Goal: Task Accomplishment & Management: Use online tool/utility

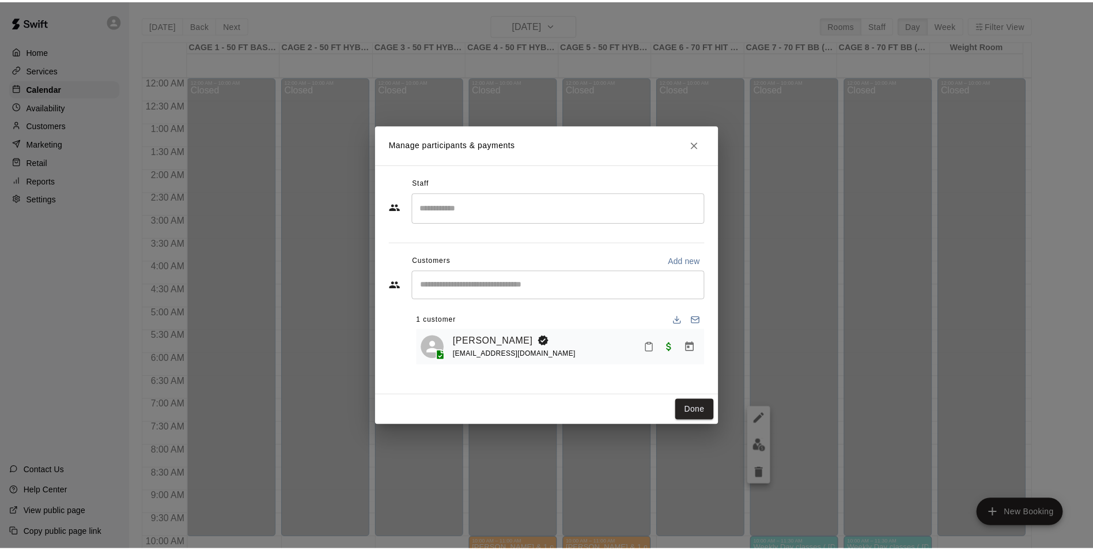
scroll to position [585, 0]
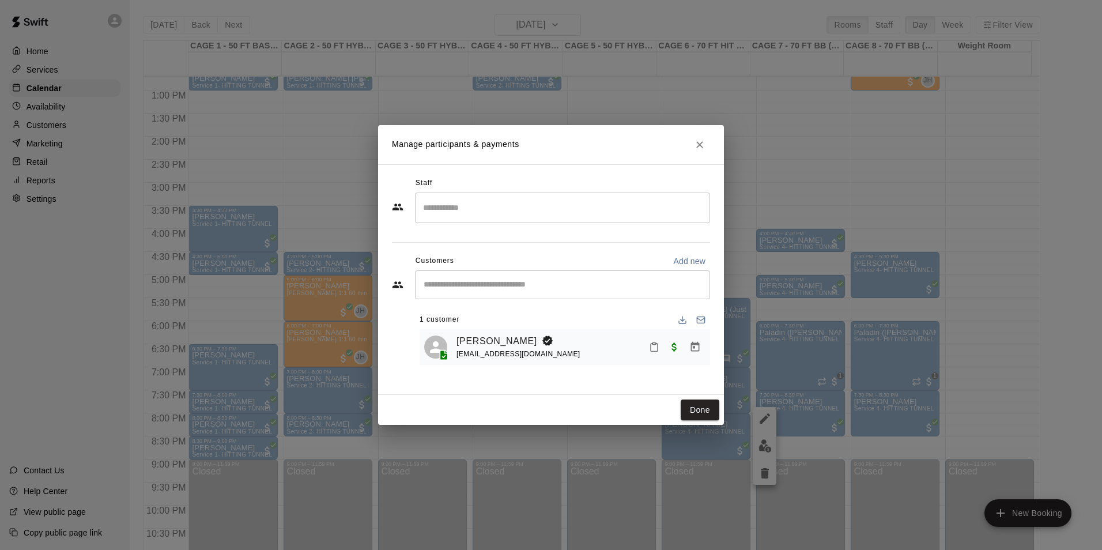
click at [695, 139] on icon "Close" at bounding box center [700, 145] width 12 height 12
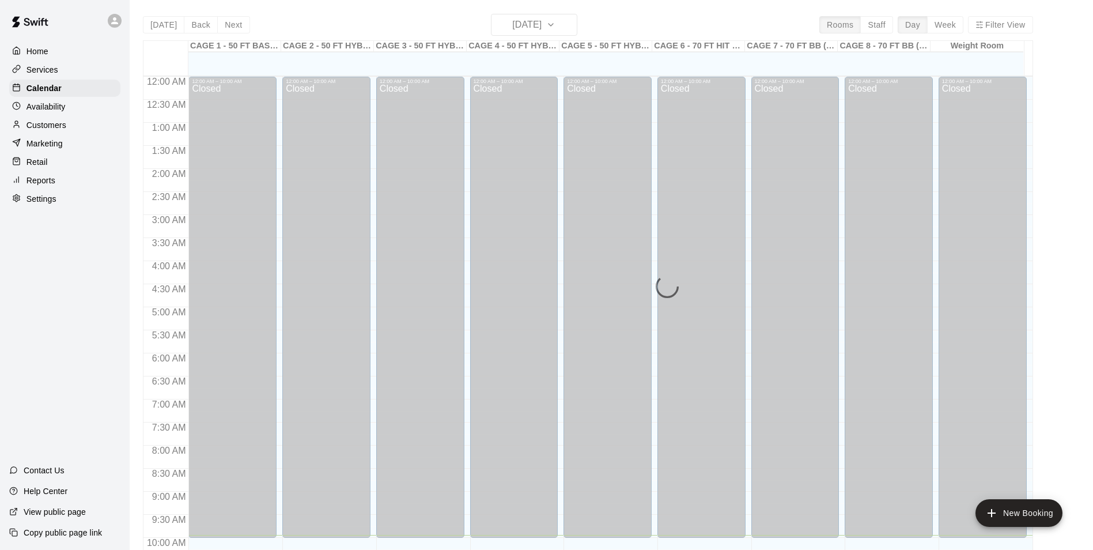
scroll to position [458, 0]
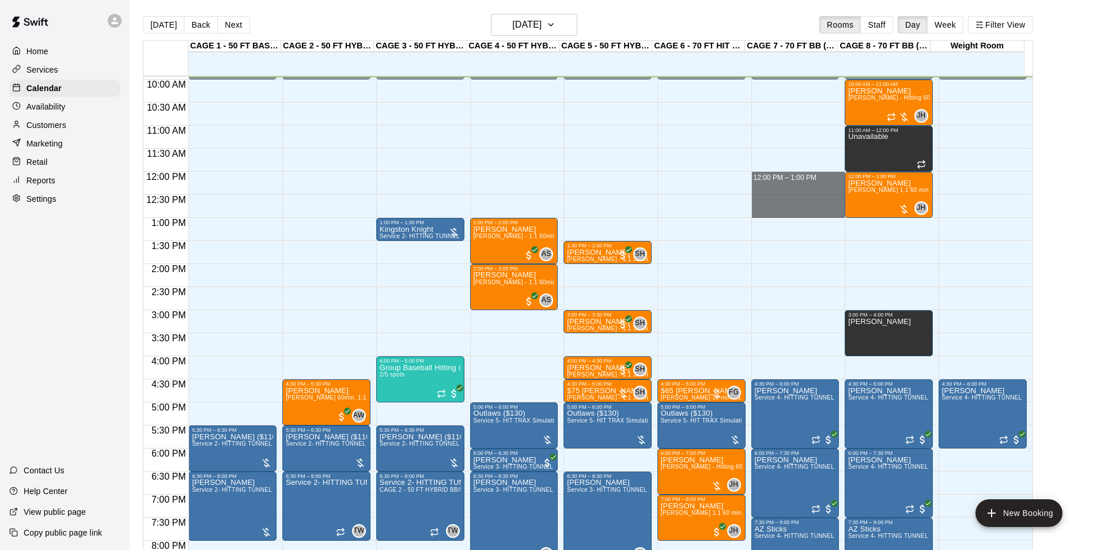
drag, startPoint x: 809, startPoint y: 175, endPoint x: 812, endPoint y: 209, distance: 34.1
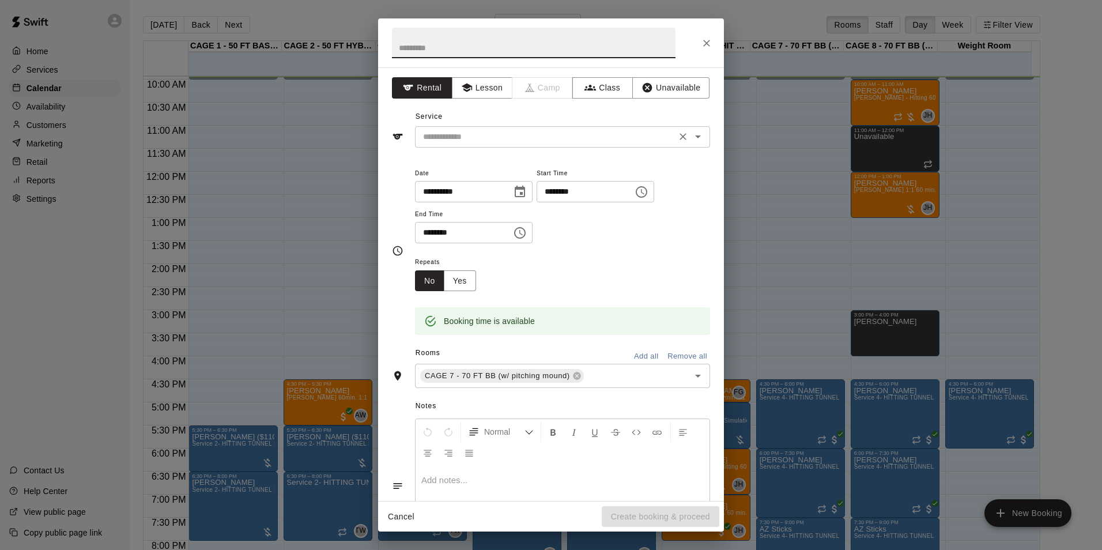
click at [491, 134] on input "text" at bounding box center [545, 137] width 254 height 14
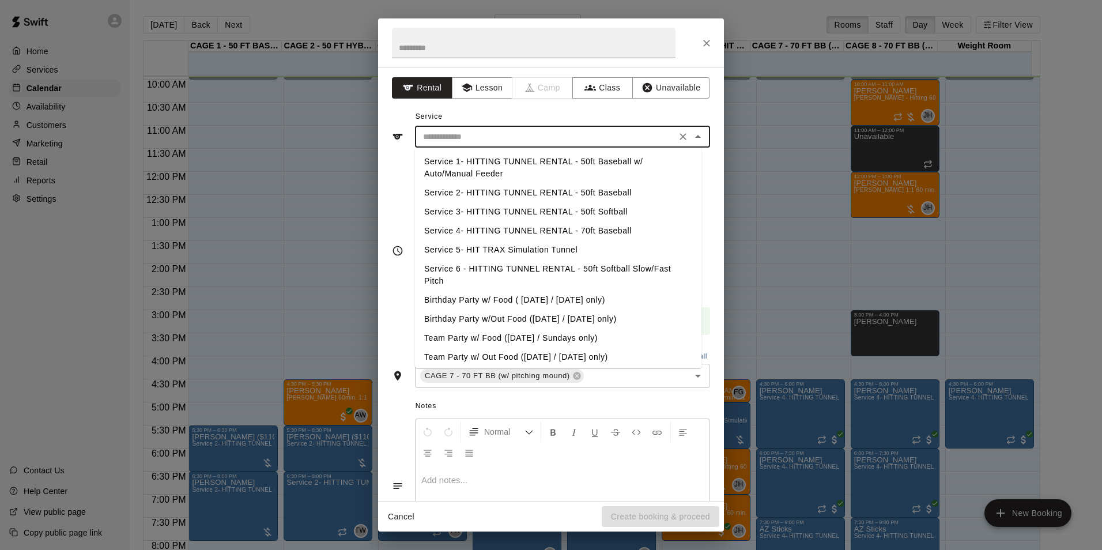
click at [608, 225] on li "Service 4- HITTING TUNNEL RENTAL - 70ft Baseball" at bounding box center [558, 230] width 286 height 19
type input "**********"
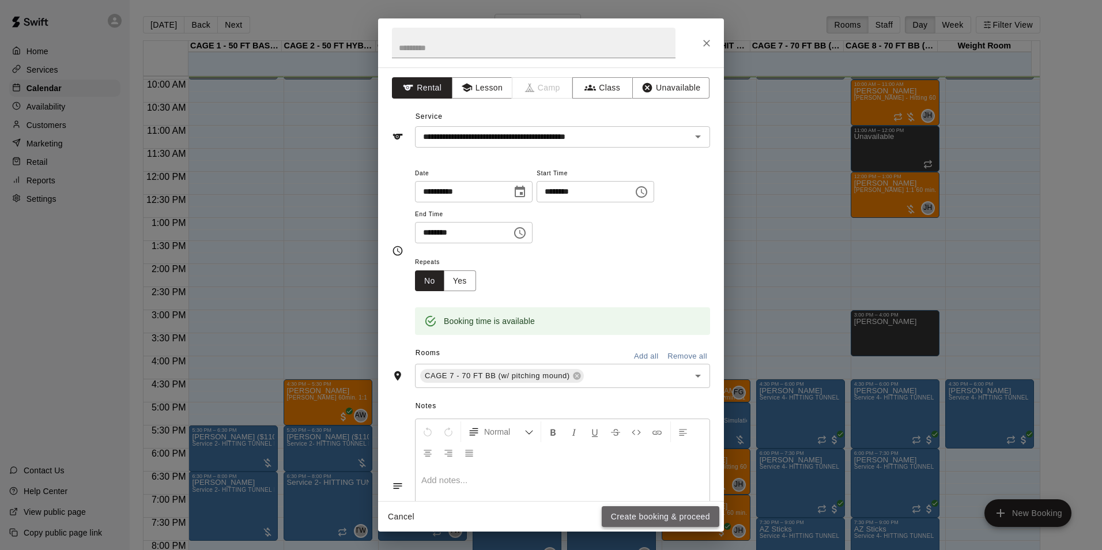
click at [666, 516] on button "Create booking & proceed" at bounding box center [660, 516] width 118 height 21
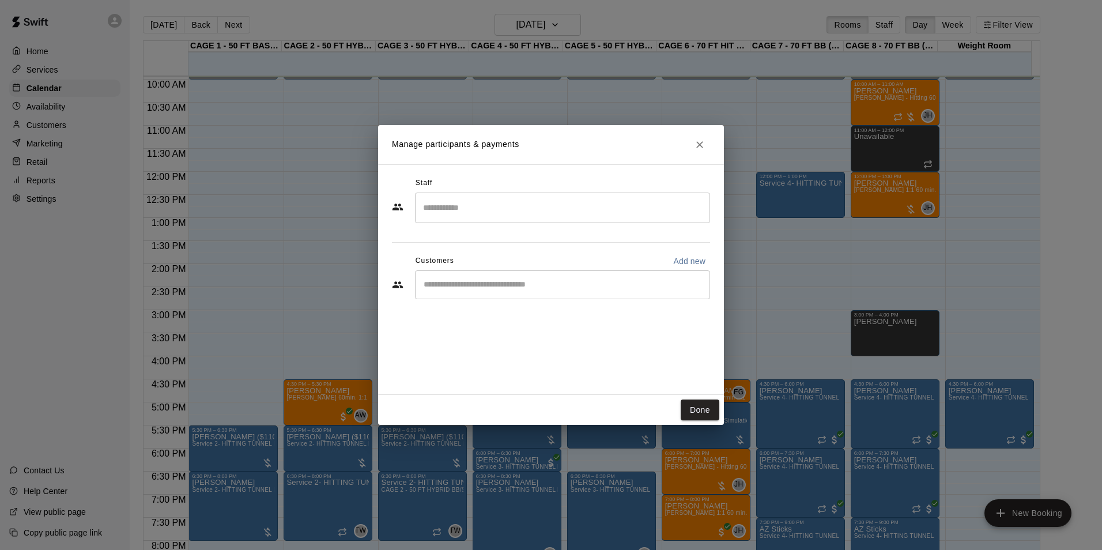
click at [547, 206] on input "Search staff" at bounding box center [562, 208] width 285 height 20
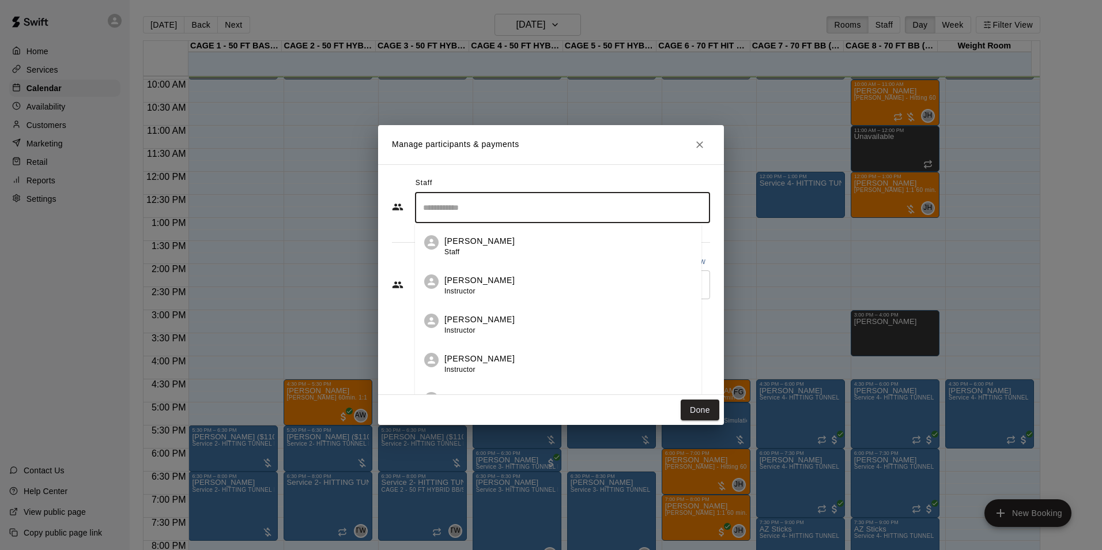
click at [436, 179] on div "Staff" at bounding box center [551, 183] width 318 height 18
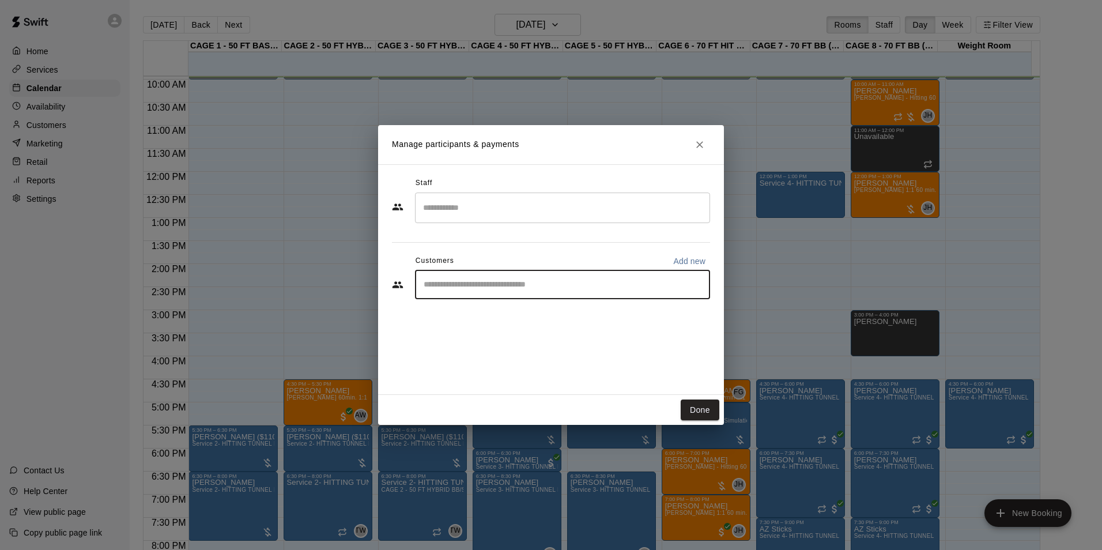
click at [479, 283] on input "Start typing to search customers..." at bounding box center [562, 285] width 285 height 12
type input "**********"
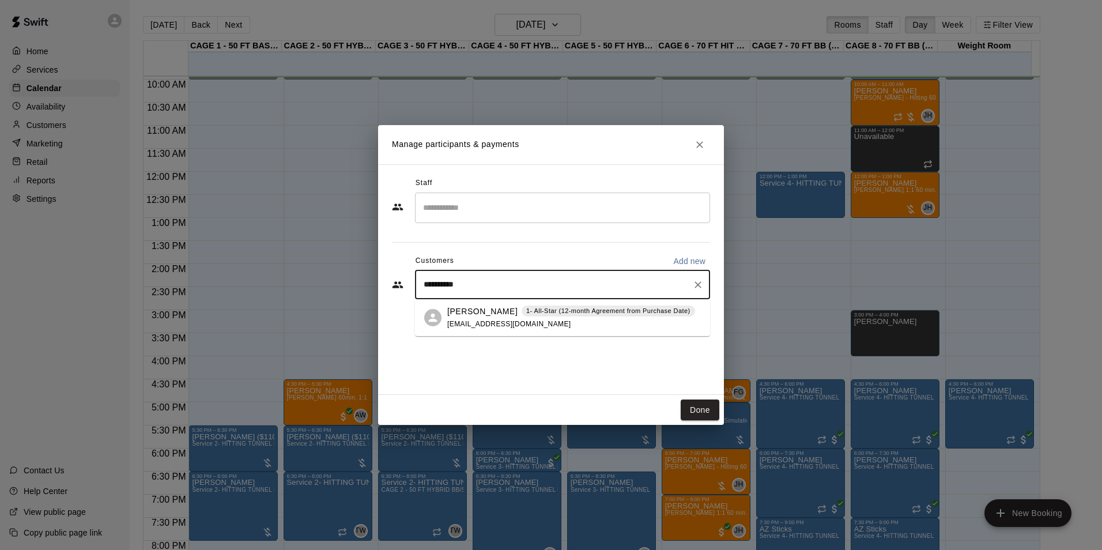
click at [622, 311] on p "1- All-Star (12-month Agreement from Purchase Date)" at bounding box center [608, 311] width 164 height 10
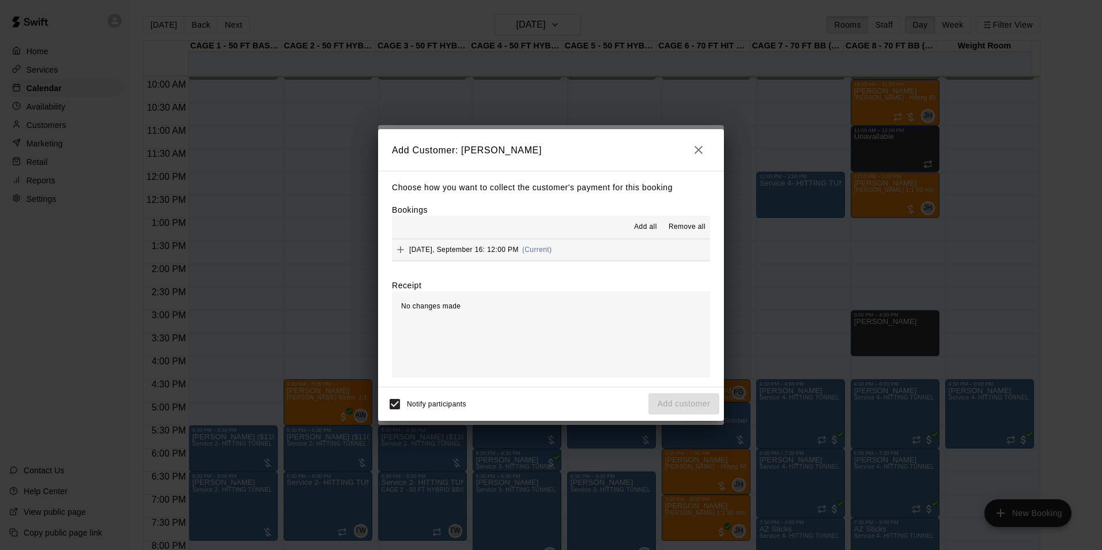
click at [655, 251] on button "Tuesday, September 16: 12:00 PM (Current)" at bounding box center [551, 249] width 318 height 21
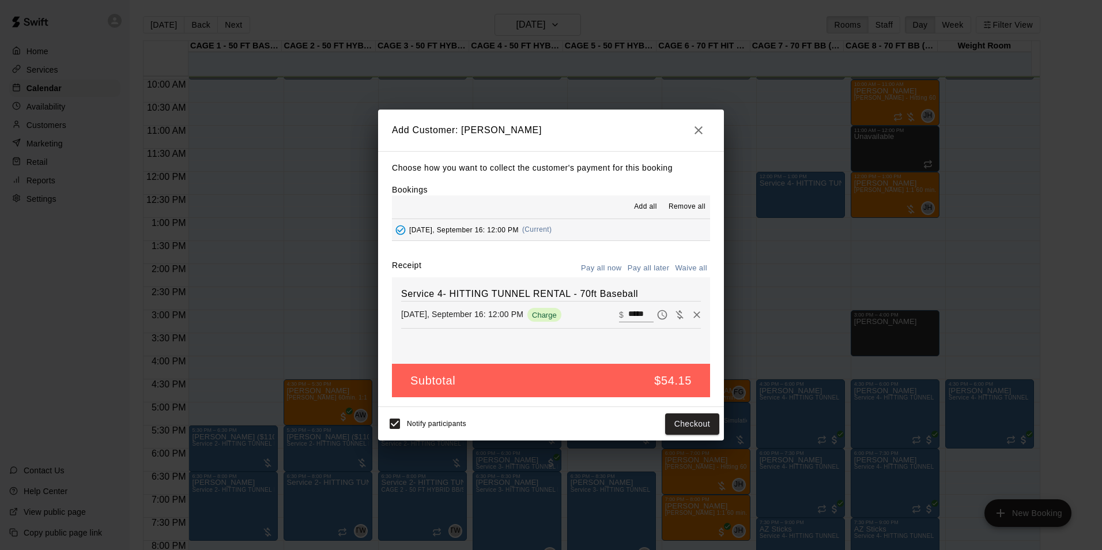
click at [644, 267] on button "Pay all later" at bounding box center [649, 268] width 48 height 18
click at [680, 419] on button "Add customer" at bounding box center [683, 423] width 71 height 21
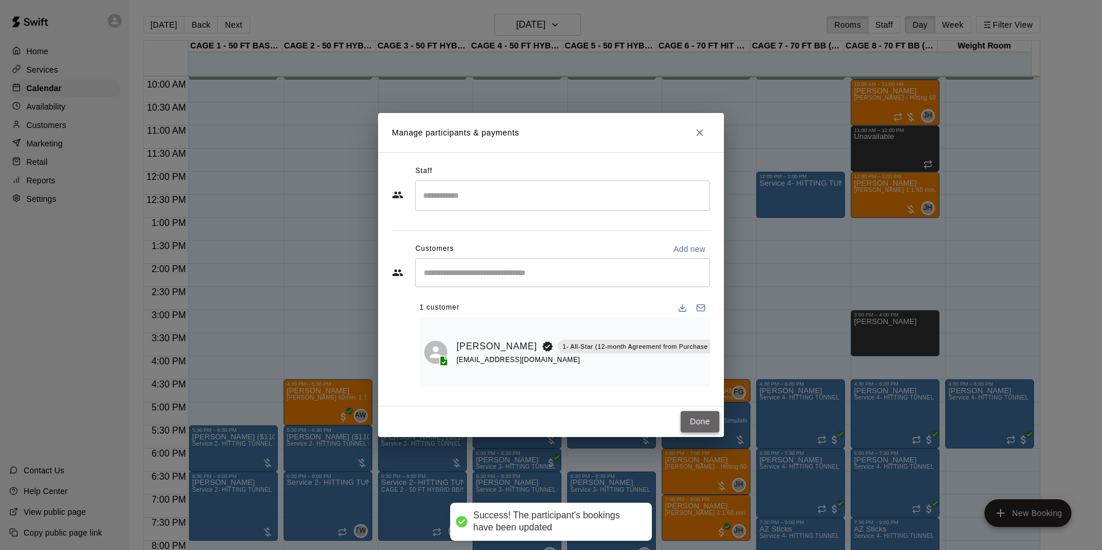
click at [699, 415] on button "Done" at bounding box center [699, 421] width 39 height 21
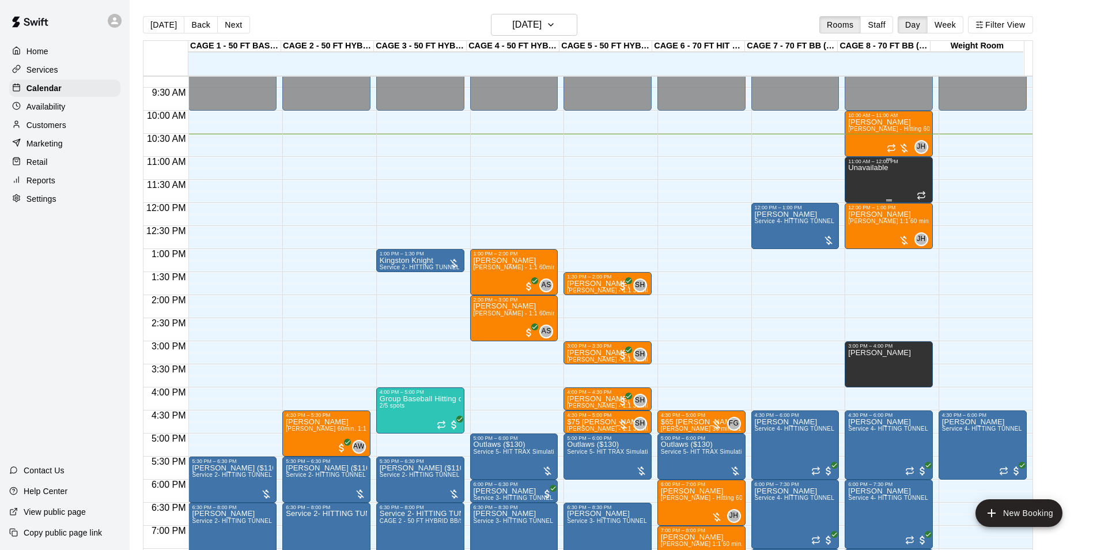
scroll to position [400, 0]
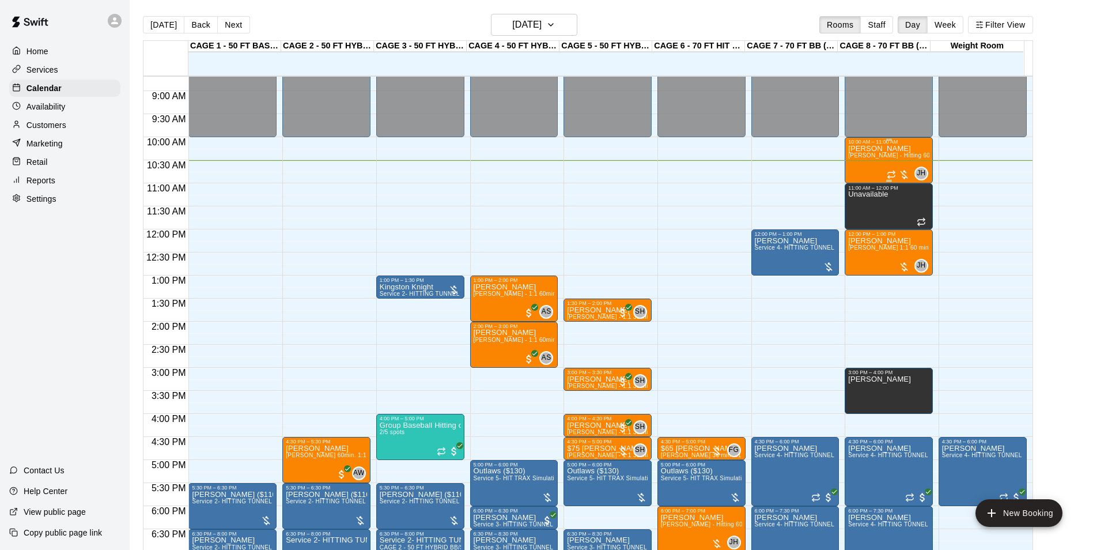
click at [897, 154] on span "[PERSON_NAME] - Hitting 60min 1:1 instruction" at bounding box center [914, 155] width 133 height 6
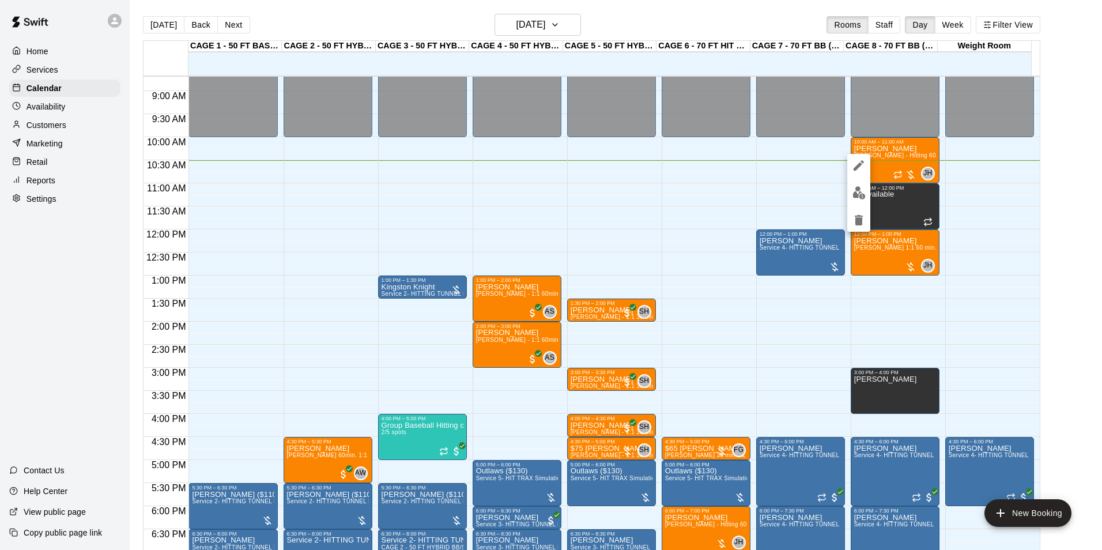
click at [854, 166] on icon "edit" at bounding box center [859, 165] width 14 height 14
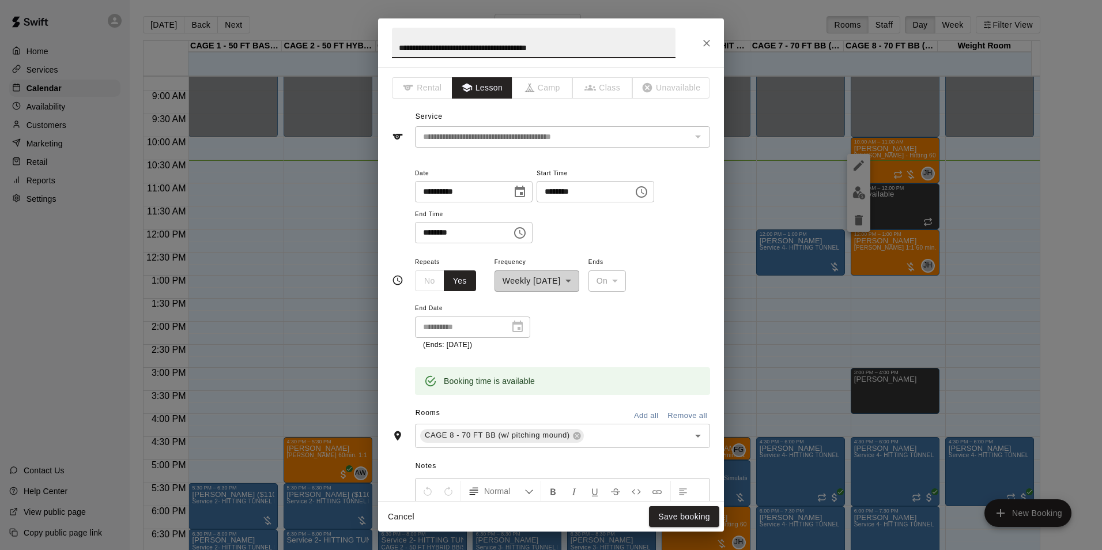
click at [706, 47] on icon "Close" at bounding box center [707, 43] width 12 height 12
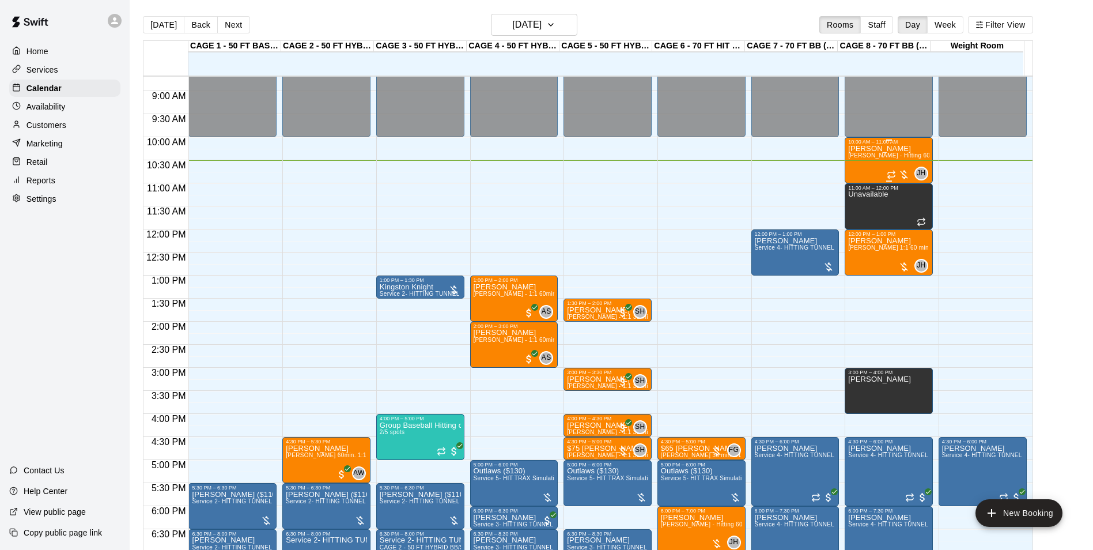
click at [875, 149] on p "[PERSON_NAME]" at bounding box center [888, 149] width 81 height 0
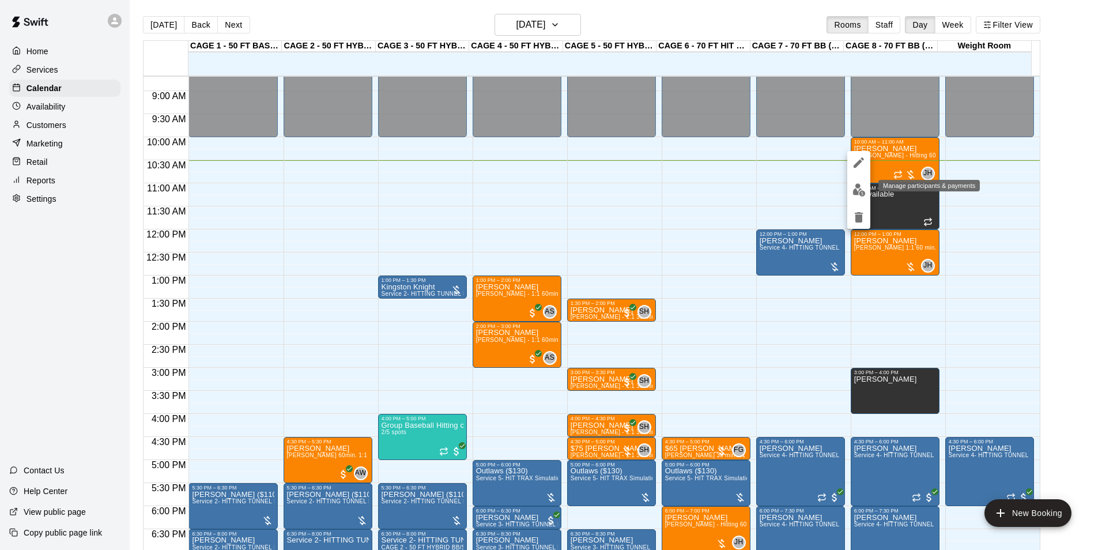
click at [858, 194] on img "edit" at bounding box center [858, 189] width 13 height 13
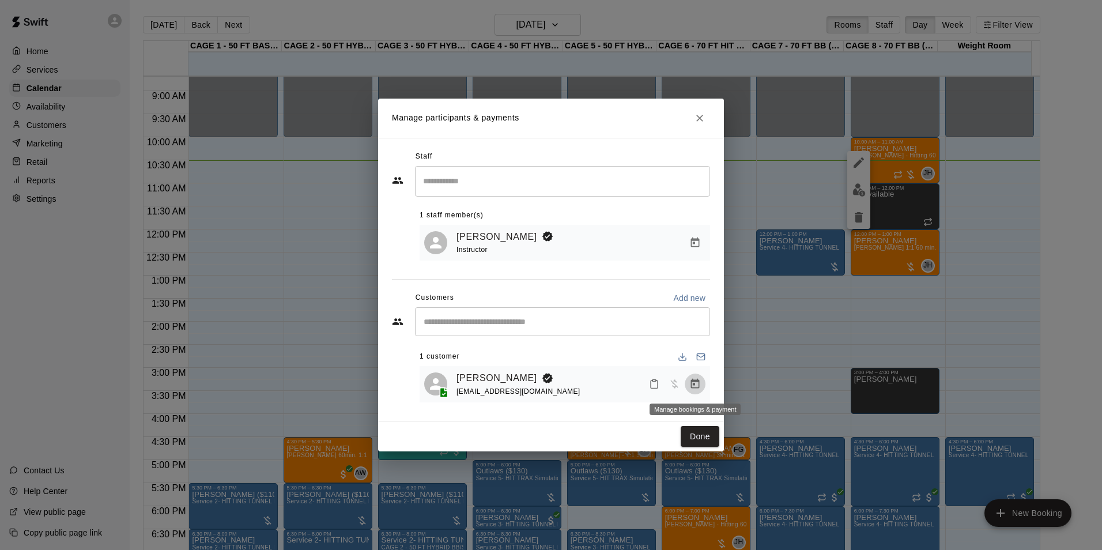
click at [692, 383] on icon "Manage bookings & payment" at bounding box center [695, 384] width 9 height 10
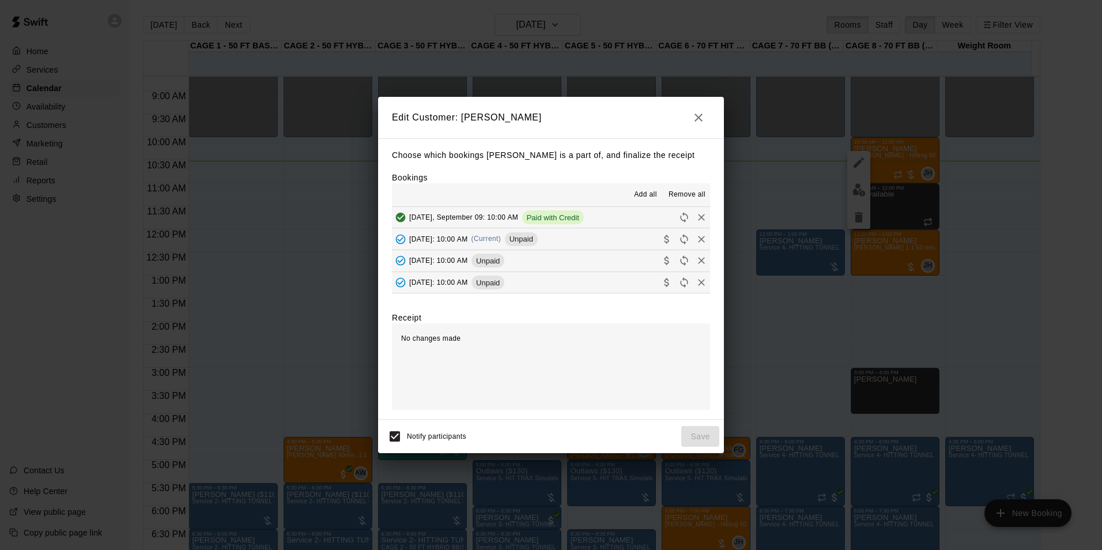
click at [622, 245] on button "Tuesday, September 16: 10:00 AM (Current) Unpaid" at bounding box center [551, 238] width 318 height 21
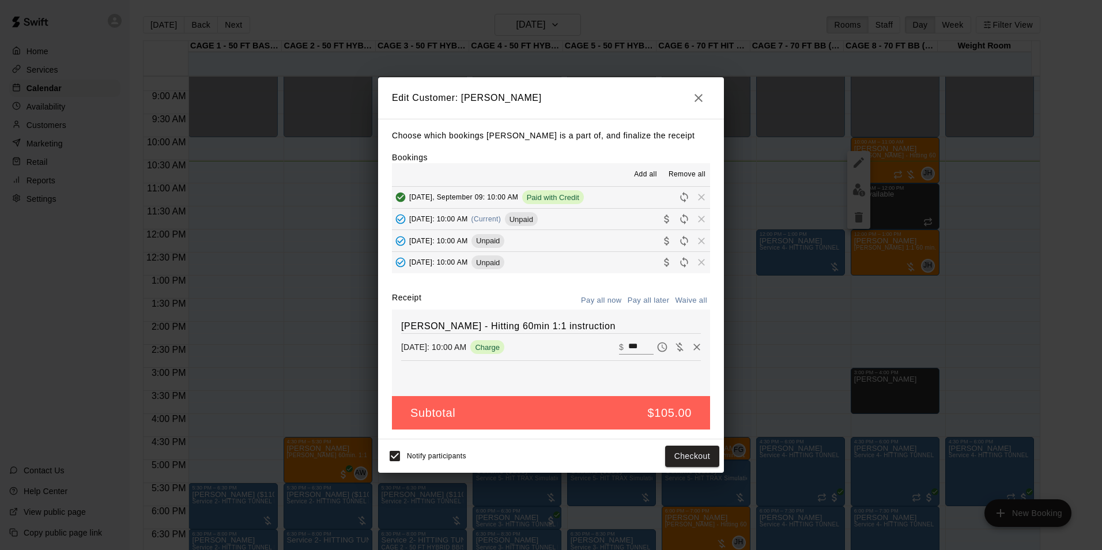
click at [702, 100] on icon "button" at bounding box center [698, 98] width 8 height 8
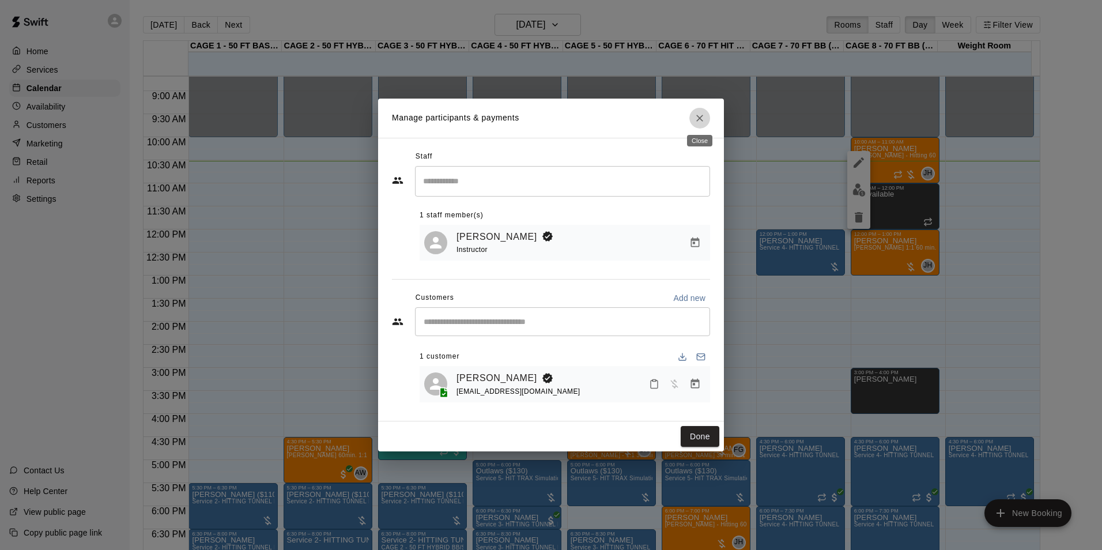
click at [706, 119] on button "Close" at bounding box center [699, 118] width 21 height 21
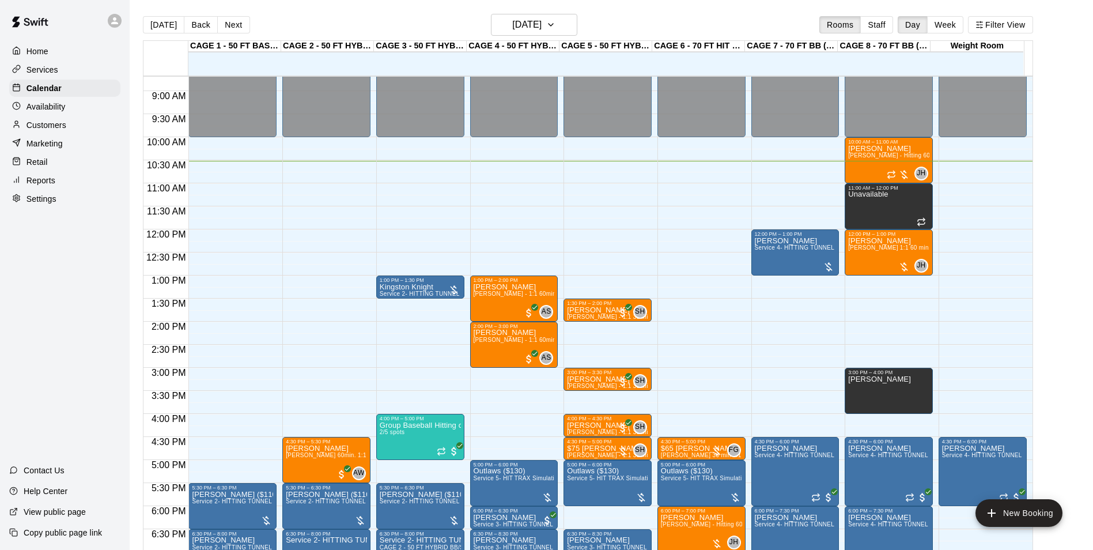
click at [548, 11] on main "Today Back Next Tuesday Sep 16 Rooms Staff Day Week Filter View CAGE 1 - 50 FT …" at bounding box center [611, 284] width 963 height 568
click at [542, 25] on h6 "[DATE]" at bounding box center [526, 25] width 29 height 16
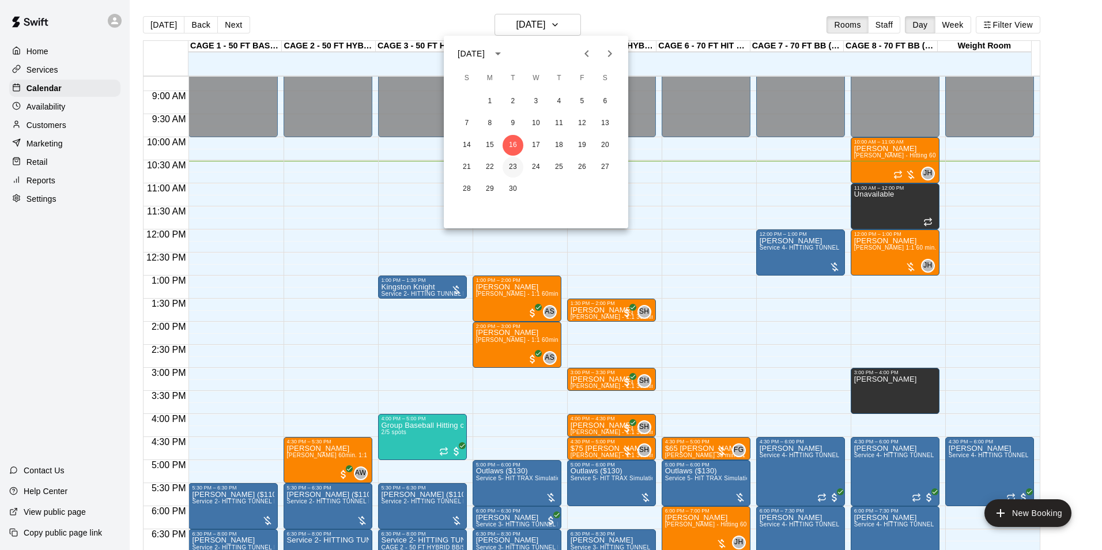
click at [515, 167] on button "23" at bounding box center [512, 167] width 21 height 21
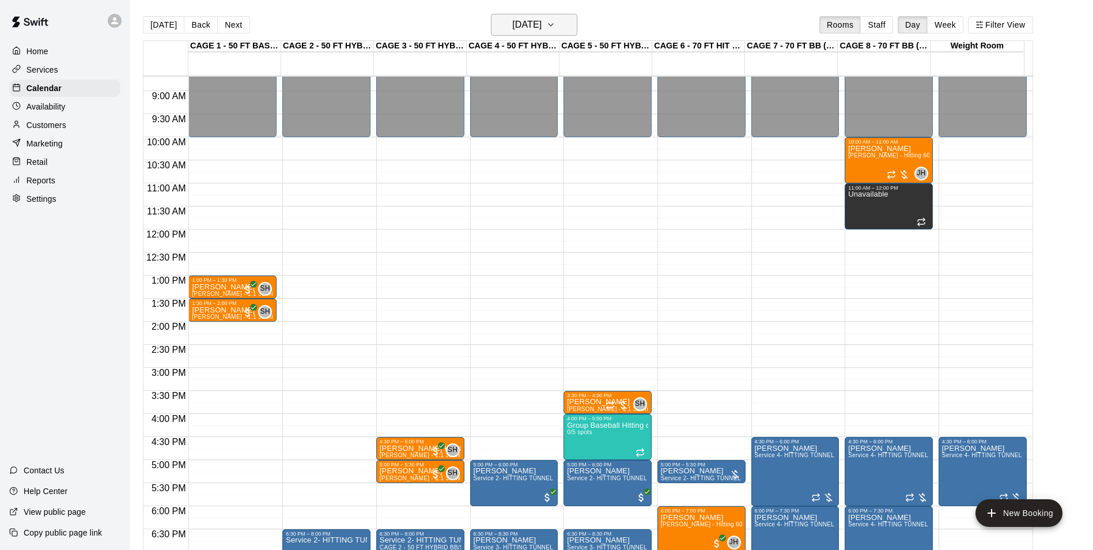
click at [542, 18] on h6 "Tuesday Sep 23" at bounding box center [526, 25] width 29 height 16
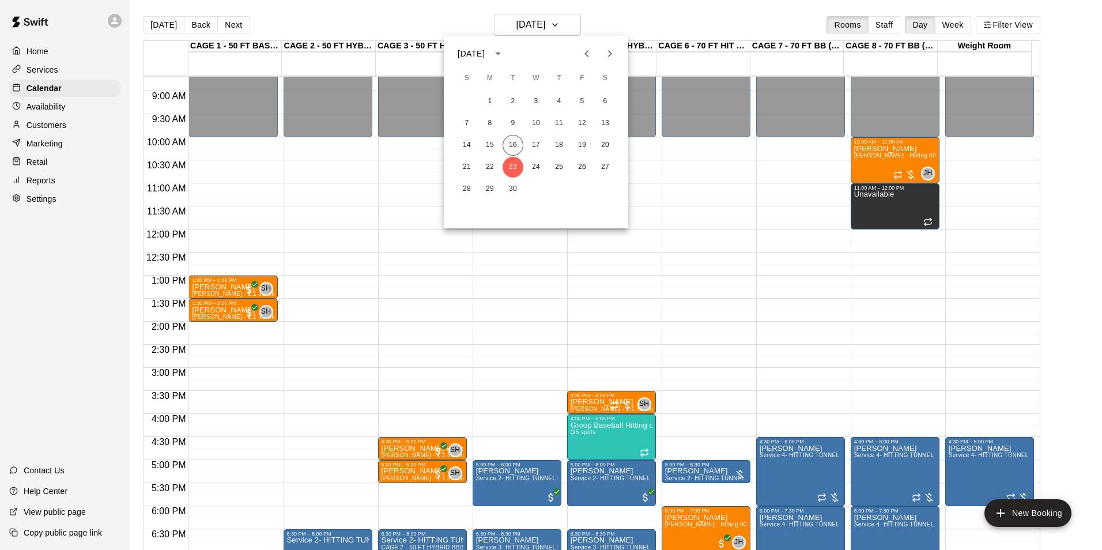
click at [517, 139] on button "16" at bounding box center [512, 145] width 21 height 21
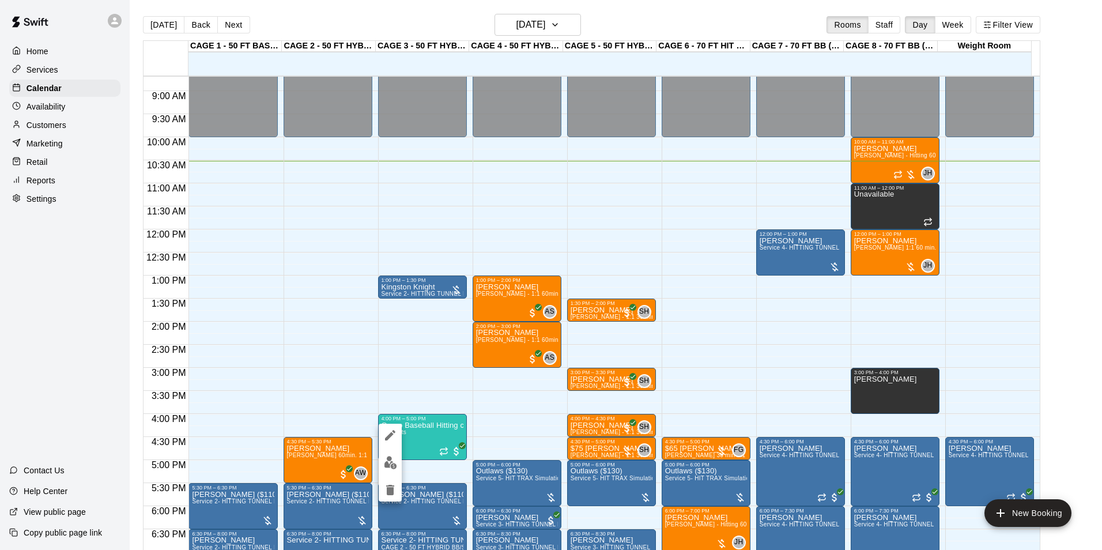
click at [391, 459] on img "edit" at bounding box center [390, 462] width 13 height 13
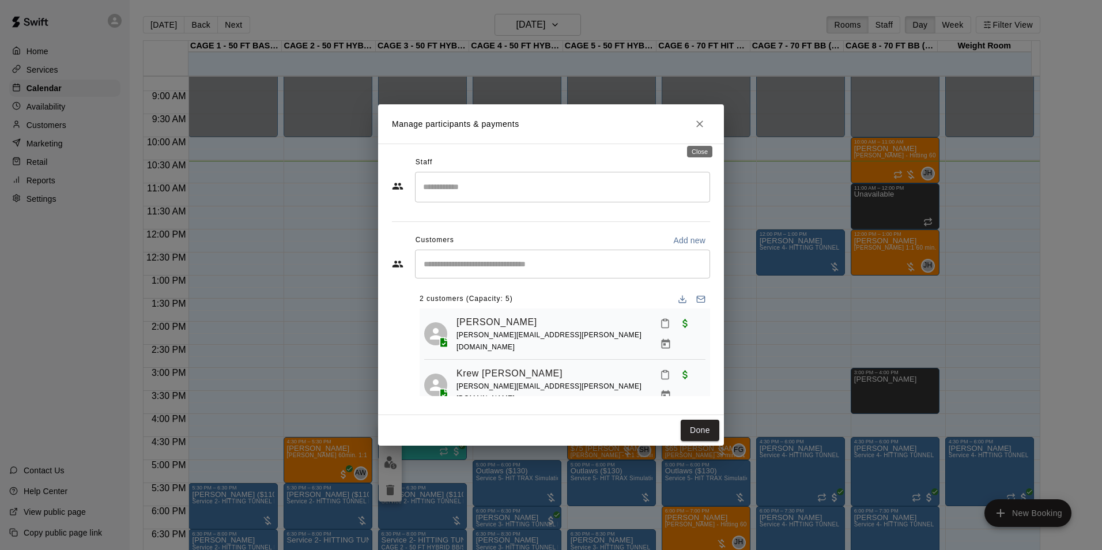
click at [701, 127] on icon "Close" at bounding box center [700, 124] width 12 height 12
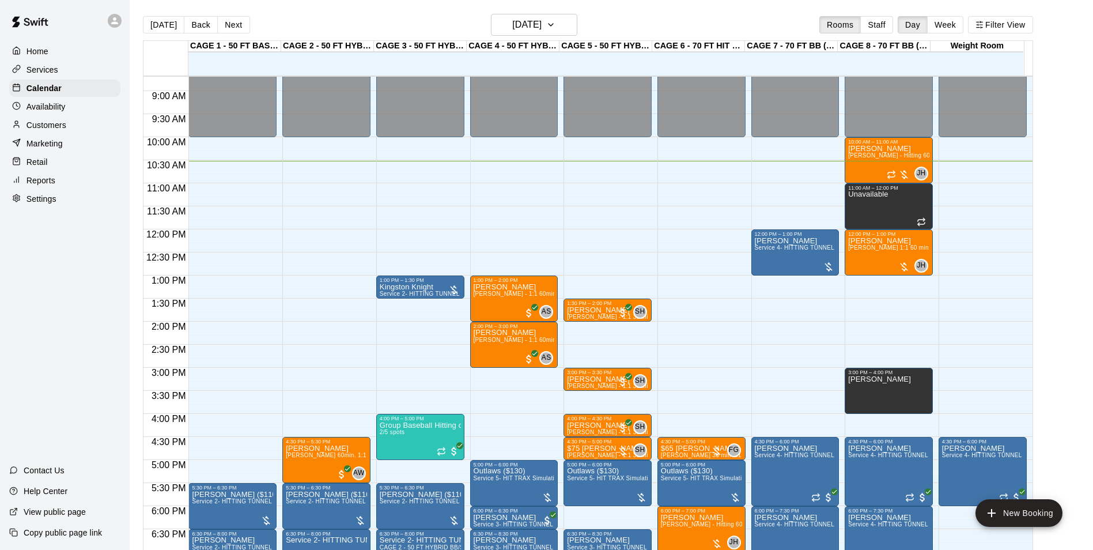
click at [94, 134] on div "Customers" at bounding box center [64, 124] width 111 height 17
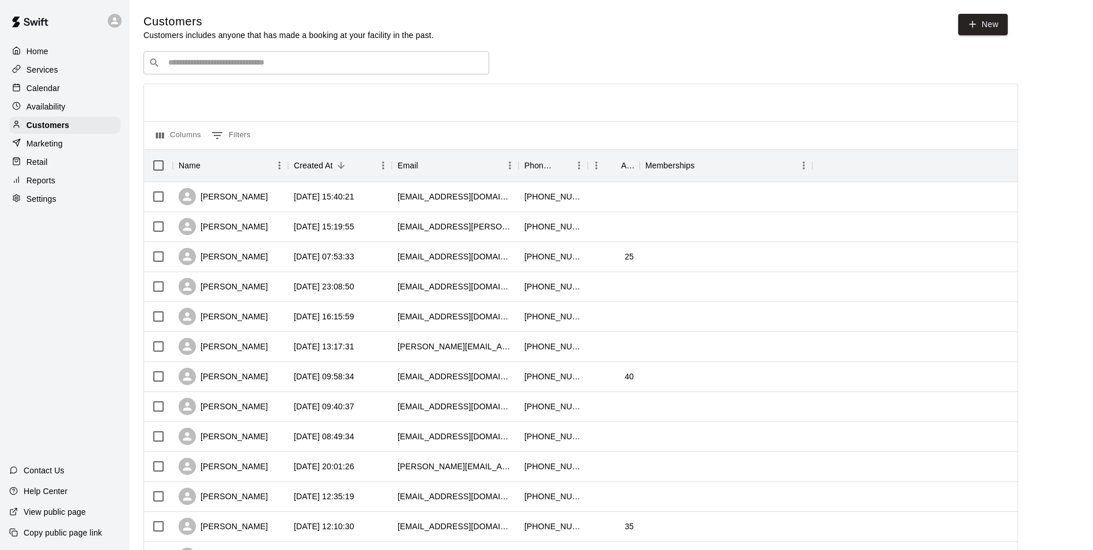
click at [248, 69] on input "Search customers by name or email" at bounding box center [324, 63] width 319 height 12
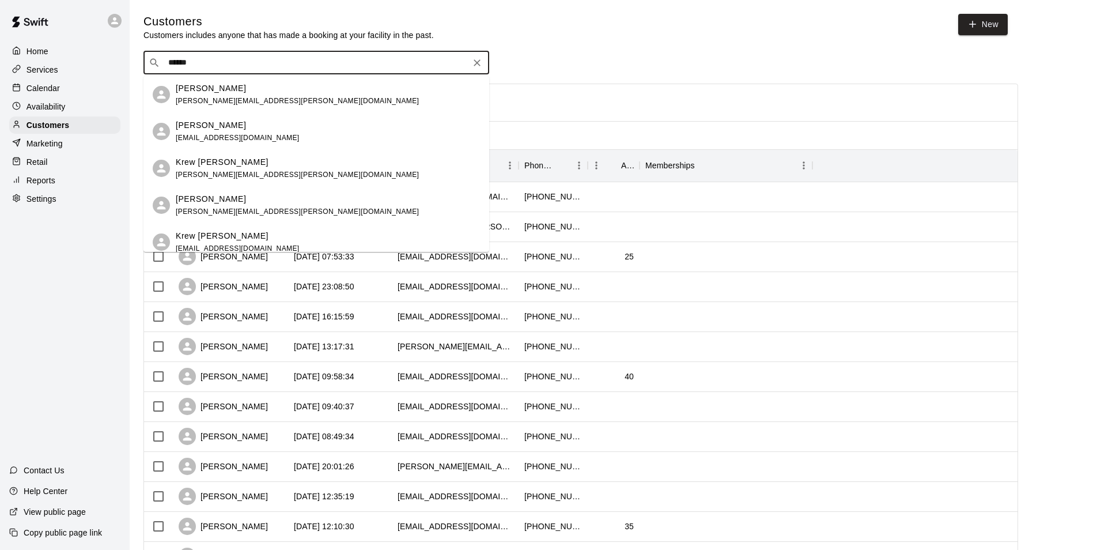
type input "*******"
click at [289, 85] on div "Kevin Schwalb kevin.schwalb@yahoo.com" at bounding box center [328, 94] width 304 height 25
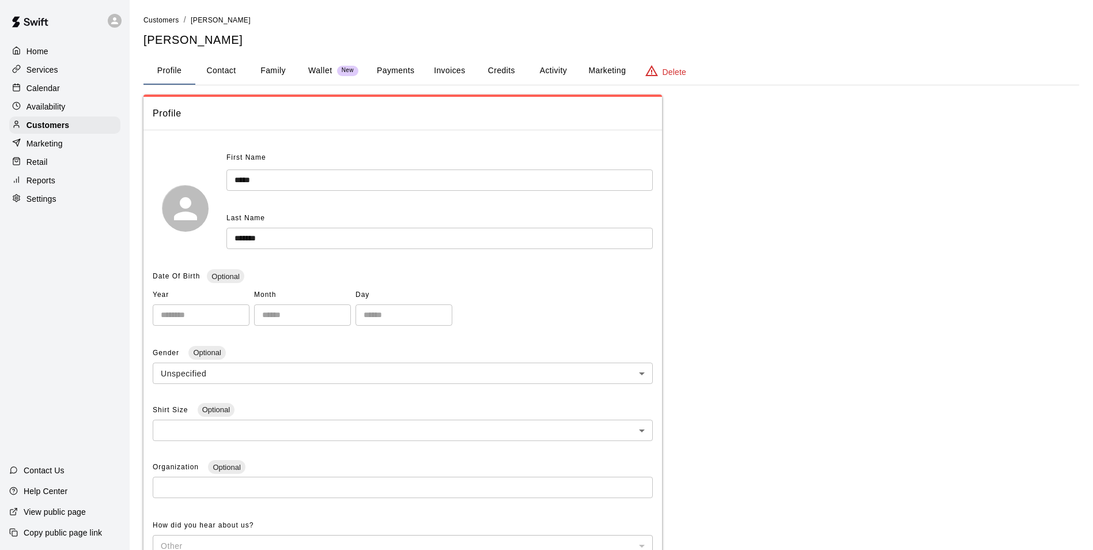
click at [236, 65] on button "Contact" at bounding box center [221, 71] width 52 height 28
select select "**"
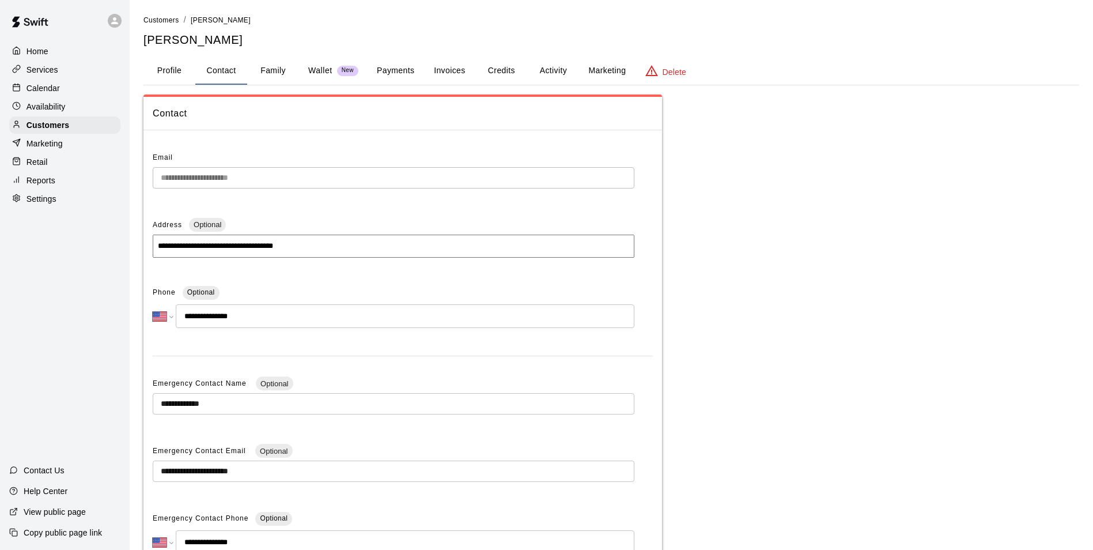
click at [69, 97] on div "Calendar" at bounding box center [64, 88] width 111 height 17
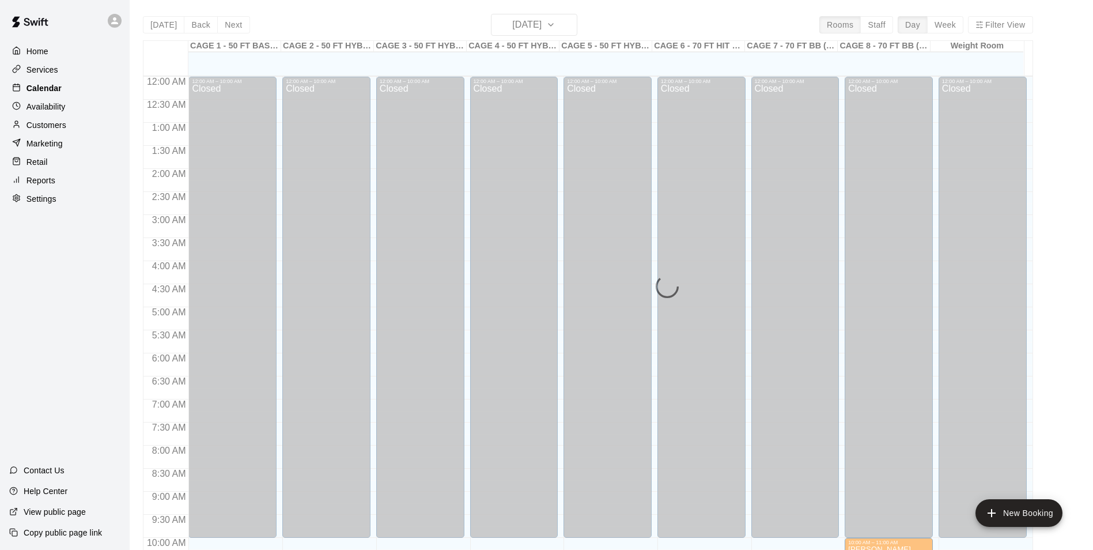
scroll to position [486, 0]
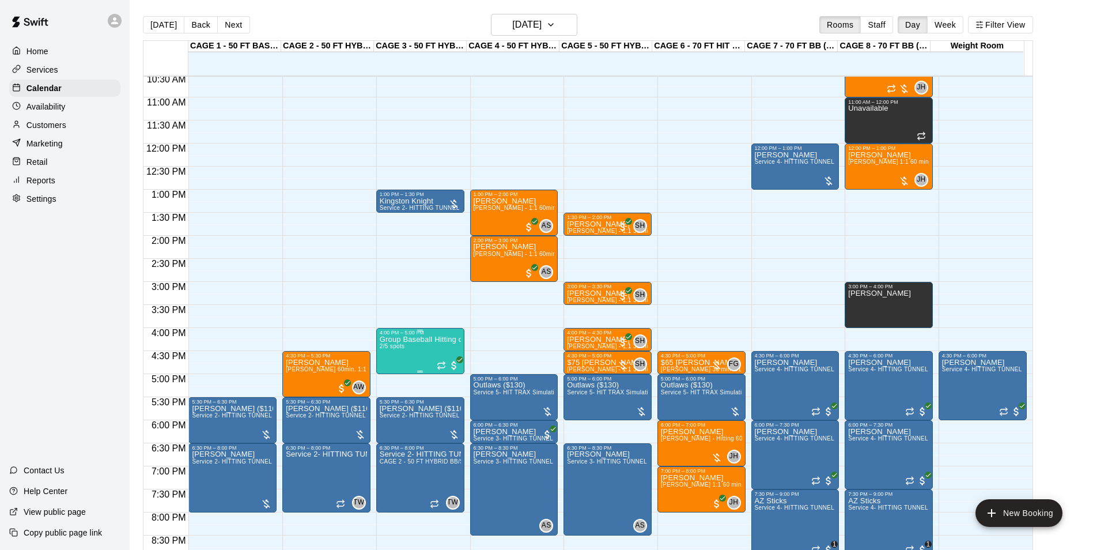
click at [411, 339] on p "Group Baseball Hitting class ( [DATE] ) 4:00-5:00" at bounding box center [420, 339] width 81 height 0
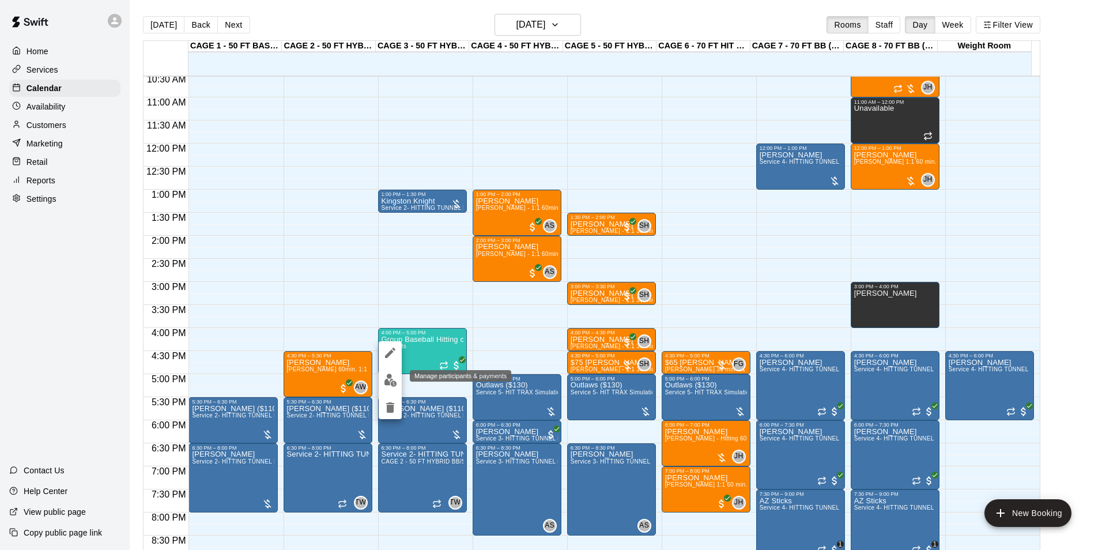
click at [391, 376] on img "edit" at bounding box center [390, 379] width 13 height 13
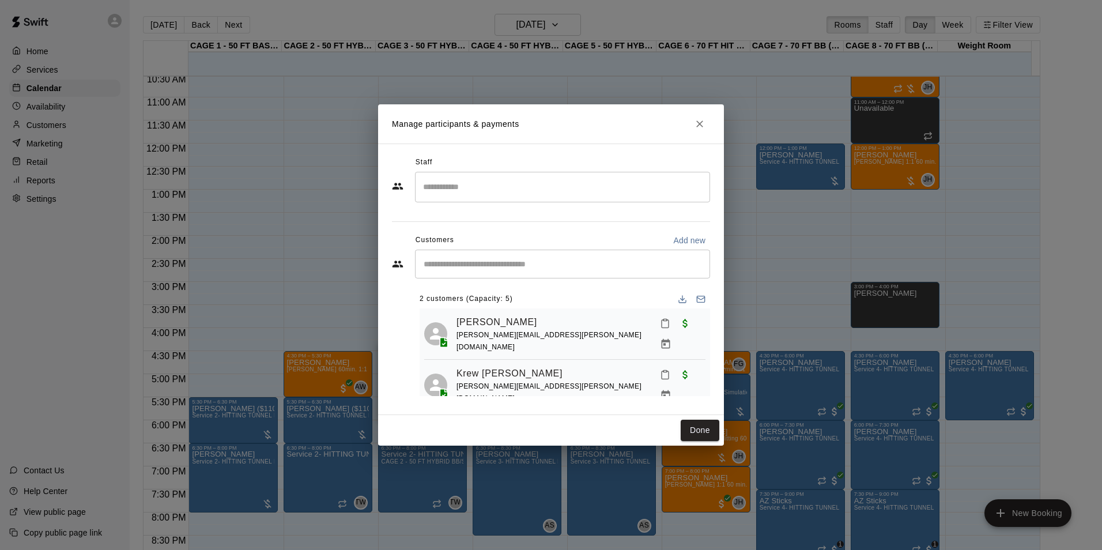
drag, startPoint x: 612, startPoint y: 119, endPoint x: 660, endPoint y: 114, distance: 48.7
click at [660, 114] on h2 "Manage participants & payments" at bounding box center [551, 123] width 346 height 39
click at [697, 126] on icon "Close" at bounding box center [700, 124] width 12 height 12
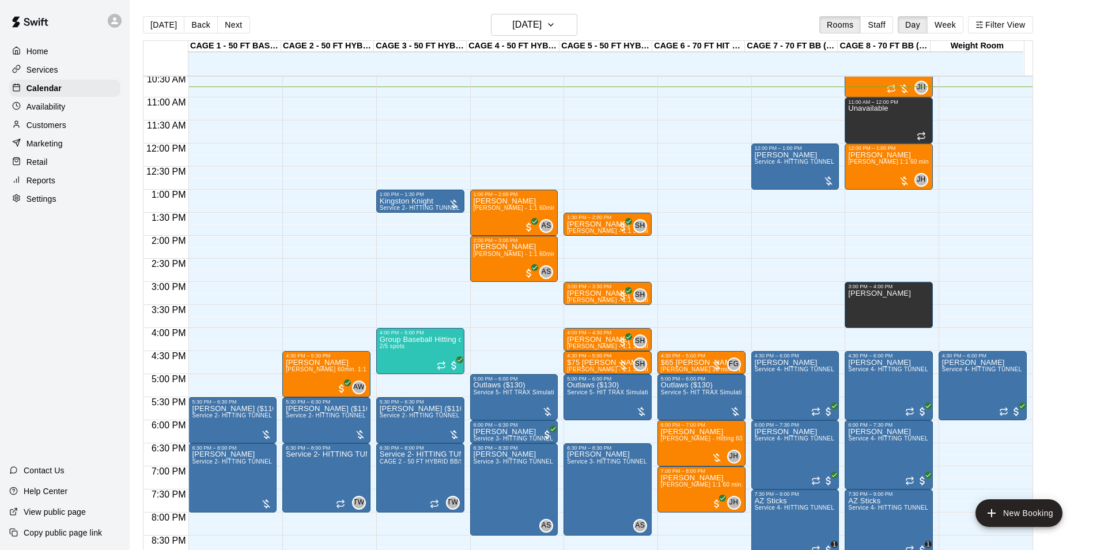
drag, startPoint x: 47, startPoint y: 124, endPoint x: 54, endPoint y: 120, distance: 7.7
click at [47, 124] on p "Customers" at bounding box center [47, 125] width 40 height 12
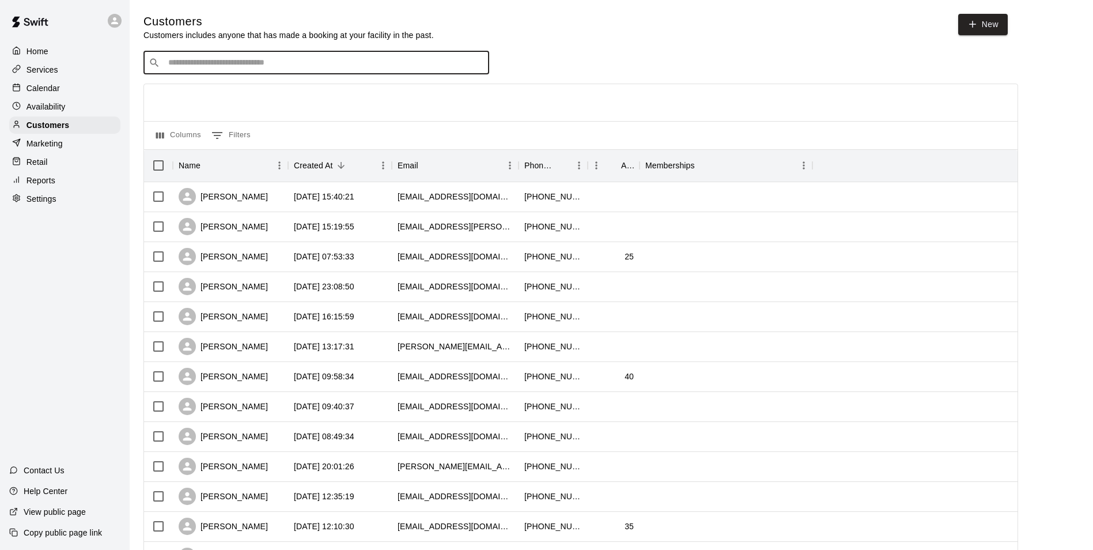
click at [253, 59] on input "Search customers by name or email" at bounding box center [324, 63] width 319 height 12
type input "**********"
click at [476, 69] on icon "Clear" at bounding box center [477, 63] width 12 height 12
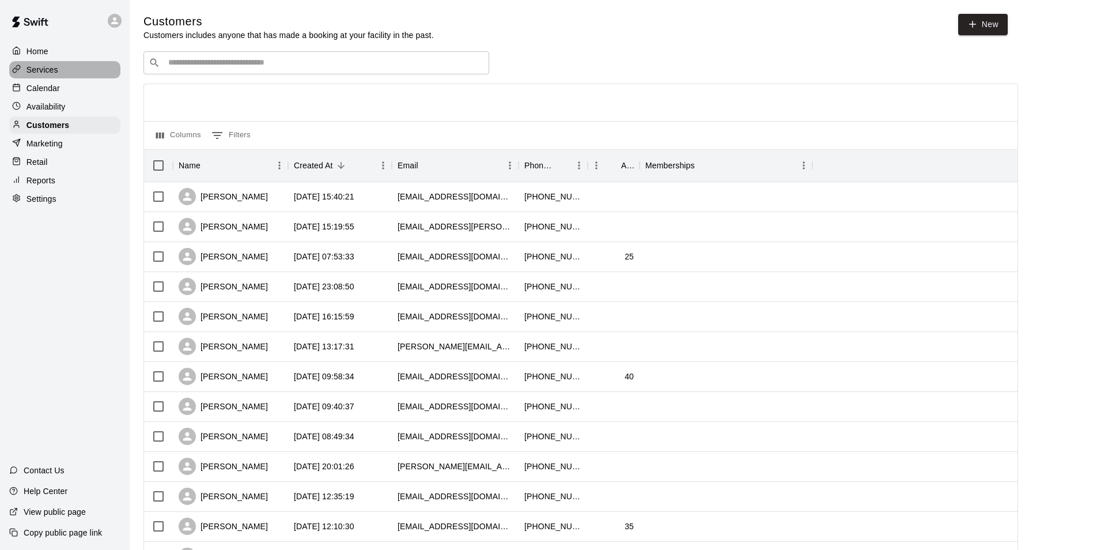
click at [78, 74] on div "Services" at bounding box center [64, 69] width 111 height 17
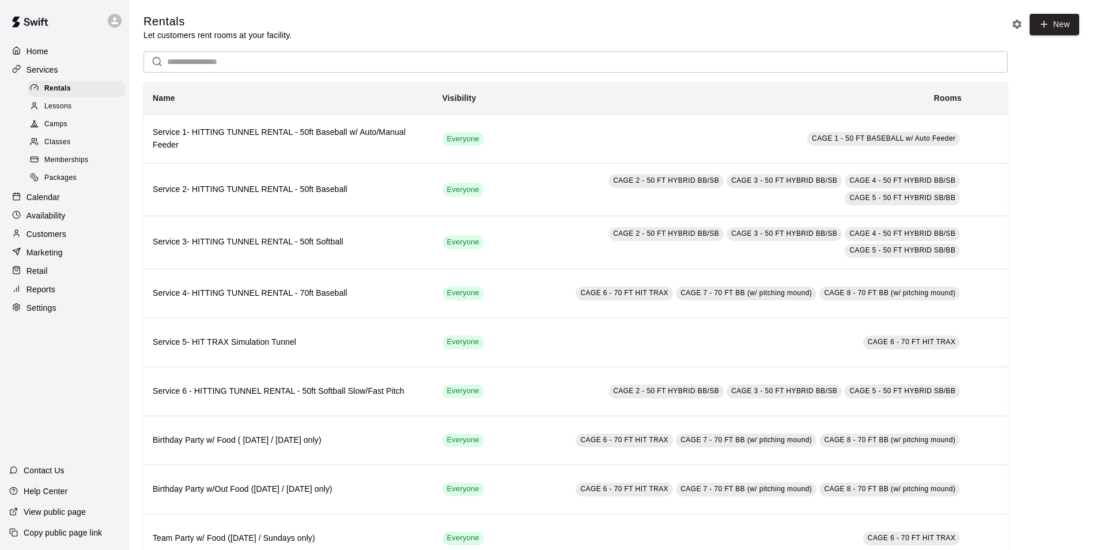
click at [84, 107] on div "Lessons" at bounding box center [76, 107] width 97 height 16
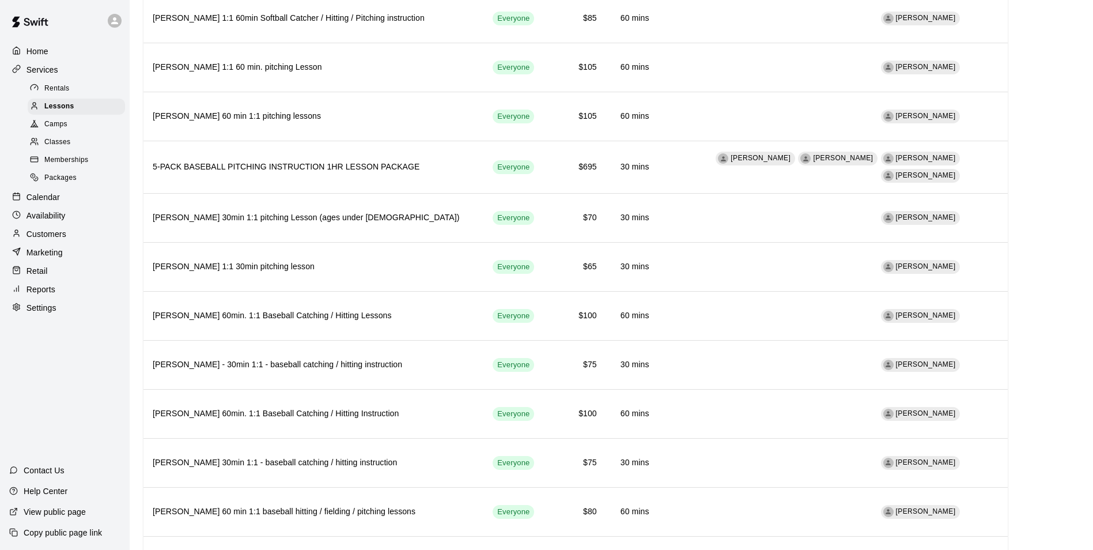
scroll to position [1267, 0]
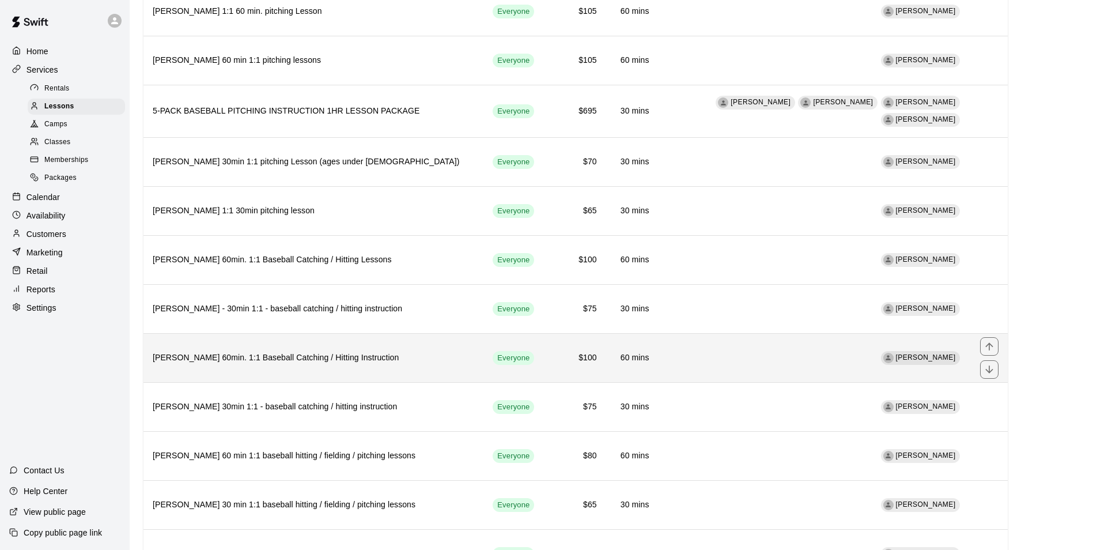
click at [342, 351] on h6 "Caleb Woodson 60min. 1:1 Baseball Catching / Hitting Instruction" at bounding box center [313, 357] width 321 height 13
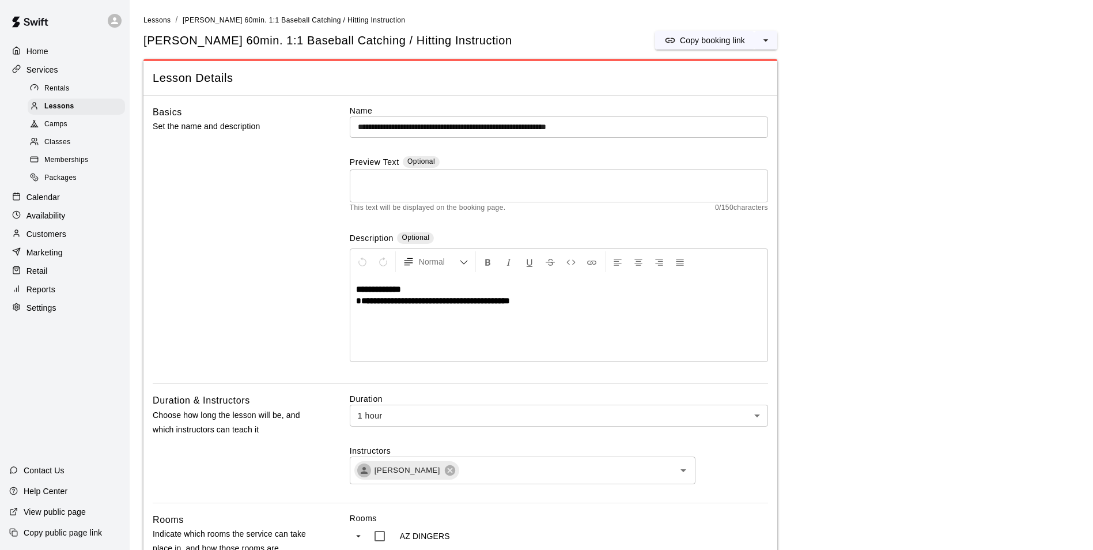
click at [81, 74] on div "Services" at bounding box center [64, 69] width 111 height 17
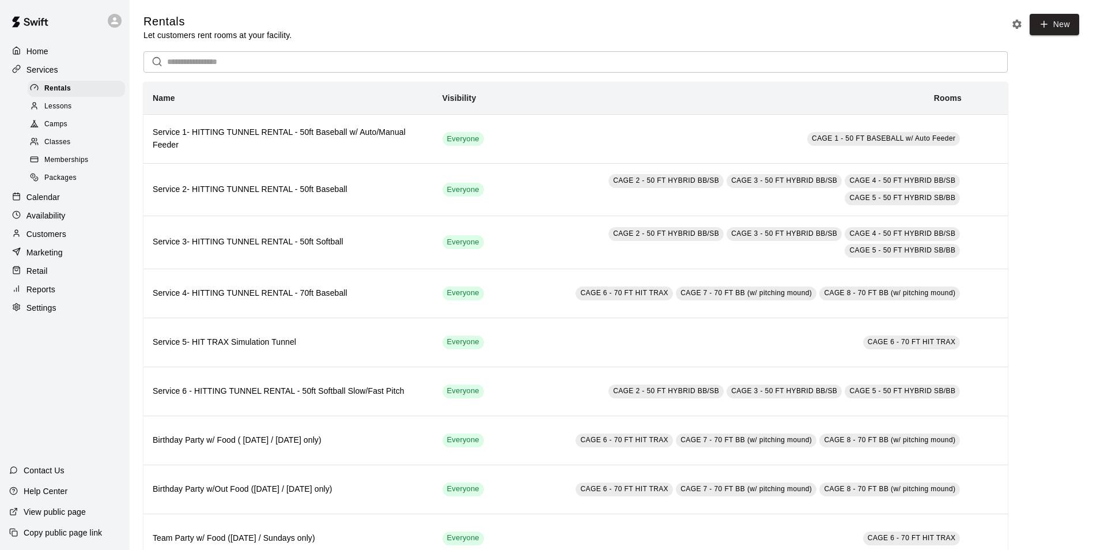
click at [61, 199] on div "Calendar" at bounding box center [64, 196] width 111 height 17
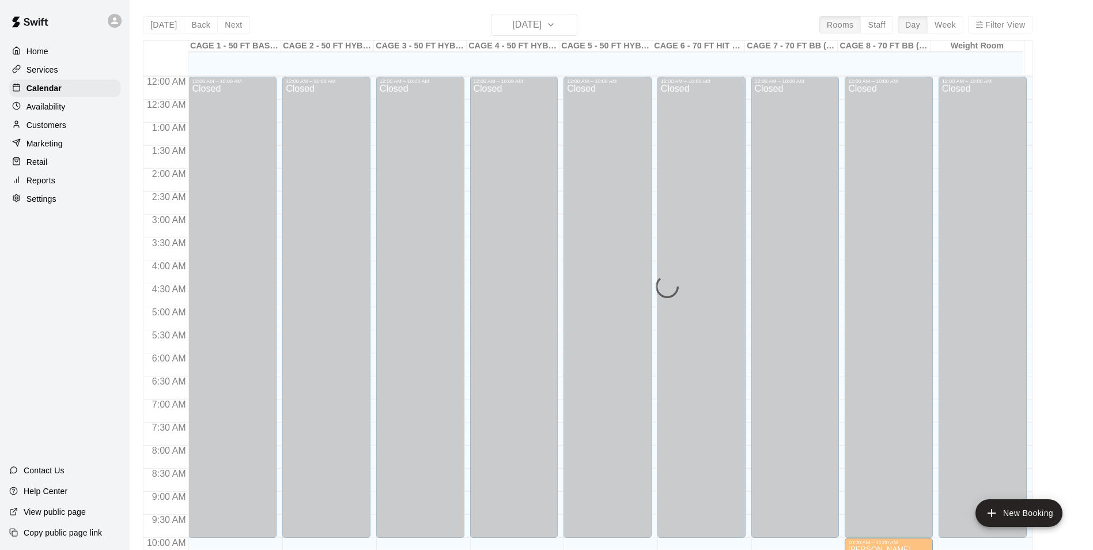
scroll to position [498, 0]
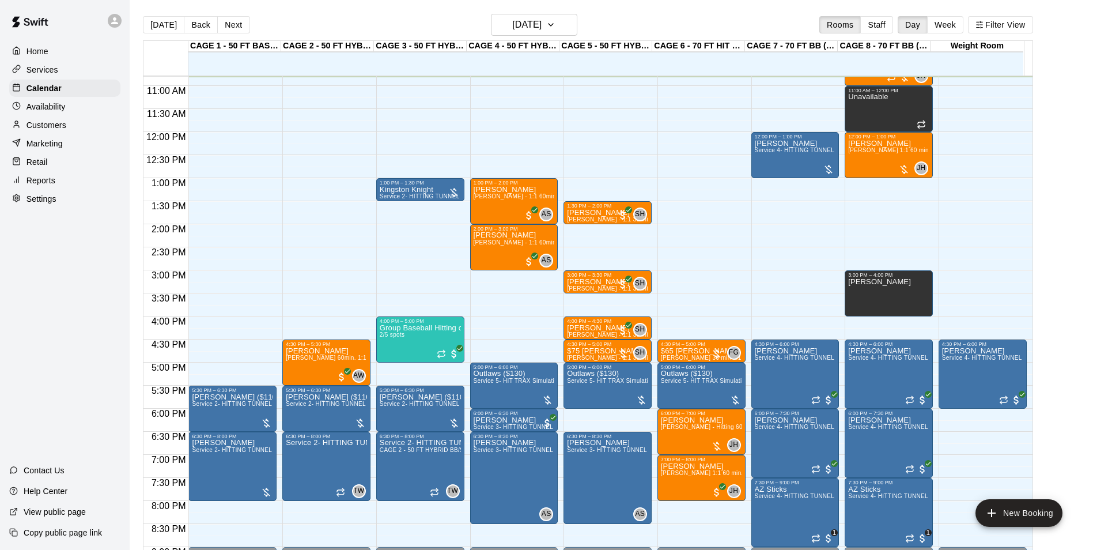
click at [80, 115] on div "Availability" at bounding box center [64, 106] width 111 height 17
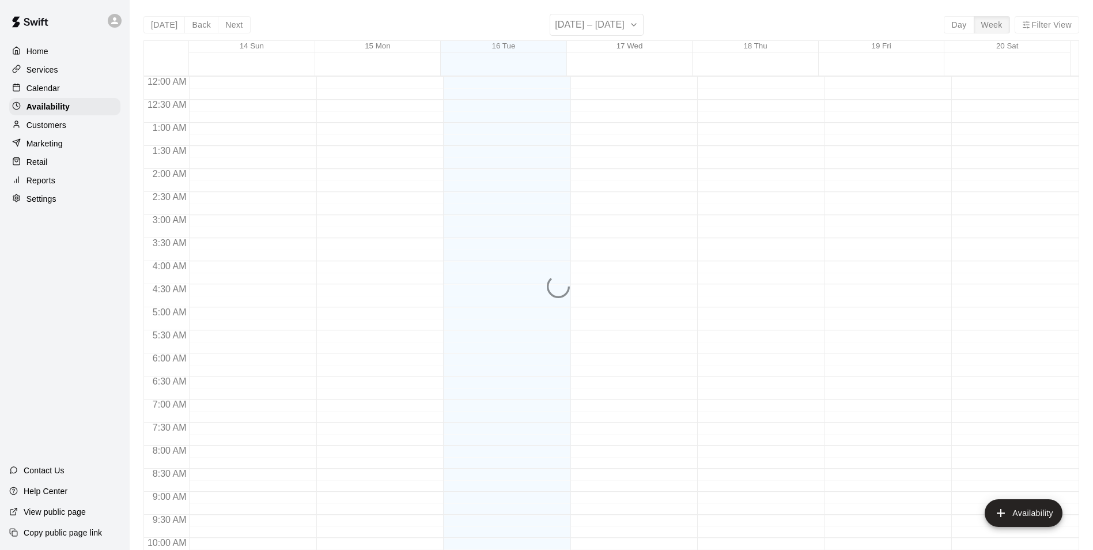
scroll to position [499, 0]
click at [78, 128] on div "Customers" at bounding box center [64, 124] width 111 height 17
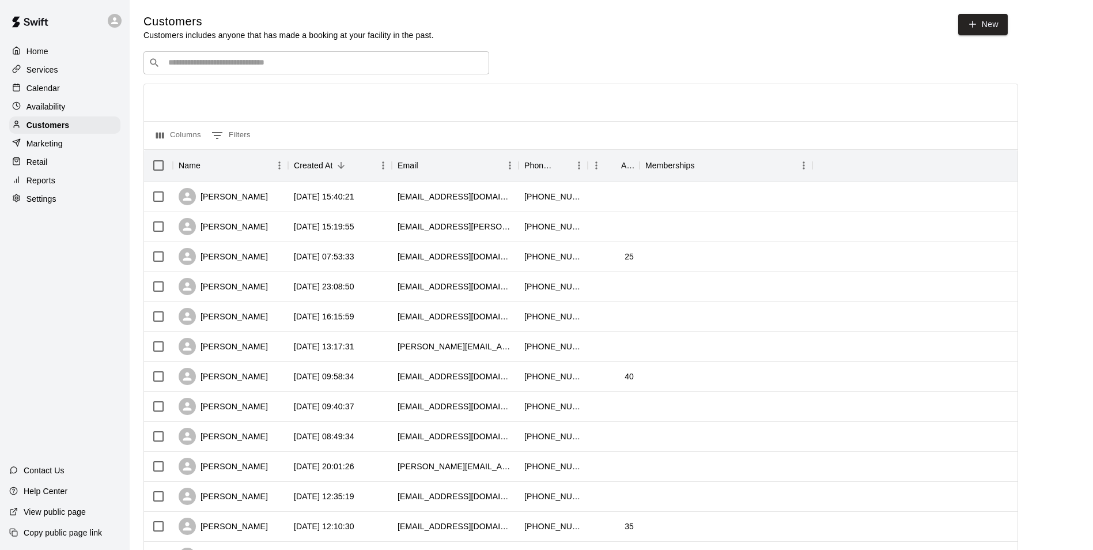
click at [84, 93] on div "Calendar" at bounding box center [64, 88] width 111 height 17
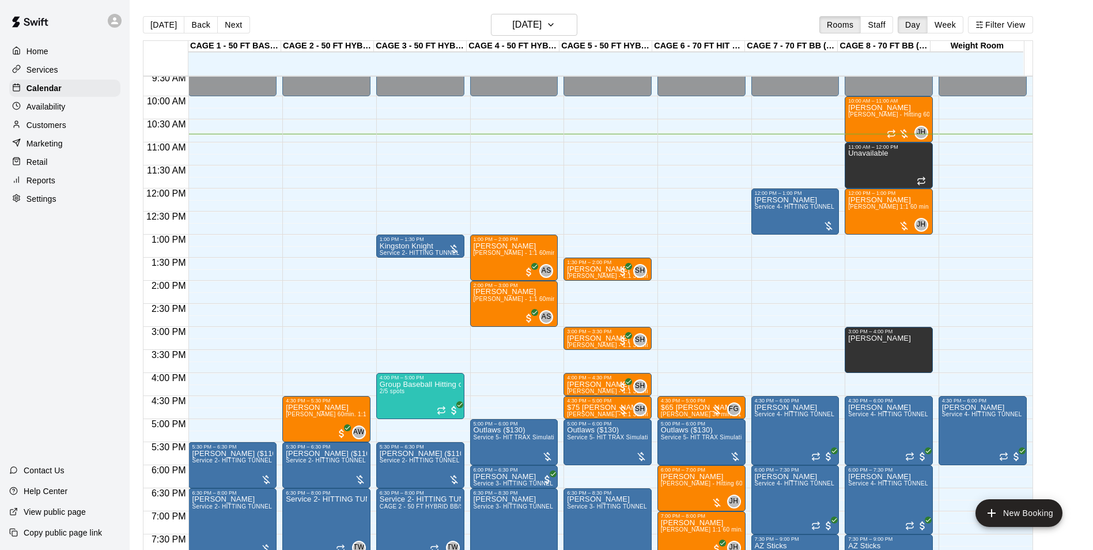
scroll to position [499, 0]
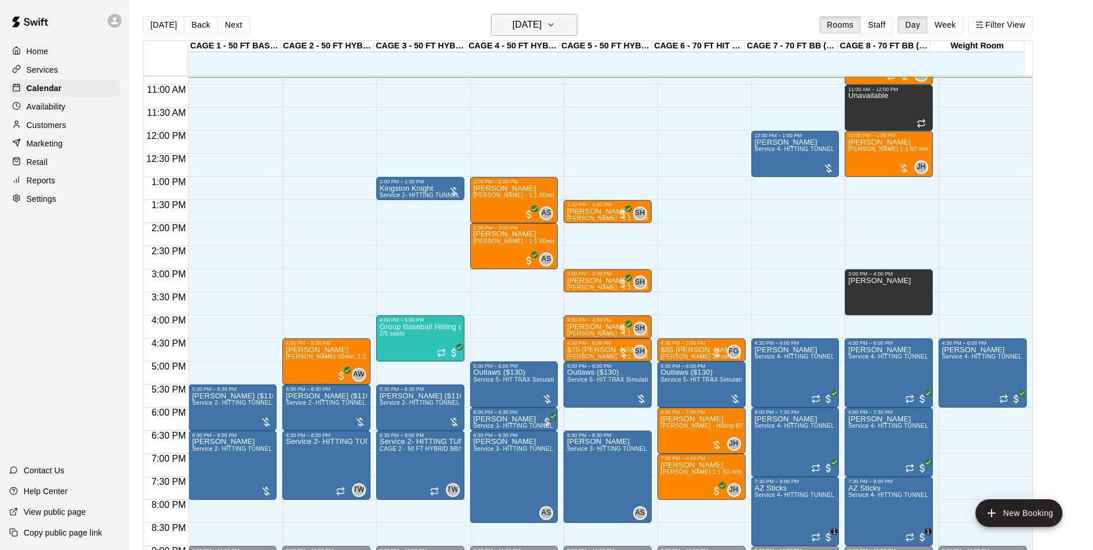
click at [519, 29] on h6 "[DATE]" at bounding box center [526, 25] width 29 height 16
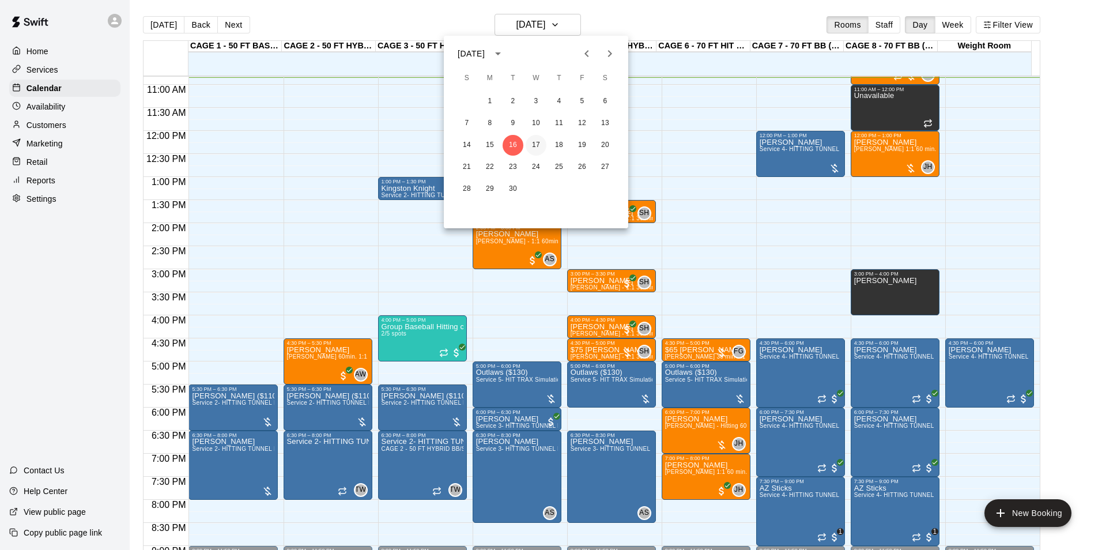
click at [539, 141] on button "17" at bounding box center [535, 145] width 21 height 21
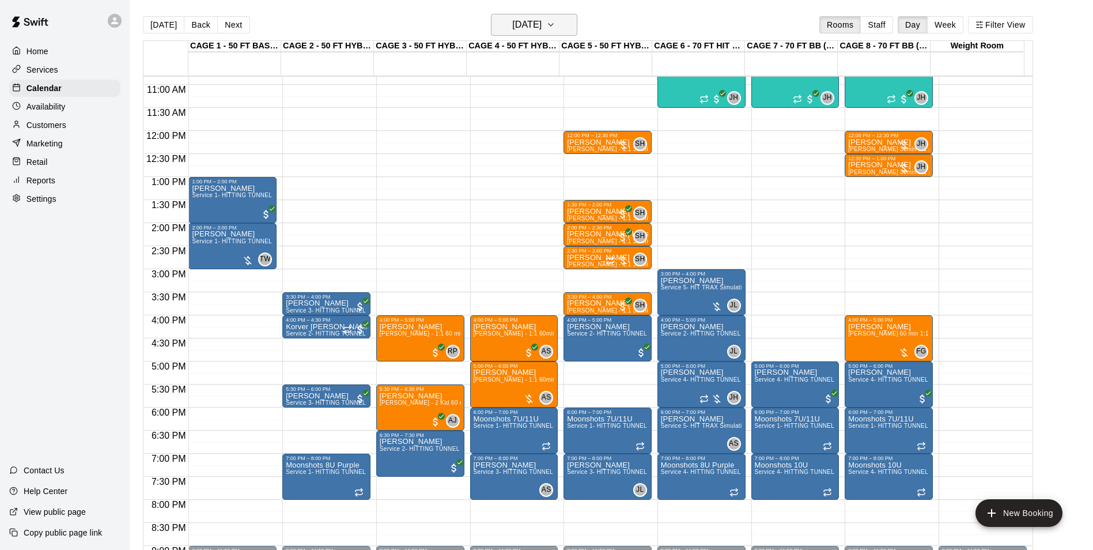
click at [555, 28] on icon "button" at bounding box center [550, 25] width 9 height 14
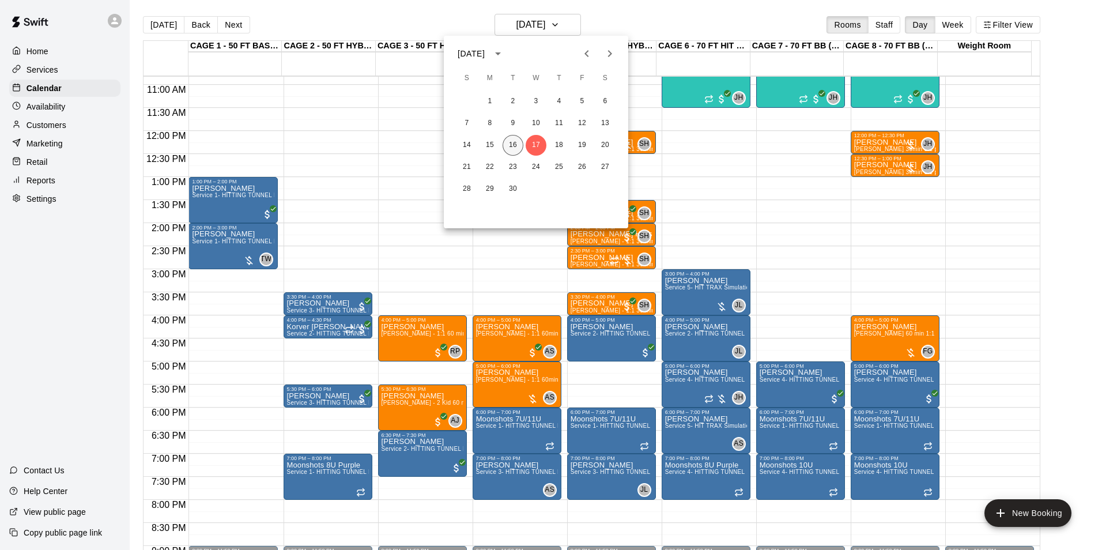
click at [513, 146] on button "16" at bounding box center [512, 145] width 21 height 21
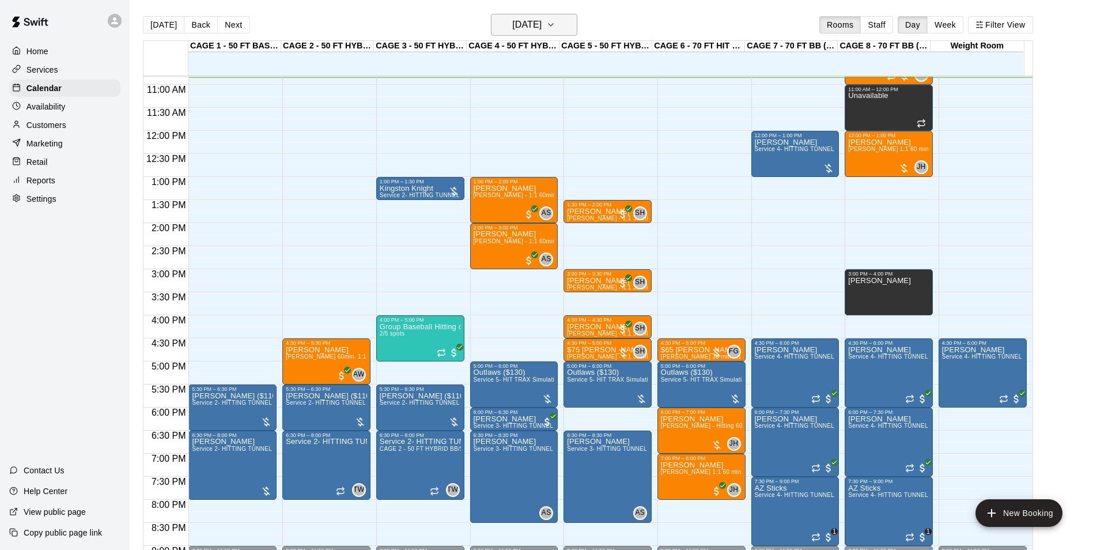
click at [535, 19] on h6 "[DATE]" at bounding box center [526, 25] width 29 height 16
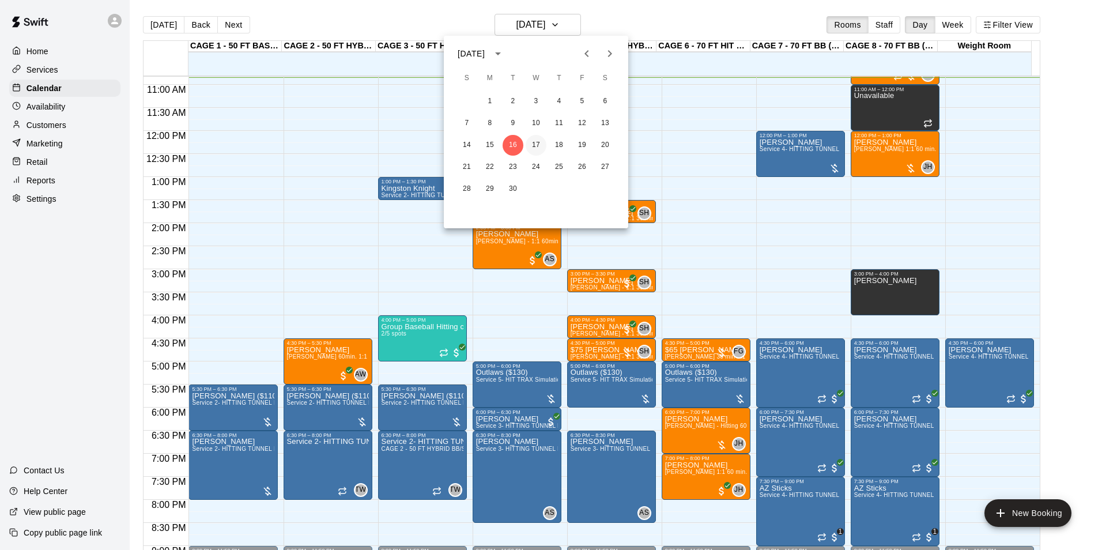
click at [535, 136] on button "17" at bounding box center [535, 145] width 21 height 21
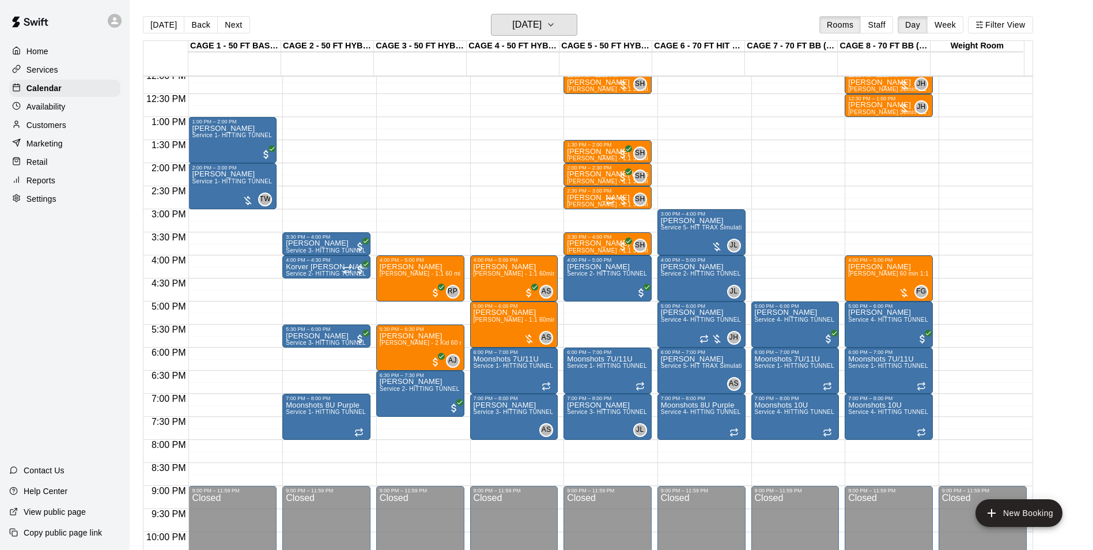
scroll to position [614, 0]
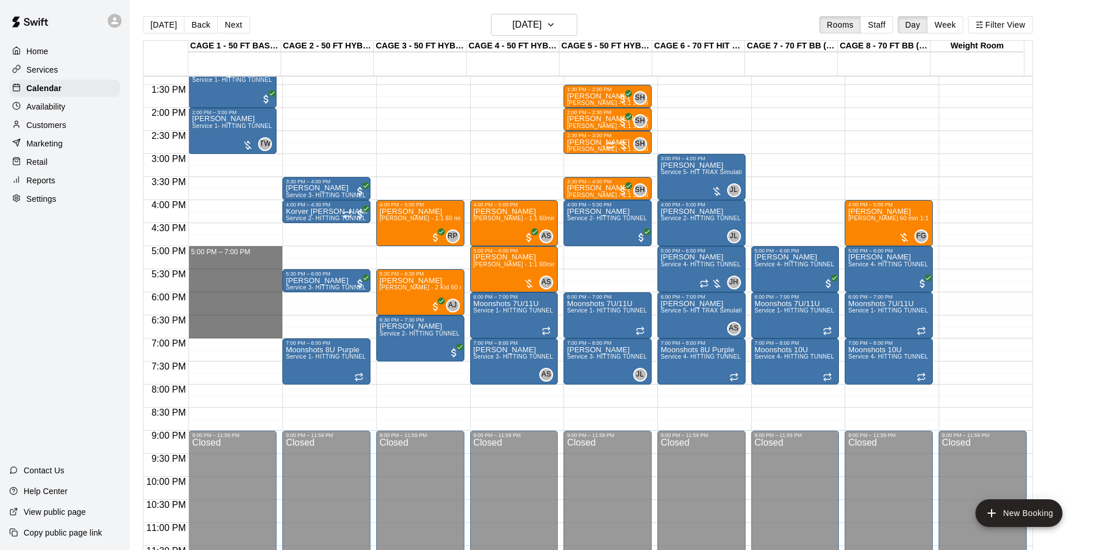
drag, startPoint x: 243, startPoint y: 249, endPoint x: 246, endPoint y: 337, distance: 87.6
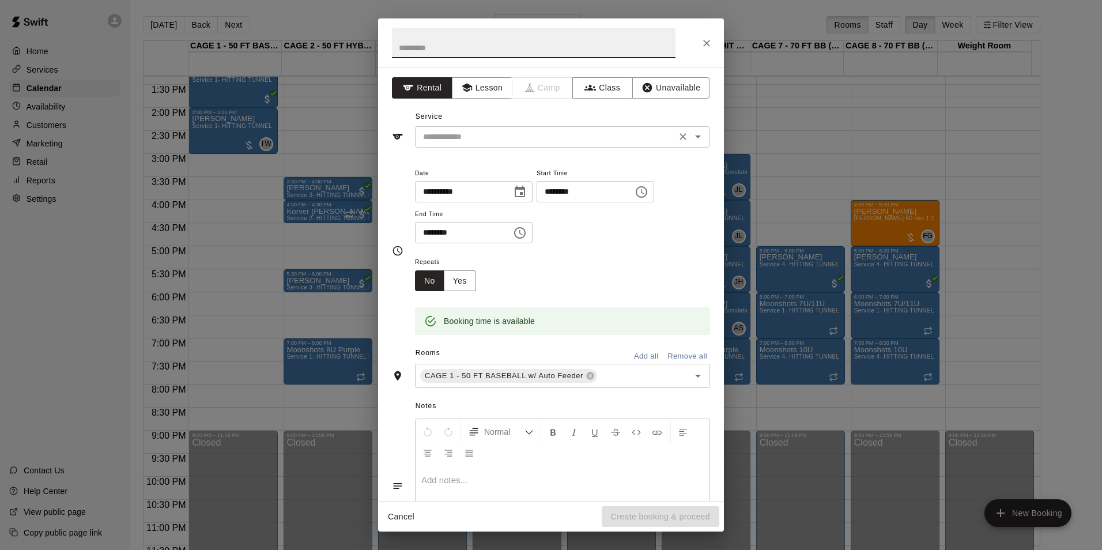
click at [583, 145] on div "​" at bounding box center [562, 136] width 295 height 21
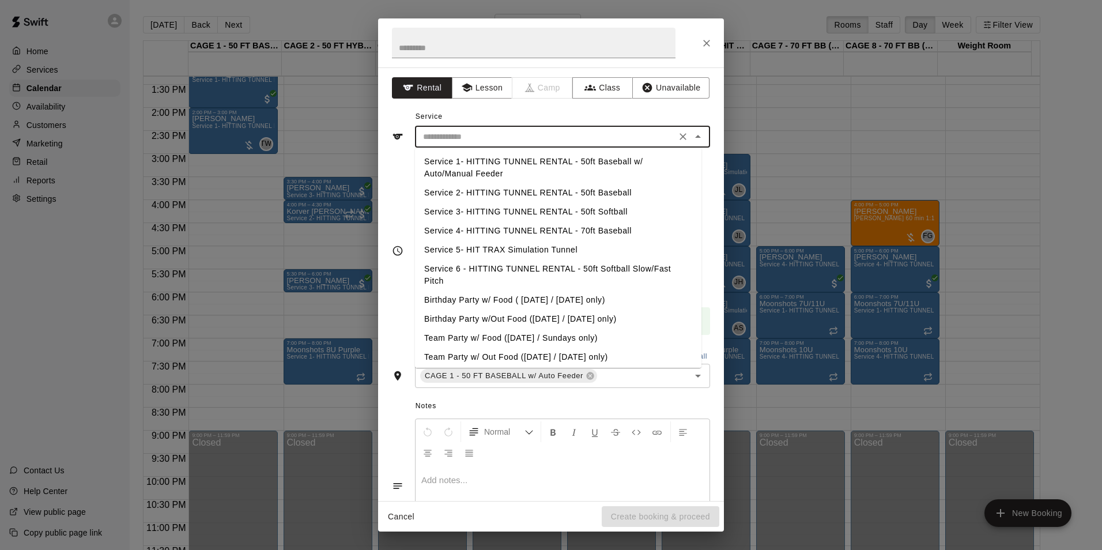
click at [619, 153] on li "Service 1- HITTING TUNNEL RENTAL - 50ft Baseball w/ Auto/Manual Feeder" at bounding box center [558, 167] width 286 height 31
type input "**********"
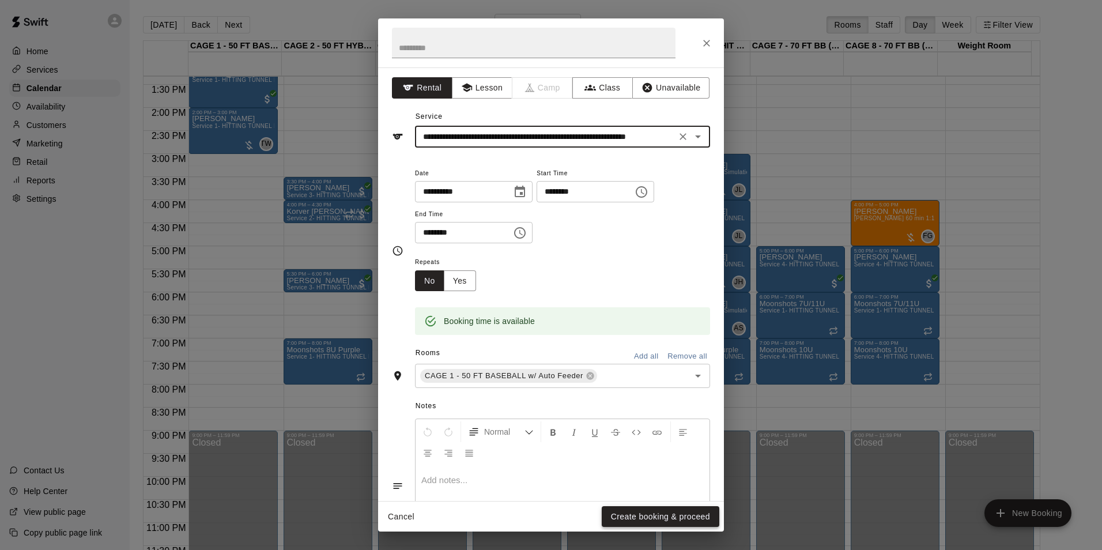
click at [664, 513] on button "Create booking & proceed" at bounding box center [660, 516] width 118 height 21
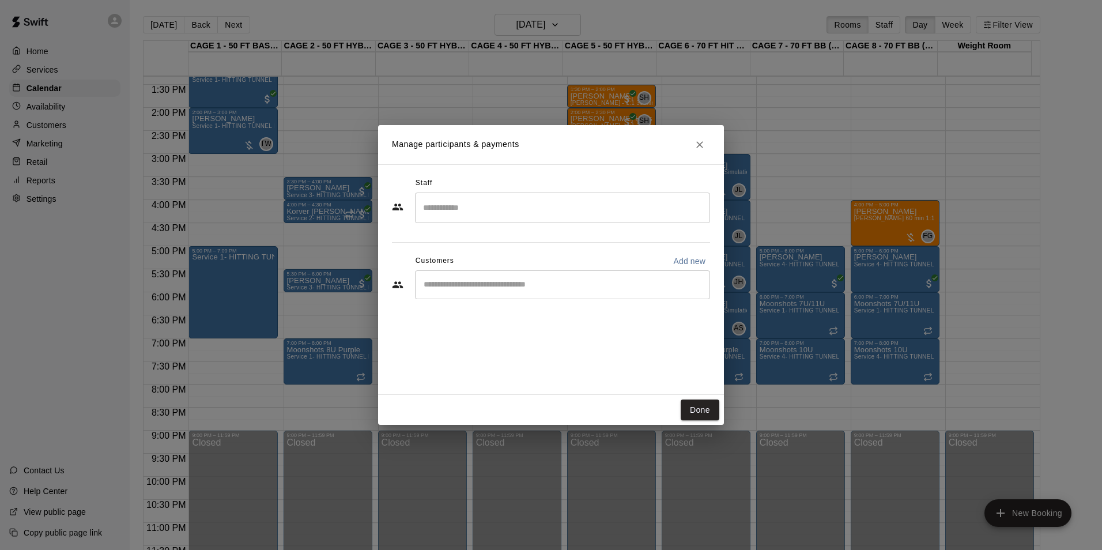
click at [529, 280] on input "Start typing to search customers..." at bounding box center [562, 285] width 285 height 12
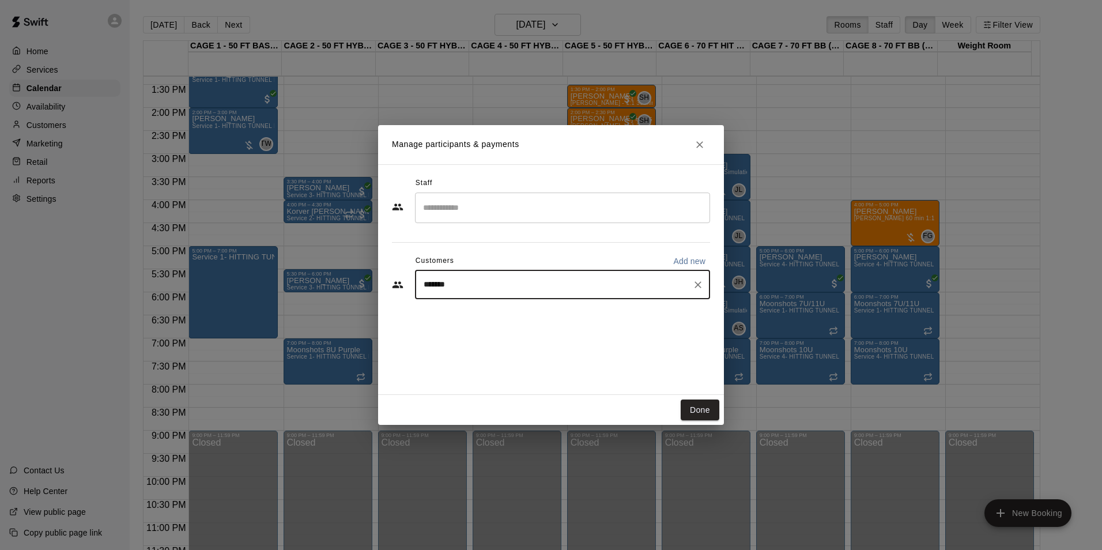
type input "********"
click at [546, 316] on div "Roy Mendoza mendozaroy0626@gmail.com" at bounding box center [573, 317] width 253 height 25
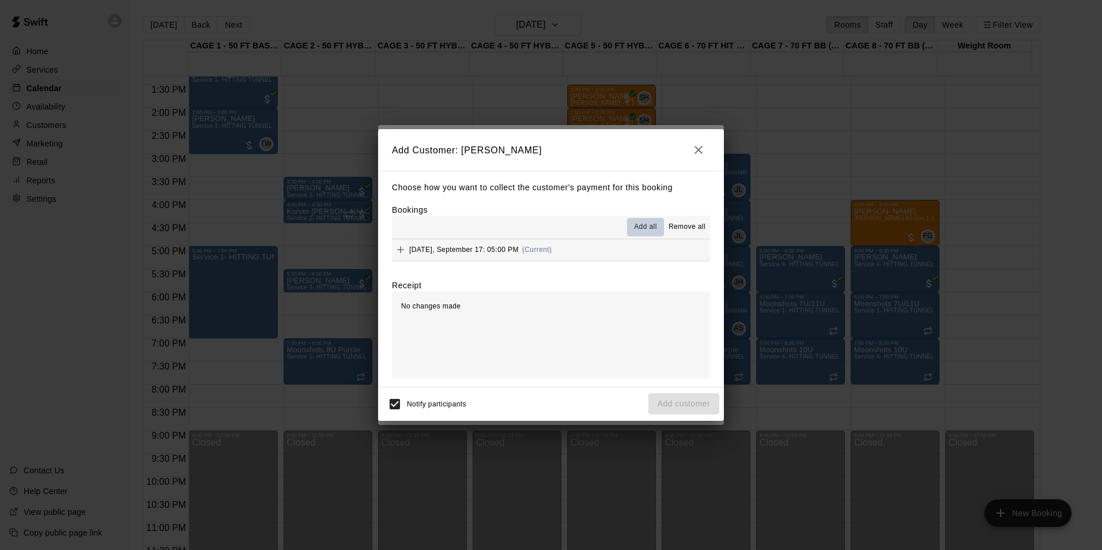
click at [637, 228] on span "Add all" at bounding box center [645, 227] width 23 height 12
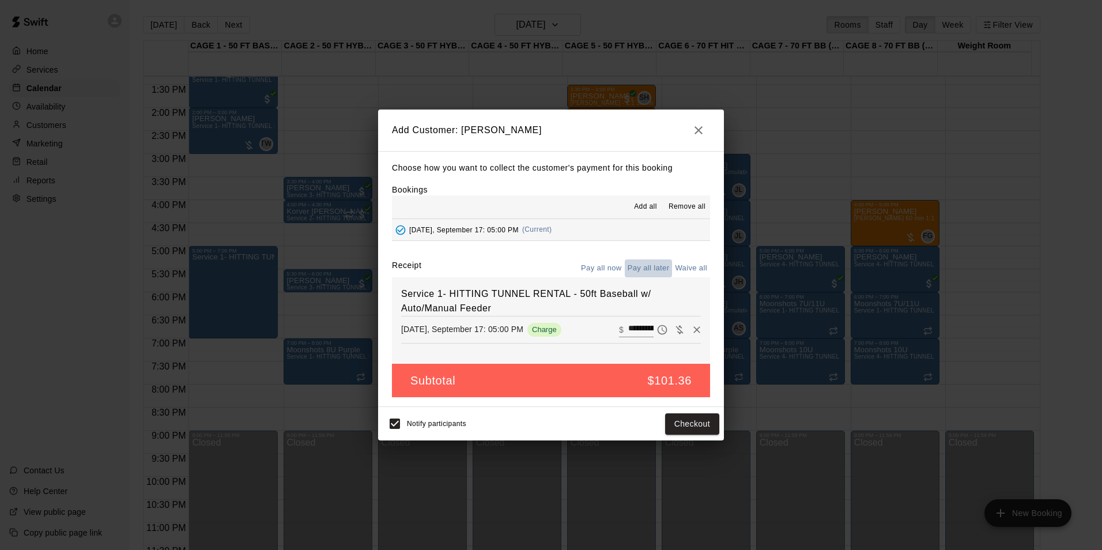
click at [642, 264] on button "Pay all later" at bounding box center [649, 268] width 48 height 18
click at [688, 426] on button "Add customer" at bounding box center [683, 423] width 71 height 21
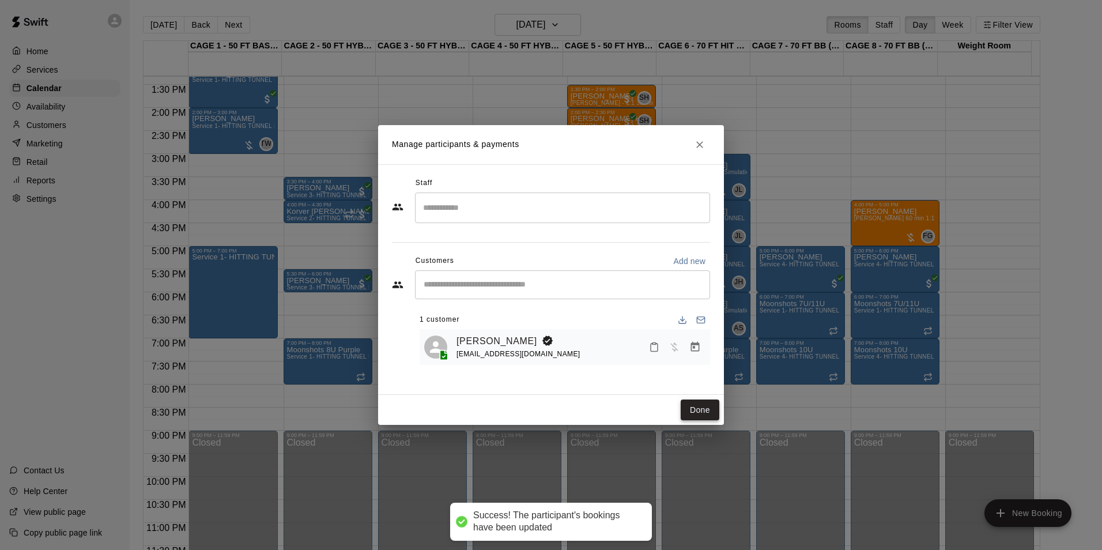
click at [688, 419] on button "Done" at bounding box center [699, 409] width 39 height 21
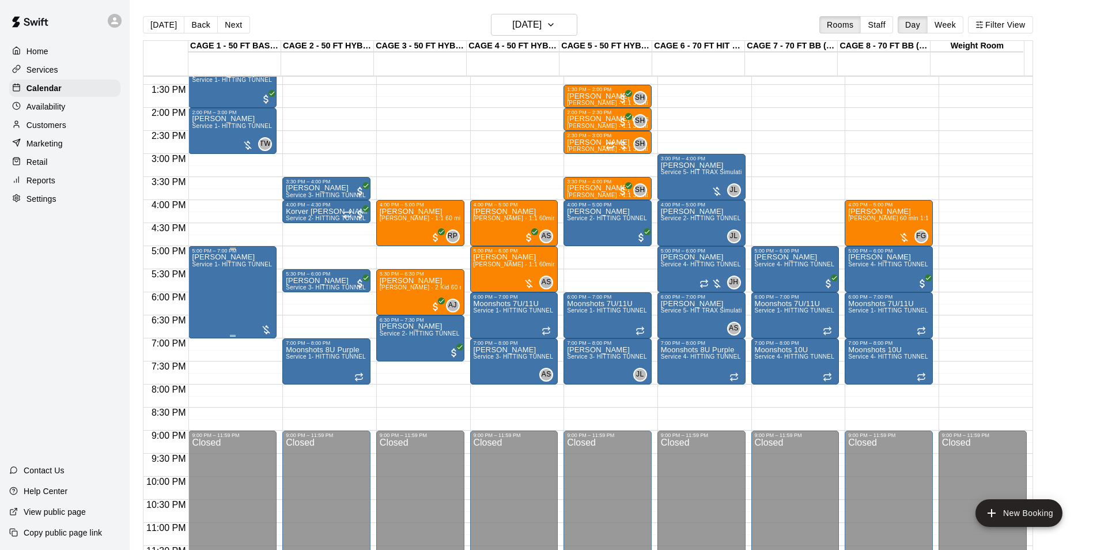
click at [232, 267] on span "Service 1- HITTING TUNNEL RENTAL - 50ft Baseball w/ Auto/Manual Feeder" at bounding box center [297, 264] width 211 height 6
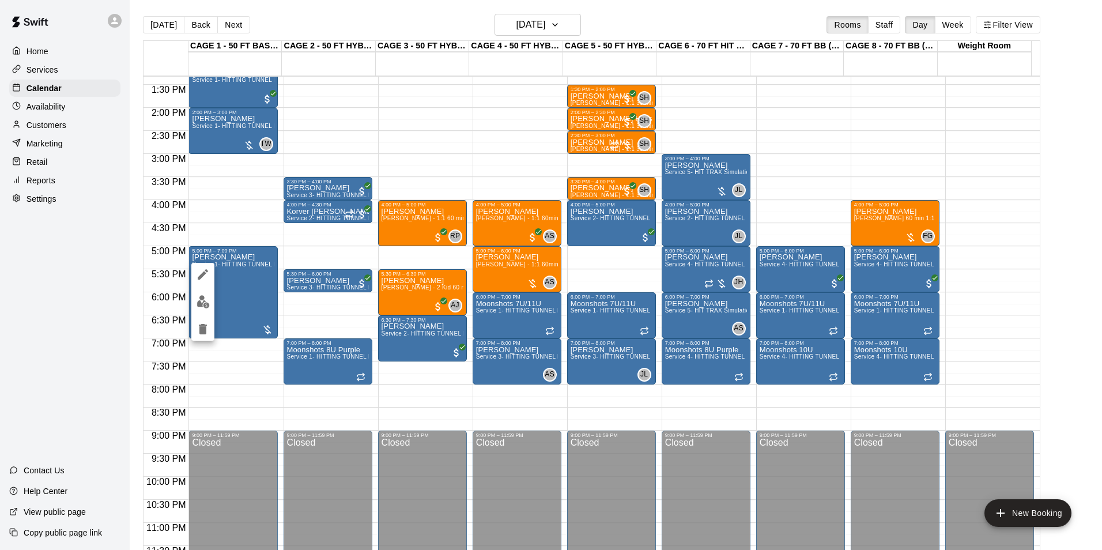
click at [213, 296] on button "edit" at bounding box center [202, 301] width 23 height 22
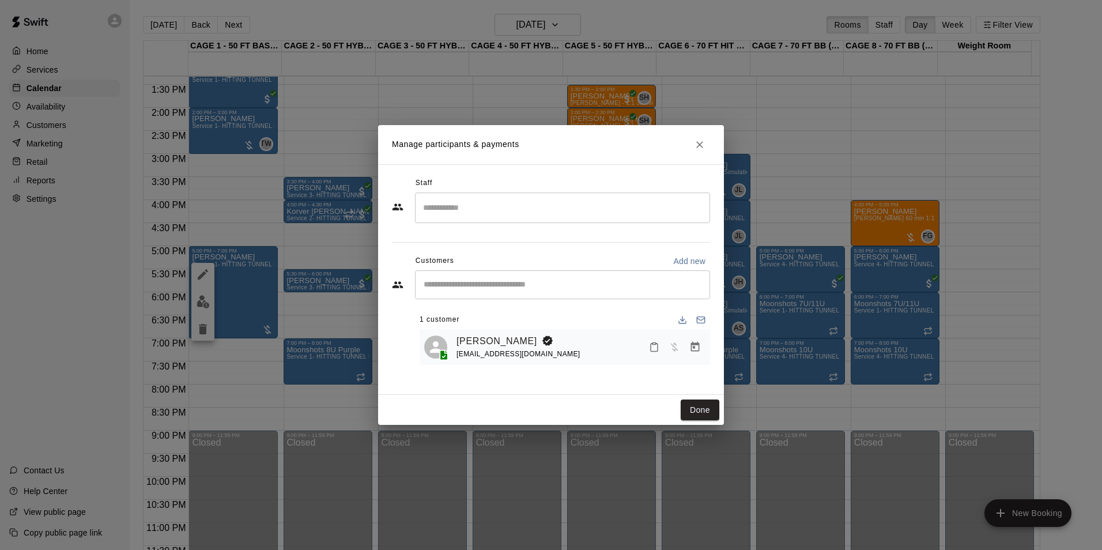
click at [604, 345] on div "Roy Mendoza mendozaroy0626@gmail.com" at bounding box center [580, 347] width 249 height 27
click at [696, 346] on icon "Manage bookings & payment" at bounding box center [695, 347] width 12 height 12
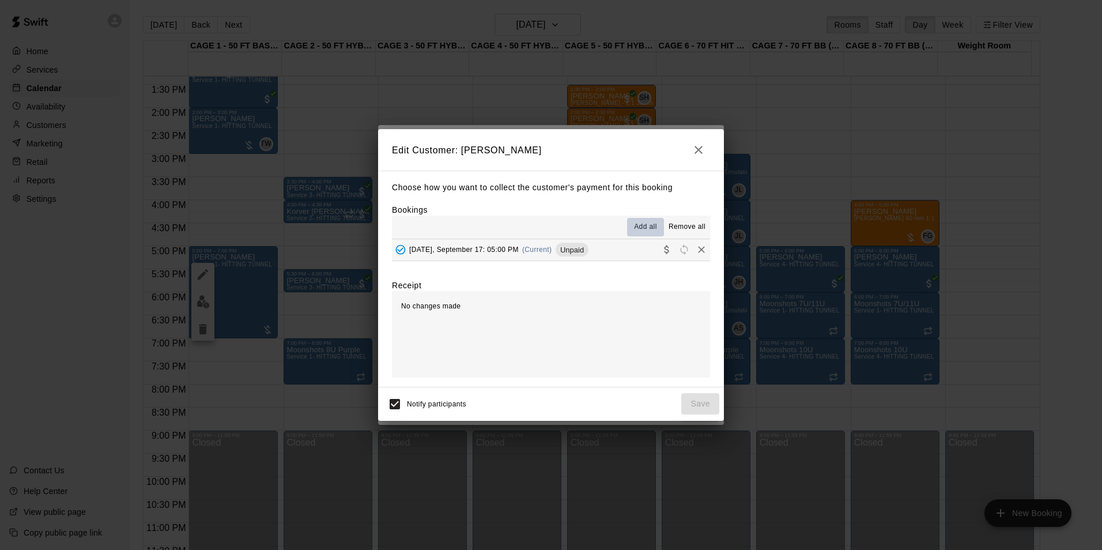
click at [643, 225] on span "Add all" at bounding box center [645, 227] width 23 height 12
click at [637, 260] on button "Wednesday, September 17: 05:00 PM (Current) Unpaid" at bounding box center [551, 249] width 318 height 21
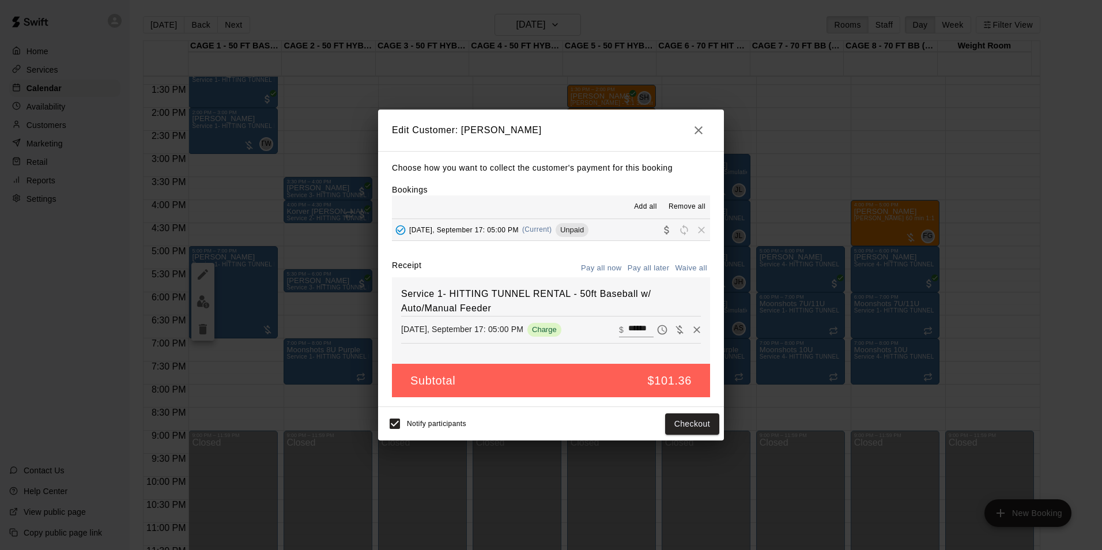
click at [698, 123] on icon "button" at bounding box center [698, 130] width 14 height 14
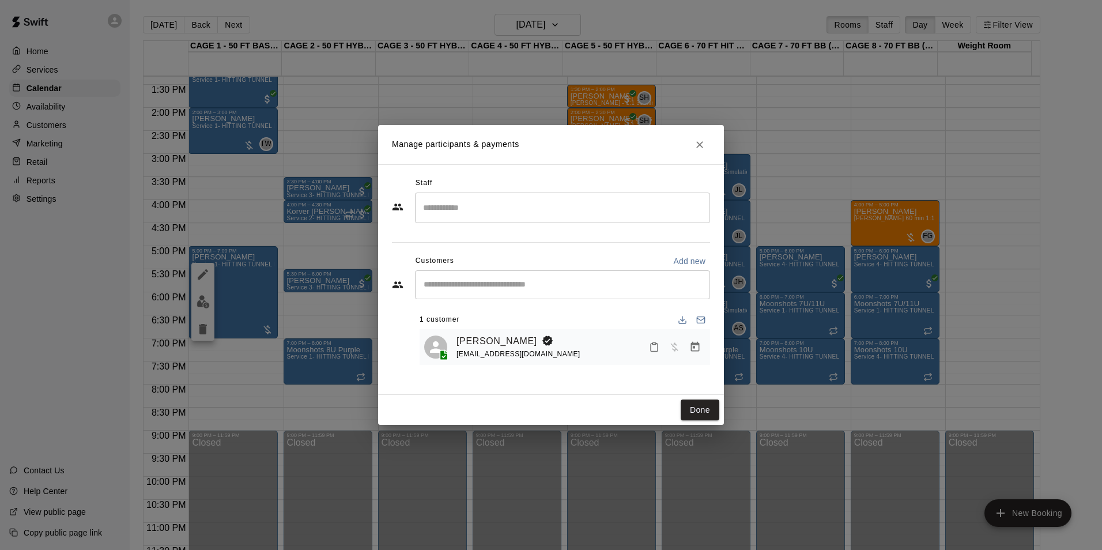
click at [706, 145] on button "Close" at bounding box center [699, 144] width 21 height 21
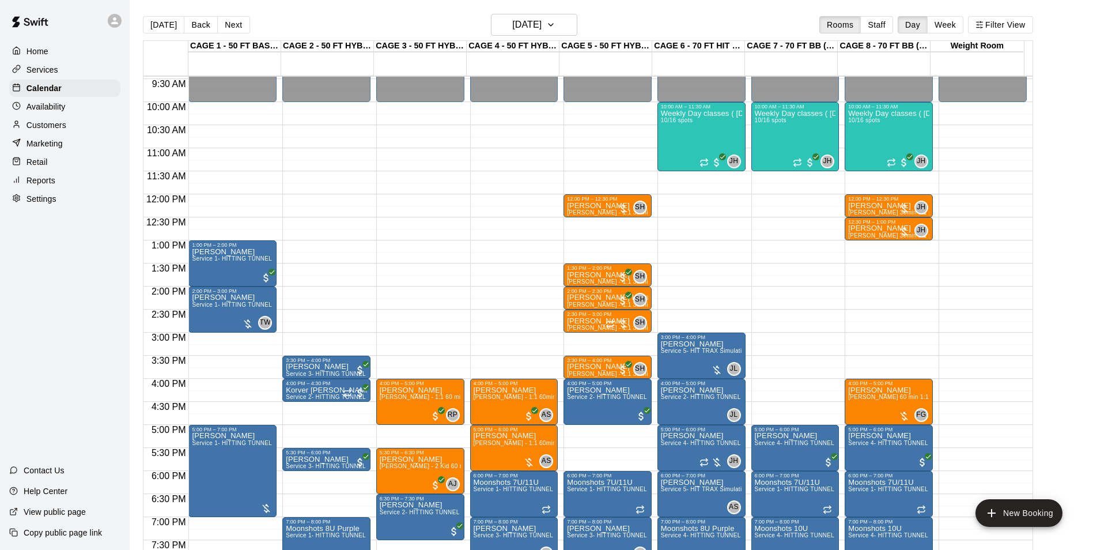
scroll to position [455, 0]
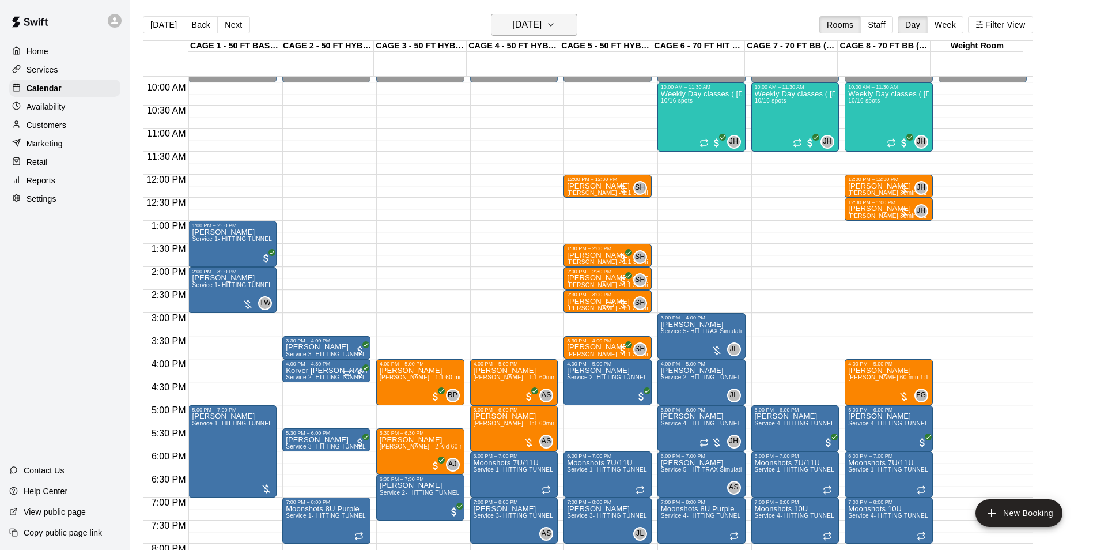
click at [542, 32] on h6 "[DATE]" at bounding box center [526, 25] width 29 height 16
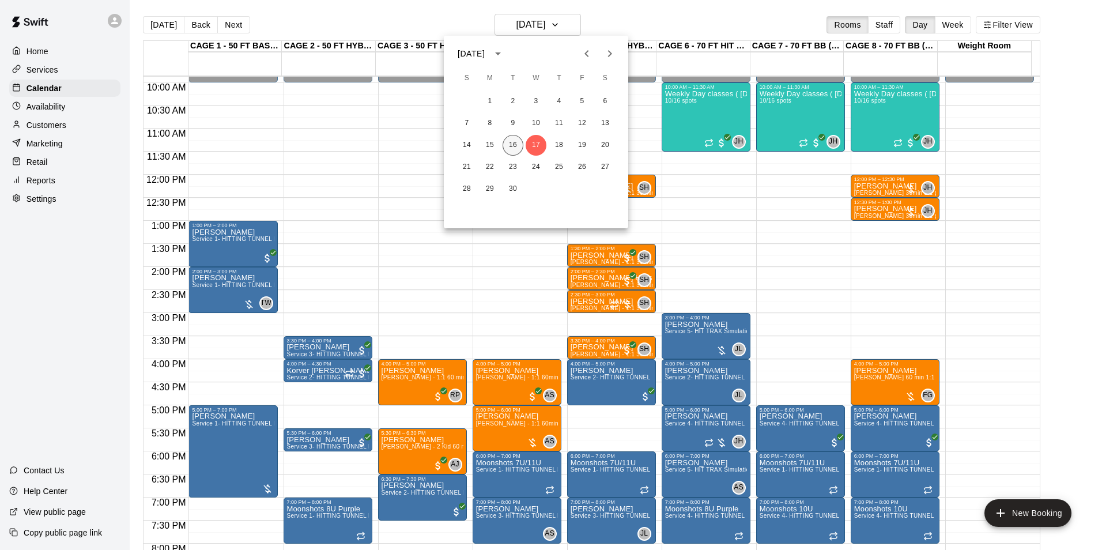
click at [516, 141] on button "16" at bounding box center [512, 145] width 21 height 21
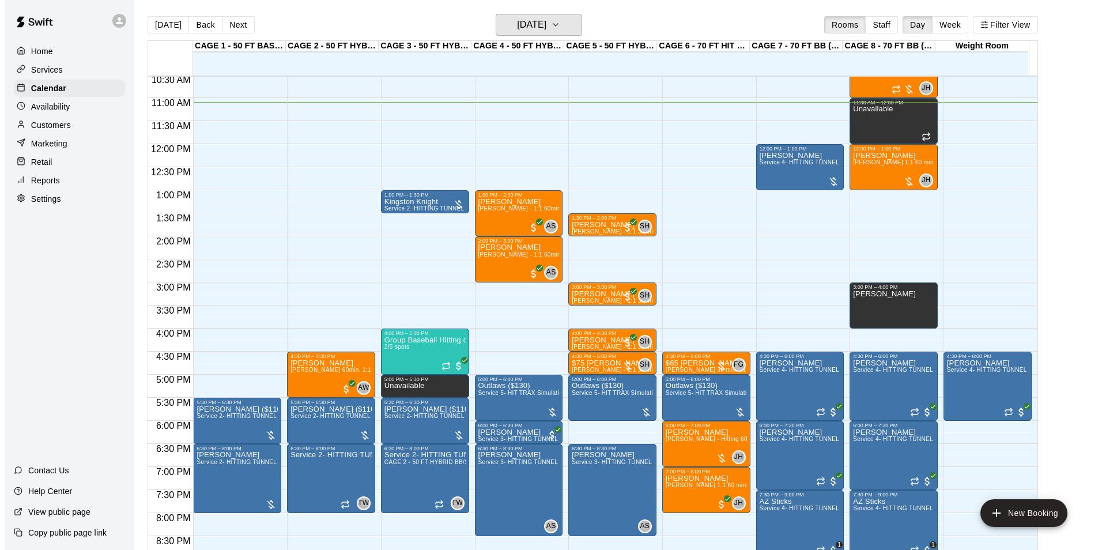
scroll to position [513, 0]
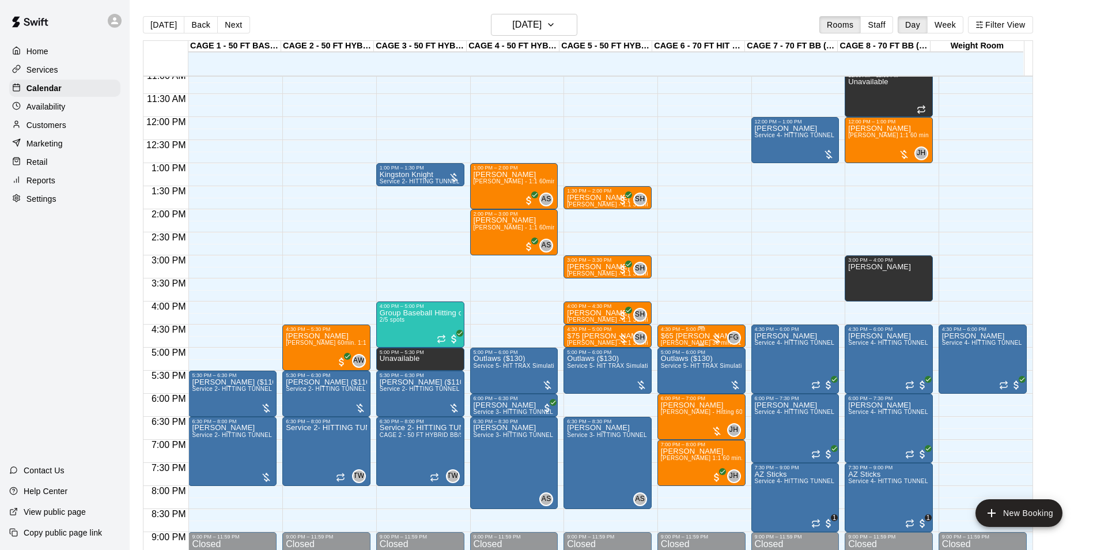
click at [671, 336] on p "$65 [PERSON_NAME]" at bounding box center [701, 336] width 81 height 0
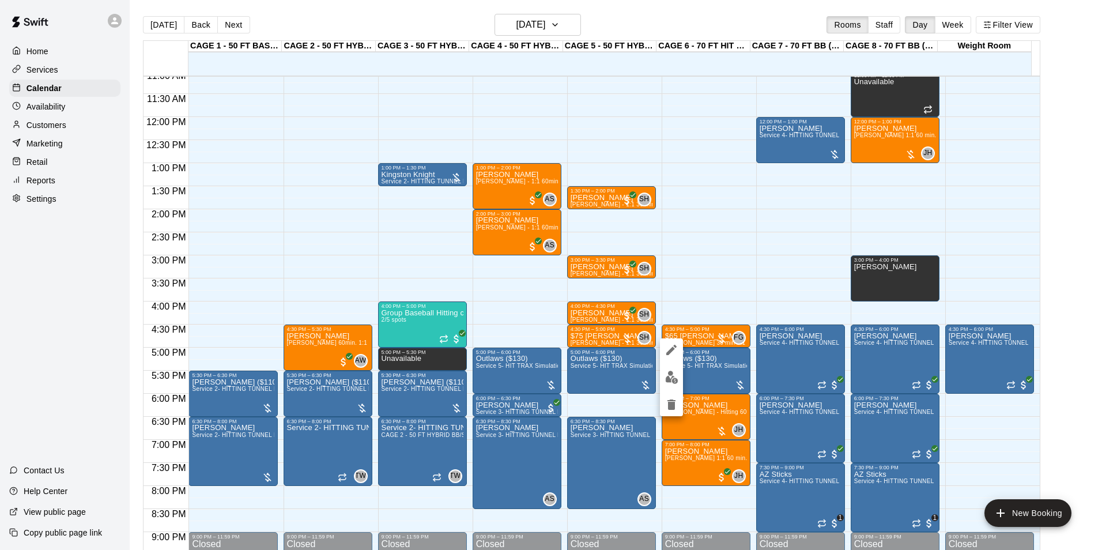
click at [673, 379] on img "edit" at bounding box center [671, 376] width 13 height 13
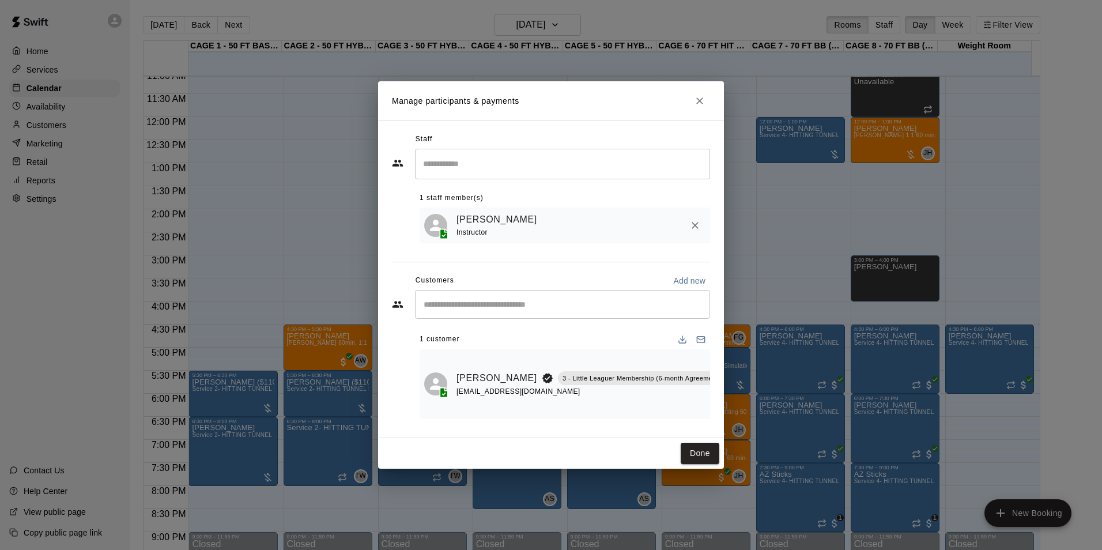
click at [700, 101] on icon "Close" at bounding box center [700, 101] width 12 height 12
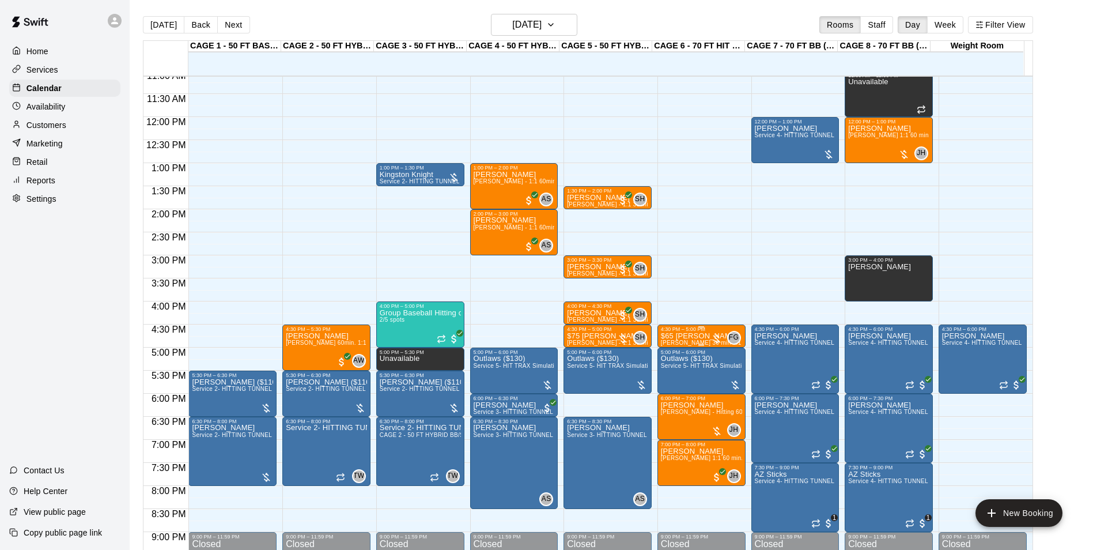
click at [691, 332] on div "4:30 PM – 5:00 PM" at bounding box center [701, 329] width 81 height 6
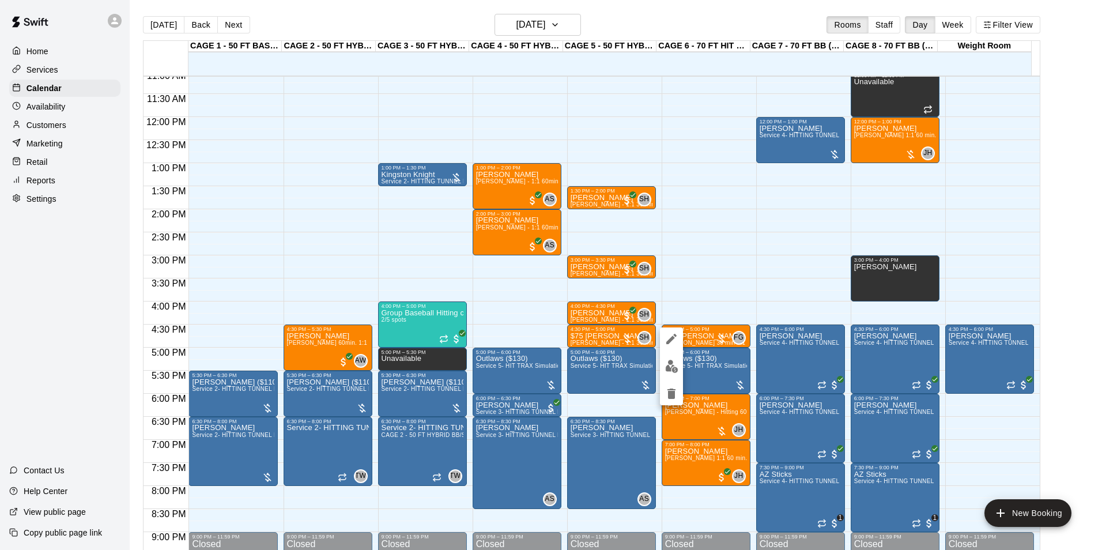
click at [678, 334] on icon "edit" at bounding box center [671, 339] width 14 height 14
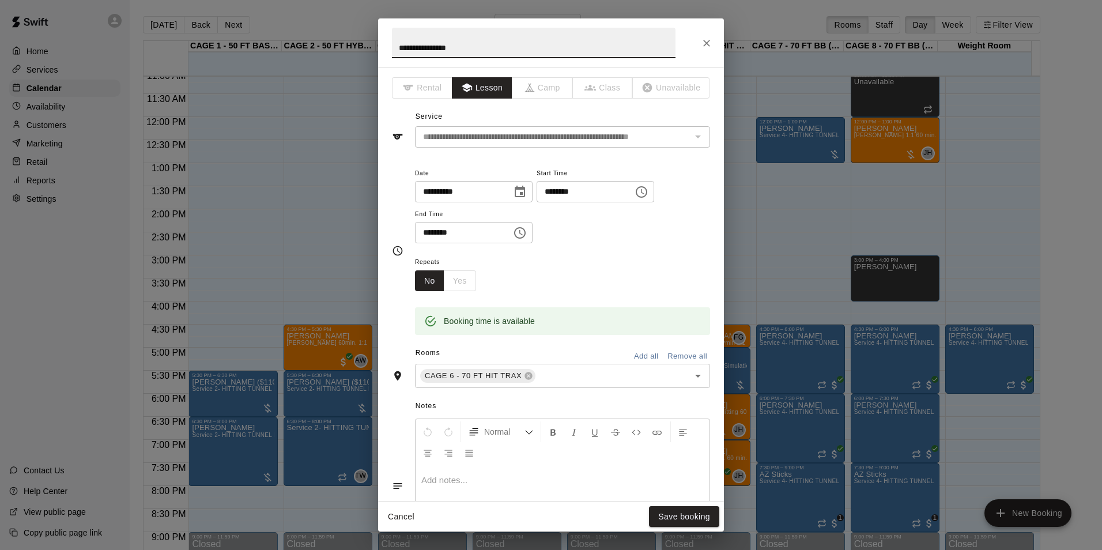
click at [702, 40] on icon "Close" at bounding box center [707, 43] width 12 height 12
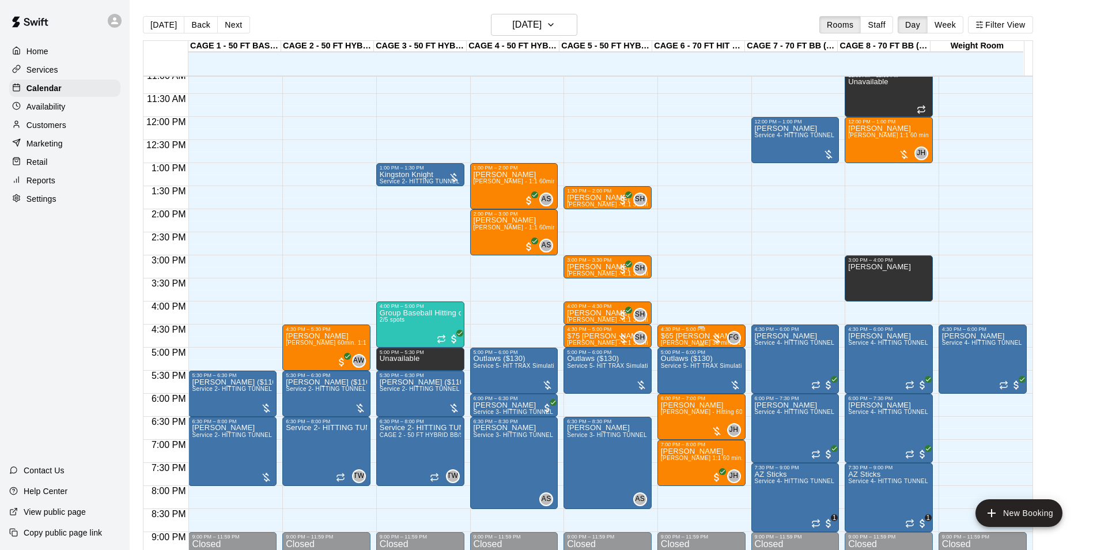
click at [692, 343] on span "[PERSON_NAME] 30 min 1:1 baseball hitting / fielding / pitching lessons" at bounding box center [760, 342] width 198 height 6
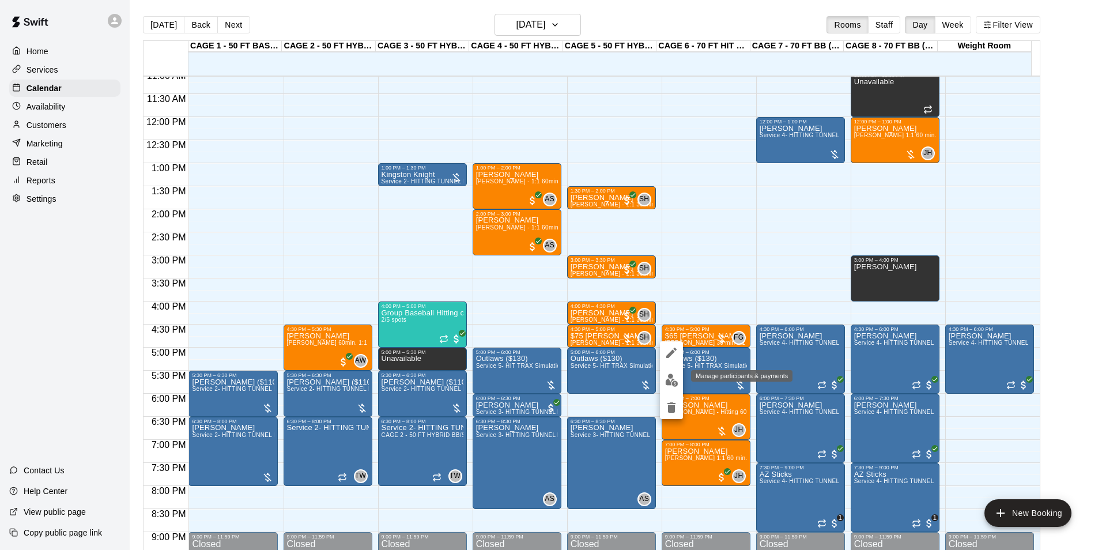
click at [677, 374] on img "edit" at bounding box center [671, 379] width 13 height 13
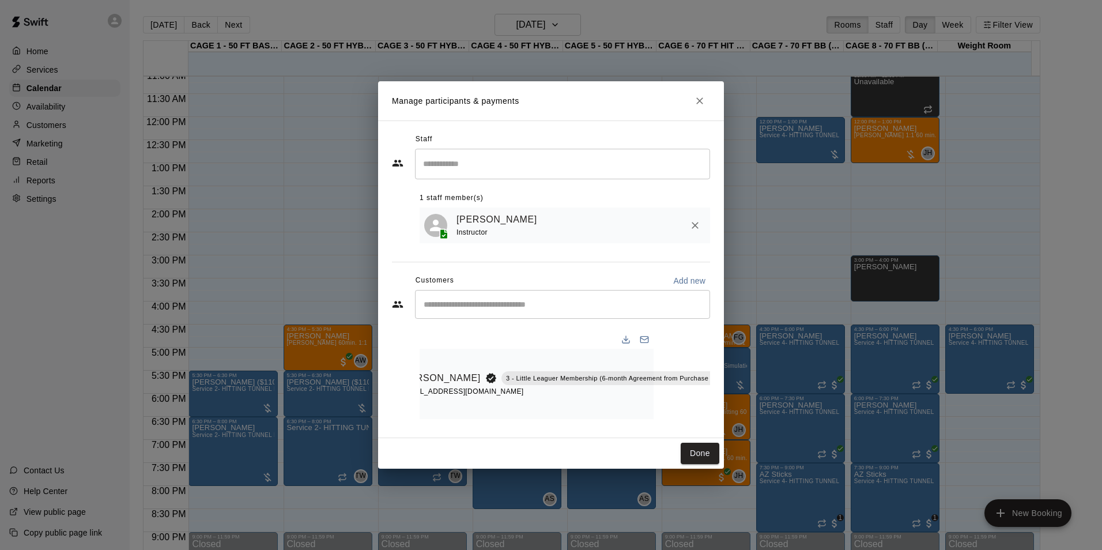
scroll to position [0, 0]
click at [702, 95] on icon "Close" at bounding box center [700, 101] width 12 height 12
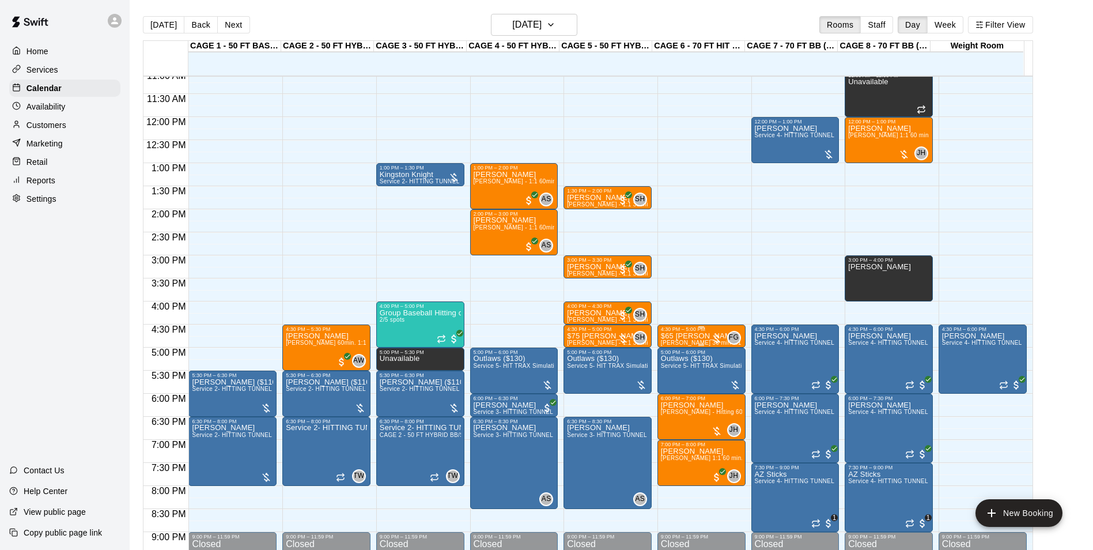
click at [713, 332] on div "FG 0" at bounding box center [726, 338] width 30 height 14
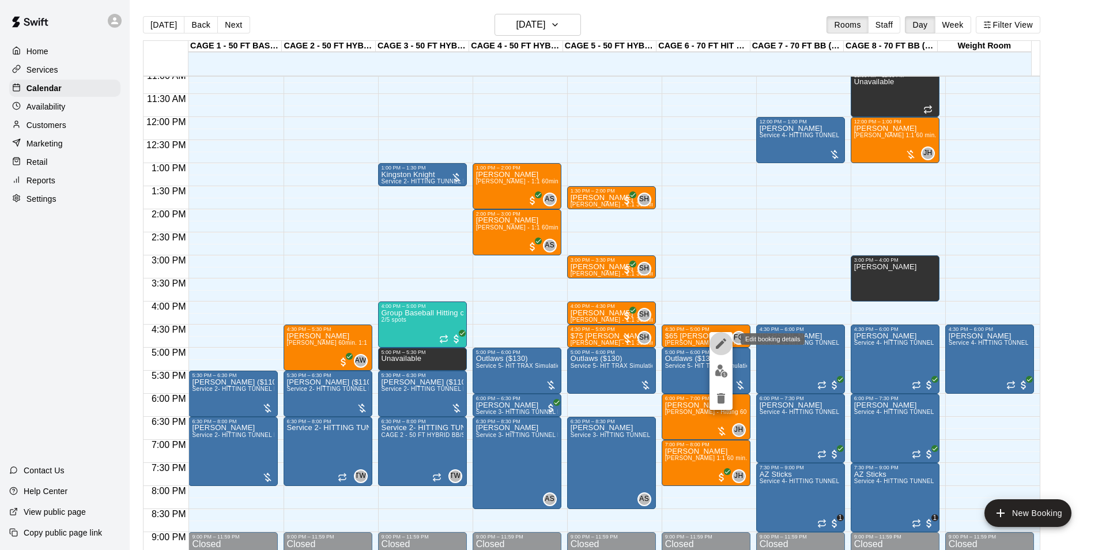
click at [727, 339] on icon "edit" at bounding box center [721, 343] width 14 height 14
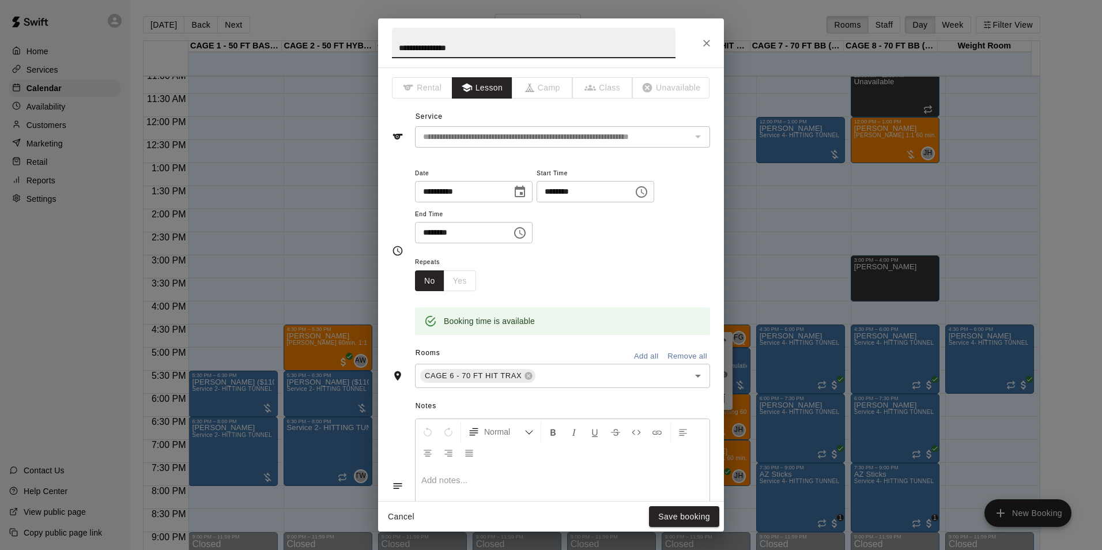
click at [695, 40] on div "**********" at bounding box center [551, 42] width 346 height 49
click at [705, 41] on icon "Close" at bounding box center [706, 43] width 7 height 7
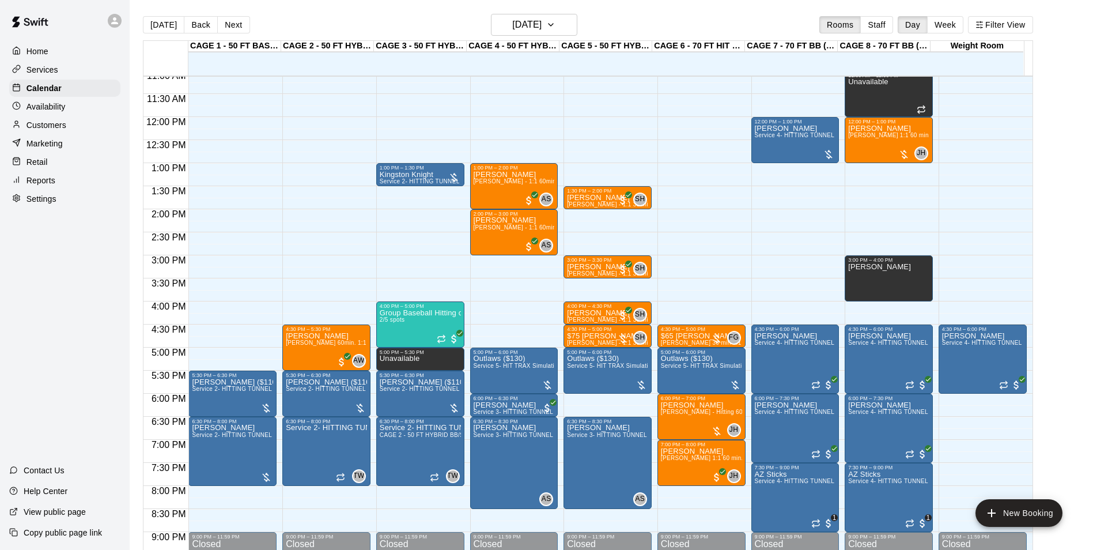
click at [52, 108] on p "Availability" at bounding box center [46, 107] width 39 height 12
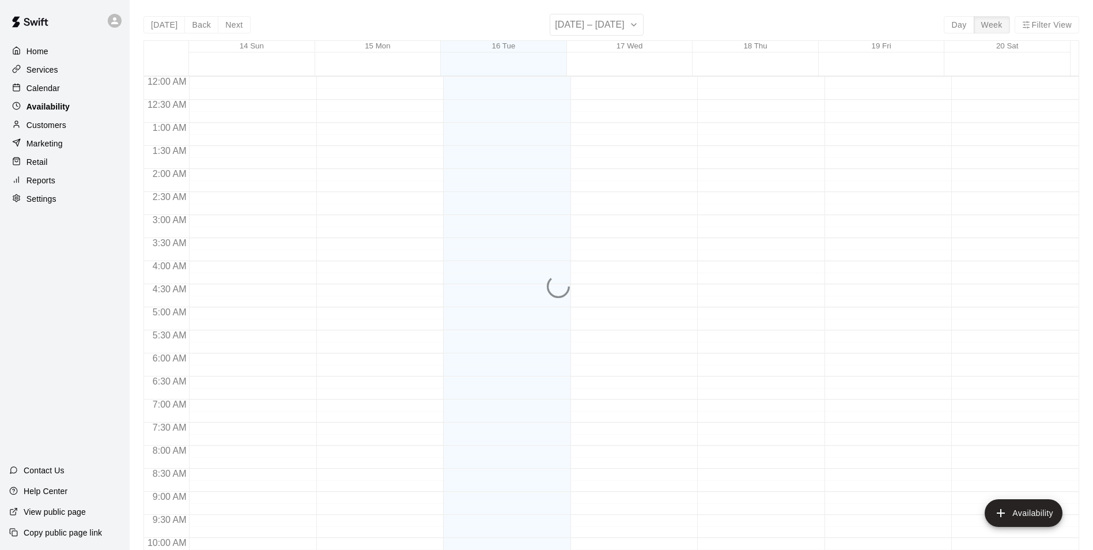
scroll to position [513, 0]
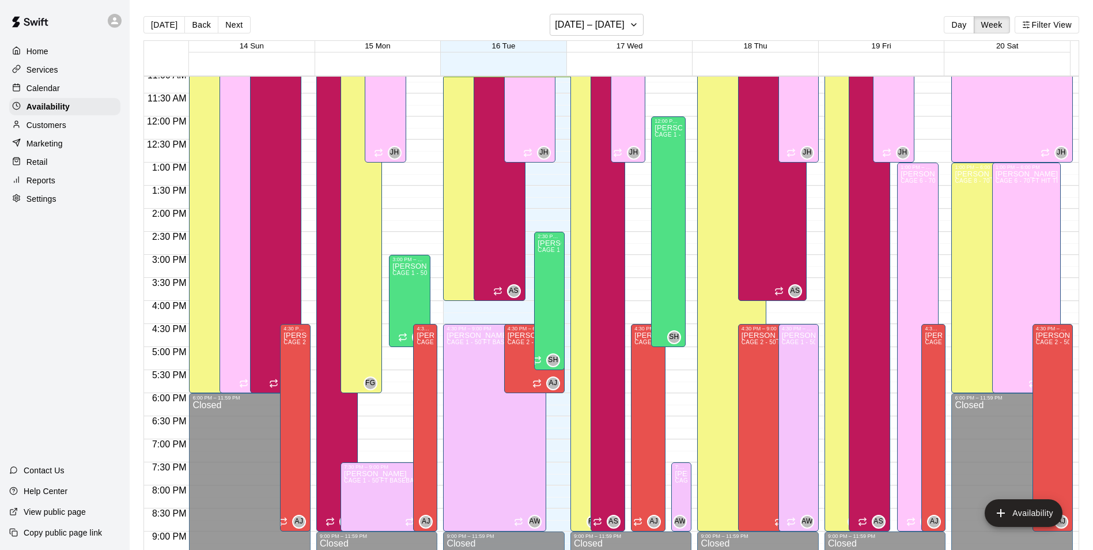
click at [82, 76] on div "Services" at bounding box center [64, 69] width 111 height 17
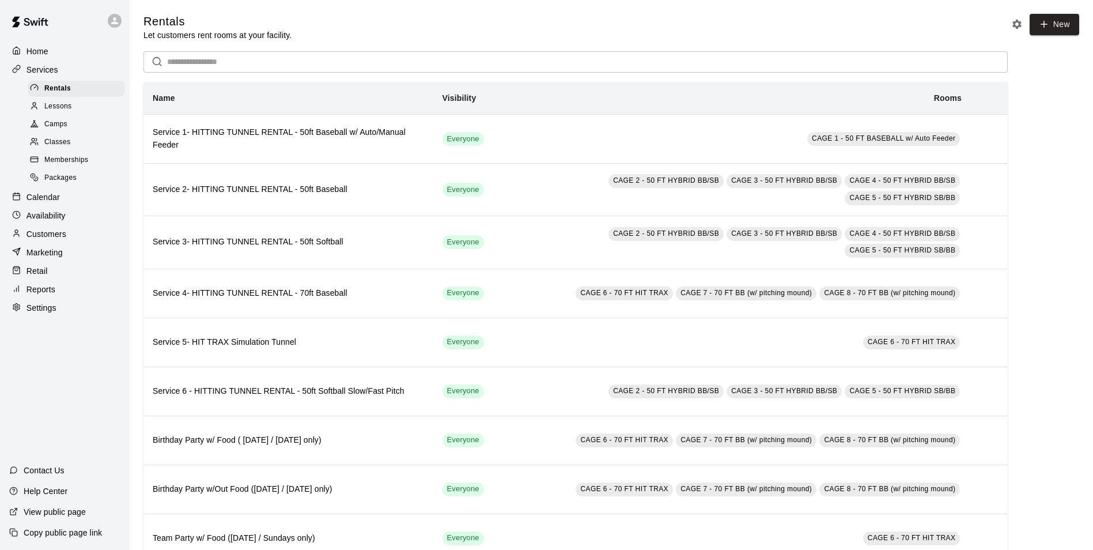
click at [75, 108] on div "Lessons" at bounding box center [76, 107] width 97 height 16
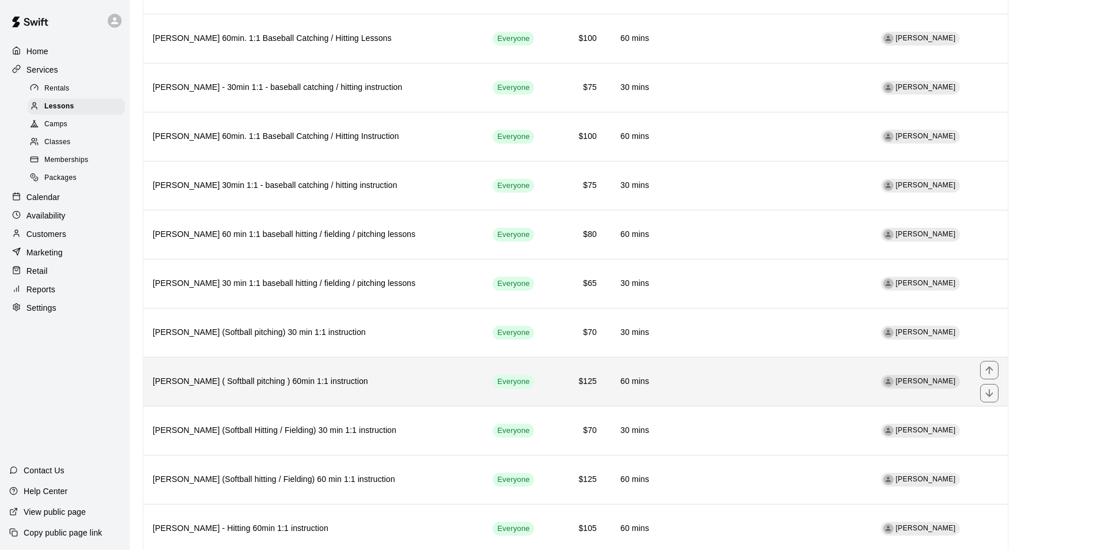
scroll to position [1574, 0]
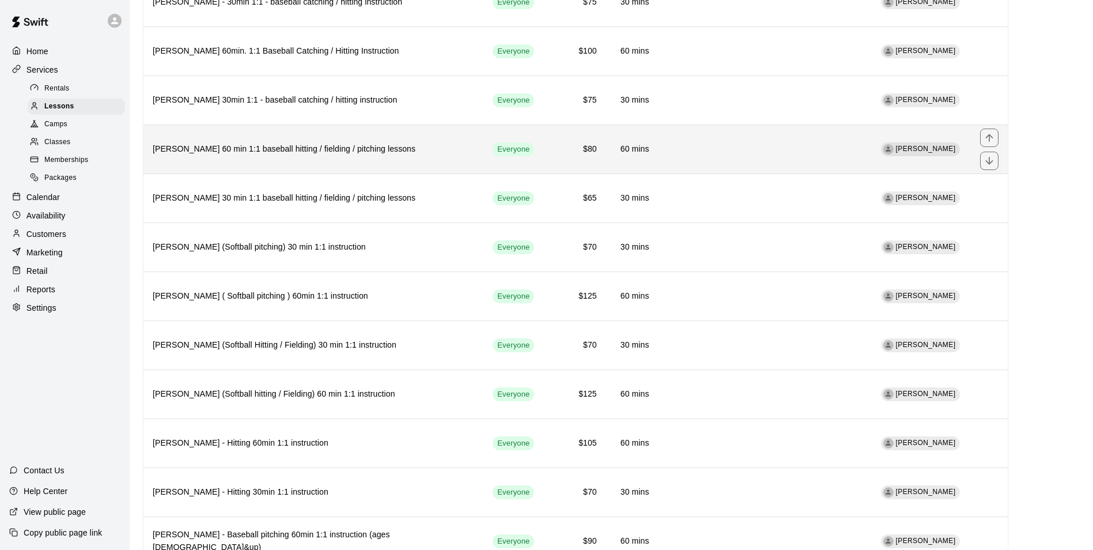
click at [332, 142] on th "[PERSON_NAME] 60 min 1:1 baseball hitting / fielding / pitching lessons" at bounding box center [313, 149] width 340 height 49
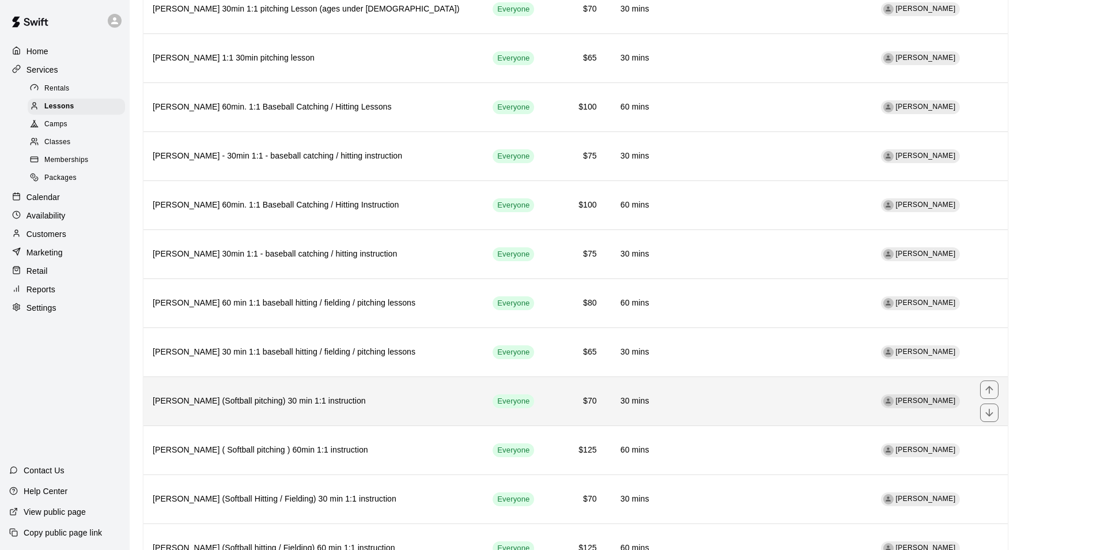
scroll to position [1440, 0]
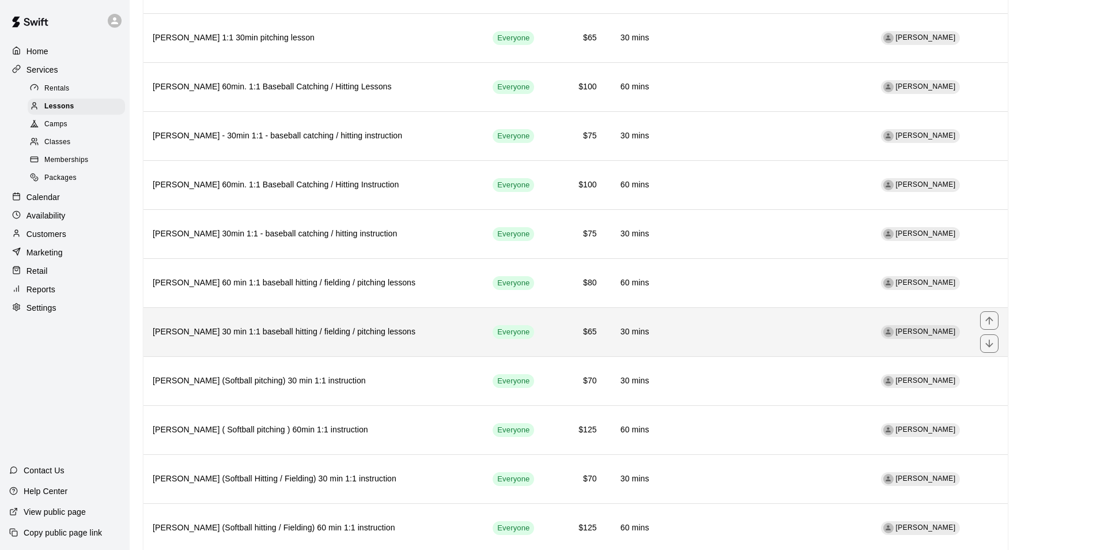
click at [330, 326] on h6 "[PERSON_NAME] 30 min 1:1 baseball hitting / fielding / pitching lessons" at bounding box center [313, 332] width 321 height 13
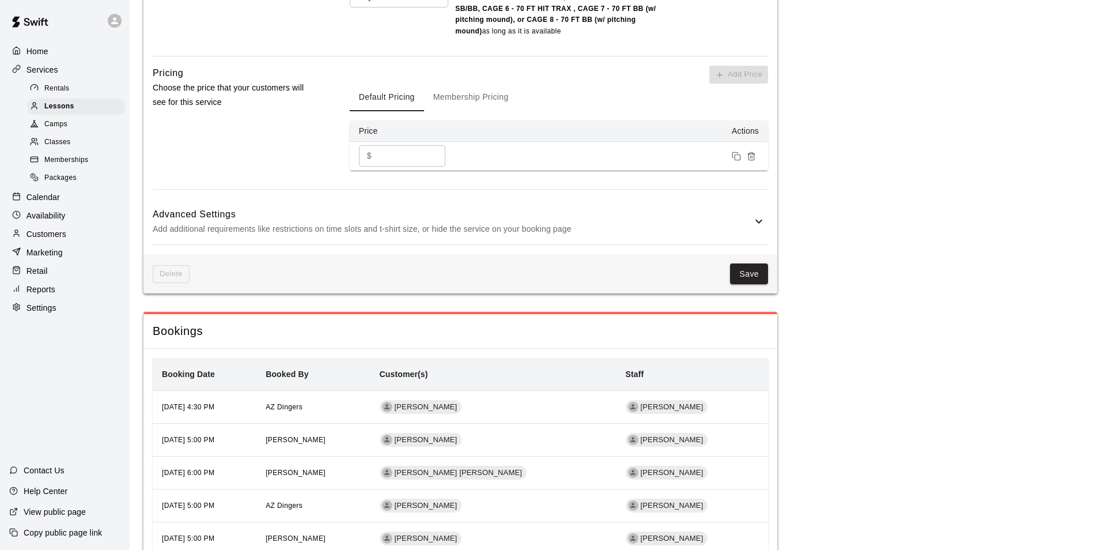
scroll to position [922, 0]
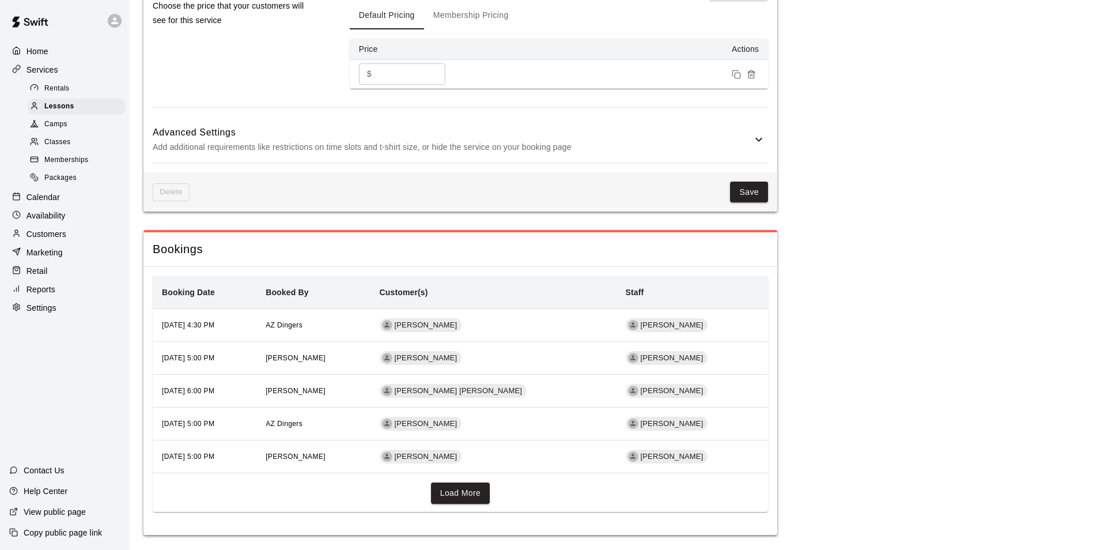
click at [256, 320] on td "September 16, 2025, 4:30 PM" at bounding box center [205, 325] width 104 height 33
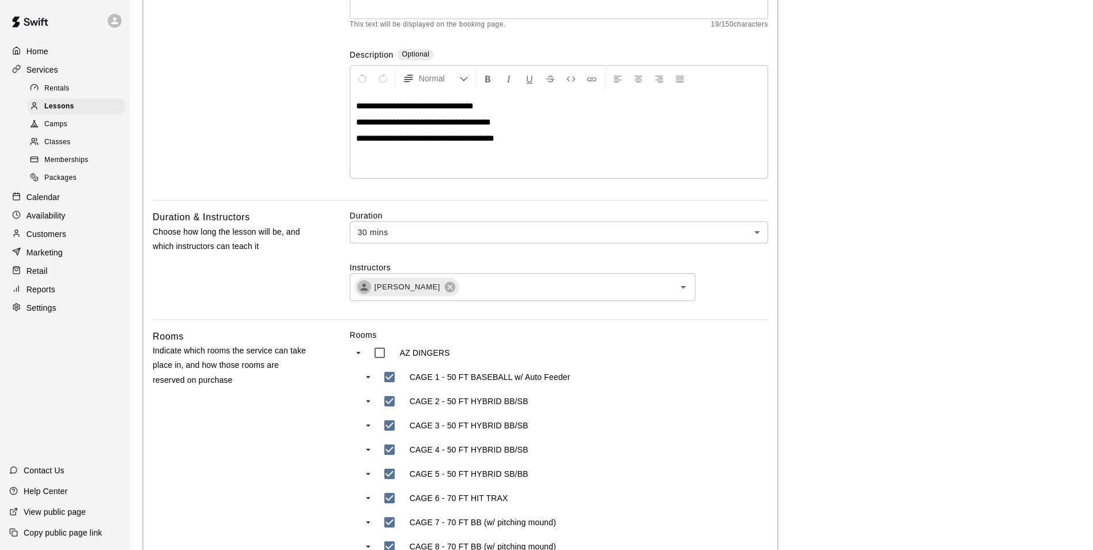
scroll to position [0, 0]
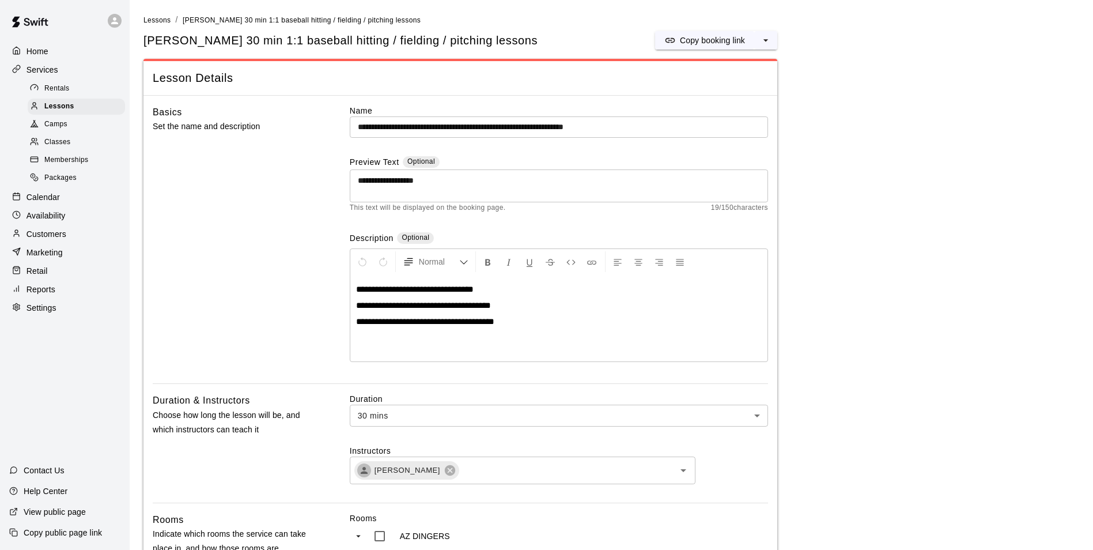
click at [62, 198] on div "Calendar" at bounding box center [64, 196] width 111 height 17
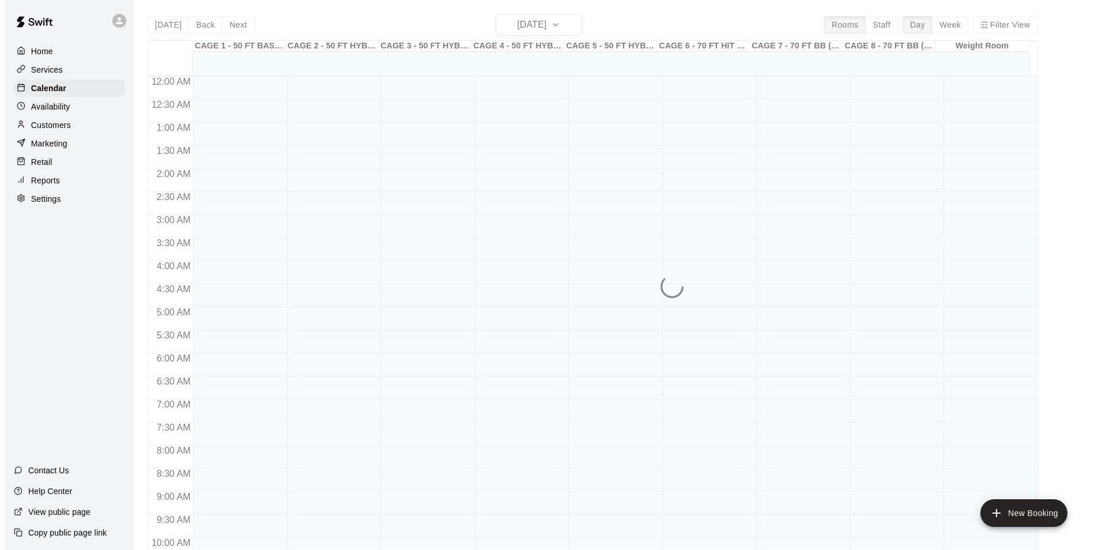
scroll to position [513, 0]
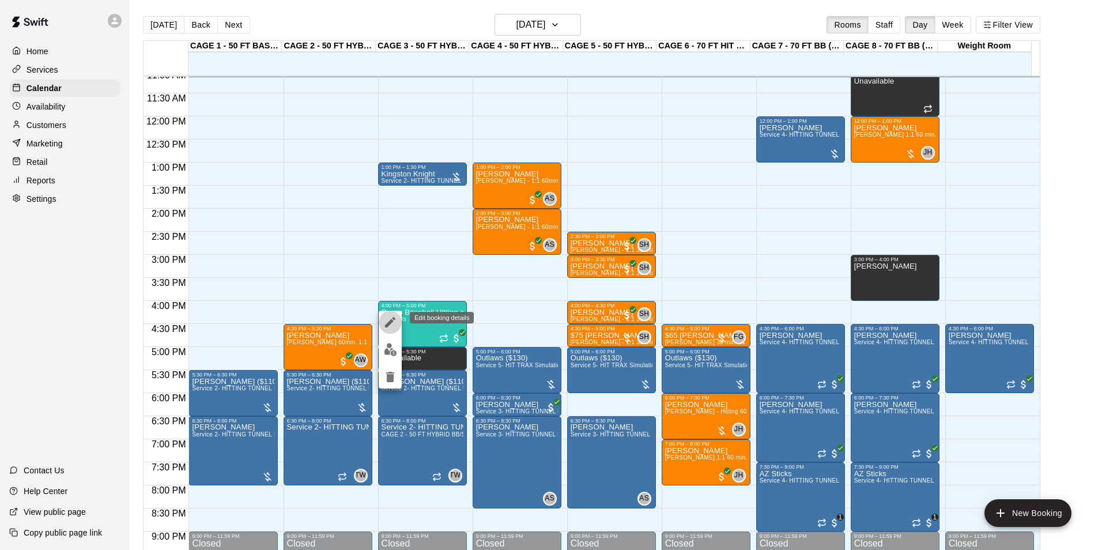
click at [387, 330] on button "edit" at bounding box center [390, 322] width 23 height 23
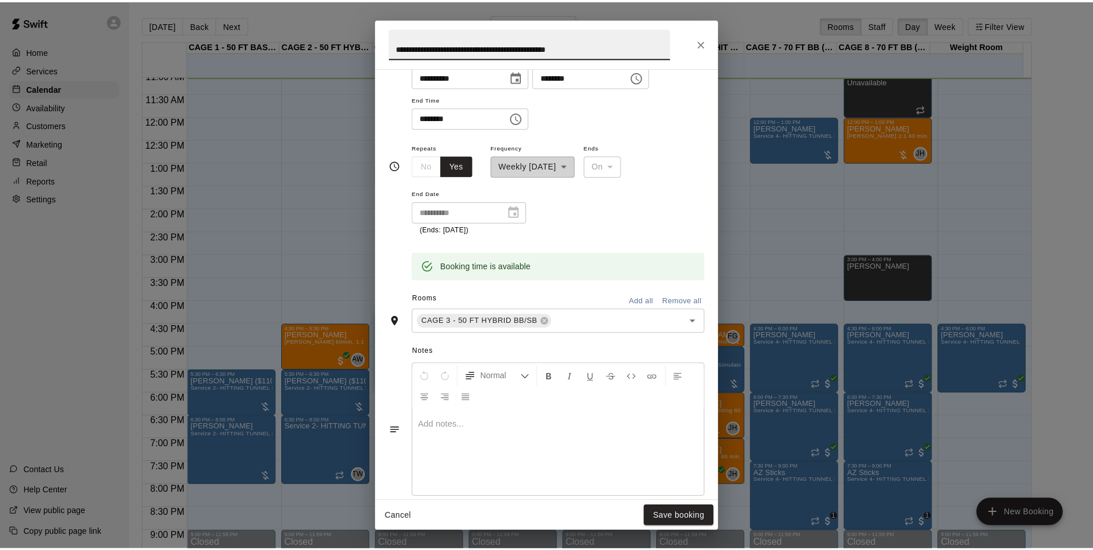
scroll to position [288, 0]
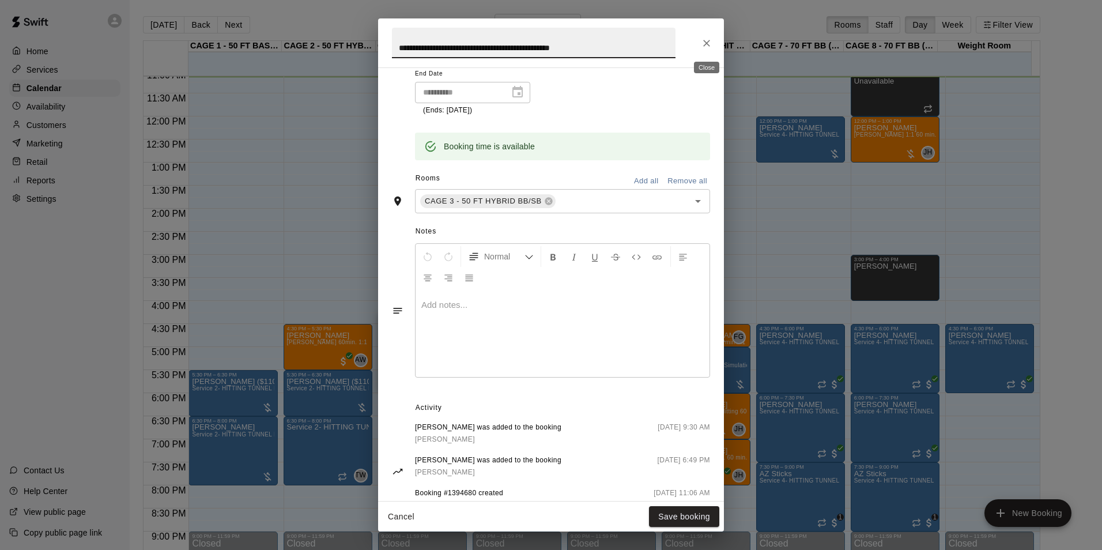
click at [710, 48] on icon "Close" at bounding box center [707, 43] width 12 height 12
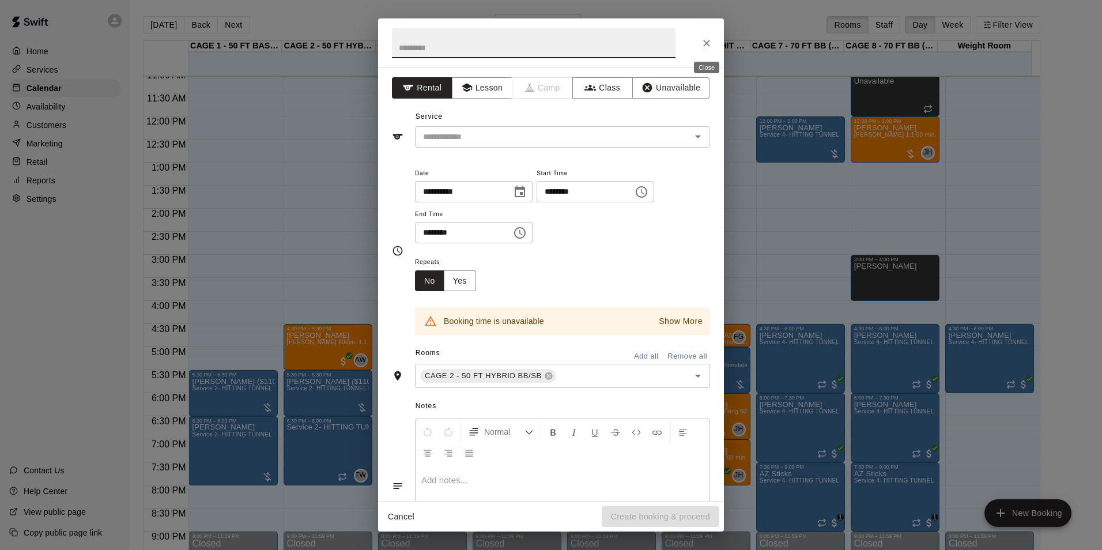
click at [700, 46] on button "Close" at bounding box center [706, 43] width 21 height 21
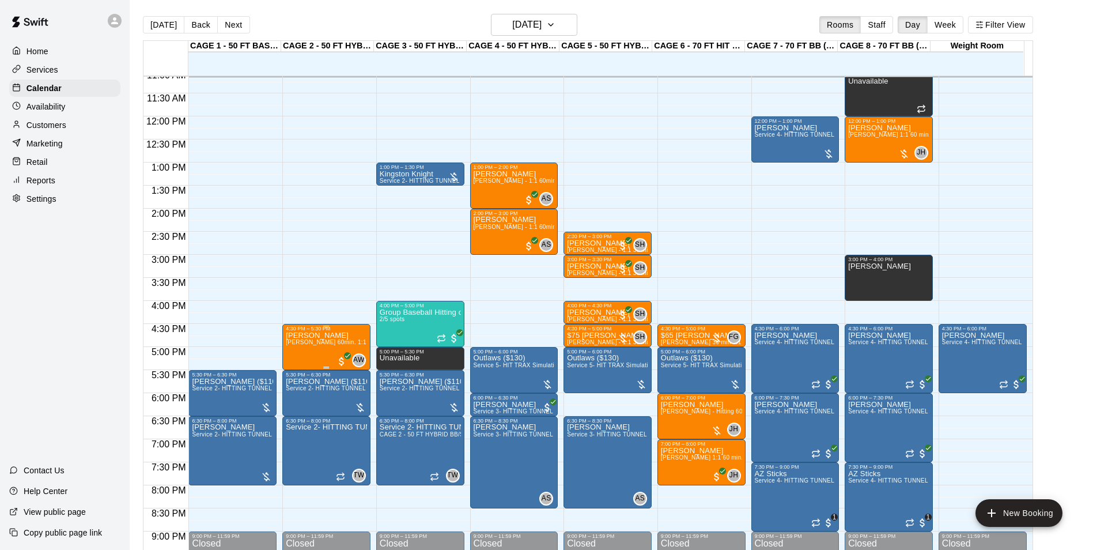
click at [313, 343] on span "Ashtin Webb 60min. 1:1 Baseball Catching / Hitting Lessons" at bounding box center [376, 342] width 180 height 6
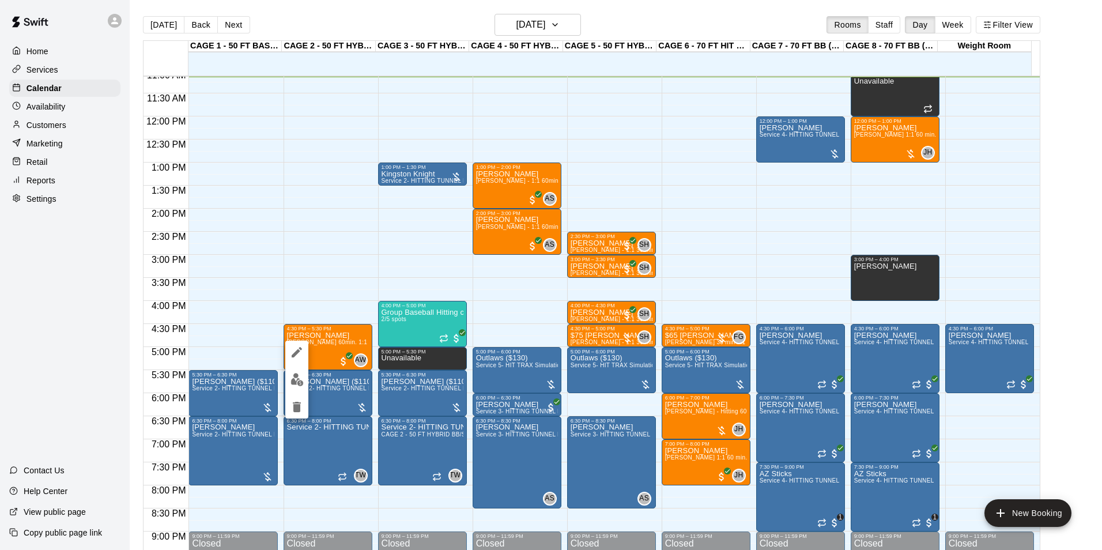
click at [300, 374] on img "edit" at bounding box center [296, 379] width 13 height 13
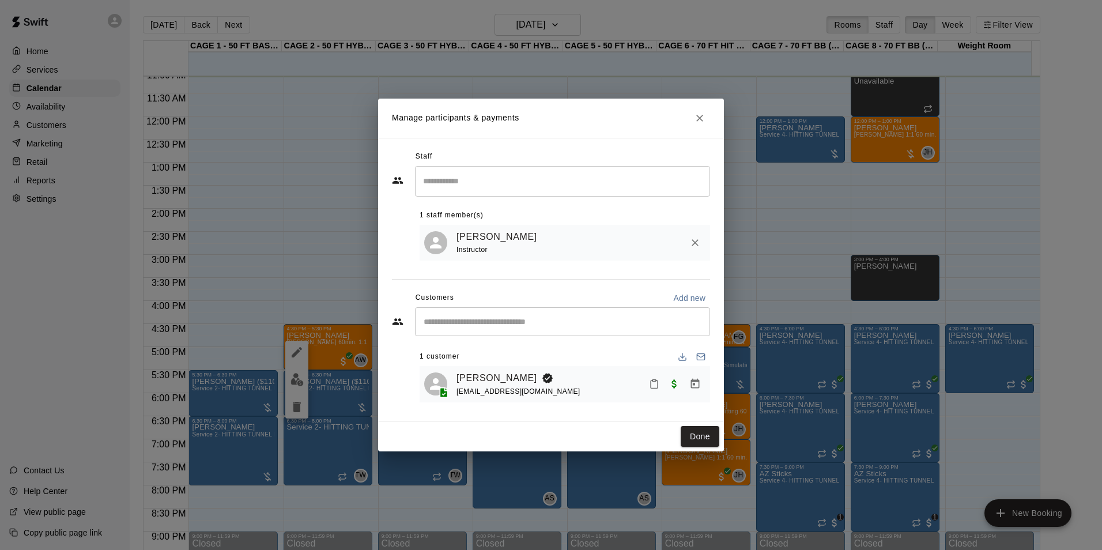
click at [560, 387] on div "Kacen Howey katihowey@hotmail.com" at bounding box center [580, 383] width 249 height 27
click at [699, 113] on icon "Close" at bounding box center [700, 118] width 12 height 12
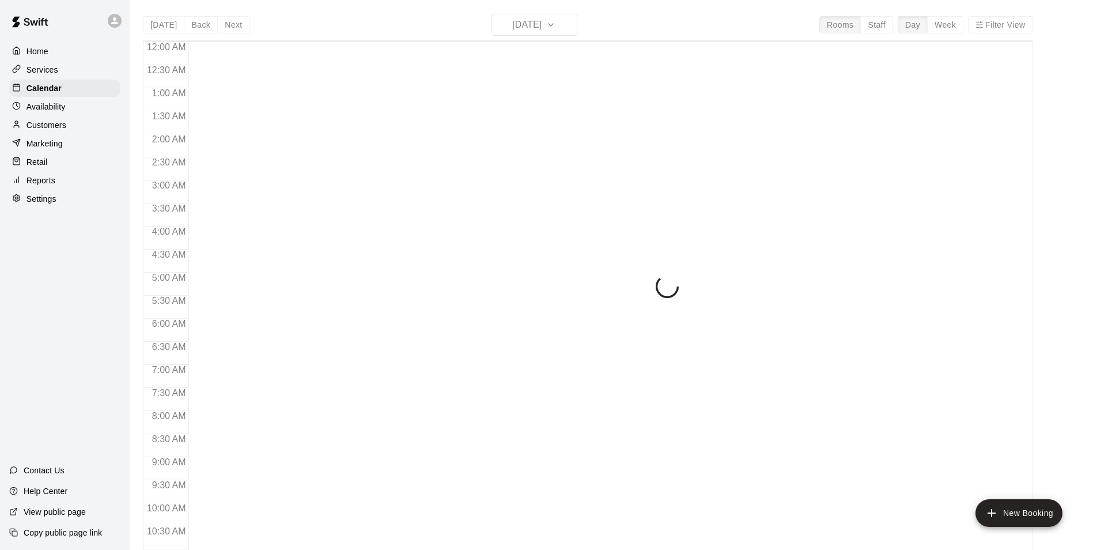
scroll to position [514, 0]
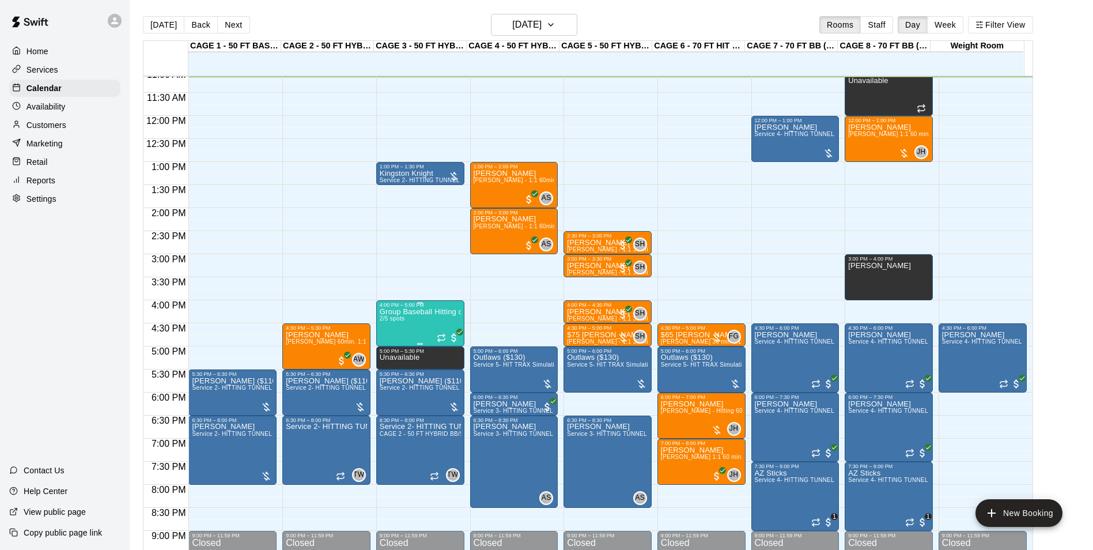
click at [392, 312] on p "Group Baseball Hitting class ( [DATE] ) 4:00-5:00" at bounding box center [420, 312] width 81 height 0
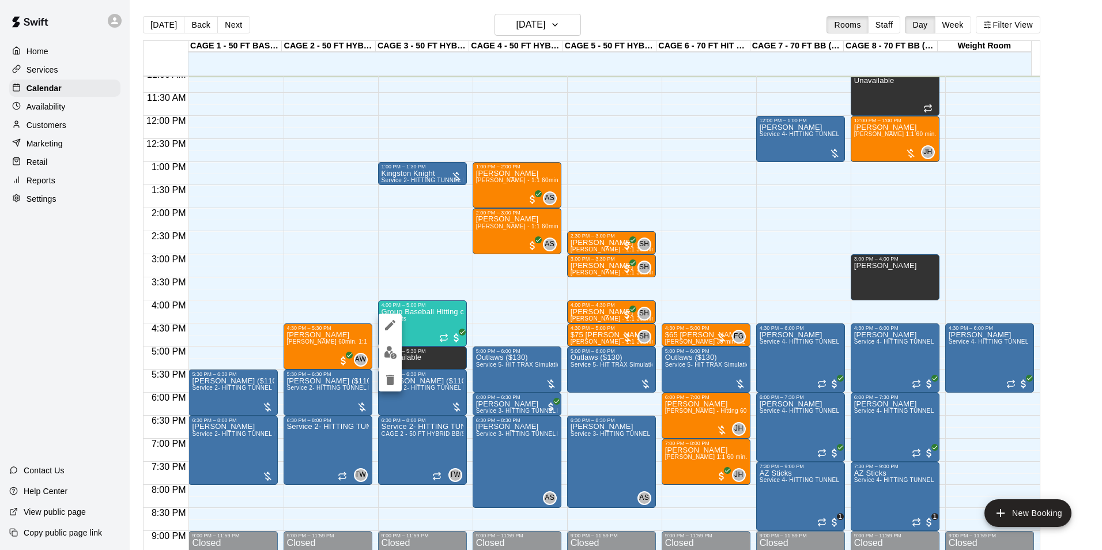
click at [387, 357] on img "edit" at bounding box center [390, 352] width 13 height 13
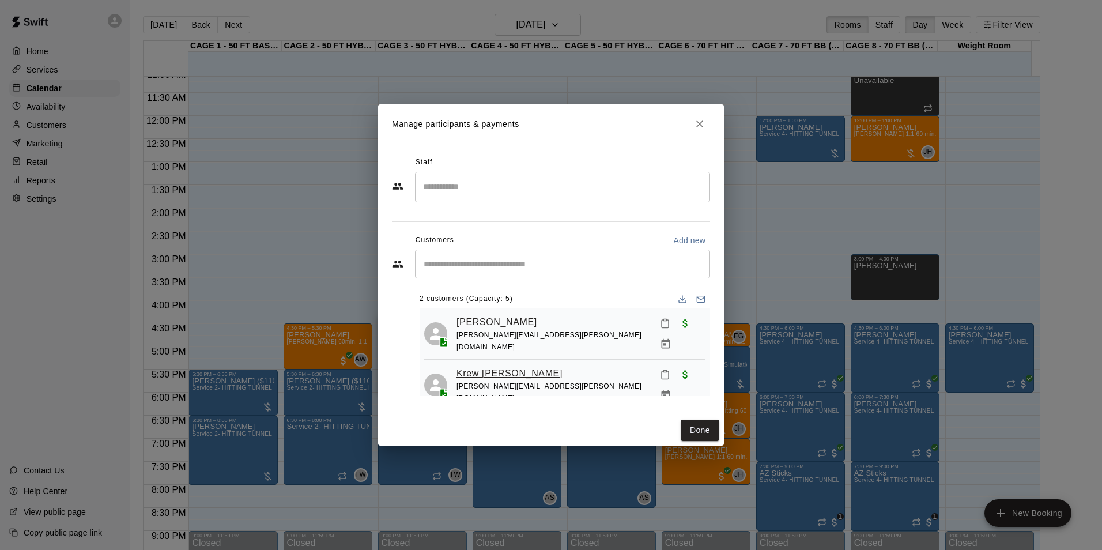
click at [492, 366] on link "Krew [PERSON_NAME]" at bounding box center [509, 373] width 106 height 15
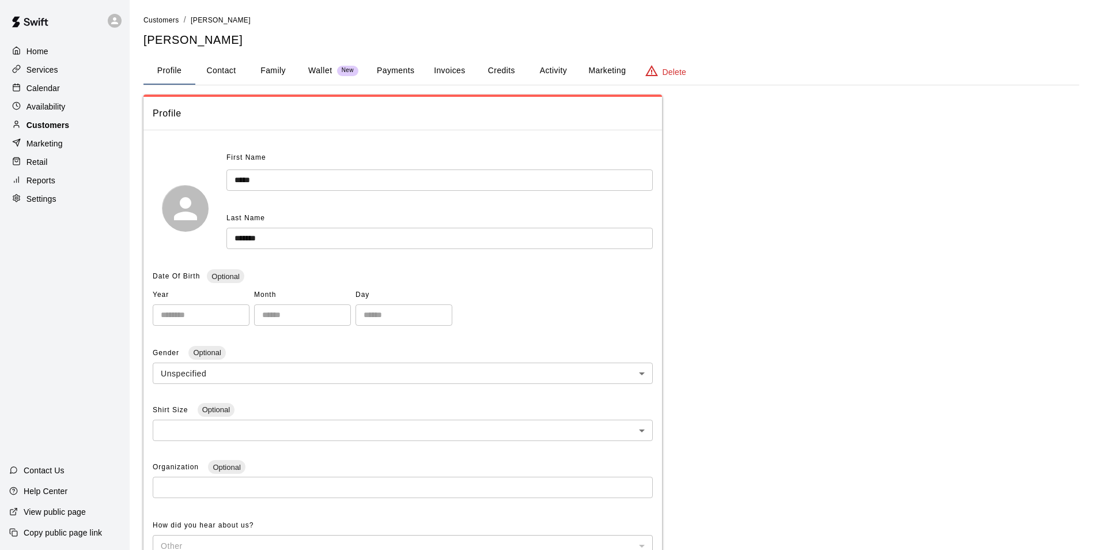
click at [51, 123] on p "Customers" at bounding box center [48, 125] width 43 height 12
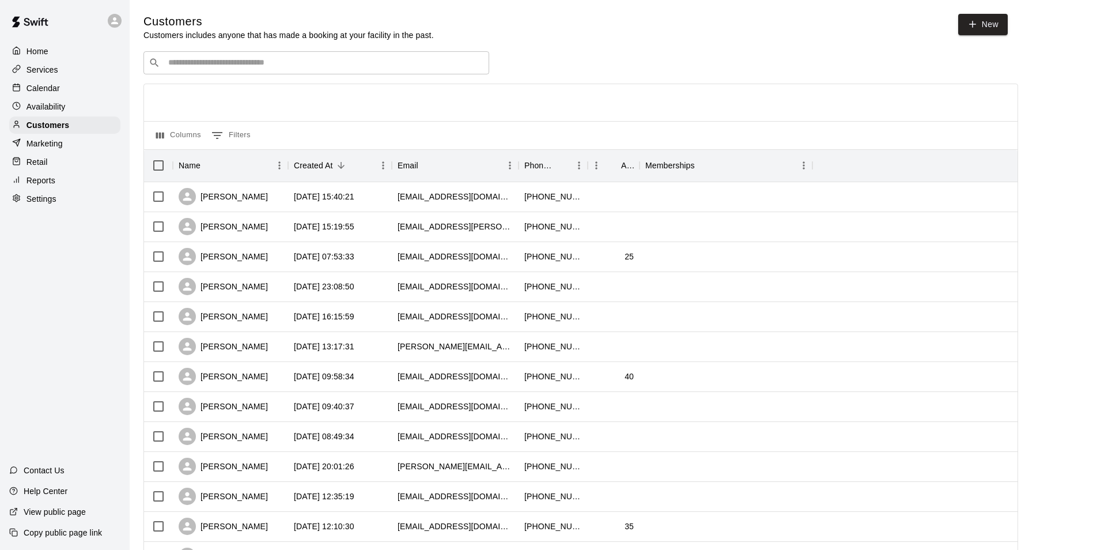
click at [42, 68] on p "Services" at bounding box center [43, 70] width 32 height 12
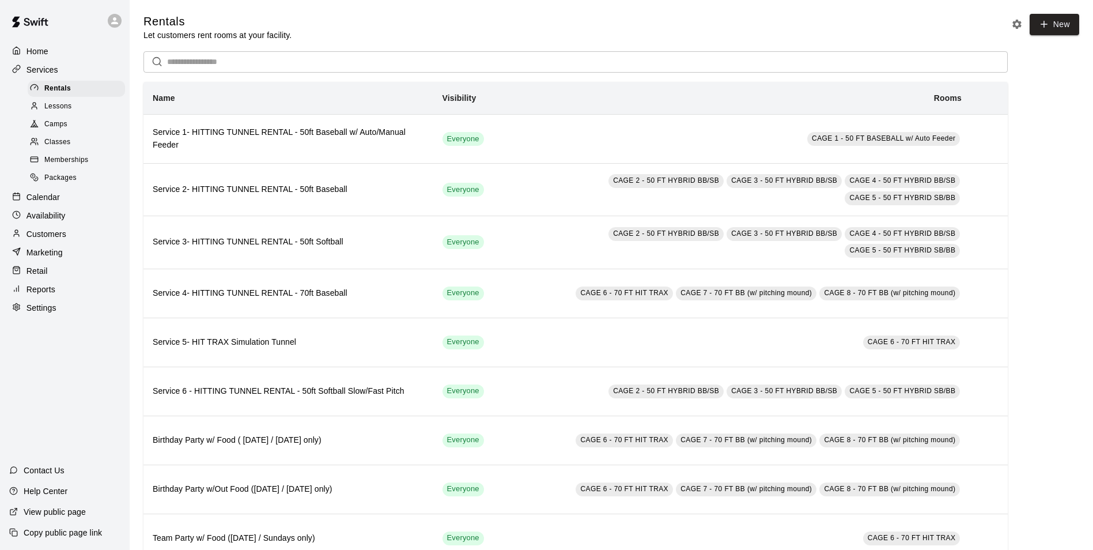
click at [81, 206] on div "Calendar" at bounding box center [64, 196] width 111 height 17
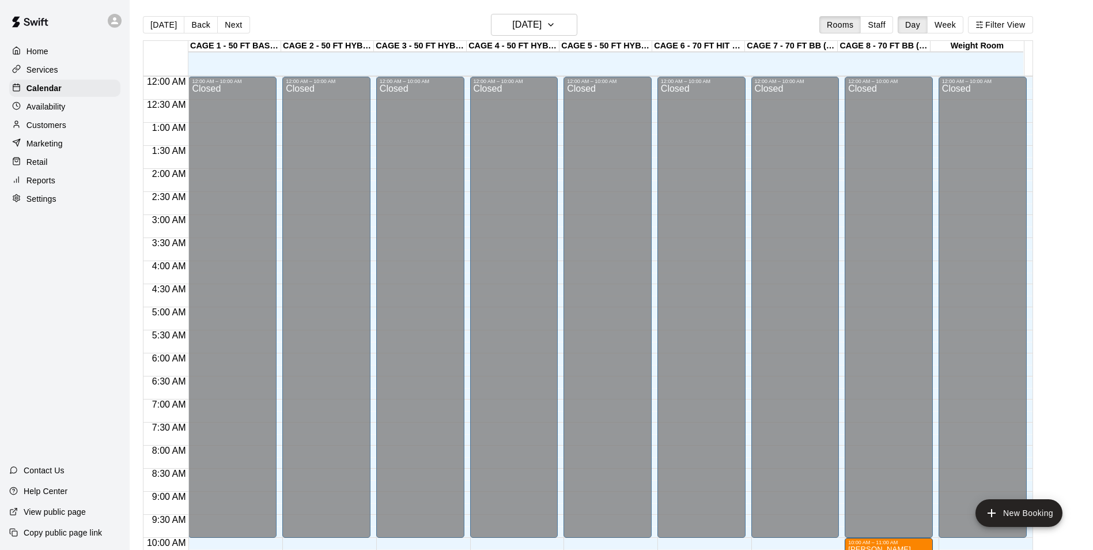
scroll to position [514, 0]
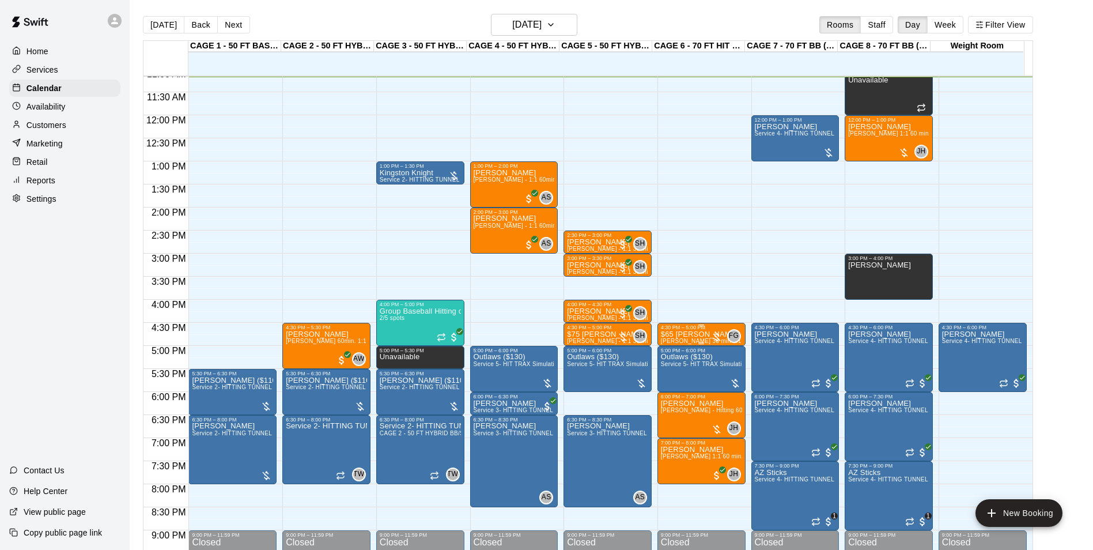
click at [695, 334] on p "$65 [PERSON_NAME]" at bounding box center [701, 334] width 81 height 0
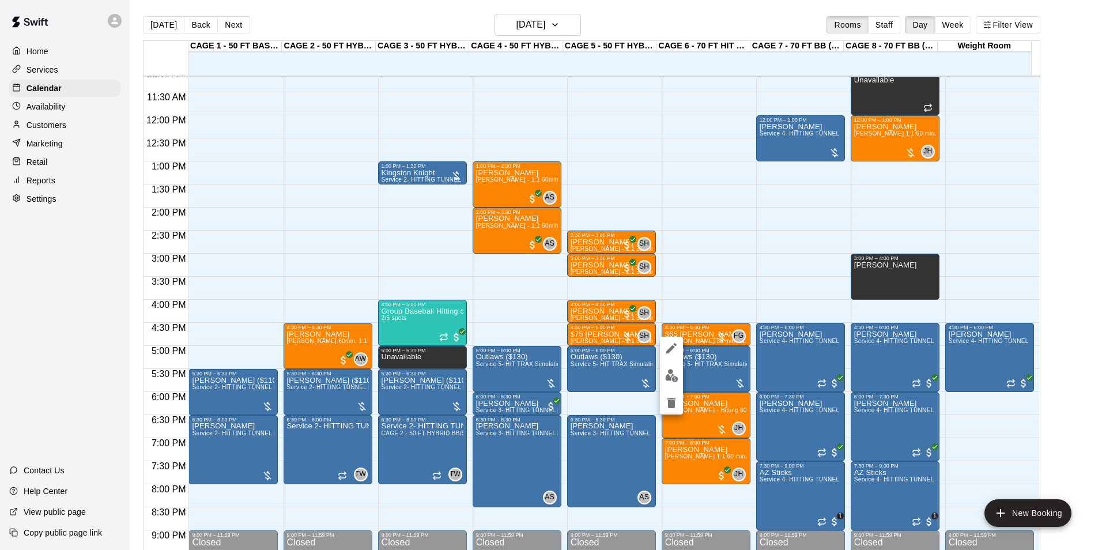
click at [672, 372] on img "edit" at bounding box center [671, 375] width 13 height 13
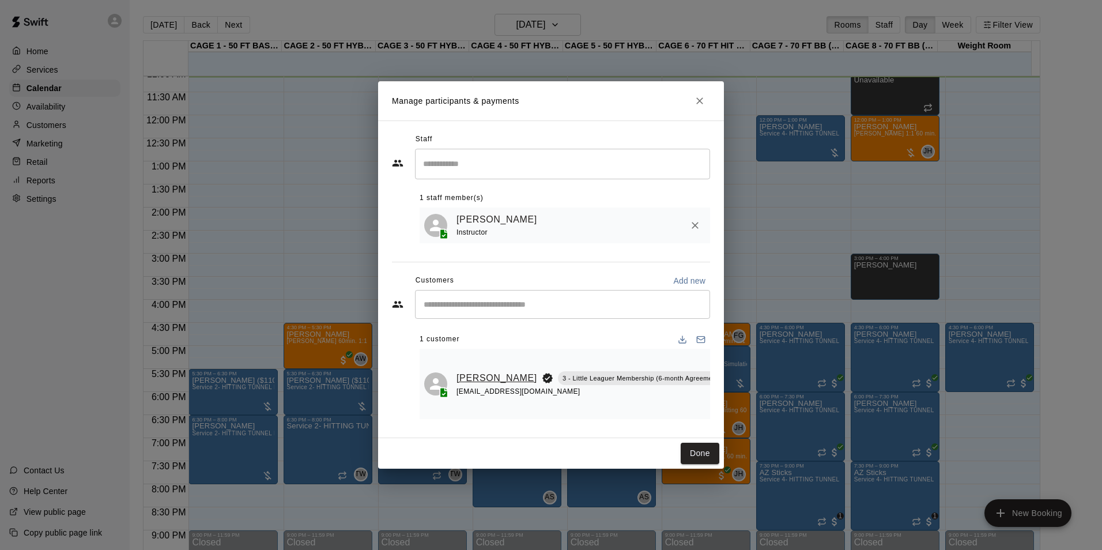
click at [479, 376] on link "Josh Imboden" at bounding box center [496, 377] width 81 height 15
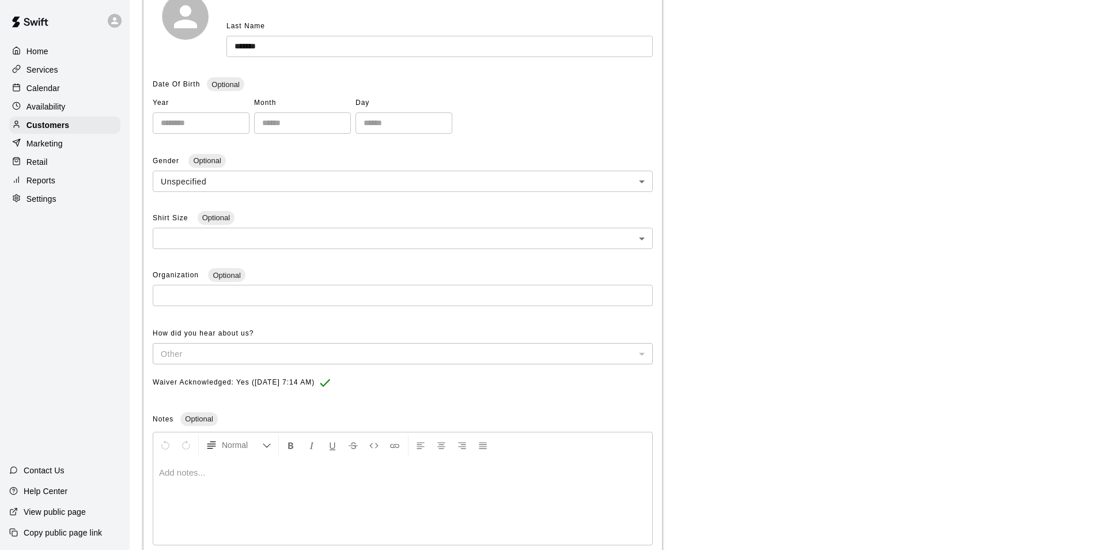
scroll to position [36, 0]
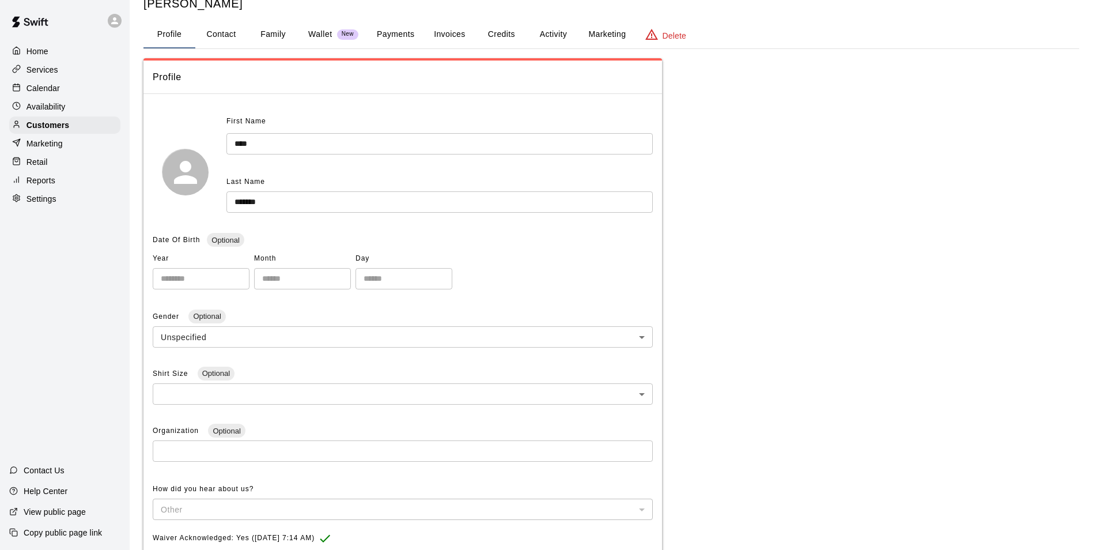
click at [220, 40] on button "Contact" at bounding box center [221, 35] width 52 height 28
select select "**"
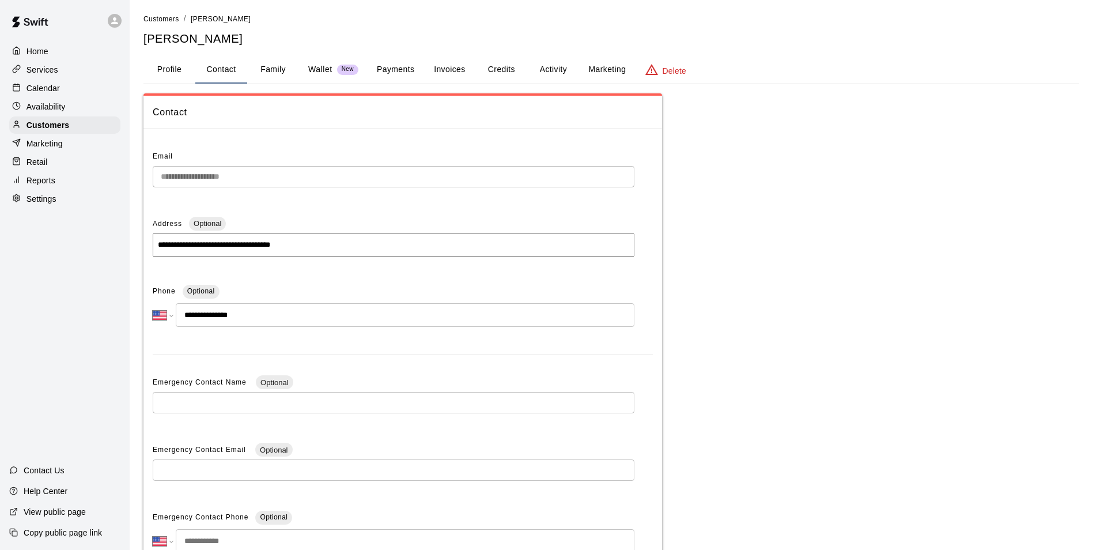
scroll to position [0, 0]
click at [71, 75] on div "Services" at bounding box center [64, 69] width 111 height 17
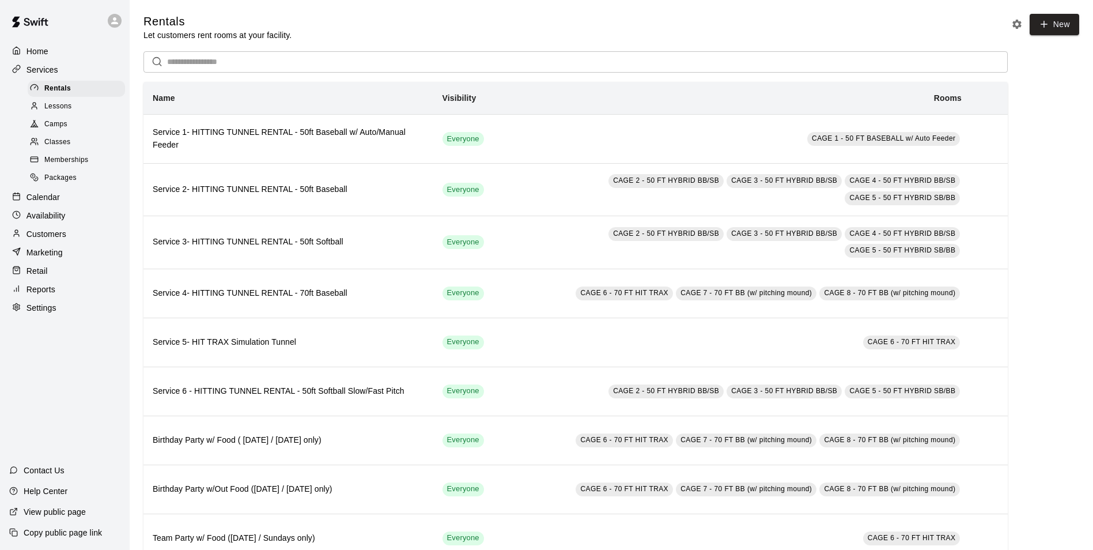
click at [83, 197] on div "Calendar" at bounding box center [64, 196] width 111 height 17
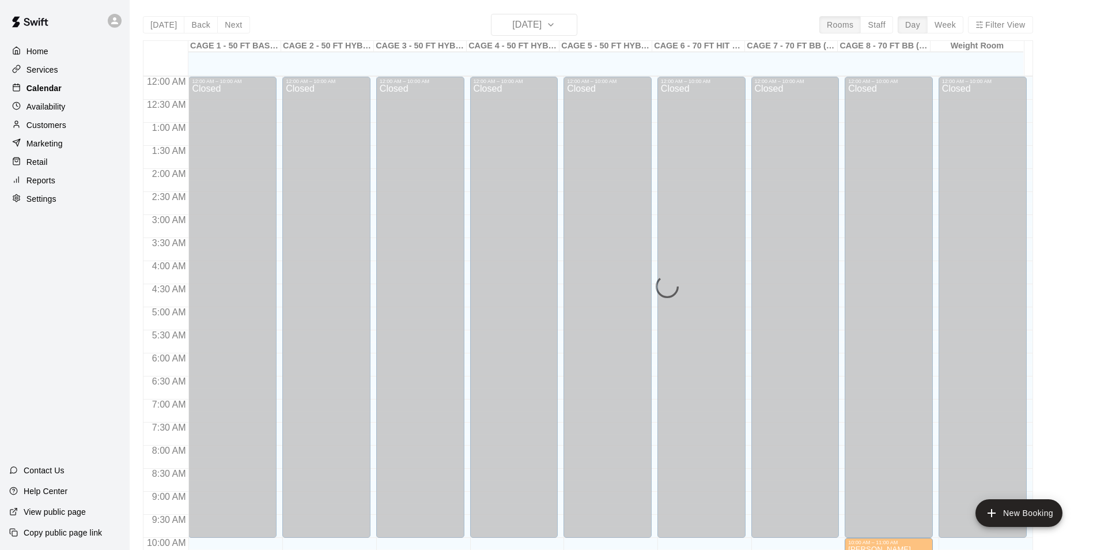
scroll to position [516, 0]
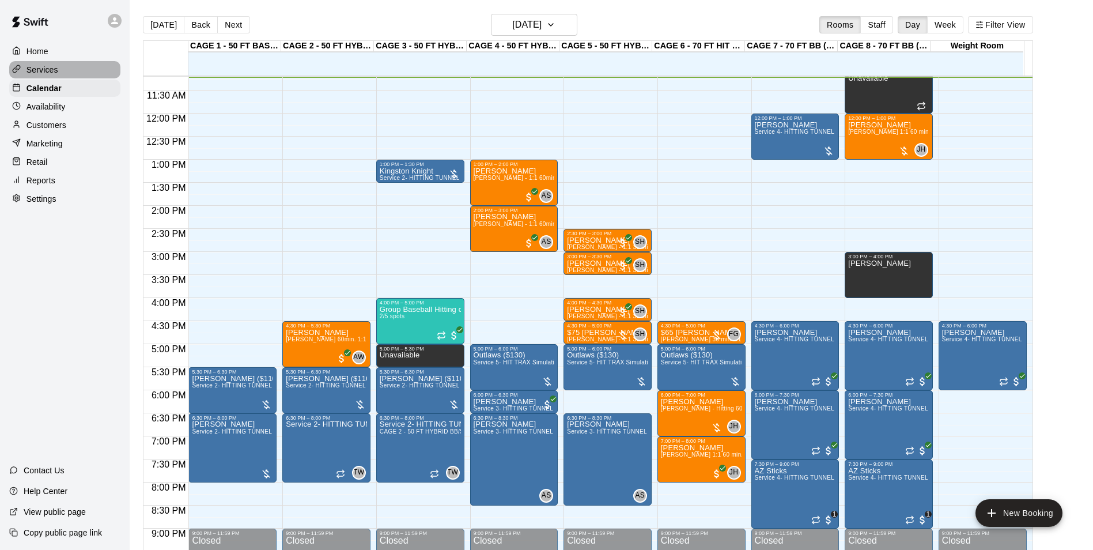
click at [90, 78] on div "Services" at bounding box center [64, 69] width 111 height 17
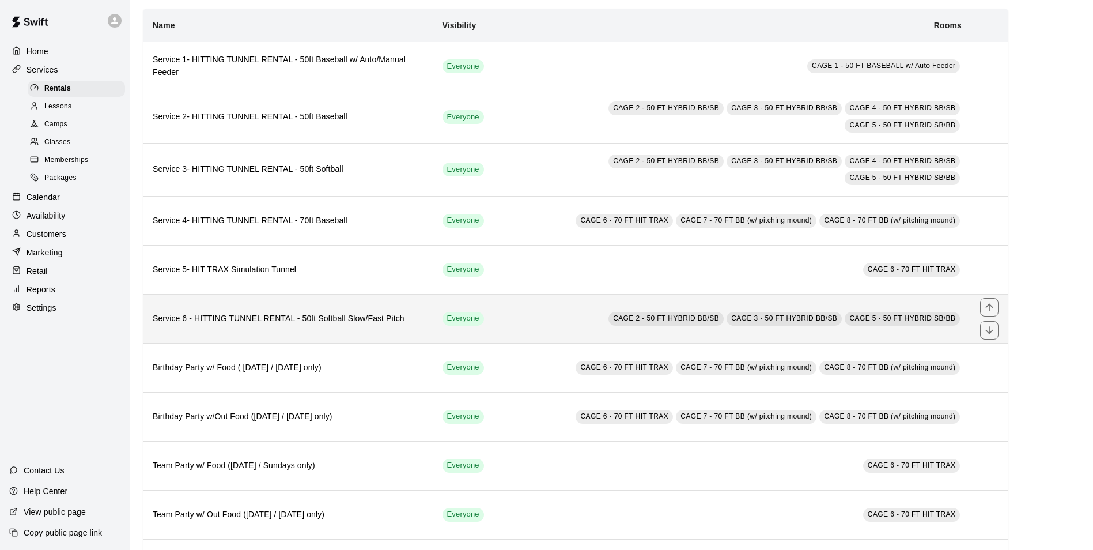
scroll to position [128, 0]
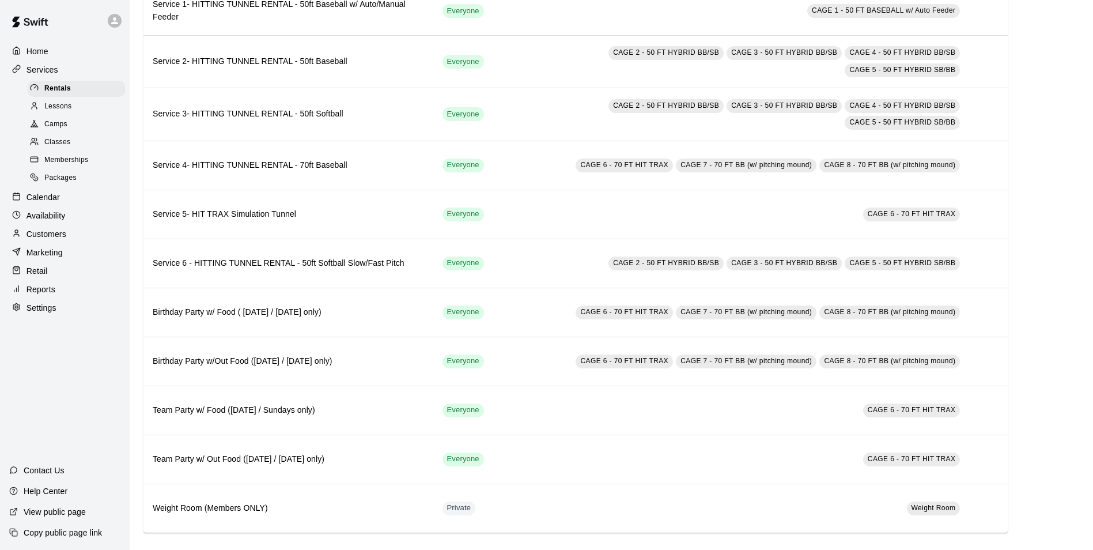
click at [75, 103] on div "Lessons" at bounding box center [76, 107] width 97 height 16
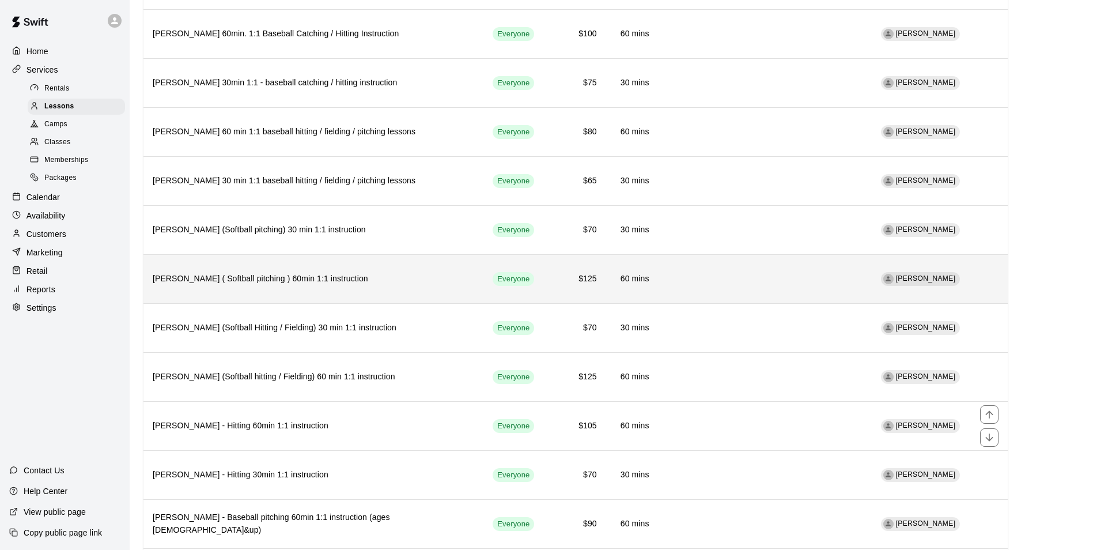
scroll to position [1540, 0]
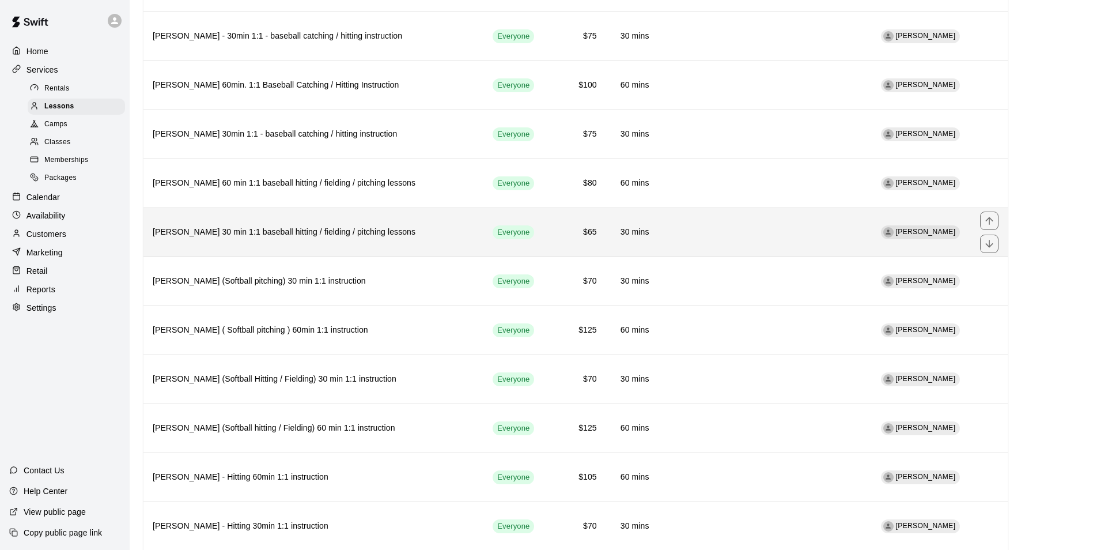
click at [261, 208] on th "[PERSON_NAME] 30 min 1:1 baseball hitting / fielding / pitching lessons" at bounding box center [313, 232] width 340 height 49
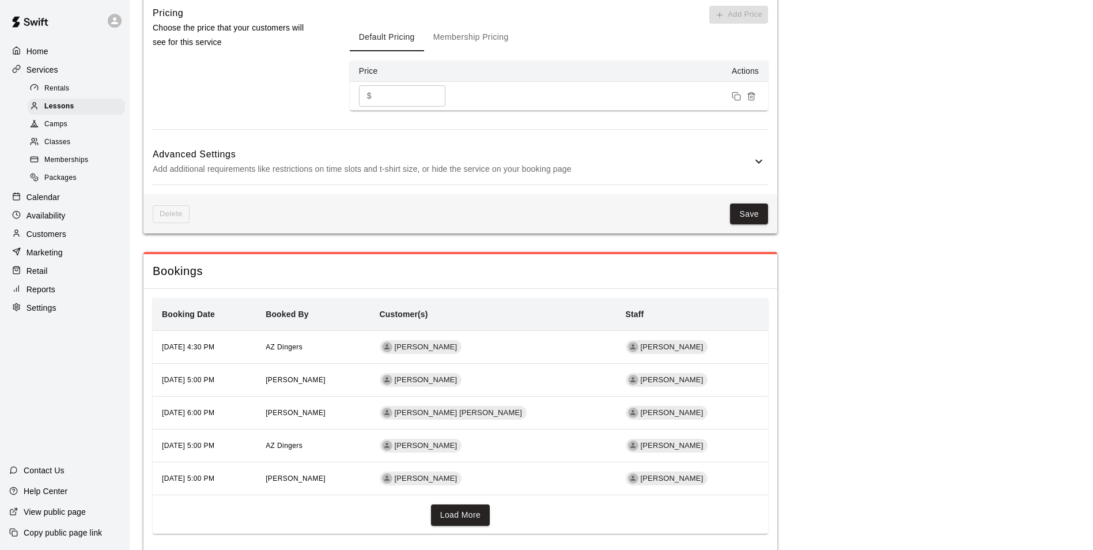
scroll to position [932, 0]
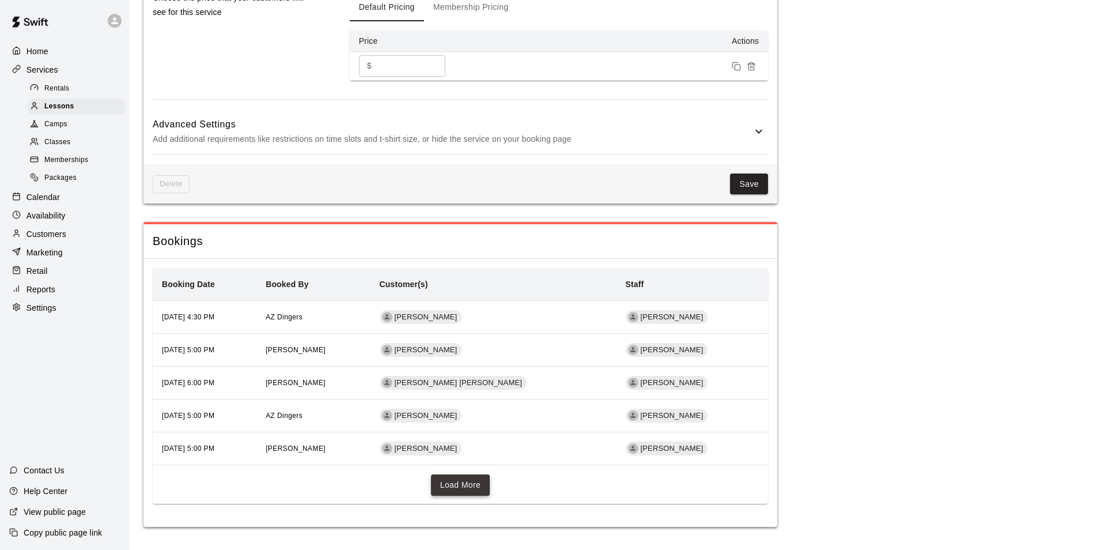
click at [470, 475] on button "Load More" at bounding box center [460, 484] width 59 height 21
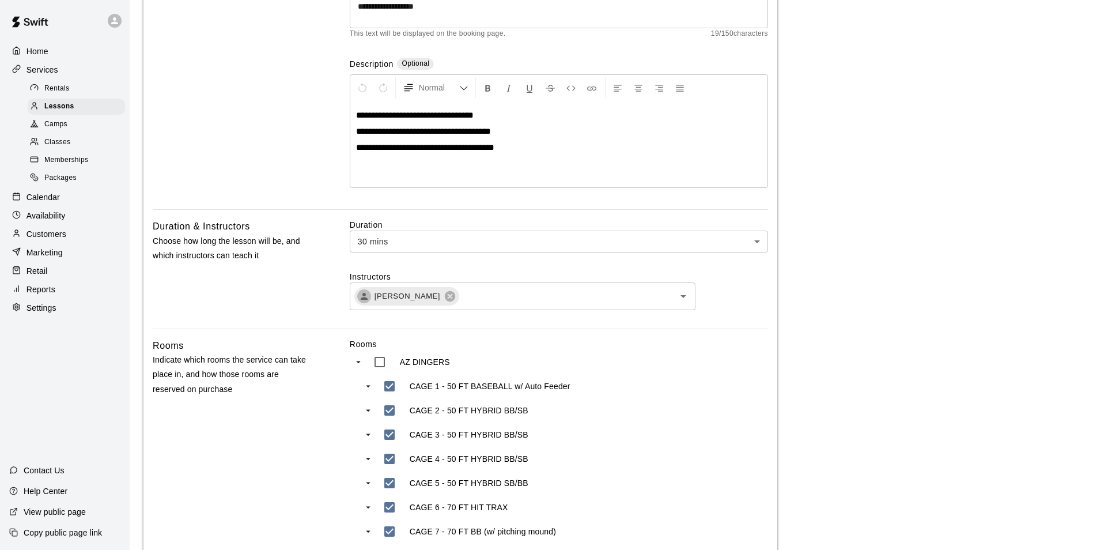
scroll to position [0, 0]
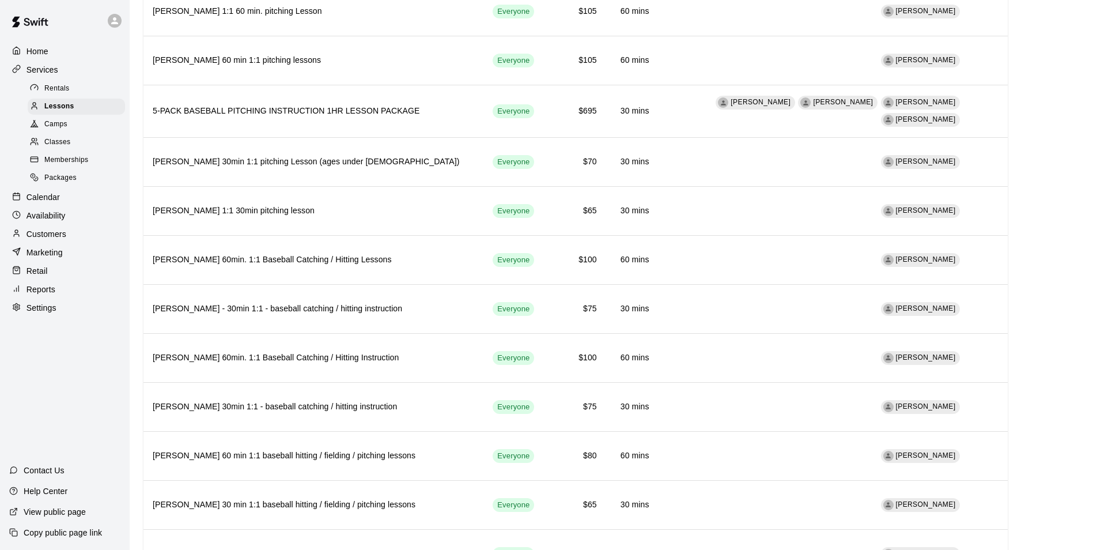
scroll to position [1613, 0]
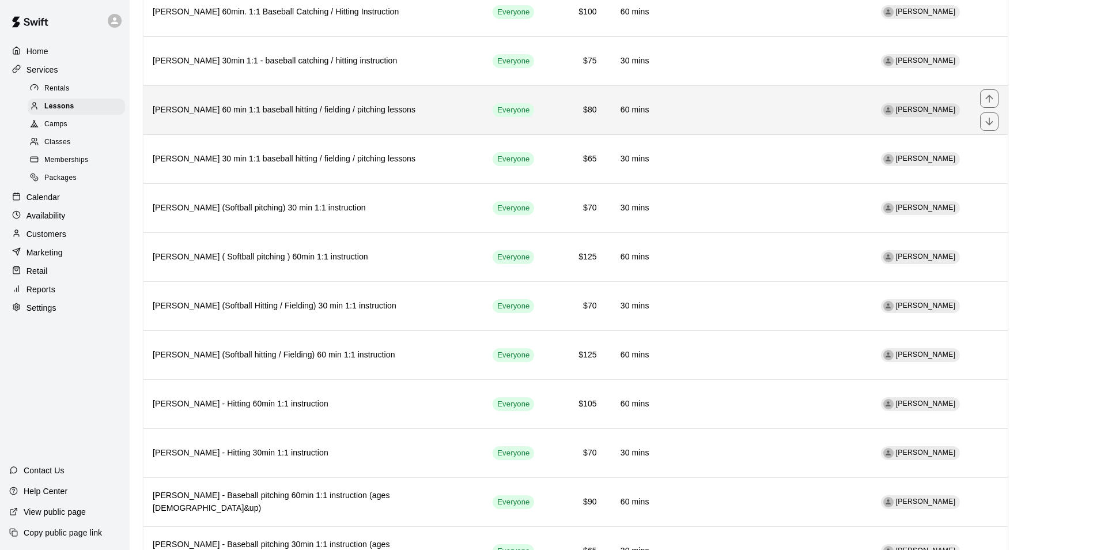
click at [315, 104] on th "Frankie Gulko 60 min 1:1 baseball hitting / fielding / pitching lessons" at bounding box center [313, 110] width 340 height 49
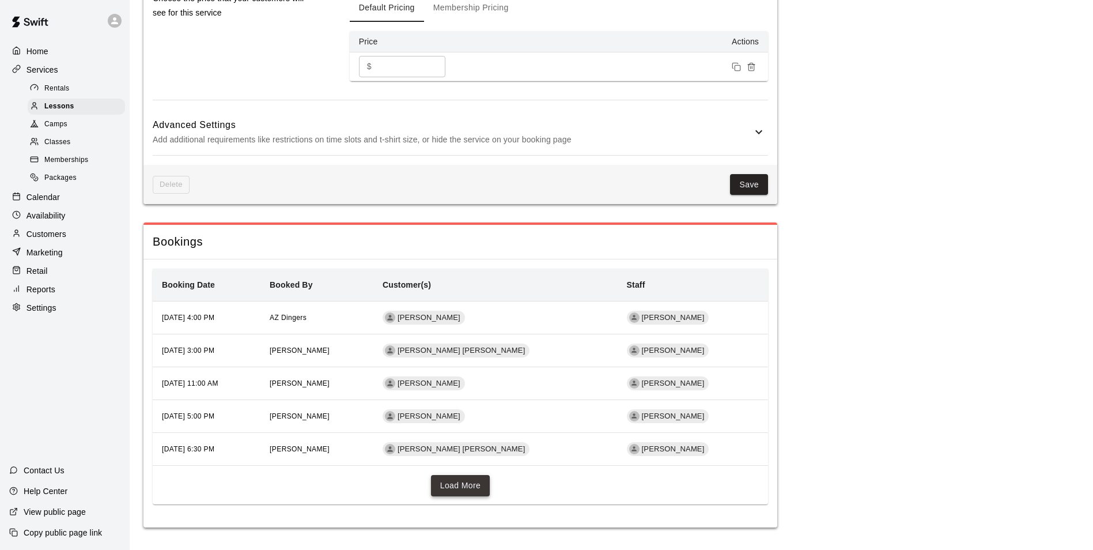
scroll to position [932, 0]
click at [470, 497] on div "Load More" at bounding box center [460, 488] width 615 height 29
click at [451, 482] on button "Load More" at bounding box center [460, 484] width 59 height 21
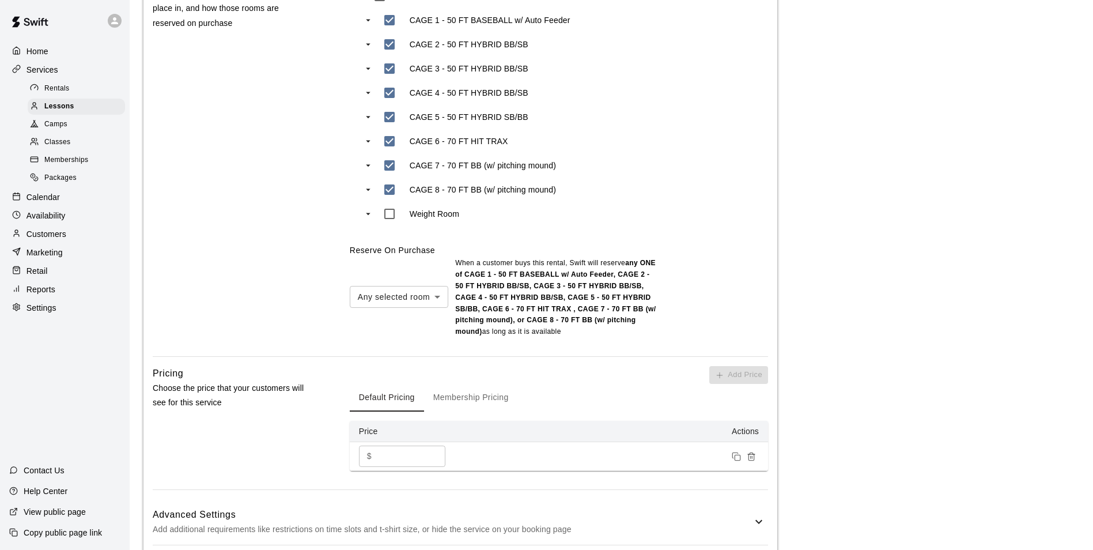
scroll to position [520, 0]
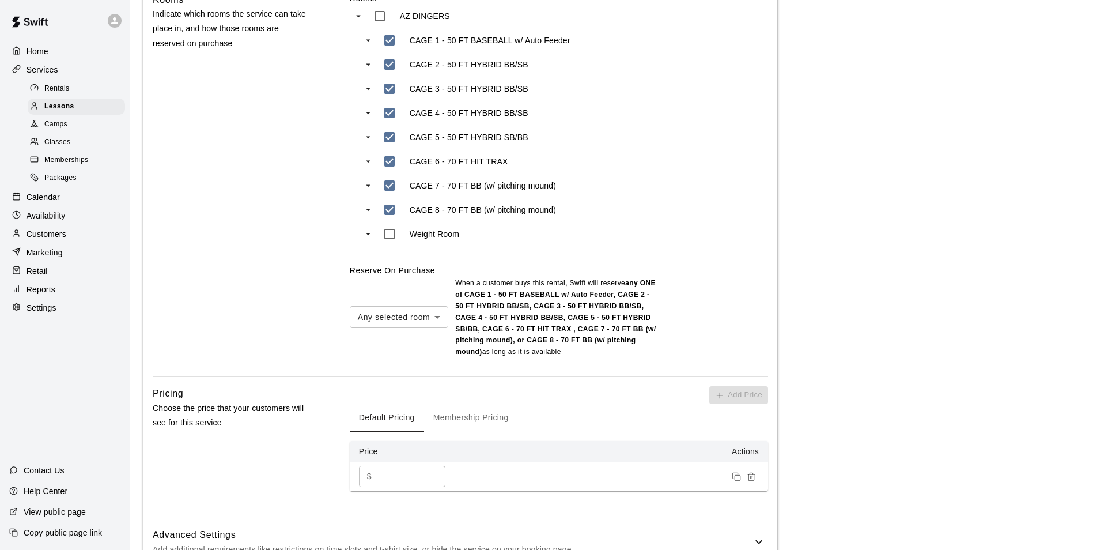
click at [66, 80] on div "Home Services Rentals Lessons Camps Classes Memberships Packages Calendar Avail…" at bounding box center [65, 179] width 130 height 276
click at [71, 73] on div "Services" at bounding box center [64, 69] width 111 height 17
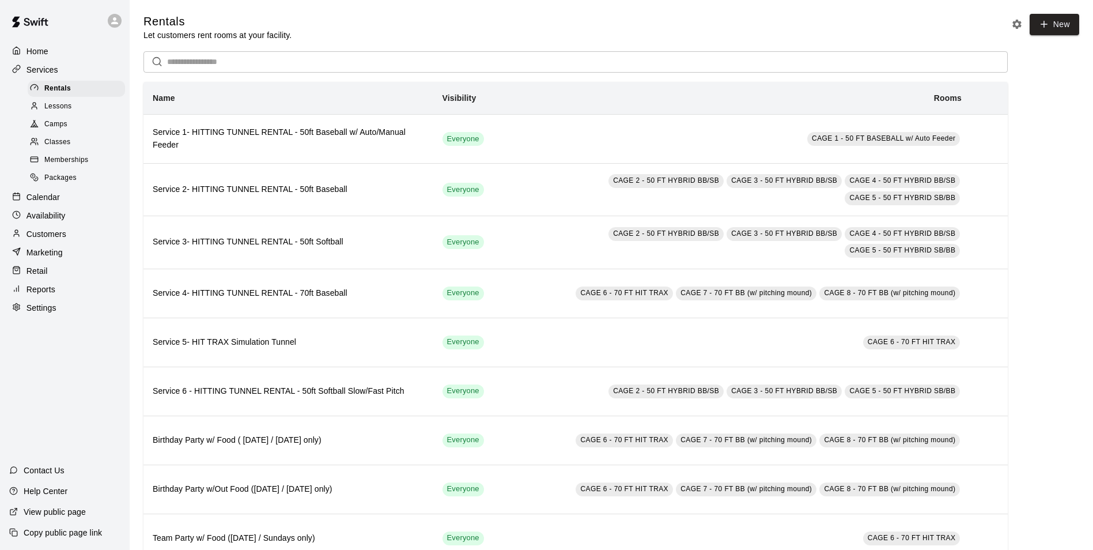
click at [67, 200] on div "Calendar" at bounding box center [64, 196] width 111 height 17
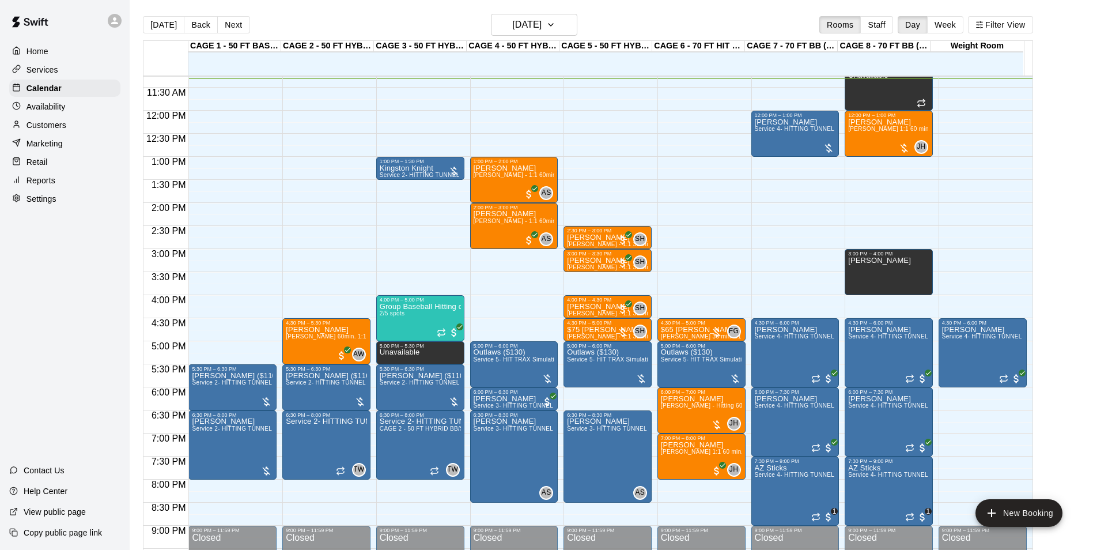
scroll to position [231, 0]
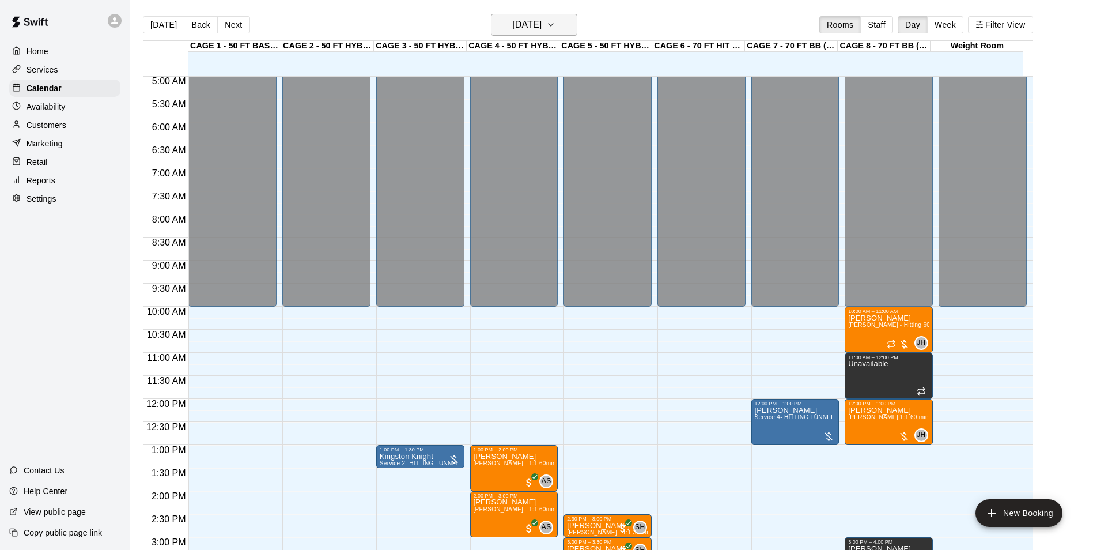
click at [542, 21] on h6 "[DATE]" at bounding box center [526, 25] width 29 height 16
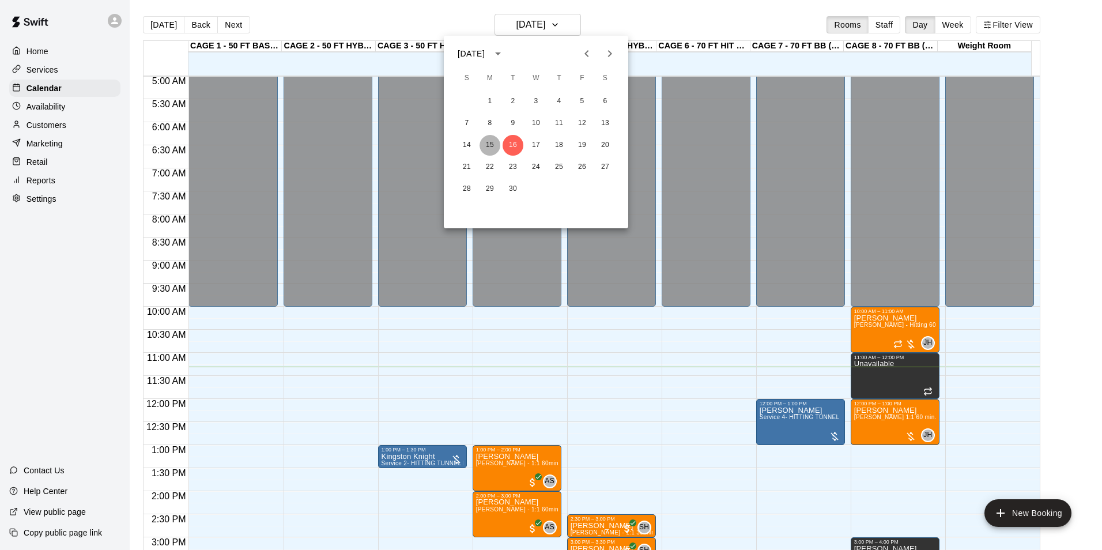
click at [493, 144] on button "15" at bounding box center [489, 145] width 21 height 21
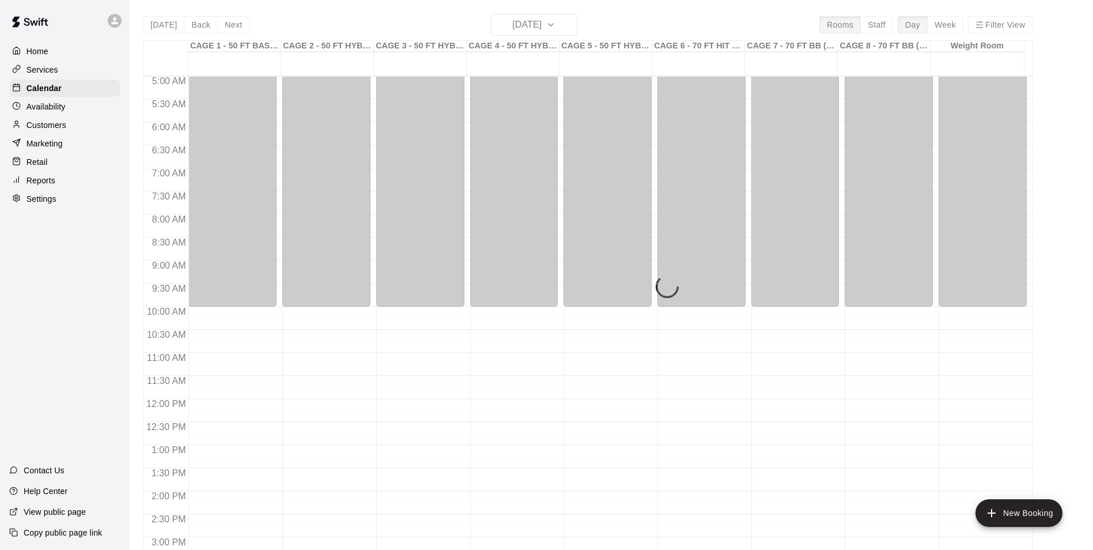
click at [56, 111] on p "Availability" at bounding box center [46, 107] width 39 height 12
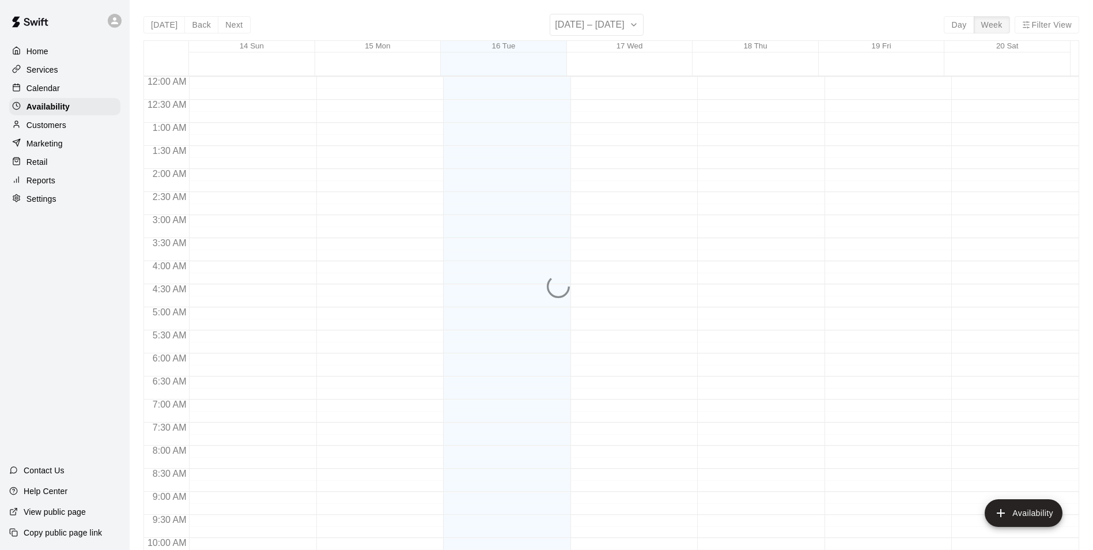
scroll to position [521, 0]
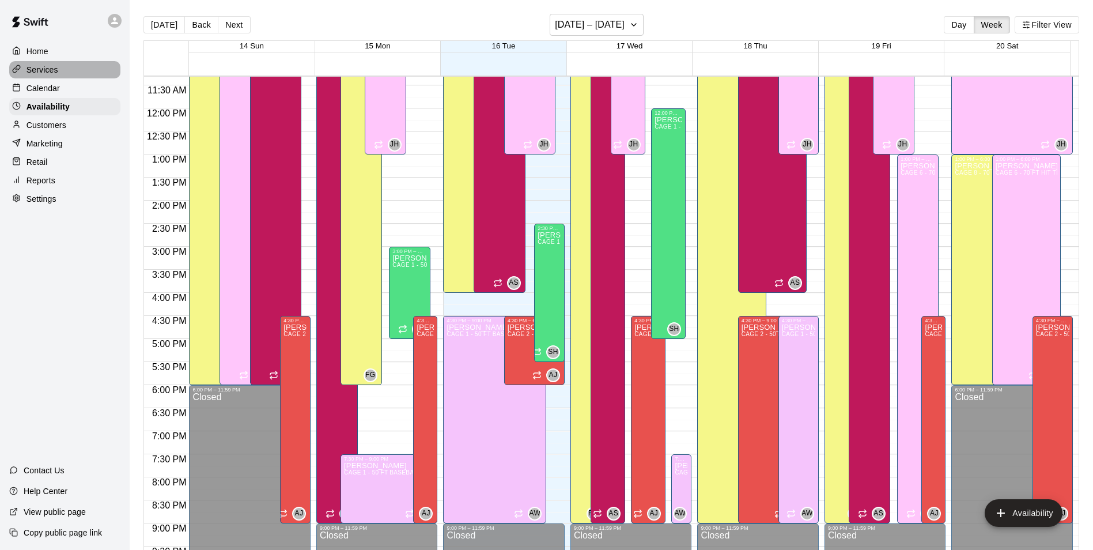
click at [90, 67] on div "Services" at bounding box center [64, 69] width 111 height 17
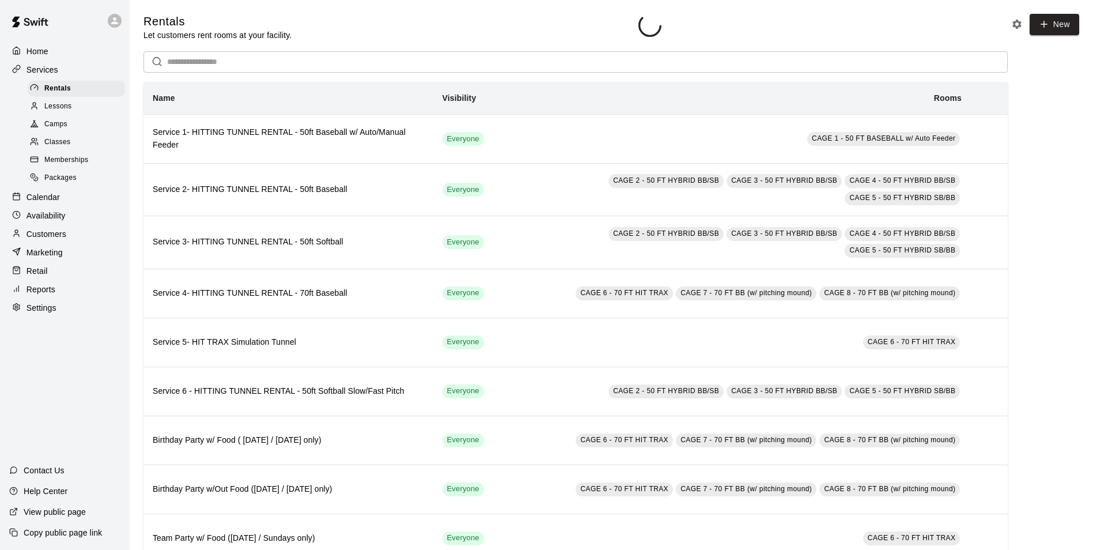
click at [85, 109] on div "Lessons" at bounding box center [76, 107] width 97 height 16
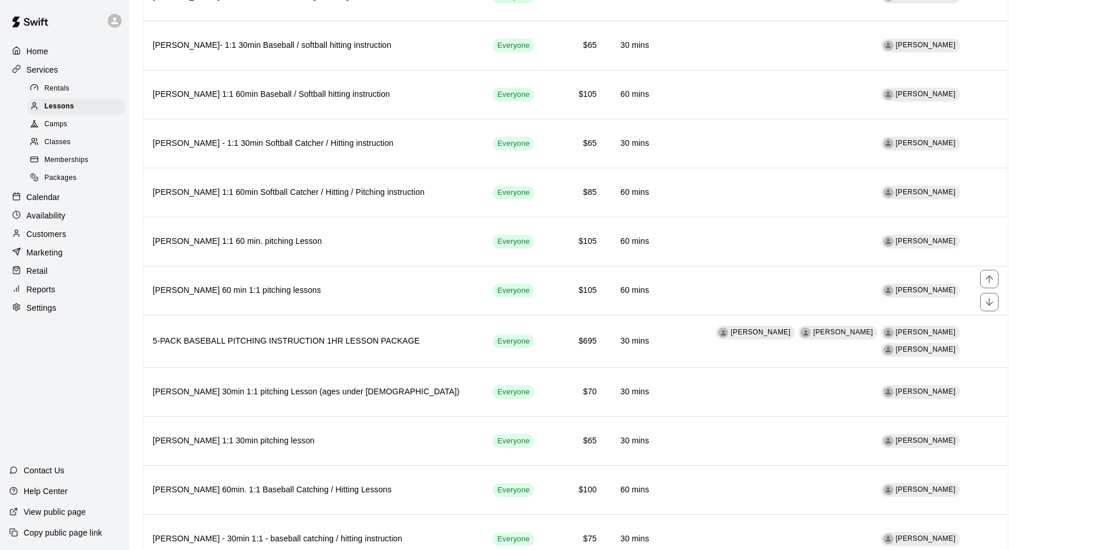
scroll to position [1440, 0]
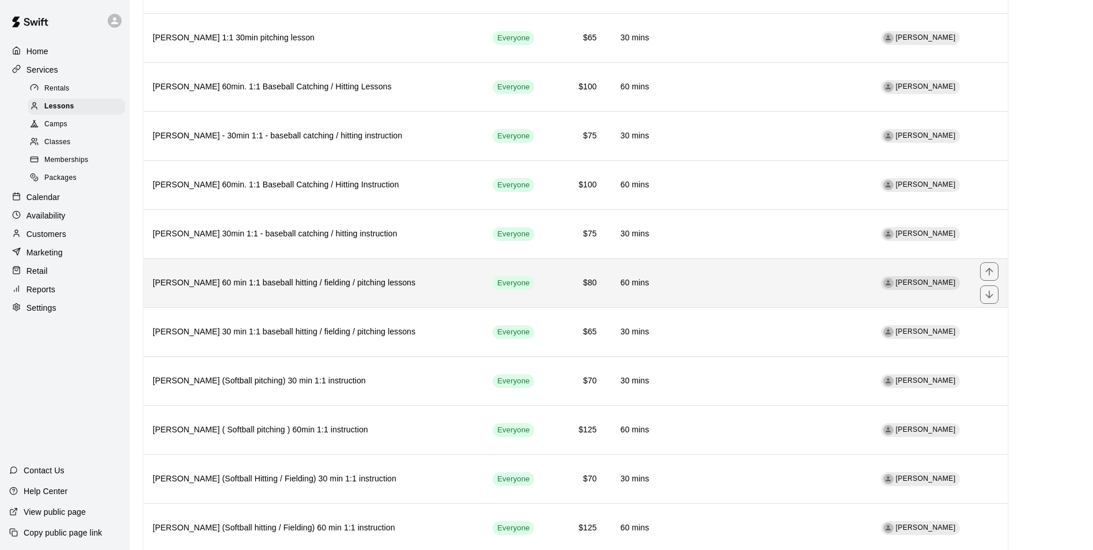
click at [311, 282] on th "Frankie Gulko 60 min 1:1 baseball hitting / fielding / pitching lessons" at bounding box center [313, 283] width 340 height 49
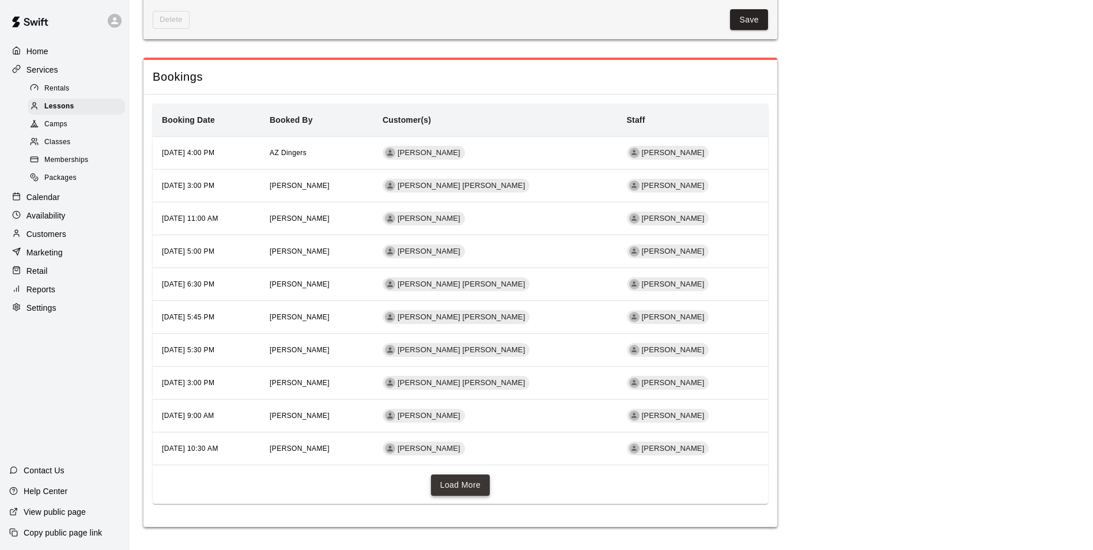
click at [463, 490] on button "Load More" at bounding box center [460, 484] width 59 height 21
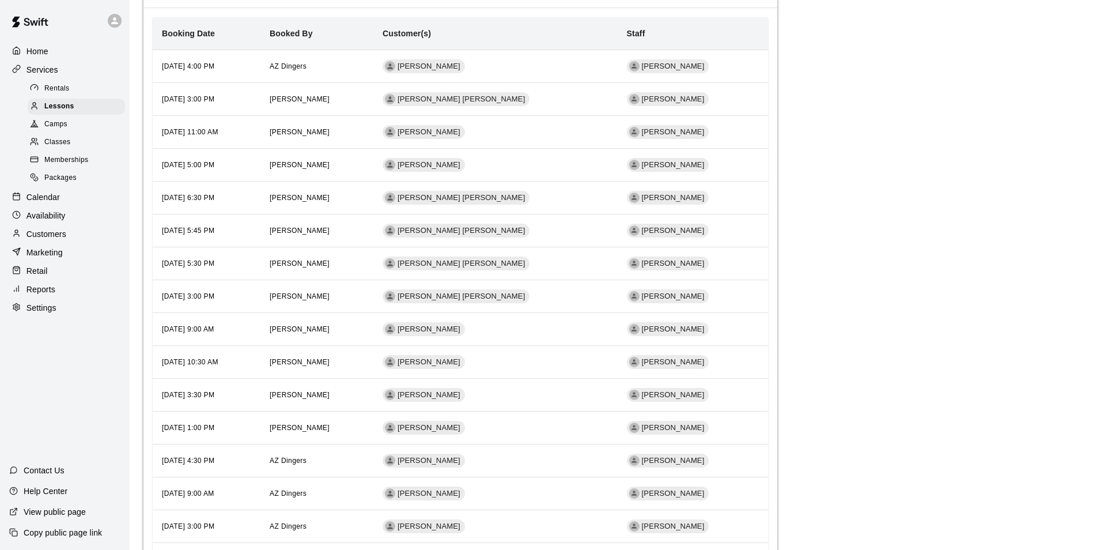
scroll to position [1260, 0]
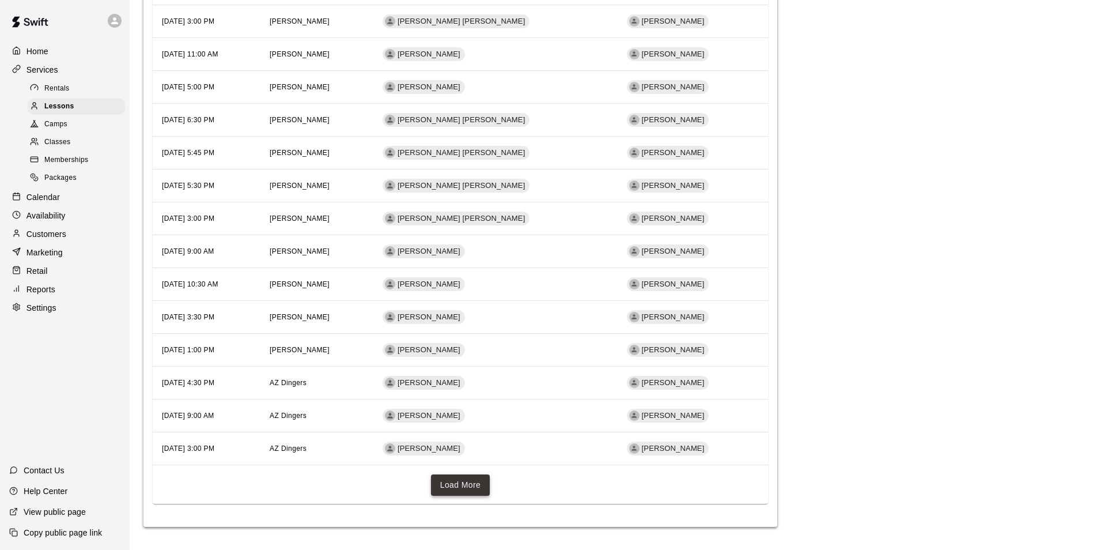
click at [481, 482] on button "Load More" at bounding box center [460, 484] width 59 height 21
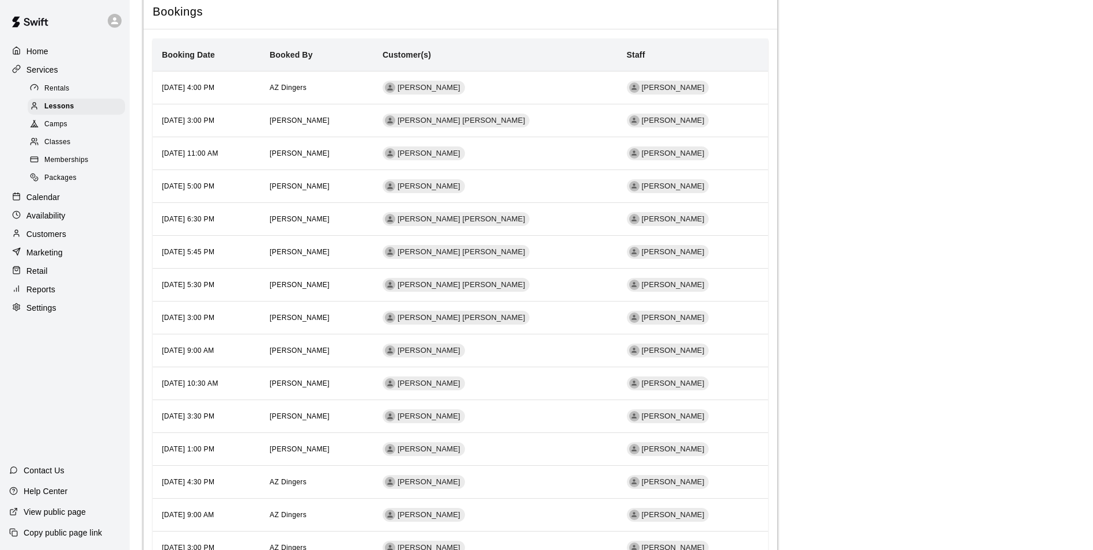
scroll to position [1087, 0]
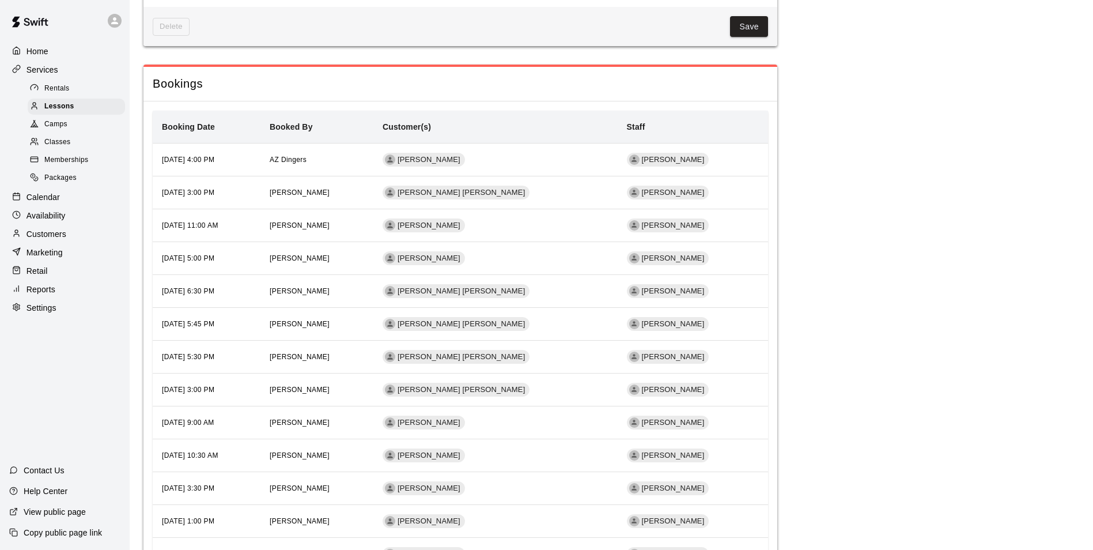
click at [55, 68] on p "Services" at bounding box center [43, 70] width 32 height 12
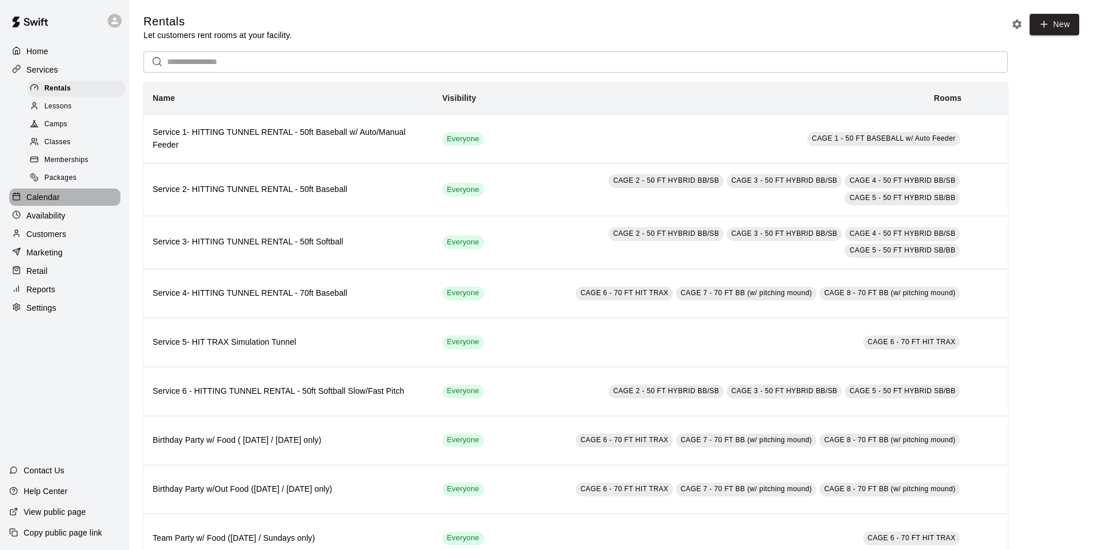
click at [73, 206] on div "Calendar" at bounding box center [64, 196] width 111 height 17
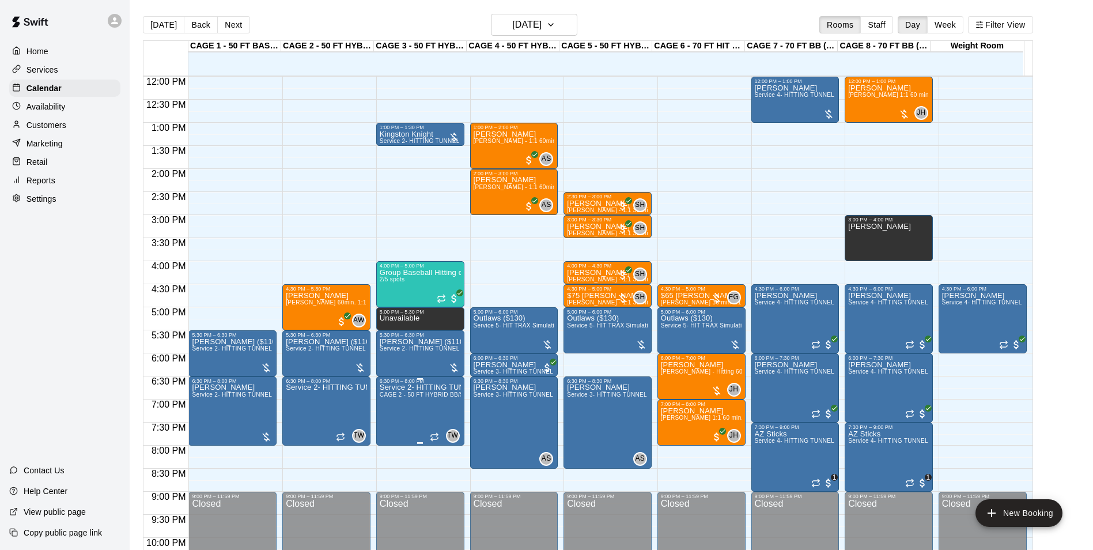
scroll to position [579, 0]
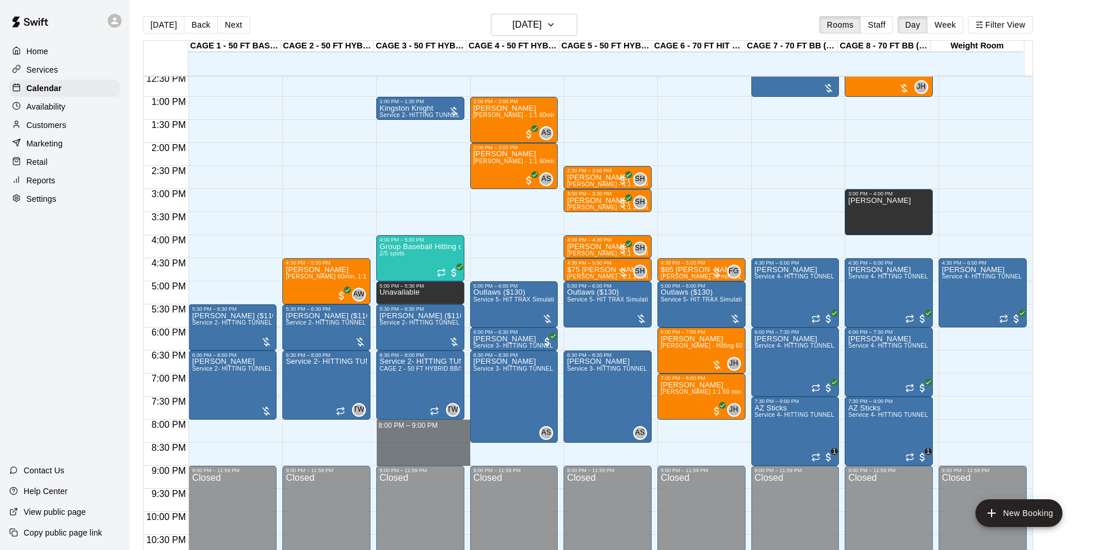
drag, startPoint x: 421, startPoint y: 422, endPoint x: 422, endPoint y: 456, distance: 34.0
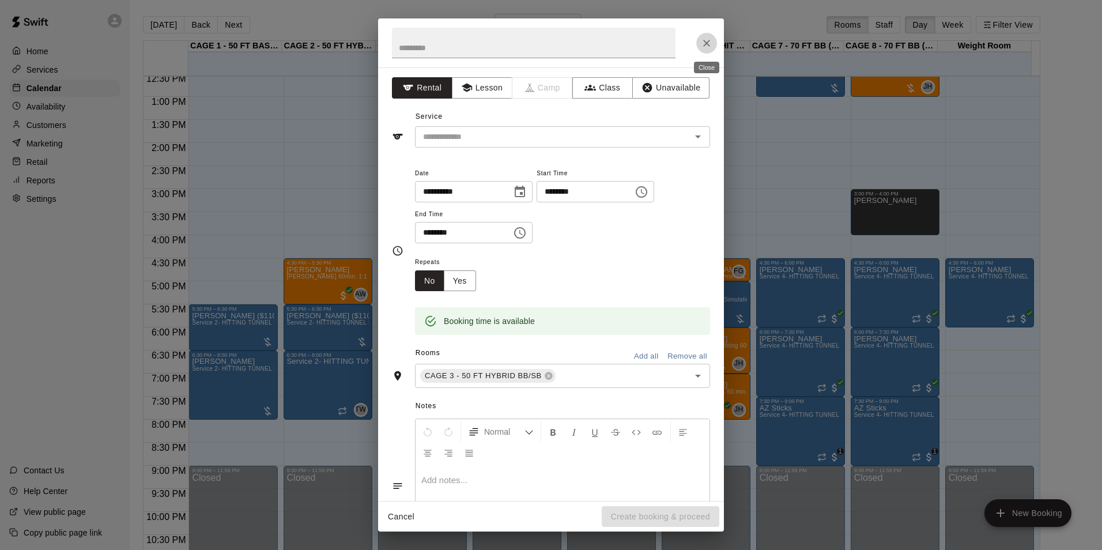
click at [699, 47] on button "Close" at bounding box center [706, 43] width 21 height 21
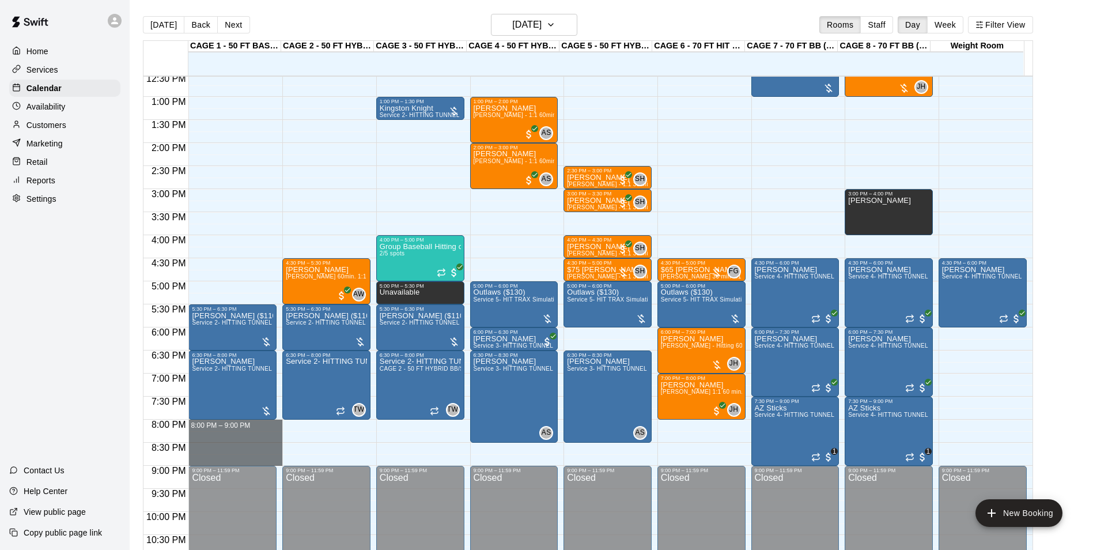
drag, startPoint x: 231, startPoint y: 422, endPoint x: 239, endPoint y: 464, distance: 43.4
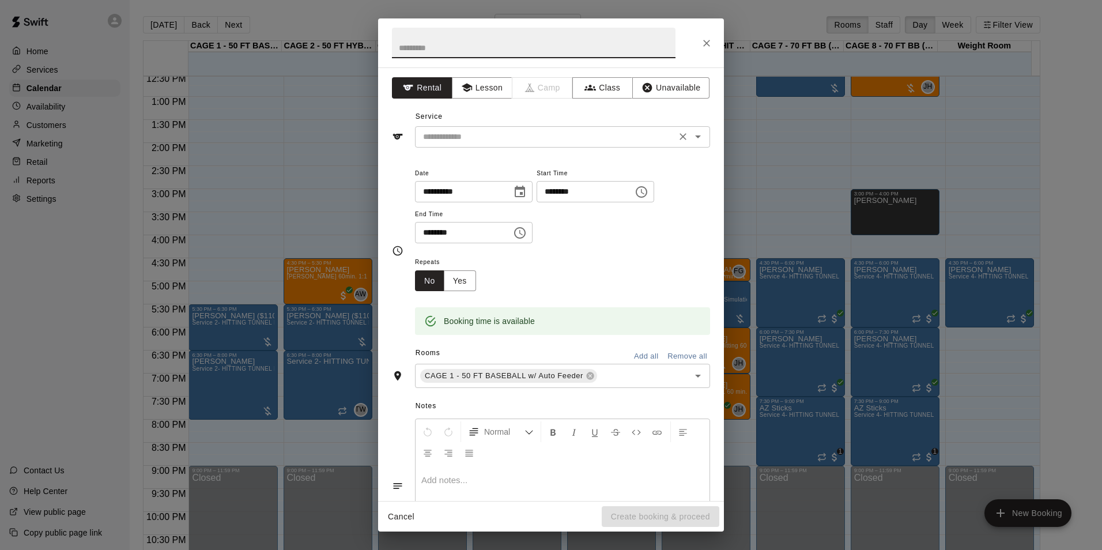
click at [510, 139] on input "text" at bounding box center [545, 137] width 254 height 14
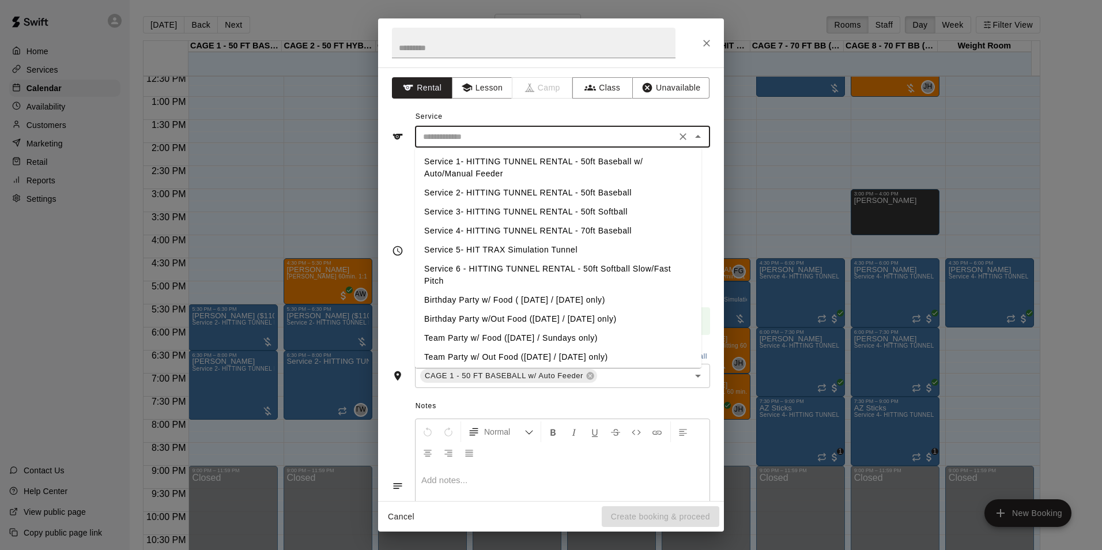
click at [550, 169] on li "Service 1- HITTING TUNNEL RENTAL - 50ft Baseball w/ Auto/Manual Feeder" at bounding box center [558, 167] width 286 height 31
type input "**********"
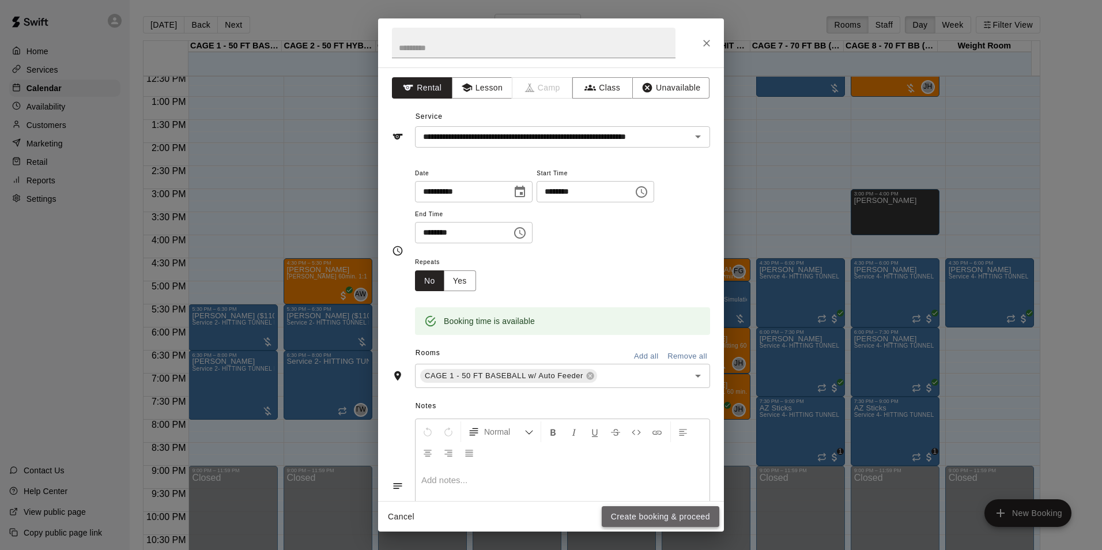
click at [667, 515] on button "Create booking & proceed" at bounding box center [660, 516] width 118 height 21
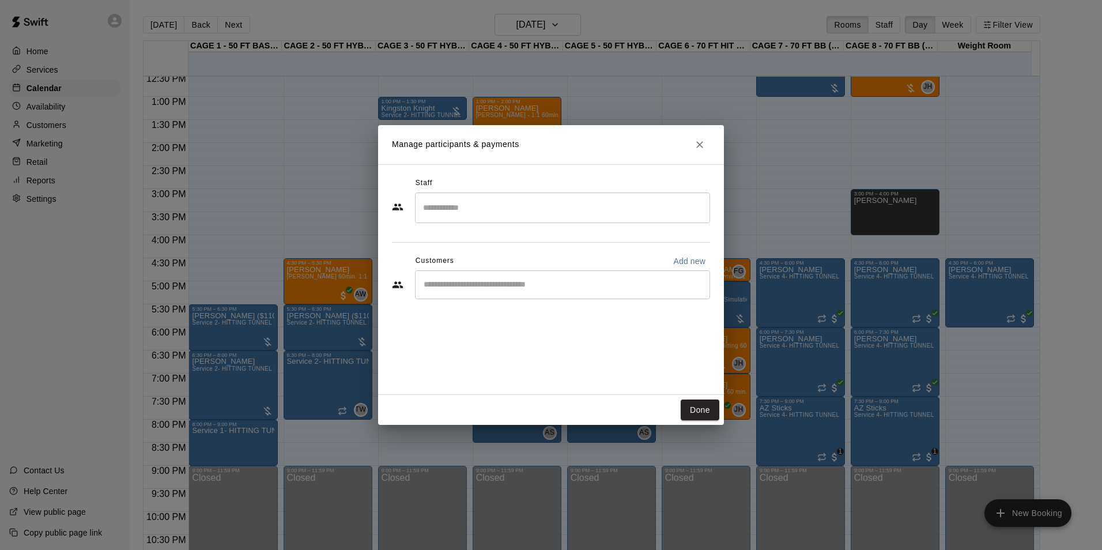
click at [508, 286] on input "Start typing to search customers..." at bounding box center [562, 285] width 285 height 12
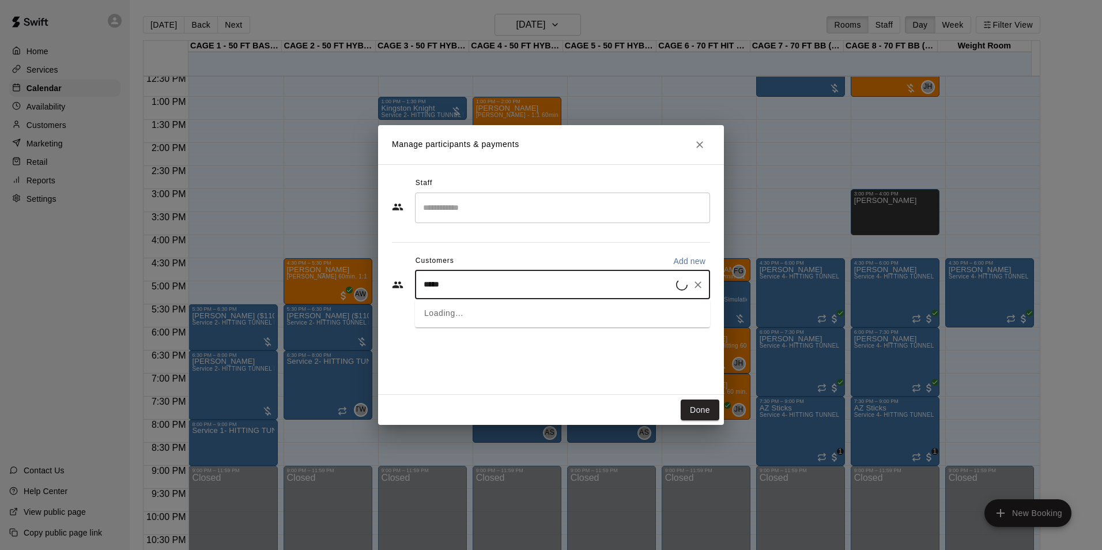
type input "*****"
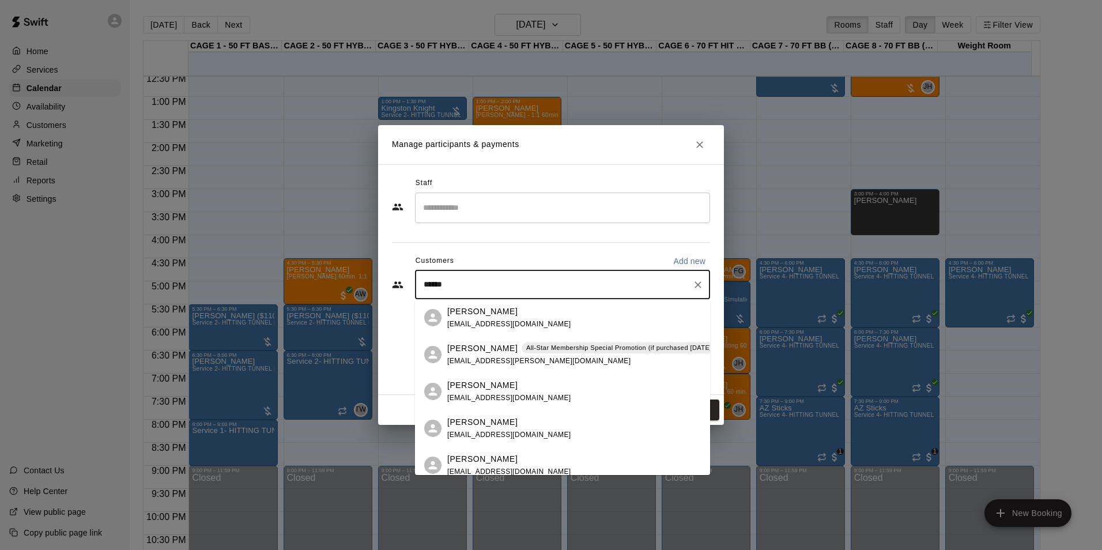
click at [527, 340] on div "Jesse Juarez All-Star Membership Special Promotion (if purchased August - Septe…" at bounding box center [562, 354] width 295 height 37
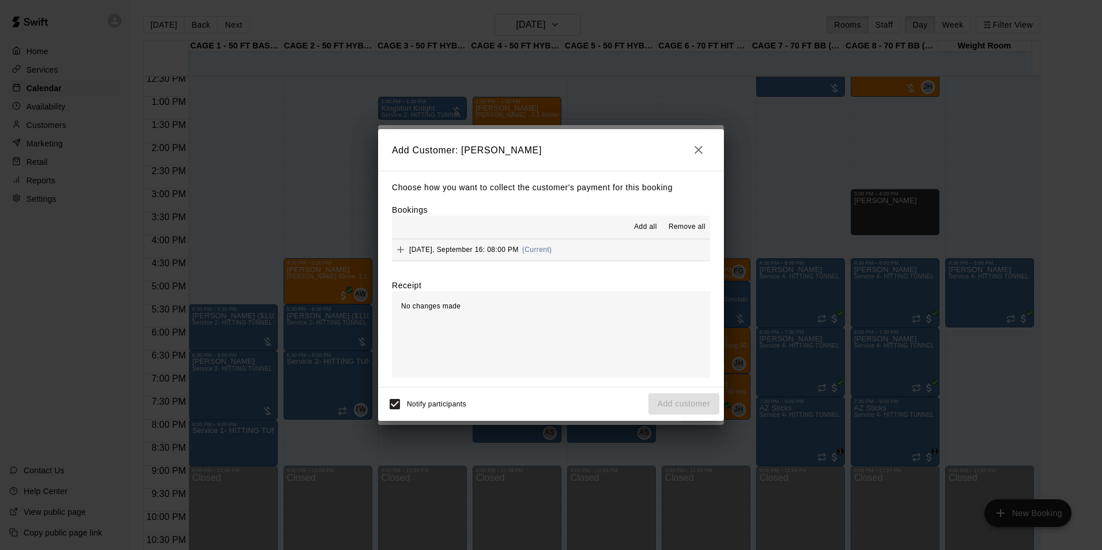
click at [638, 224] on span "Add all" at bounding box center [645, 227] width 23 height 12
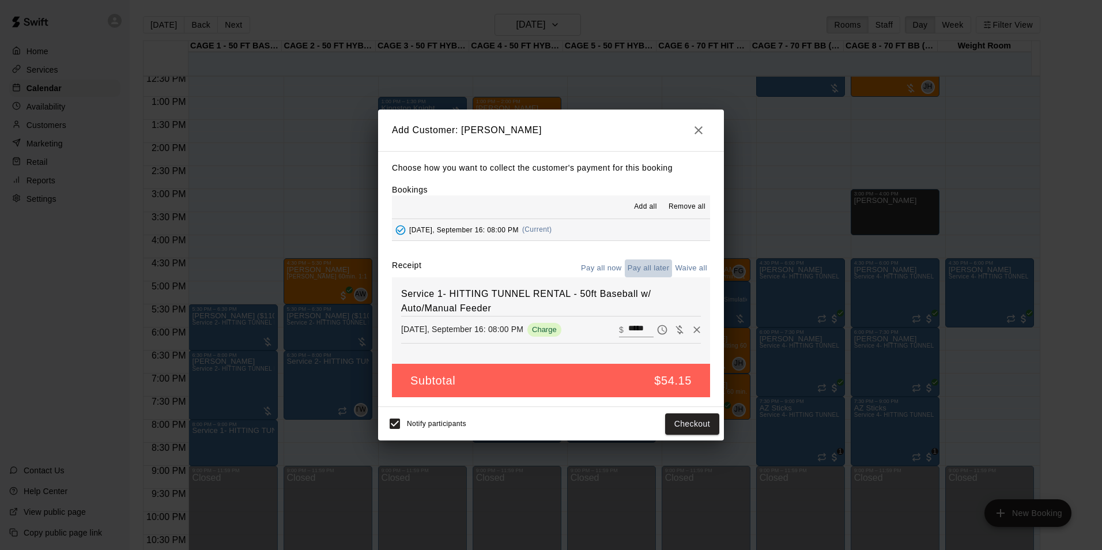
click at [640, 268] on button "Pay all later" at bounding box center [649, 268] width 48 height 18
click at [681, 414] on button "Add customer" at bounding box center [683, 423] width 71 height 21
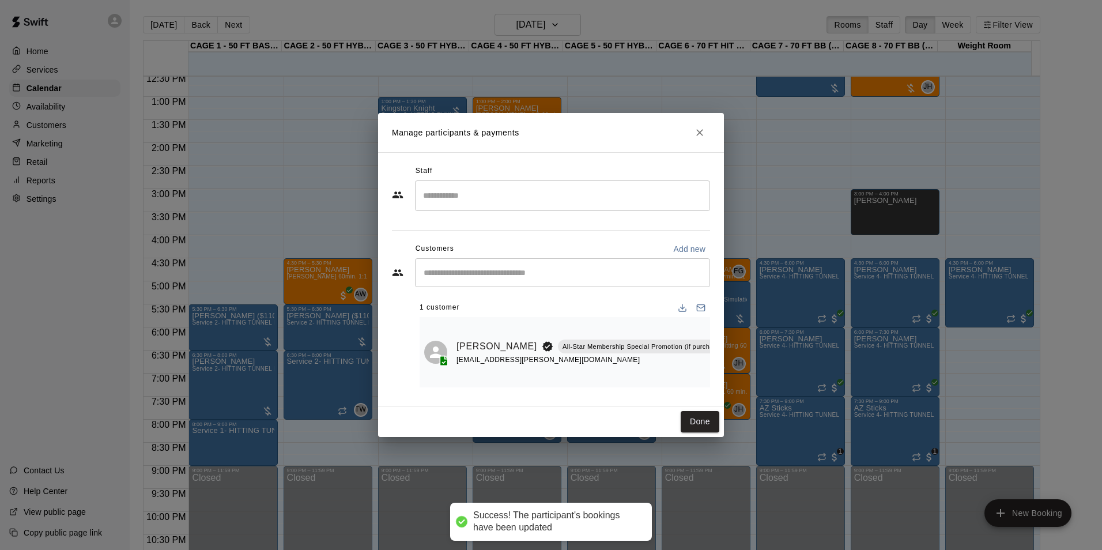
click at [695, 423] on button "Done" at bounding box center [699, 421] width 39 height 21
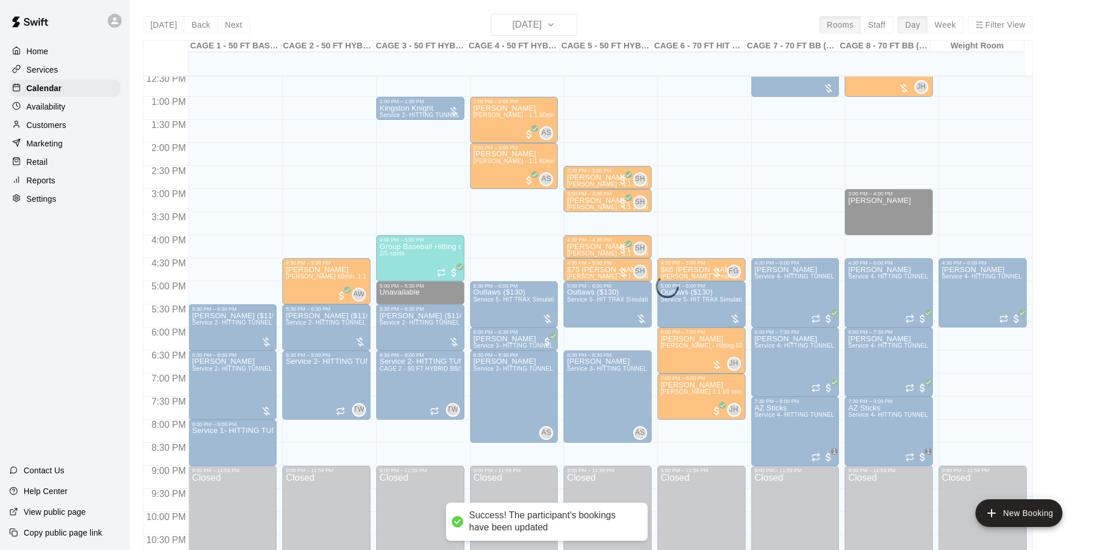
click at [539, 25] on div "Today Back Next Tuesday Sep 16 Rooms Staff Day Week Filter View CAGE 1 - 50 FT …" at bounding box center [588, 289] width 890 height 550
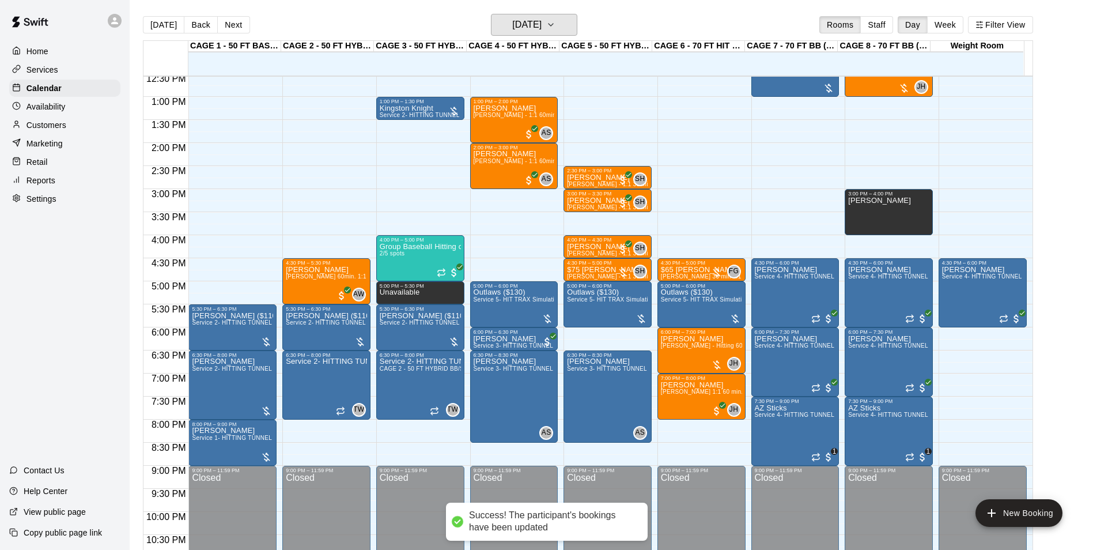
click at [539, 25] on h6 "[DATE]" at bounding box center [526, 25] width 29 height 16
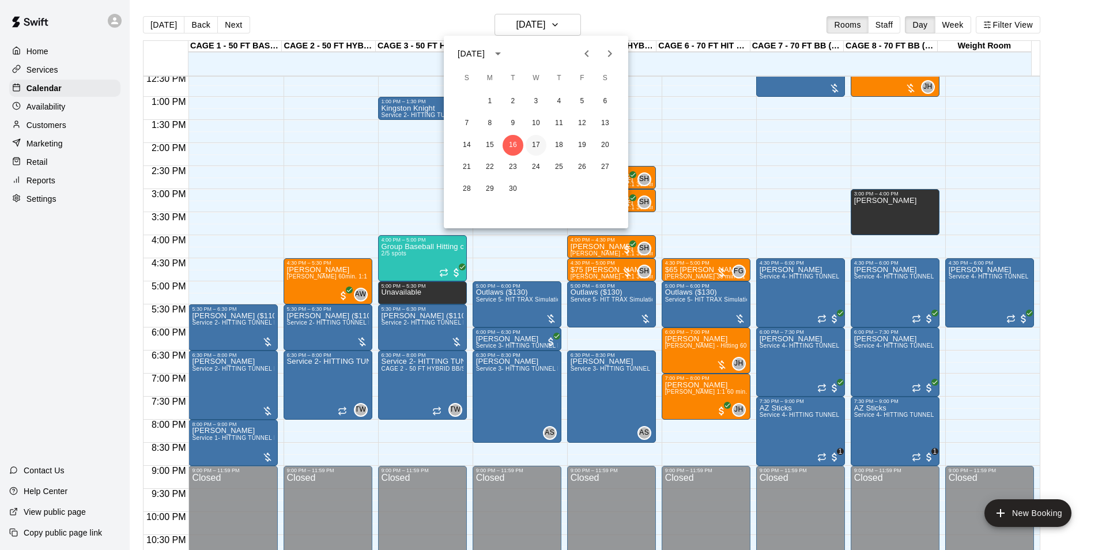
click at [531, 147] on button "17" at bounding box center [535, 145] width 21 height 21
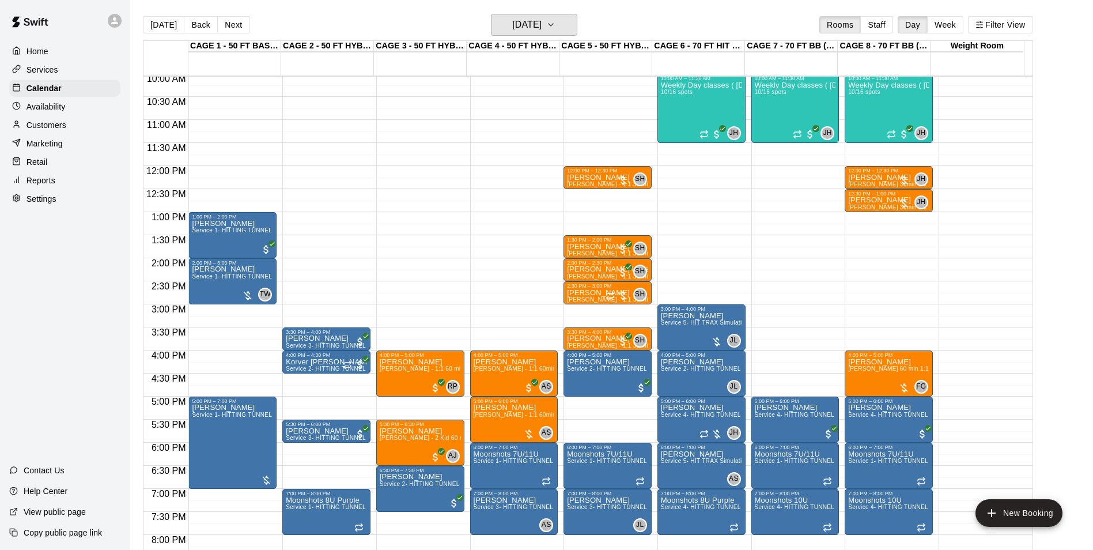
scroll to position [521, 0]
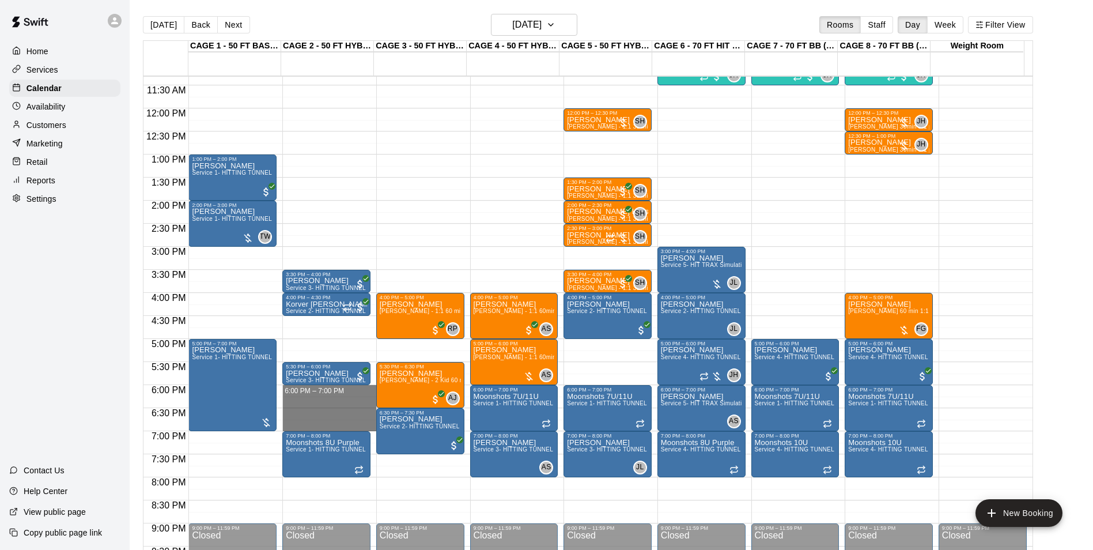
drag, startPoint x: 360, startPoint y: 388, endPoint x: 360, endPoint y: 425, distance: 36.9
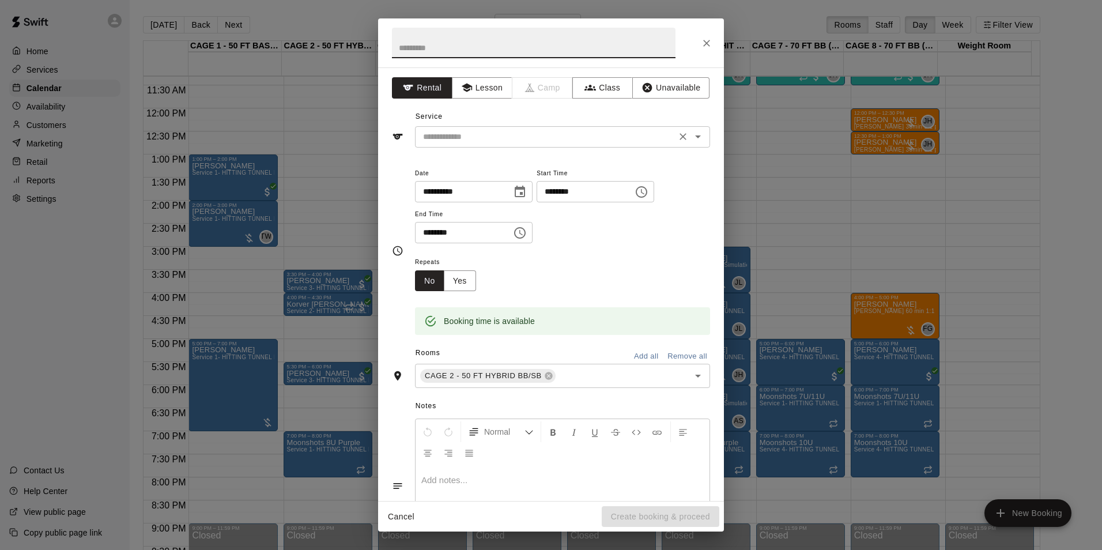
click at [540, 134] on input "text" at bounding box center [545, 137] width 254 height 14
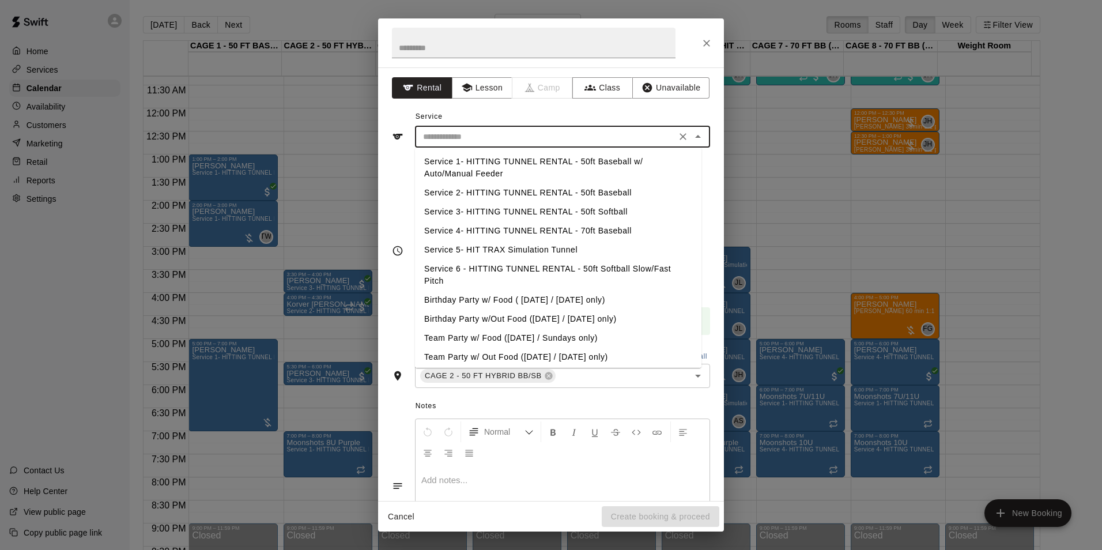
click at [607, 188] on li "Service 2- HITTING TUNNEL RENTAL - 50ft Baseball" at bounding box center [558, 192] width 286 height 19
type input "**********"
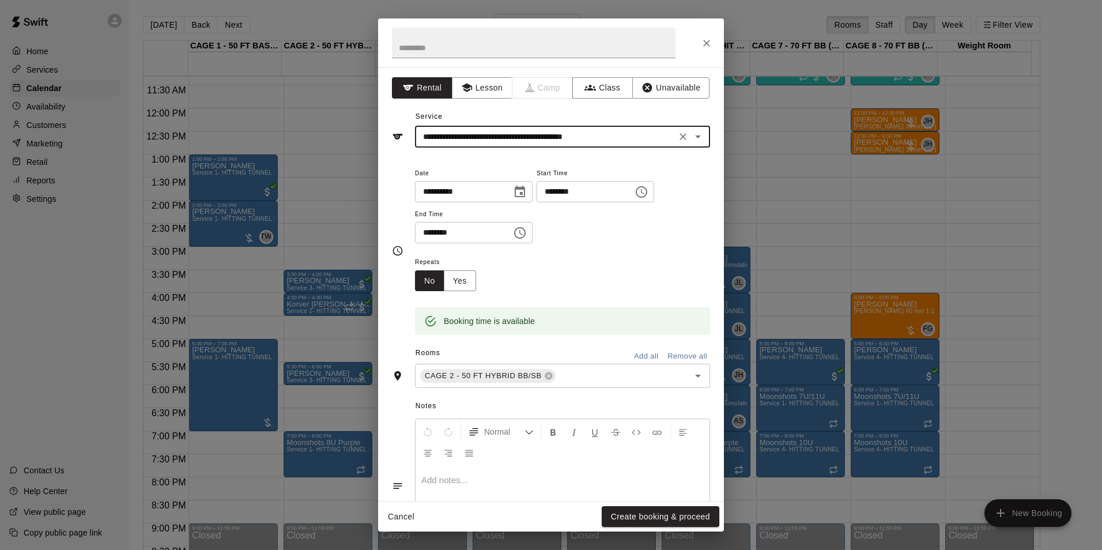
click at [666, 519] on button "Create booking & proceed" at bounding box center [660, 516] width 118 height 21
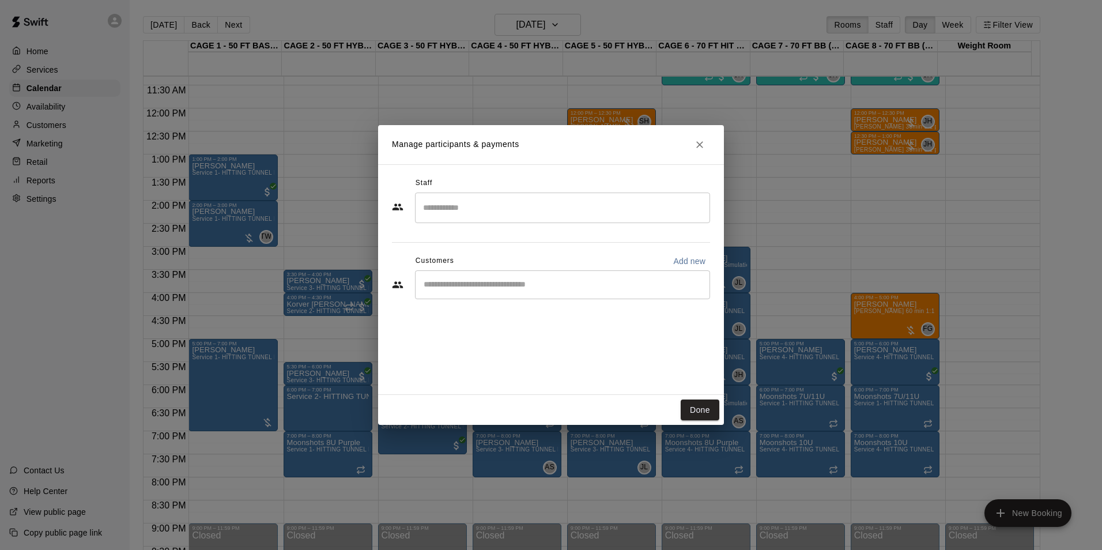
click at [500, 287] on input "Start typing to search customers..." at bounding box center [562, 285] width 285 height 12
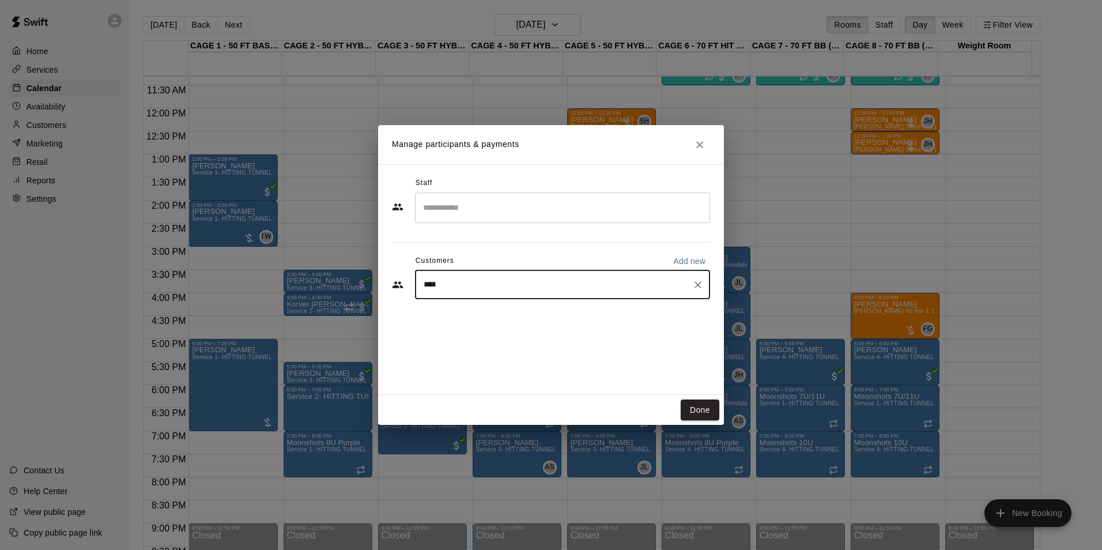
type input "*****"
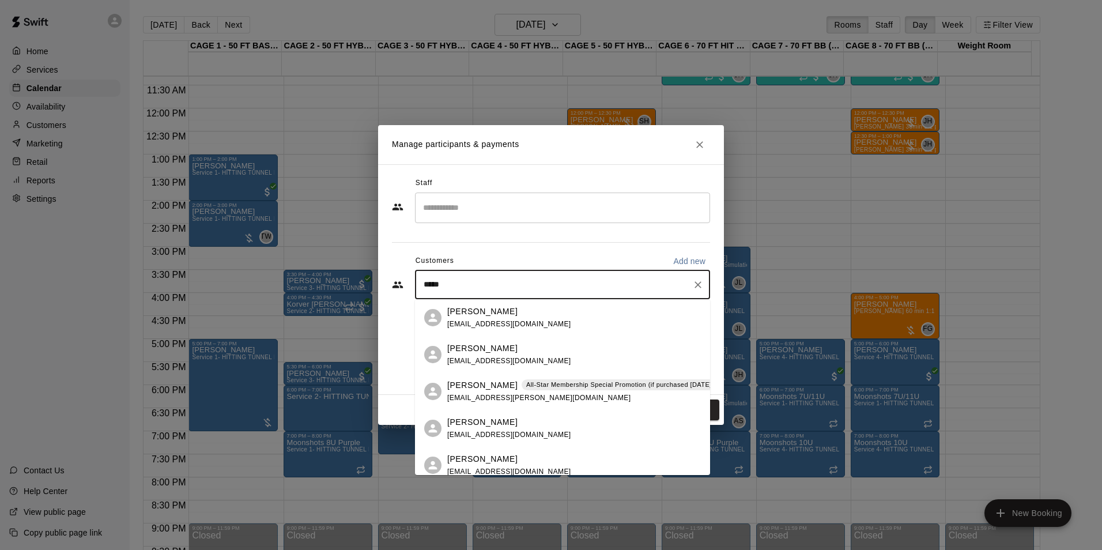
click at [526, 382] on p "All-Star Membership Special Promotion (if purchased August - September 2025) - …" at bounding box center [669, 385] width 286 height 10
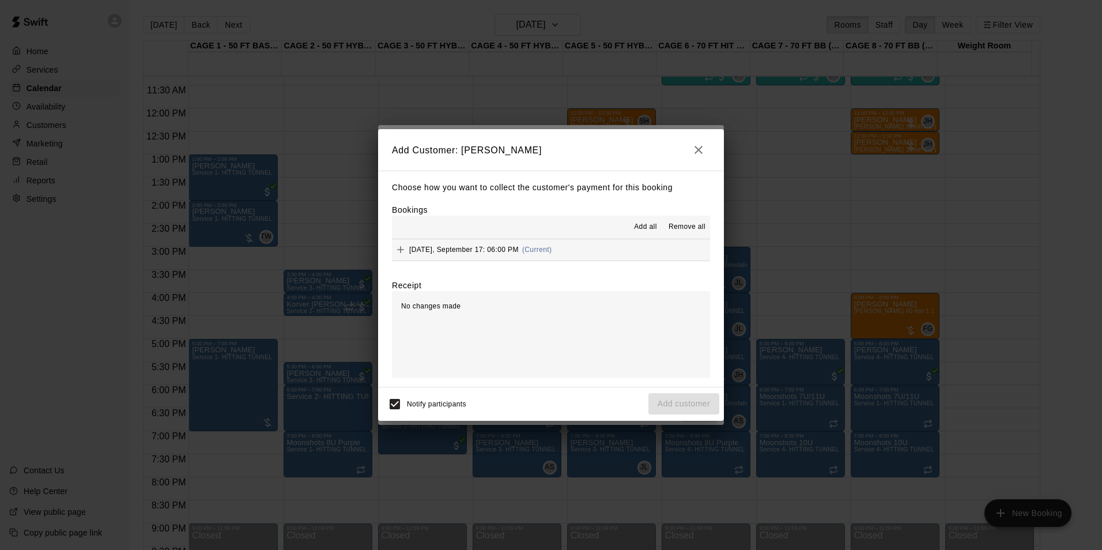
click at [642, 211] on div "Bookings Add all Remove all Wednesday, September 17: 06:00 PM (Current)" at bounding box center [551, 232] width 318 height 57
click at [643, 211] on div "Bookings Add all Remove all Wednesday, September 17: 06:00 PM (Current)" at bounding box center [551, 232] width 318 height 57
drag, startPoint x: 643, startPoint y: 211, endPoint x: 643, endPoint y: 220, distance: 8.6
click at [643, 220] on button "Add all" at bounding box center [645, 227] width 37 height 18
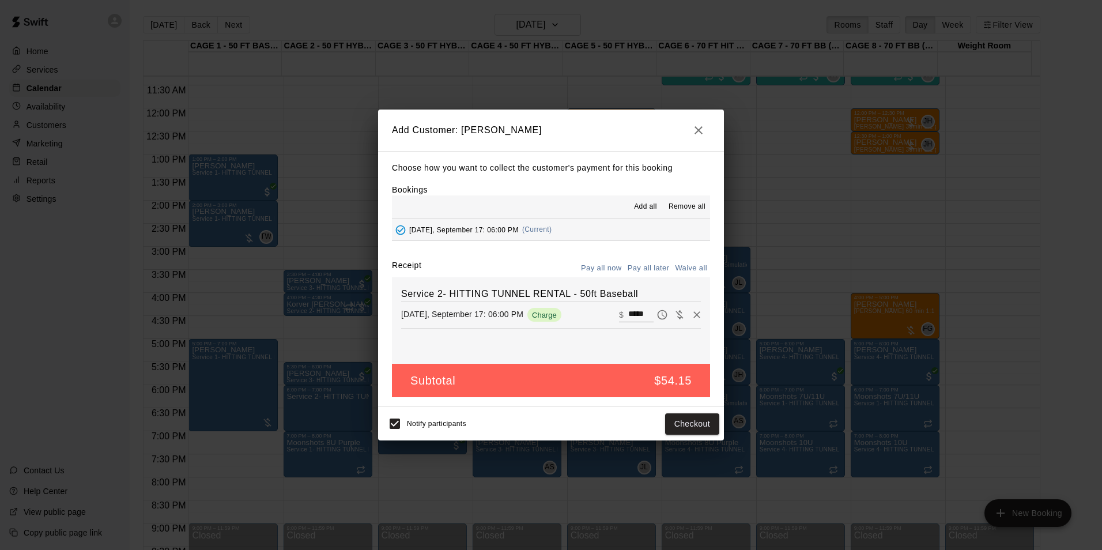
click at [640, 268] on button "Pay all later" at bounding box center [649, 268] width 48 height 18
click at [682, 419] on button "Add customer" at bounding box center [683, 423] width 71 height 21
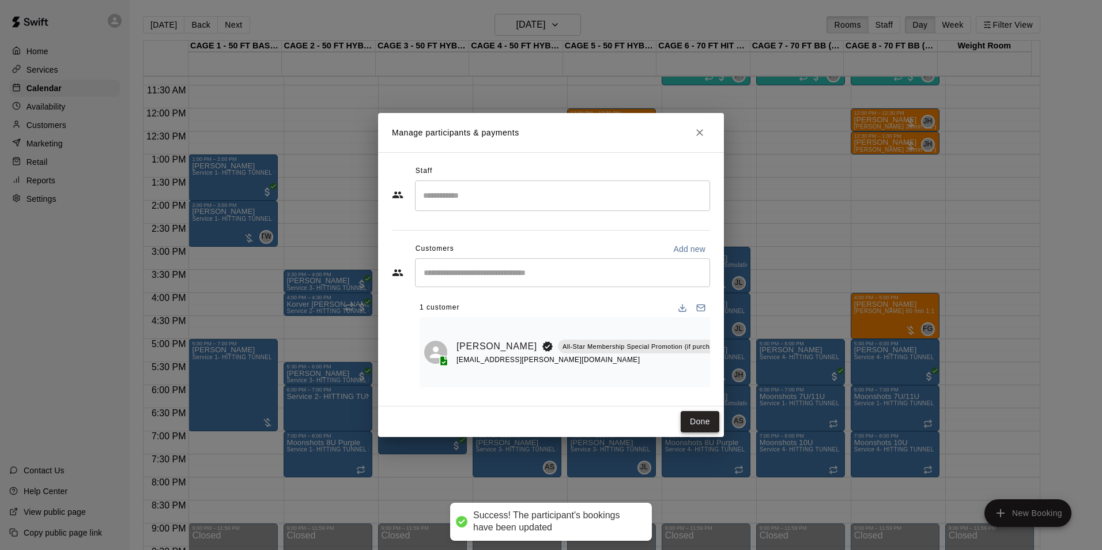
click at [691, 415] on button "Done" at bounding box center [699, 421] width 39 height 21
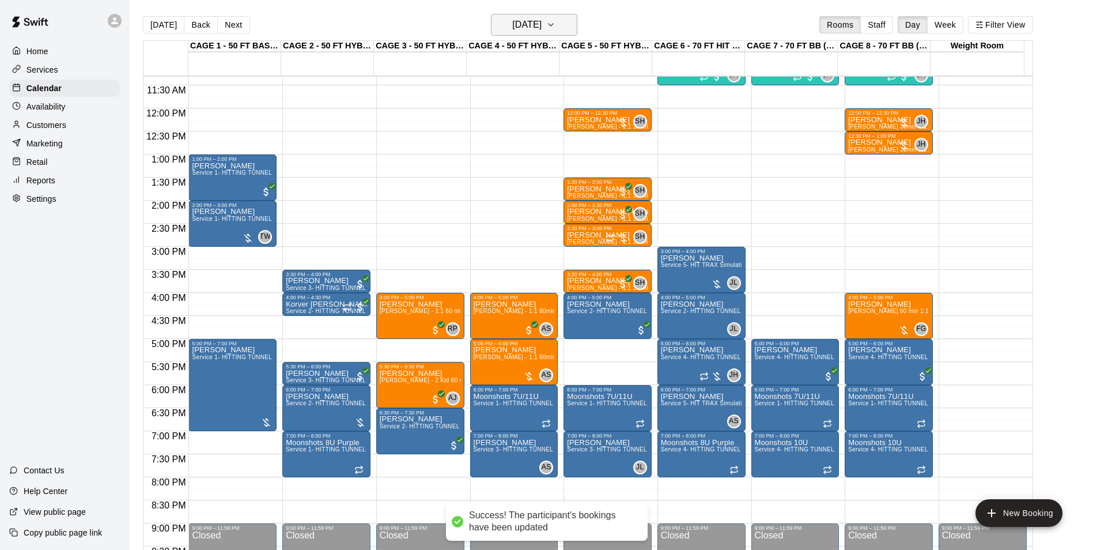
click at [542, 20] on h6 "[DATE]" at bounding box center [526, 25] width 29 height 16
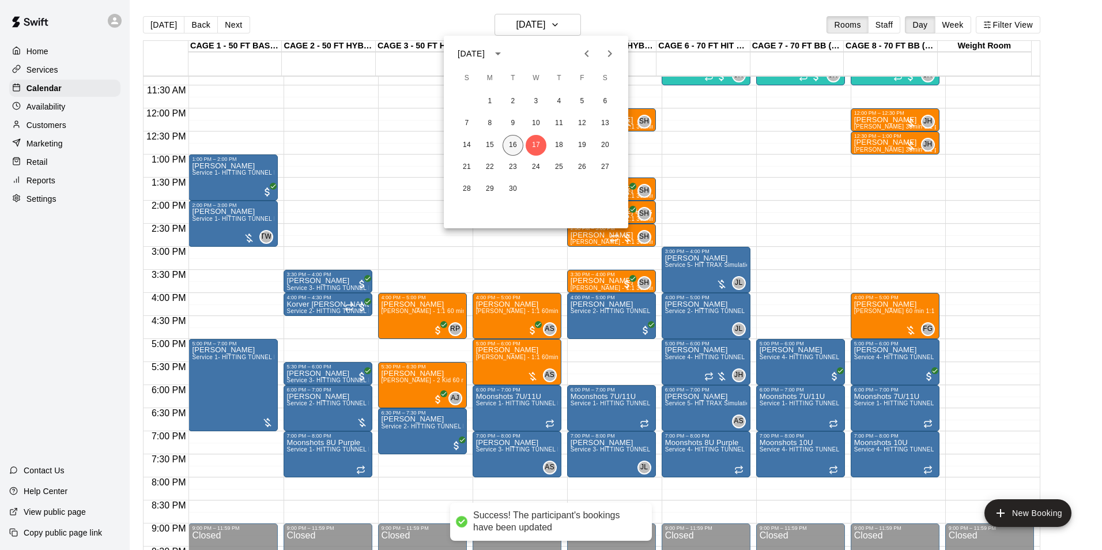
click at [510, 148] on button "16" at bounding box center [512, 145] width 21 height 21
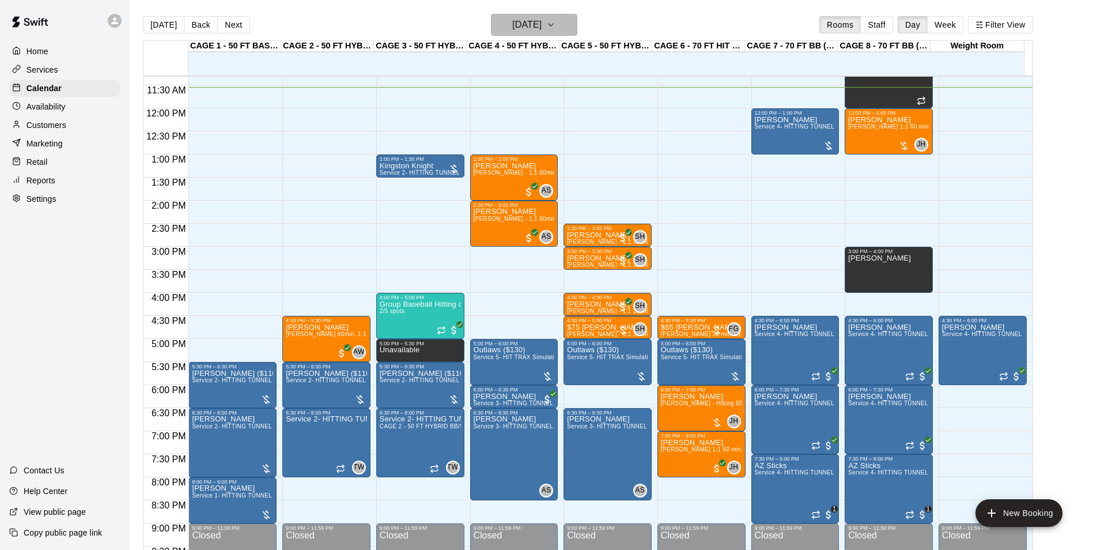
click at [542, 28] on h6 "[DATE]" at bounding box center [526, 25] width 29 height 16
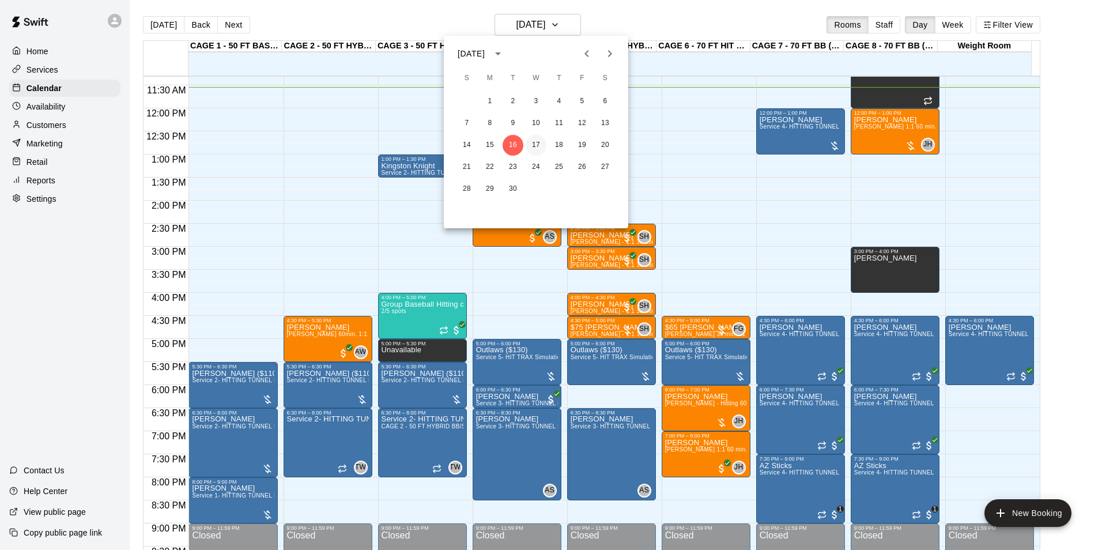
click at [537, 144] on button "17" at bounding box center [535, 145] width 21 height 21
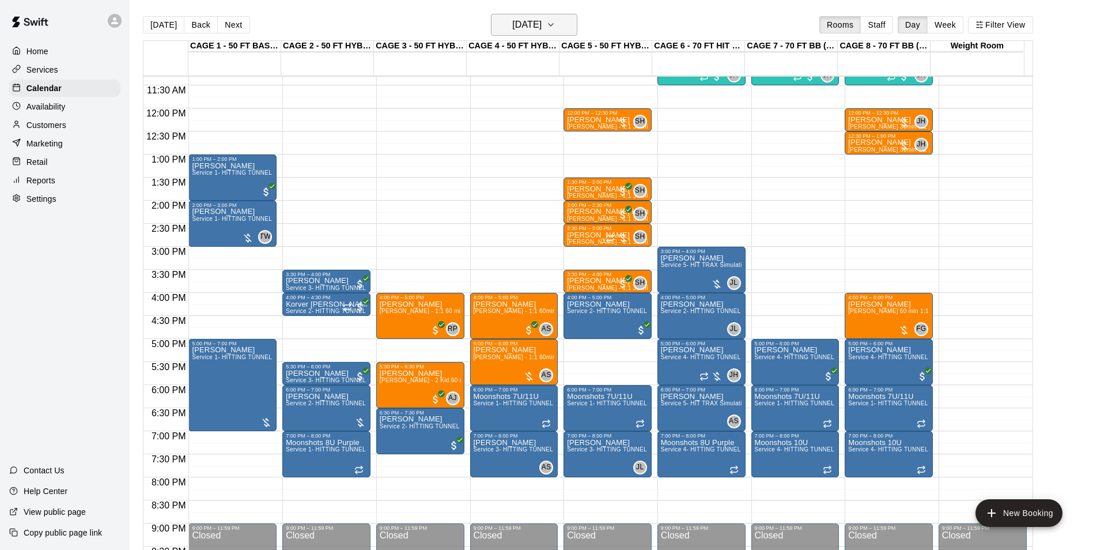
click at [542, 26] on h6 "[DATE]" at bounding box center [526, 25] width 29 height 16
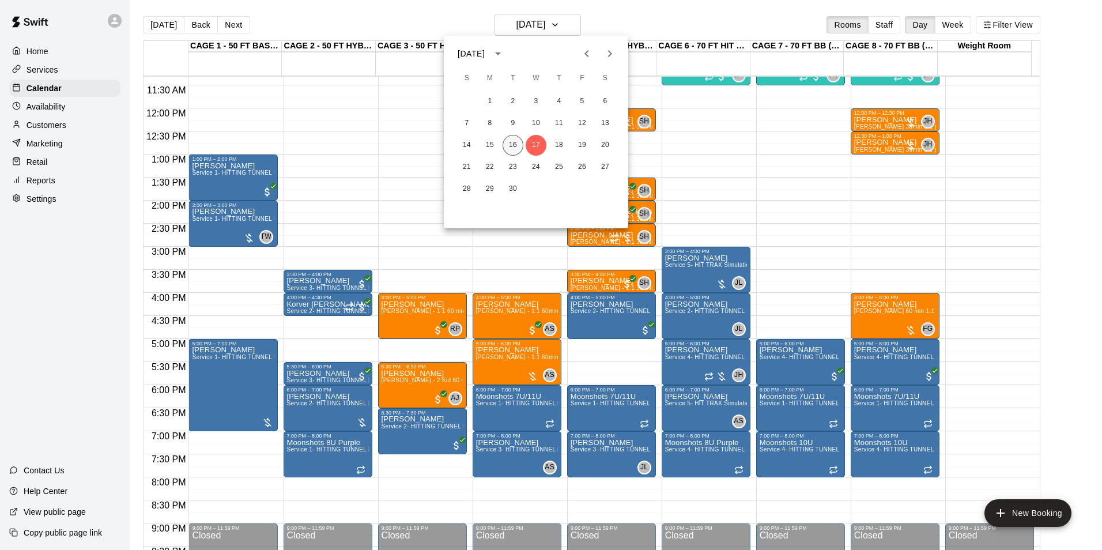
click at [519, 142] on button "16" at bounding box center [512, 145] width 21 height 21
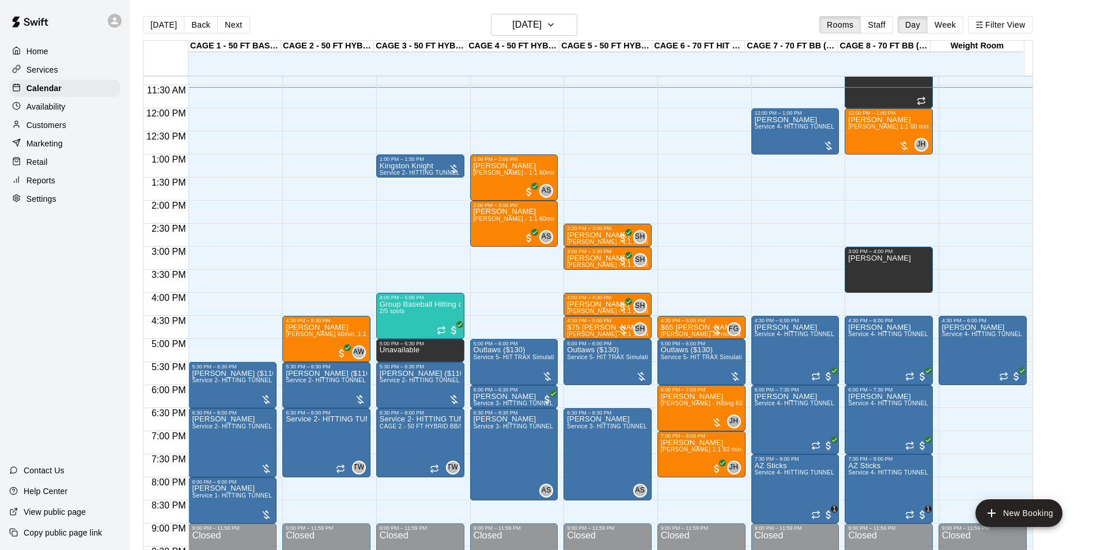
click at [79, 122] on div "Customers" at bounding box center [64, 124] width 111 height 17
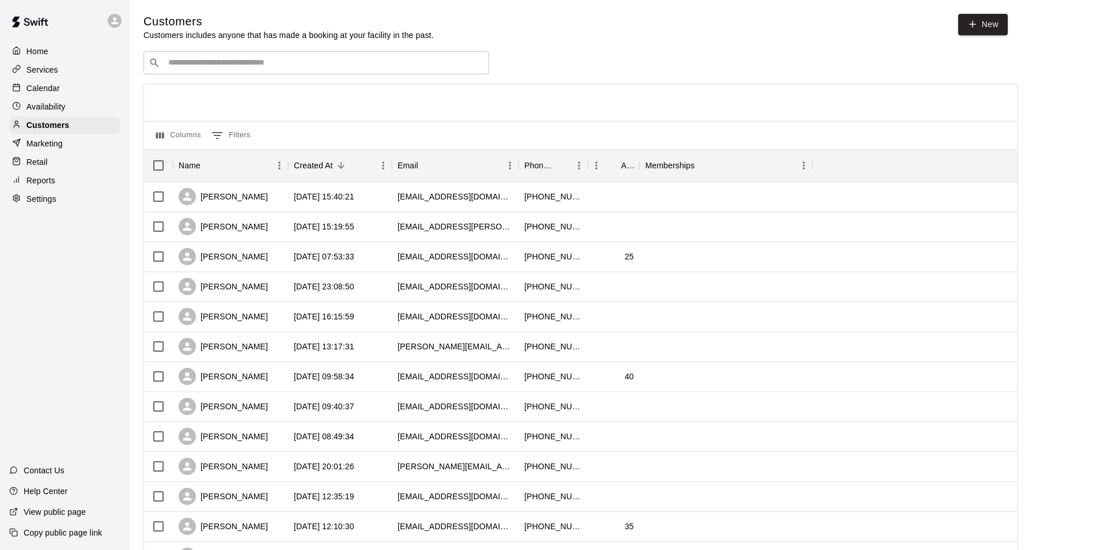
click at [339, 52] on div "Customers Customers includes anyone that has made a booking at your facility in…" at bounding box center [611, 488] width 936 height 948
click at [339, 57] on div "​ ​" at bounding box center [316, 62] width 346 height 23
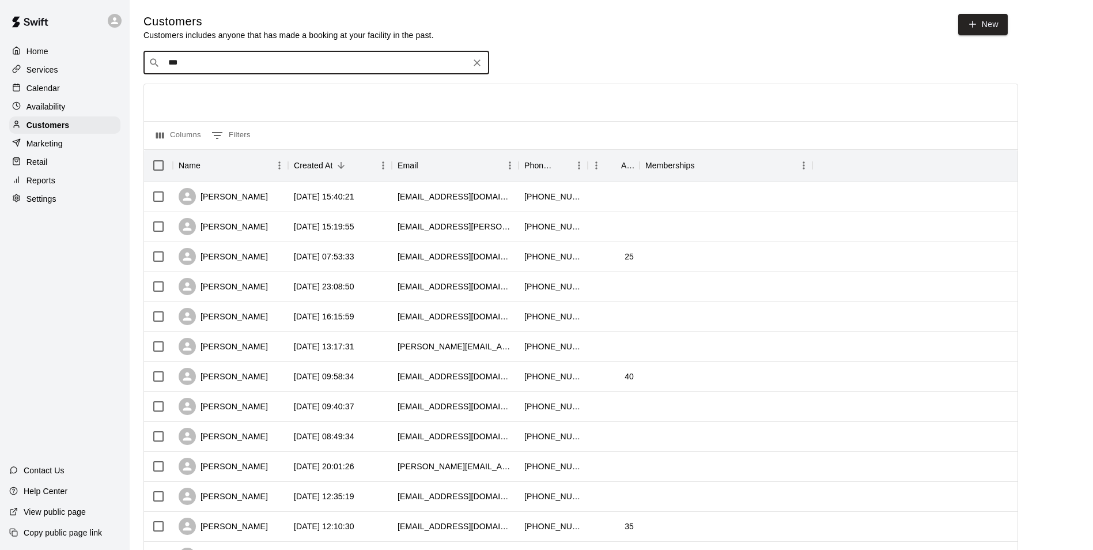
type input "****"
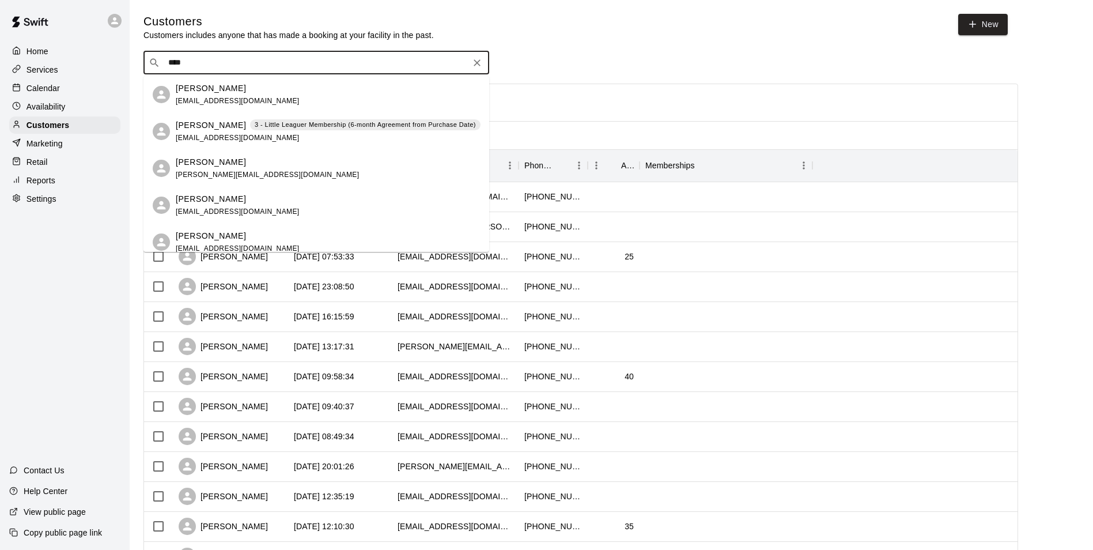
click at [279, 133] on div "Josh Imboden 3 - Little Leaguer Membership (6-month Agreement from Purchase Dat…" at bounding box center [328, 131] width 305 height 25
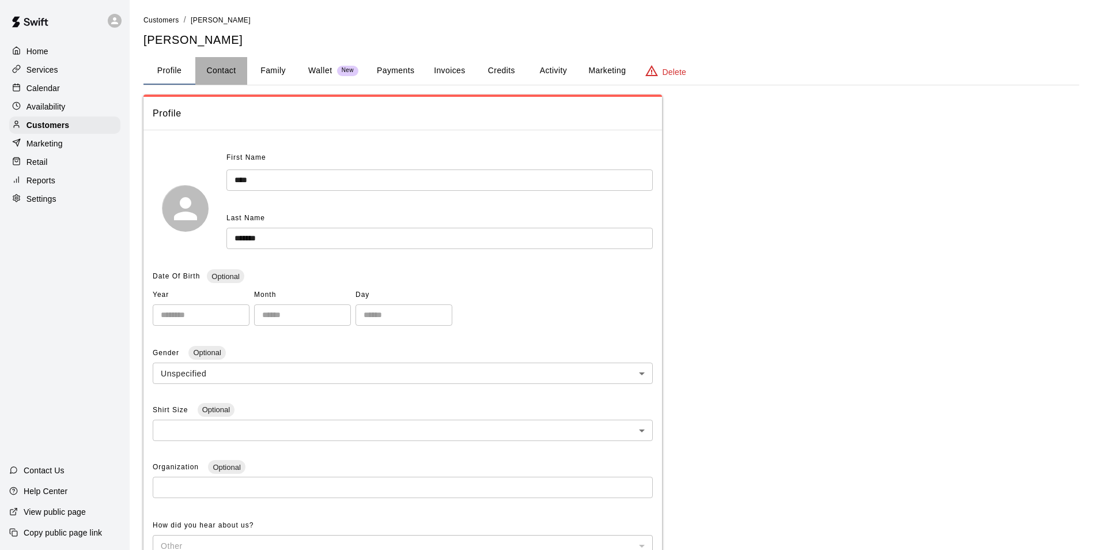
click at [224, 78] on button "Contact" at bounding box center [221, 71] width 52 height 28
select select "**"
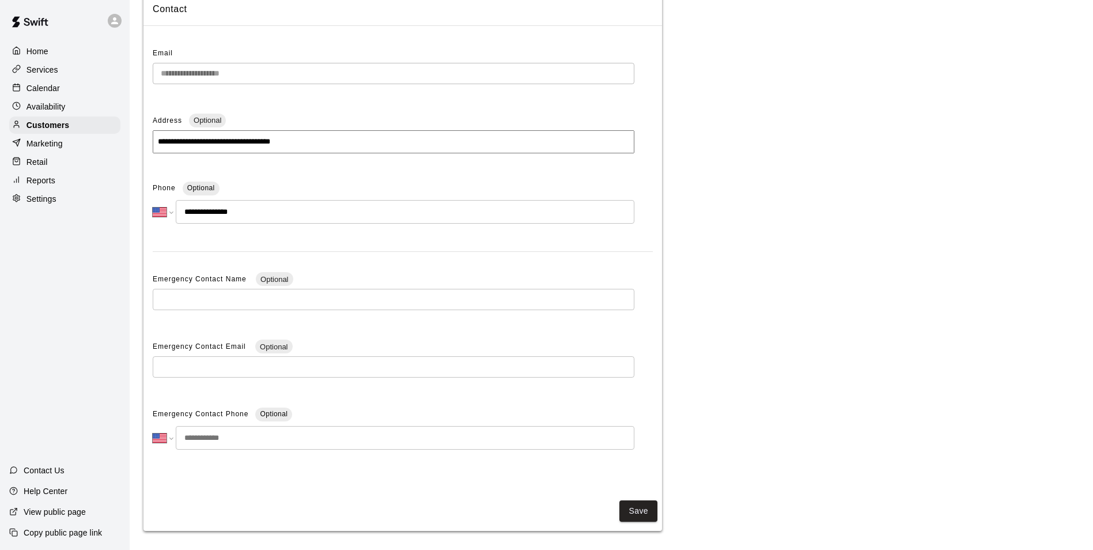
scroll to position [109, 0]
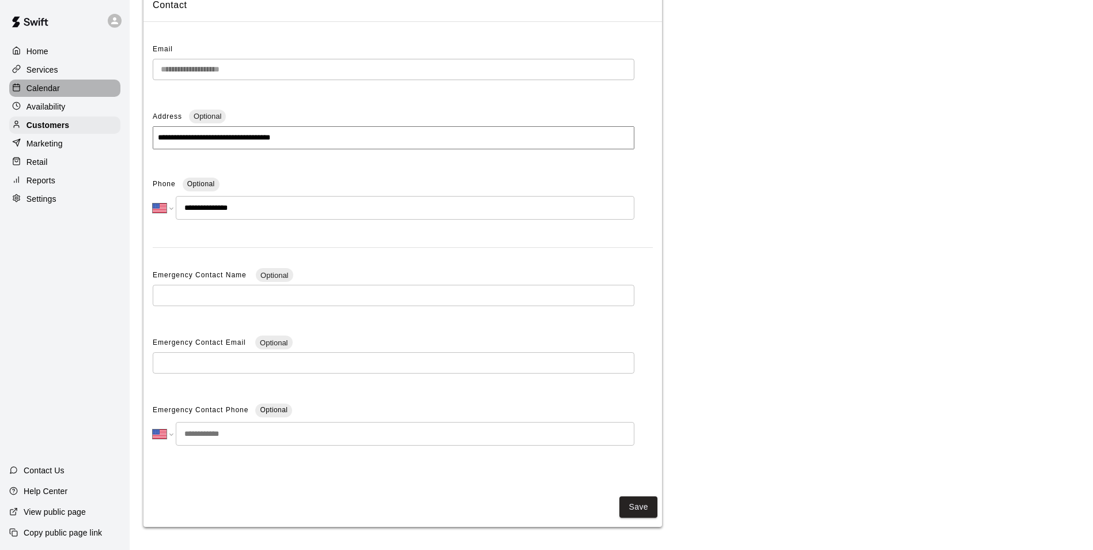
click at [60, 85] on div "Calendar" at bounding box center [64, 88] width 111 height 17
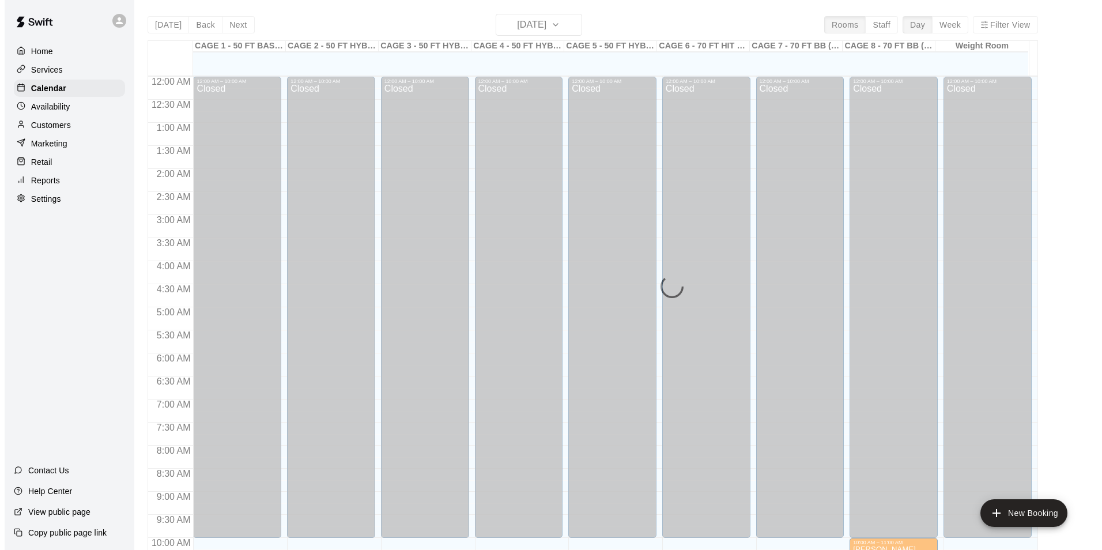
scroll to position [534, 0]
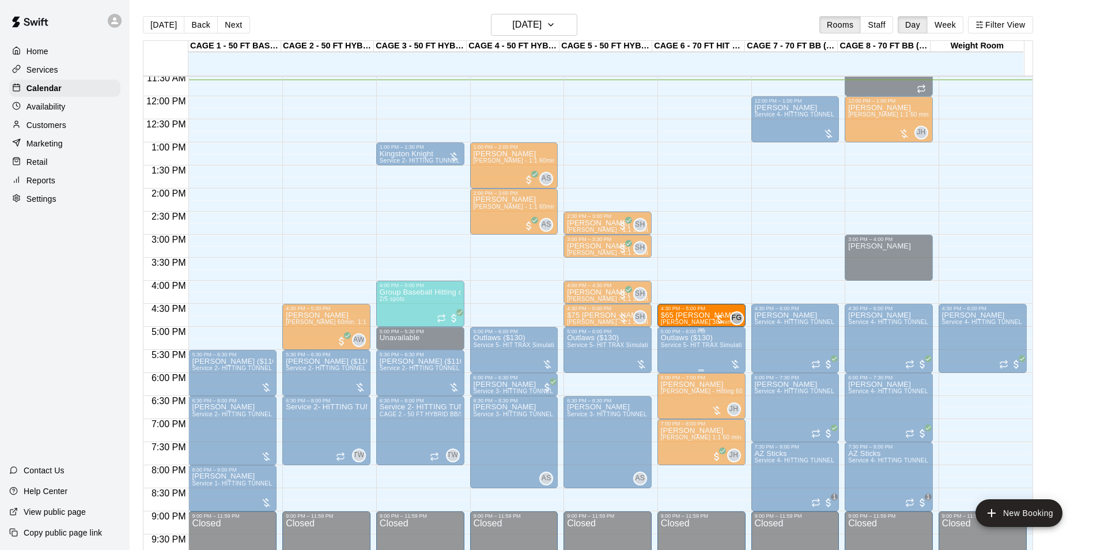
drag, startPoint x: 702, startPoint y: 325, endPoint x: 702, endPoint y: 331, distance: 6.4
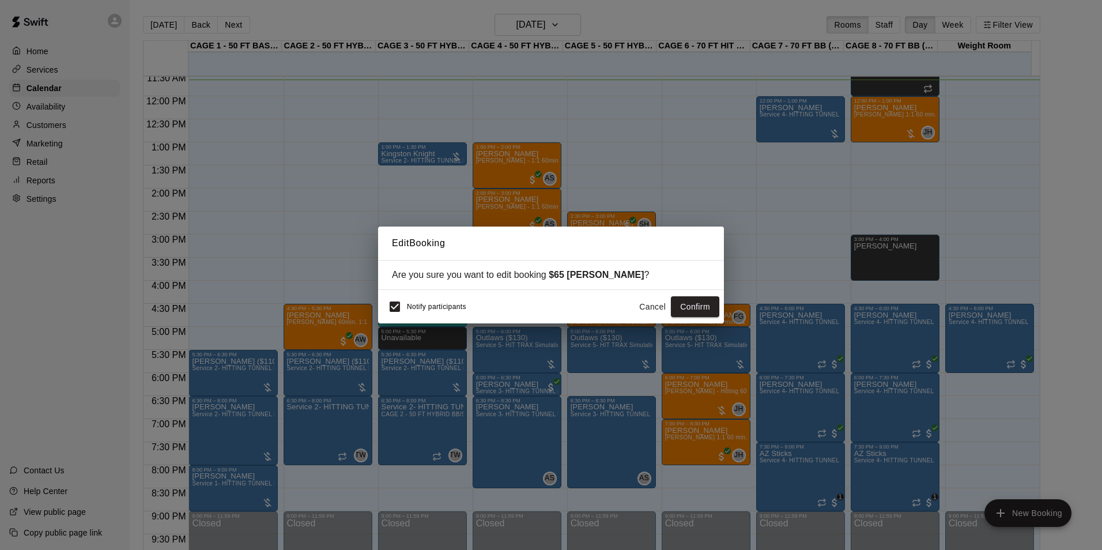
click at [657, 298] on button "Cancel" at bounding box center [652, 306] width 37 height 21
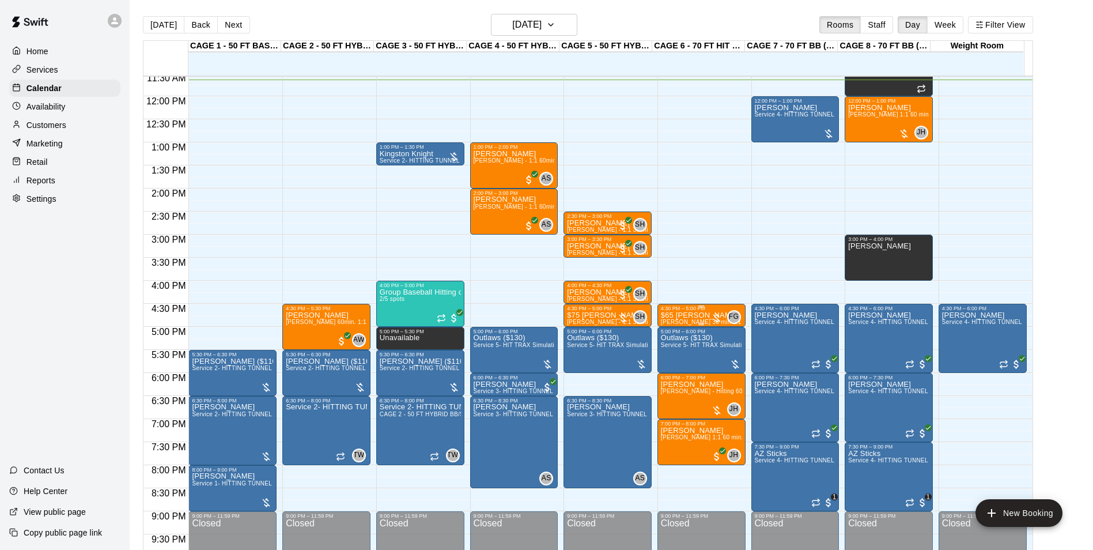
click at [701, 311] on div "4:30 PM – 5:00 PM" at bounding box center [701, 308] width 81 height 6
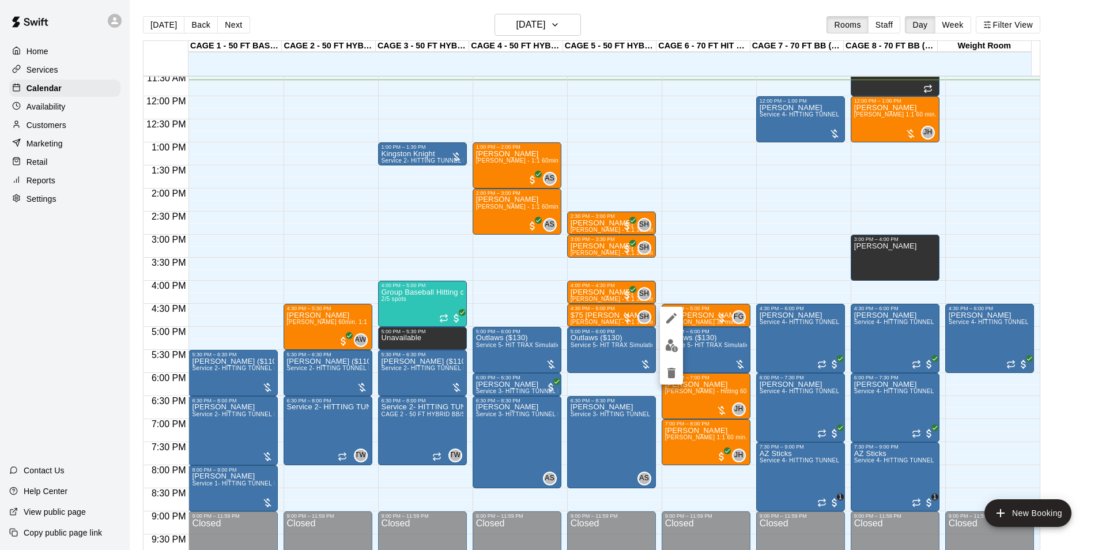
click at [672, 314] on icon "edit" at bounding box center [671, 318] width 14 height 14
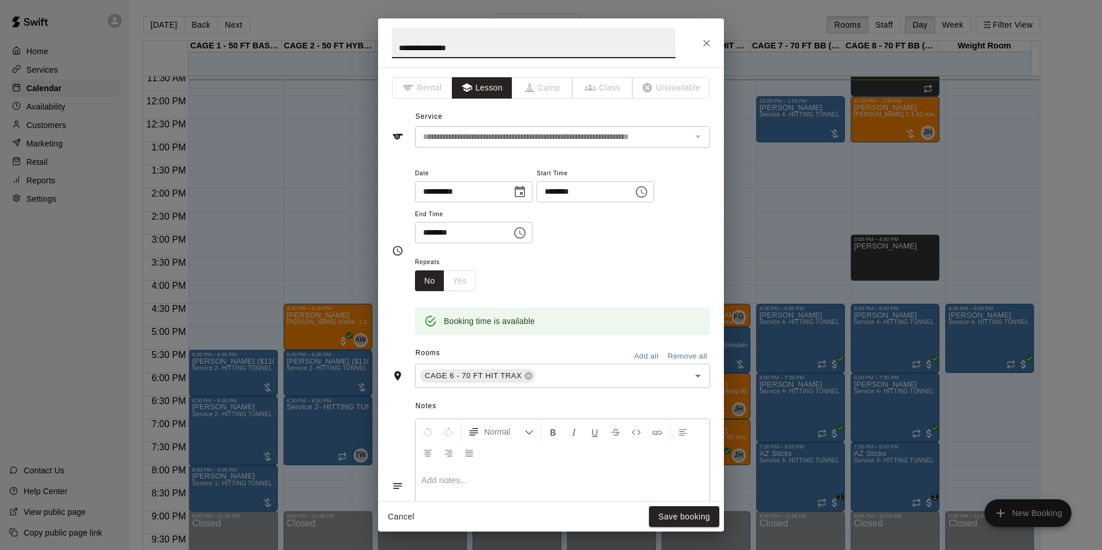
click at [704, 38] on icon "Close" at bounding box center [707, 43] width 12 height 12
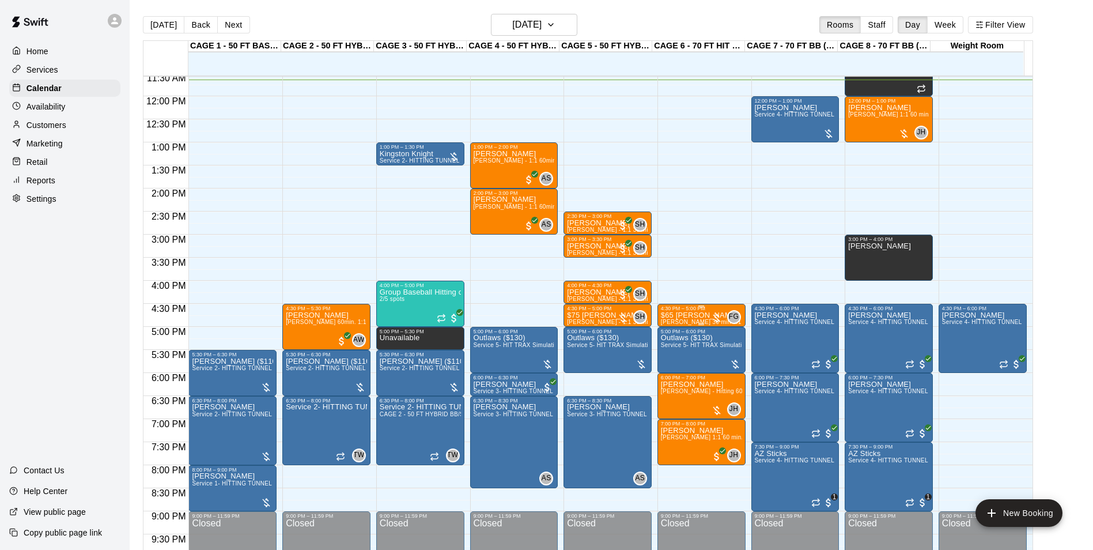
click at [702, 315] on p "$65 [PERSON_NAME]" at bounding box center [701, 315] width 81 height 0
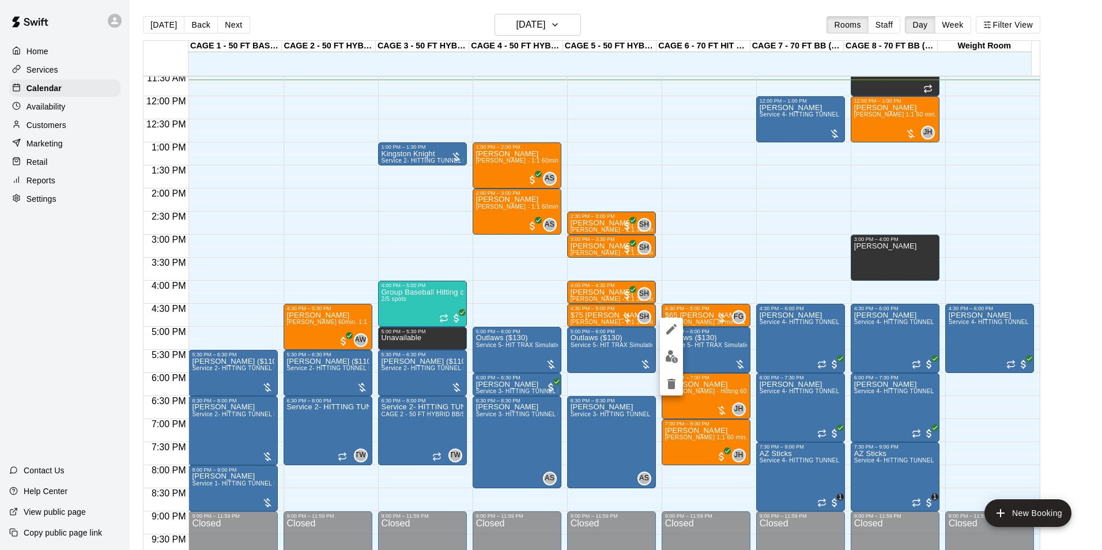
click at [677, 351] on img "edit" at bounding box center [671, 356] width 13 height 13
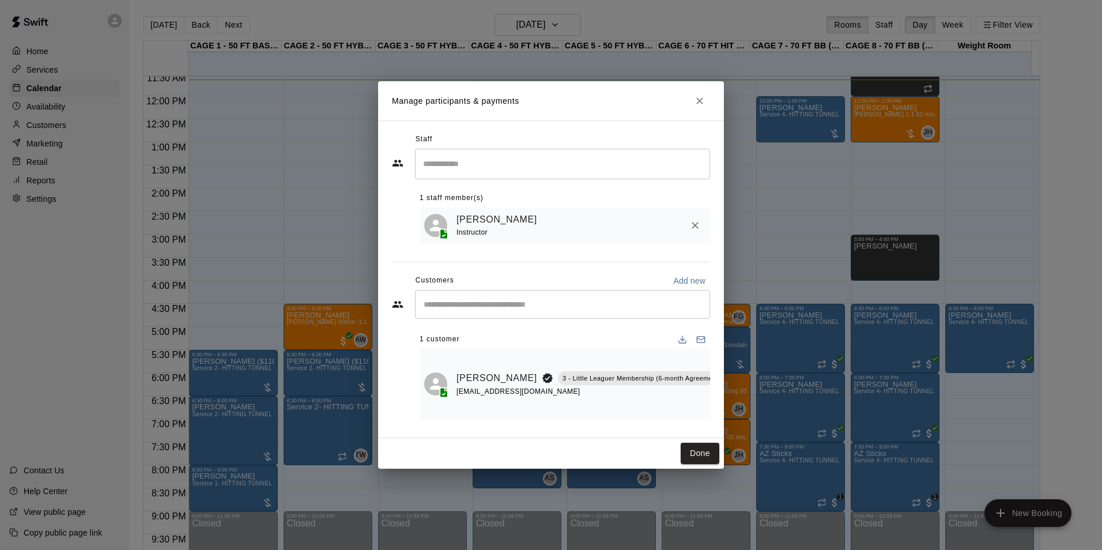
drag, startPoint x: 603, startPoint y: 414, endPoint x: 622, endPoint y: 415, distance: 19.6
click at [622, 415] on div "Josh Imboden 3 - Little Leaguer Membership (6-month Agreement from Purchase Dat…" at bounding box center [564, 384] width 290 height 70
click at [702, 96] on icon "Close" at bounding box center [700, 101] width 12 height 12
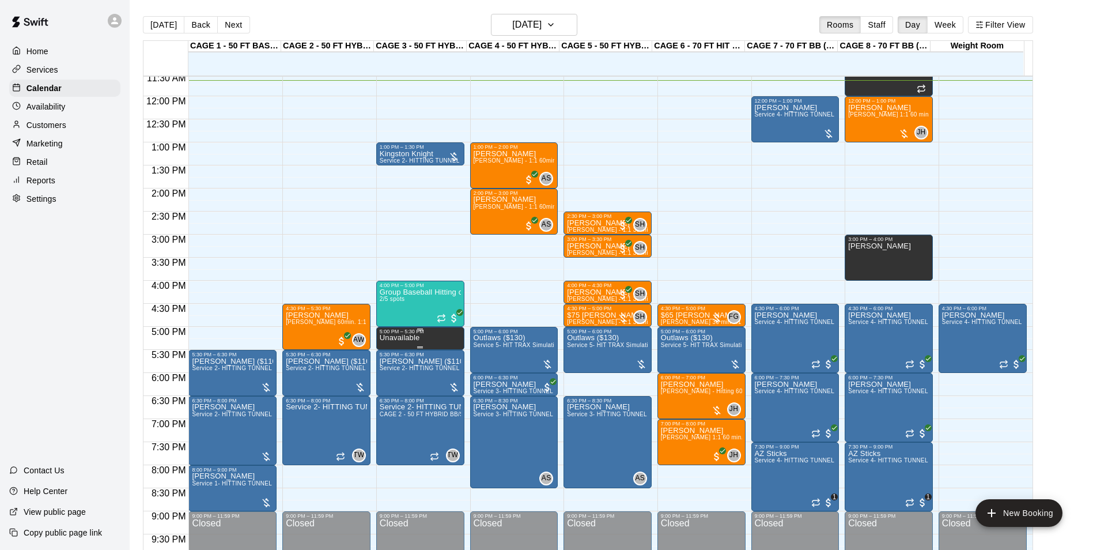
click at [404, 334] on div "5:00 PM – 5:30 PM" at bounding box center [420, 331] width 81 height 6
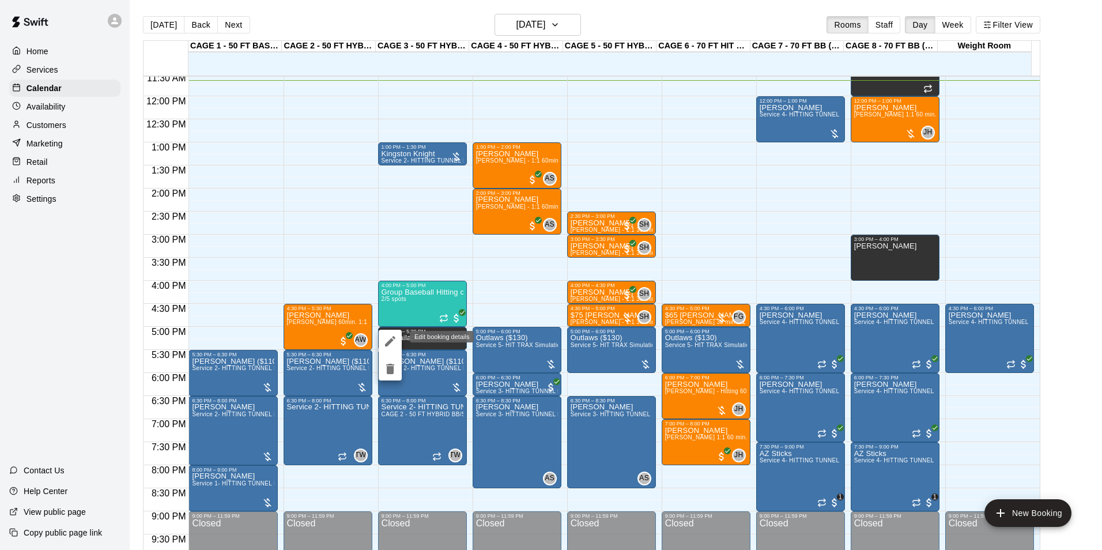
click at [396, 347] on icon "edit" at bounding box center [390, 341] width 14 height 14
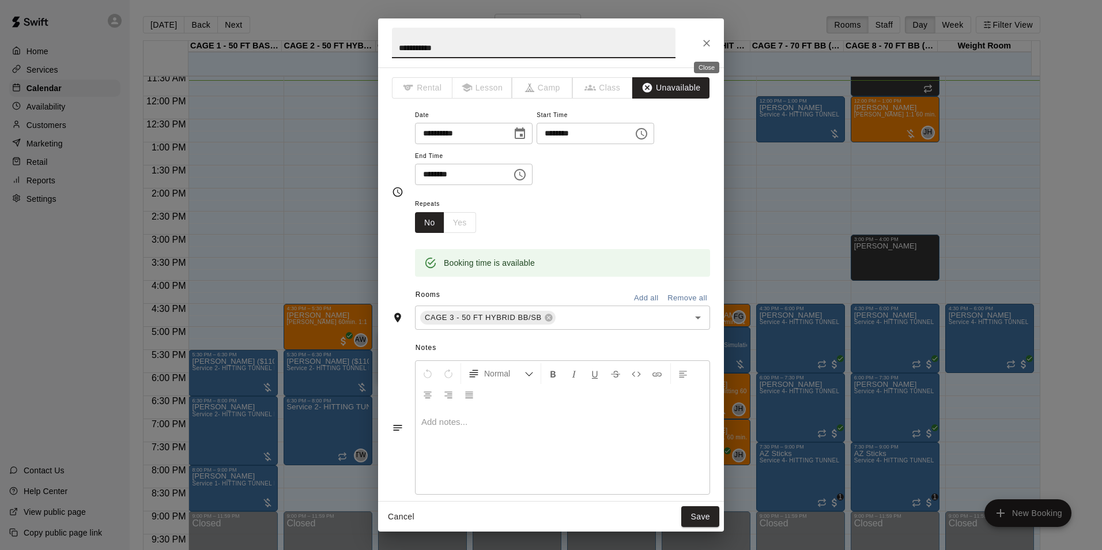
click at [698, 47] on button "Close" at bounding box center [706, 43] width 21 height 21
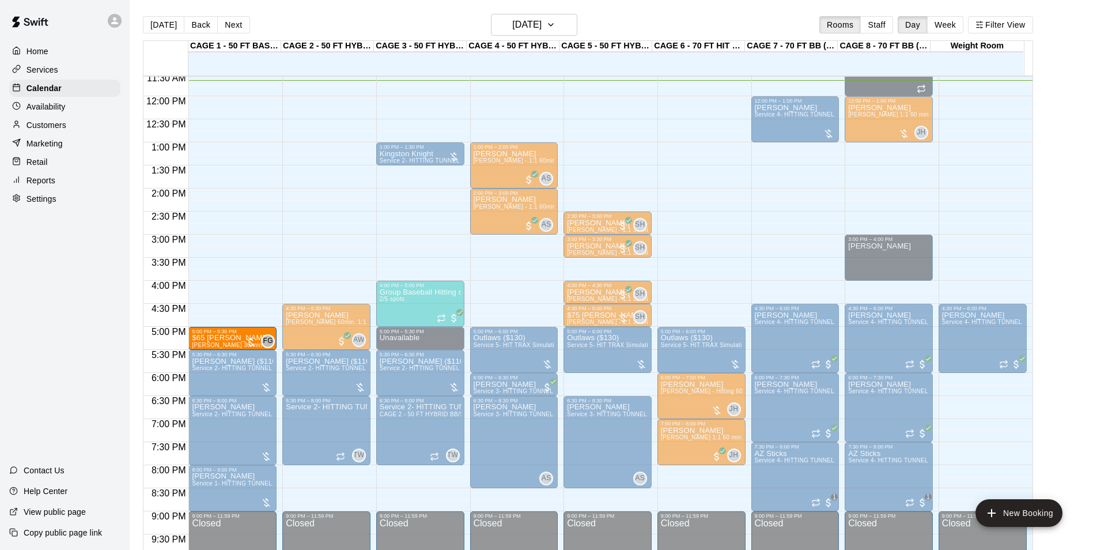
drag, startPoint x: 705, startPoint y: 319, endPoint x: 249, endPoint y: 344, distance: 456.4
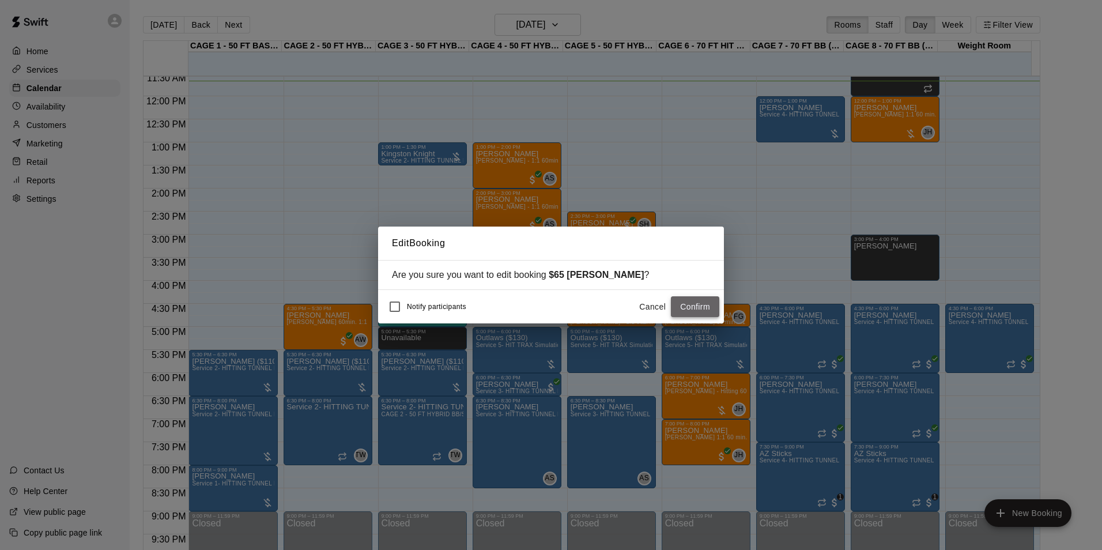
click at [676, 301] on button "Confirm" at bounding box center [695, 306] width 48 height 21
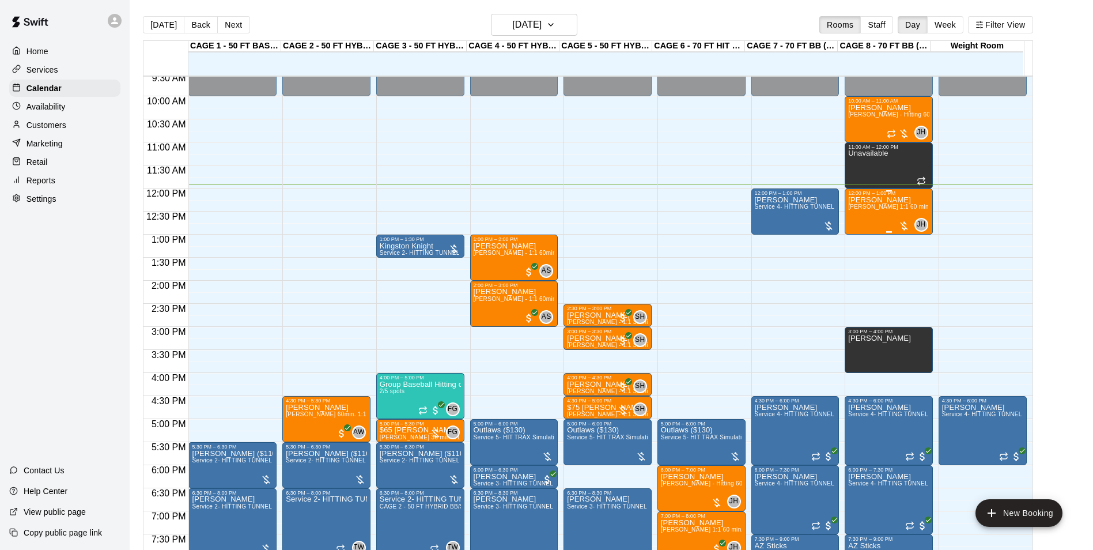
scroll to position [425, 0]
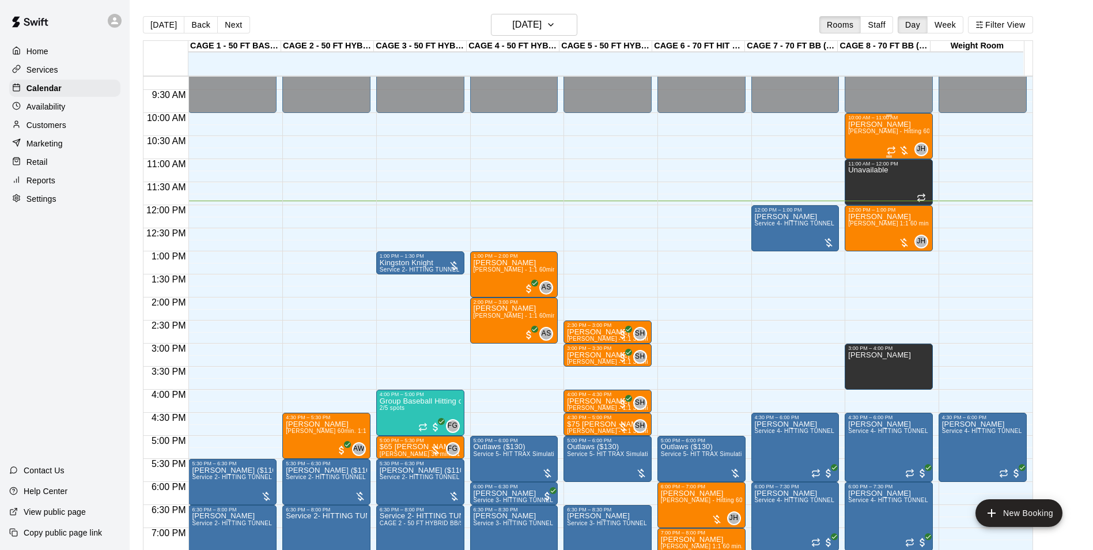
click at [872, 134] on span "[PERSON_NAME] - Hitting 60min 1:1 instruction" at bounding box center [914, 131] width 133 height 6
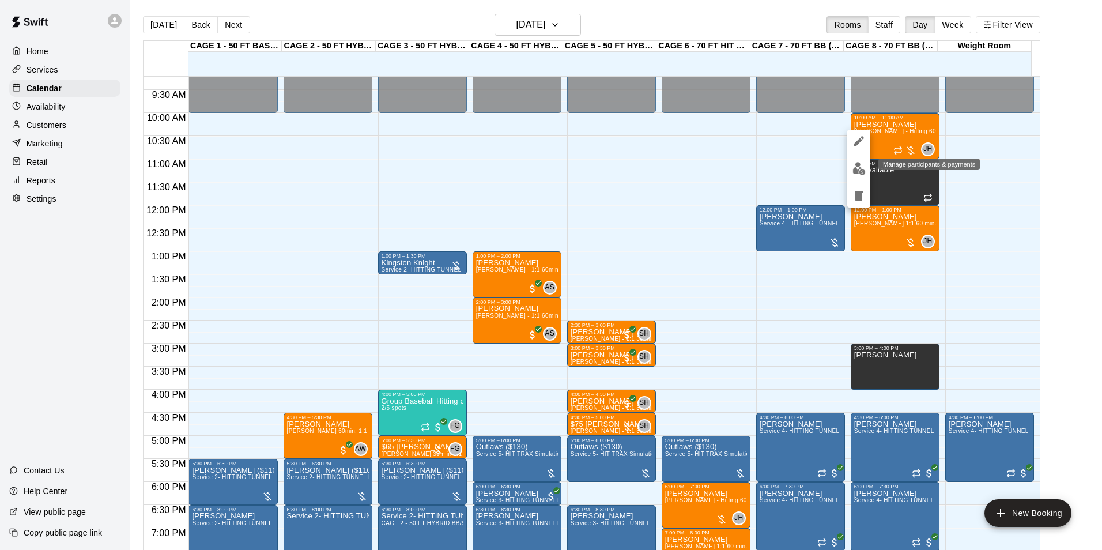
click at [863, 163] on img "edit" at bounding box center [858, 168] width 13 height 13
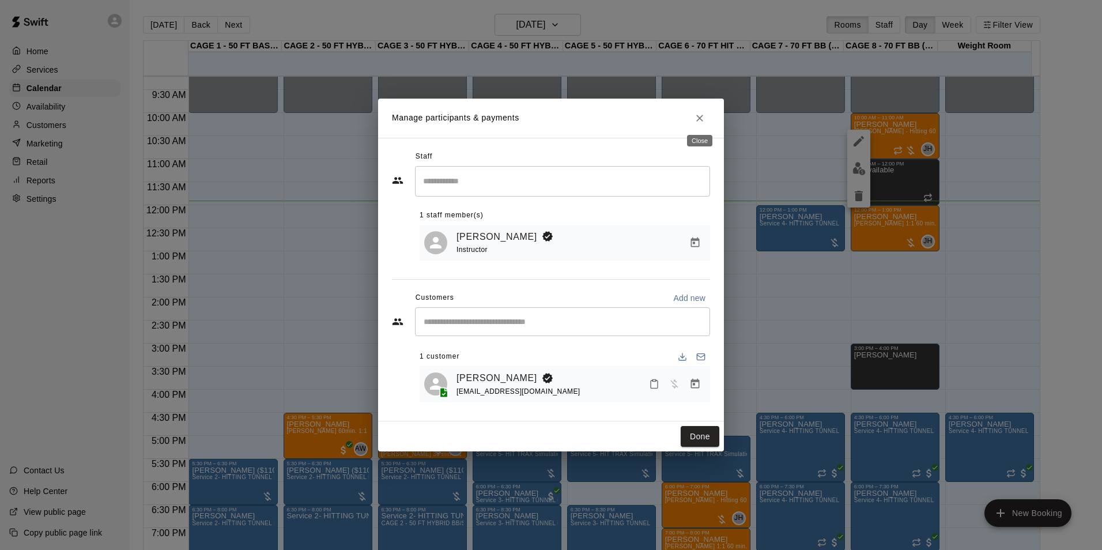
click at [701, 117] on icon "Close" at bounding box center [699, 118] width 7 height 7
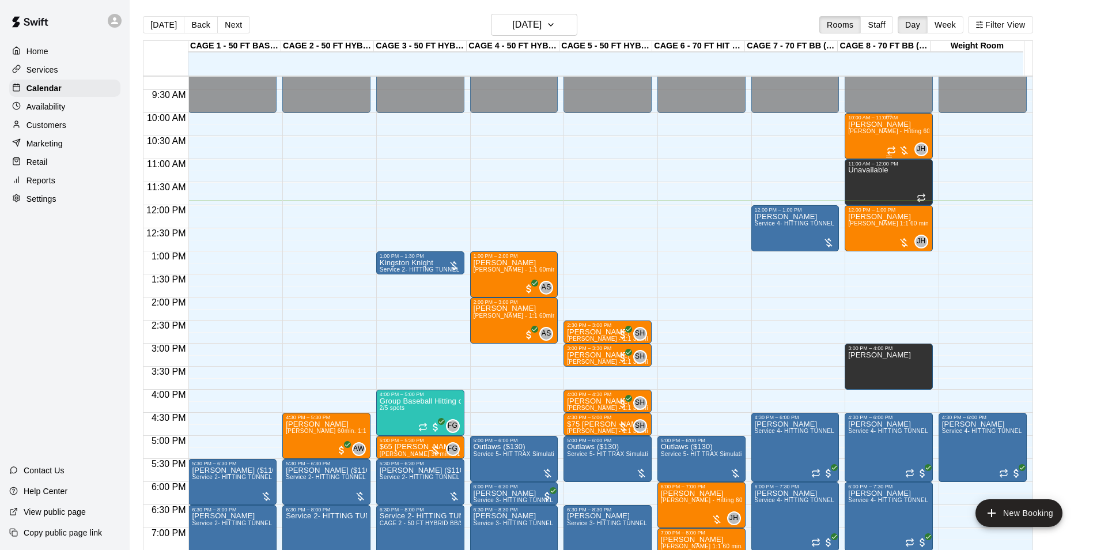
click at [889, 124] on div "Grant Sersig John Havird - Hitting 60min 1:1 instruction" at bounding box center [888, 395] width 81 height 550
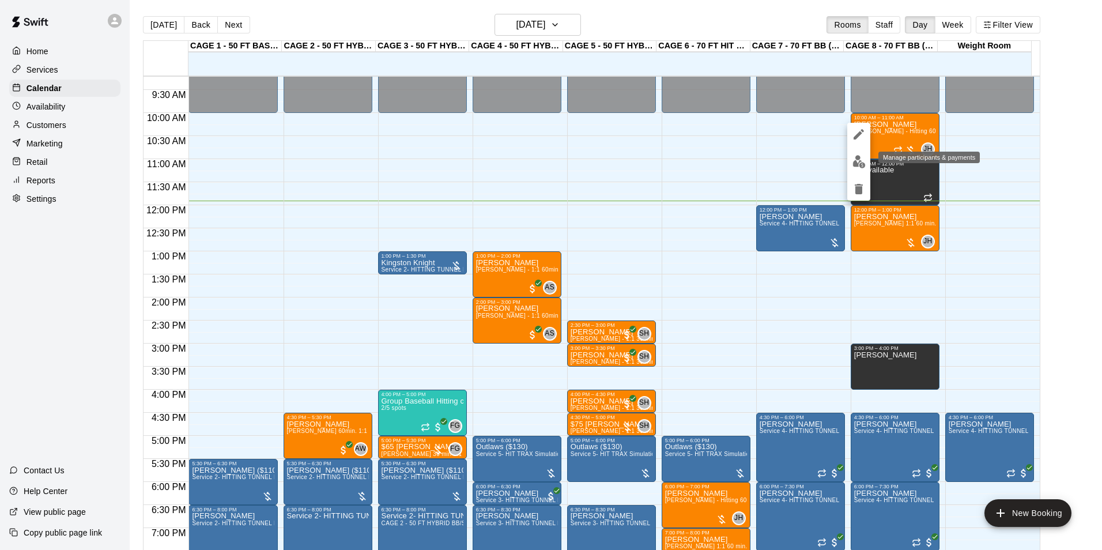
click at [863, 158] on img "edit" at bounding box center [858, 161] width 13 height 13
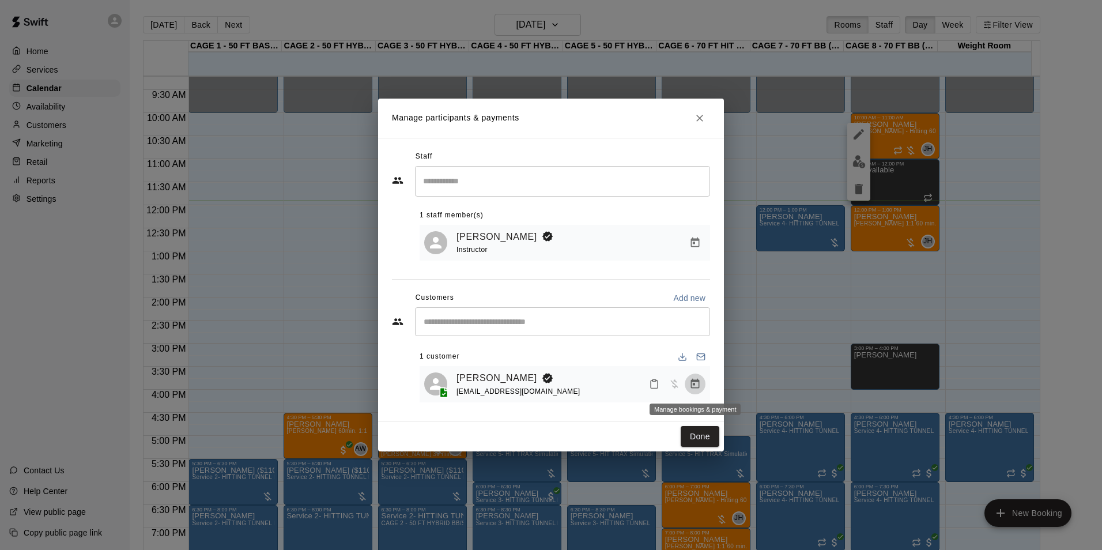
click at [698, 383] on icon "Manage bookings & payment" at bounding box center [695, 384] width 9 height 10
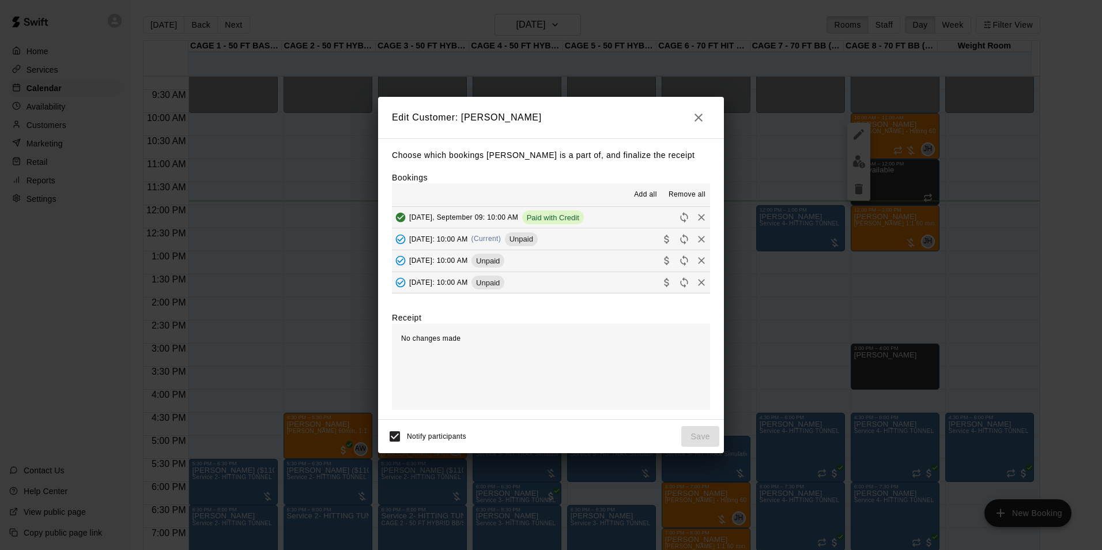
click at [627, 237] on button "Tuesday, September 16: 10:00 AM (Current) Unpaid" at bounding box center [551, 238] width 318 height 21
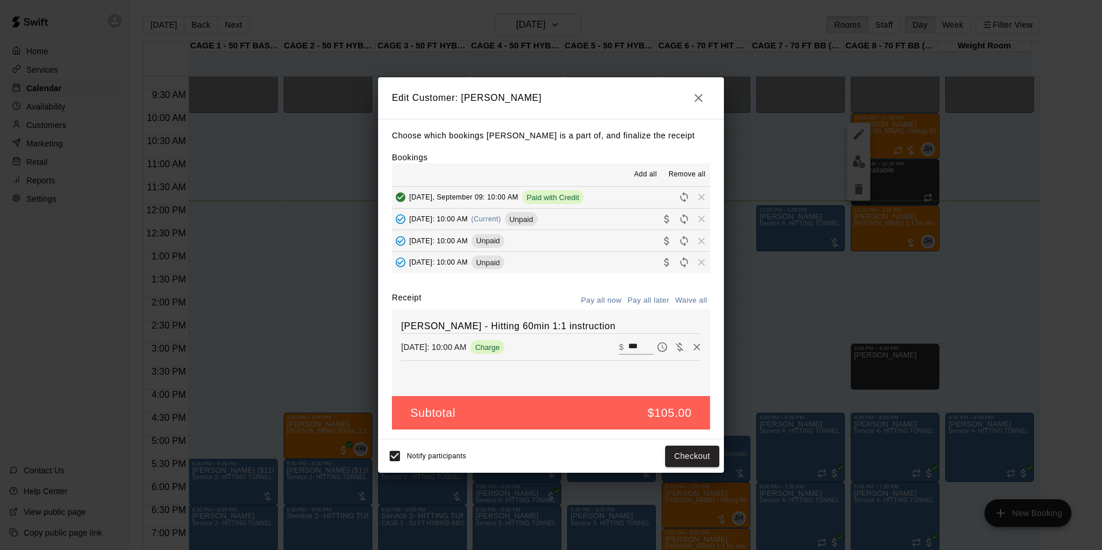
click at [657, 293] on button "Pay all later" at bounding box center [649, 301] width 48 height 18
click at [608, 298] on button "Pay all now" at bounding box center [601, 301] width 47 height 18
click at [689, 454] on button "Checkout" at bounding box center [692, 455] width 54 height 21
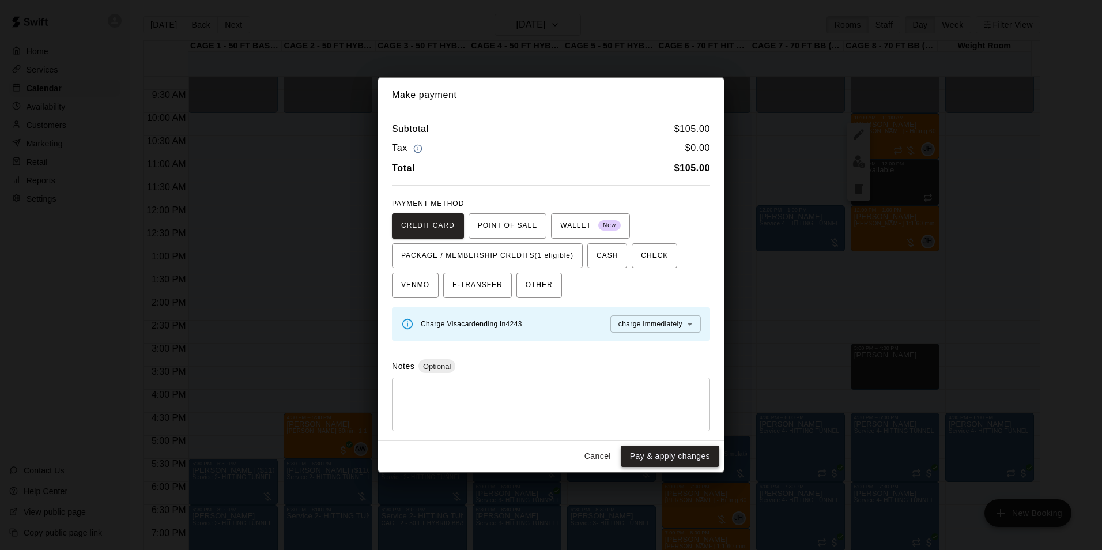
click at [673, 451] on button "Pay & apply changes" at bounding box center [669, 455] width 99 height 21
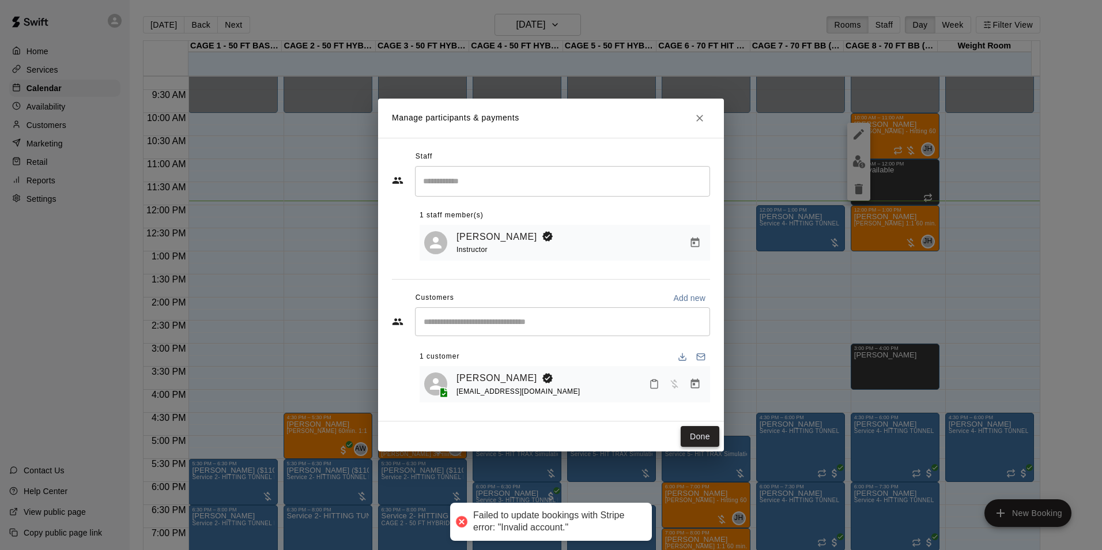
click at [696, 445] on button "Done" at bounding box center [699, 436] width 39 height 21
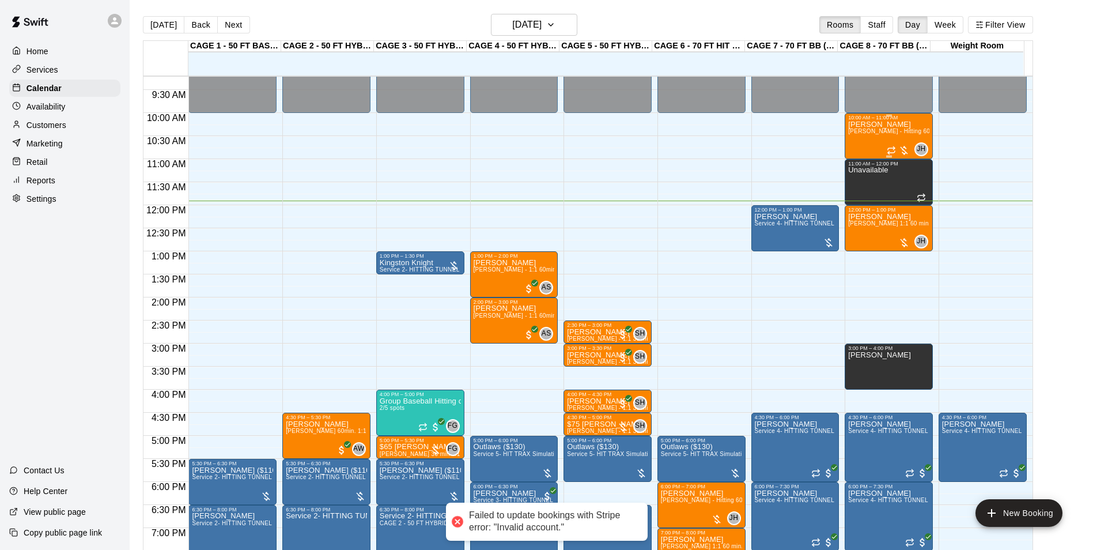
click at [871, 143] on div "Grant Sersig John Havird - Hitting 60min 1:1 instruction" at bounding box center [888, 395] width 81 height 550
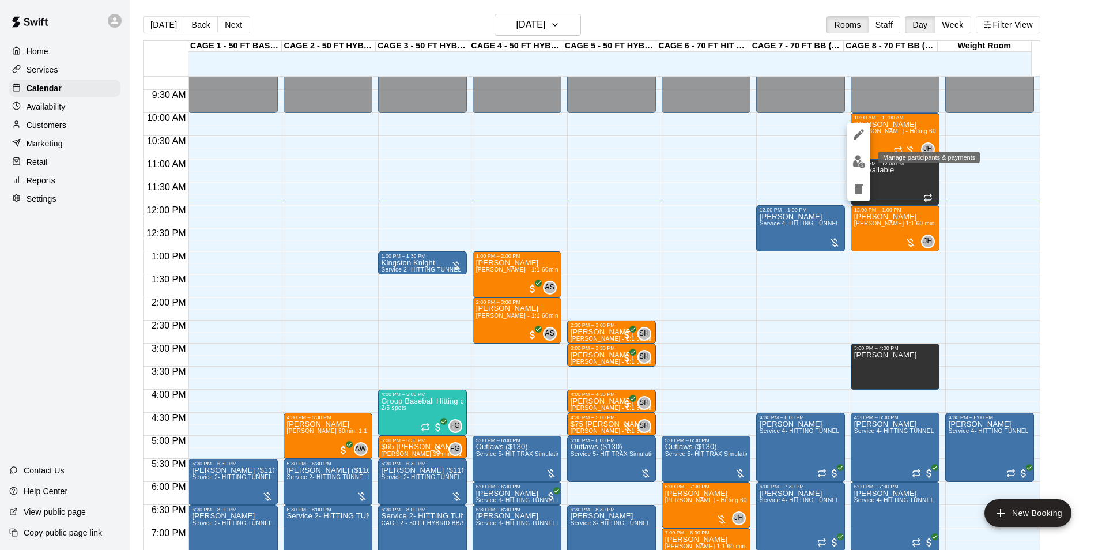
click at [852, 168] on img "edit" at bounding box center [858, 161] width 13 height 13
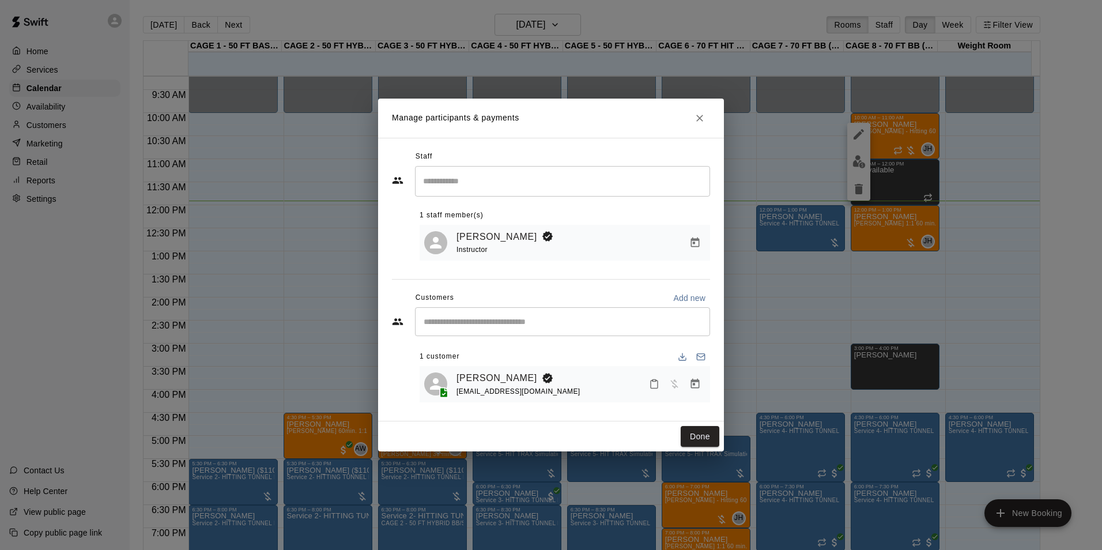
click at [694, 385] on icon "Manage bookings & payment" at bounding box center [695, 384] width 9 height 10
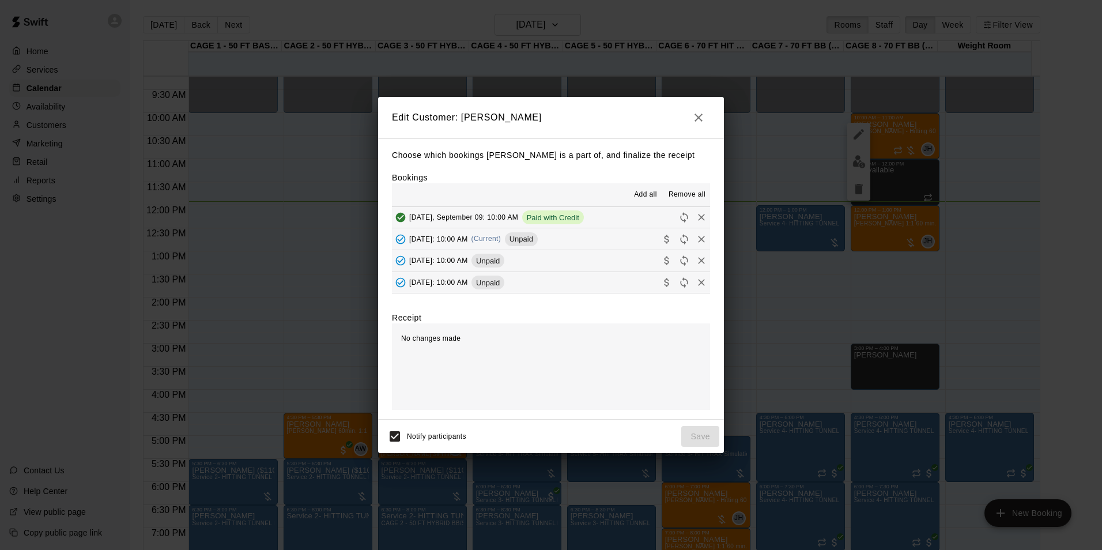
click at [613, 241] on button "Tuesday, September 16: 10:00 AM (Current) Unpaid" at bounding box center [551, 238] width 318 height 21
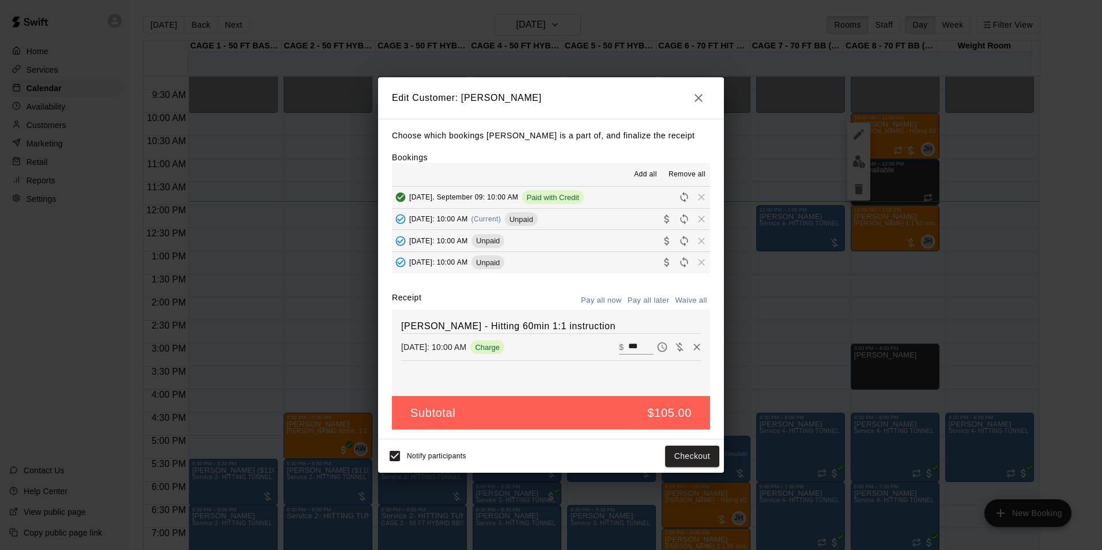
click at [601, 300] on button "Pay all now" at bounding box center [601, 301] width 47 height 18
click at [694, 464] on button "Checkout" at bounding box center [692, 455] width 54 height 21
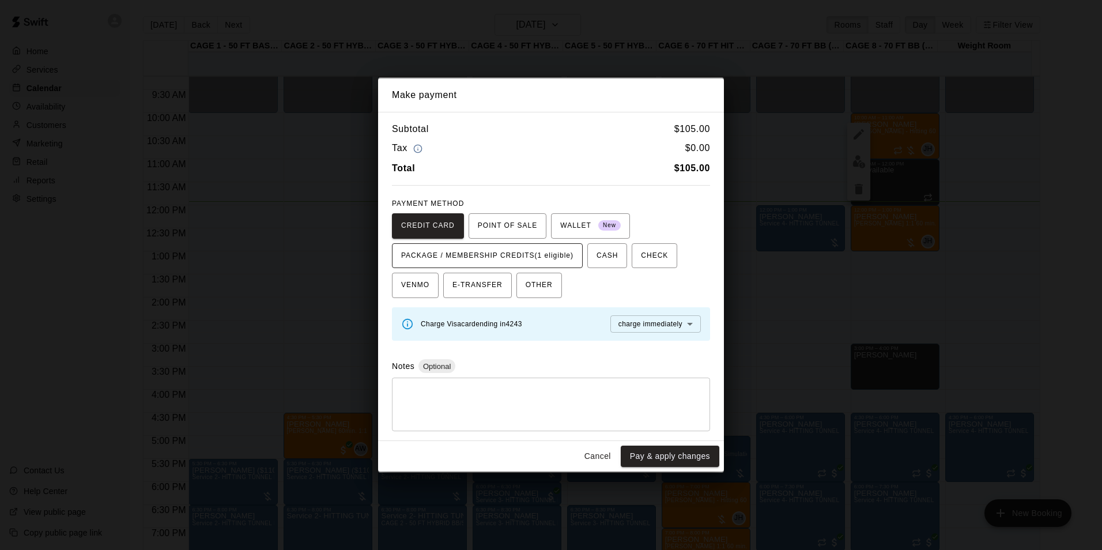
click at [535, 251] on span "PACKAGE / MEMBERSHIP CREDITS (1 eligible)" at bounding box center [487, 256] width 172 height 18
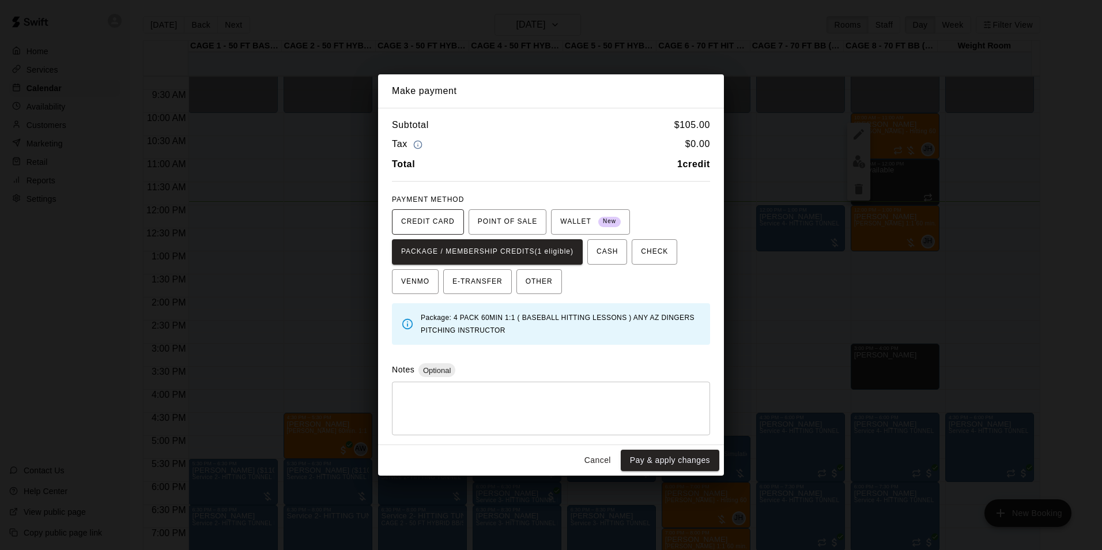
click at [438, 224] on span "CREDIT CARD" at bounding box center [428, 222] width 54 height 18
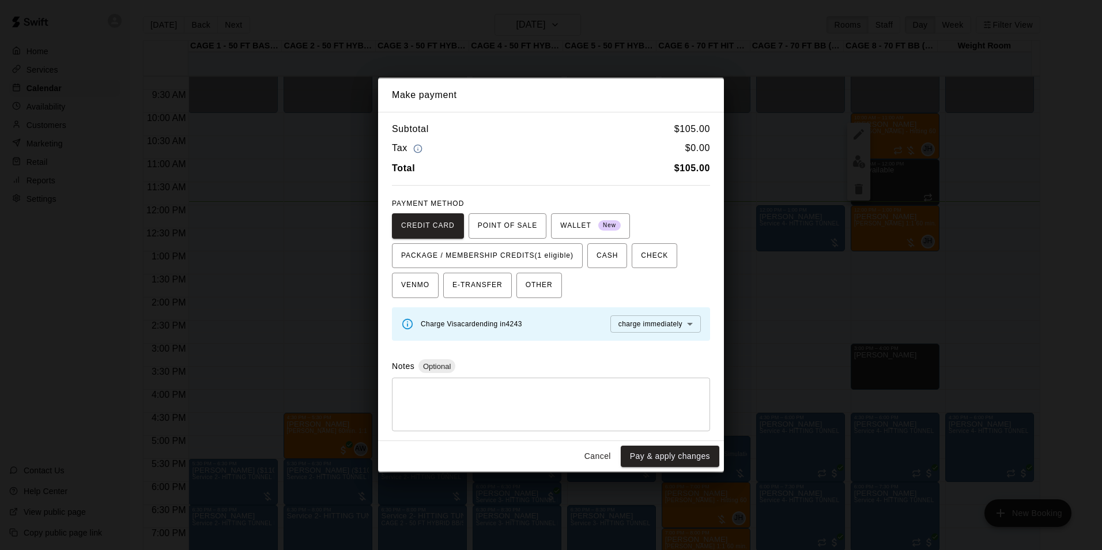
click at [606, 453] on button "Cancel" at bounding box center [597, 455] width 37 height 21
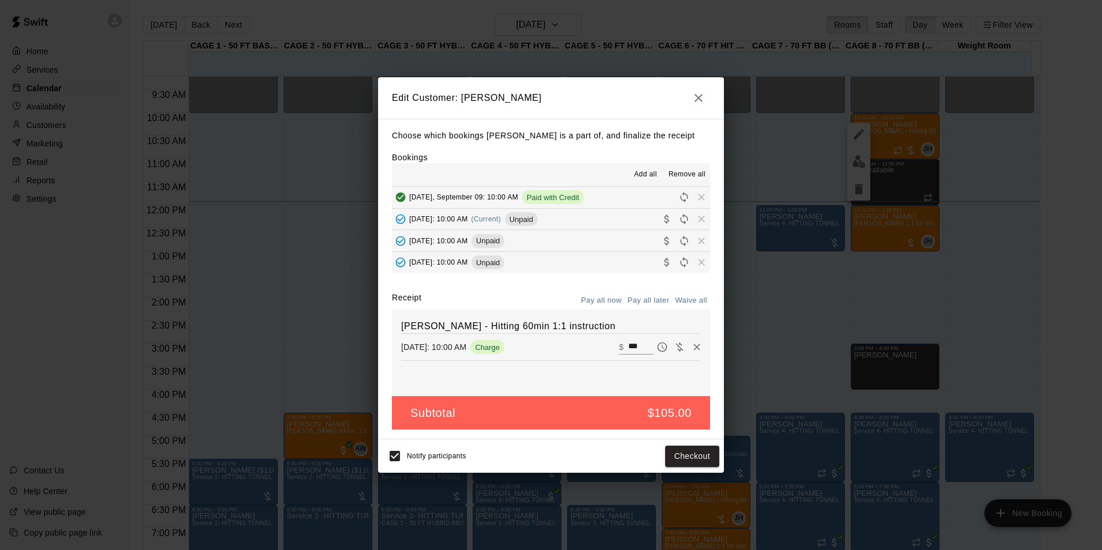
click at [706, 103] on button "button" at bounding box center [698, 97] width 23 height 23
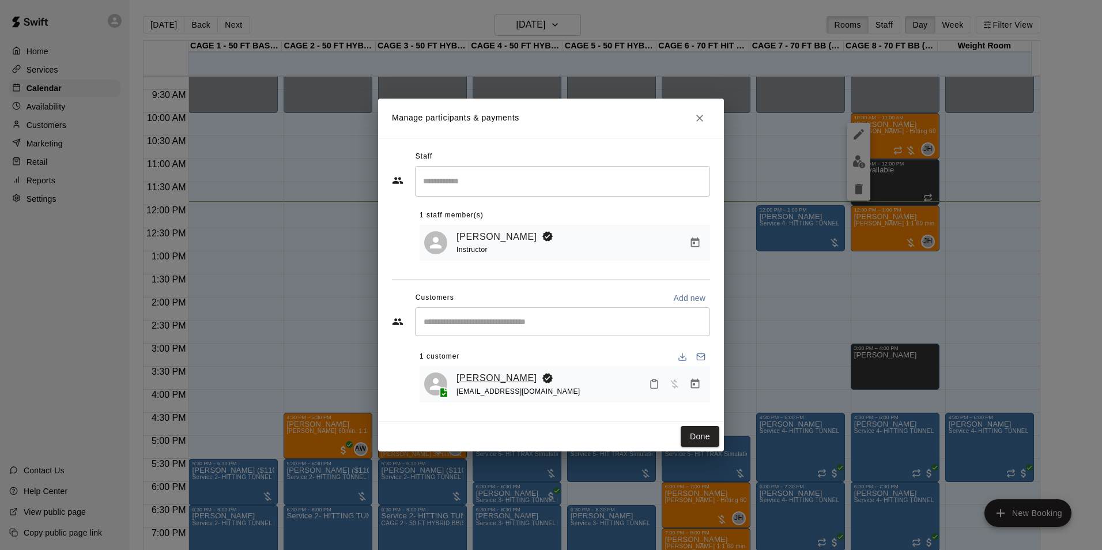
click at [498, 376] on link "[PERSON_NAME]" at bounding box center [496, 377] width 81 height 15
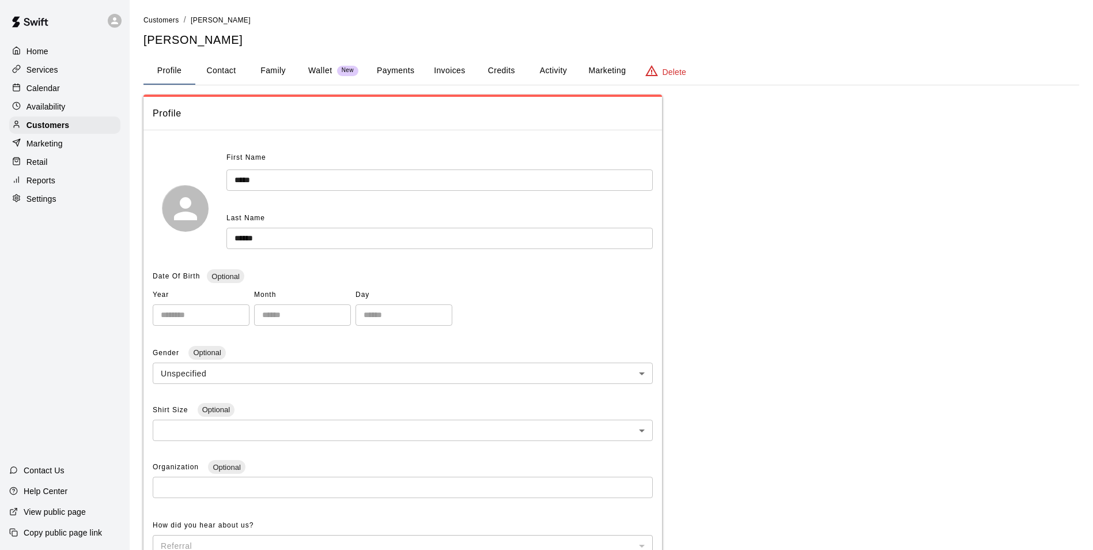
click at [62, 96] on div "Calendar" at bounding box center [64, 88] width 111 height 17
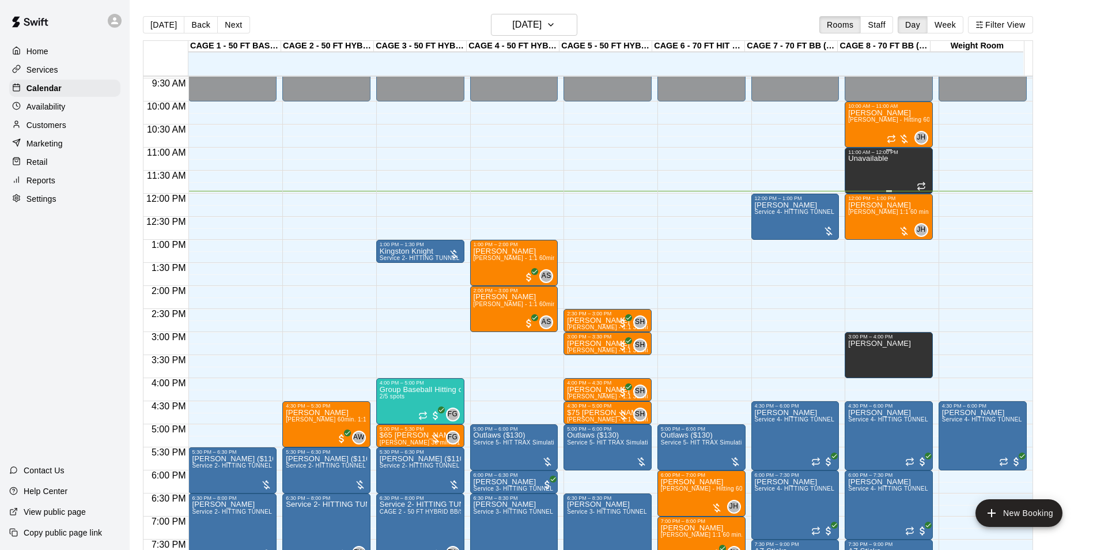
scroll to position [377, 0]
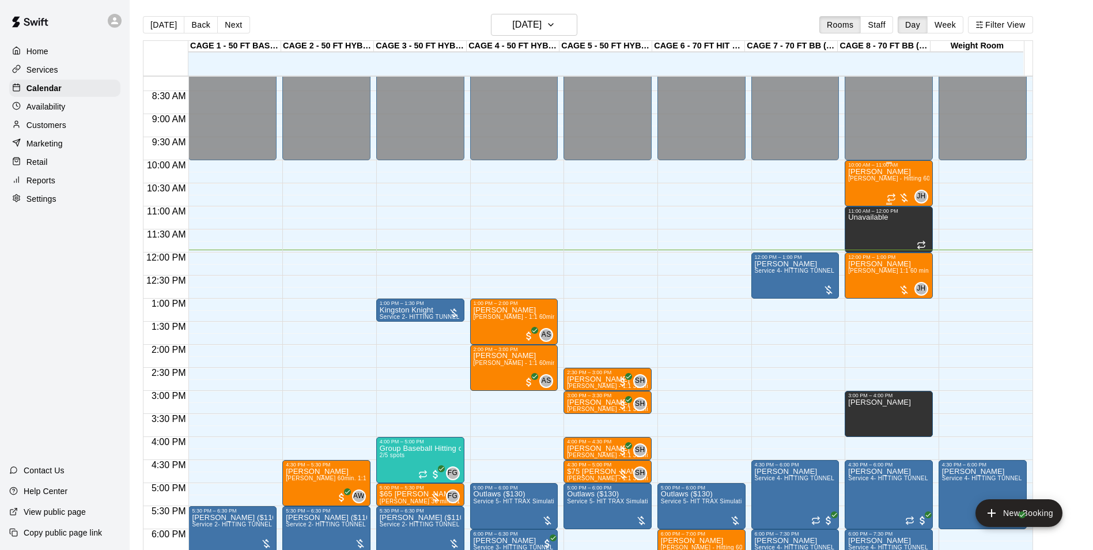
click at [905, 171] on div "Grant Sersig John Havird - Hitting 60min 1:1 instruction" at bounding box center [888, 443] width 81 height 550
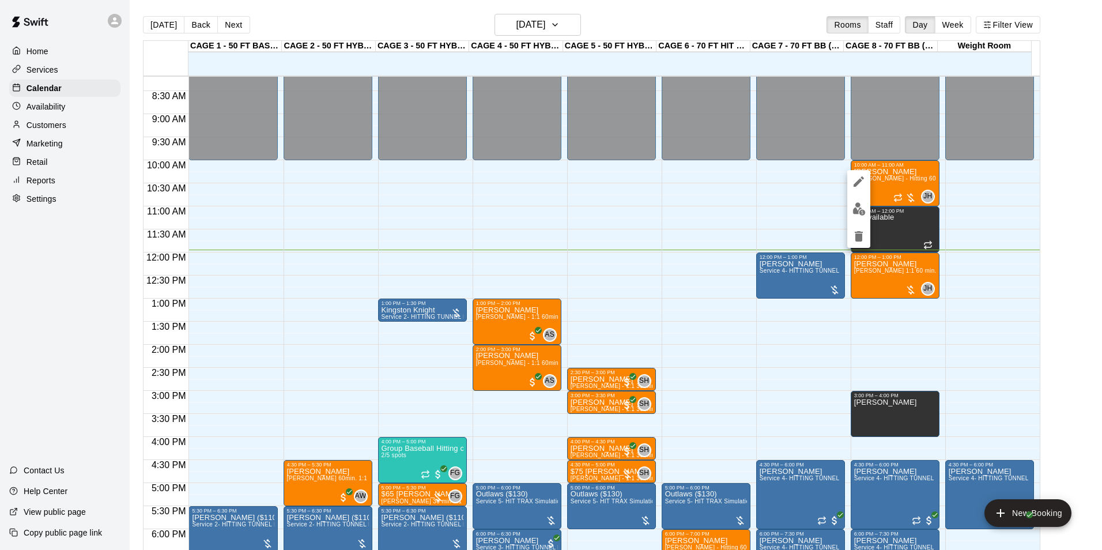
click at [902, 177] on div at bounding box center [551, 275] width 1102 height 550
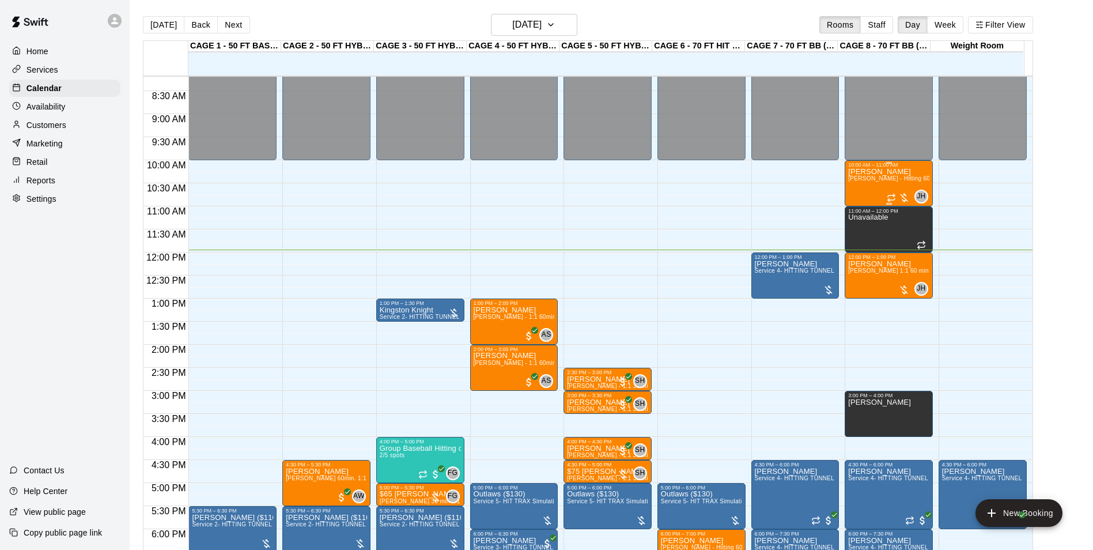
click at [904, 179] on span "[PERSON_NAME] - Hitting 60min 1:1 instruction" at bounding box center [914, 178] width 133 height 6
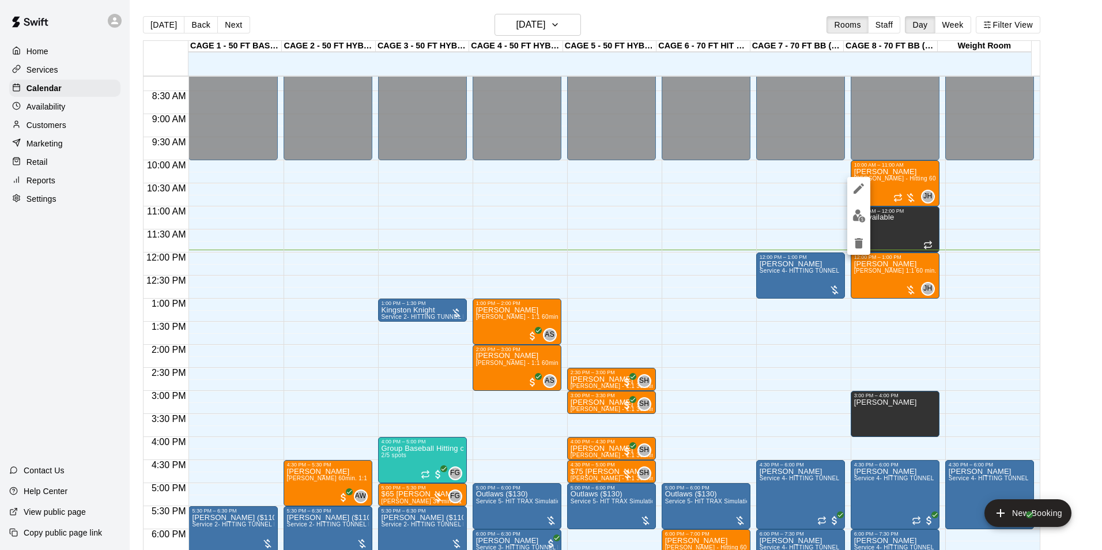
click at [862, 216] on img "edit" at bounding box center [858, 215] width 13 height 13
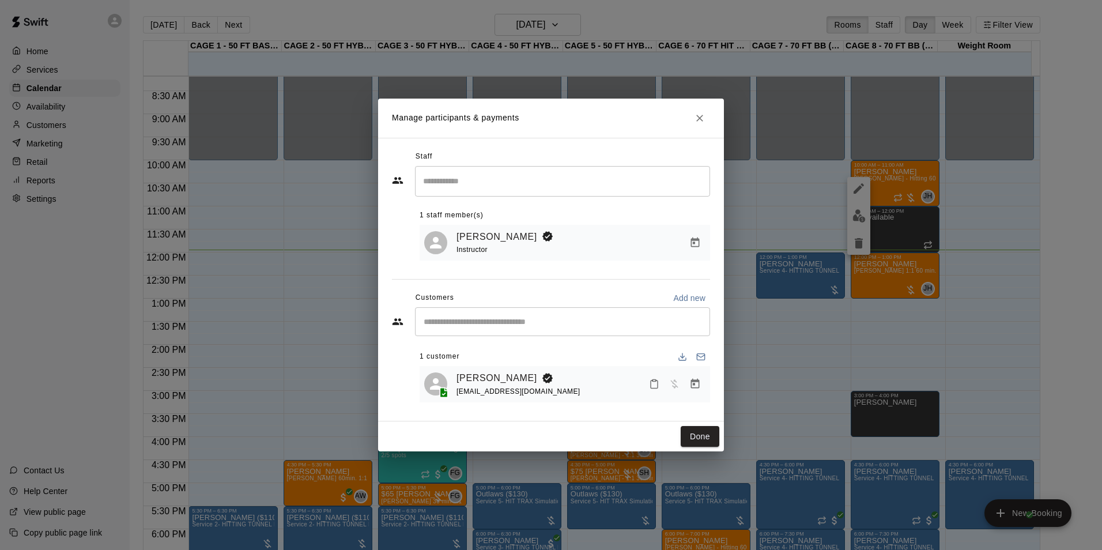
click at [704, 116] on icon "Close" at bounding box center [700, 118] width 12 height 12
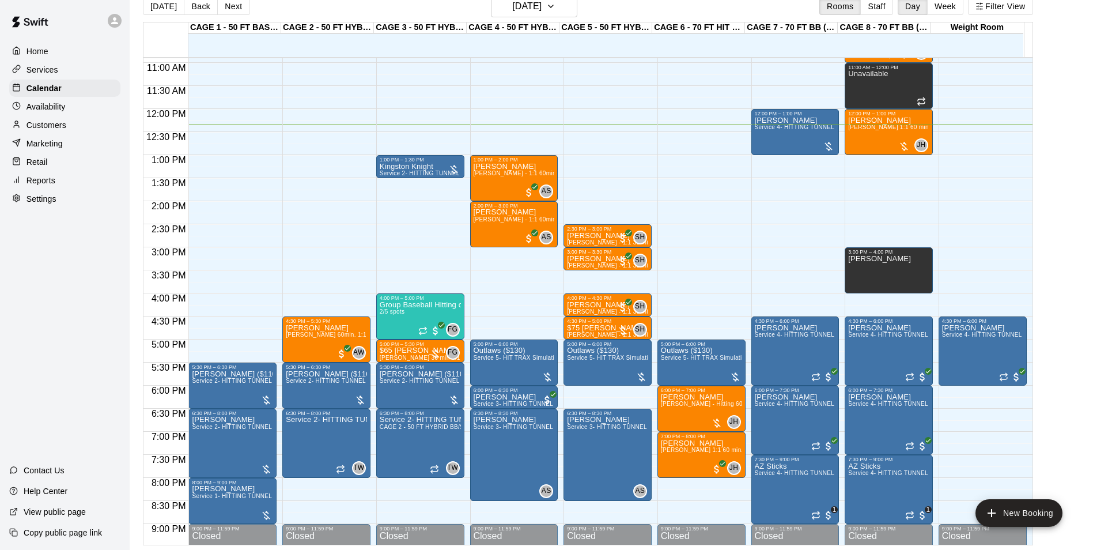
scroll to position [534, 0]
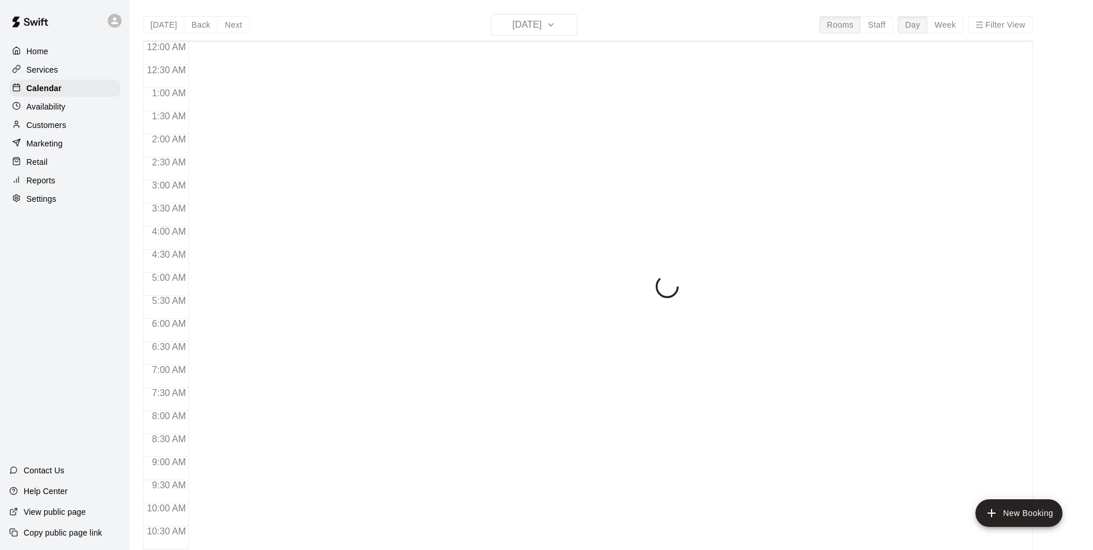
scroll to position [569, 0]
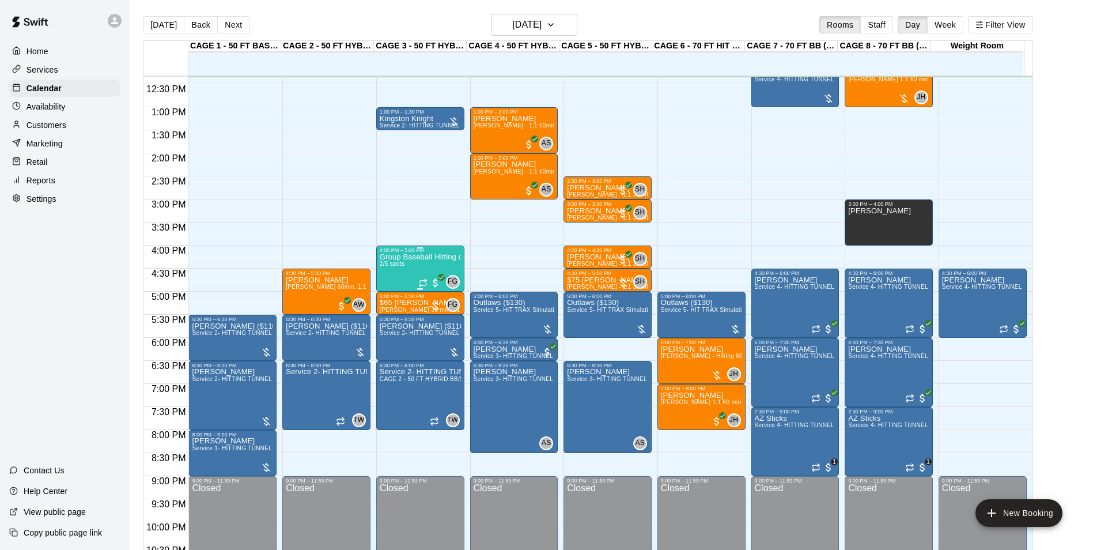
click at [438, 253] on div "4:00 PM – 5:00 PM" at bounding box center [420, 250] width 81 height 6
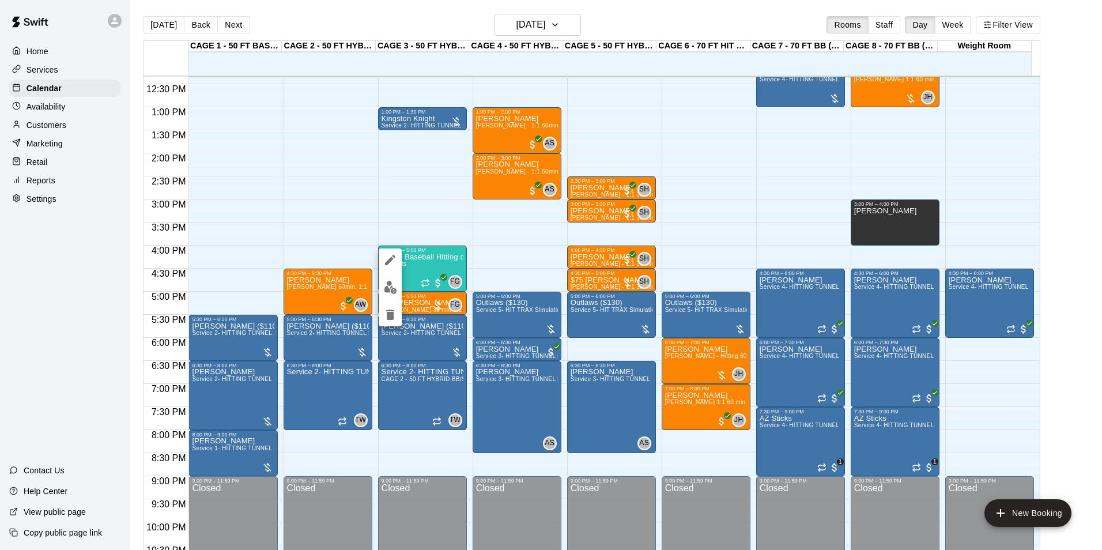
click at [390, 281] on img "edit" at bounding box center [390, 287] width 13 height 13
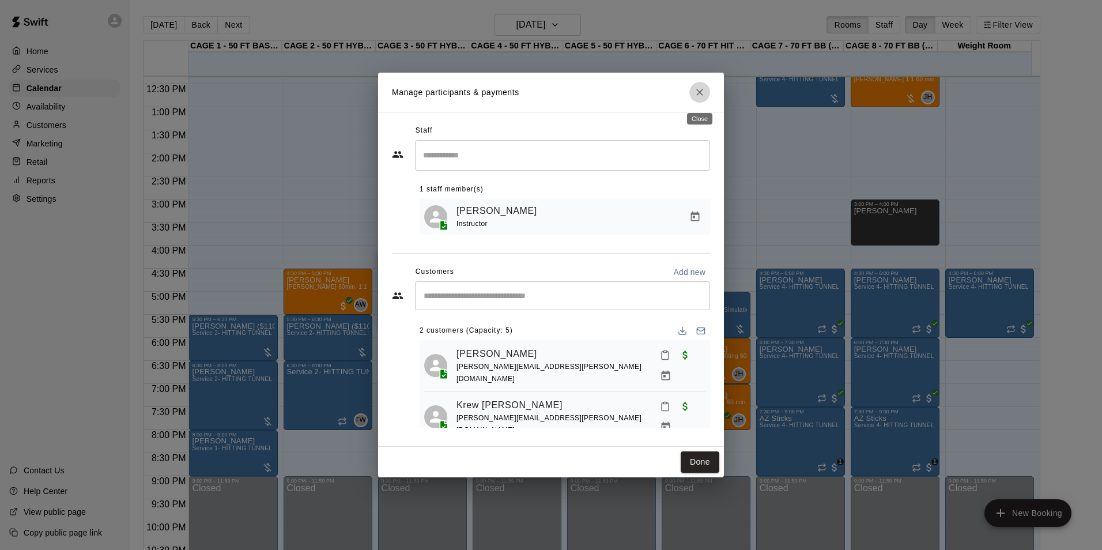
click at [705, 86] on button "Close" at bounding box center [699, 92] width 21 height 21
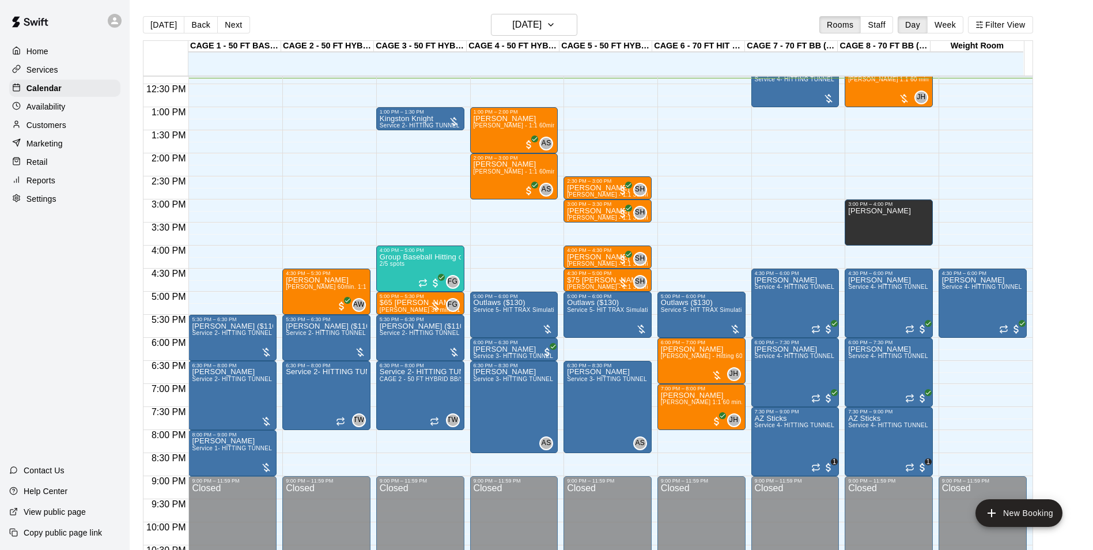
click at [74, 131] on div "Customers" at bounding box center [64, 124] width 111 height 17
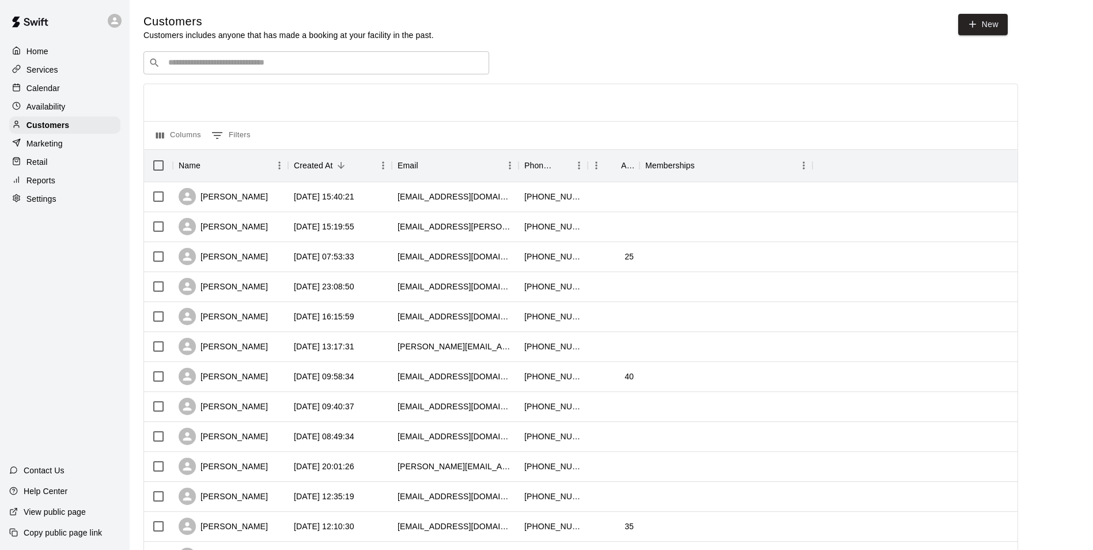
click at [320, 65] on input "Search customers by name or email" at bounding box center [324, 63] width 319 height 12
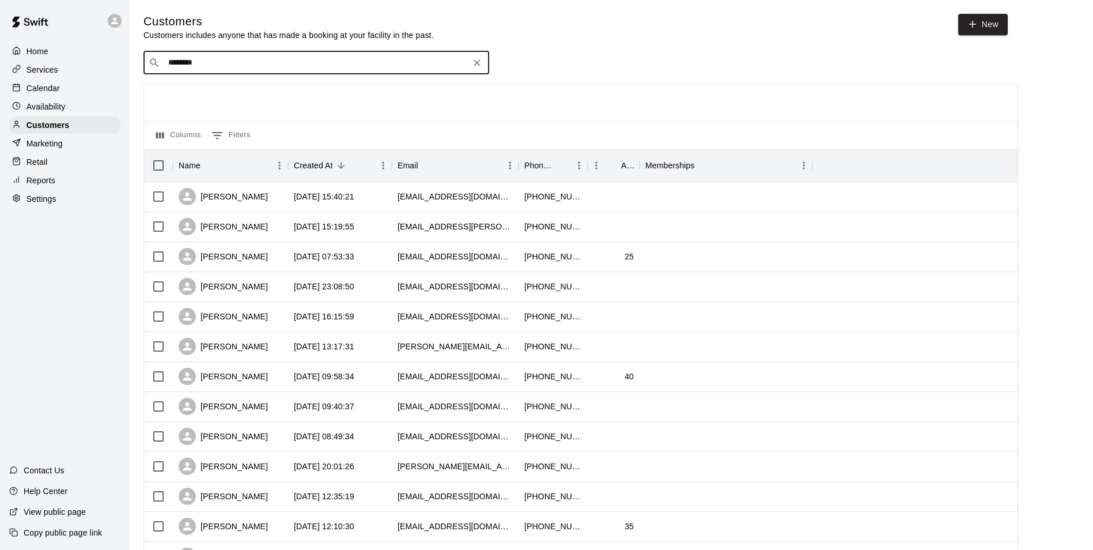
type input "*********"
click at [318, 86] on div "Janice Williams jwillty@aol.com" at bounding box center [328, 94] width 304 height 25
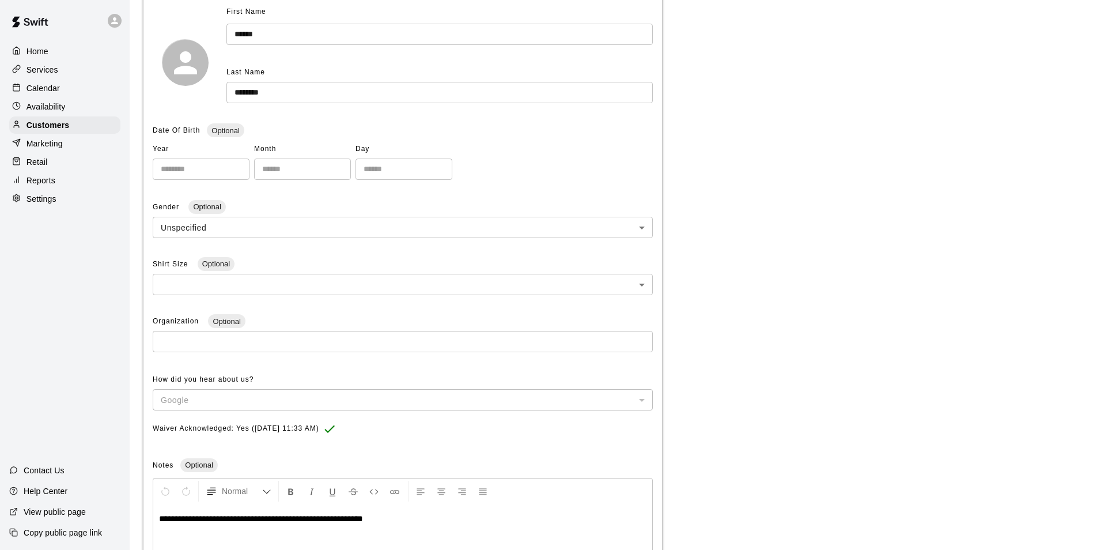
scroll to position [267, 0]
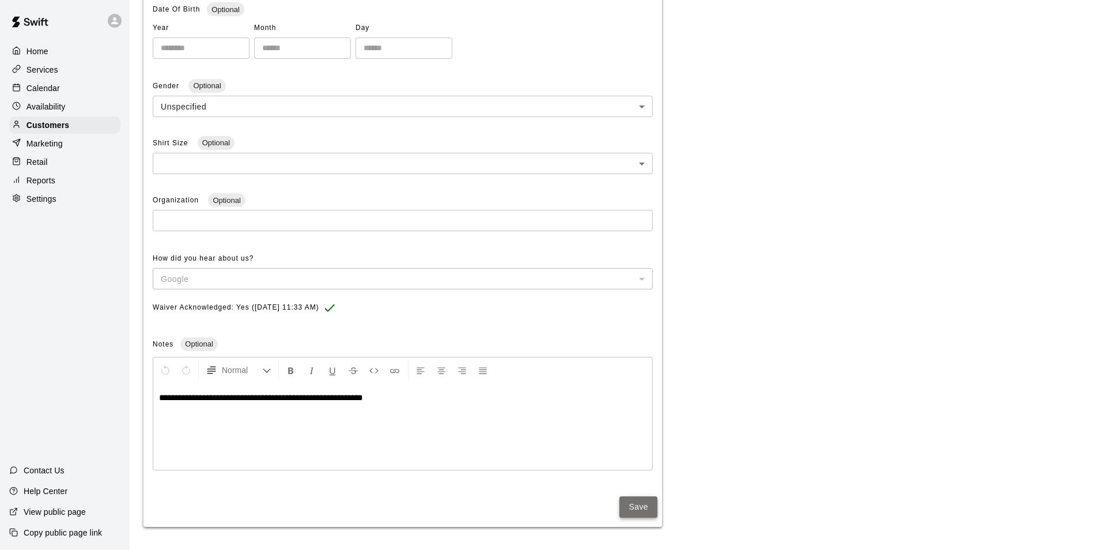
click at [625, 504] on button "Save" at bounding box center [638, 506] width 38 height 21
click at [71, 85] on div "Calendar" at bounding box center [64, 88] width 111 height 17
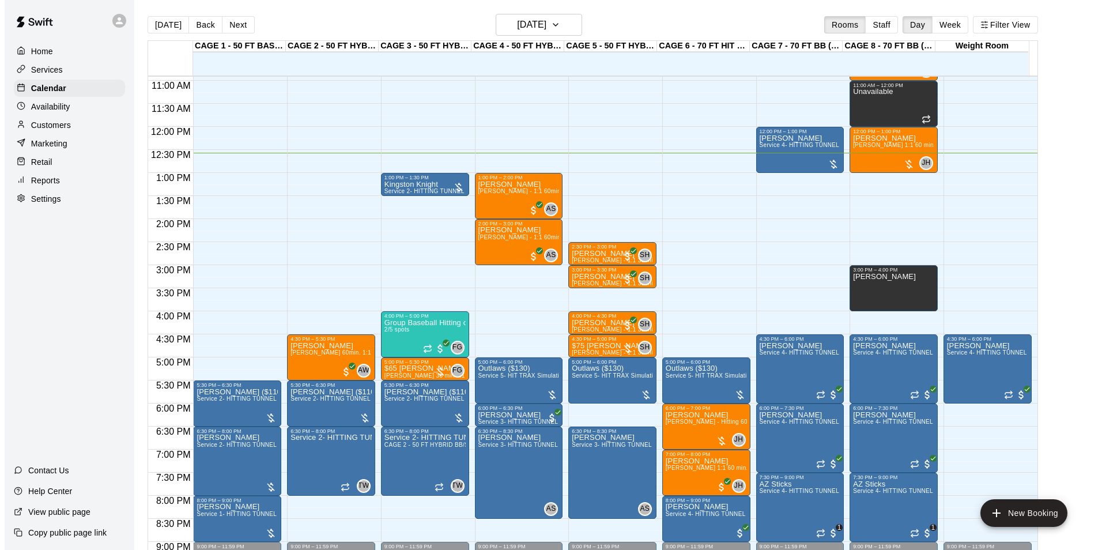
scroll to position [398, 0]
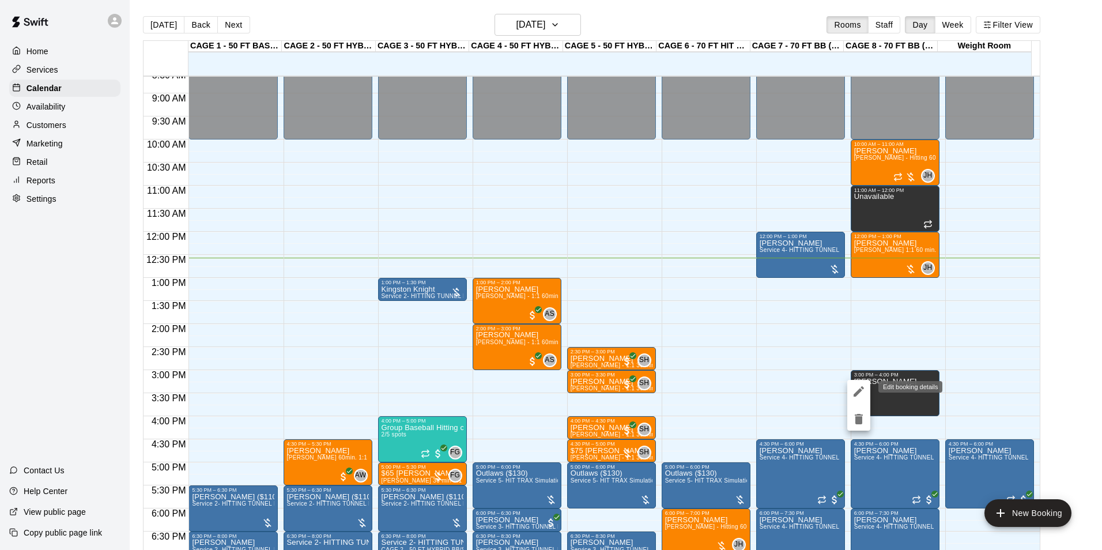
click at [857, 411] on button "delete" at bounding box center [858, 418] width 23 height 23
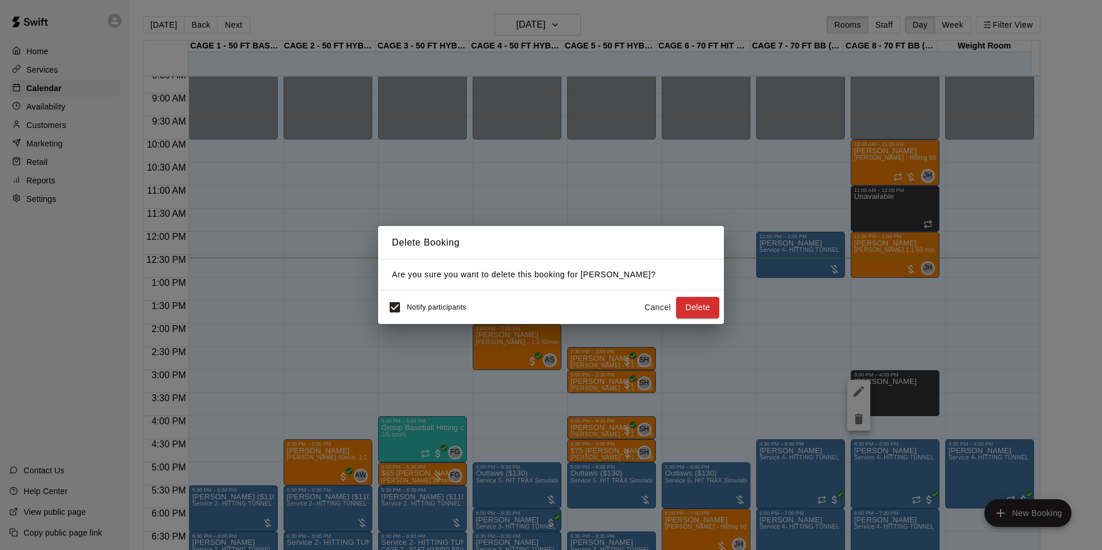
click at [664, 298] on button "Cancel" at bounding box center [657, 307] width 37 height 21
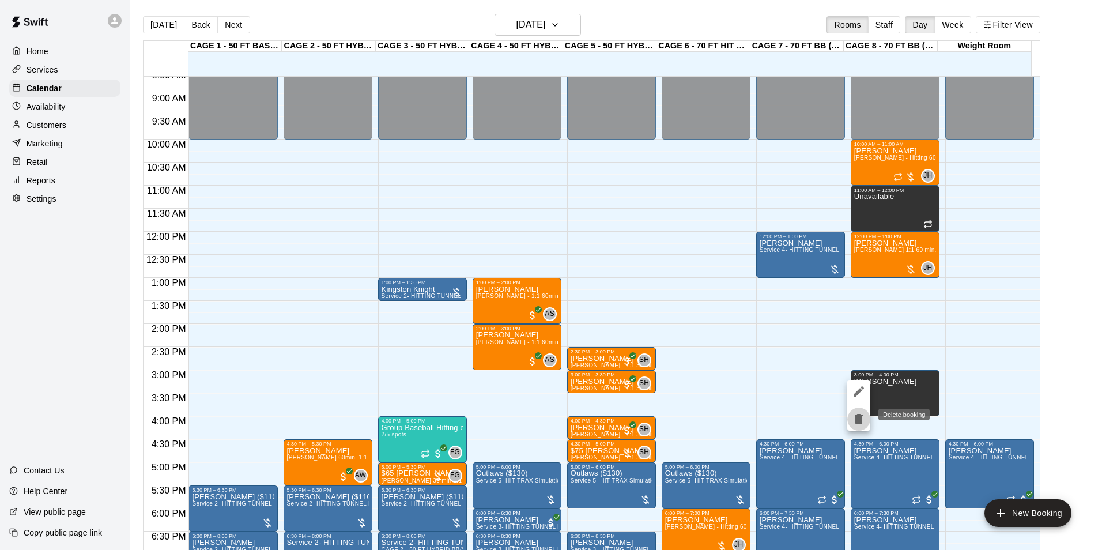
click at [868, 417] on button "delete" at bounding box center [858, 418] width 23 height 23
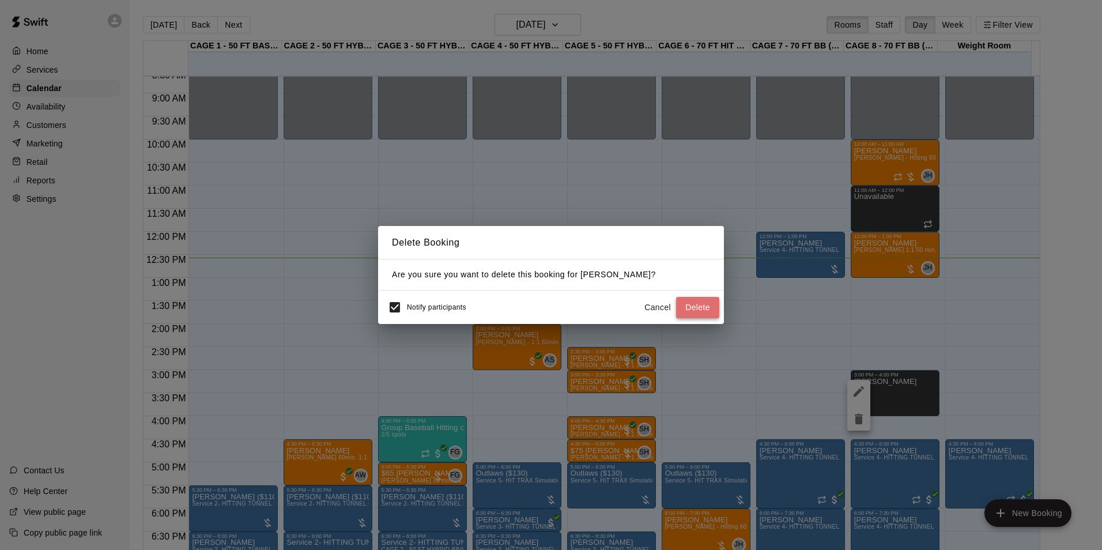
click at [713, 301] on button "Delete" at bounding box center [697, 307] width 43 height 21
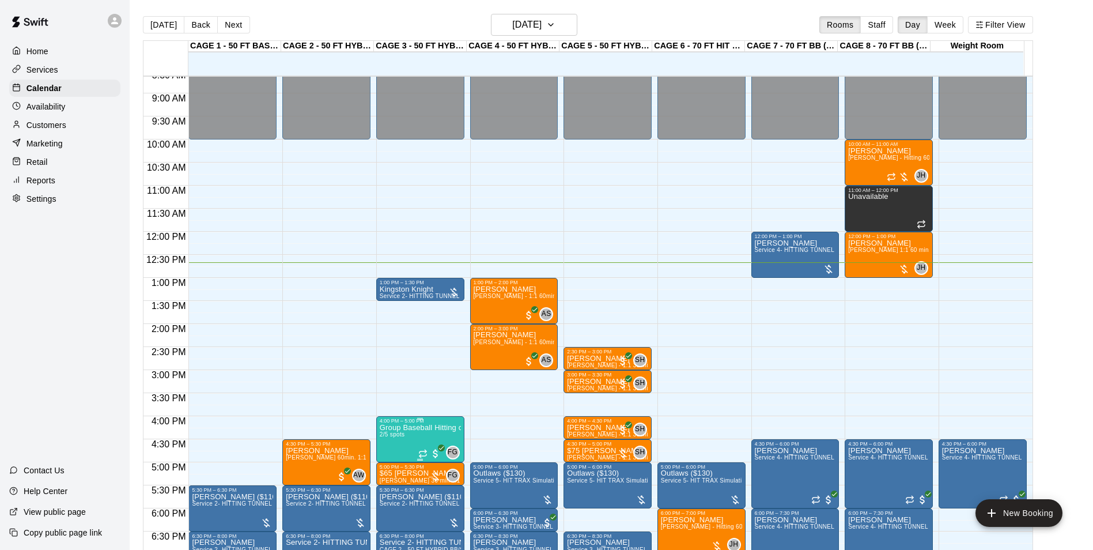
click at [412, 421] on div "4:00 PM – 5:00 PM" at bounding box center [420, 421] width 81 height 6
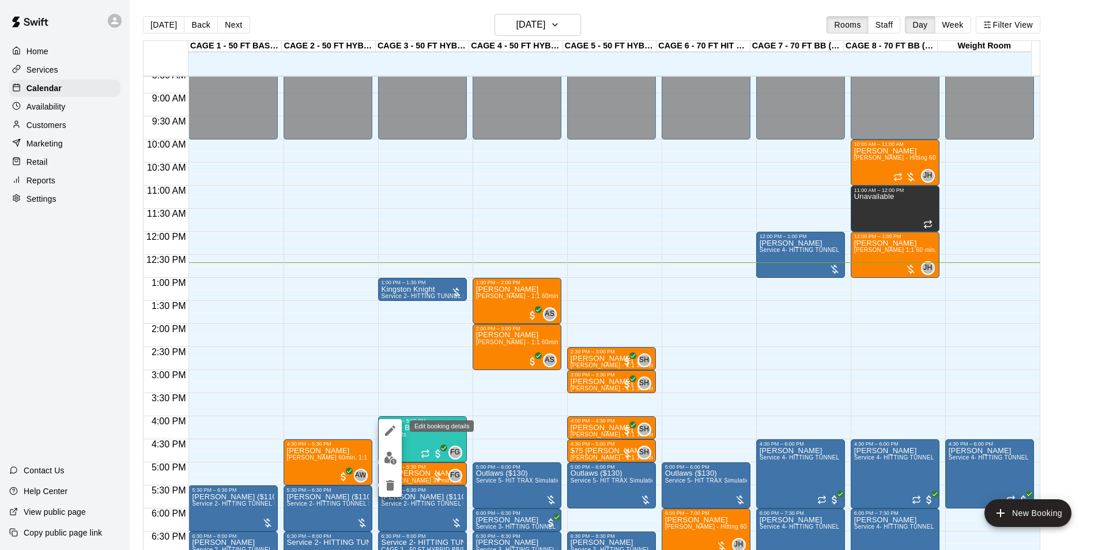
click at [390, 433] on icon "edit" at bounding box center [390, 430] width 14 height 14
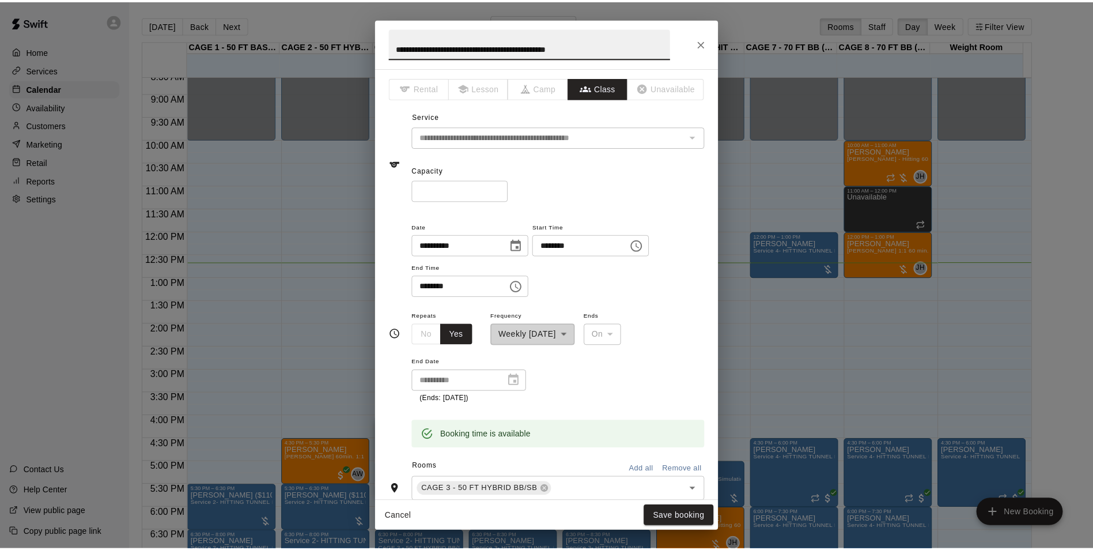
scroll to position [288, 0]
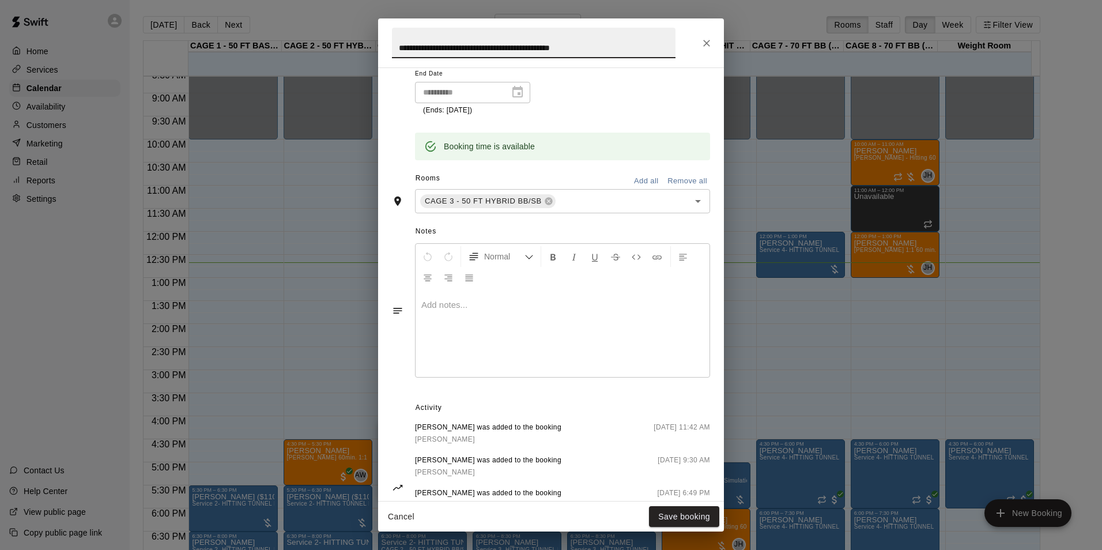
click at [402, 517] on button "Cancel" at bounding box center [401, 516] width 37 height 21
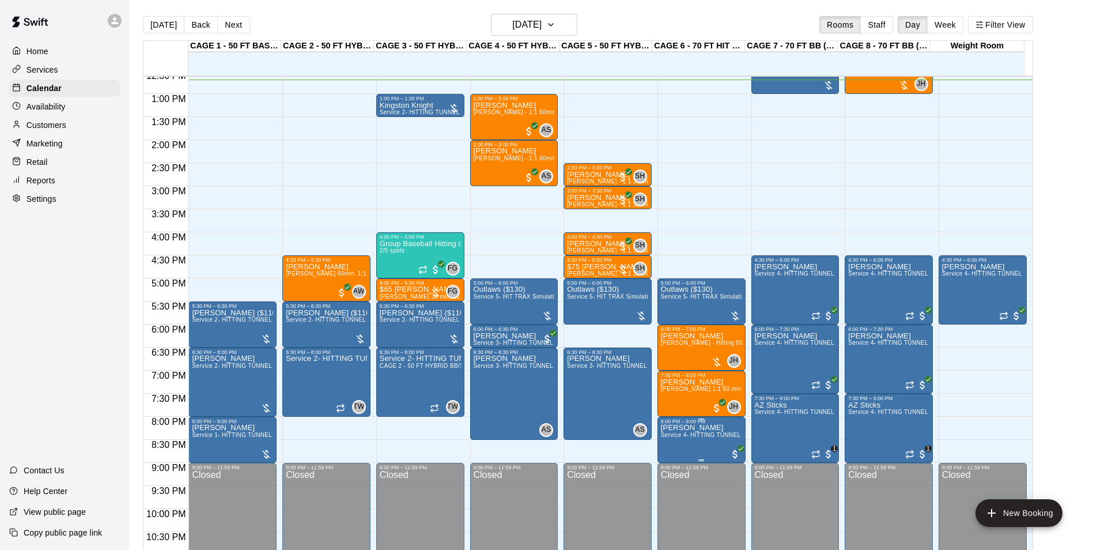
scroll to position [563, 0]
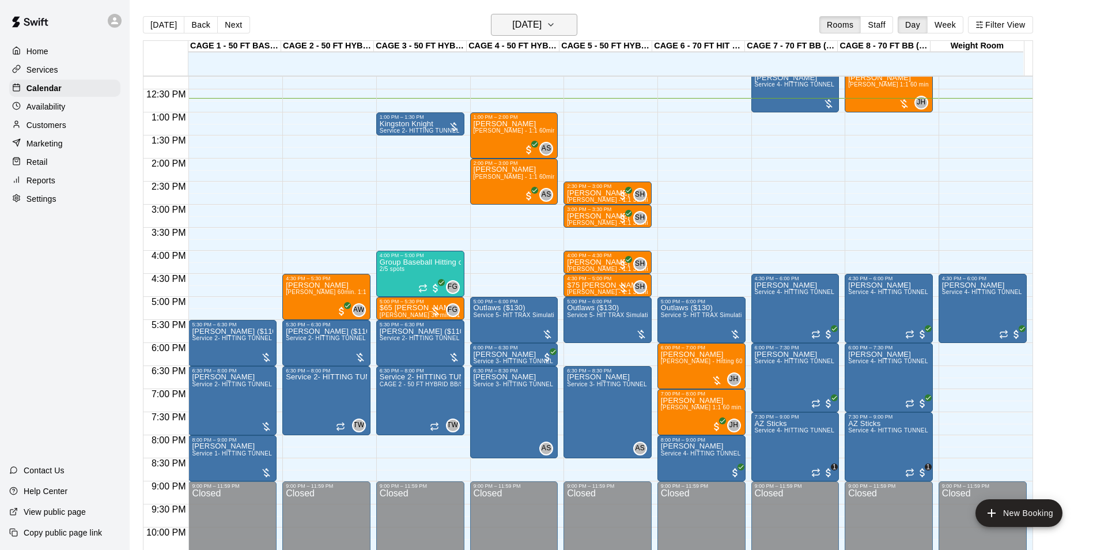
click at [550, 33] on button "[DATE]" at bounding box center [534, 25] width 86 height 22
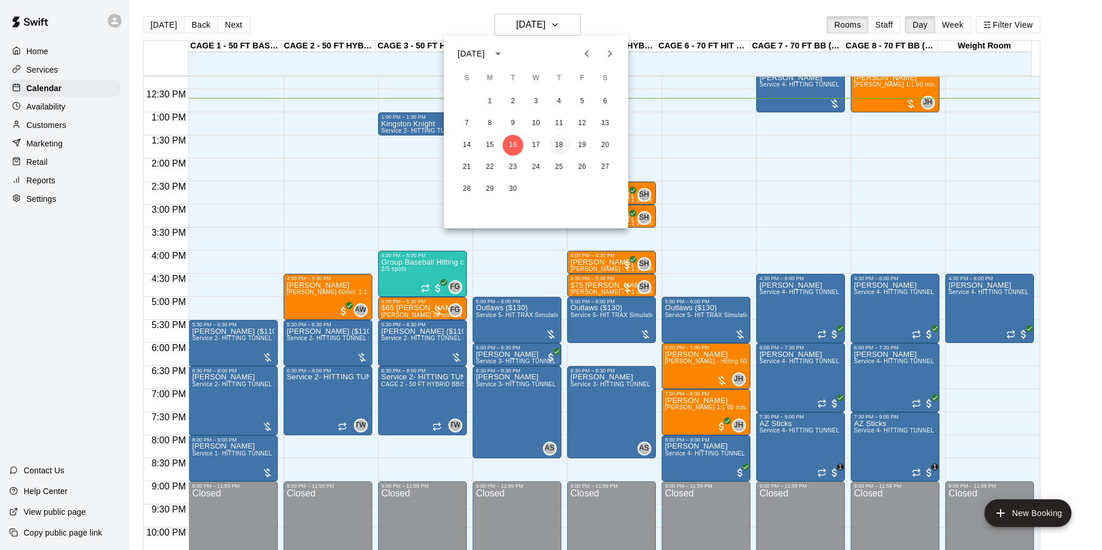
click at [560, 145] on button "18" at bounding box center [558, 145] width 21 height 21
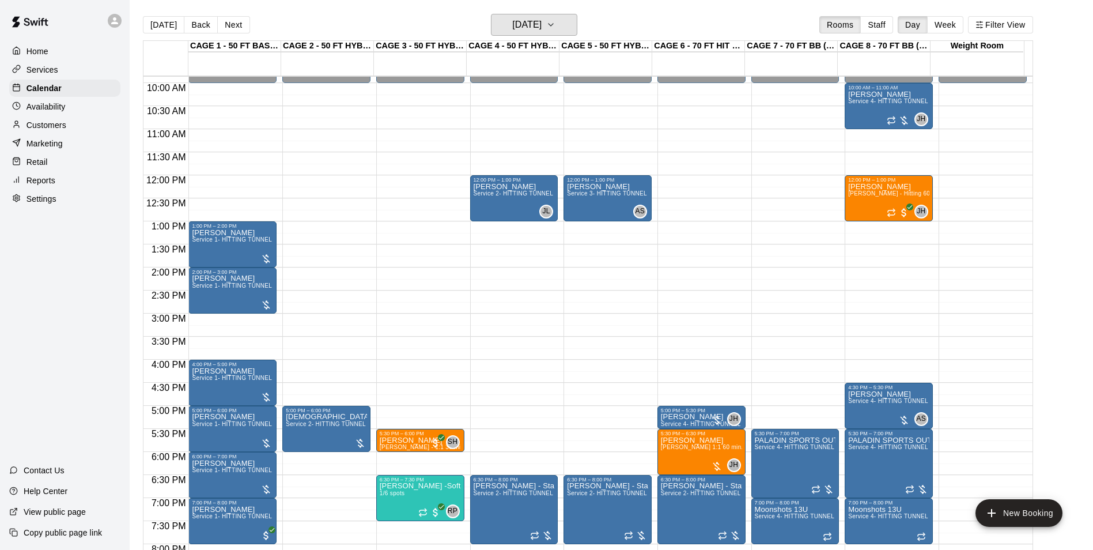
scroll to position [621, 0]
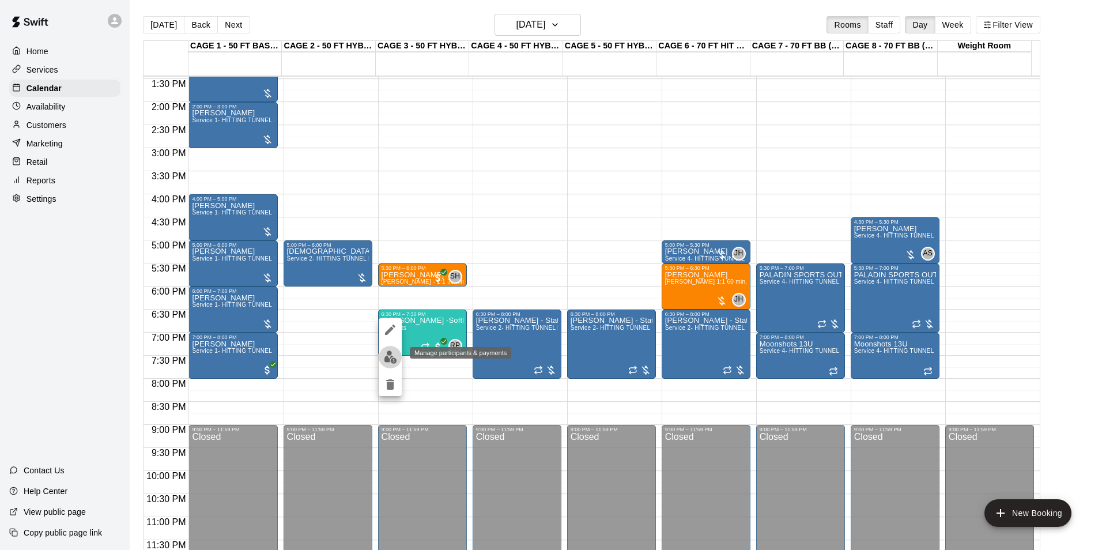
click at [396, 358] on img "edit" at bounding box center [390, 356] width 13 height 13
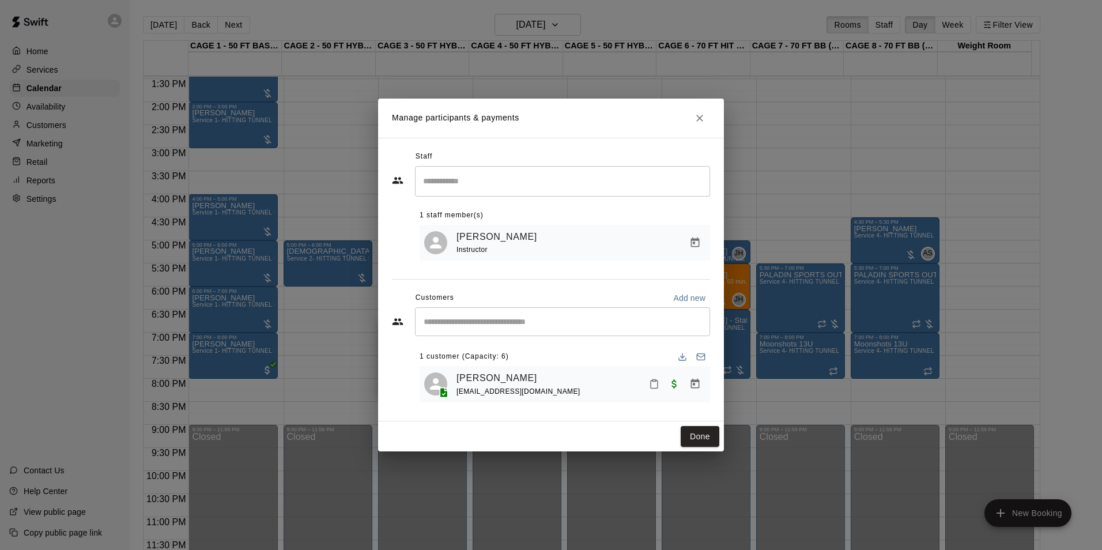
click at [498, 328] on div "​" at bounding box center [562, 321] width 295 height 29
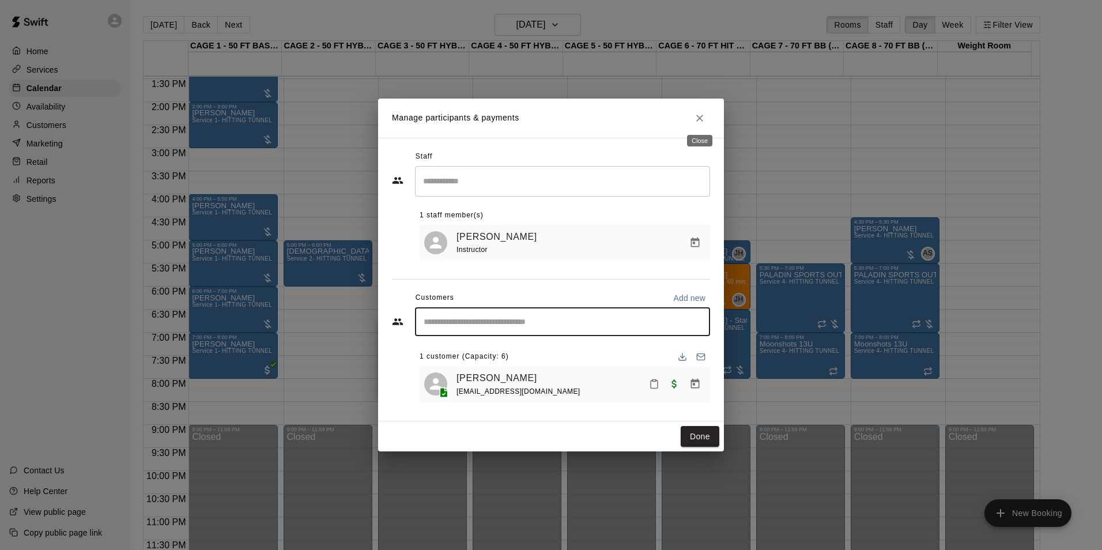
click at [697, 115] on icon "Close" at bounding box center [699, 118] width 7 height 7
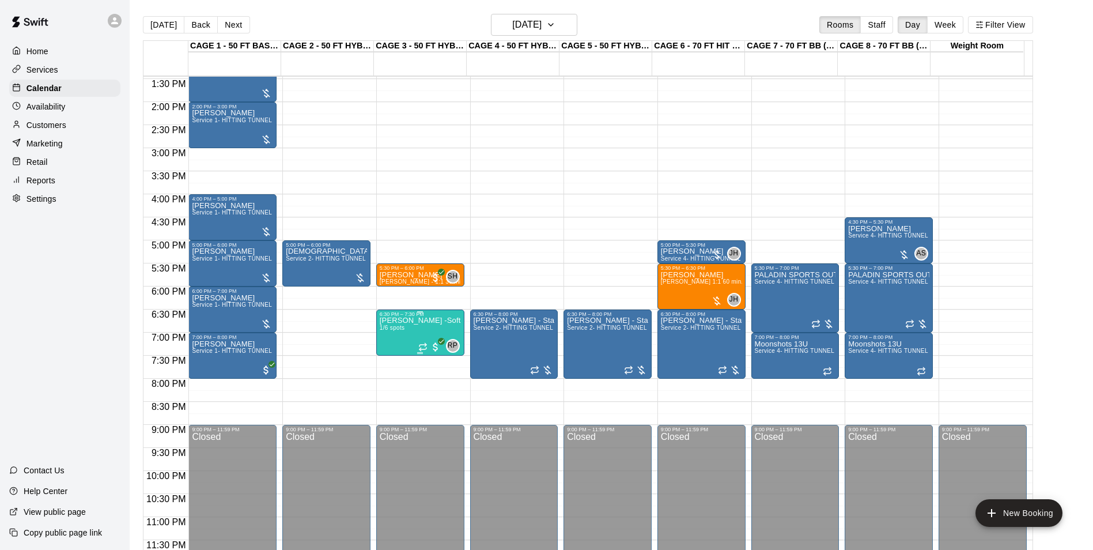
click at [438, 313] on div "6:30 PM – 7:30 PM" at bounding box center [420, 314] width 81 height 6
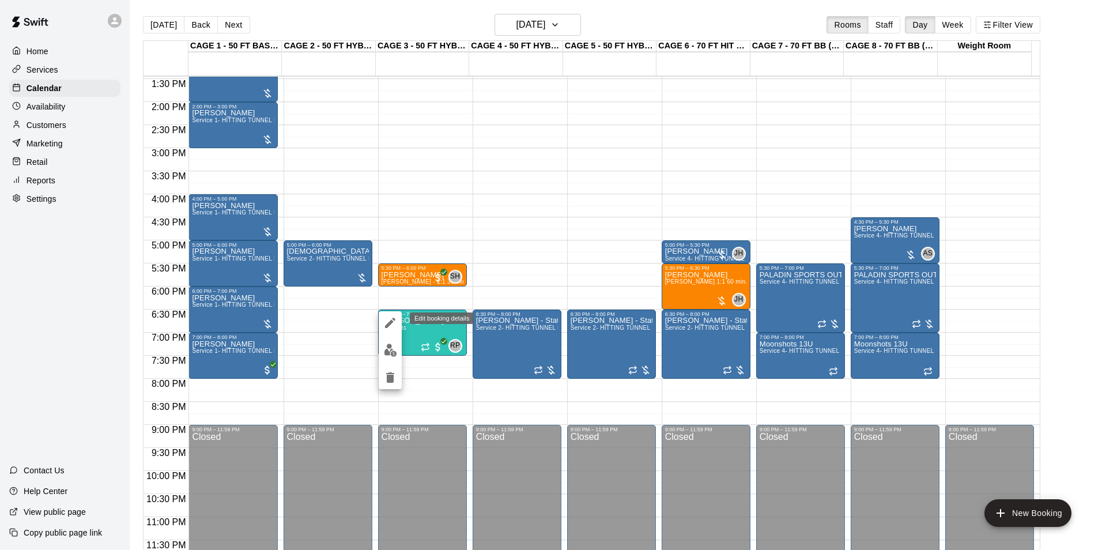
click at [398, 321] on button "edit" at bounding box center [390, 322] width 23 height 23
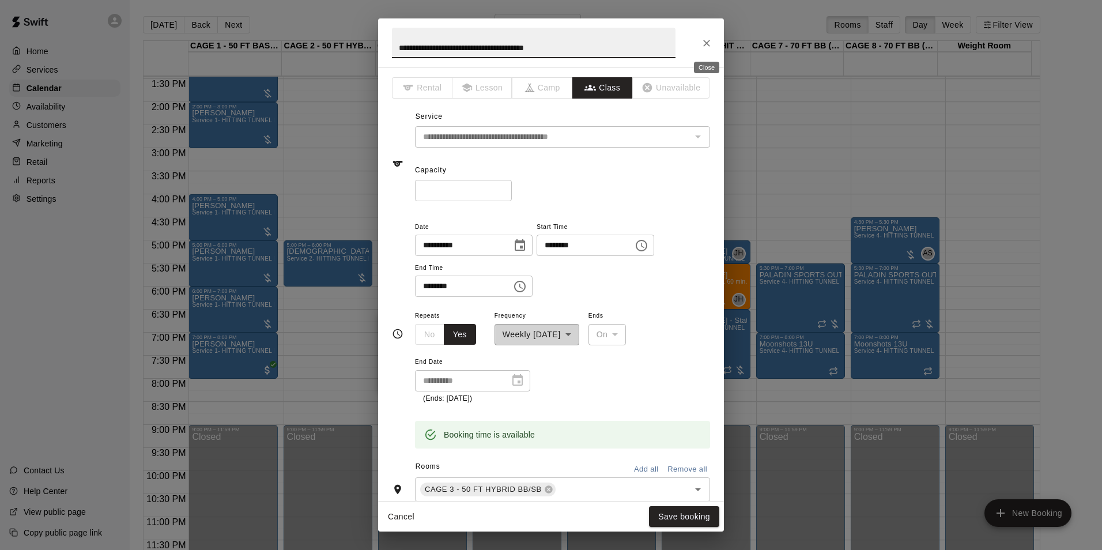
click at [703, 47] on icon "Close" at bounding box center [707, 43] width 12 height 12
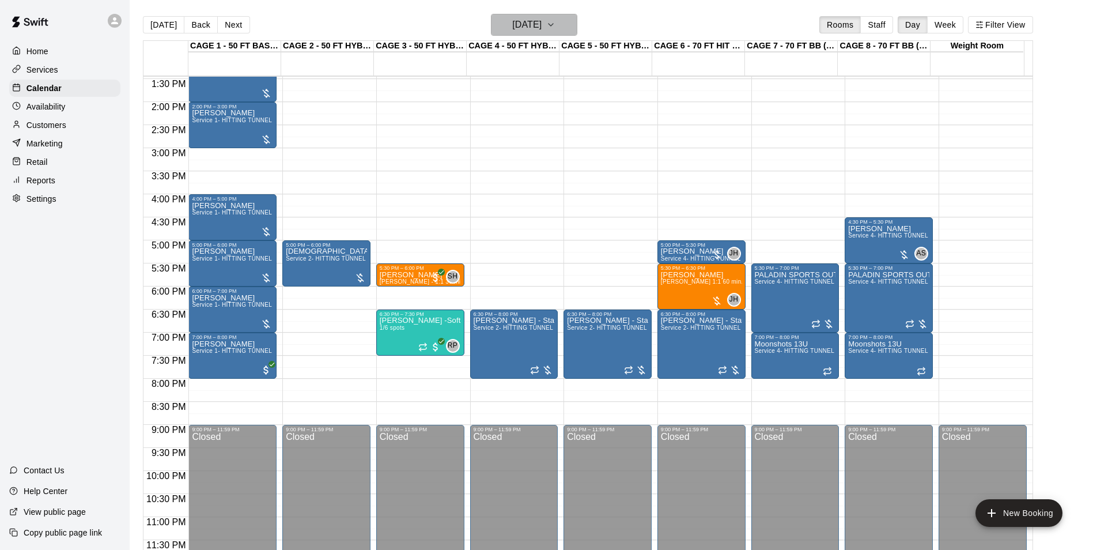
click at [539, 25] on h6 "[DATE]" at bounding box center [526, 25] width 29 height 16
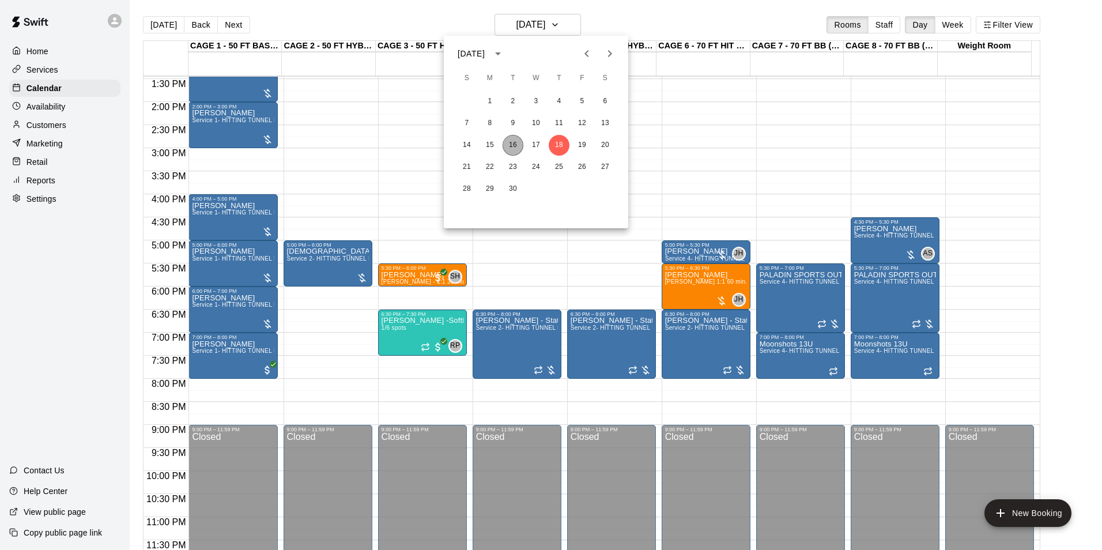
click at [513, 146] on button "16" at bounding box center [512, 145] width 21 height 21
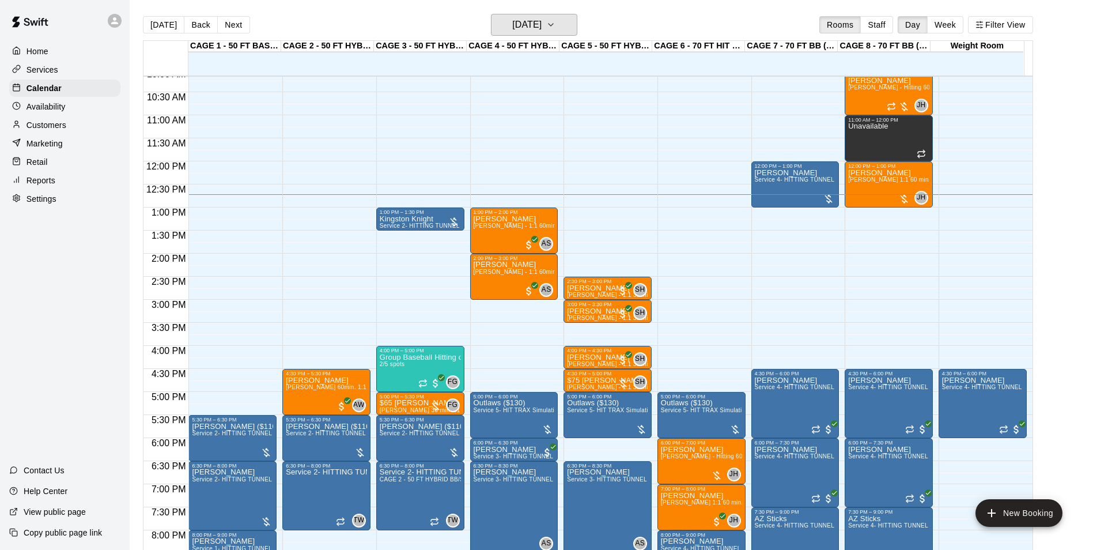
scroll to position [448, 0]
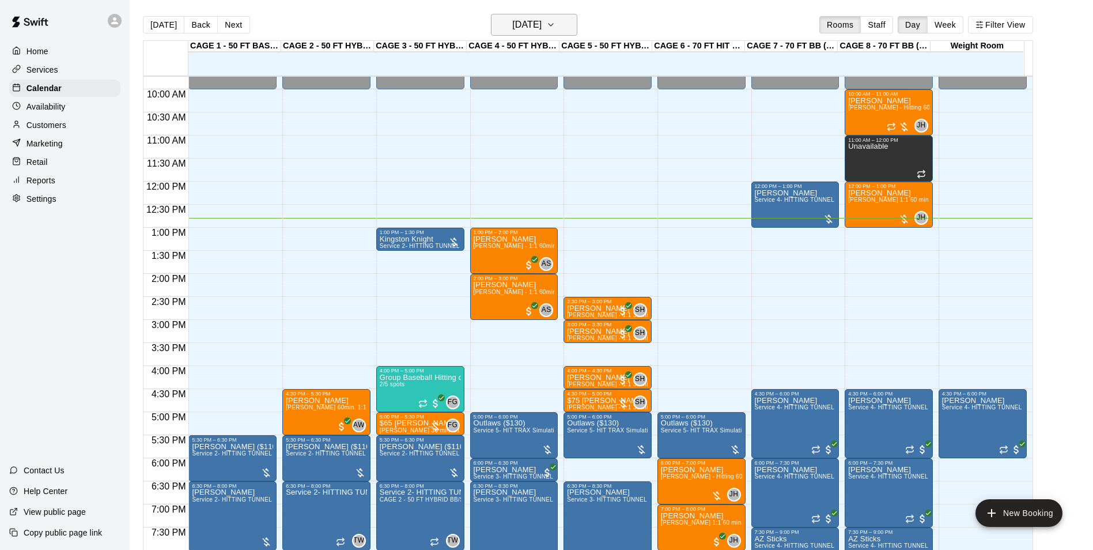
click at [542, 24] on h6 "[DATE]" at bounding box center [526, 25] width 29 height 16
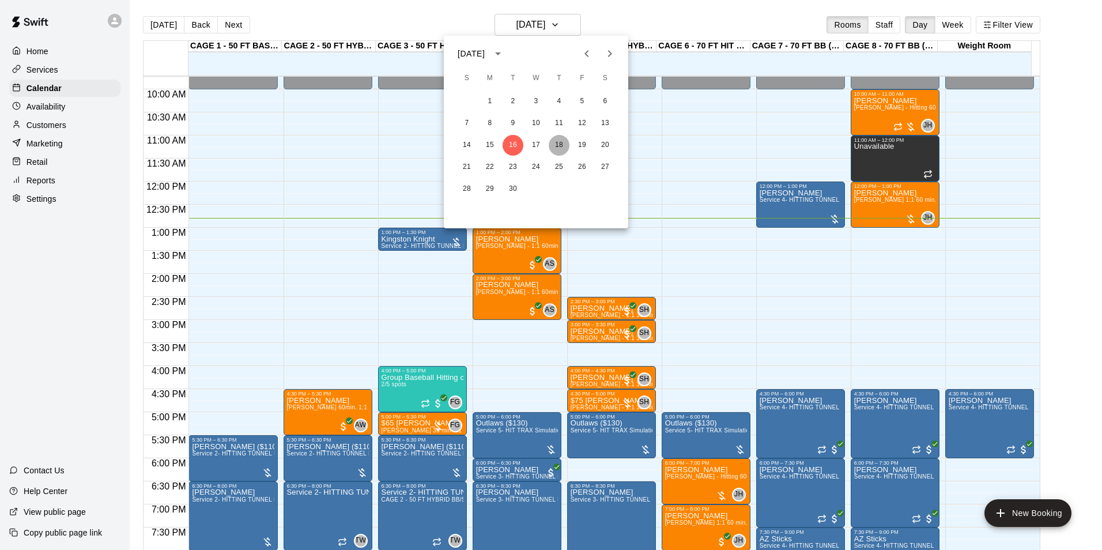
click at [558, 141] on button "18" at bounding box center [558, 145] width 21 height 21
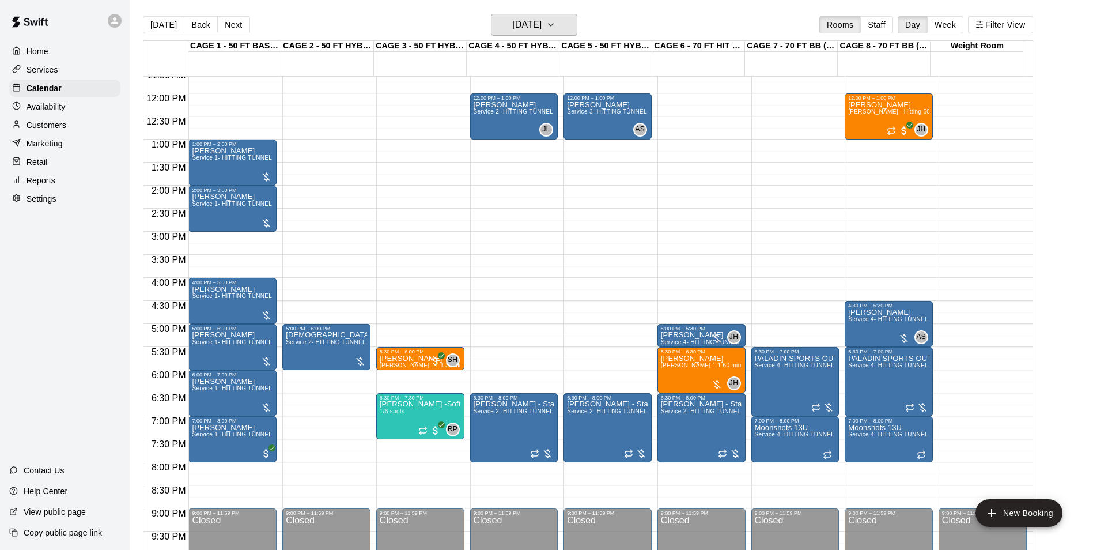
scroll to position [621, 0]
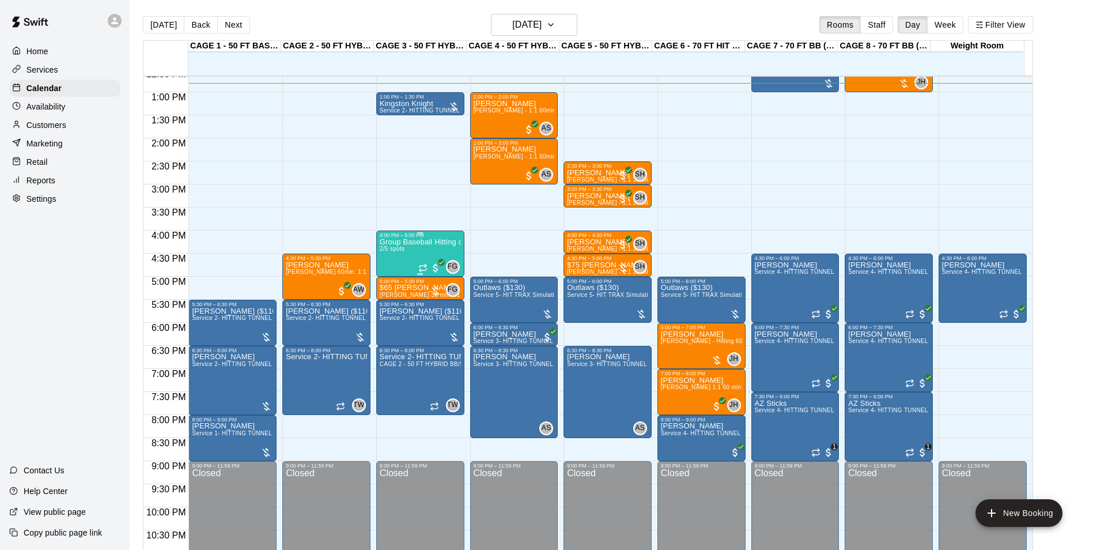
scroll to position [563, 0]
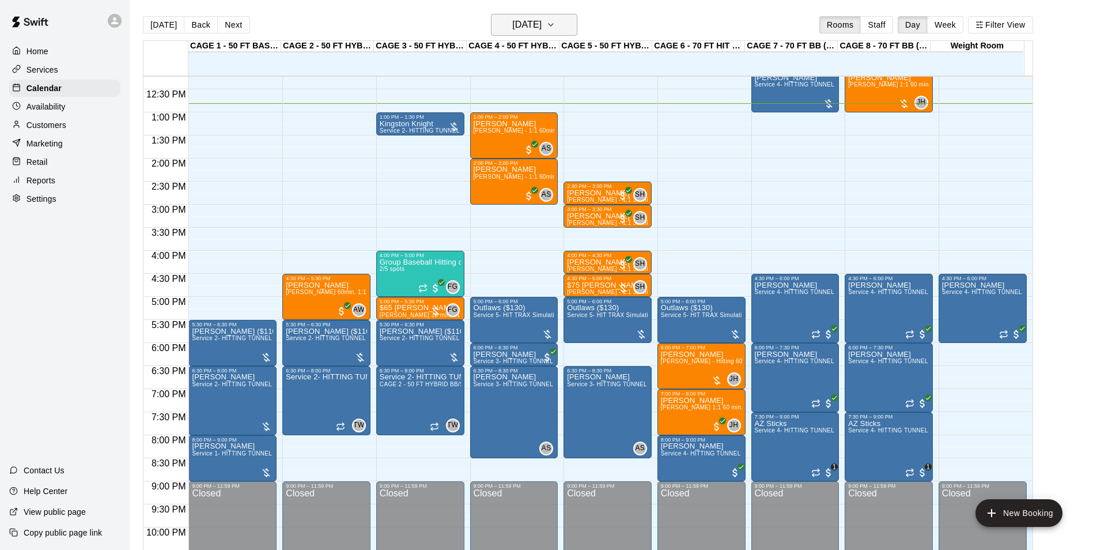
click at [539, 26] on h6 "[DATE]" at bounding box center [526, 25] width 29 height 16
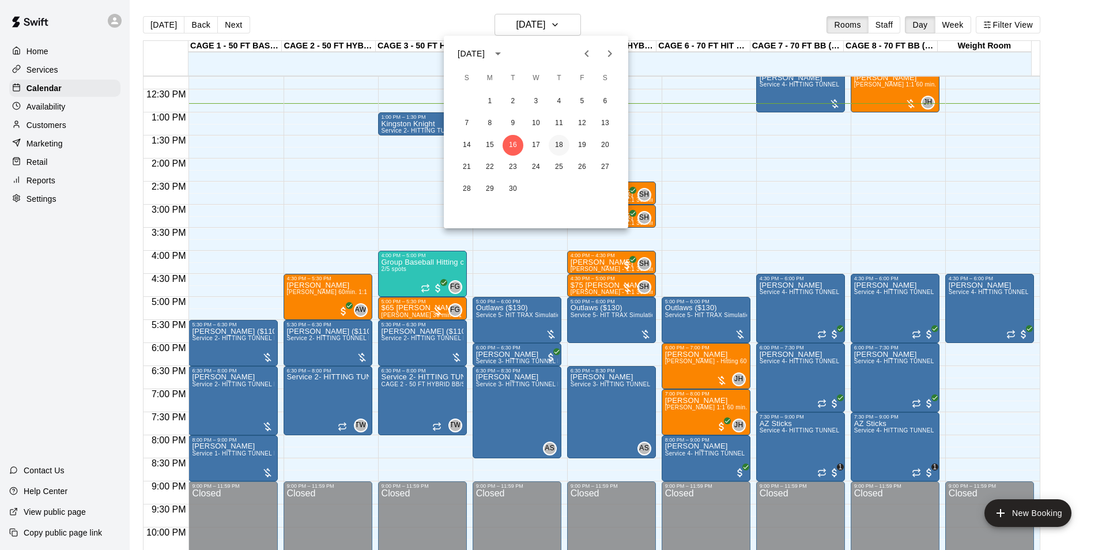
click at [564, 144] on button "18" at bounding box center [558, 145] width 21 height 21
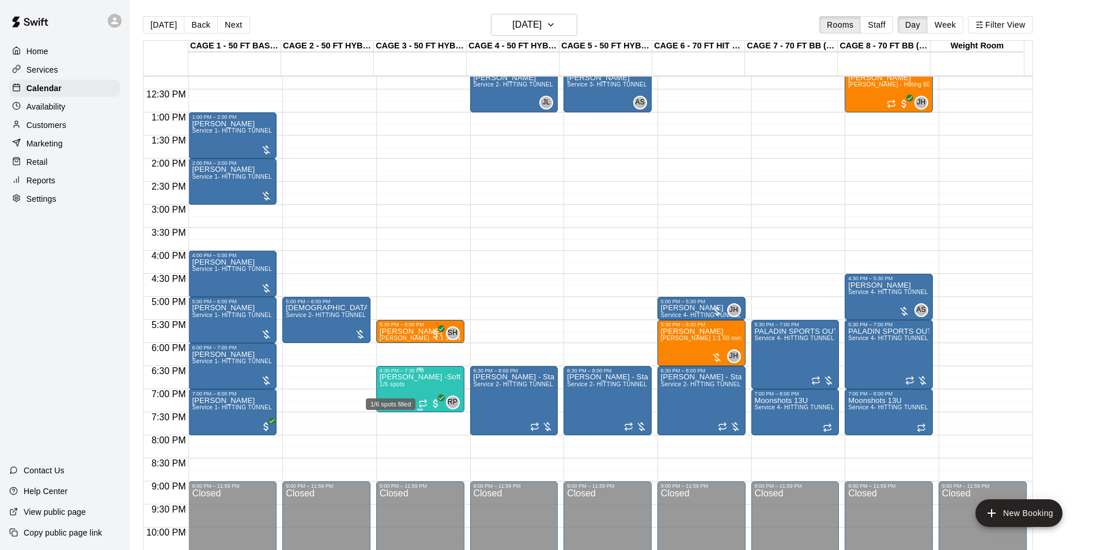
click at [401, 384] on span "1/6 spots" at bounding box center [392, 384] width 25 height 6
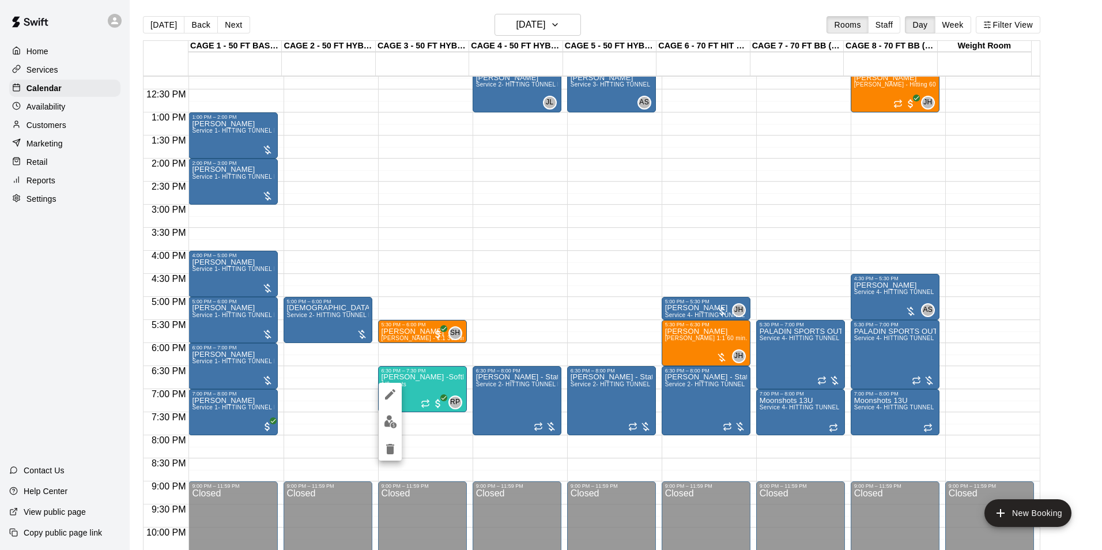
click at [126, 234] on div at bounding box center [551, 275] width 1102 height 550
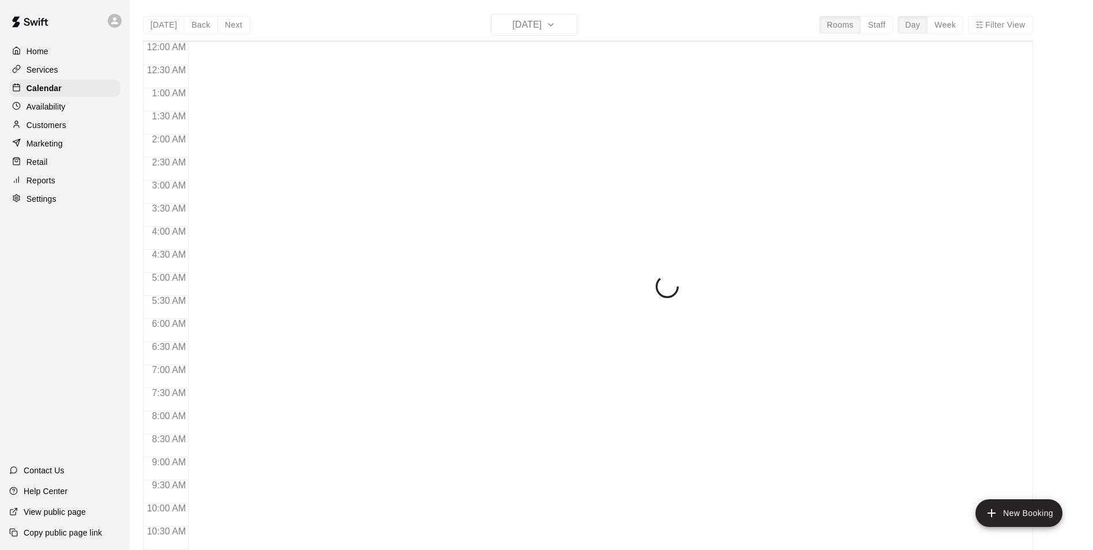
scroll to position [585, 0]
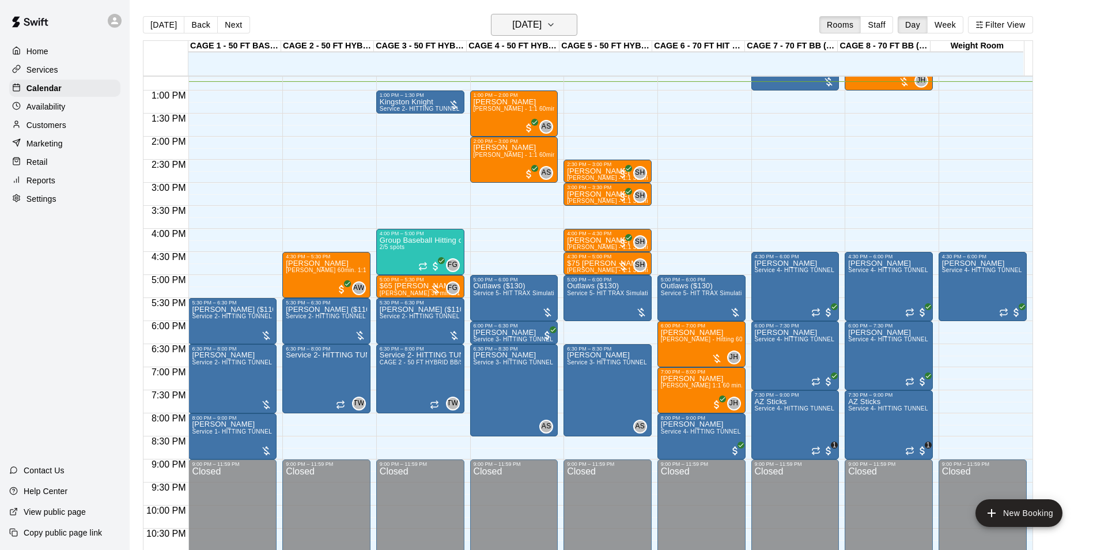
click at [517, 21] on h6 "[DATE]" at bounding box center [526, 25] width 29 height 16
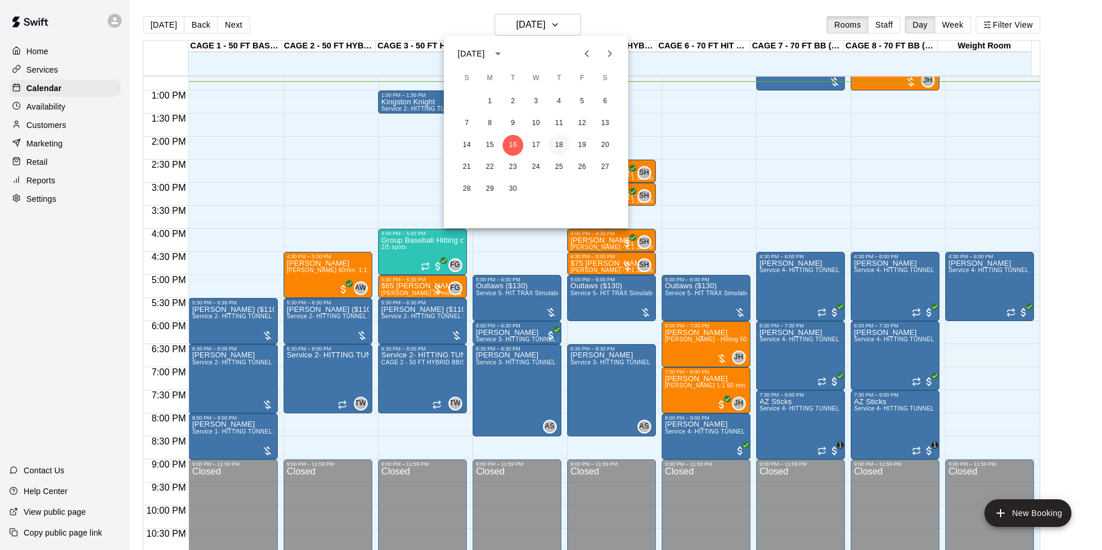
click at [555, 143] on button "18" at bounding box center [558, 145] width 21 height 21
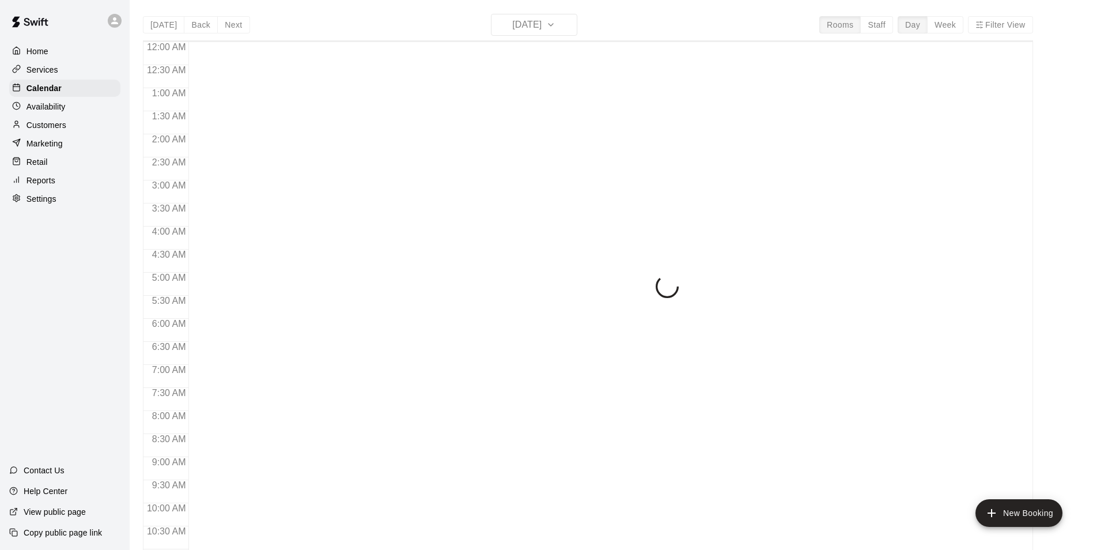
scroll to position [585, 0]
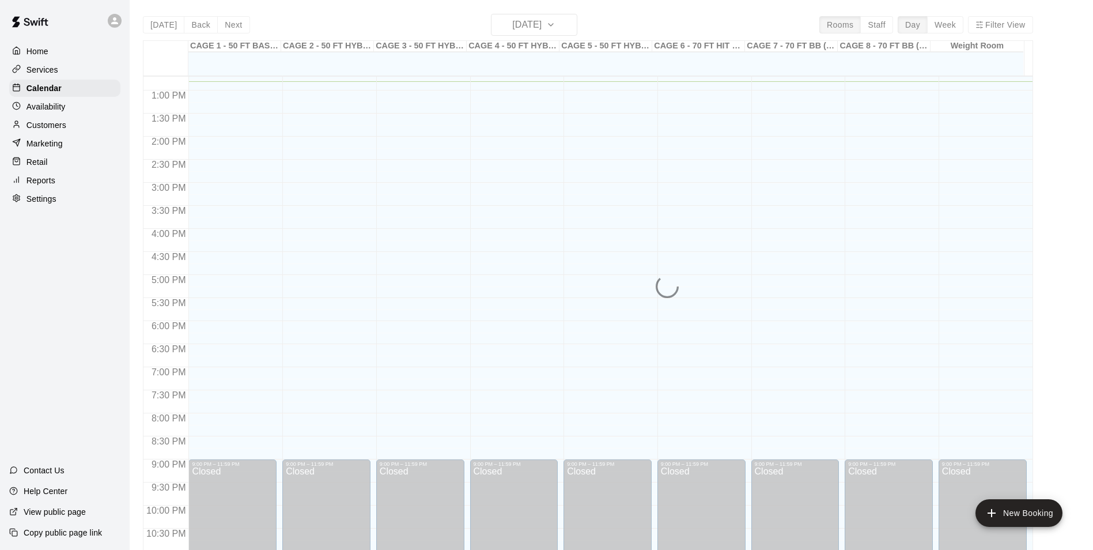
click at [532, 25] on div "[DATE] Back [DATE][DATE] Rooms Staff Day Week Filter View CAGE 1 - 50 FT BASEBA…" at bounding box center [588, 289] width 890 height 550
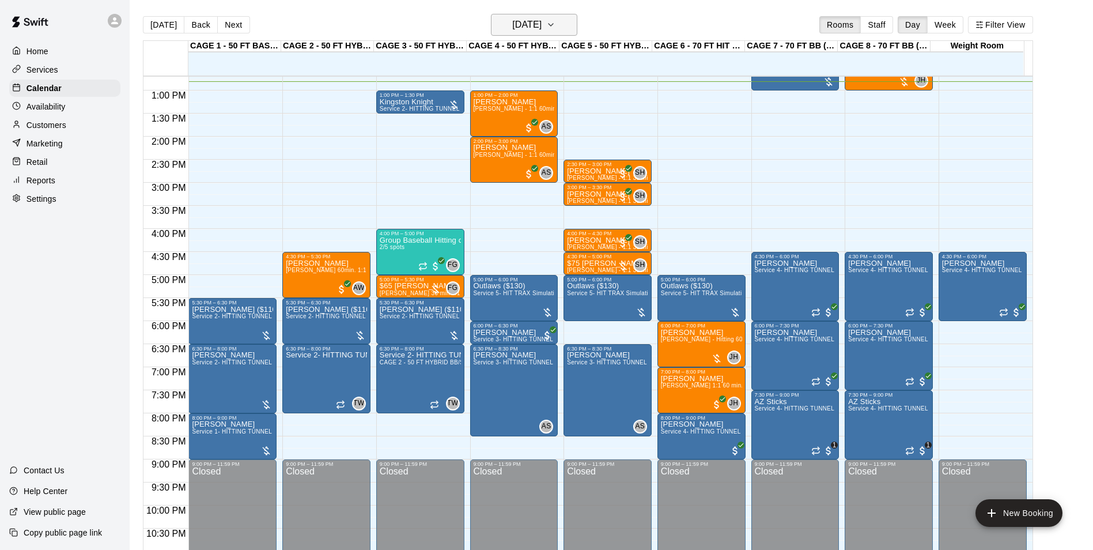
click at [542, 21] on h6 "[DATE]" at bounding box center [526, 25] width 29 height 16
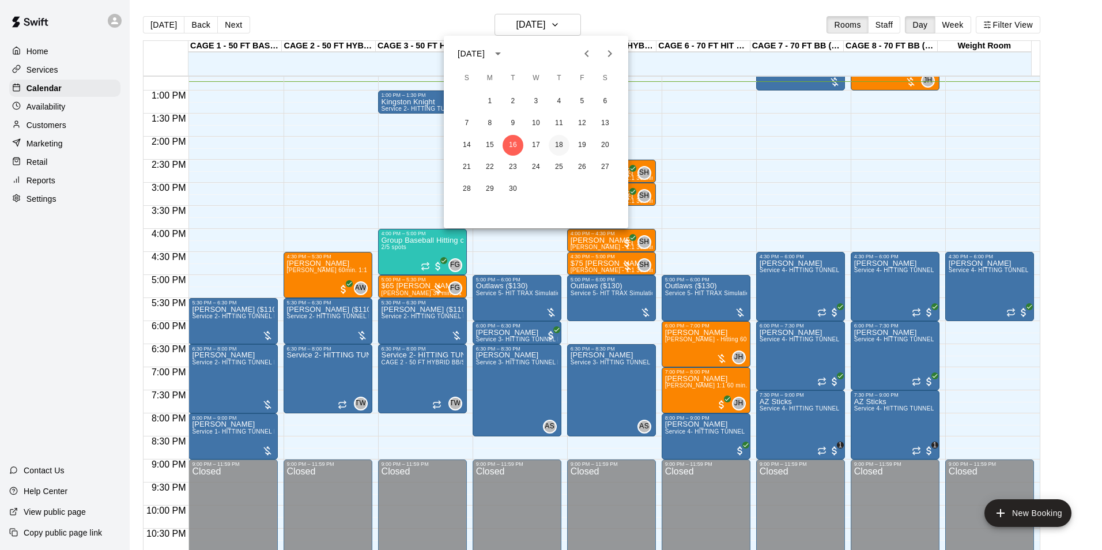
click at [557, 145] on button "18" at bounding box center [558, 145] width 21 height 21
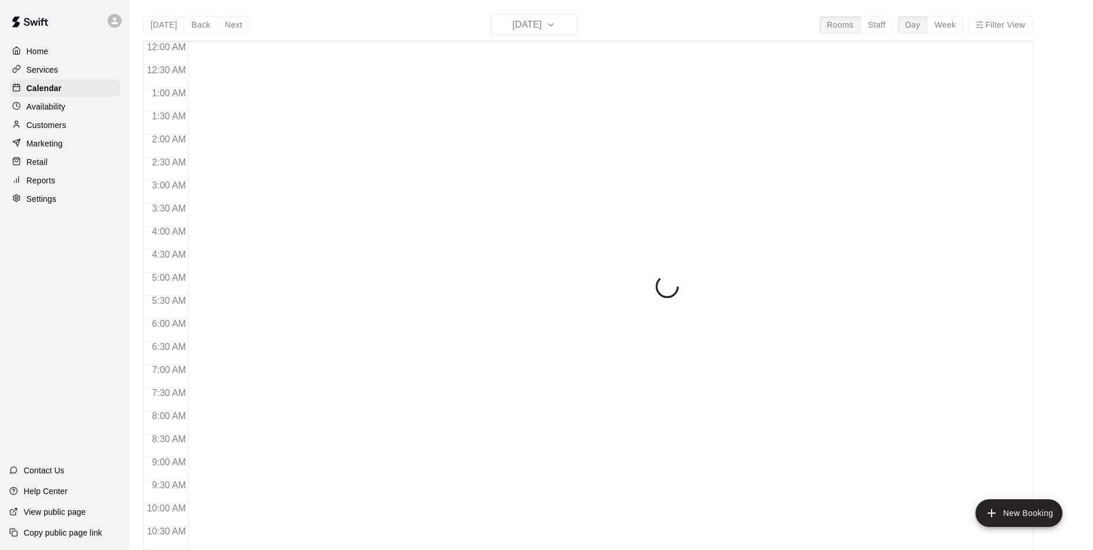
scroll to position [585, 0]
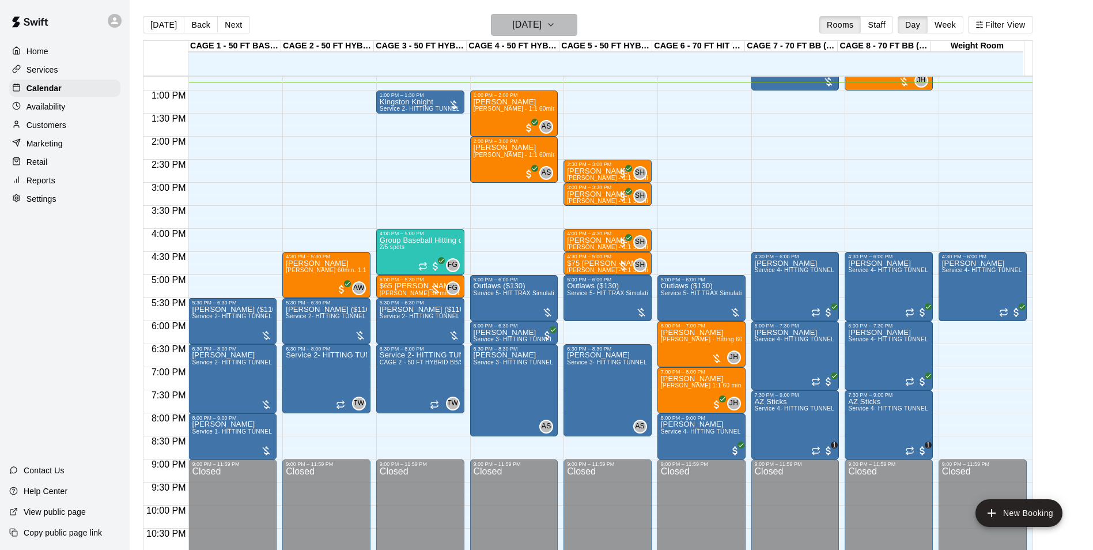
click at [555, 20] on icon "button" at bounding box center [550, 25] width 9 height 14
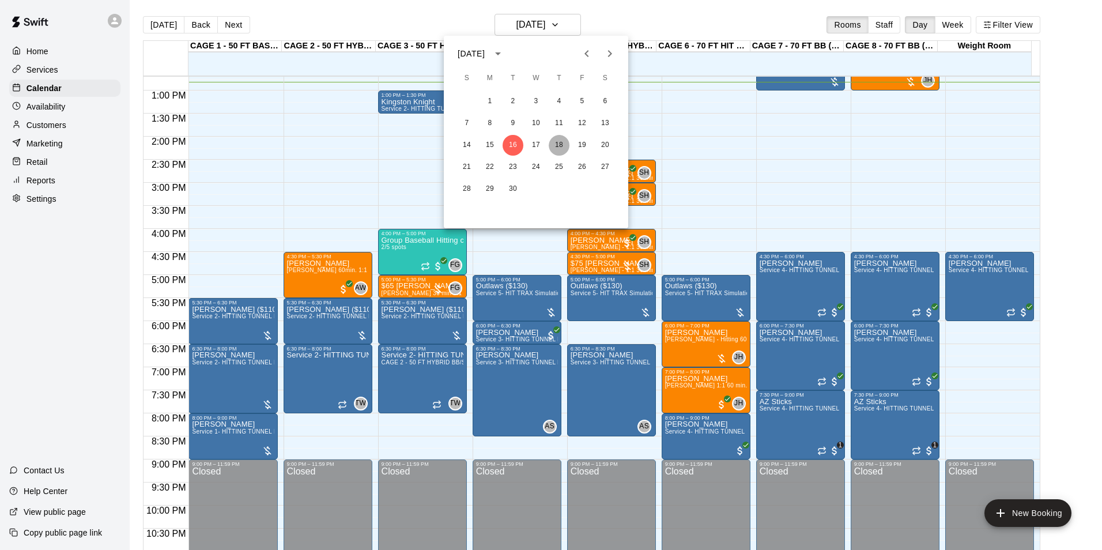
click at [554, 144] on button "18" at bounding box center [558, 145] width 21 height 21
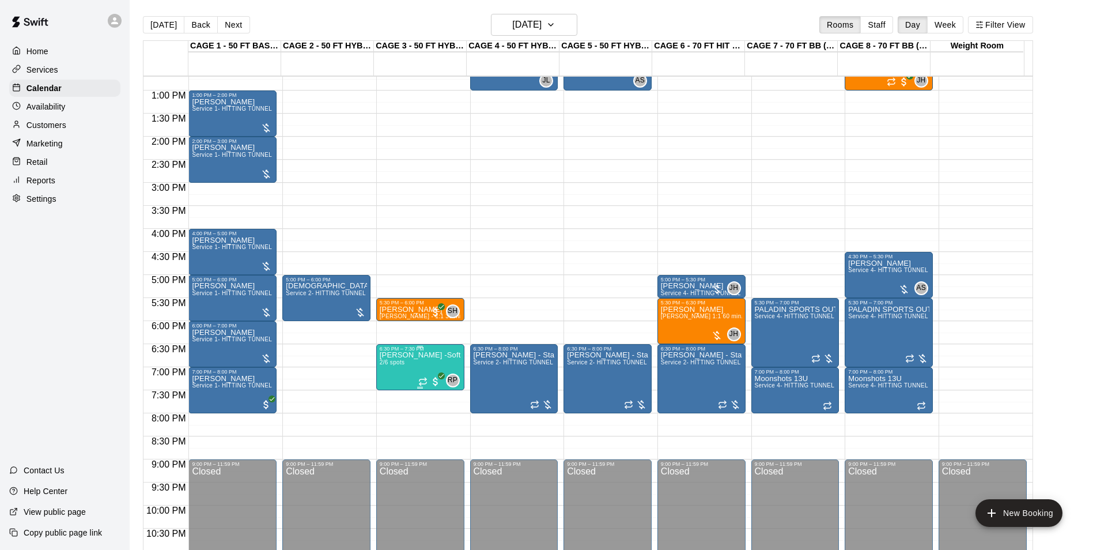
click at [413, 355] on p "[PERSON_NAME] -Softball pitching Group lesson" at bounding box center [420, 355] width 81 height 0
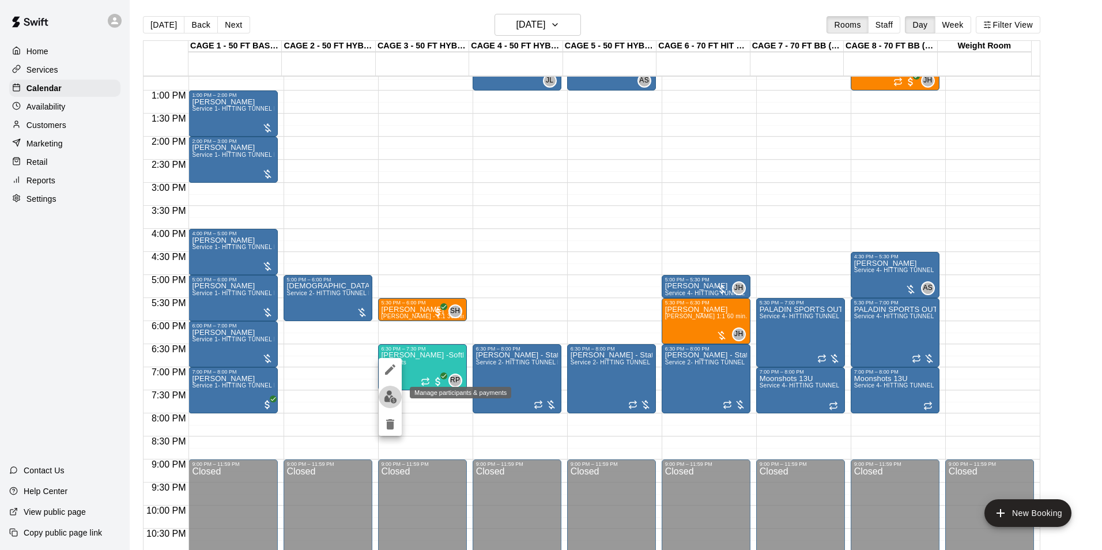
click at [394, 396] on img "edit" at bounding box center [390, 396] width 13 height 13
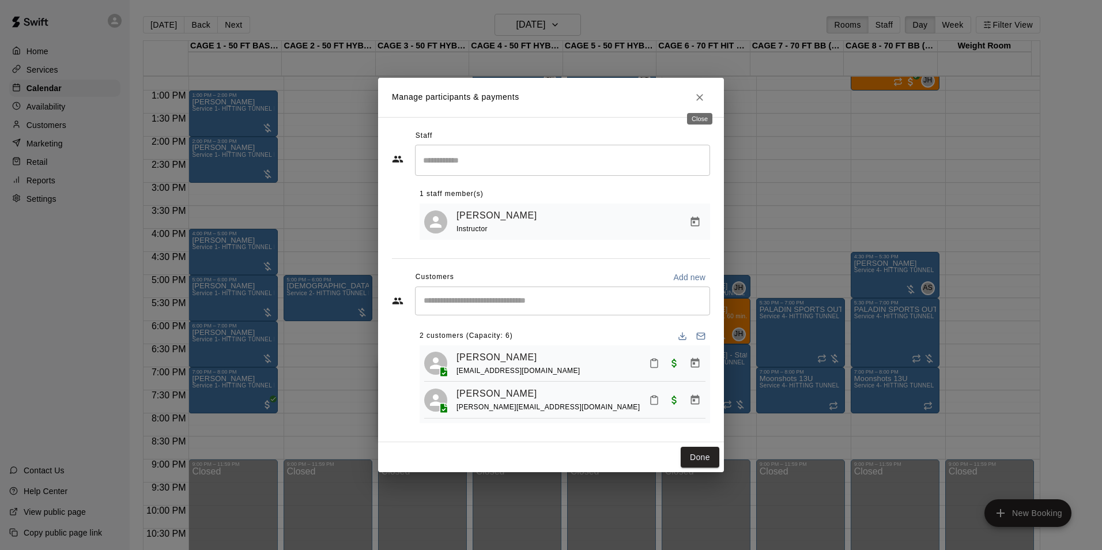
click at [701, 97] on icon "Close" at bounding box center [700, 98] width 12 height 12
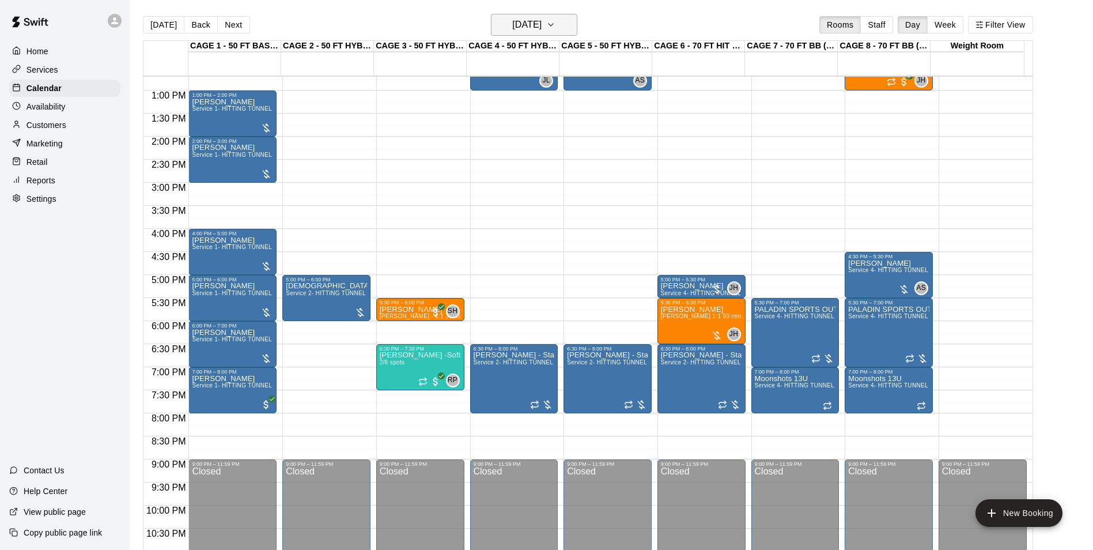
click at [570, 14] on button "Thursday Sep 18" at bounding box center [534, 25] width 86 height 22
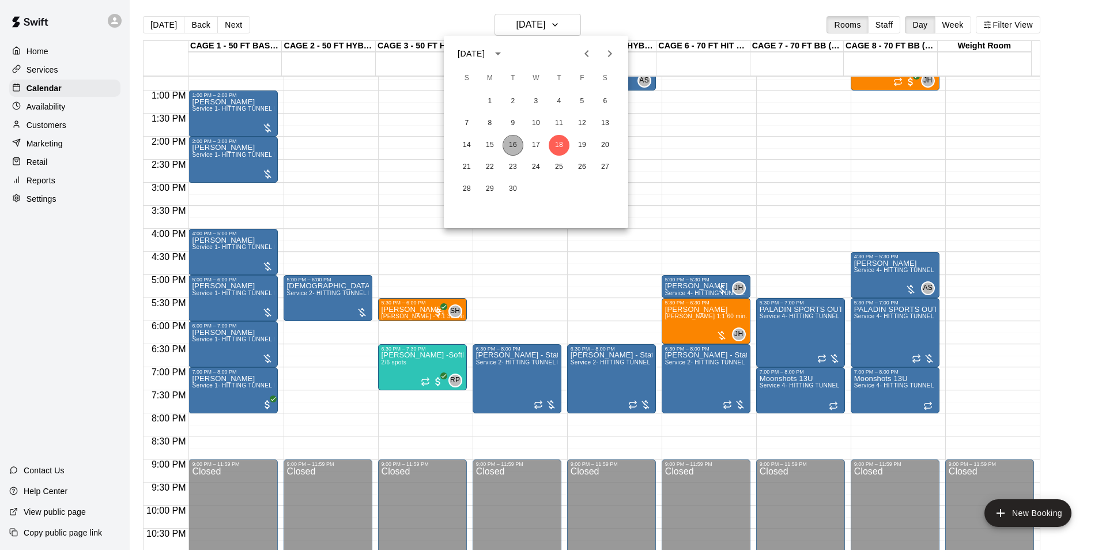
click at [517, 143] on button "16" at bounding box center [512, 145] width 21 height 21
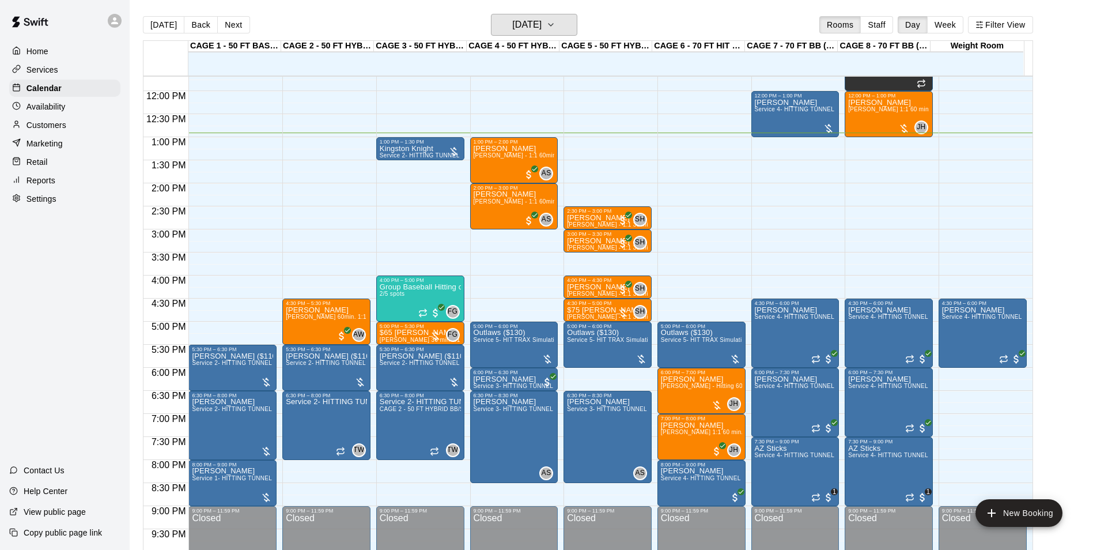
scroll to position [470, 0]
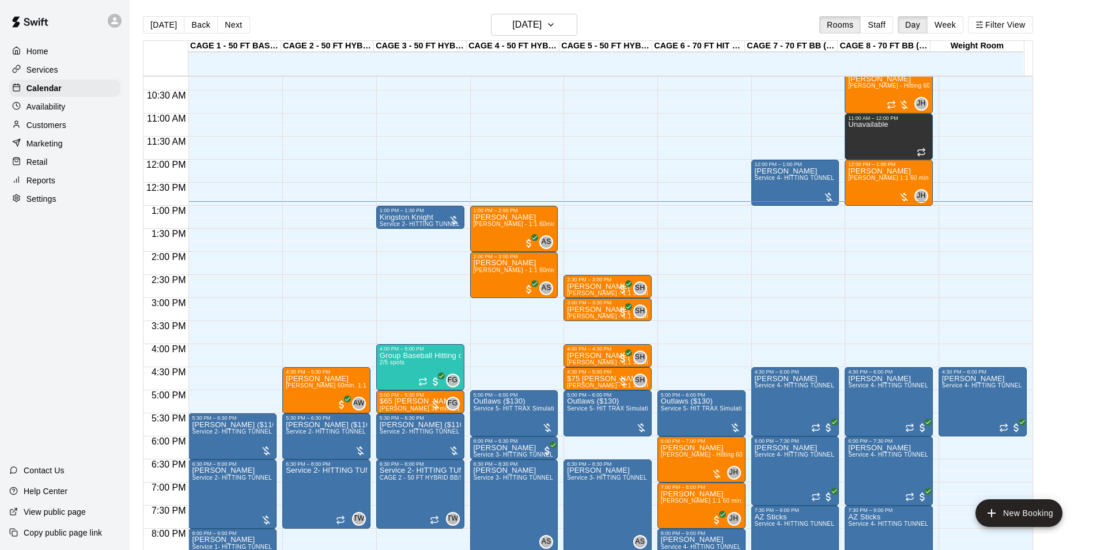
click at [63, 107] on p "Availability" at bounding box center [46, 107] width 39 height 12
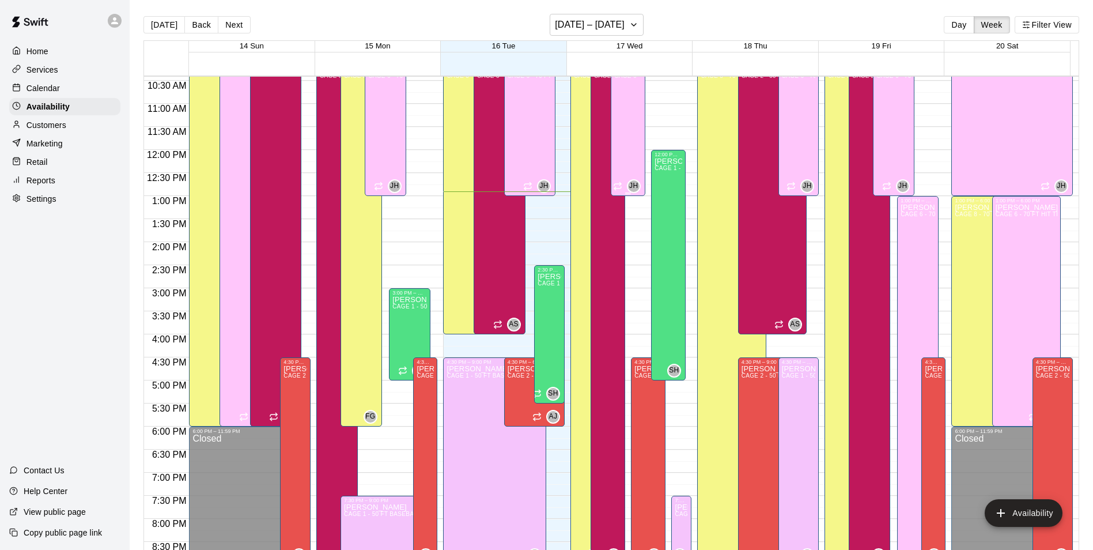
scroll to position [422, 0]
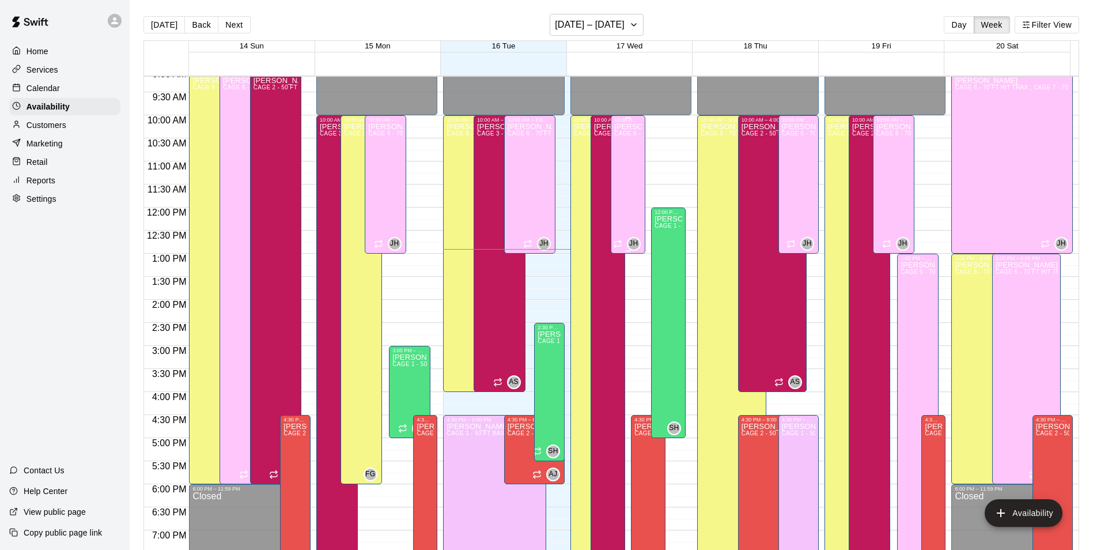
click at [625, 134] on span "CAGE 6 - 70 FT HIT TRAX , CAGE 7 - 70 FT BB (w/ pitching mound), CAGE 8 - 70 FT…" at bounding box center [764, 133] width 301 height 6
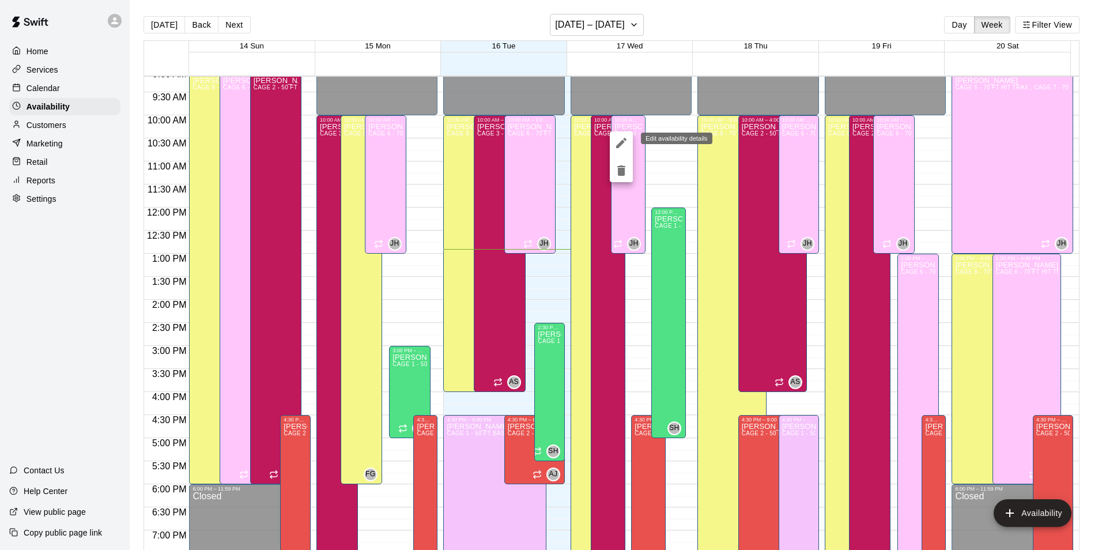
click at [626, 136] on icon "edit" at bounding box center [621, 143] width 14 height 14
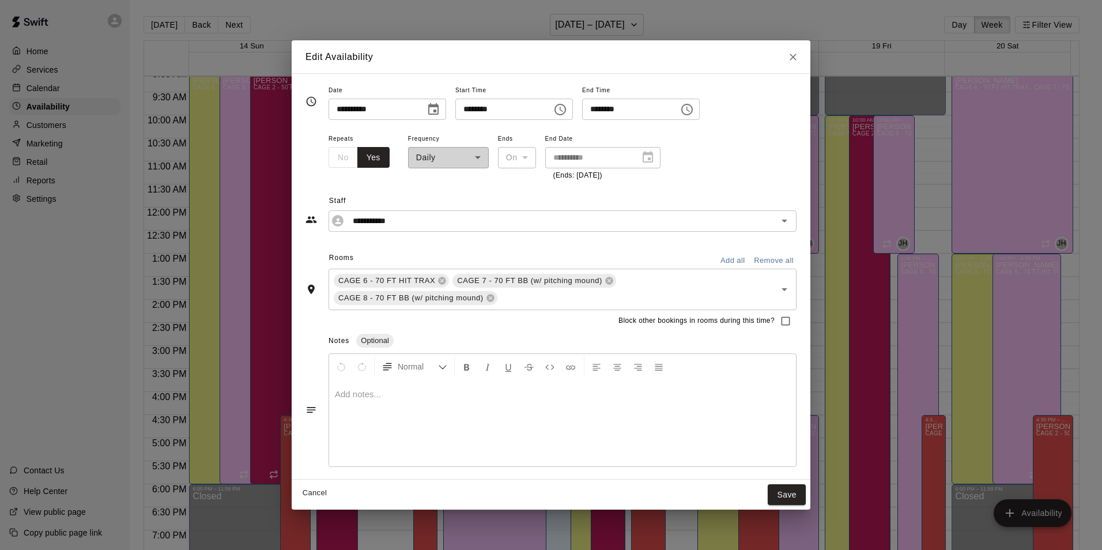
click at [790, 59] on icon "Close" at bounding box center [793, 57] width 12 height 12
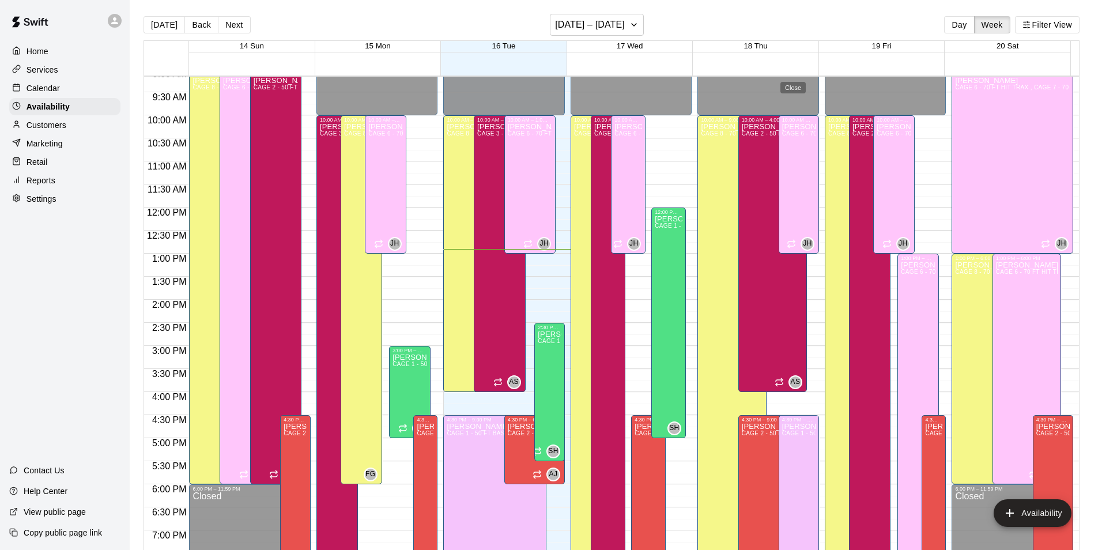
type input "**********"
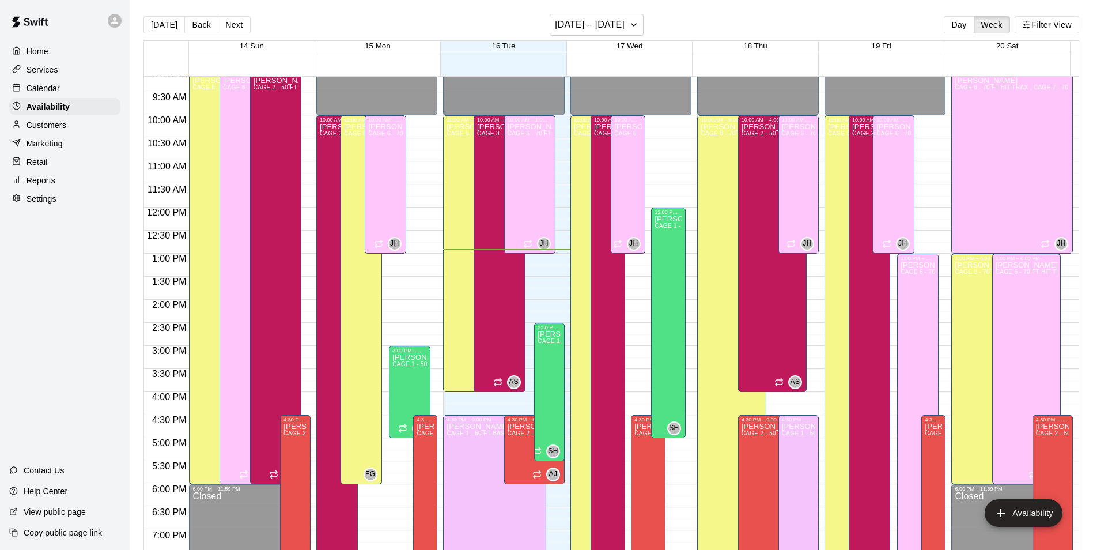
click at [89, 94] on div "Calendar" at bounding box center [64, 88] width 111 height 17
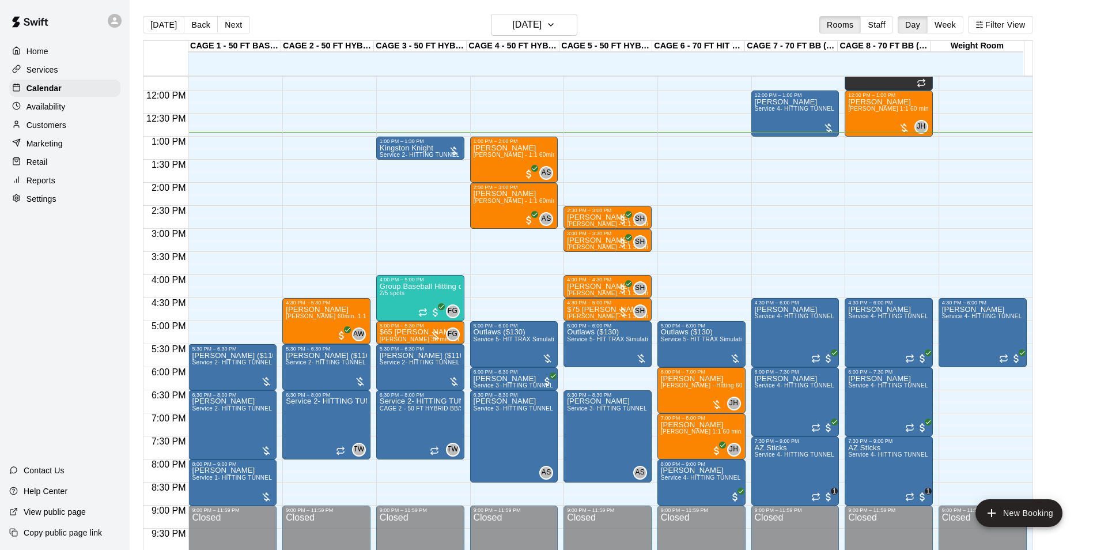
scroll to position [413, 0]
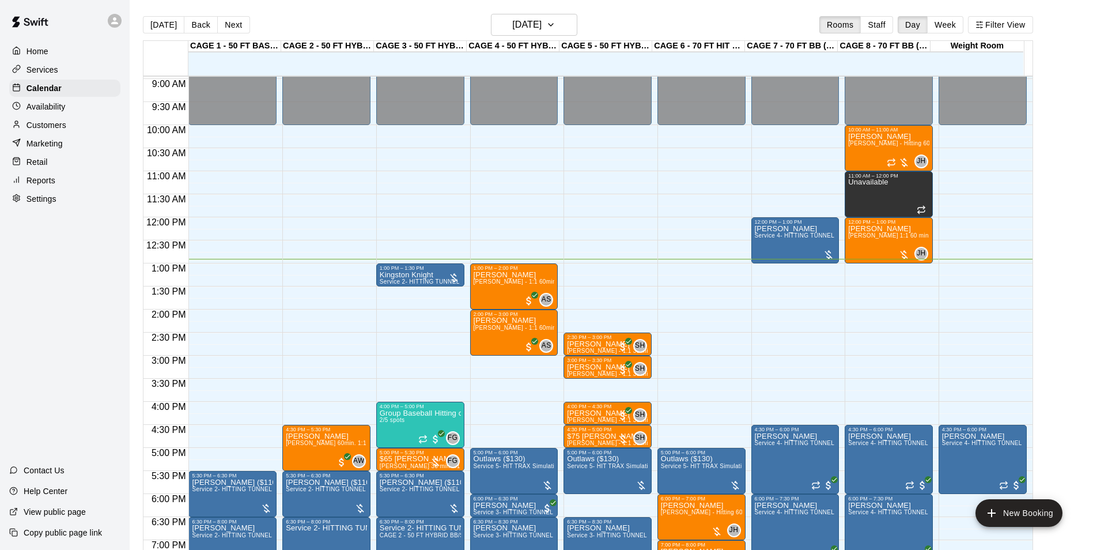
click at [528, 10] on main "Today Back Next Tuesday Sep 16 Rooms Staff Day Week Filter View CAGE 1 - 50 FT …" at bounding box center [611, 284] width 963 height 568
click at [529, 27] on h6 "[DATE]" at bounding box center [526, 25] width 29 height 16
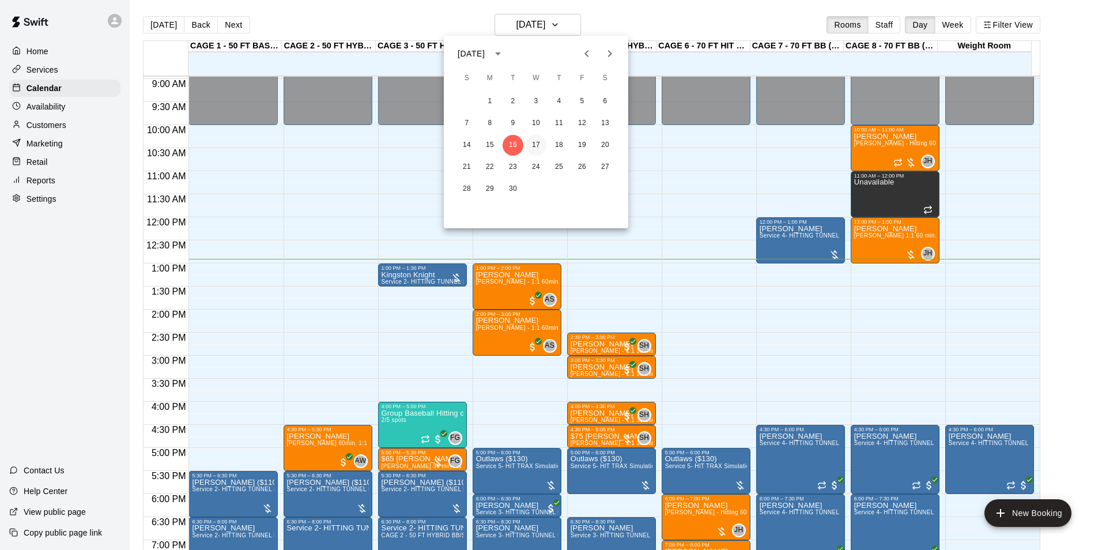
click at [536, 138] on button "17" at bounding box center [535, 145] width 21 height 21
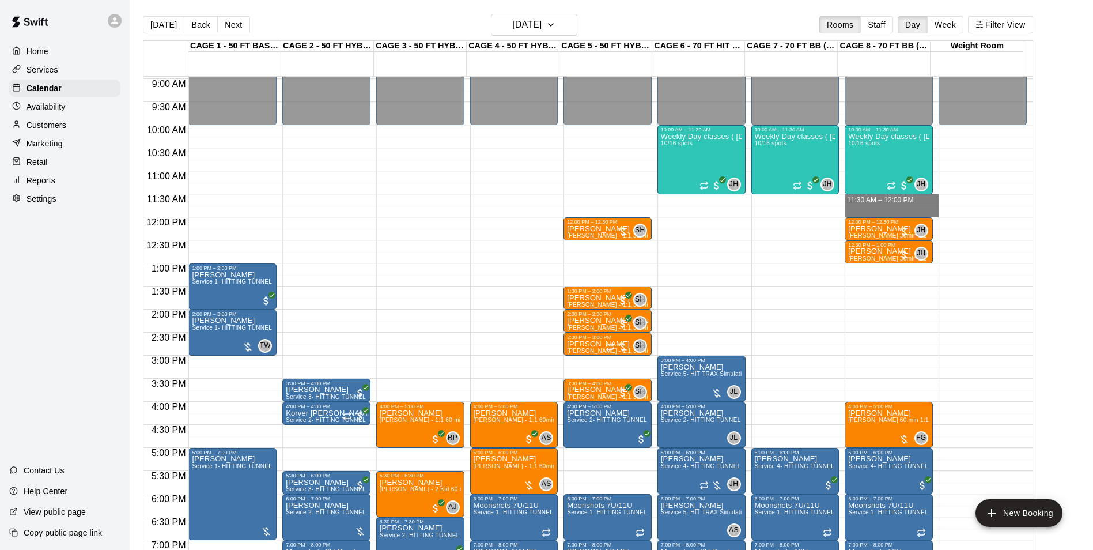
drag, startPoint x: 871, startPoint y: 197, endPoint x: 871, endPoint y: 211, distance: 14.4
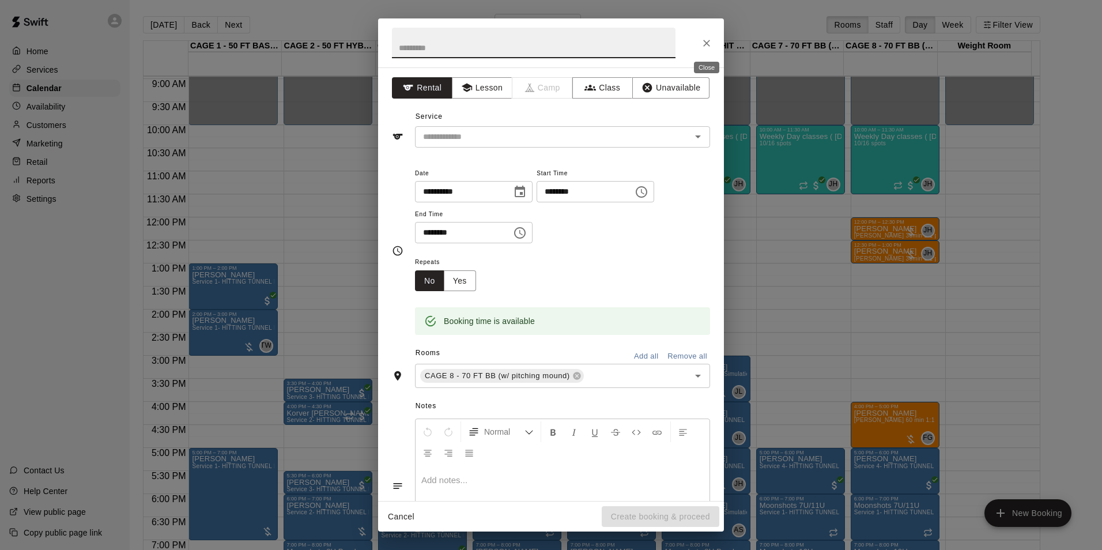
click at [709, 38] on icon "Close" at bounding box center [707, 43] width 12 height 12
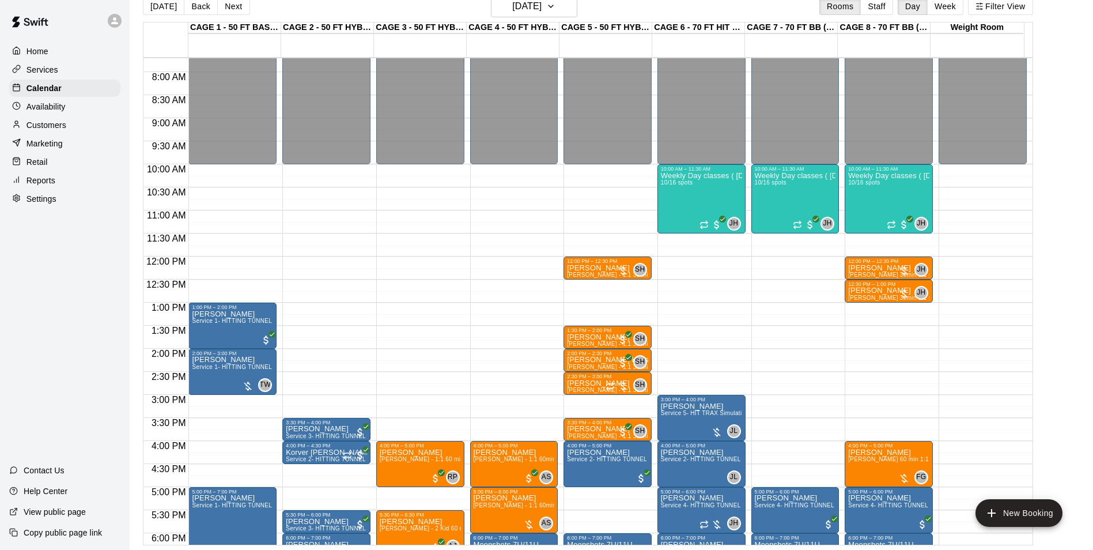
scroll to position [0, 0]
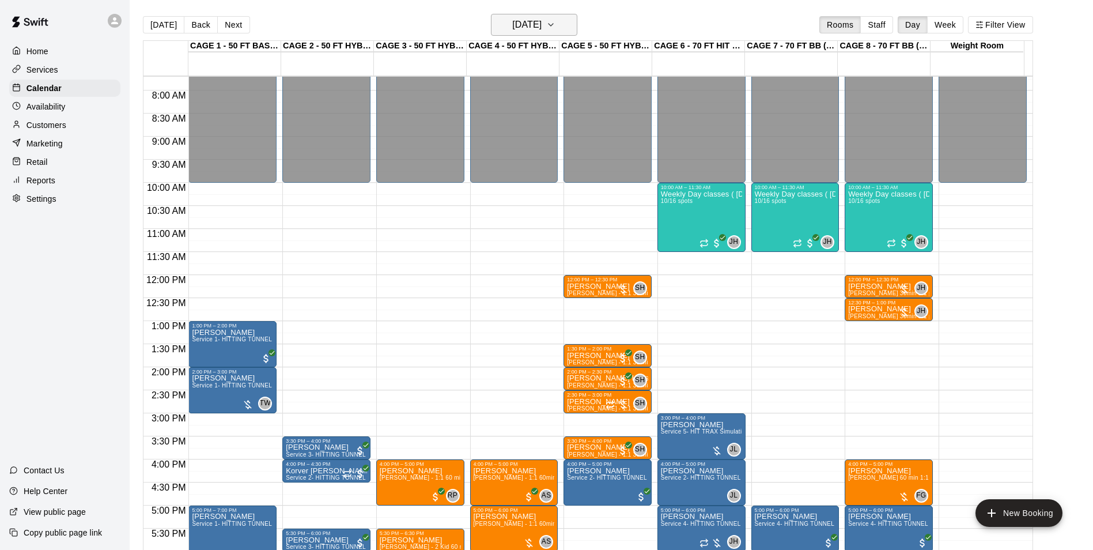
click at [555, 28] on icon "button" at bounding box center [550, 25] width 9 height 14
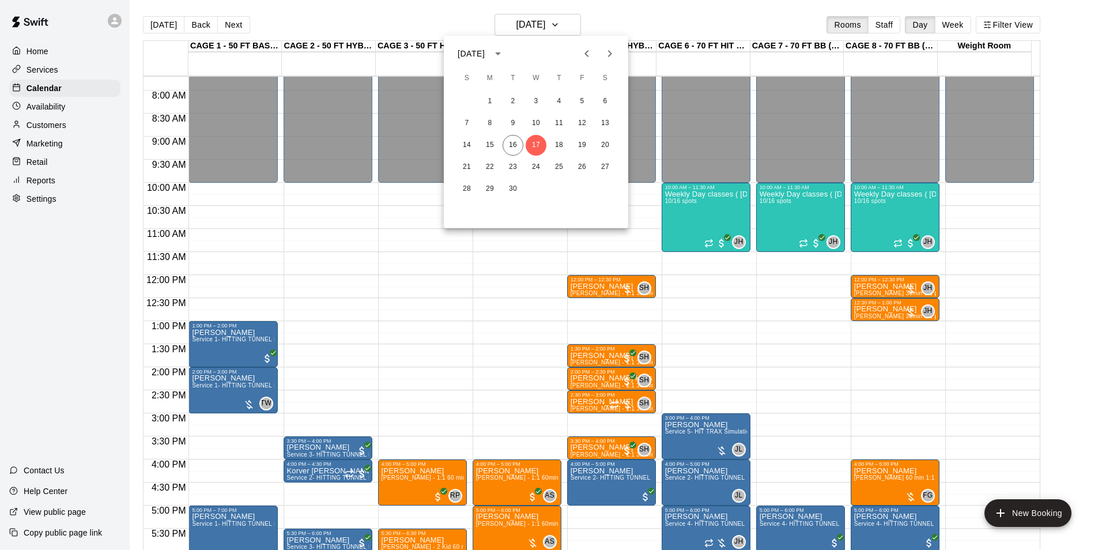
click at [603, 19] on div at bounding box center [551, 275] width 1102 height 550
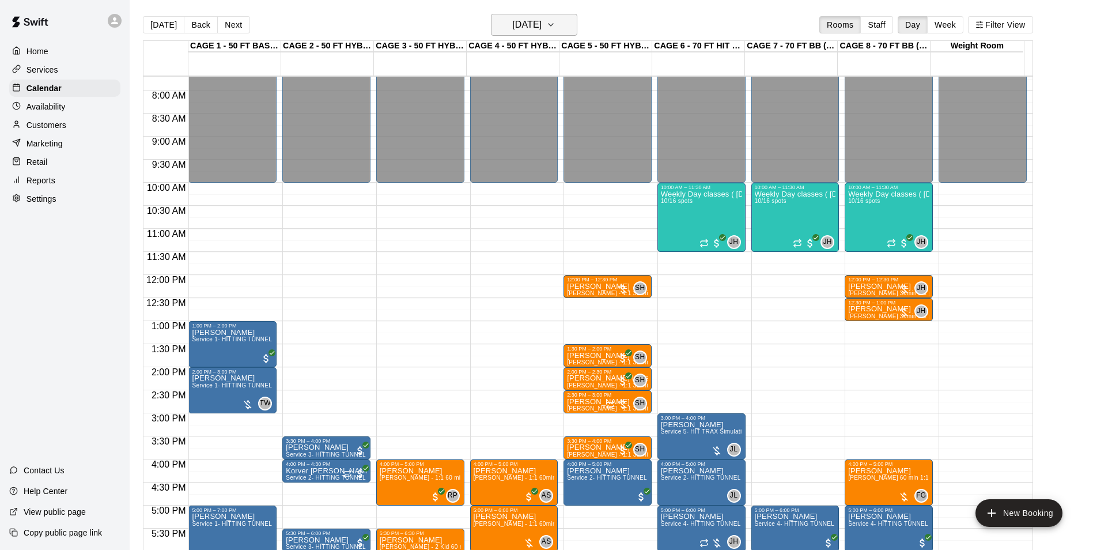
click at [512, 20] on h6 "[DATE]" at bounding box center [526, 25] width 29 height 16
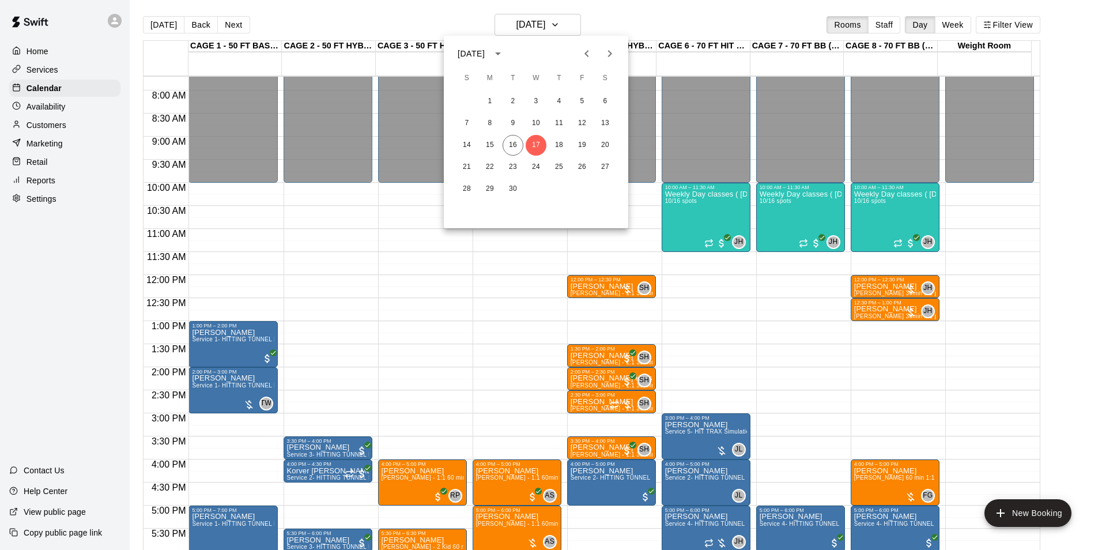
click at [751, 22] on div at bounding box center [551, 275] width 1102 height 550
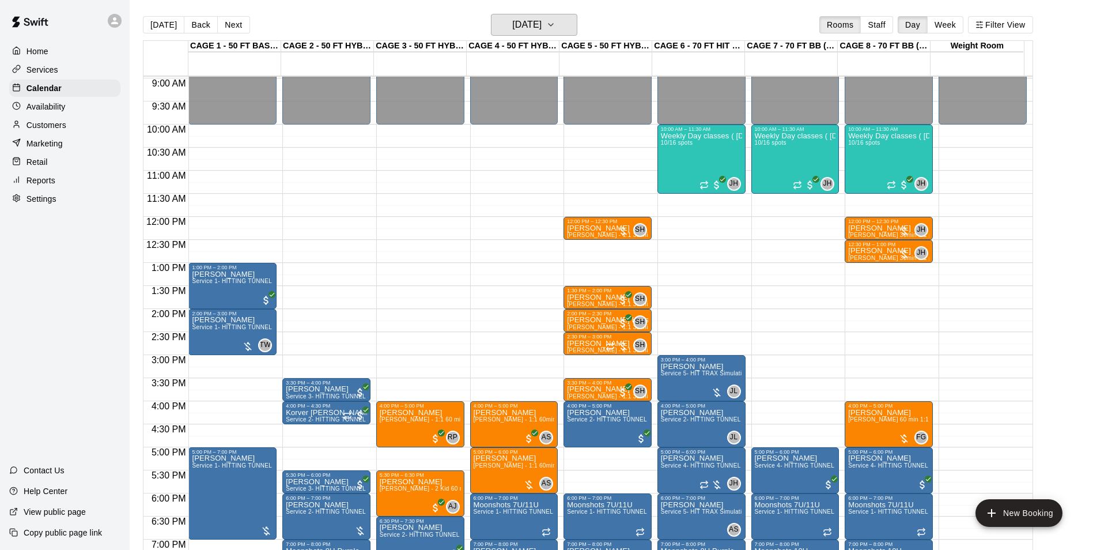
scroll to position [413, 0]
click at [555, 26] on icon "button" at bounding box center [550, 25] width 9 height 14
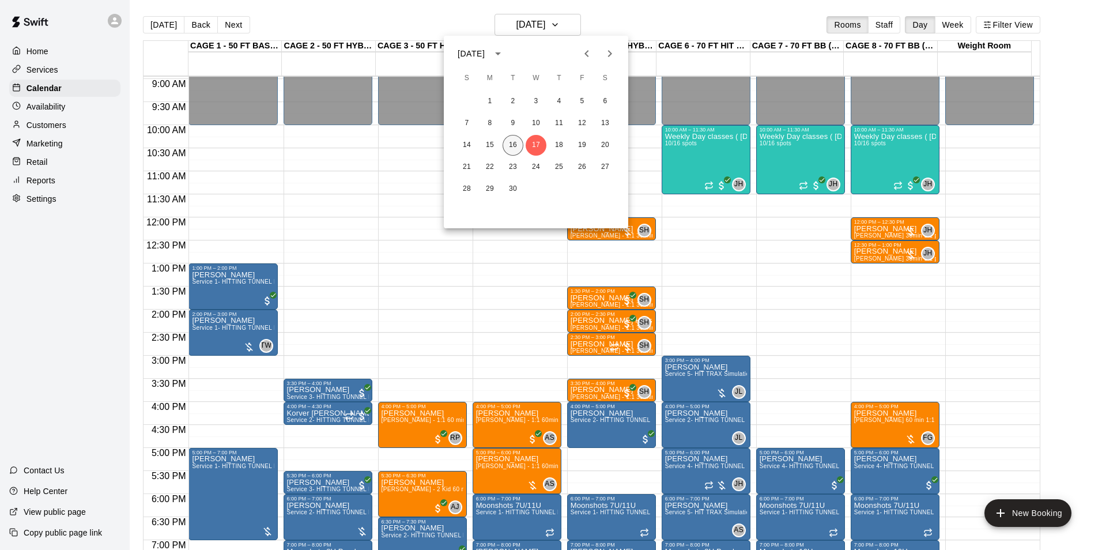
click at [513, 148] on button "16" at bounding box center [512, 145] width 21 height 21
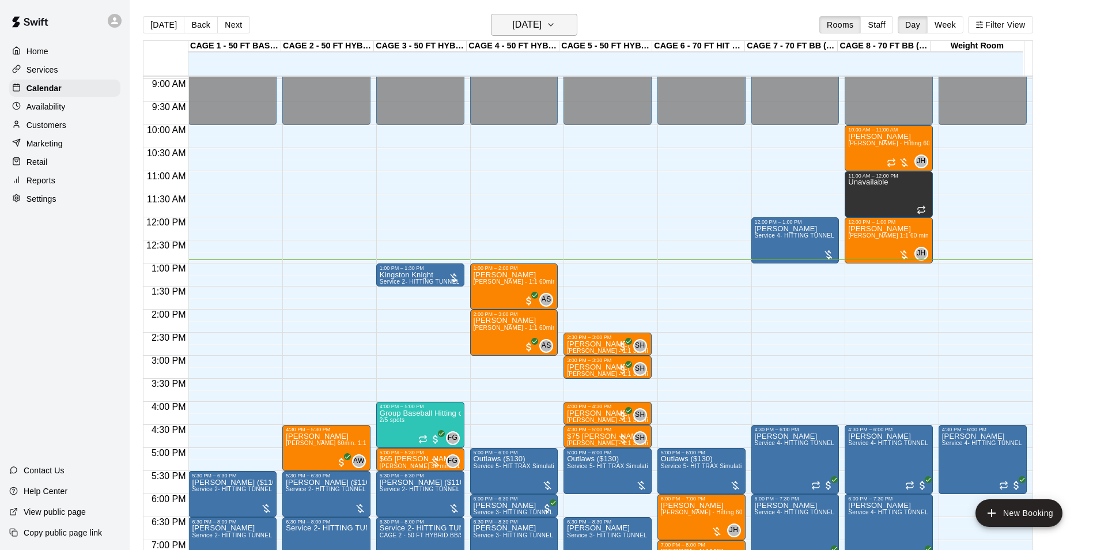
click at [542, 30] on h6 "[DATE]" at bounding box center [526, 25] width 29 height 16
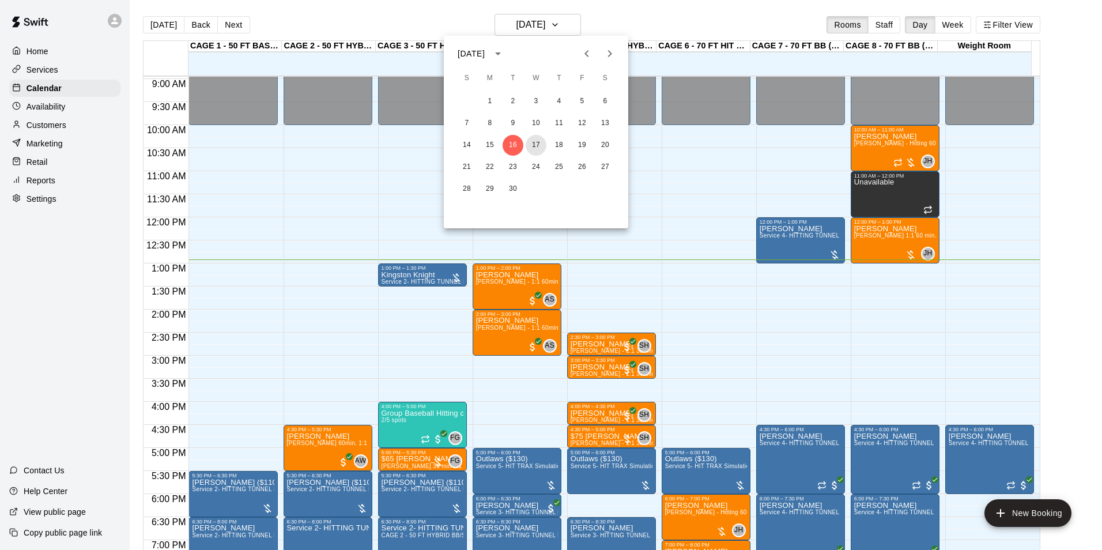
click at [538, 147] on button "17" at bounding box center [535, 145] width 21 height 21
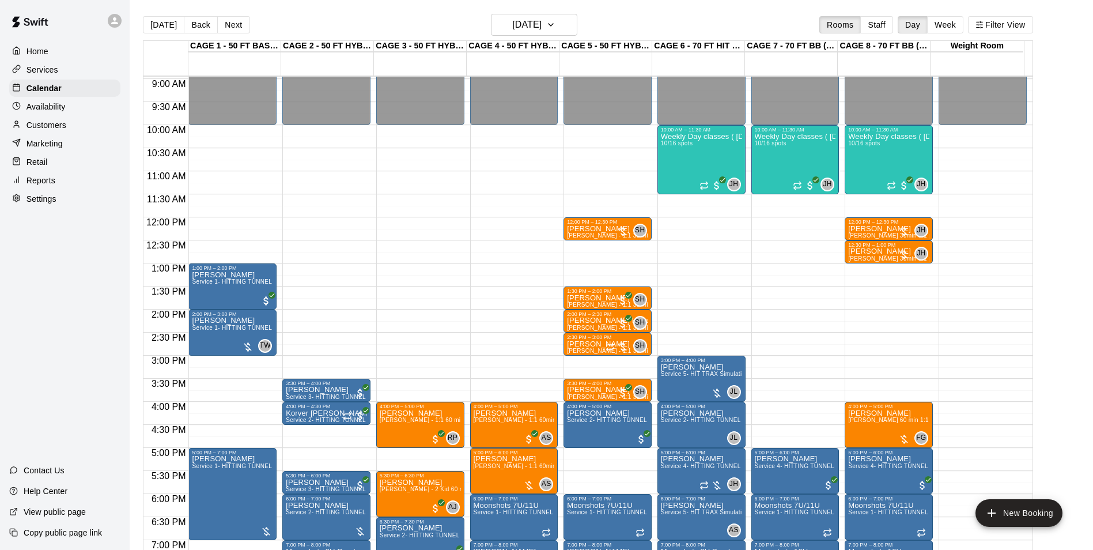
click at [57, 108] on p "Availability" at bounding box center [46, 107] width 39 height 12
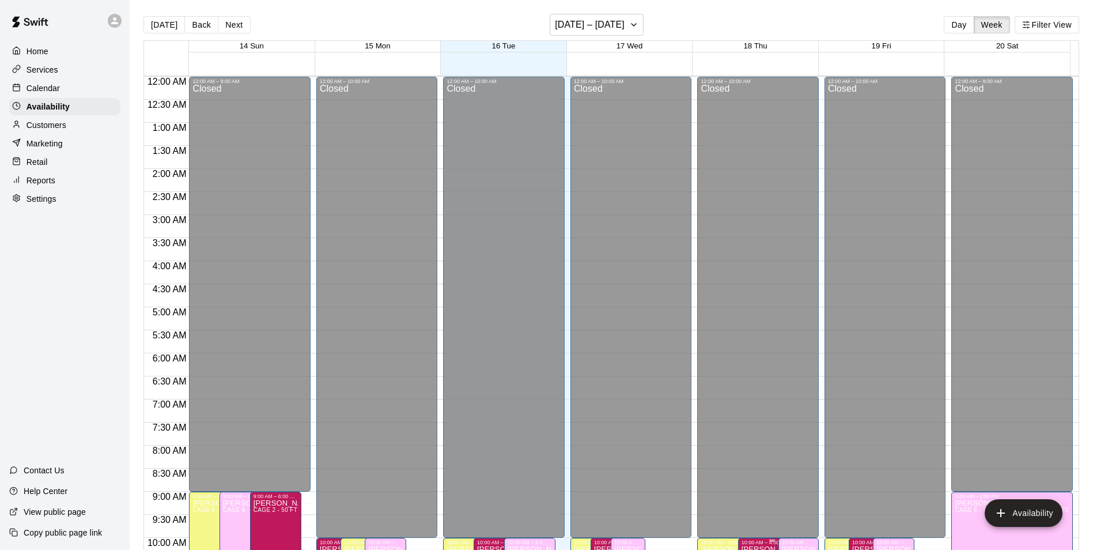
scroll to position [596, 0]
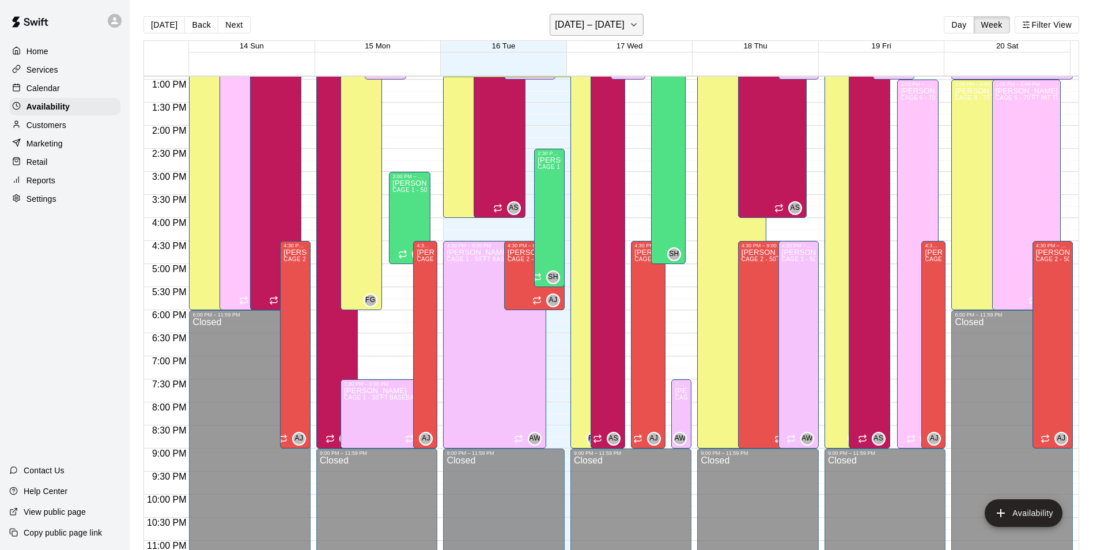
click at [615, 20] on h6 "September 14 – 20" at bounding box center [590, 25] width 70 height 16
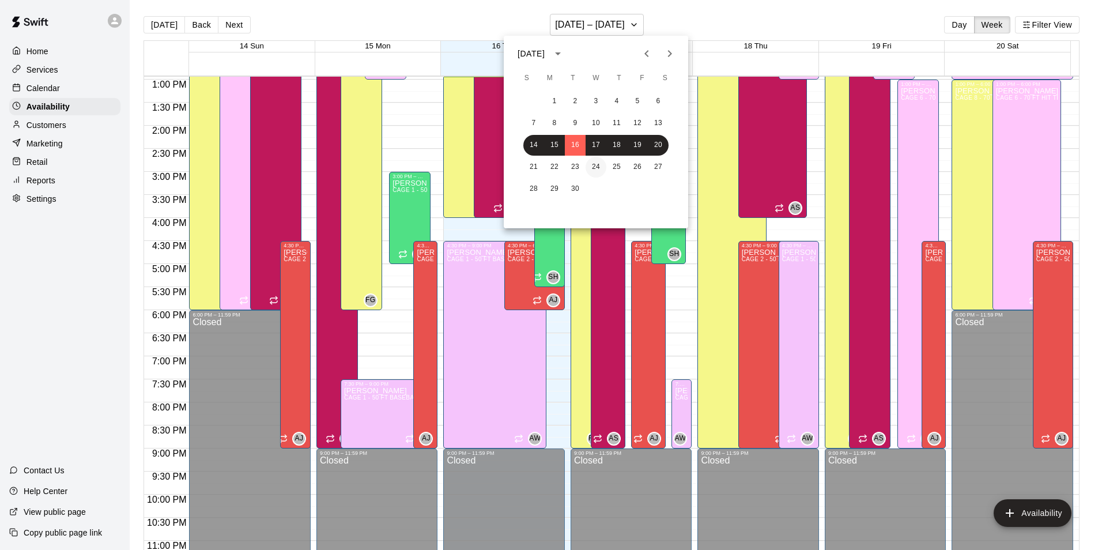
click at [598, 165] on button "24" at bounding box center [595, 167] width 21 height 21
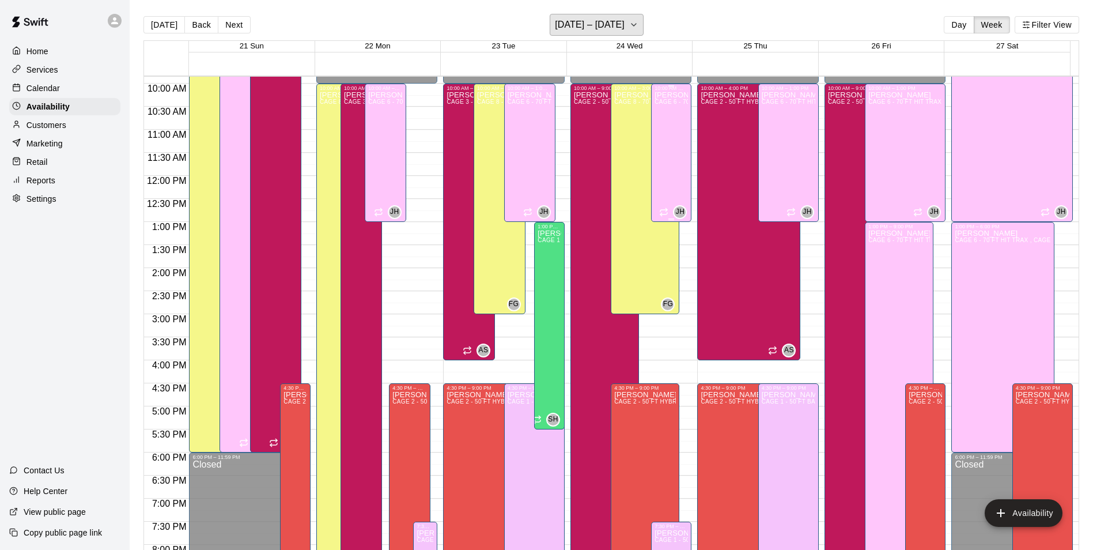
scroll to position [448, 0]
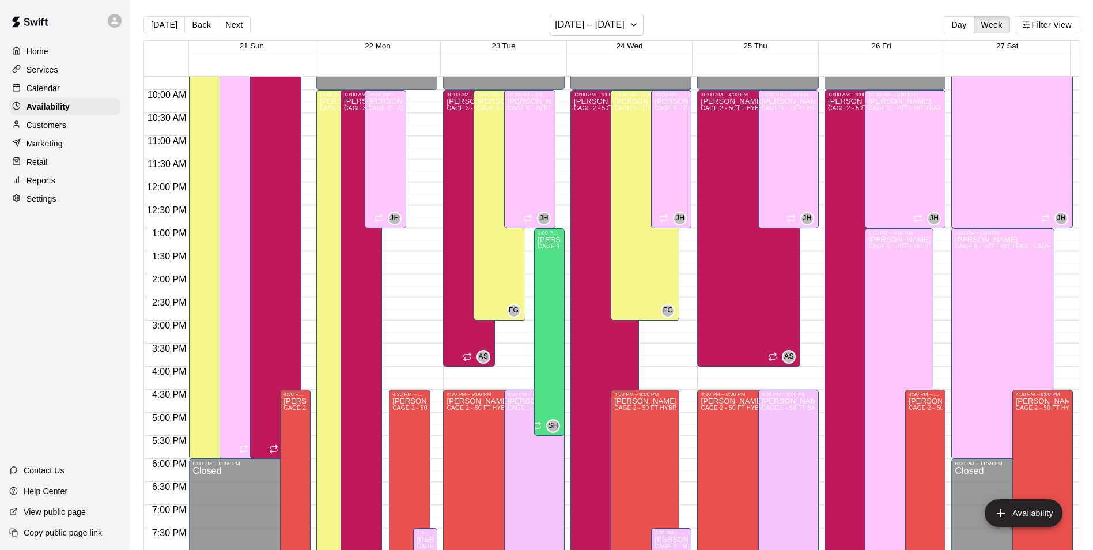
click at [97, 95] on div "Calendar" at bounding box center [64, 88] width 111 height 17
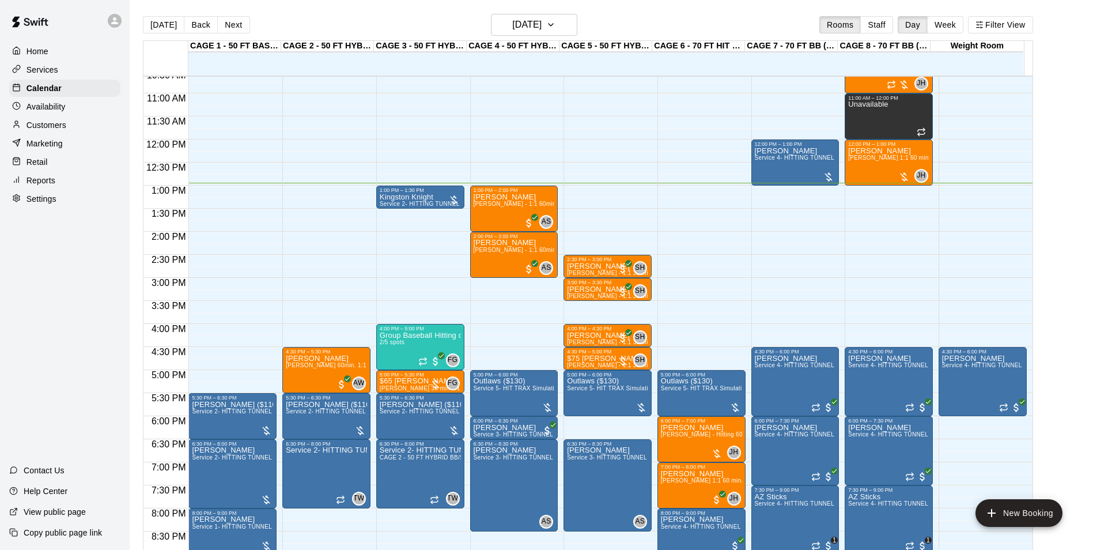
scroll to position [470, 0]
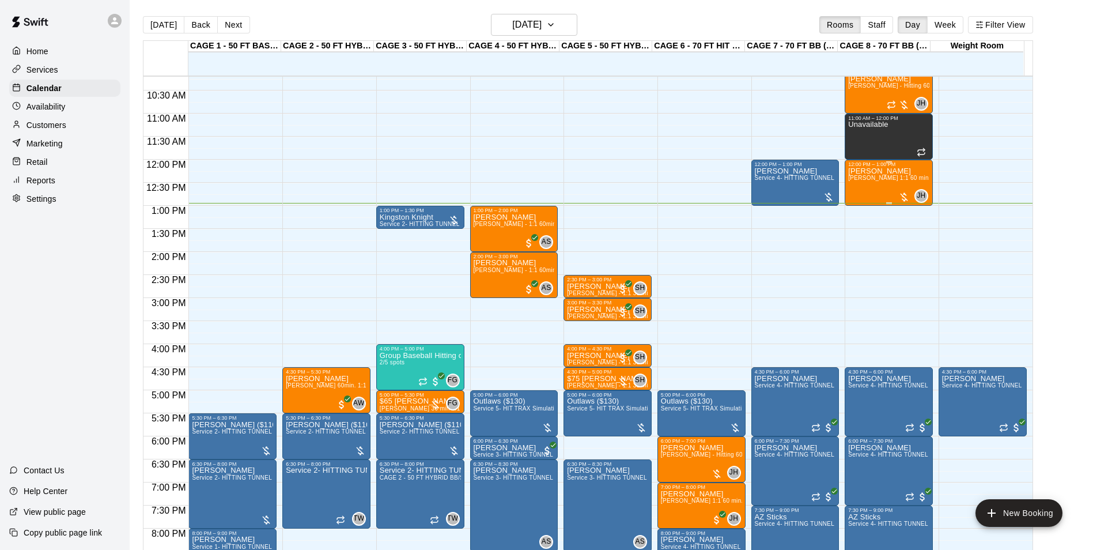
click at [883, 179] on span "[PERSON_NAME] 1:1 60 min. pitching Lesson" at bounding box center [911, 178] width 127 height 6
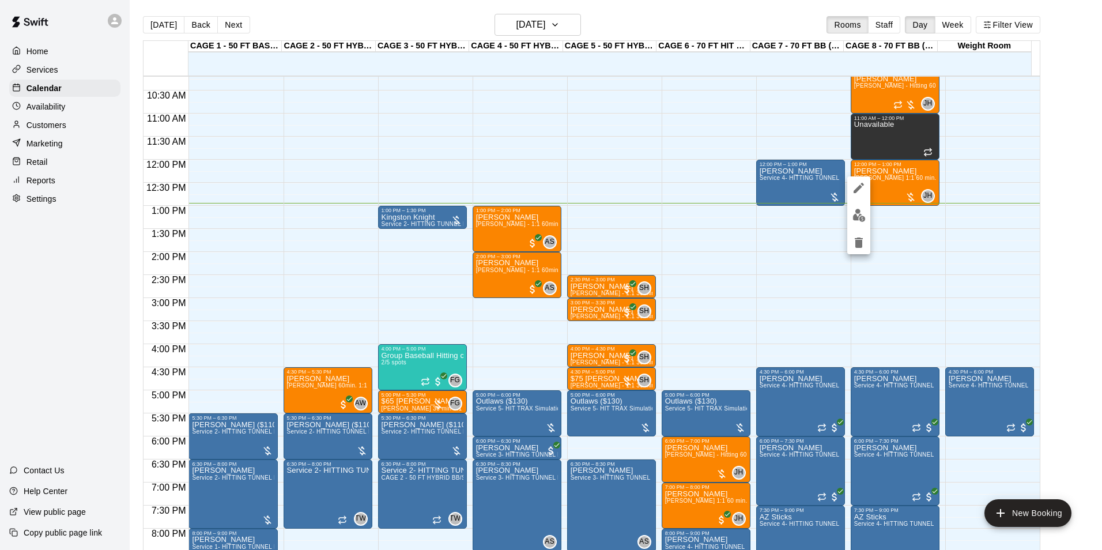
click at [869, 223] on div at bounding box center [858, 215] width 23 height 78
click at [867, 220] on button "edit" at bounding box center [858, 215] width 23 height 22
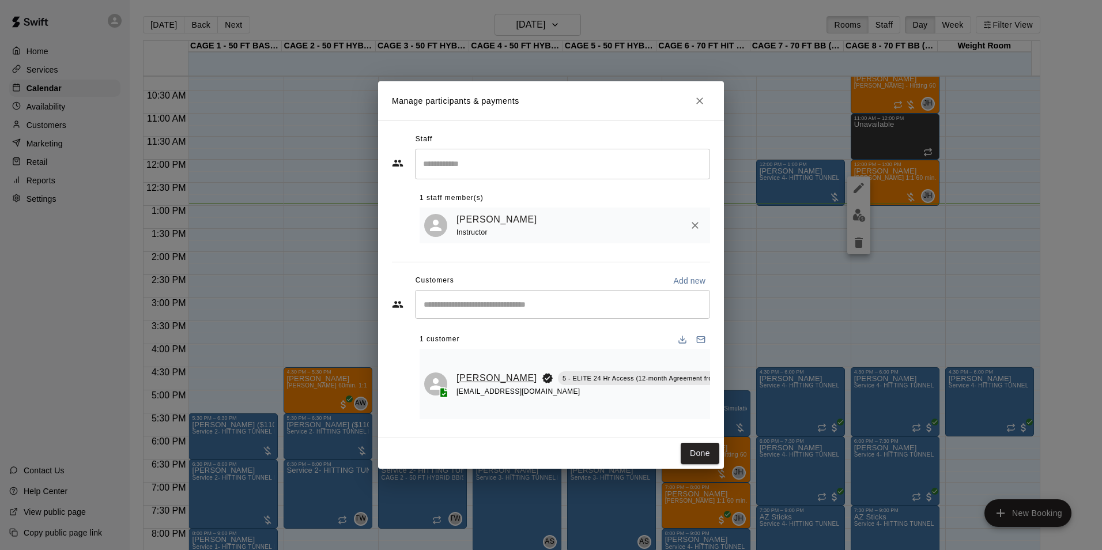
click at [467, 370] on link "[PERSON_NAME]" at bounding box center [496, 377] width 81 height 15
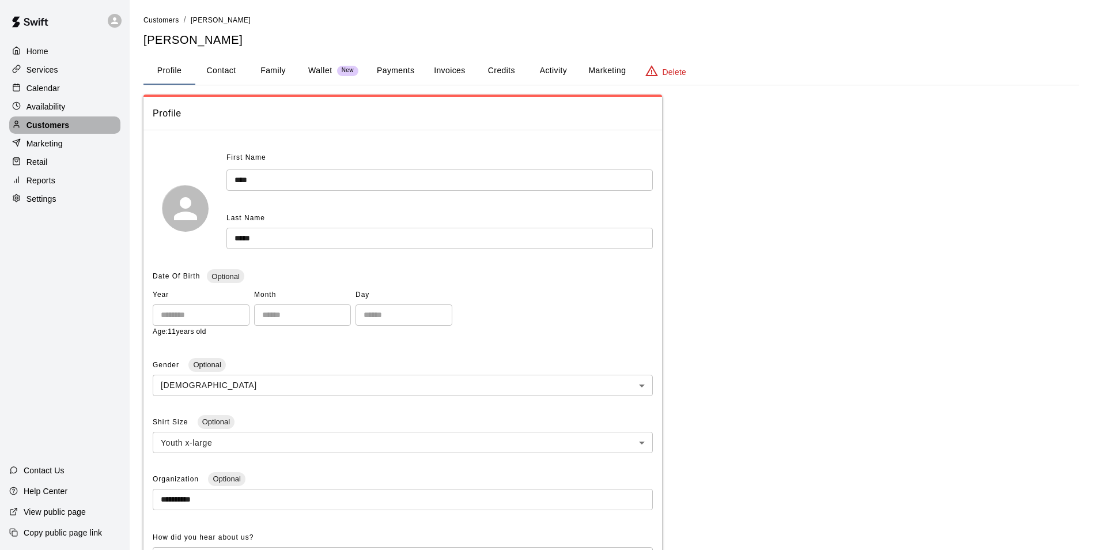
click at [101, 133] on div "Customers" at bounding box center [64, 124] width 111 height 17
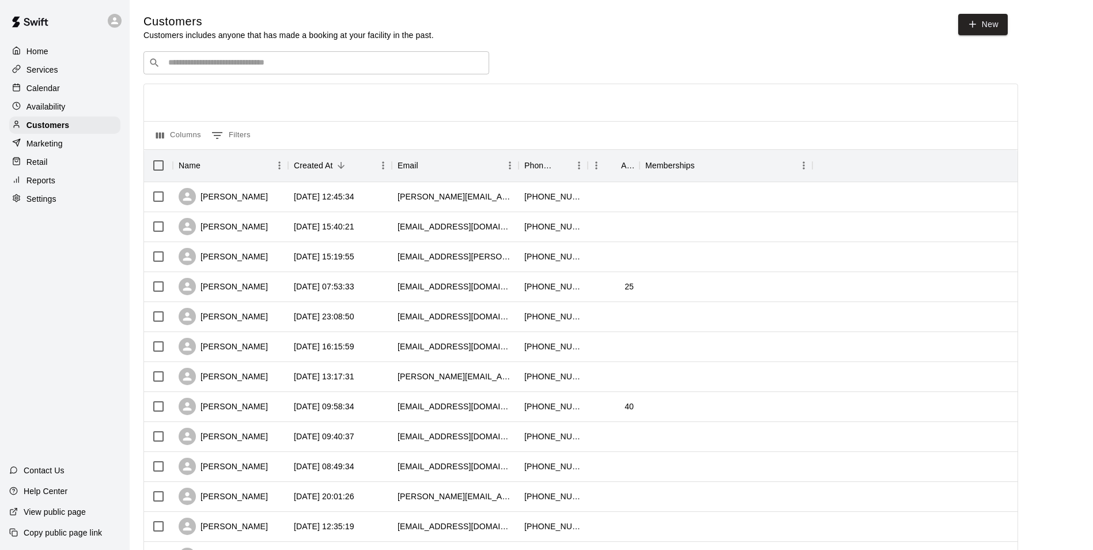
click at [102, 100] on div "Availability" at bounding box center [64, 106] width 111 height 17
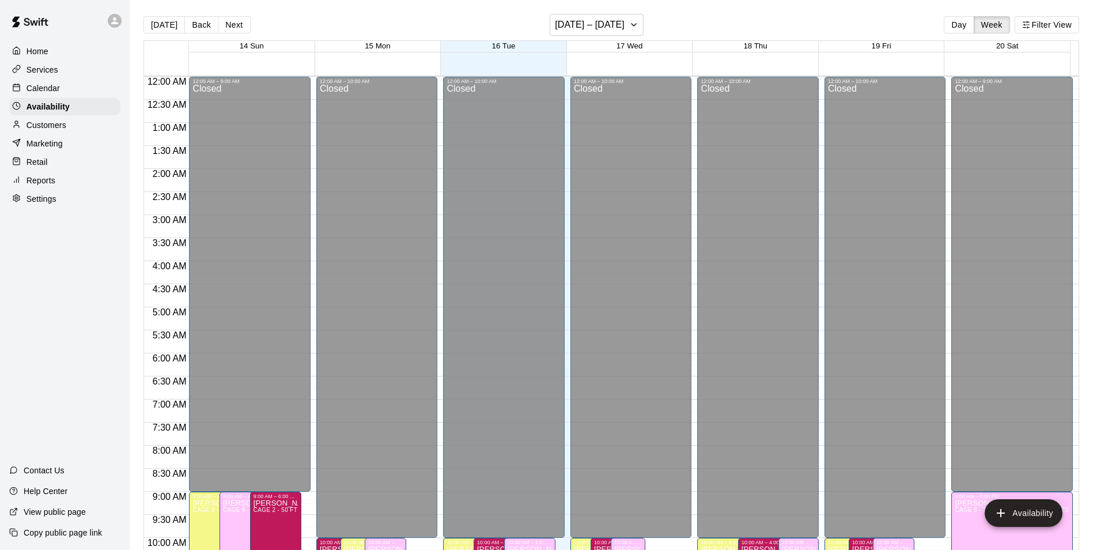
scroll to position [597, 0]
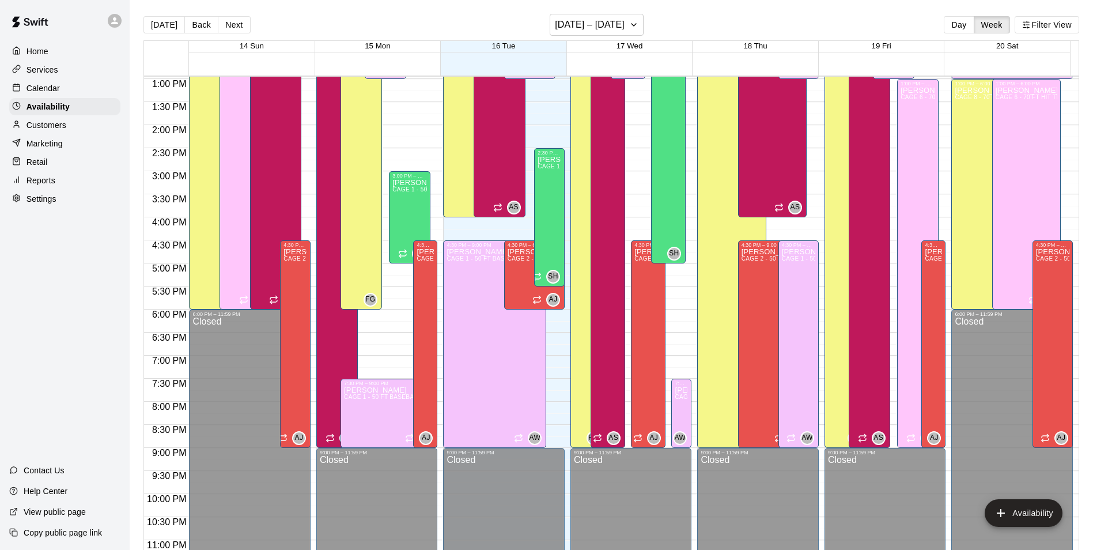
click at [104, 90] on div "Calendar" at bounding box center [64, 88] width 111 height 17
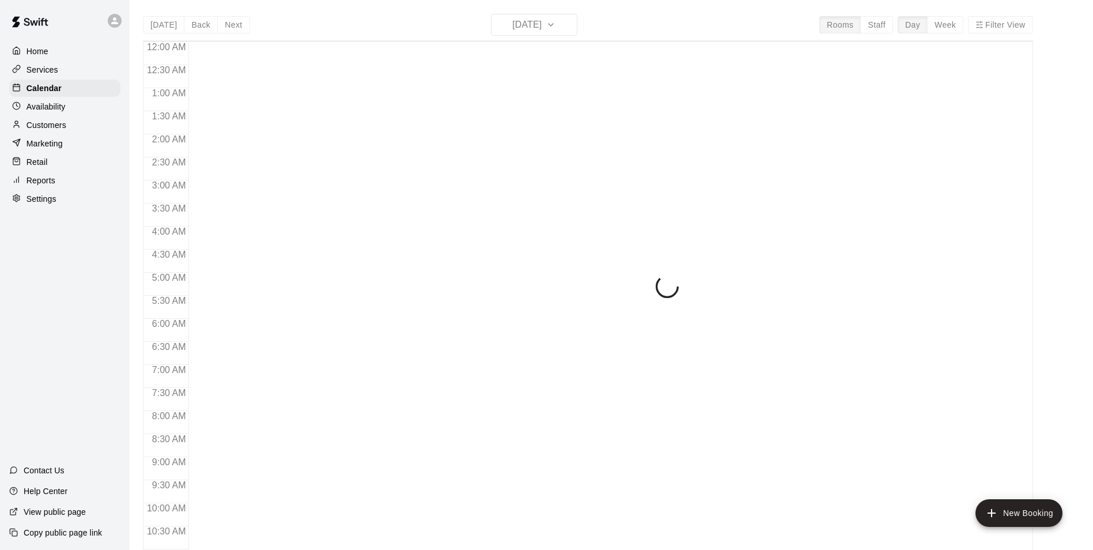
scroll to position [585, 0]
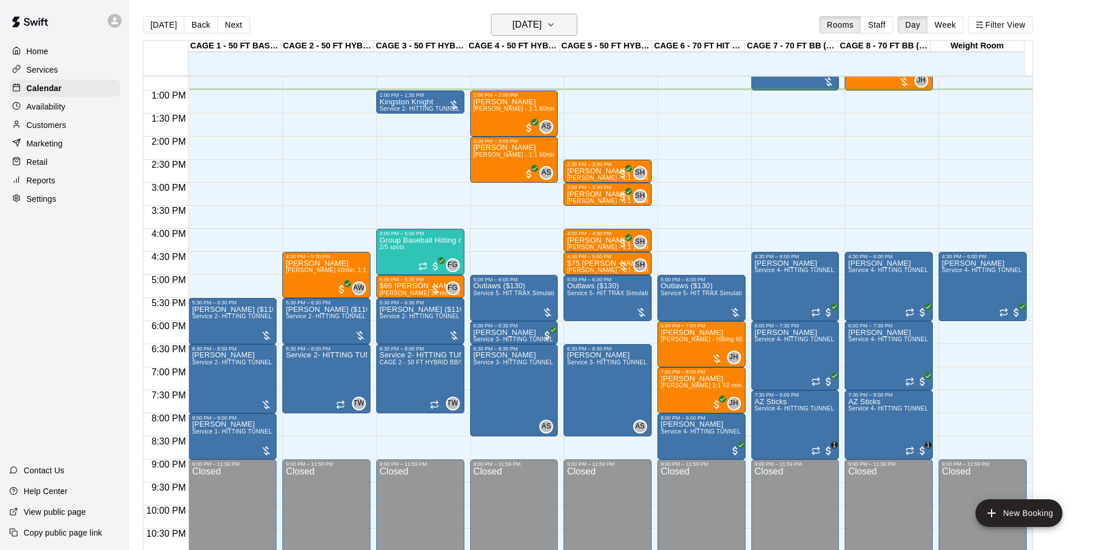
click at [525, 27] on h6 "[DATE]" at bounding box center [526, 25] width 29 height 16
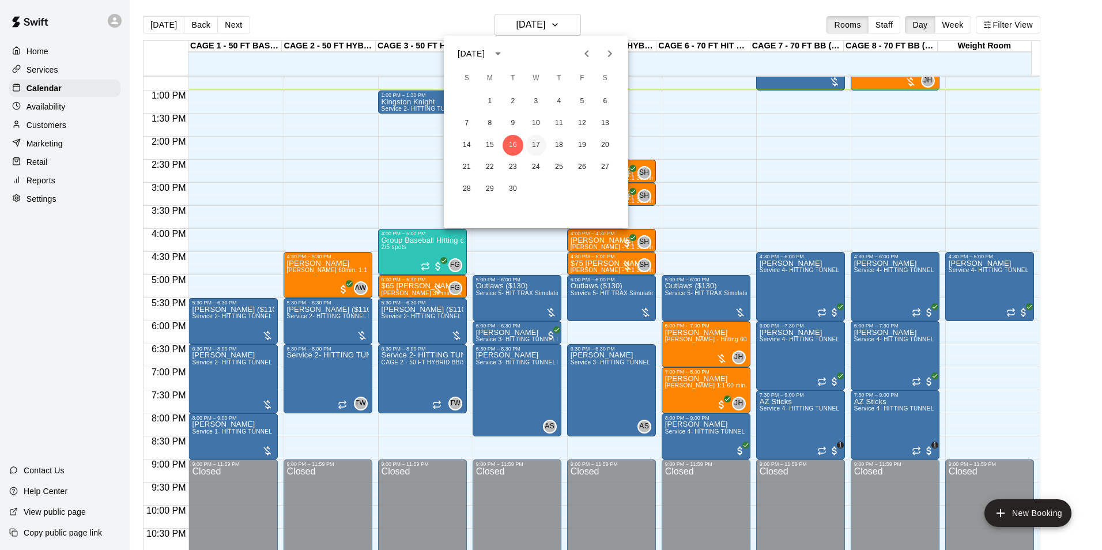
click at [539, 146] on button "17" at bounding box center [535, 145] width 21 height 21
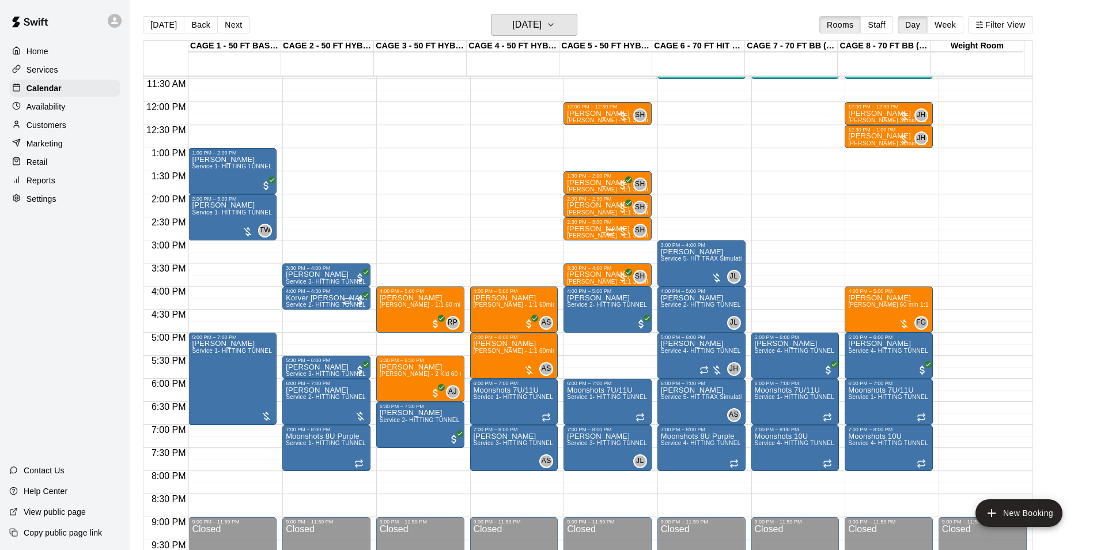
scroll to position [470, 0]
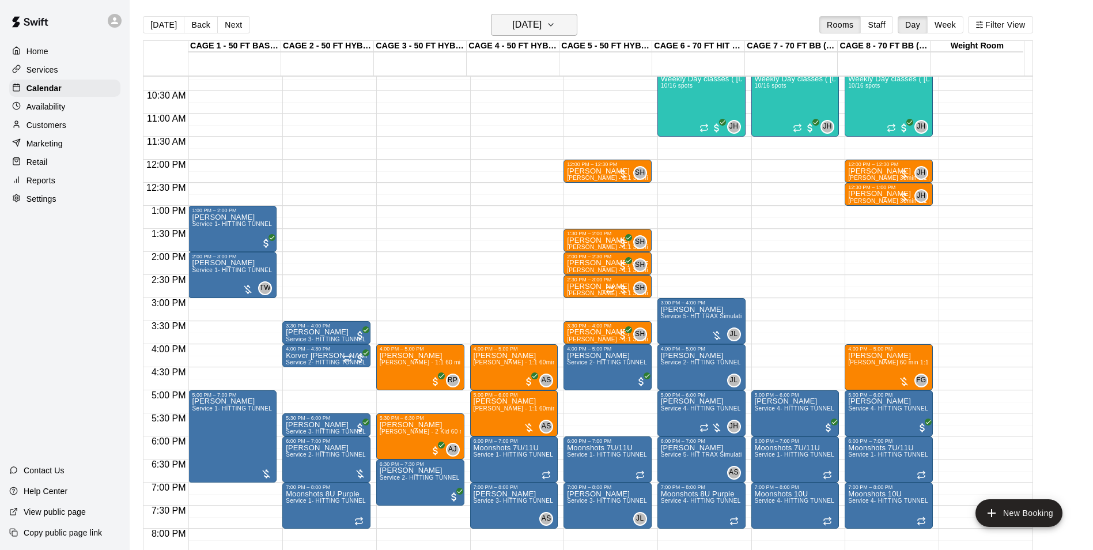
click at [550, 16] on button "[DATE]" at bounding box center [534, 25] width 86 height 22
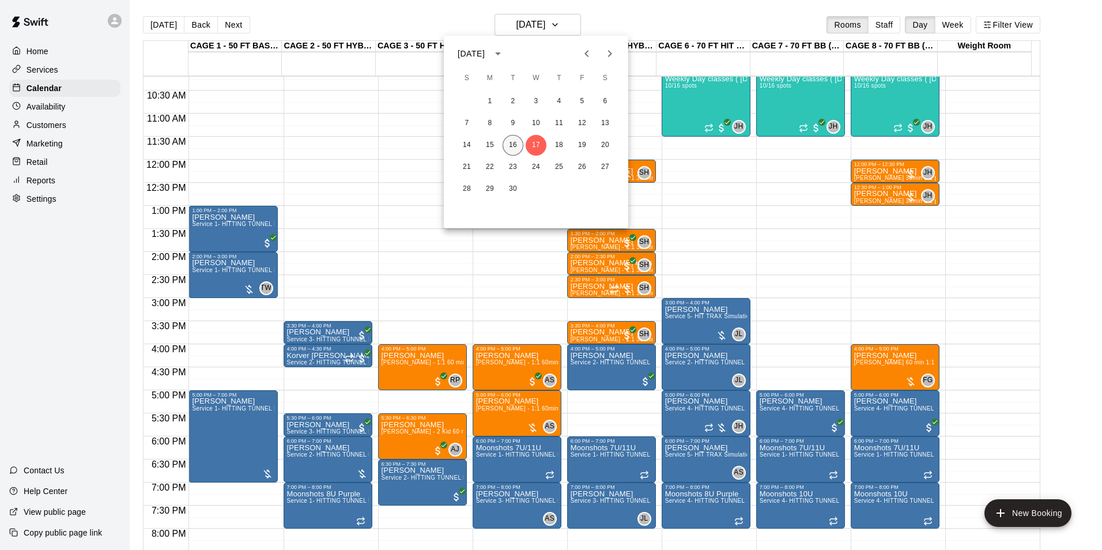
click at [515, 150] on button "16" at bounding box center [512, 145] width 21 height 21
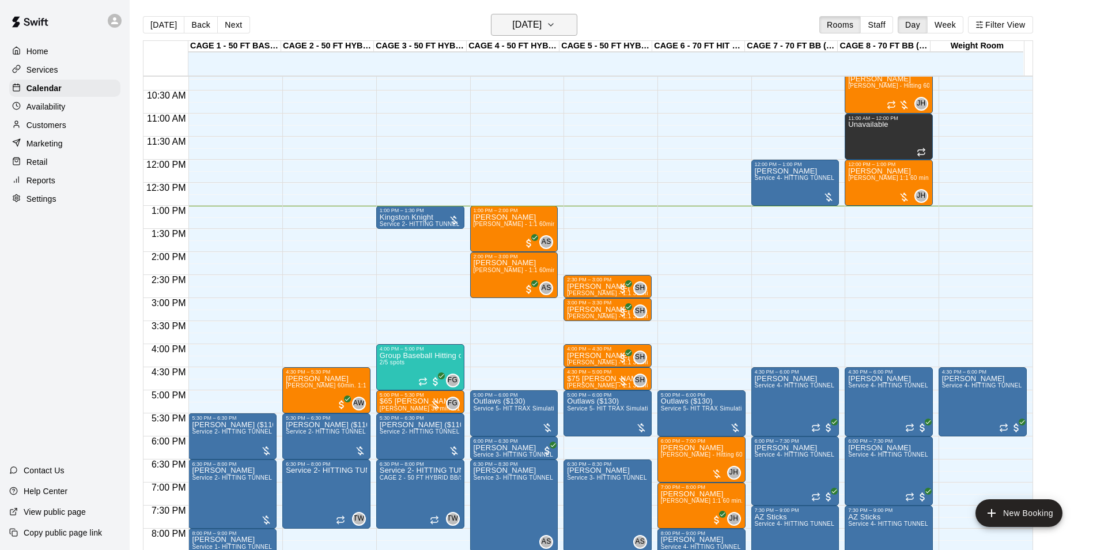
click at [539, 29] on h6 "[DATE]" at bounding box center [526, 25] width 29 height 16
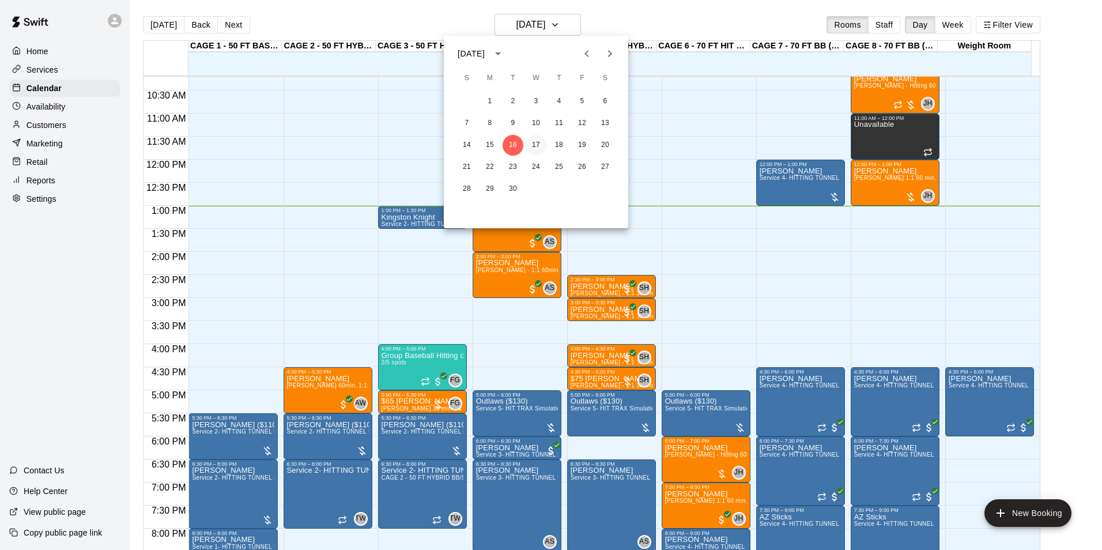
click at [534, 135] on button "17" at bounding box center [535, 145] width 21 height 21
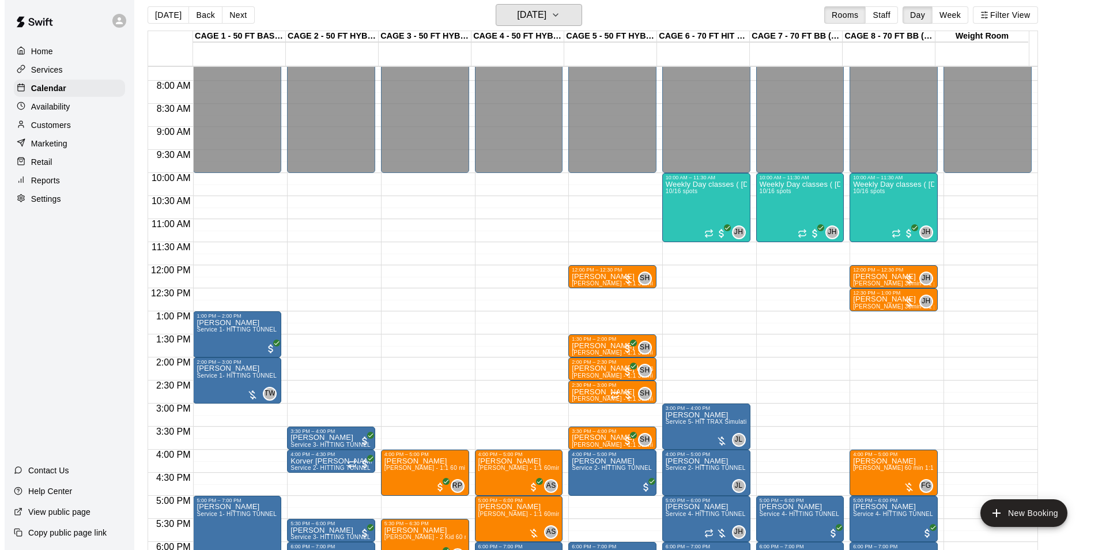
scroll to position [18, 0]
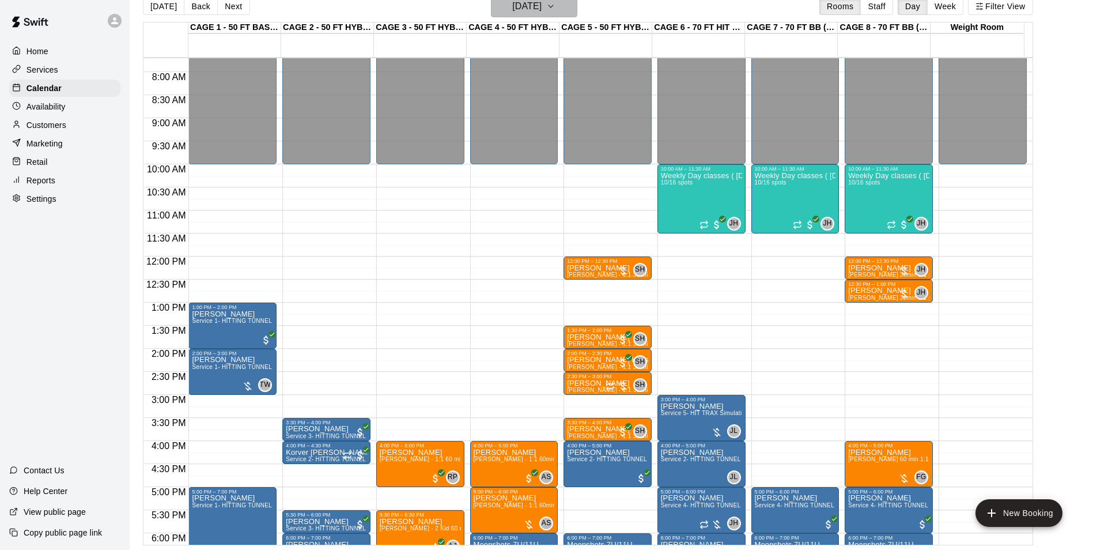
click at [525, 3] on h6 "Wednesday Sep 17" at bounding box center [526, 6] width 29 height 16
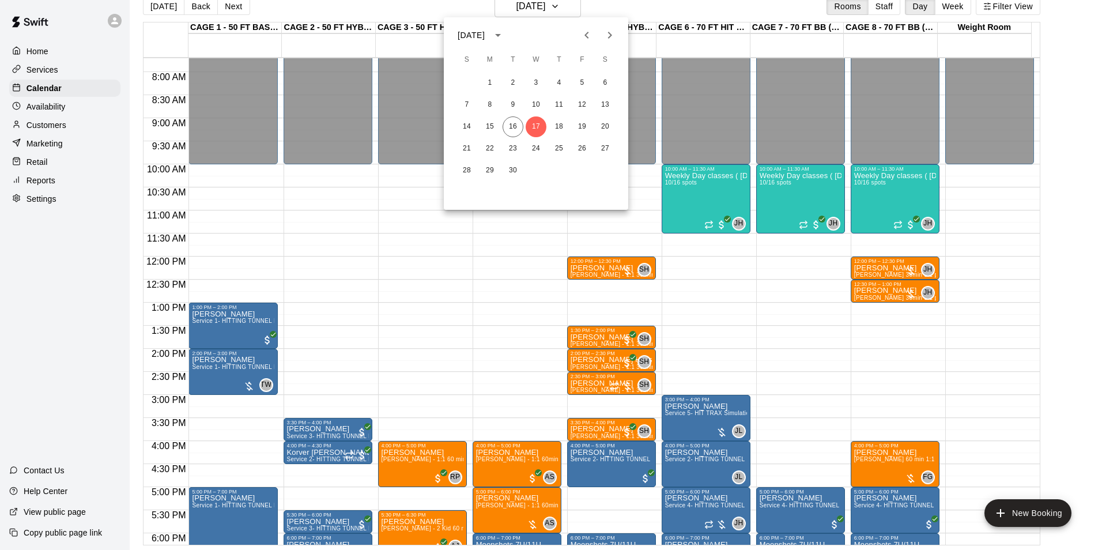
drag, startPoint x: 525, startPoint y: 3, endPoint x: 408, endPoint y: 123, distance: 167.5
click at [408, 123] on div at bounding box center [551, 275] width 1102 height 550
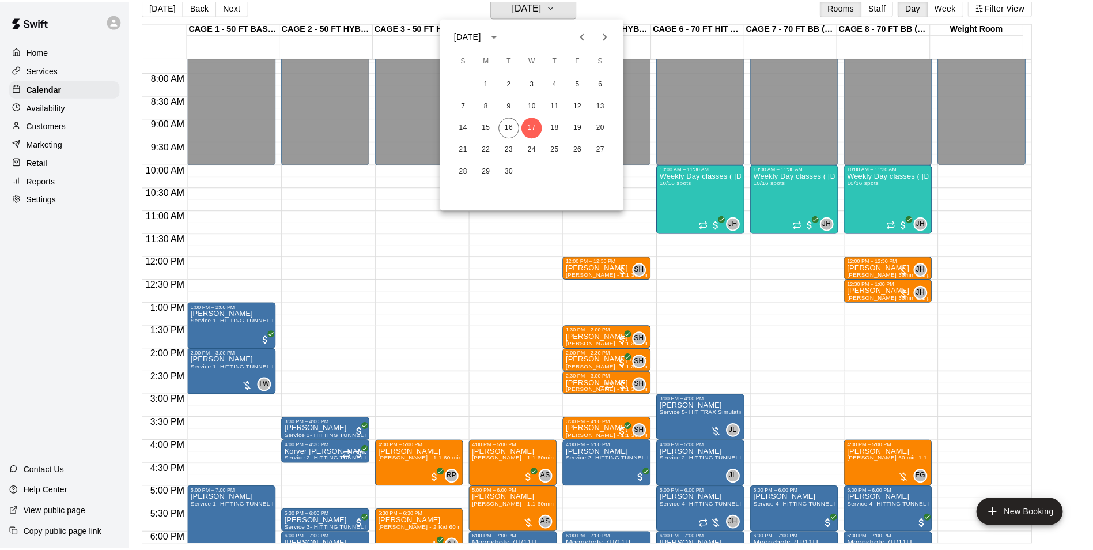
scroll to position [14, 0]
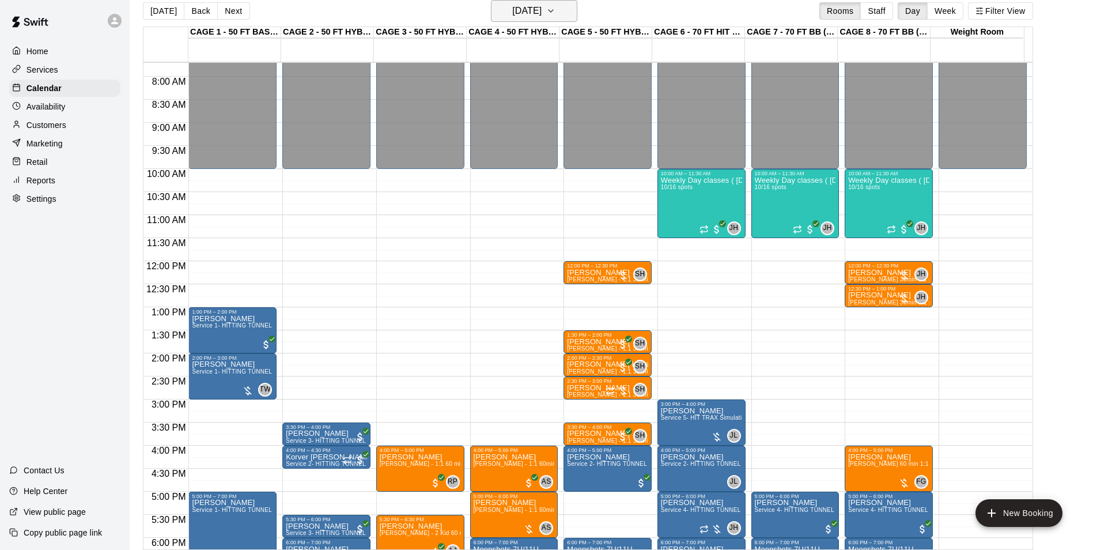
click at [524, 8] on h6 "Wednesday Sep 17" at bounding box center [526, 11] width 29 height 16
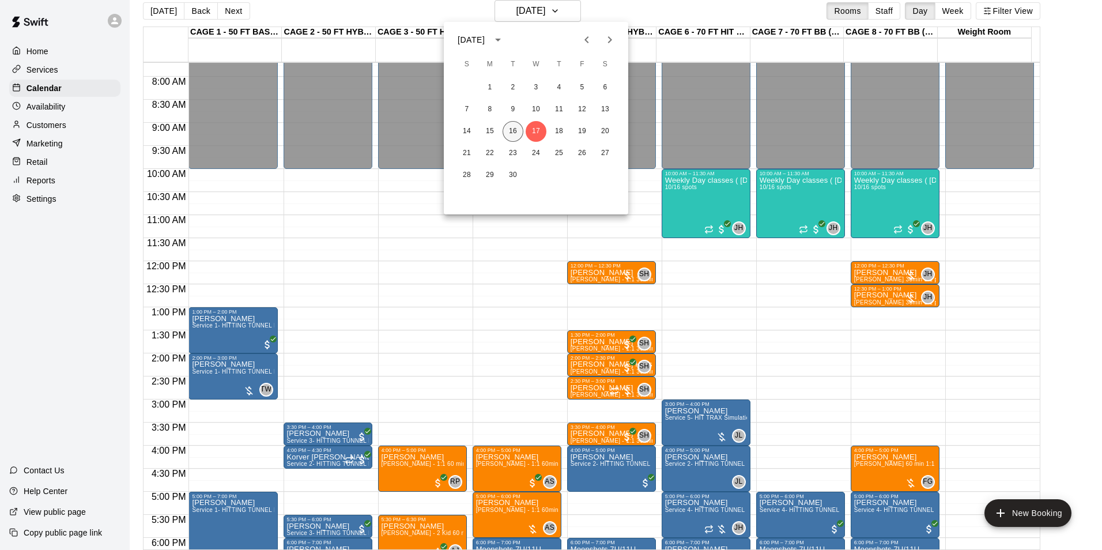
click at [520, 128] on button "16" at bounding box center [512, 131] width 21 height 21
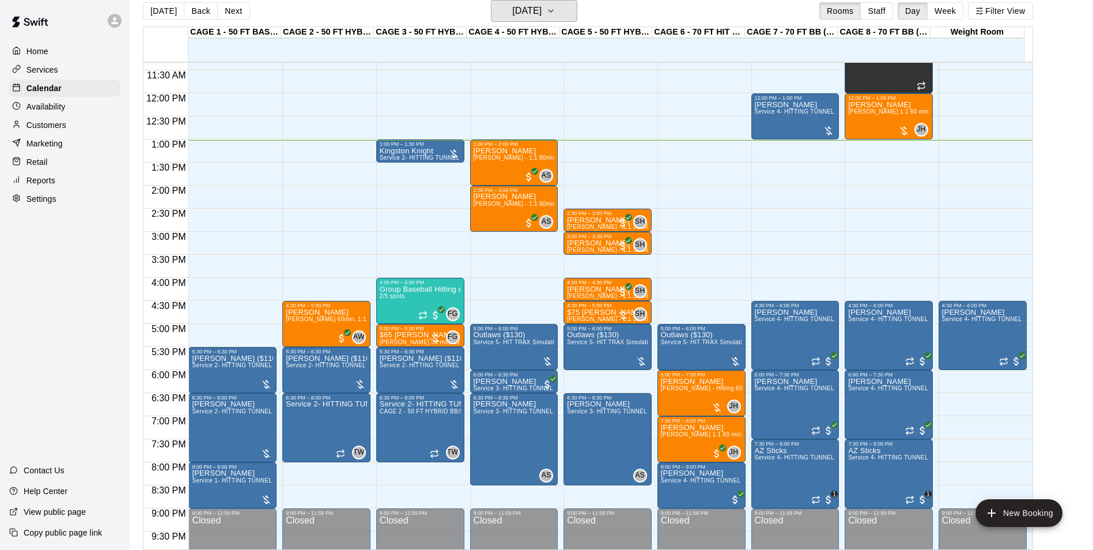
scroll to position [528, 0]
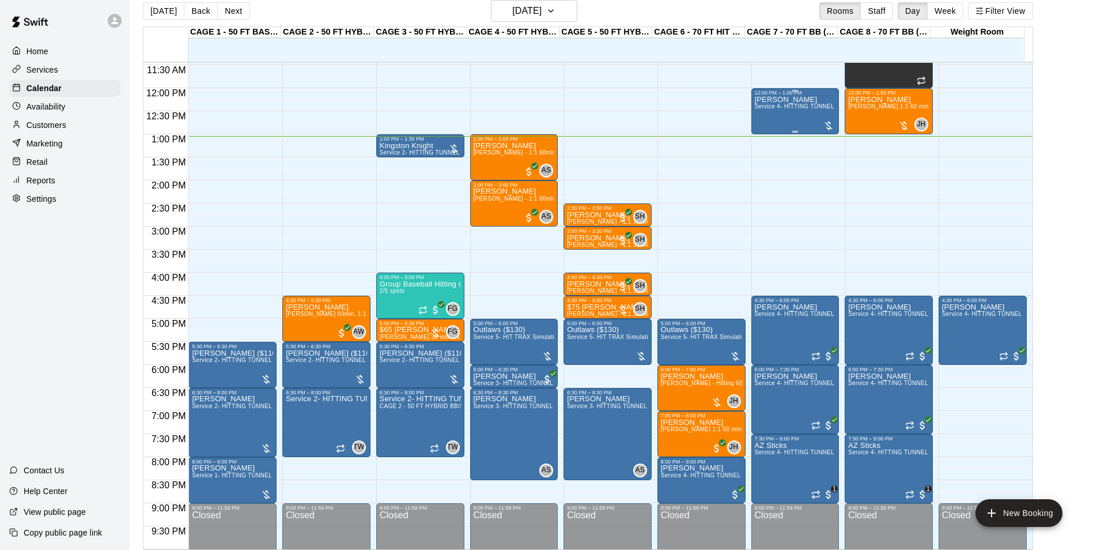
click at [780, 105] on span "Service 4- HITTING TUNNEL RENTAL - 70ft Baseball" at bounding box center [828, 106] width 146 height 6
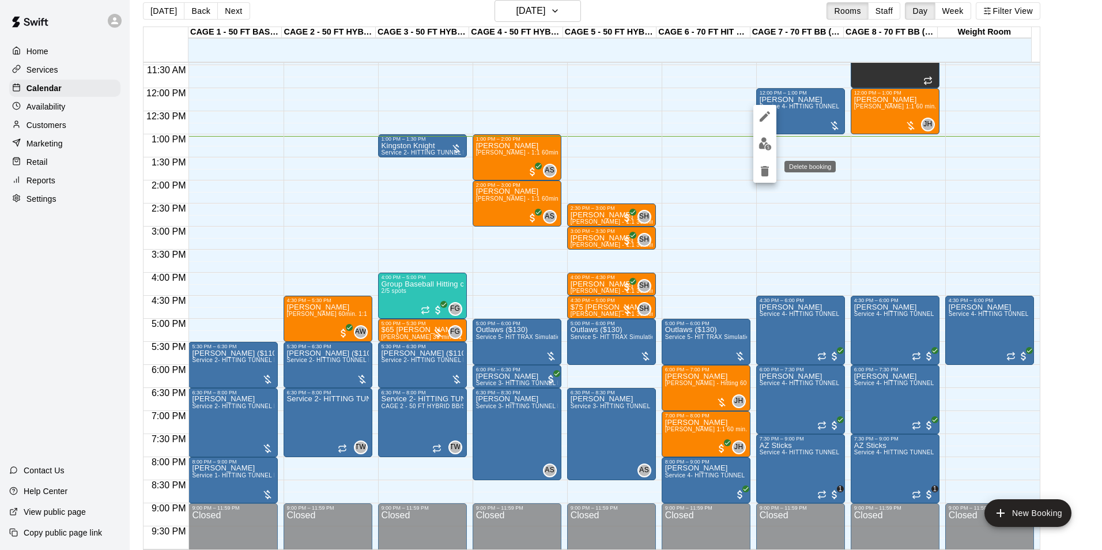
click at [759, 145] on img "edit" at bounding box center [764, 143] width 13 height 13
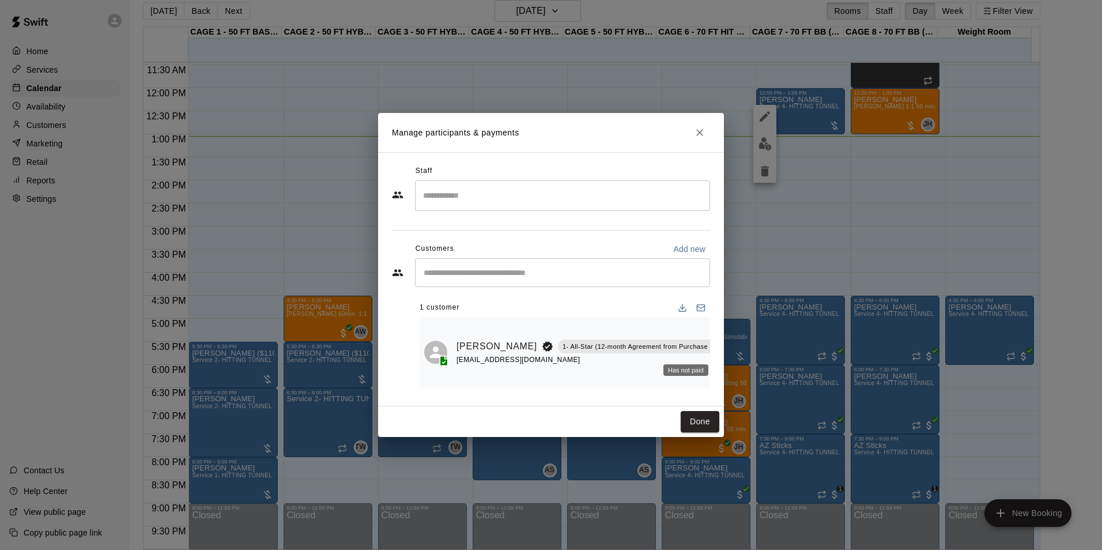
click at [685, 371] on div "Has not paid" at bounding box center [685, 370] width 45 height 12
click at [736, 370] on icon "Manage bookings & payment" at bounding box center [742, 372] width 12 height 12
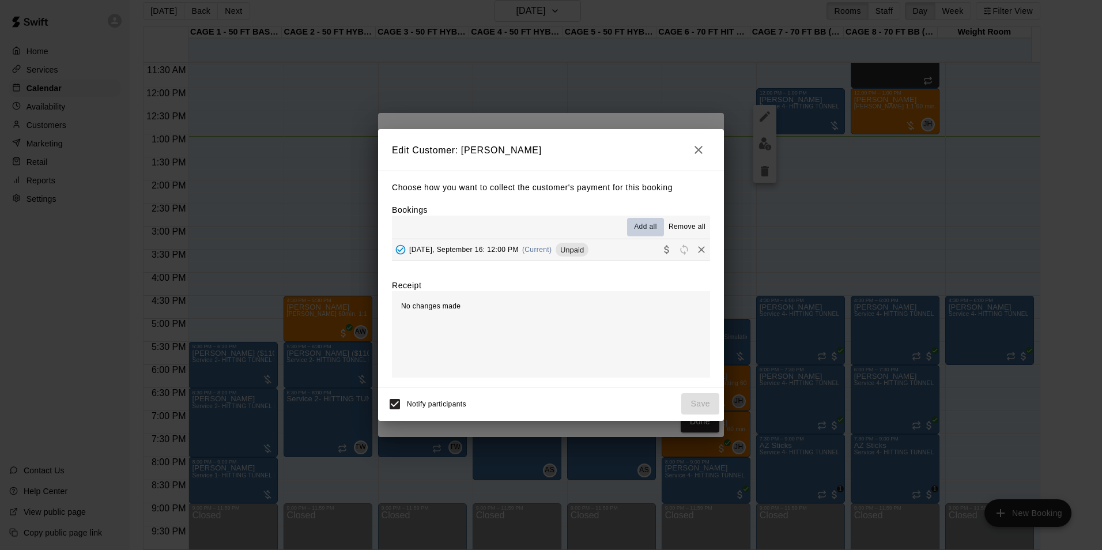
click at [655, 224] on span "Add all" at bounding box center [645, 227] width 23 height 12
click at [629, 235] on button "Add all" at bounding box center [645, 227] width 37 height 18
click at [625, 244] on button "Tuesday, September 16: 12:00 PM (Current) Unpaid" at bounding box center [551, 249] width 318 height 21
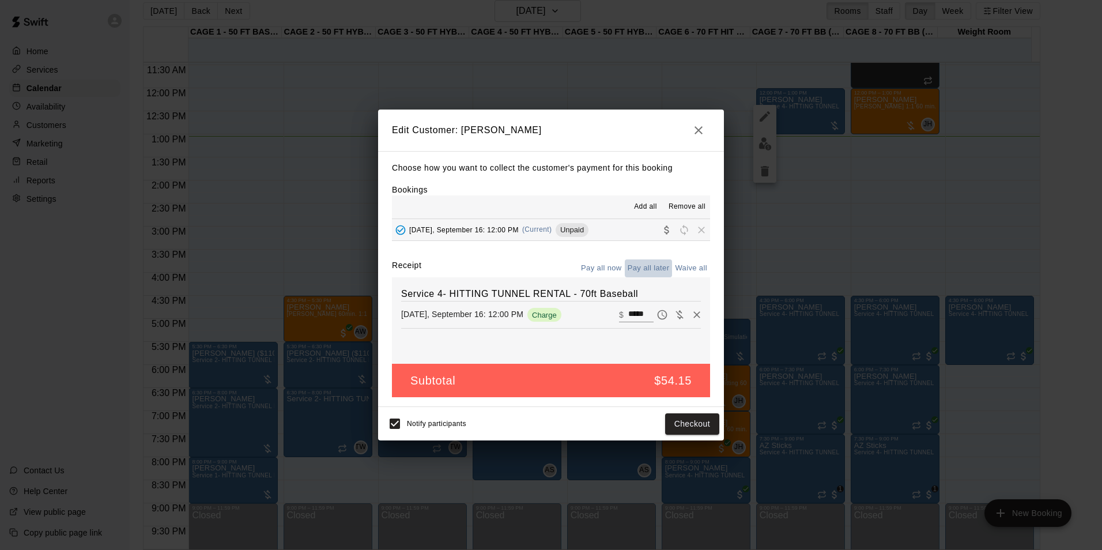
click at [645, 268] on button "Pay all later" at bounding box center [649, 268] width 48 height 18
click at [607, 264] on button "Pay all now" at bounding box center [601, 268] width 47 height 18
click at [697, 437] on div "Notify participants Checkout" at bounding box center [551, 423] width 346 height 33
click at [697, 432] on button "Checkout" at bounding box center [692, 423] width 54 height 21
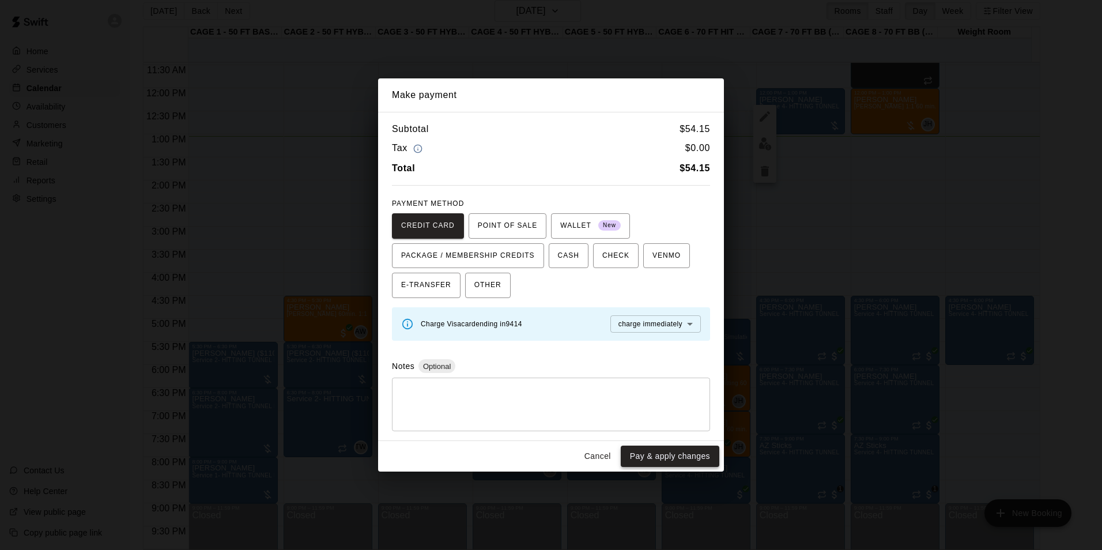
click at [692, 451] on button "Pay & apply changes" at bounding box center [669, 455] width 99 height 21
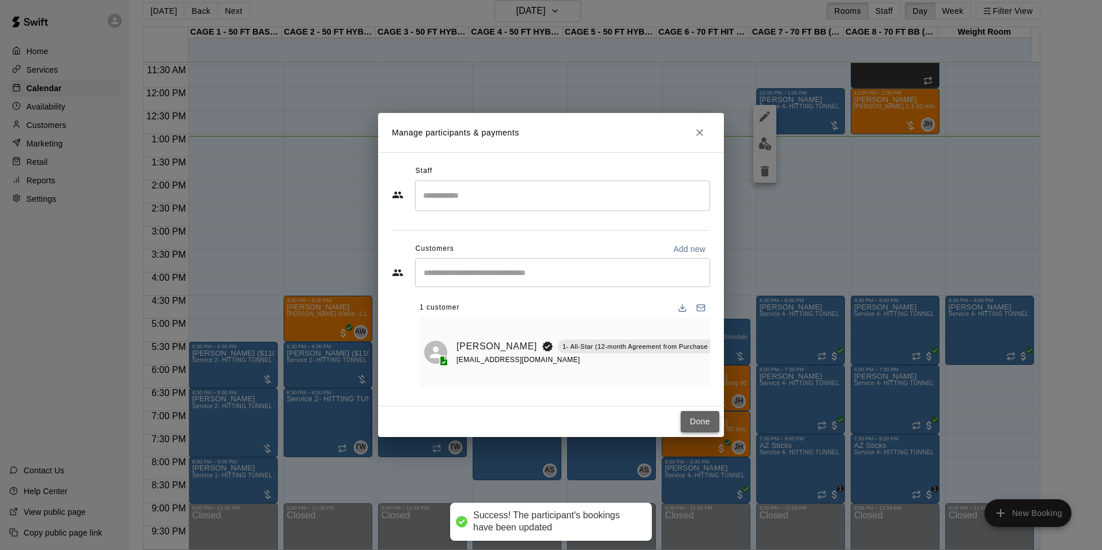
click at [703, 426] on button "Done" at bounding box center [699, 421] width 39 height 21
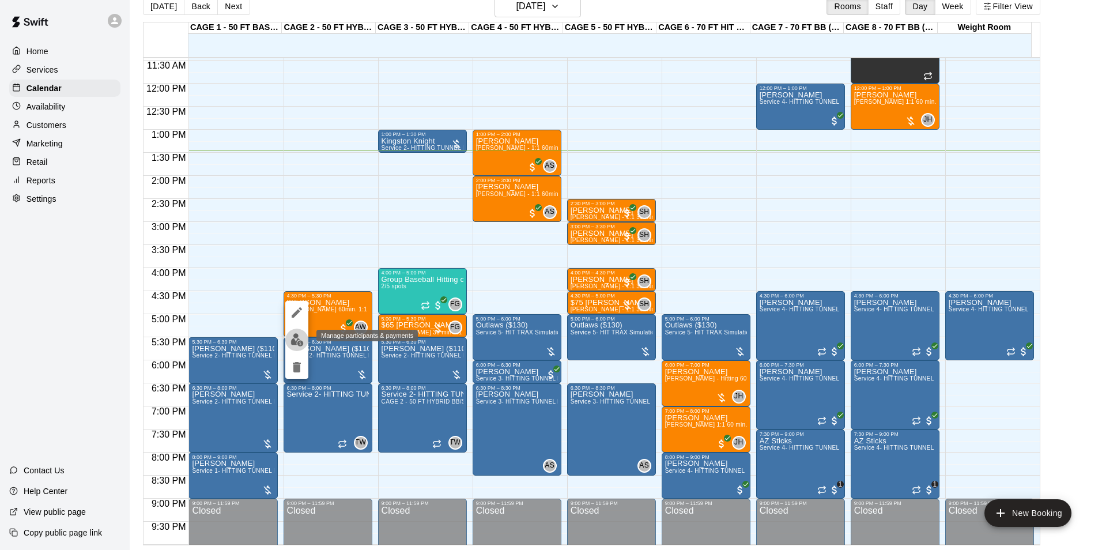
click at [305, 336] on button "edit" at bounding box center [296, 339] width 23 height 22
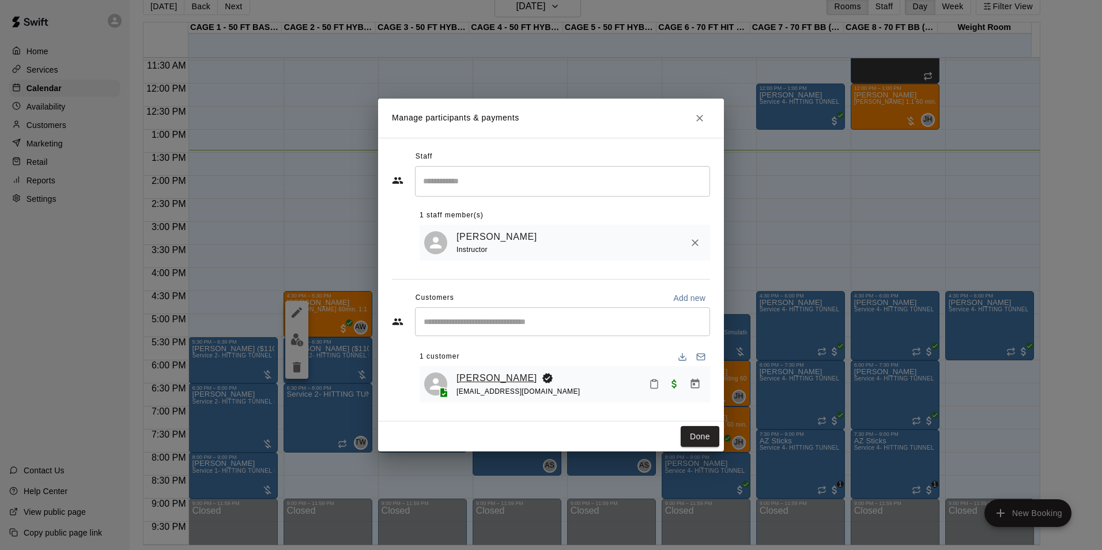
click at [508, 380] on link "[PERSON_NAME]" at bounding box center [496, 377] width 81 height 15
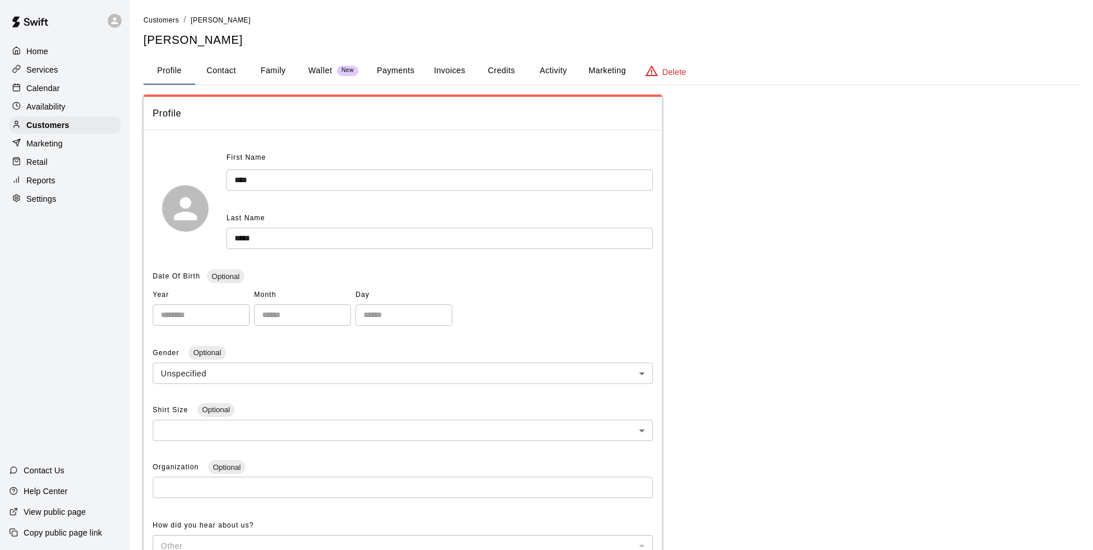
drag, startPoint x: 239, startPoint y: 56, endPoint x: 237, endPoint y: 65, distance: 8.2
click at [239, 59] on button "Contact" at bounding box center [221, 71] width 52 height 28
select select "**"
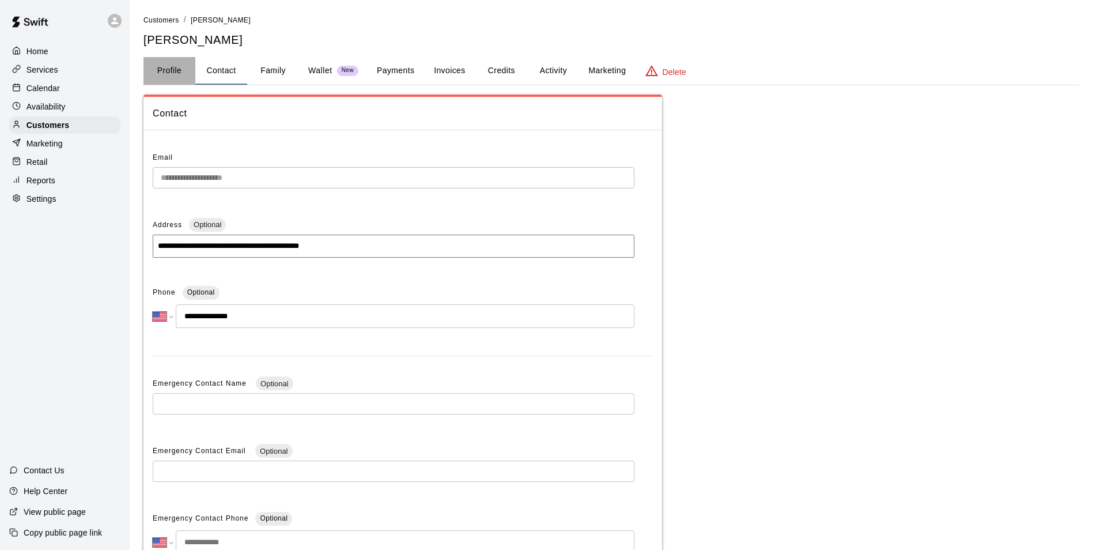
click at [180, 73] on button "Profile" at bounding box center [169, 71] width 52 height 28
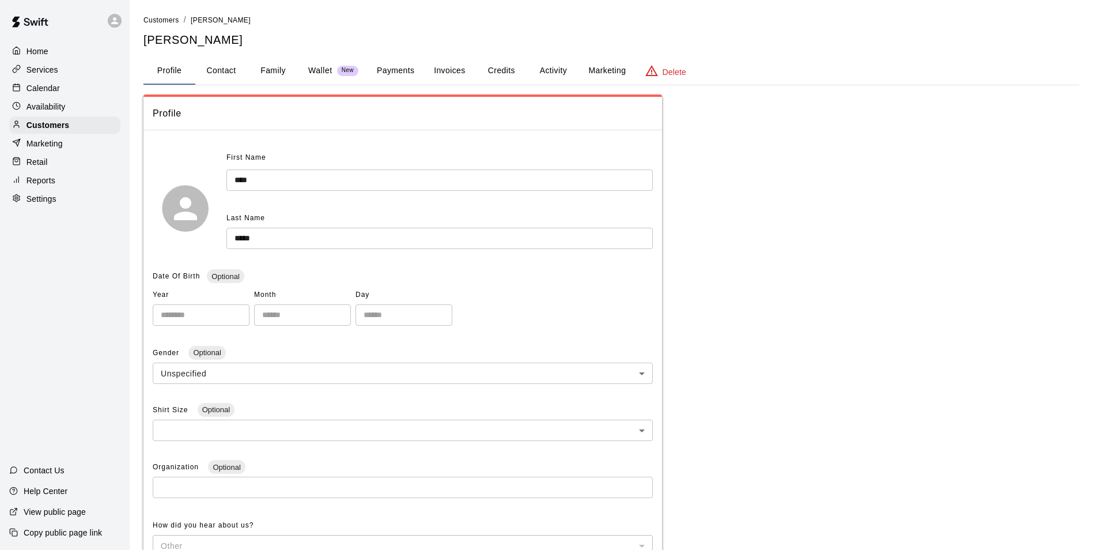
click at [96, 115] on div "Availability" at bounding box center [64, 106] width 111 height 17
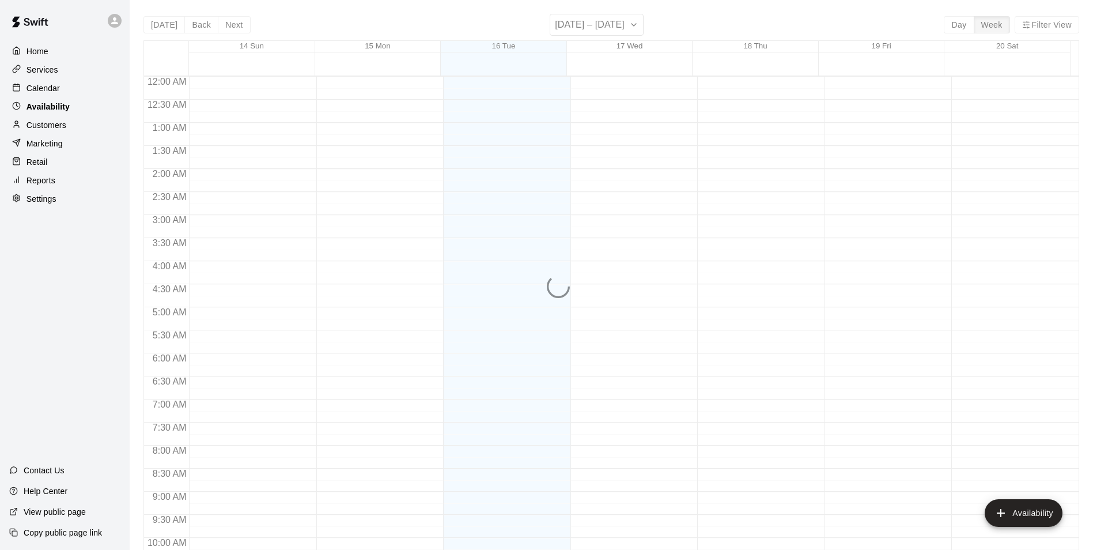
scroll to position [620, 0]
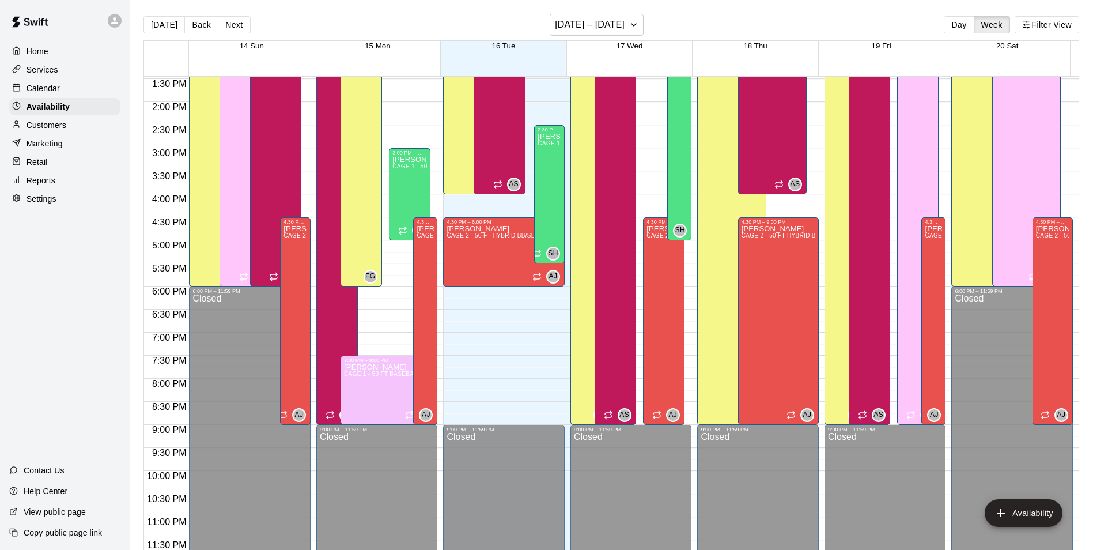
click at [80, 56] on div "Home" at bounding box center [64, 51] width 111 height 17
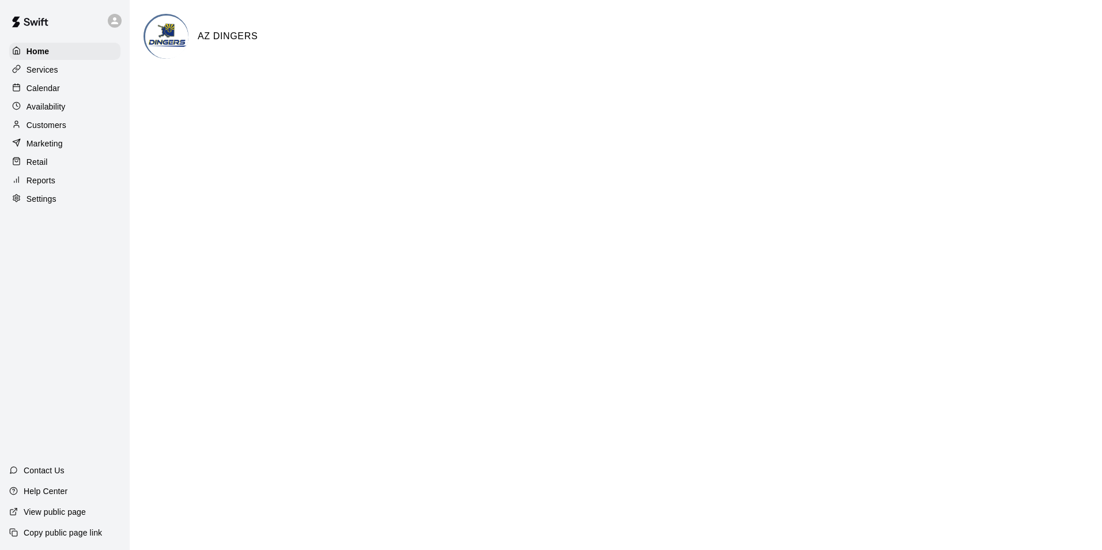
click at [68, 93] on div "Calendar" at bounding box center [64, 88] width 111 height 17
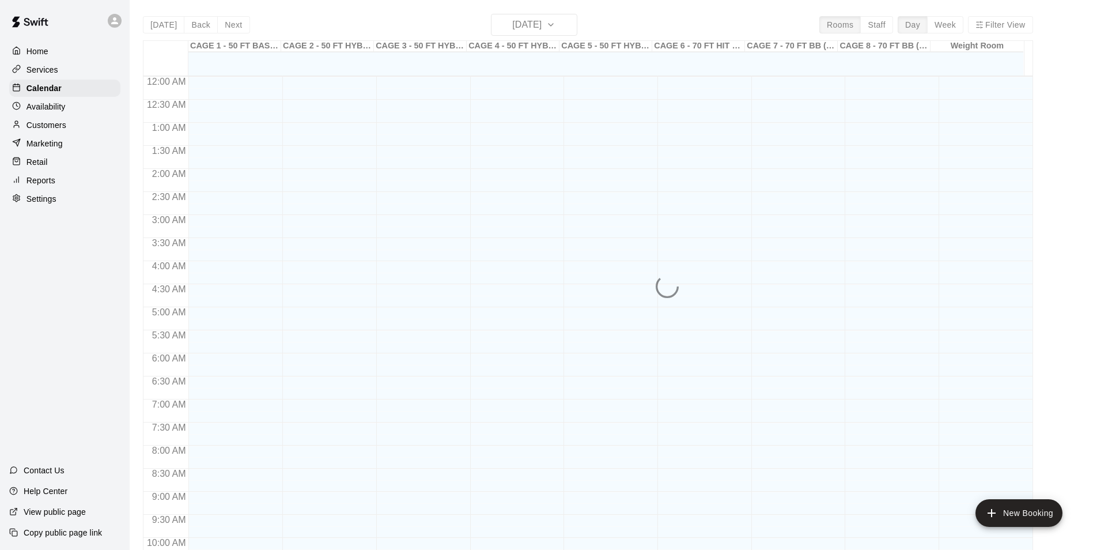
scroll to position [585, 0]
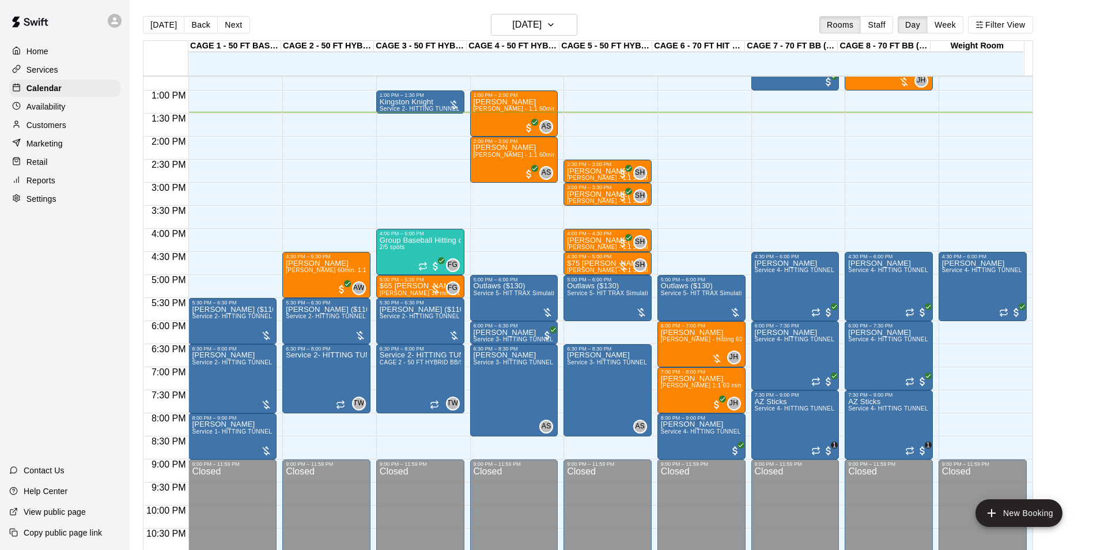
click at [278, 279] on div at bounding box center [235, 281] width 93 height 12
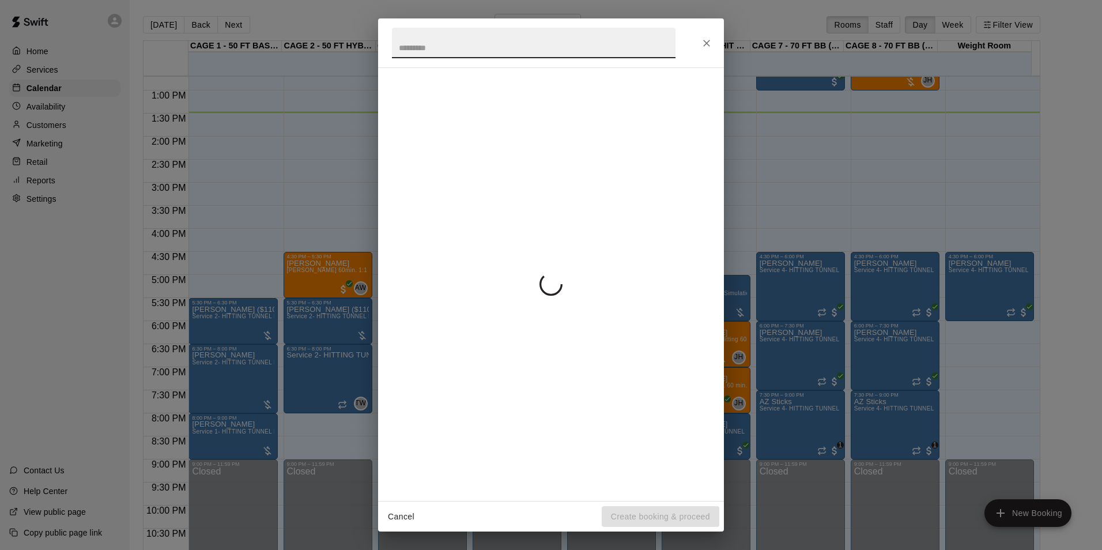
click at [293, 279] on div "Cancel Create booking & proceed" at bounding box center [551, 275] width 1102 height 550
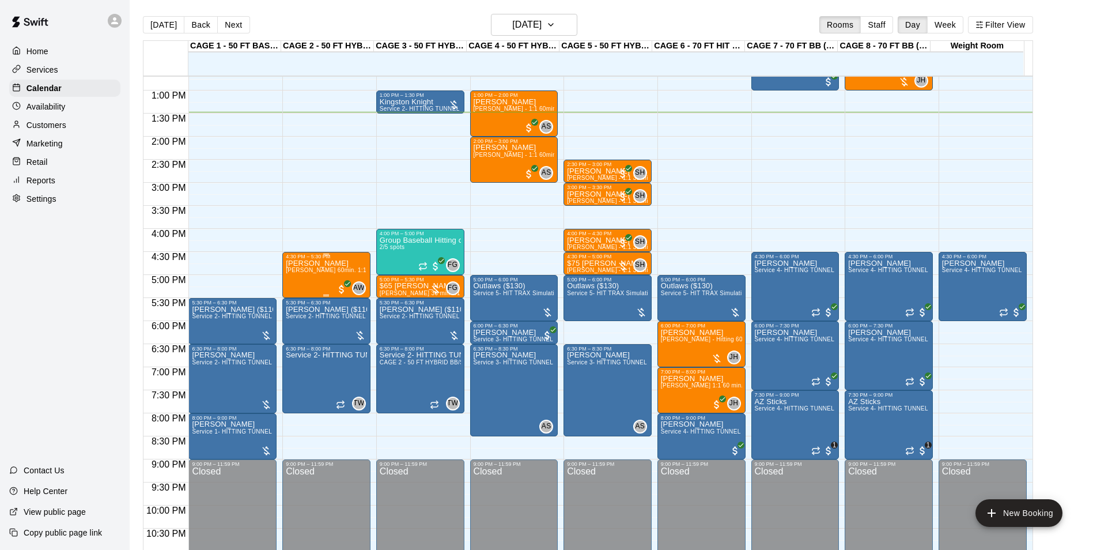
click at [287, 273] on span "Ashtin Webb 60min. 1:1 Baseball Catching / Hitting Lessons" at bounding box center [376, 270] width 180 height 6
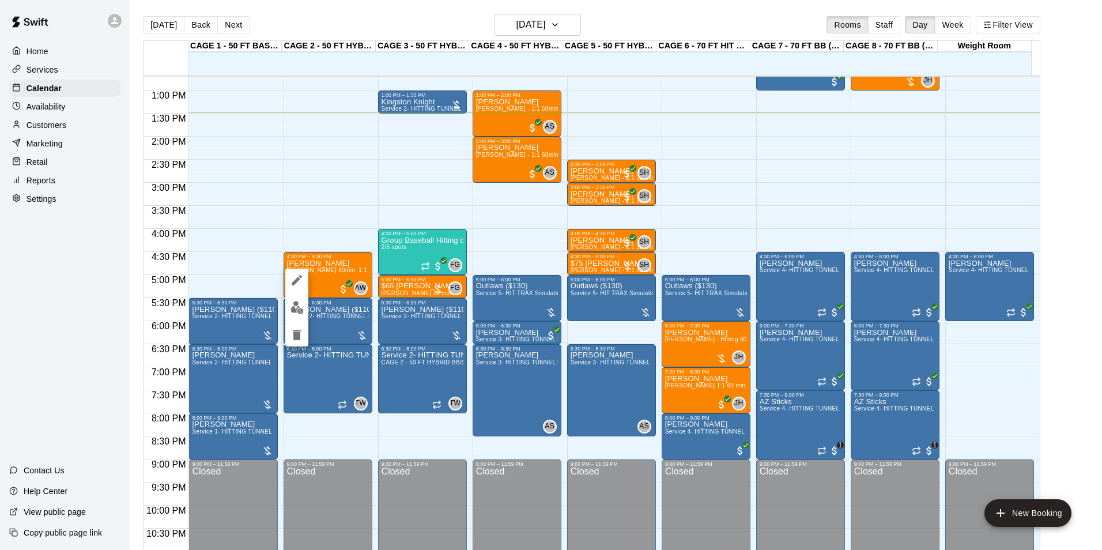
click at [300, 306] on img "edit" at bounding box center [296, 307] width 13 height 13
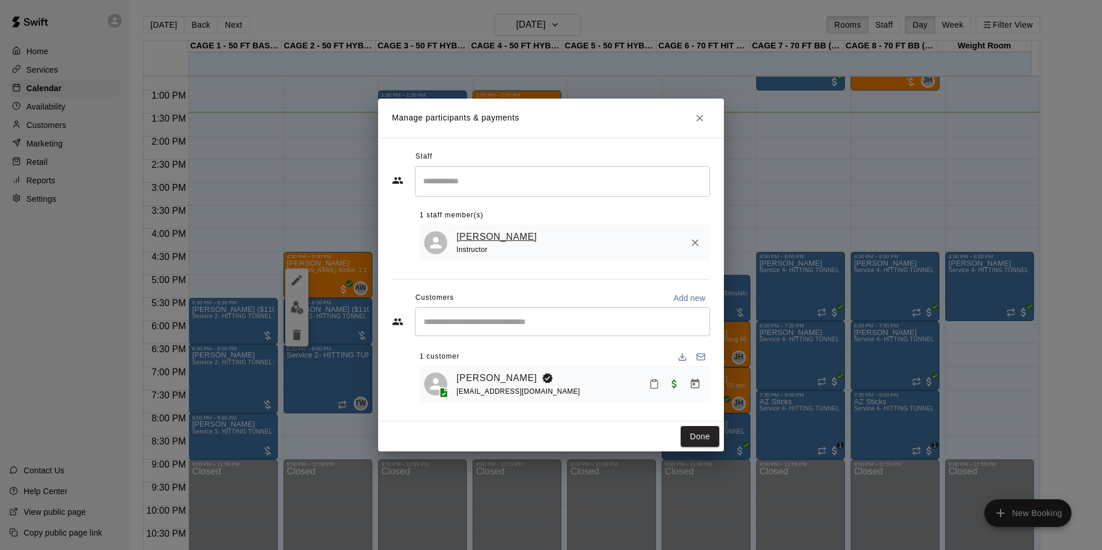
click at [490, 229] on link "Ashtin Webb" at bounding box center [496, 236] width 81 height 15
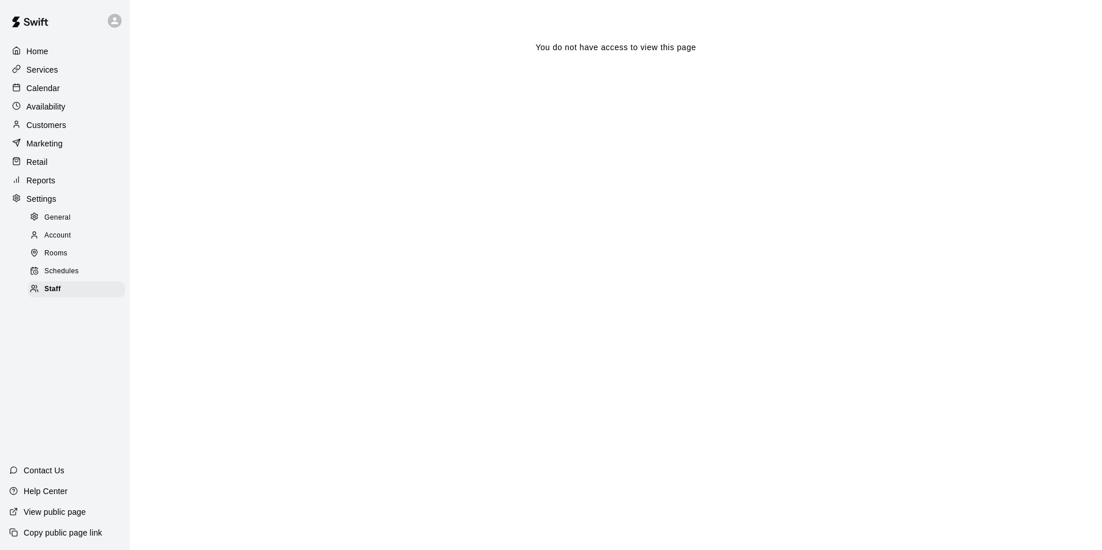
click at [69, 109] on div "Availability" at bounding box center [64, 106] width 111 height 17
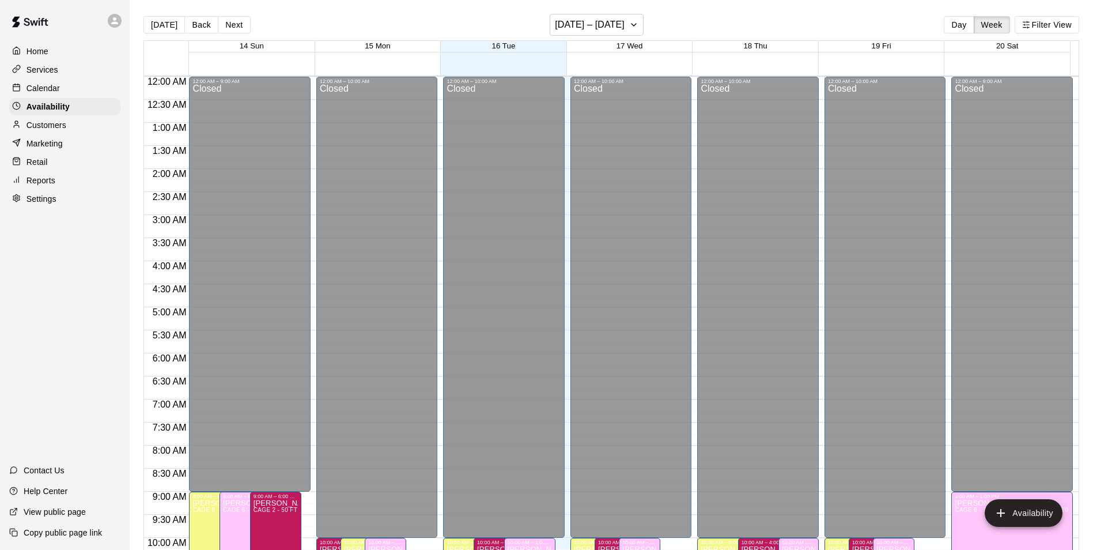
scroll to position [620, 0]
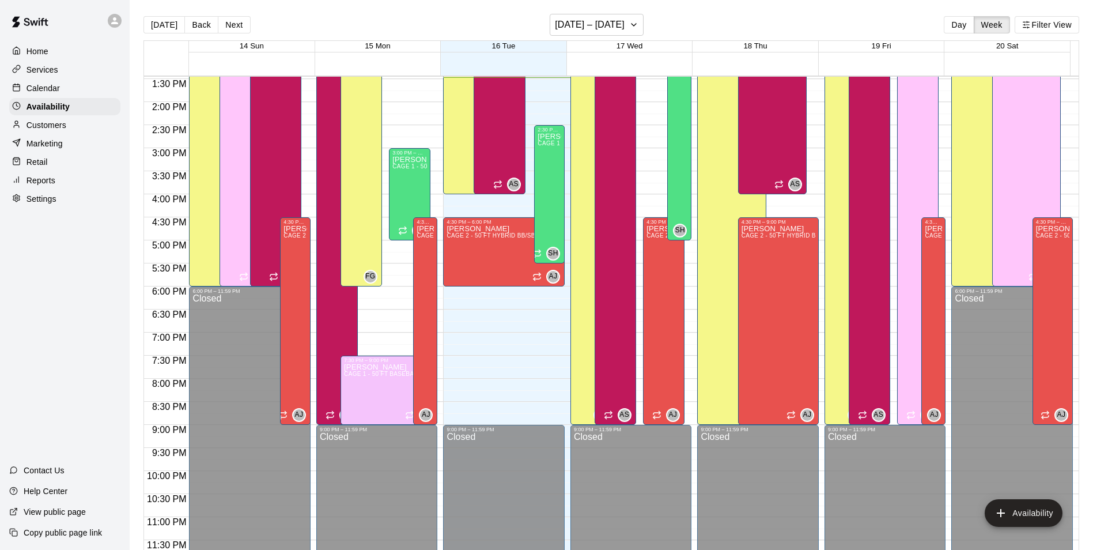
click at [76, 70] on div "Services" at bounding box center [64, 69] width 111 height 17
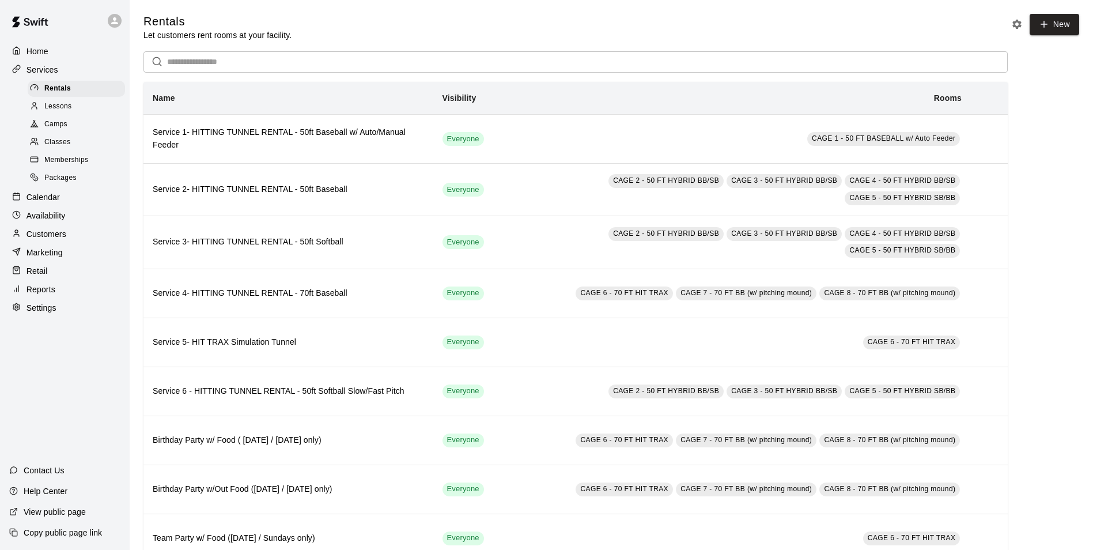
click at [82, 103] on div "Lessons" at bounding box center [76, 107] width 97 height 16
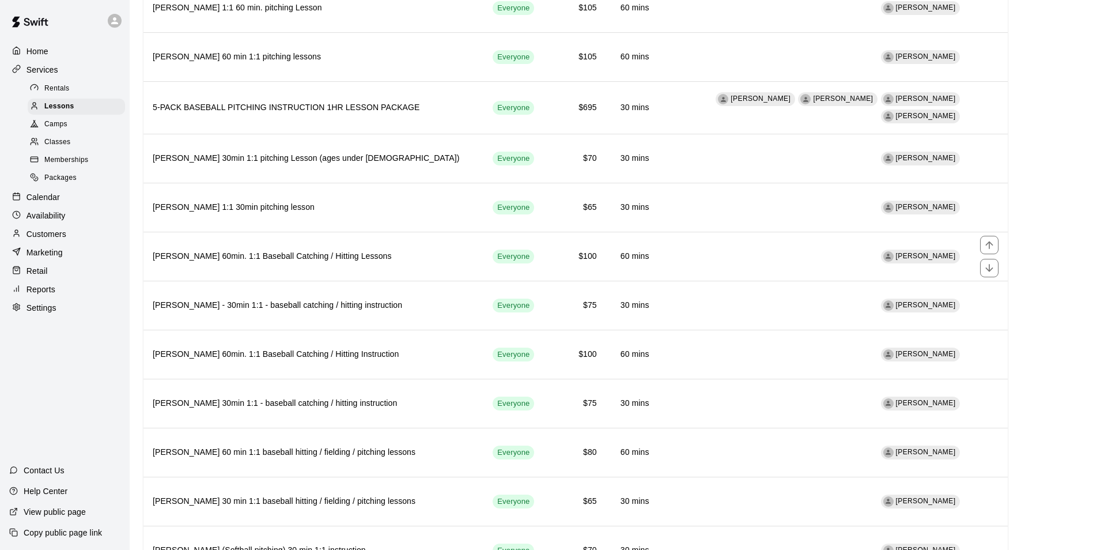
scroll to position [1267, 0]
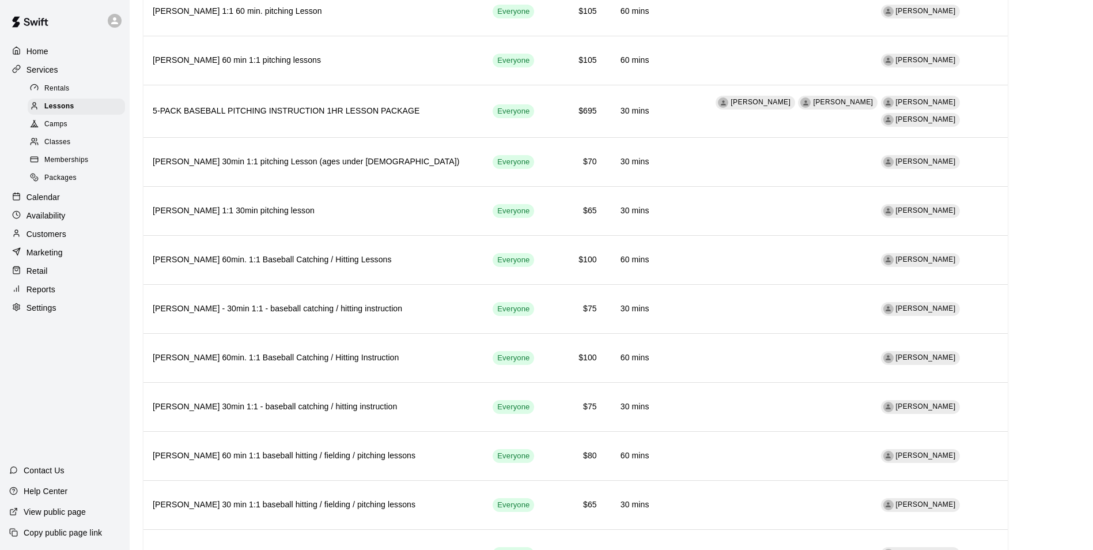
click at [65, 58] on div "Home" at bounding box center [64, 51] width 111 height 17
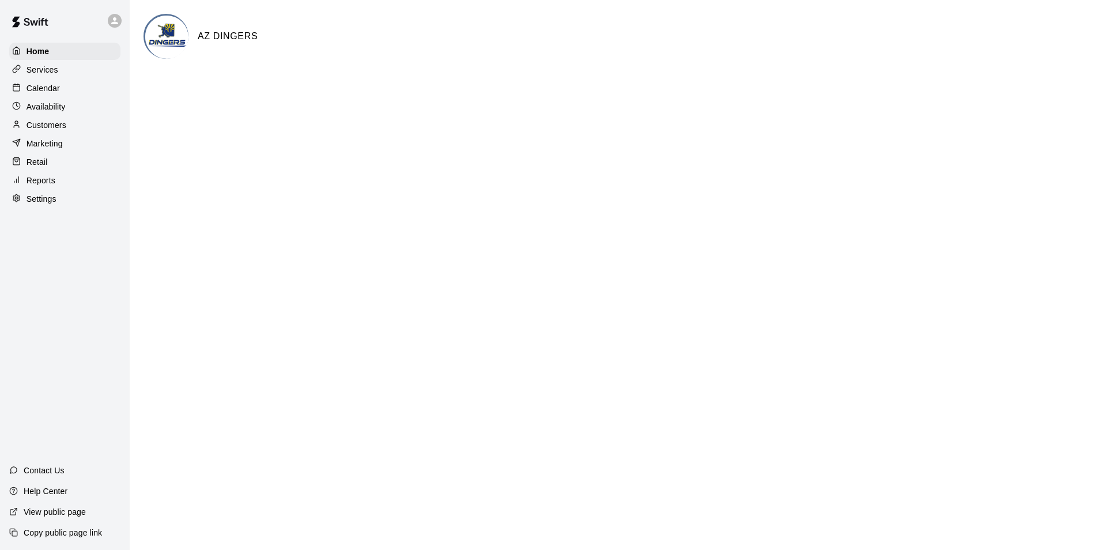
click at [69, 94] on div "Calendar" at bounding box center [64, 88] width 111 height 17
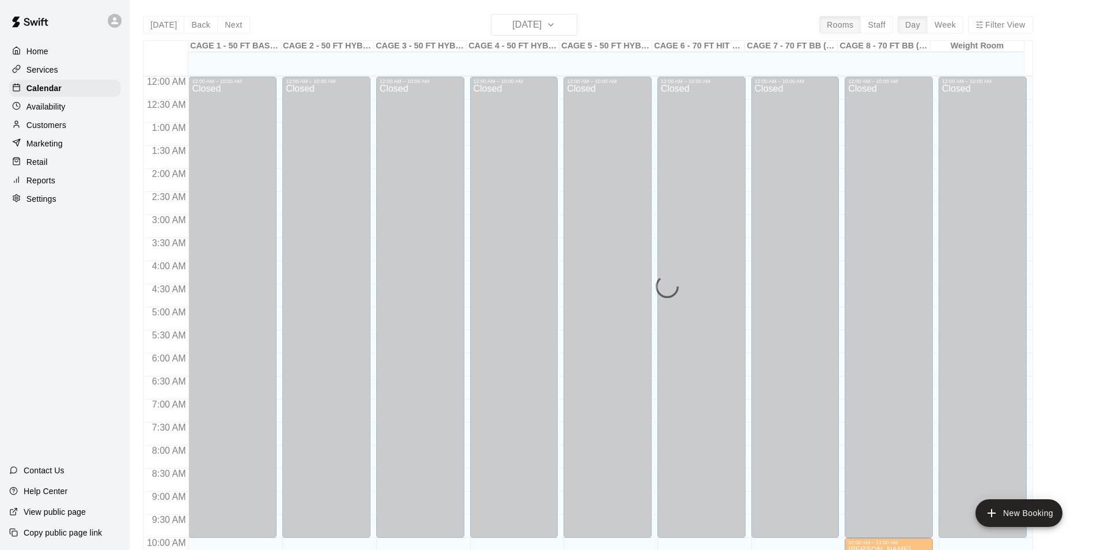
scroll to position [585, 0]
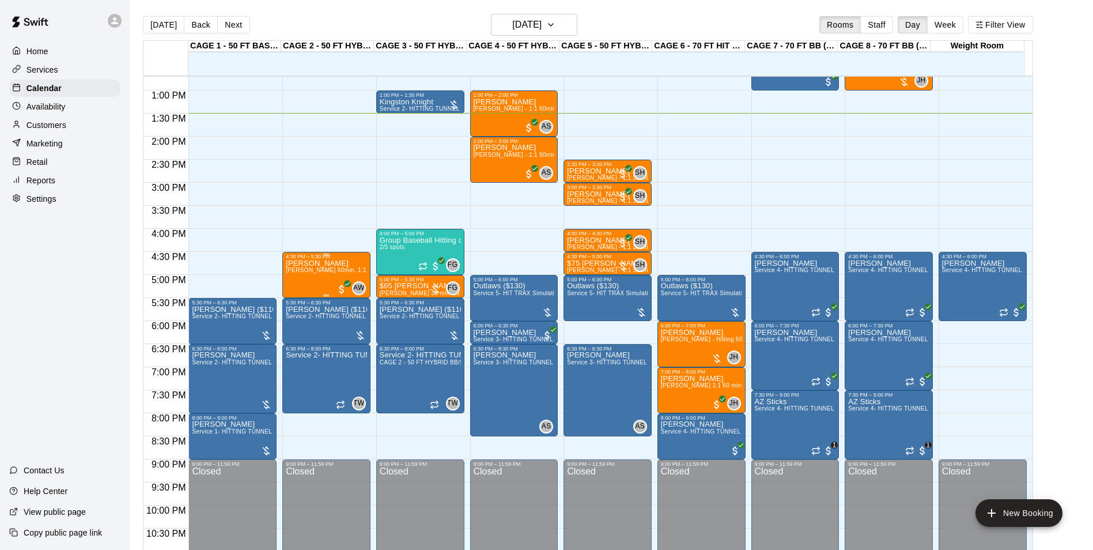
click at [336, 259] on div "4:30 PM – 5:30 PM" at bounding box center [326, 256] width 81 height 6
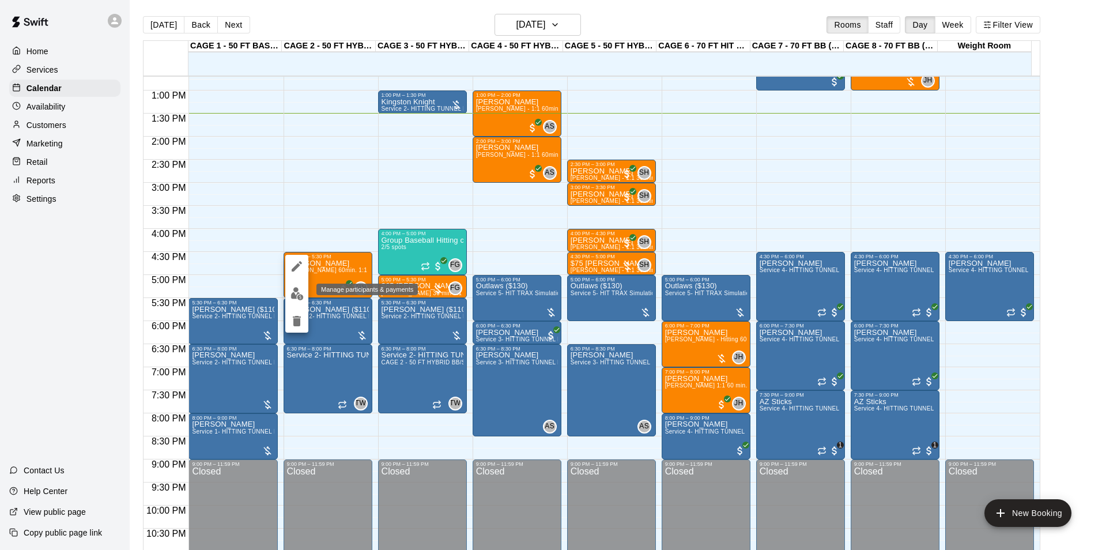
click at [304, 296] on button "edit" at bounding box center [296, 293] width 23 height 22
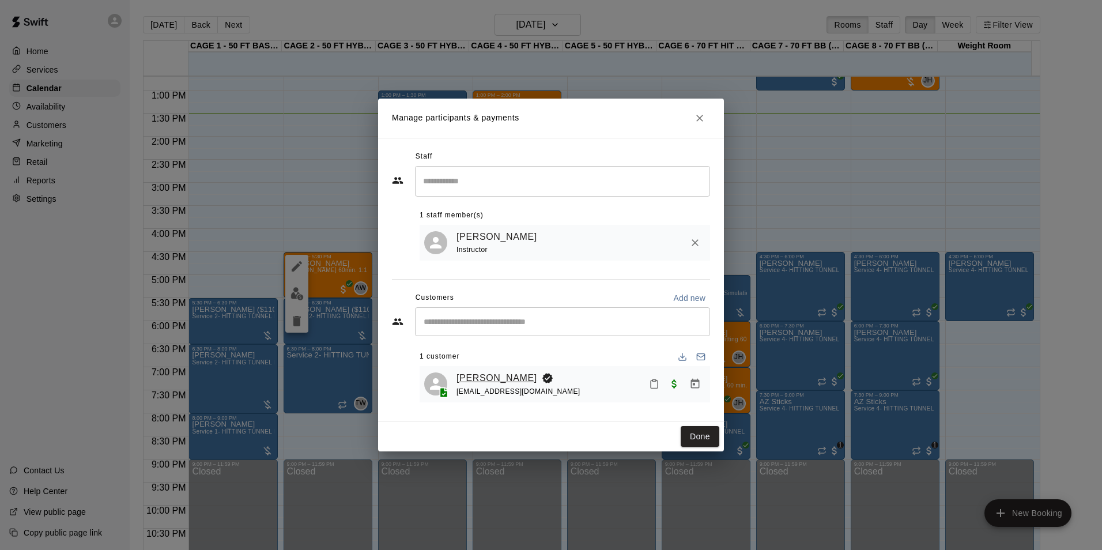
click at [512, 376] on link "[PERSON_NAME]" at bounding box center [496, 377] width 81 height 15
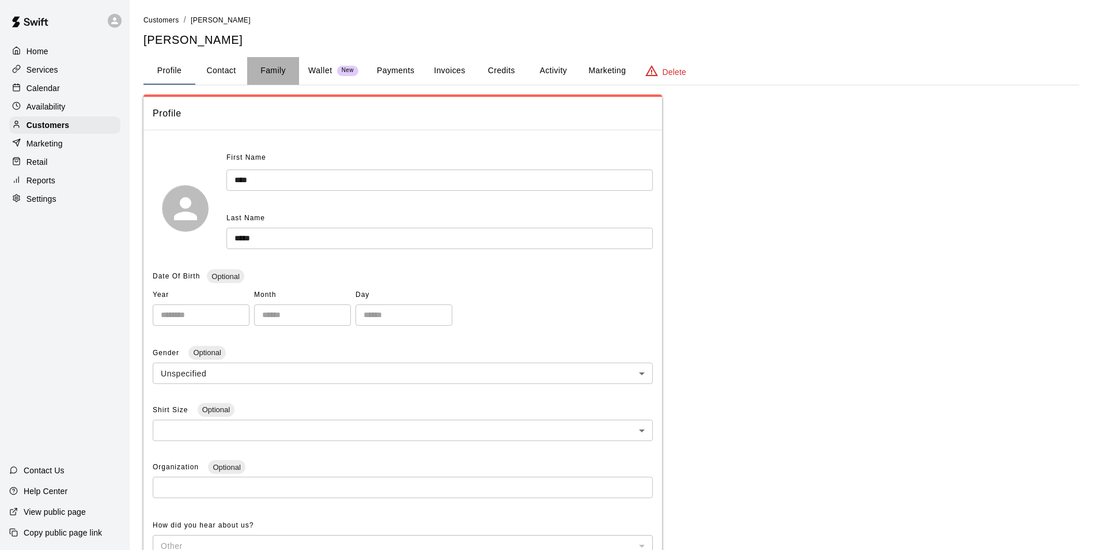
click at [287, 71] on button "Family" at bounding box center [273, 71] width 52 height 28
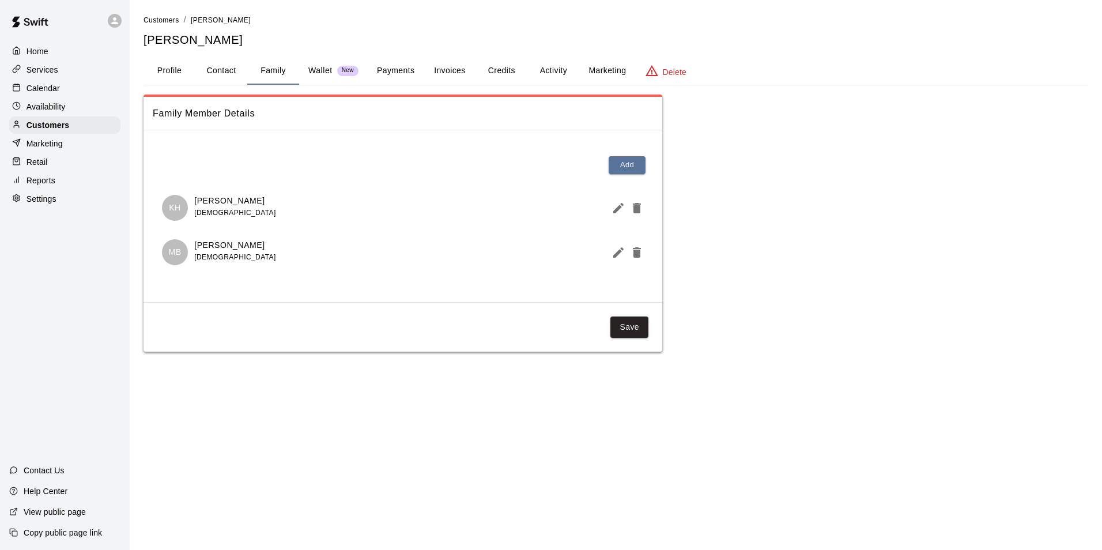
click at [35, 87] on p "Calendar" at bounding box center [43, 88] width 33 height 12
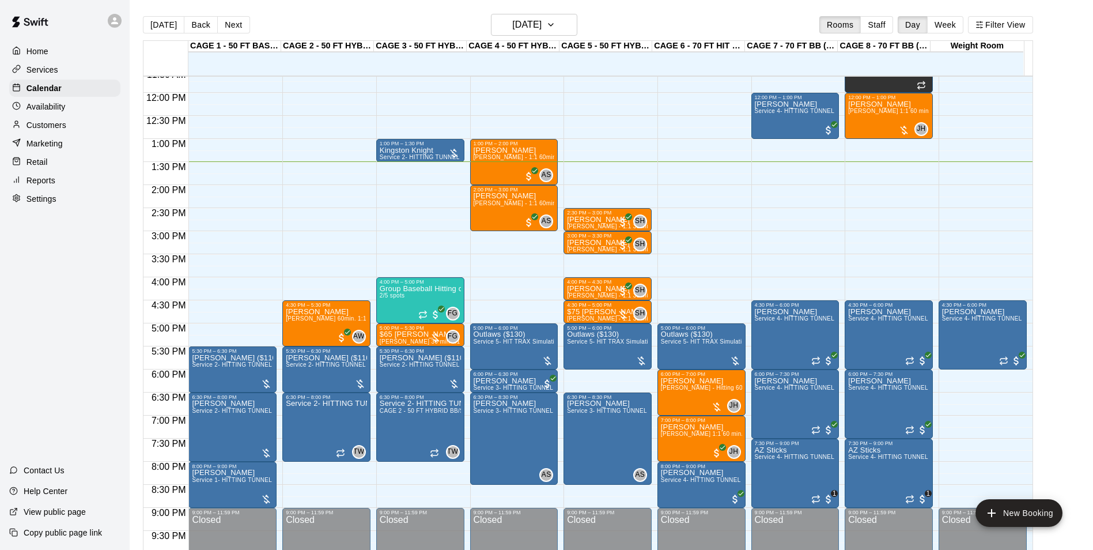
scroll to position [558, 0]
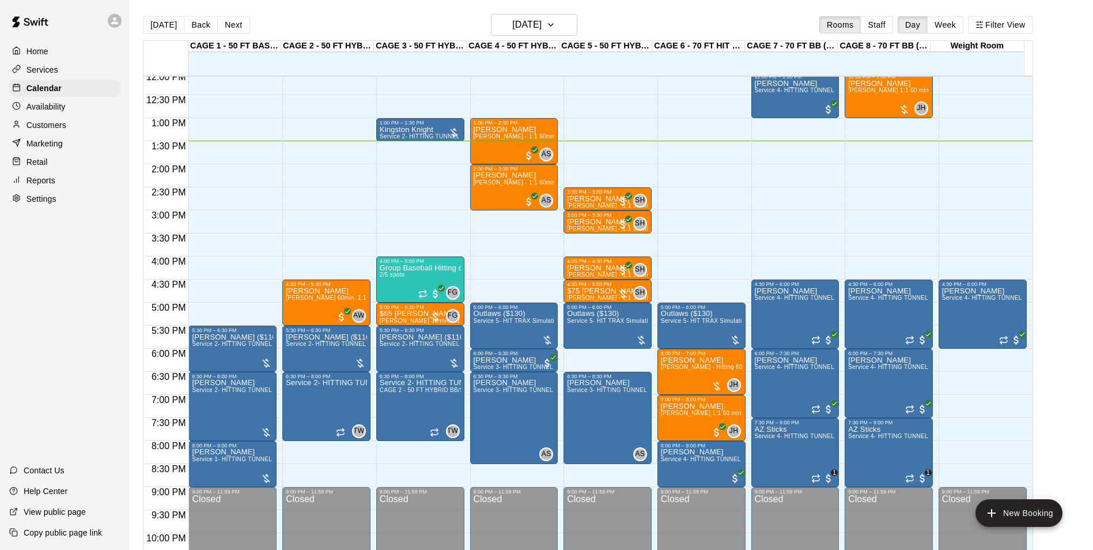
click at [61, 123] on p "Customers" at bounding box center [47, 125] width 40 height 12
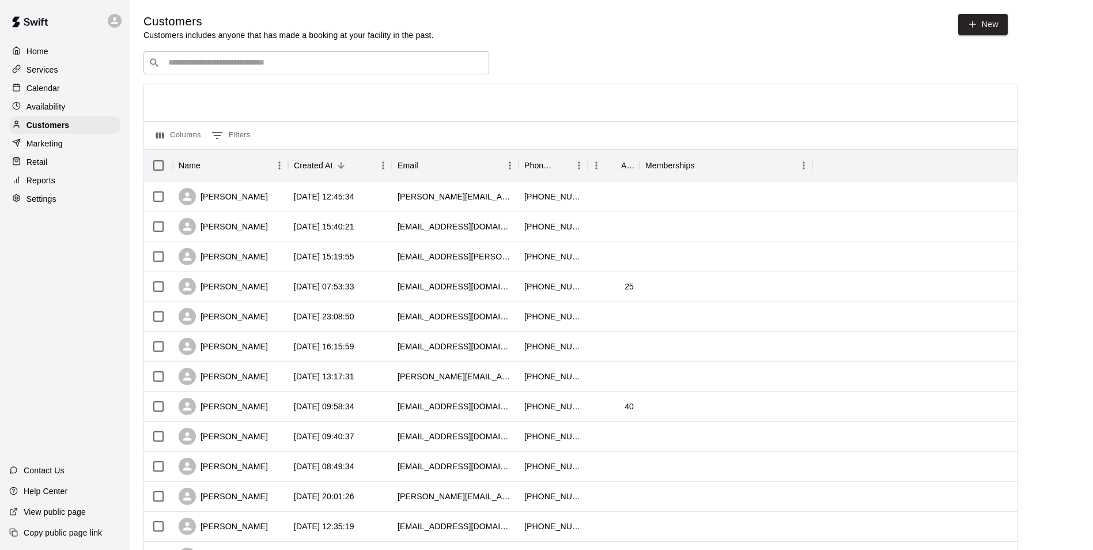
click at [200, 66] on input "Search customers by name or email" at bounding box center [324, 63] width 319 height 12
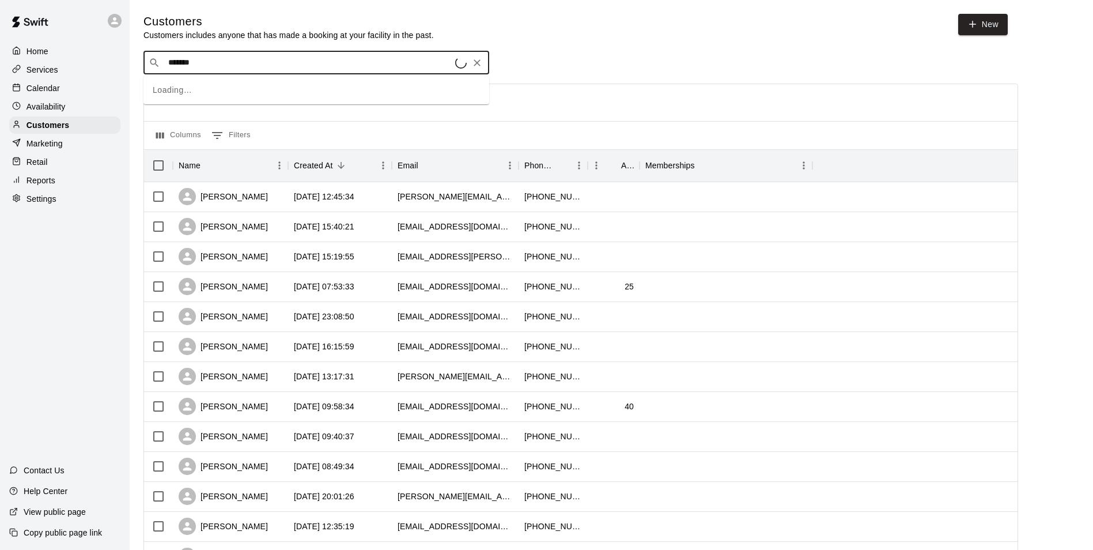
type input "********"
click at [205, 104] on span "ashley.dudley333@gmail.com" at bounding box center [238, 101] width 124 height 8
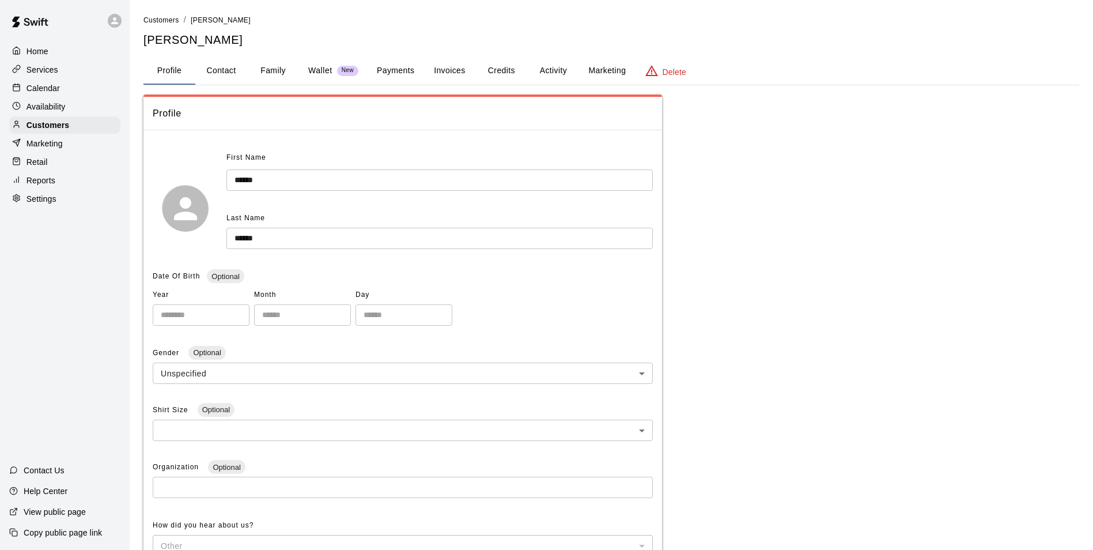
click at [405, 69] on button "Payments" at bounding box center [396, 71] width 56 height 28
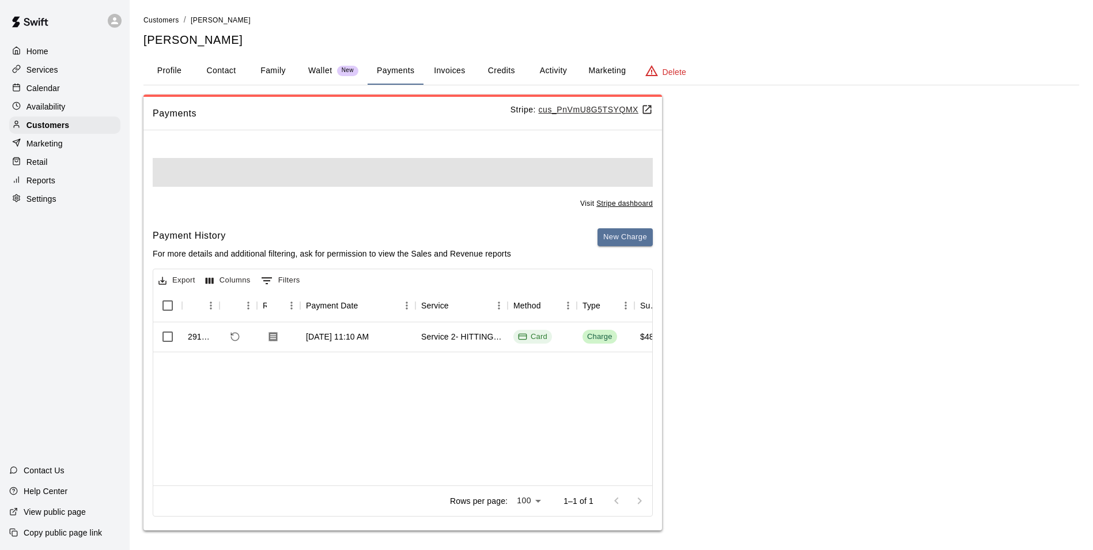
click at [466, 75] on button "Invoices" at bounding box center [449, 71] width 52 height 28
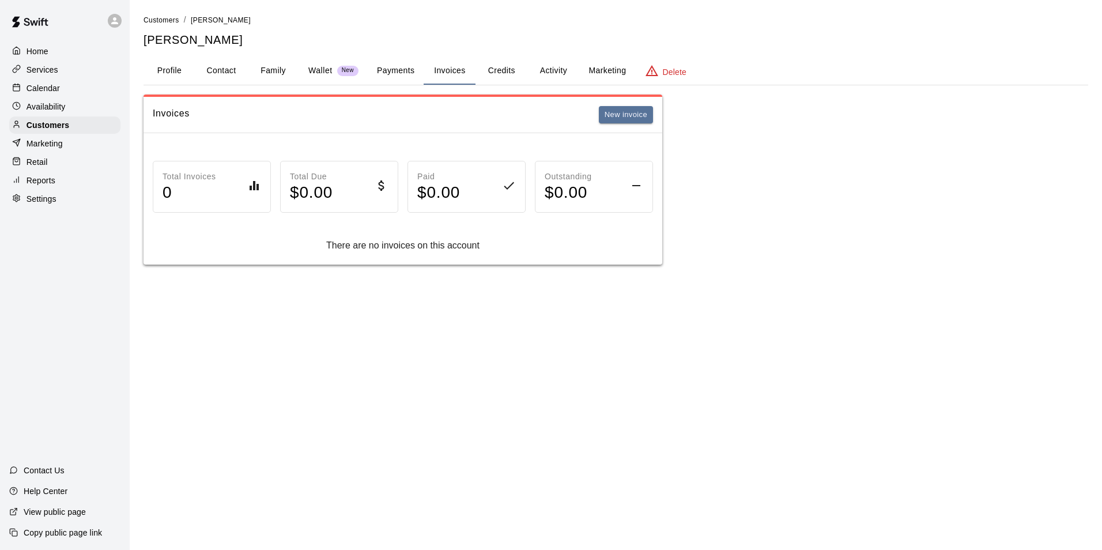
click at [499, 74] on button "Credits" at bounding box center [501, 71] width 52 height 28
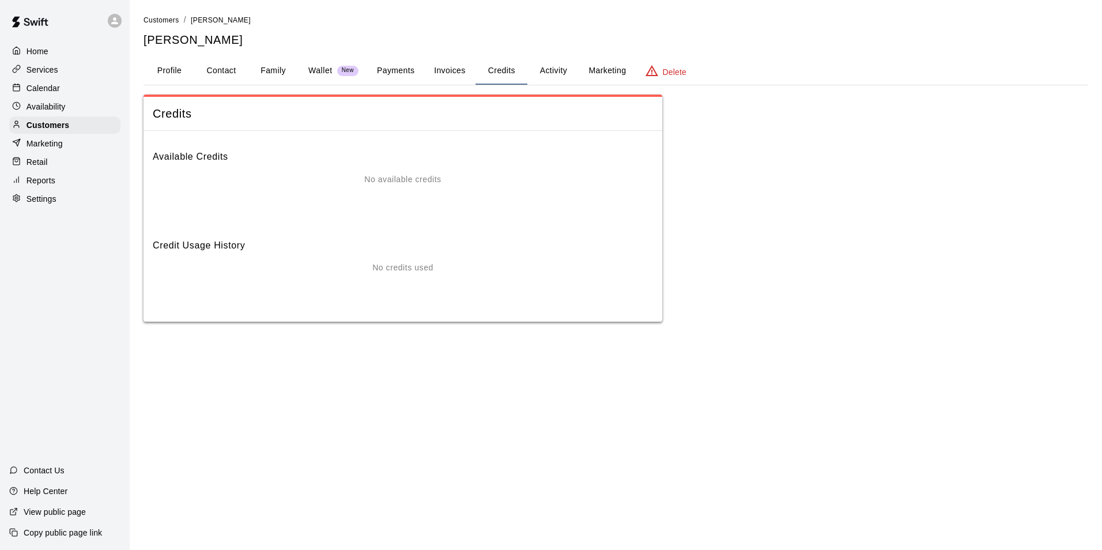
click at [220, 57] on button "Contact" at bounding box center [221, 71] width 52 height 28
select select "**"
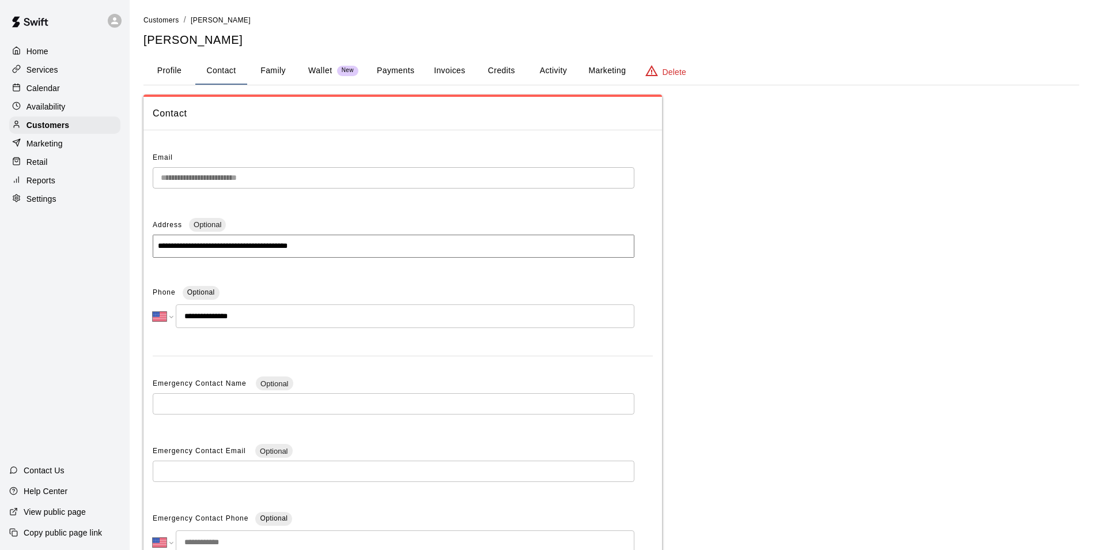
click at [179, 69] on button "Profile" at bounding box center [169, 71] width 52 height 28
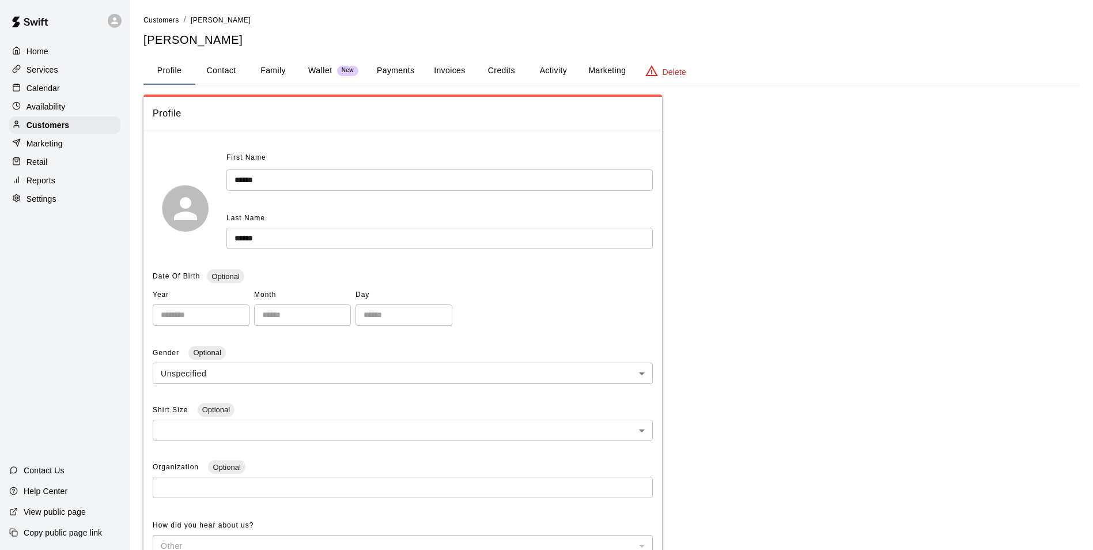
click at [403, 68] on button "Payments" at bounding box center [396, 71] width 56 height 28
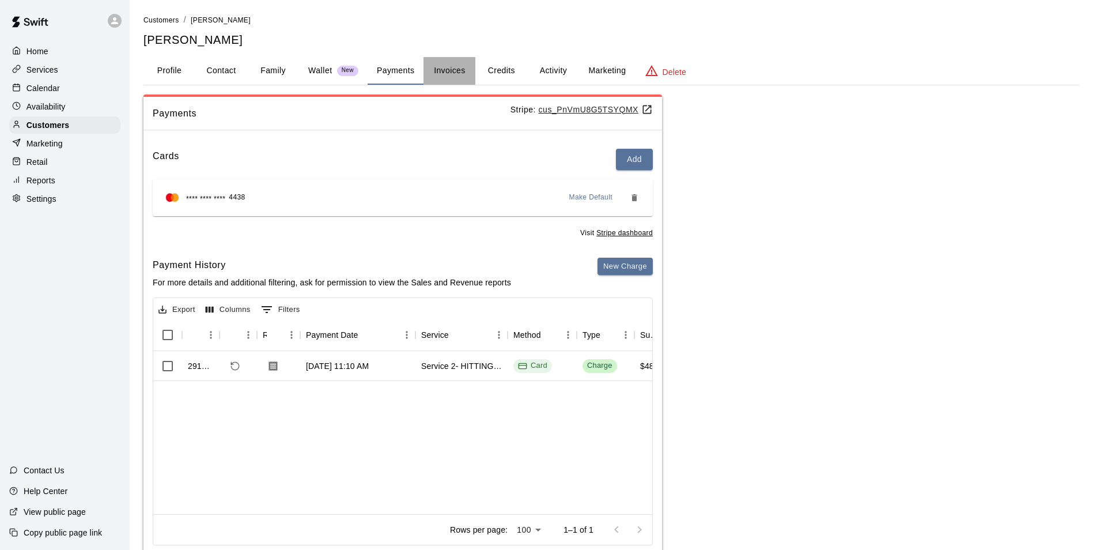
click at [453, 75] on button "Invoices" at bounding box center [449, 71] width 52 height 28
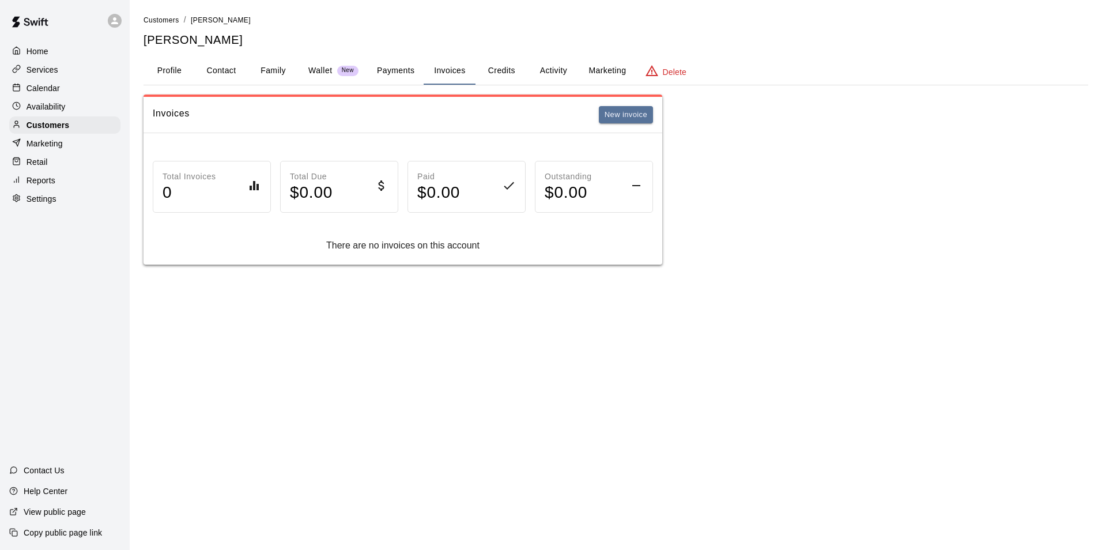
click at [508, 73] on button "Credits" at bounding box center [501, 71] width 52 height 28
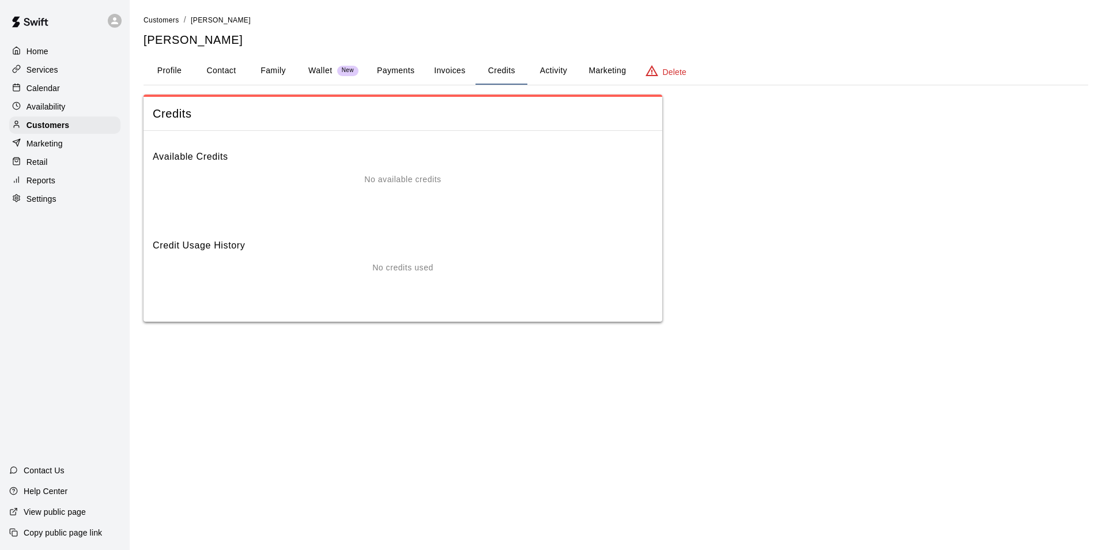
click at [86, 92] on div "Calendar" at bounding box center [64, 88] width 111 height 17
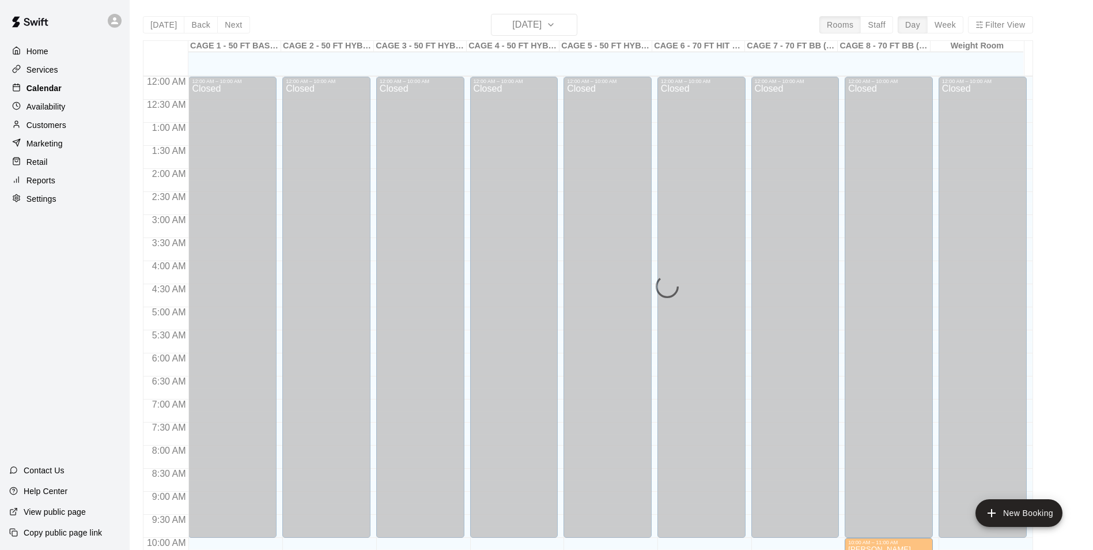
scroll to position [585, 0]
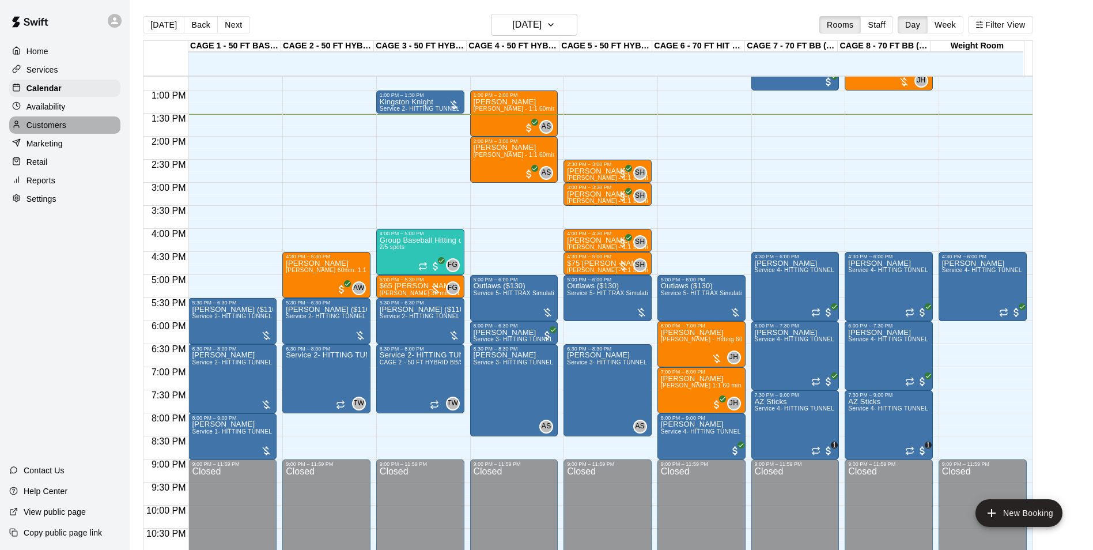
click at [89, 122] on div "Customers" at bounding box center [64, 124] width 111 height 17
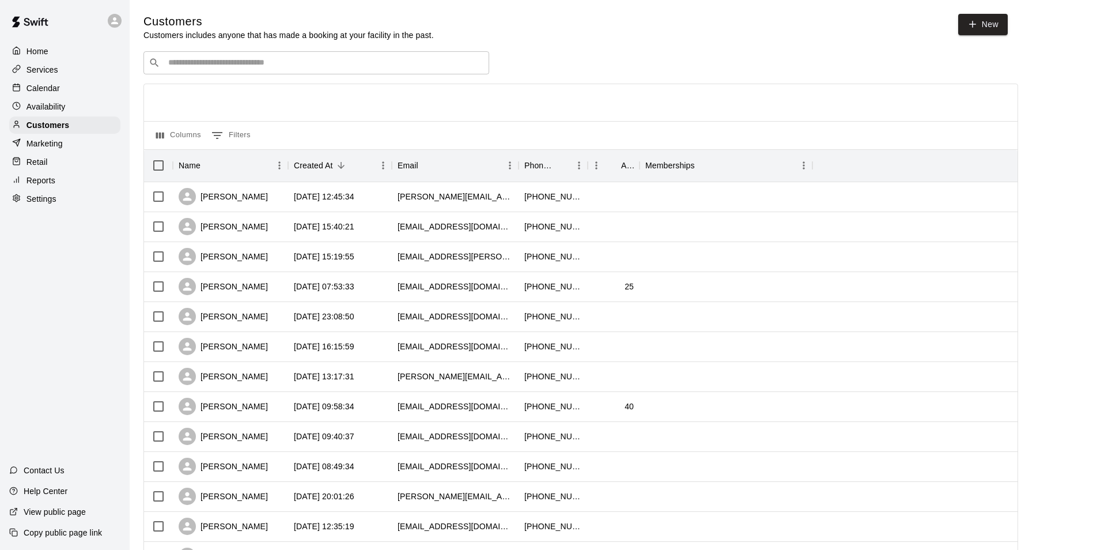
click at [181, 64] on input "Search customers by name or email" at bounding box center [324, 63] width 319 height 12
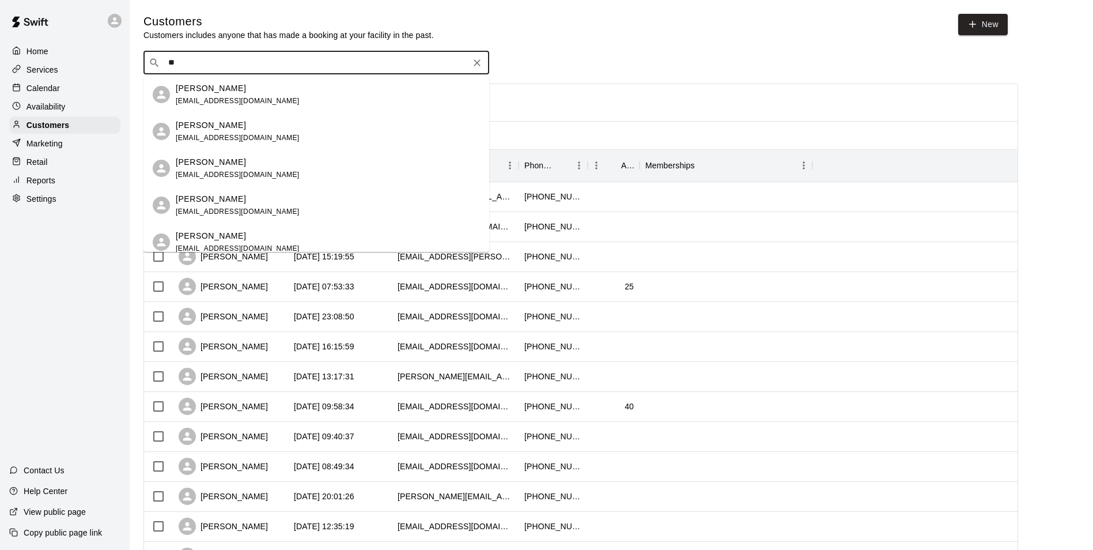
type input "*"
click at [296, 69] on input "******" at bounding box center [316, 63] width 302 height 12
click at [296, 67] on input "******" at bounding box center [316, 63] width 302 height 12
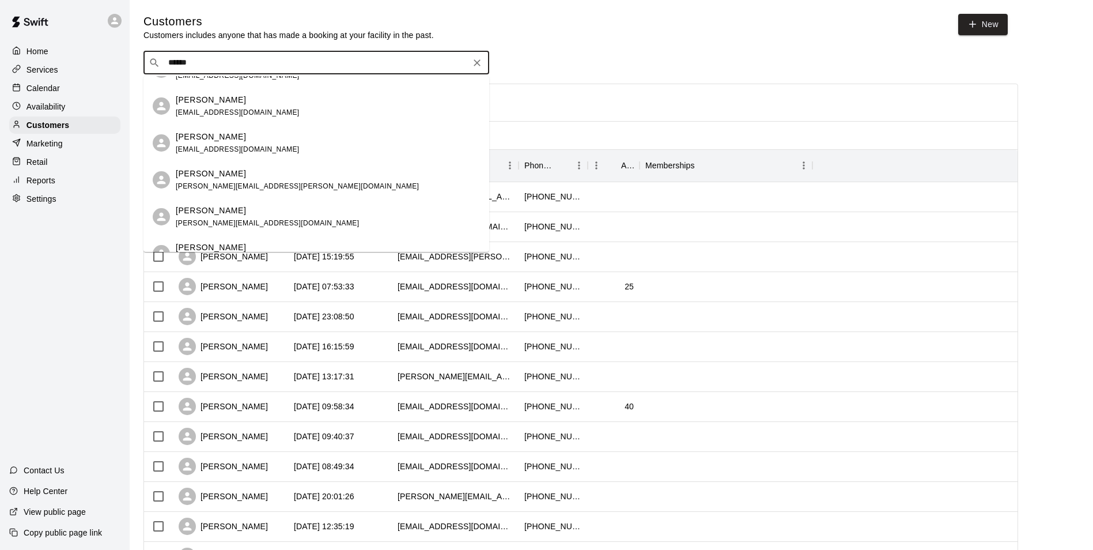
scroll to position [230, 0]
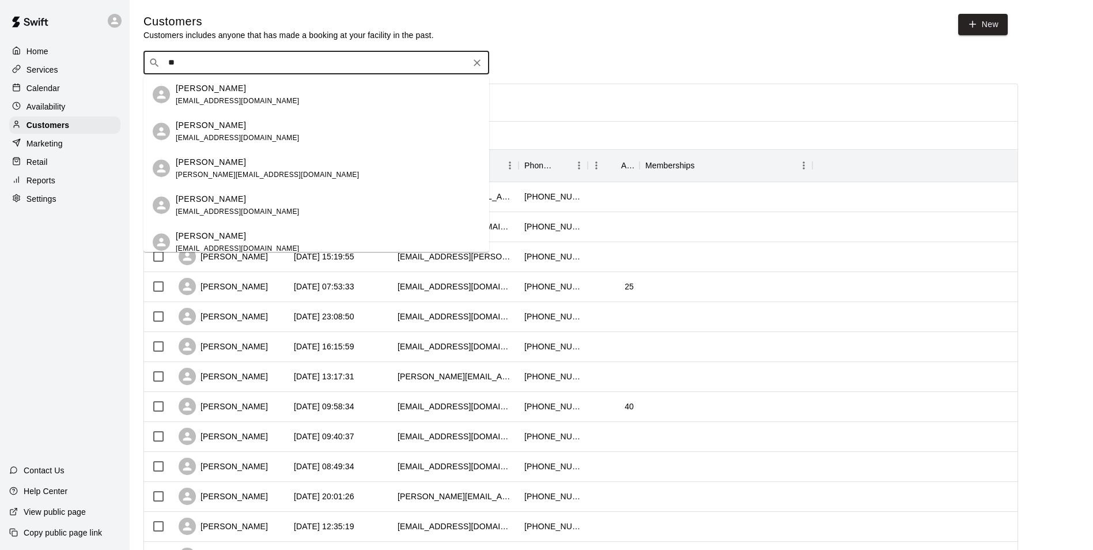
type input "*"
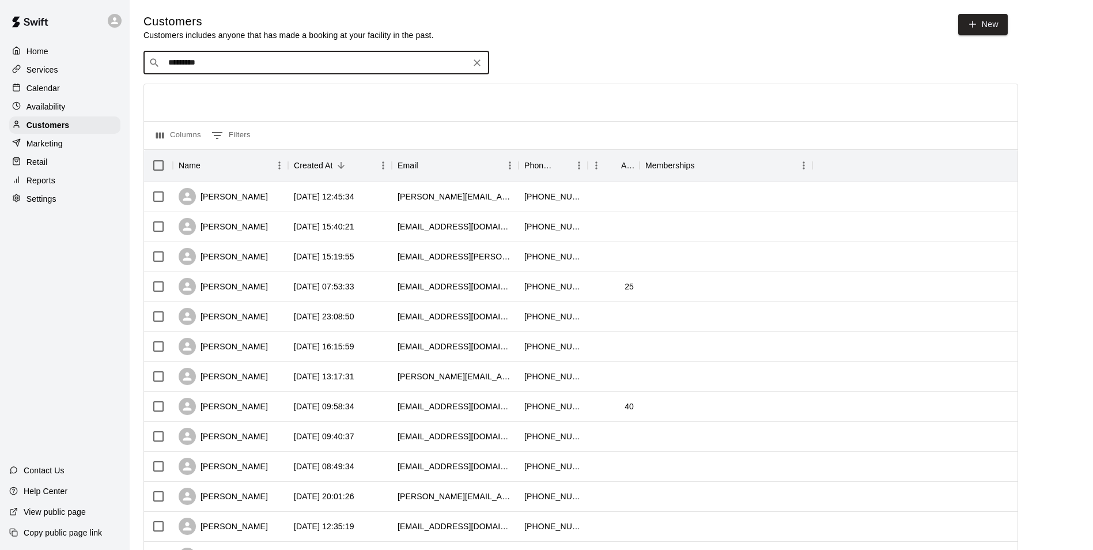
type input "**********"
click at [292, 100] on div "Thomas Dudley ashley.dudley333@gmail.com" at bounding box center [328, 94] width 304 height 25
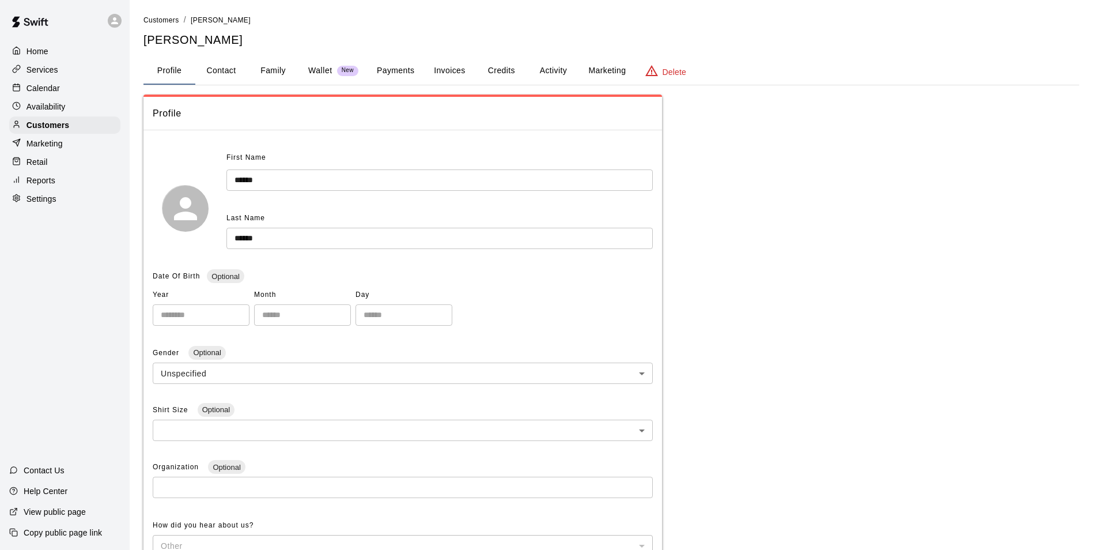
click at [238, 78] on button "Contact" at bounding box center [221, 71] width 52 height 28
select select "**"
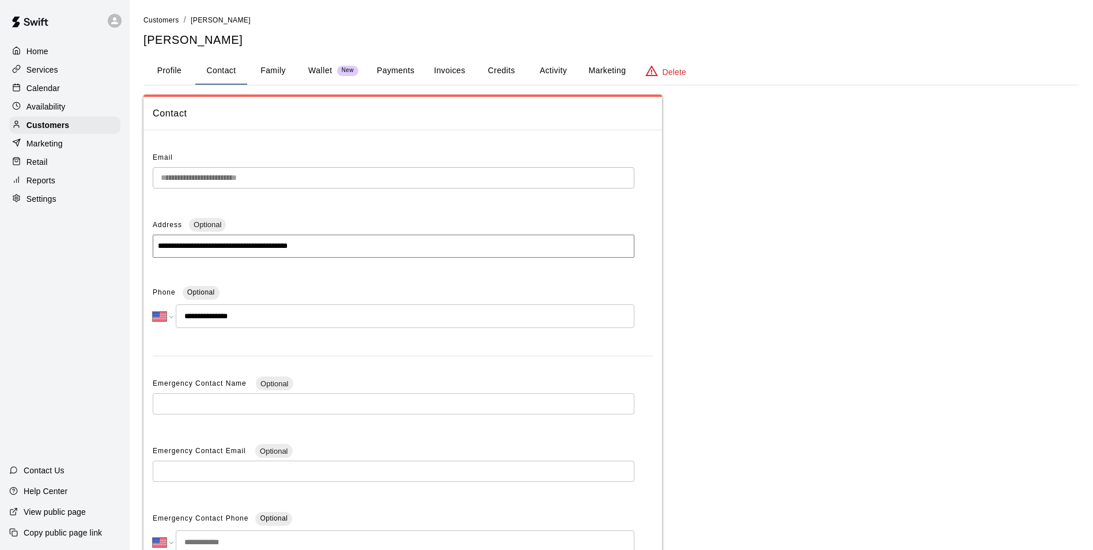
click at [289, 72] on button "Family" at bounding box center [273, 71] width 52 height 28
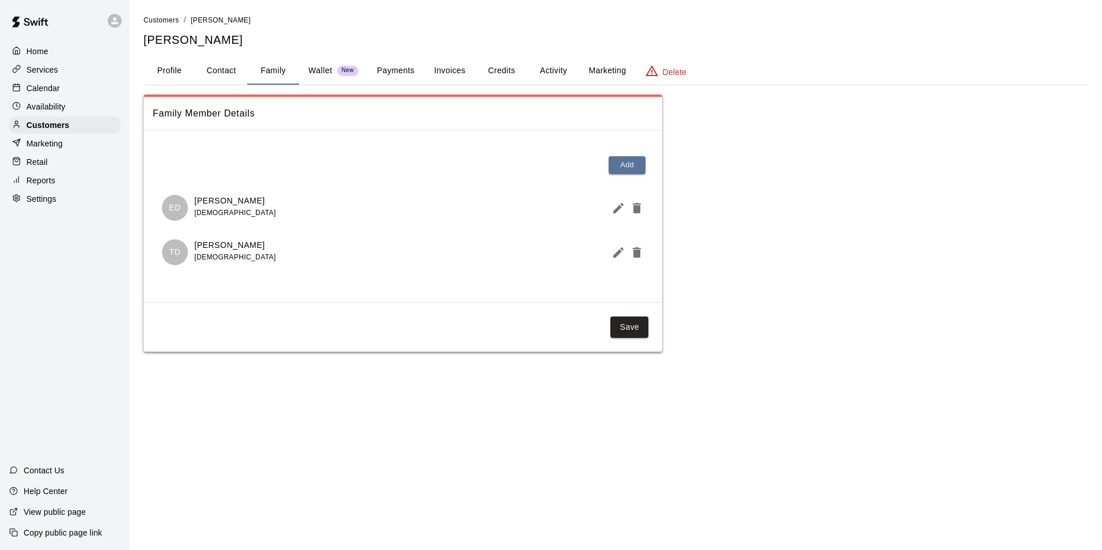
click at [320, 66] on p "Wallet" at bounding box center [320, 71] width 24 height 12
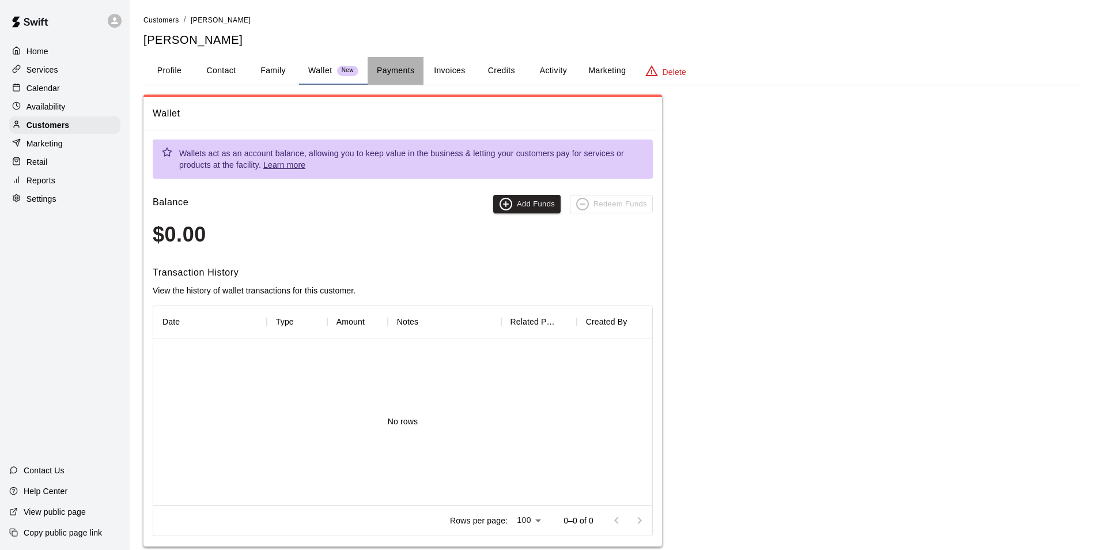
click at [395, 67] on button "Payments" at bounding box center [396, 71] width 56 height 28
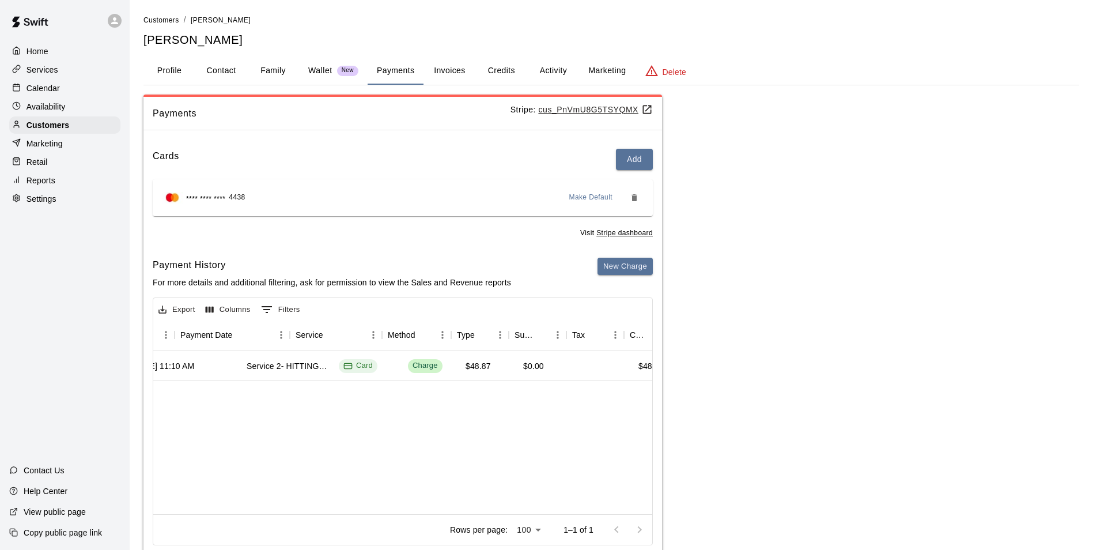
scroll to position [0, 116]
click at [216, 69] on button "Contact" at bounding box center [221, 71] width 52 height 28
select select "**"
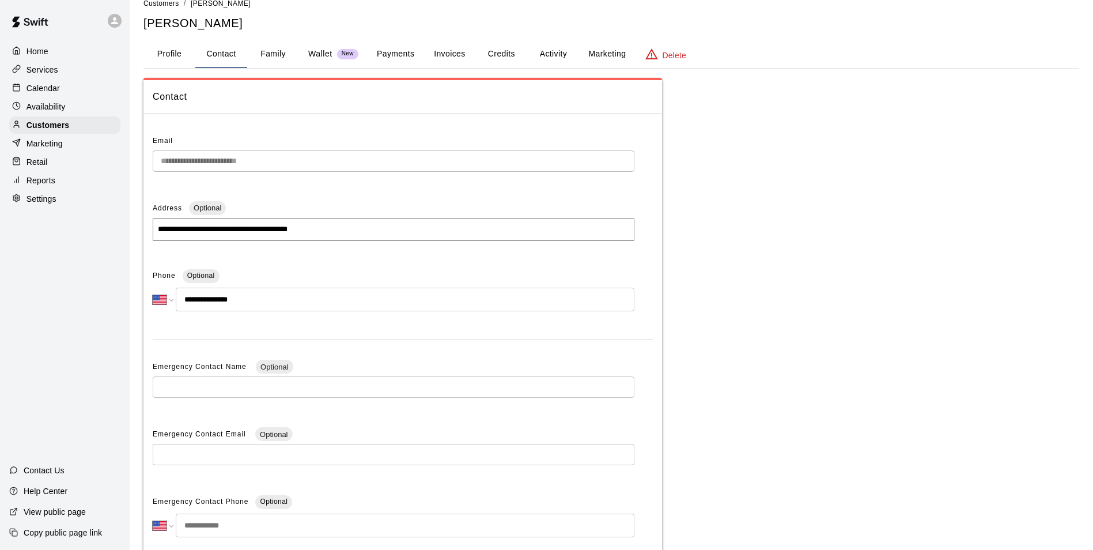
scroll to position [0, 0]
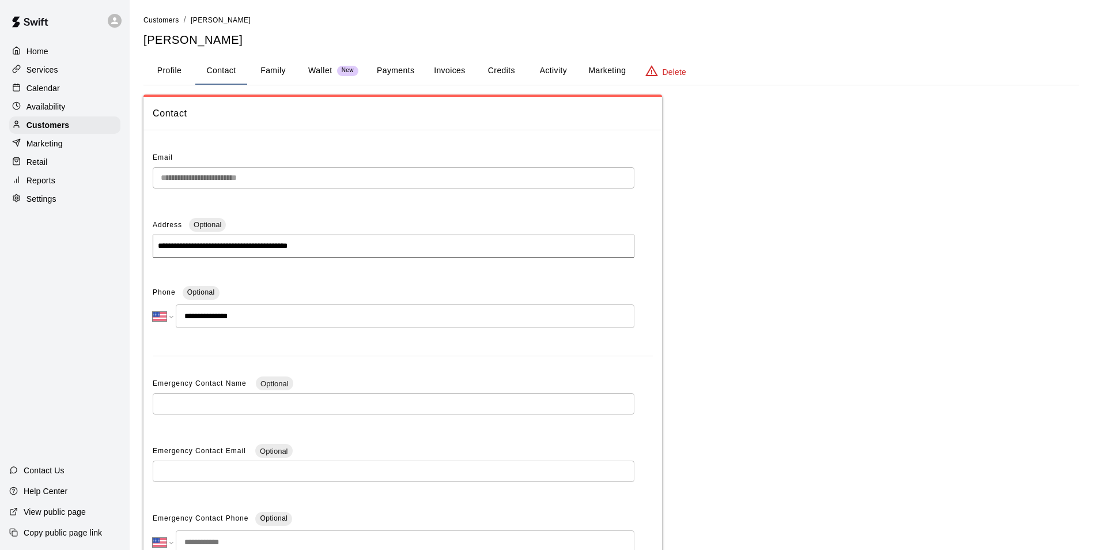
click at [97, 118] on div "Home Services Calendar Availability Customers Marketing Retail Reports Settings" at bounding box center [65, 124] width 130 height 167
click at [96, 105] on div "Availability" at bounding box center [64, 106] width 111 height 17
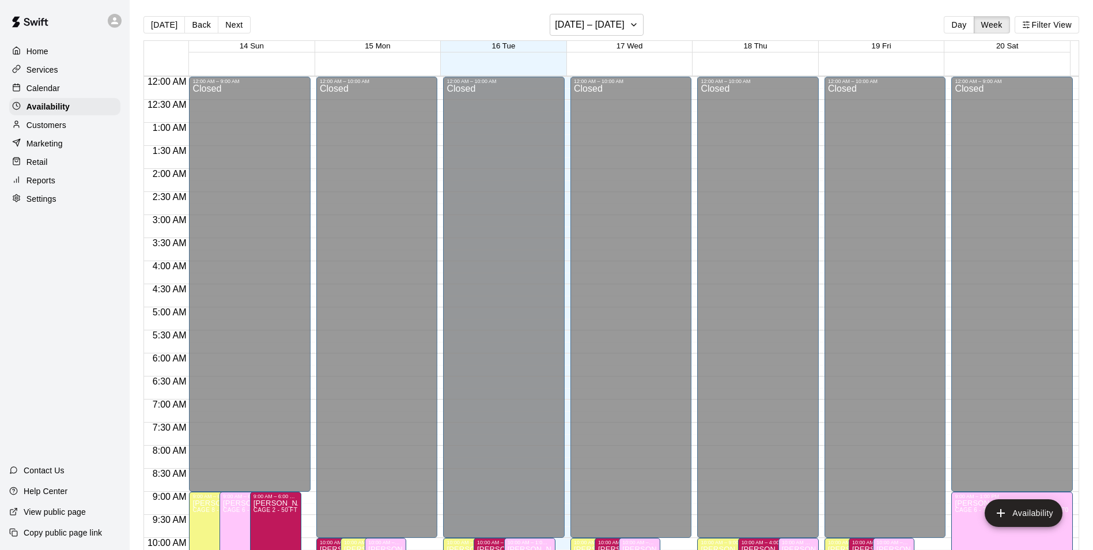
scroll to position [620, 0]
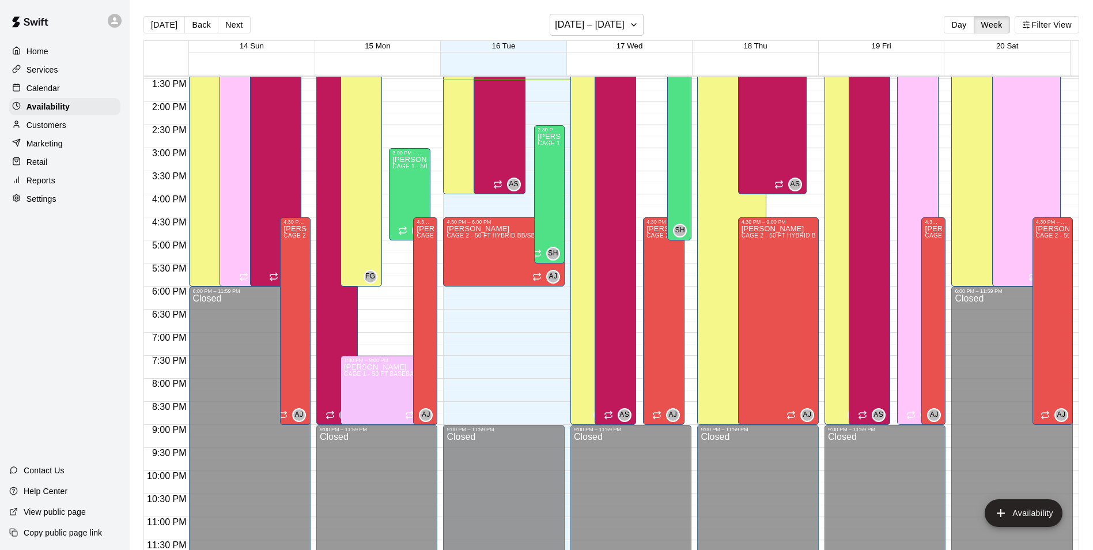
click at [94, 129] on div "Customers" at bounding box center [64, 124] width 111 height 17
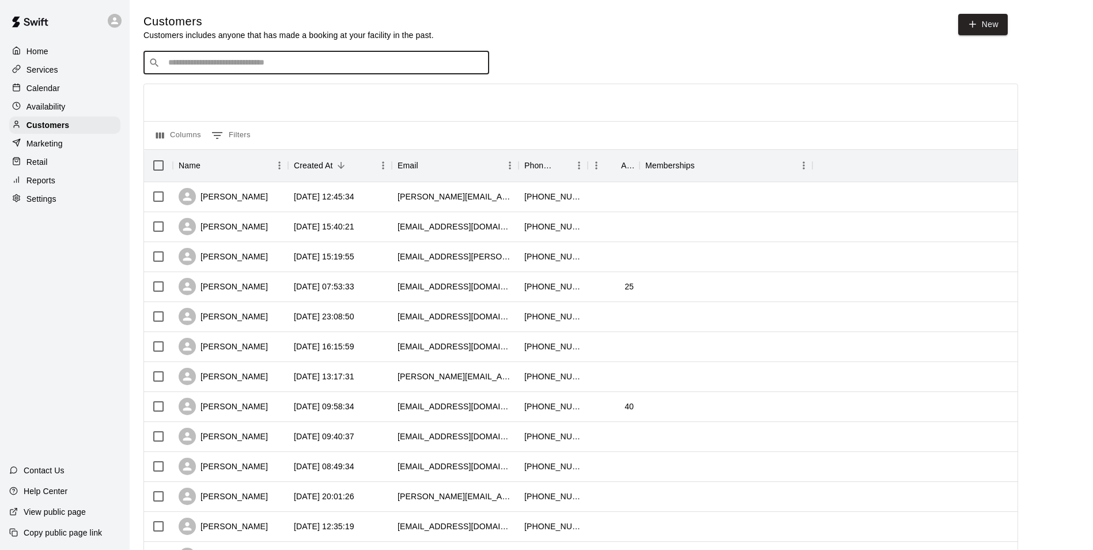
click at [222, 66] on input "Search customers by name or email" at bounding box center [324, 63] width 319 height 12
type input "******"
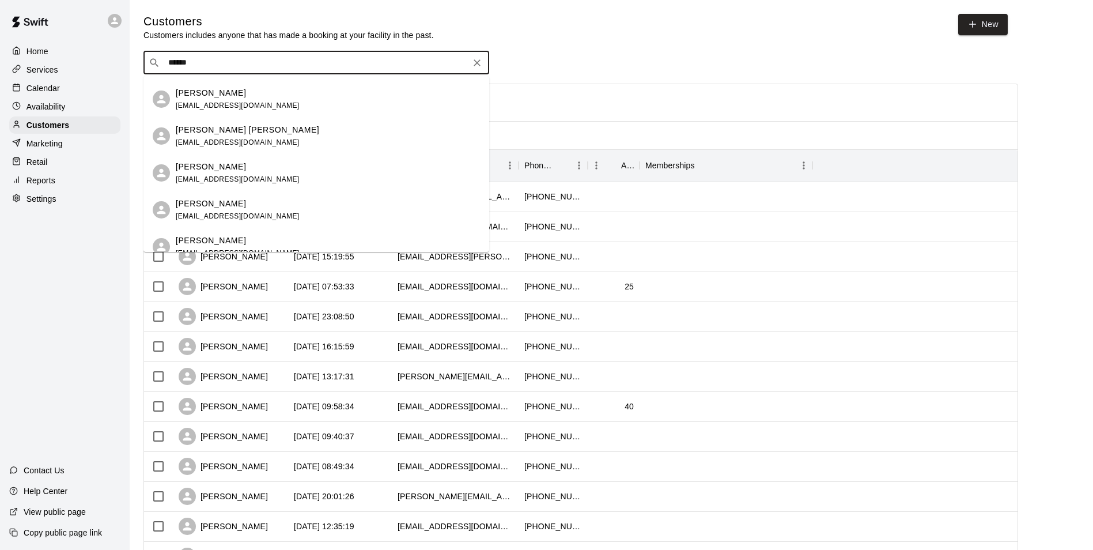
scroll to position [1786, 0]
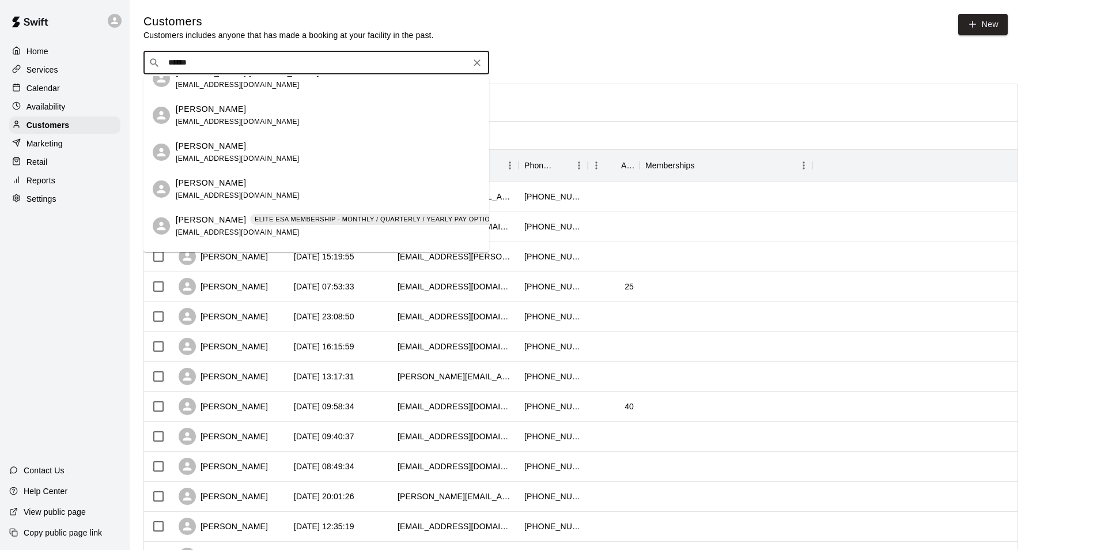
click at [278, 150] on div "Ellie Dudley ashley.dudley333@gmail.com" at bounding box center [328, 152] width 304 height 25
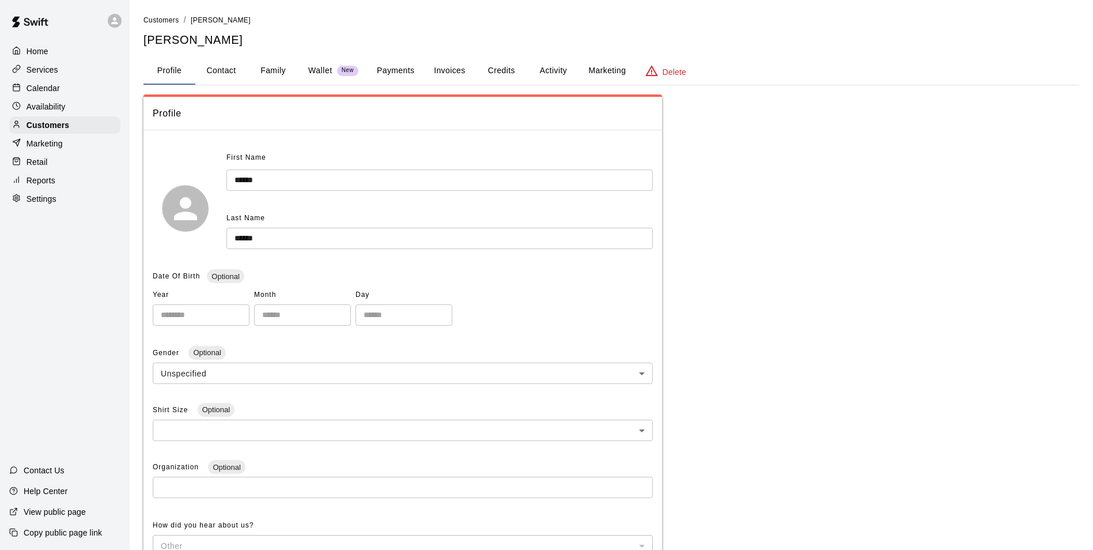
click at [497, 70] on button "Credits" at bounding box center [501, 71] width 52 height 28
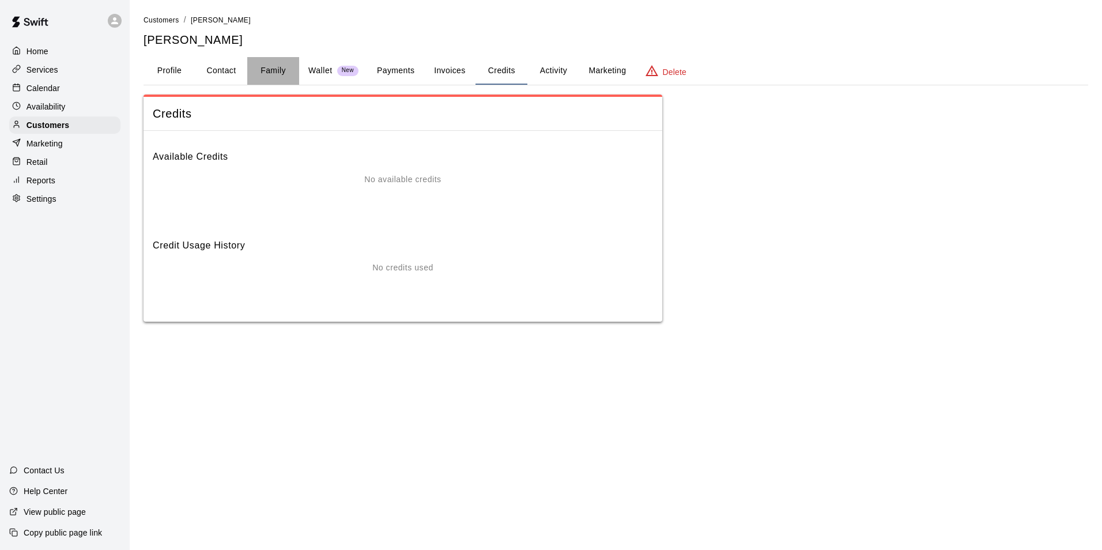
click at [290, 65] on button "Family" at bounding box center [273, 71] width 52 height 28
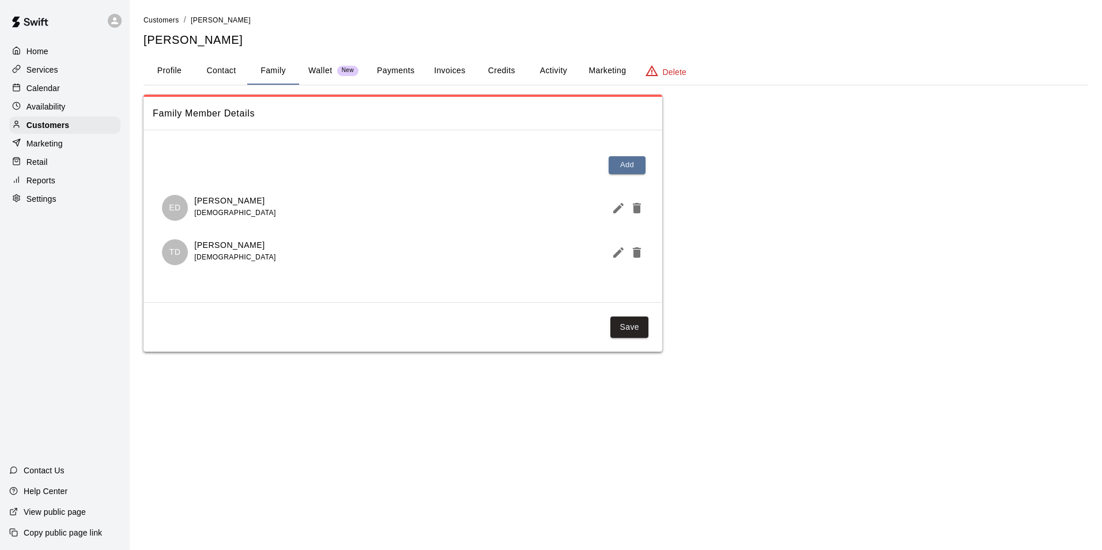
drag, startPoint x: 70, startPoint y: 90, endPoint x: 89, endPoint y: 90, distance: 19.6
click at [70, 90] on div "Calendar" at bounding box center [64, 88] width 111 height 17
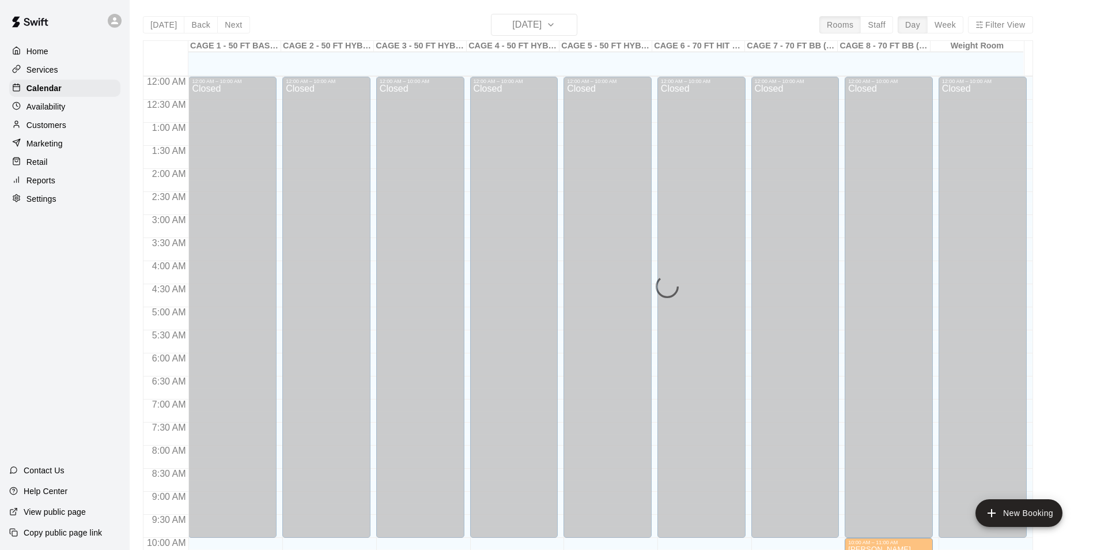
scroll to position [585, 0]
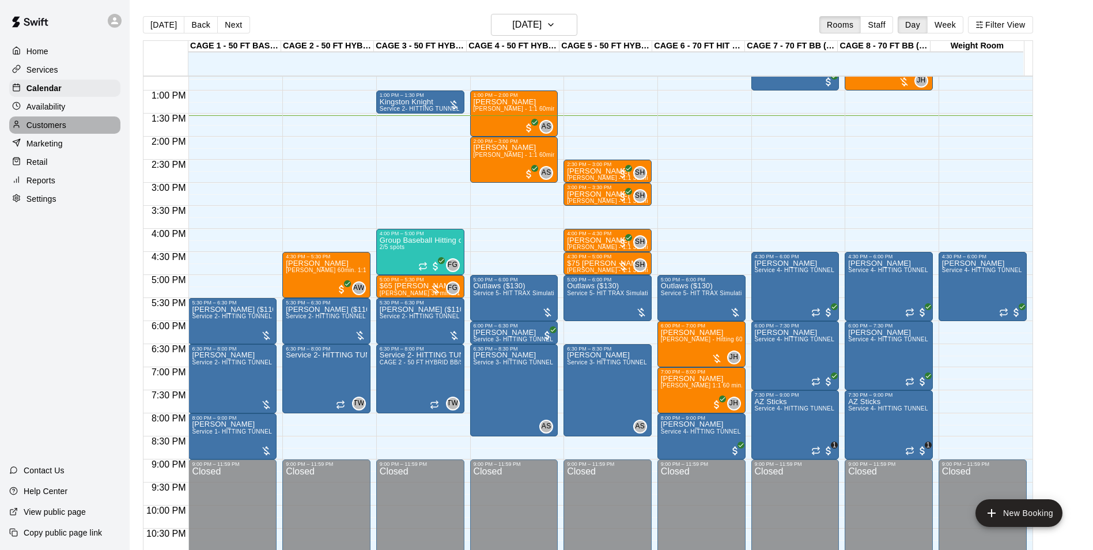
click at [90, 127] on div "Customers" at bounding box center [64, 124] width 111 height 17
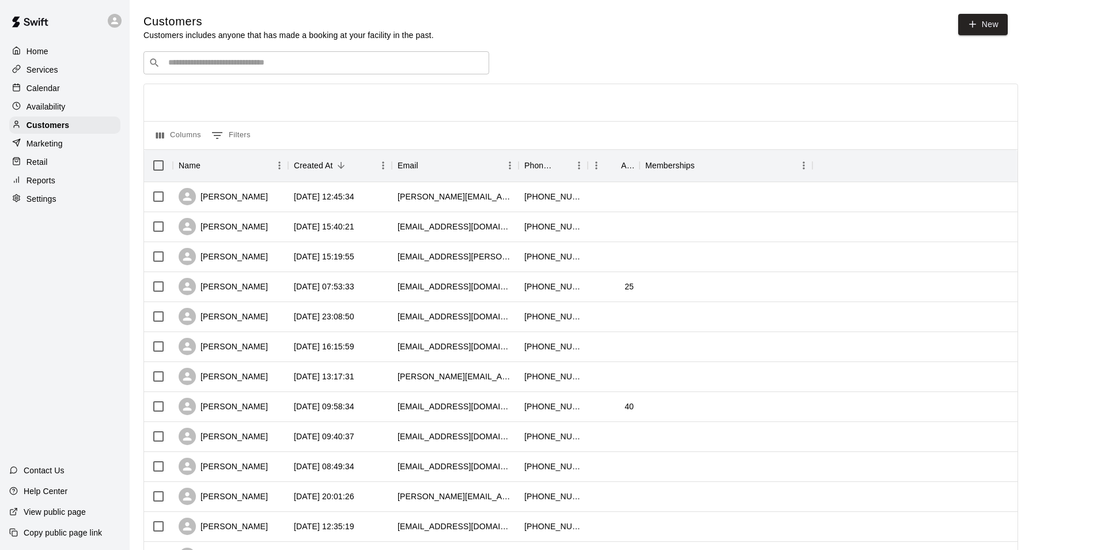
click at [253, 53] on div "​ ​" at bounding box center [316, 62] width 346 height 23
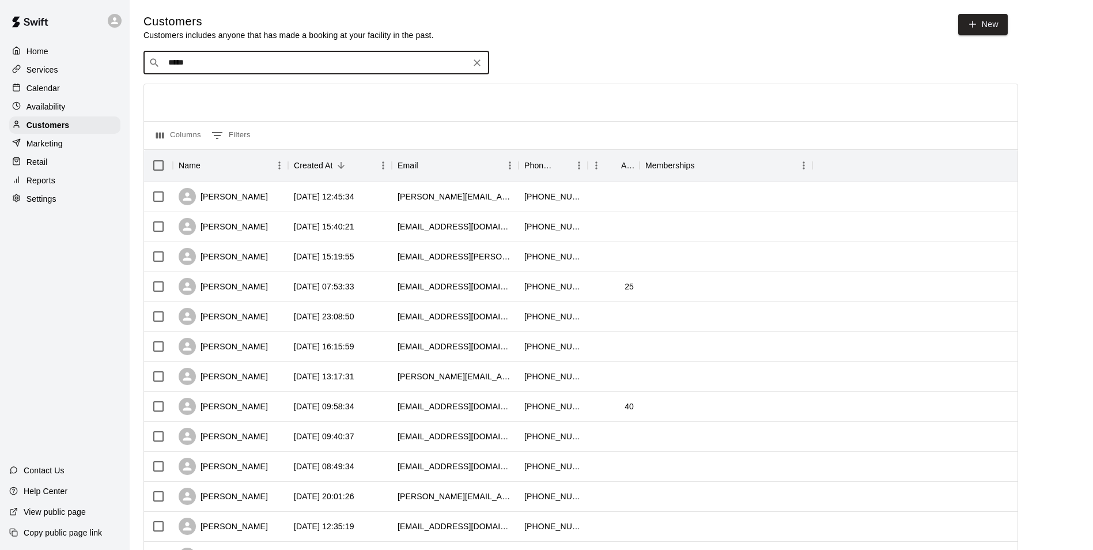
type input "******"
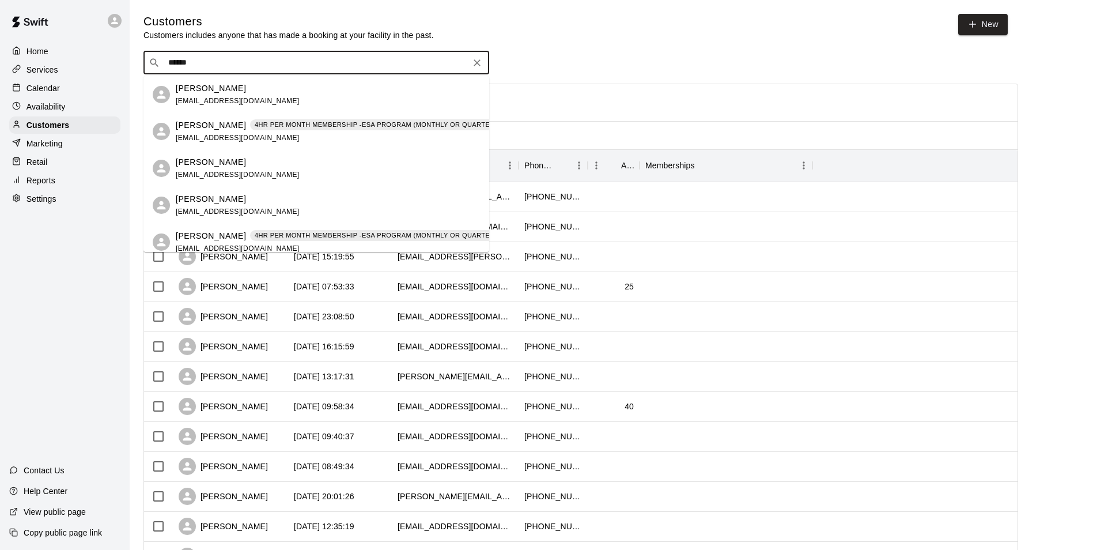
click at [302, 124] on p "4HR PER MONTH MEMBERSHIP -ESA PROGRAM (MONTHLY OR QUARTERLY OR ANNUAL)" at bounding box center [400, 125] width 291 height 10
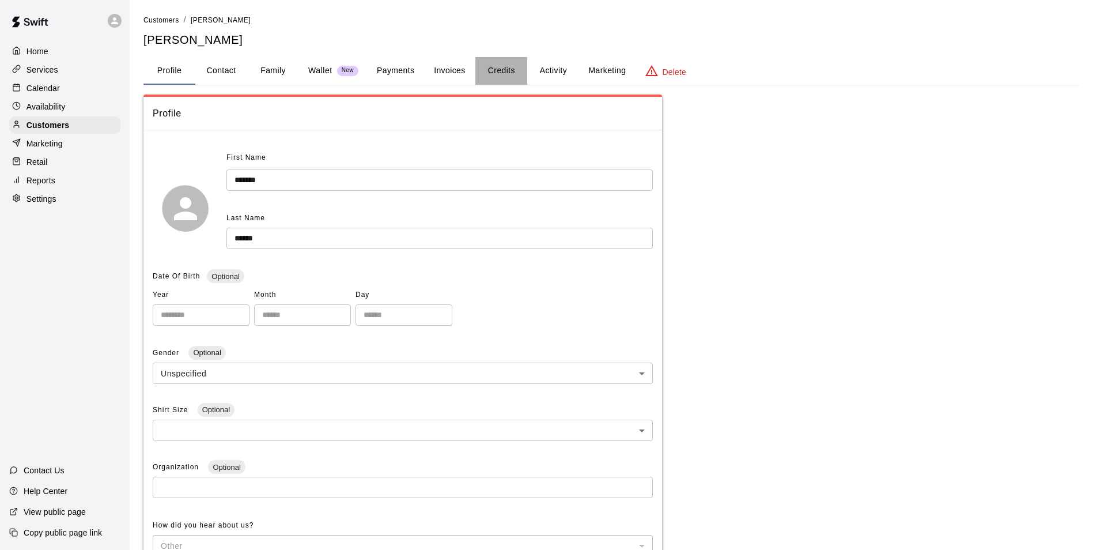
click at [483, 71] on button "Credits" at bounding box center [501, 71] width 52 height 28
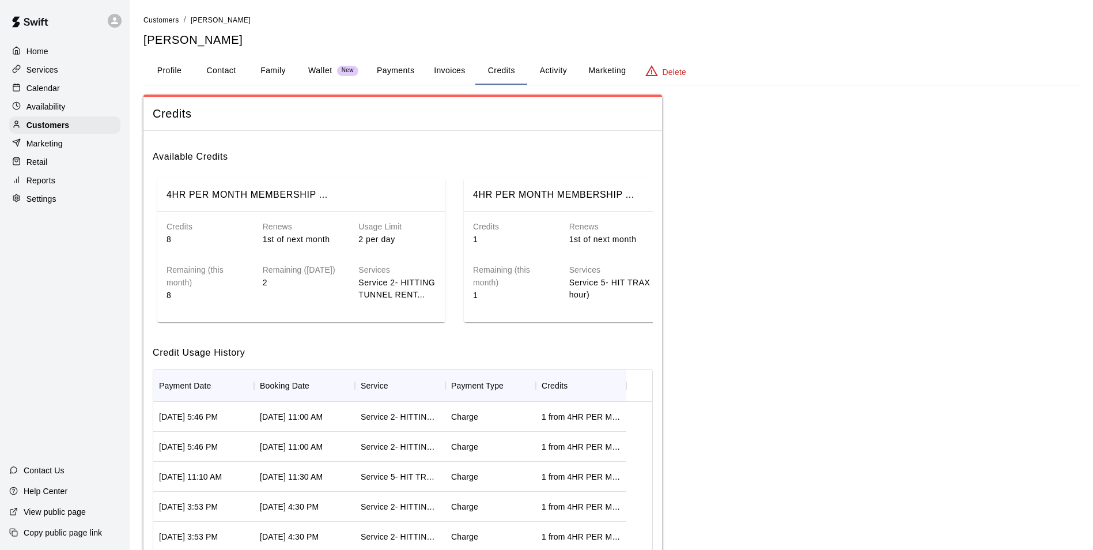
click at [75, 100] on div "Availability" at bounding box center [64, 106] width 111 height 17
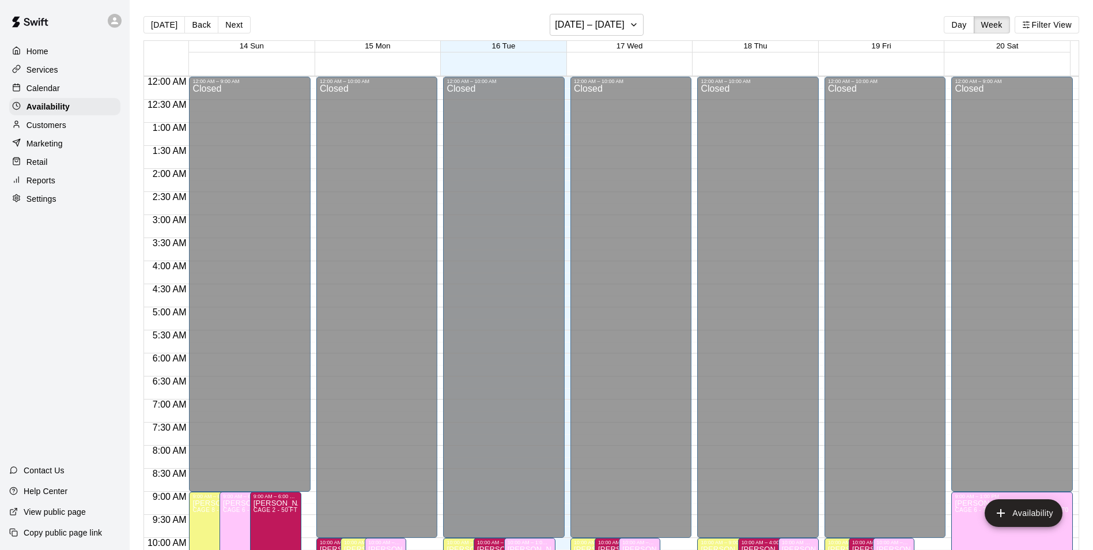
scroll to position [620, 0]
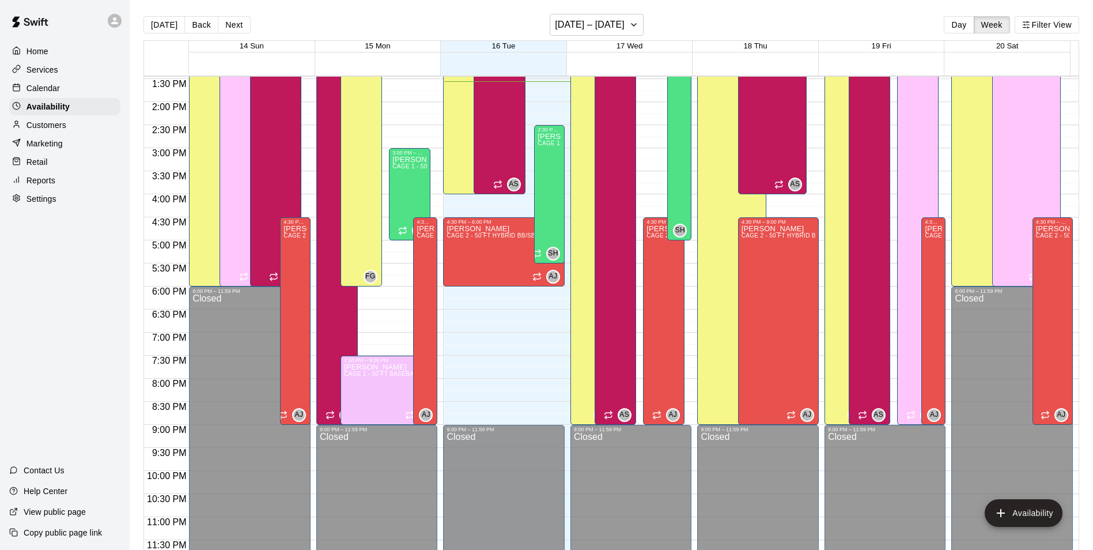
click at [78, 88] on div "Calendar" at bounding box center [64, 88] width 111 height 17
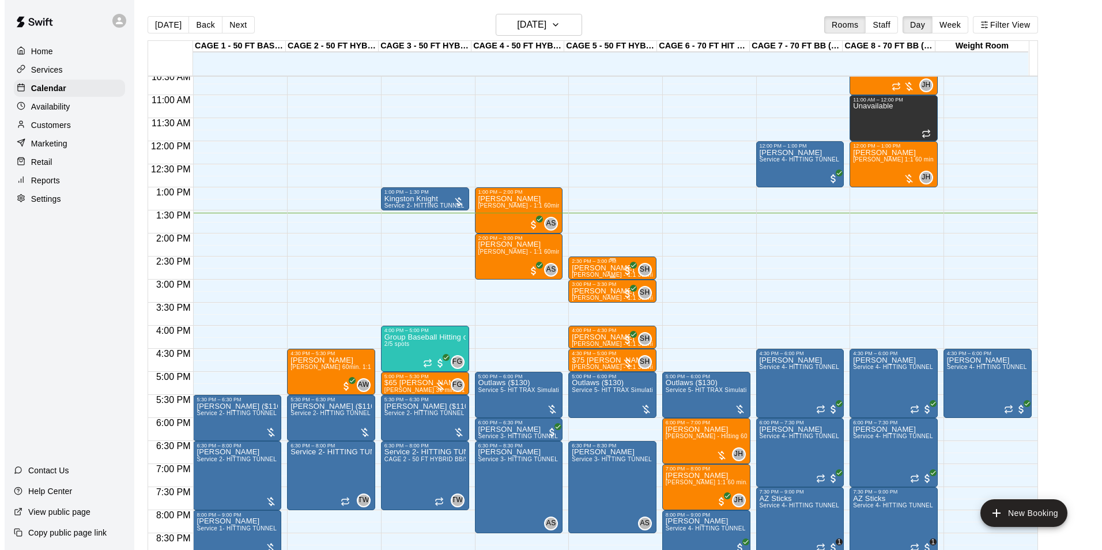
scroll to position [470, 0]
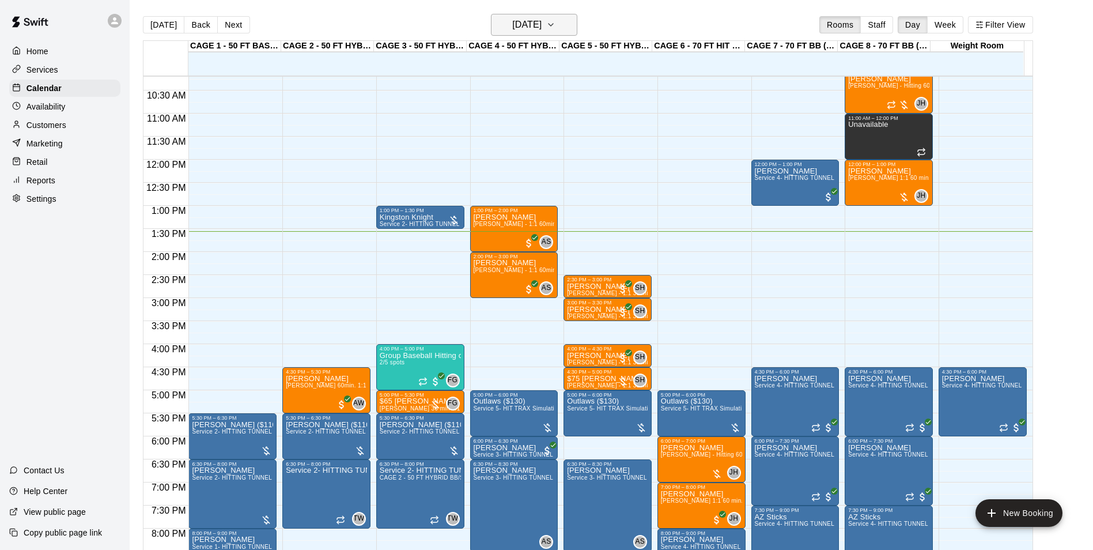
click at [542, 25] on h6 "[DATE]" at bounding box center [526, 25] width 29 height 16
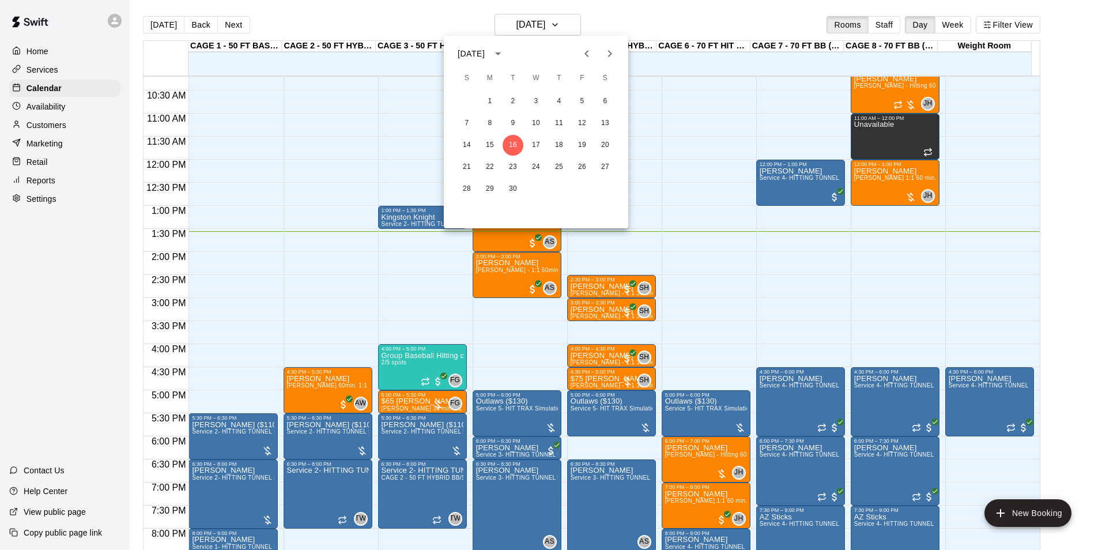
click at [92, 267] on div at bounding box center [551, 275] width 1102 height 550
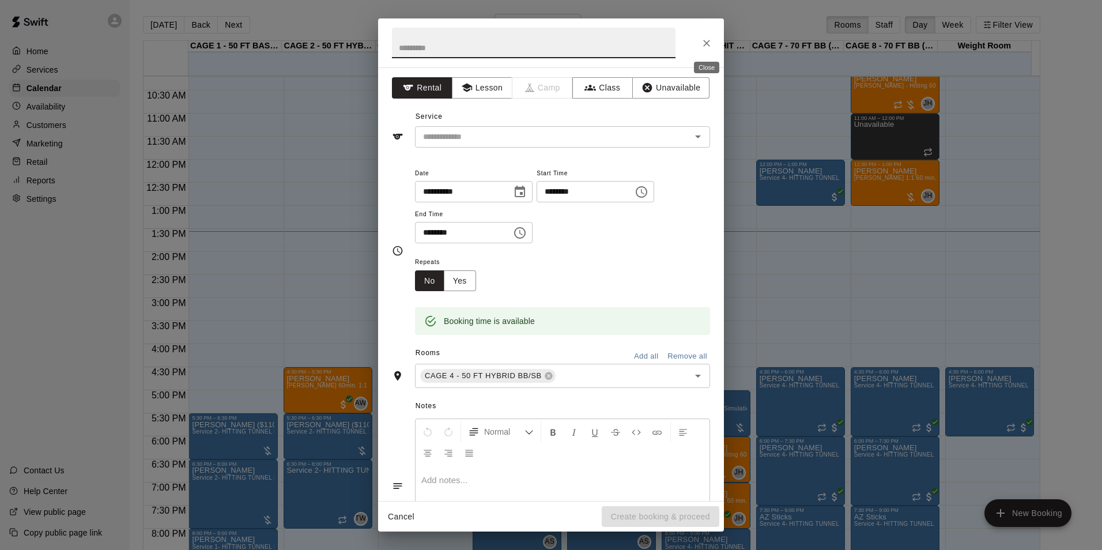
click at [707, 44] on icon "Close" at bounding box center [707, 43] width 12 height 12
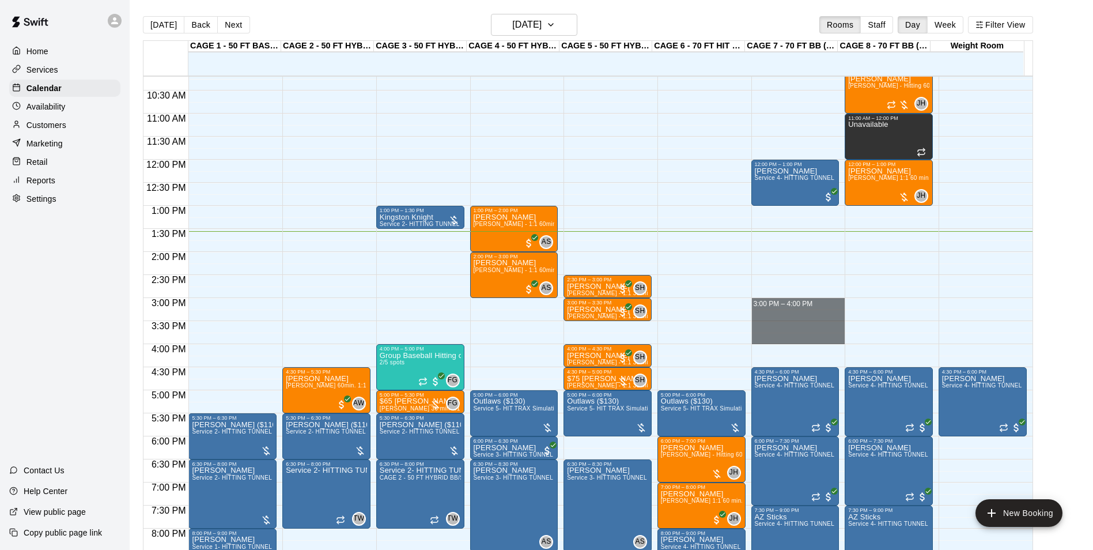
drag, startPoint x: 794, startPoint y: 300, endPoint x: 803, endPoint y: 339, distance: 40.7
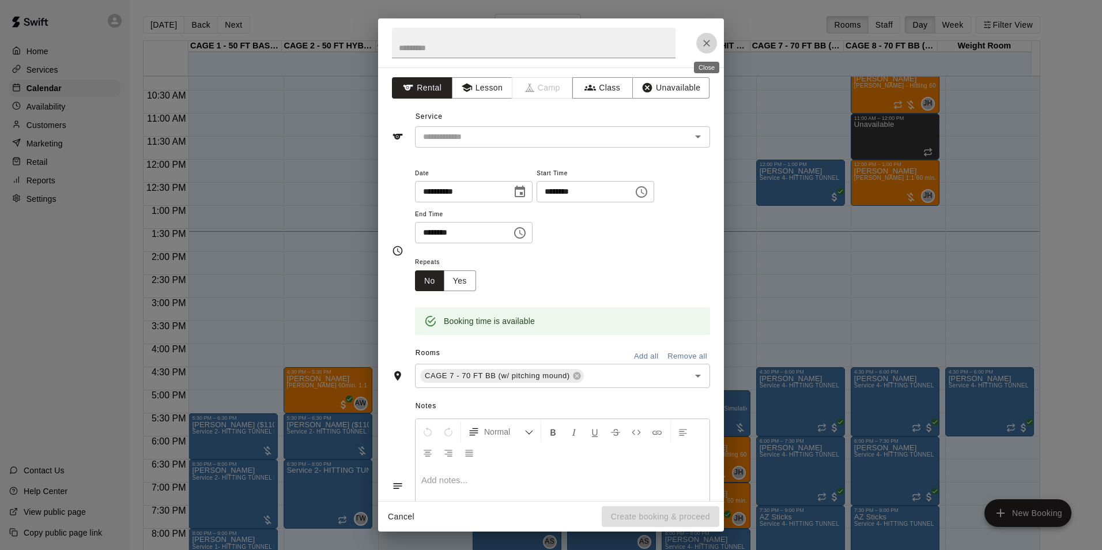
click at [699, 47] on button "Close" at bounding box center [706, 43] width 21 height 21
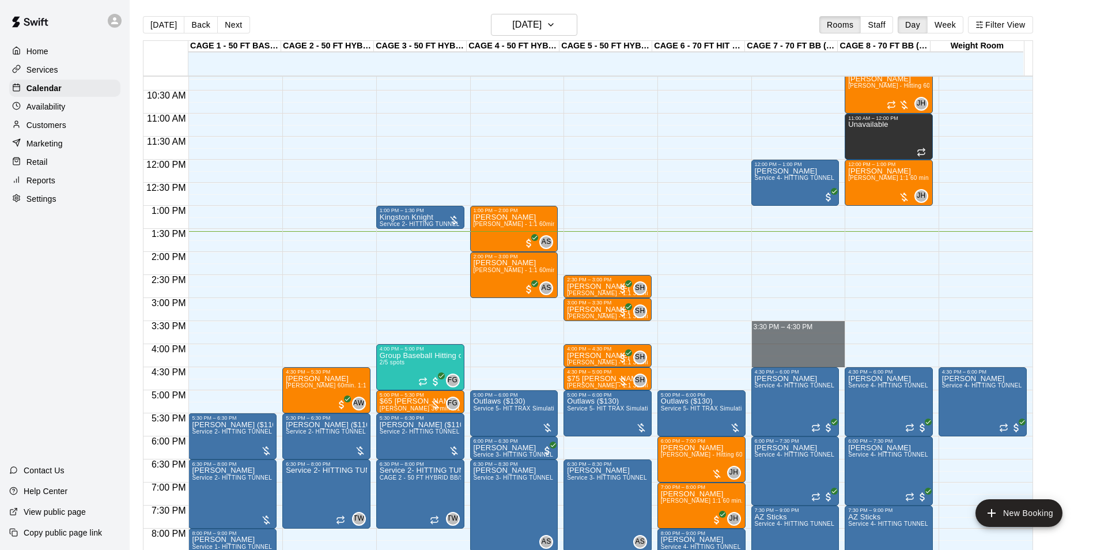
drag, startPoint x: 800, startPoint y: 323, endPoint x: 798, endPoint y: 357, distance: 34.6
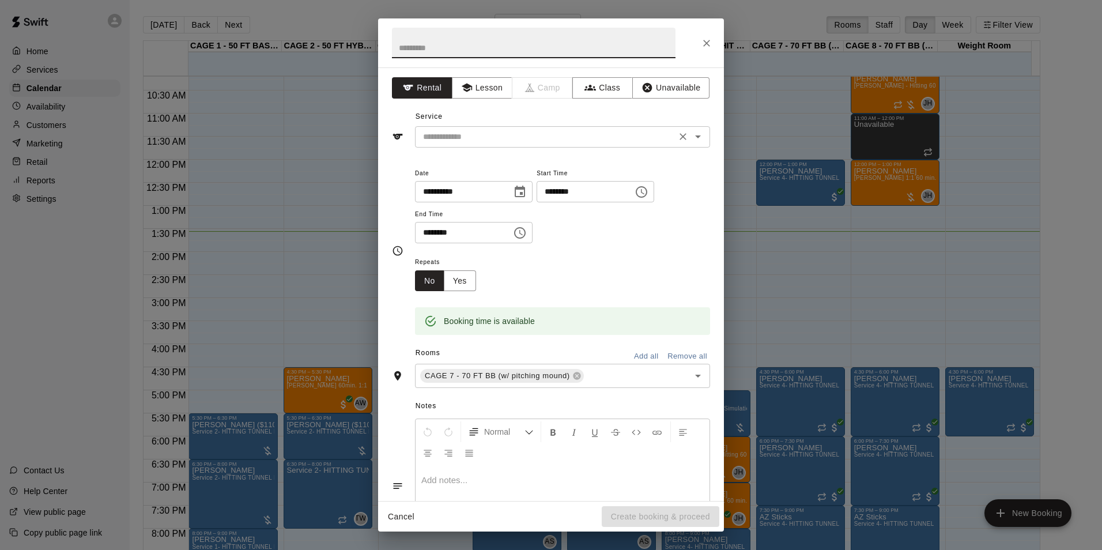
click at [554, 135] on input "text" at bounding box center [545, 137] width 254 height 14
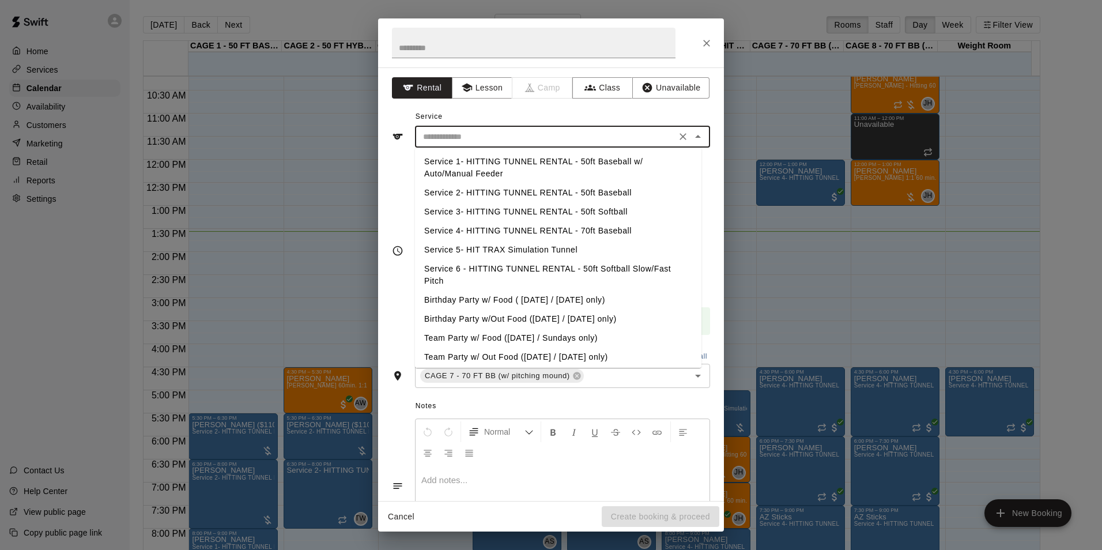
click at [582, 230] on li "Service 4- HITTING TUNNEL RENTAL - 70ft Baseball" at bounding box center [558, 230] width 286 height 19
type input "**********"
click at [613, 138] on input "**********" at bounding box center [545, 137] width 254 height 14
click at [635, 132] on input "**********" at bounding box center [545, 137] width 254 height 14
click at [673, 511] on button "Create booking & proceed" at bounding box center [660, 516] width 118 height 21
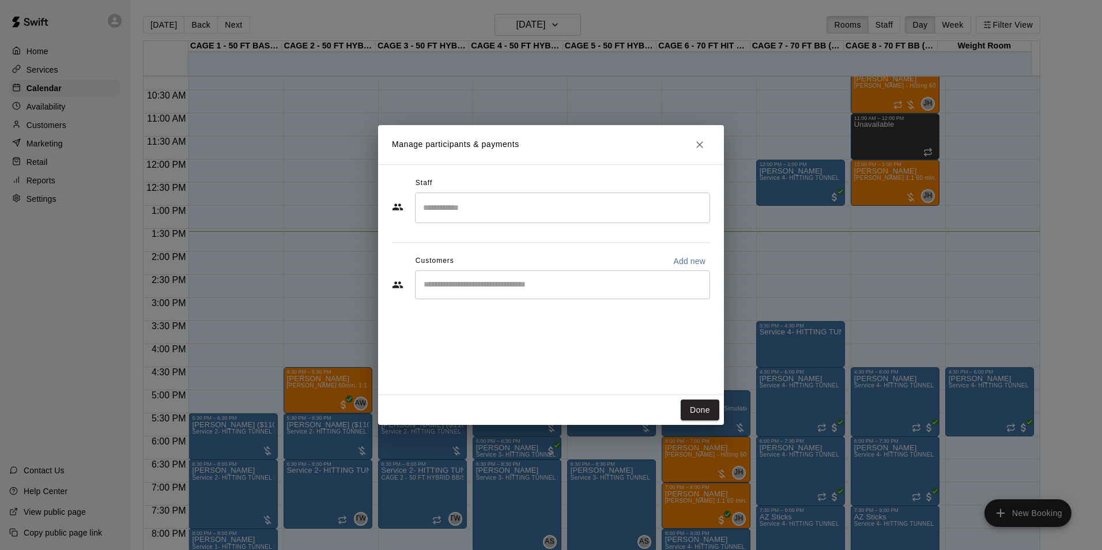
click at [533, 281] on input "Start typing to search customers..." at bounding box center [562, 285] width 285 height 12
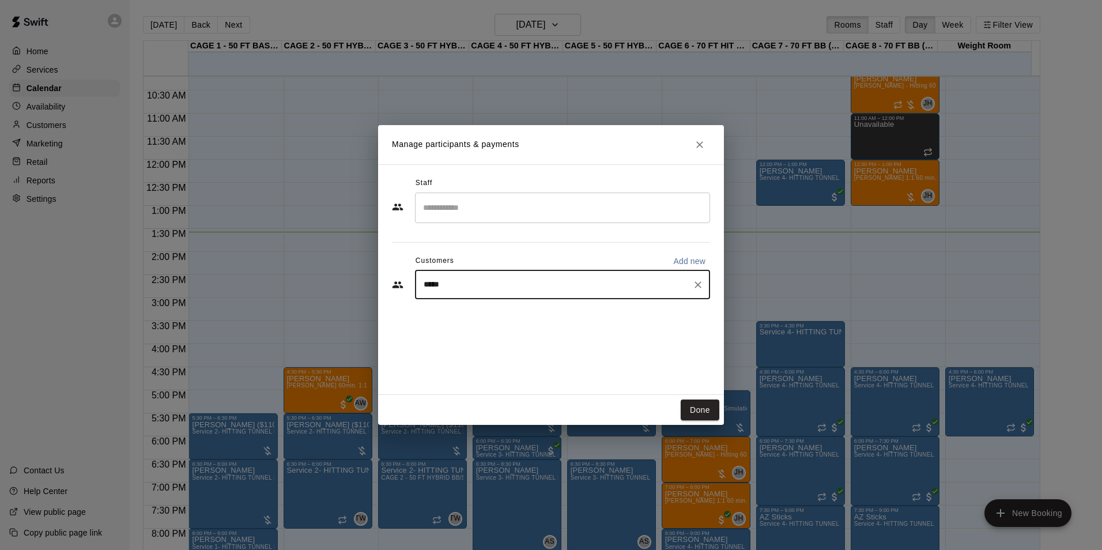
type input "******"
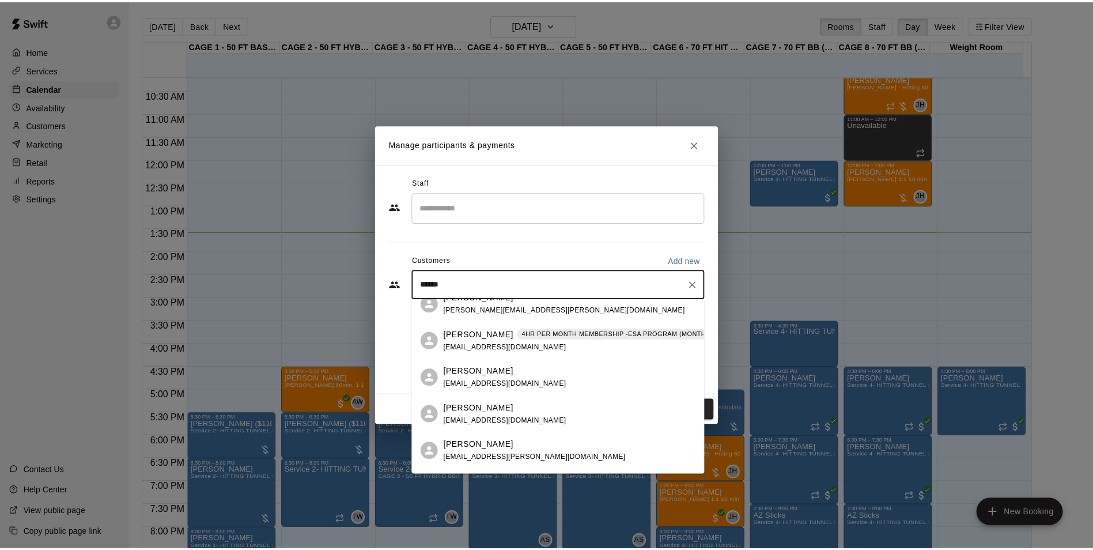
scroll to position [288, 0]
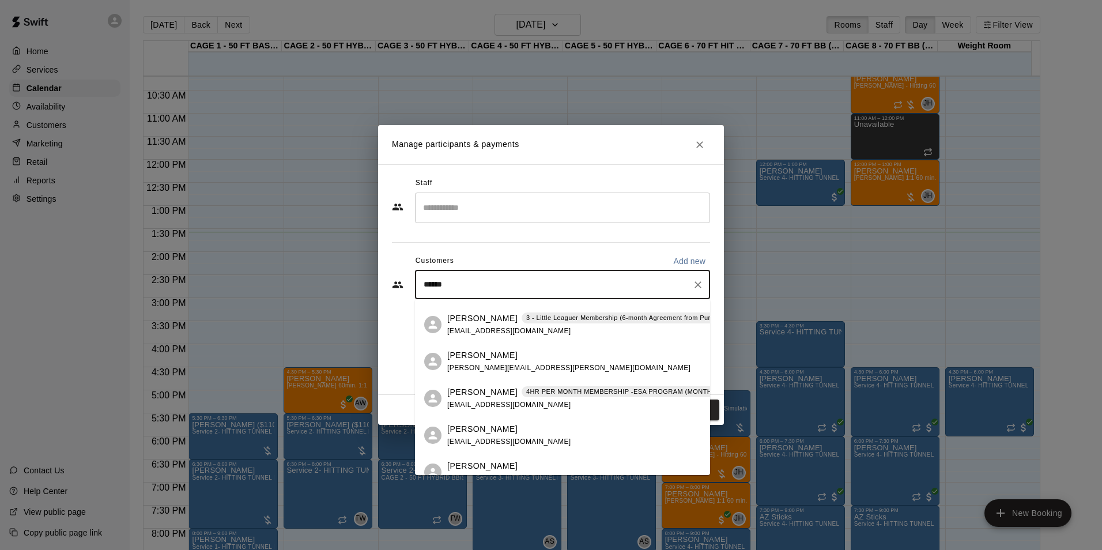
click at [558, 398] on div "THOMAS DUDLEY 4HR PER MONTH MEMBERSHIP -ESA PROGRAM (MONTHLY OR QUARTERLY OR AN…" at bounding box center [634, 398] width 374 height 25
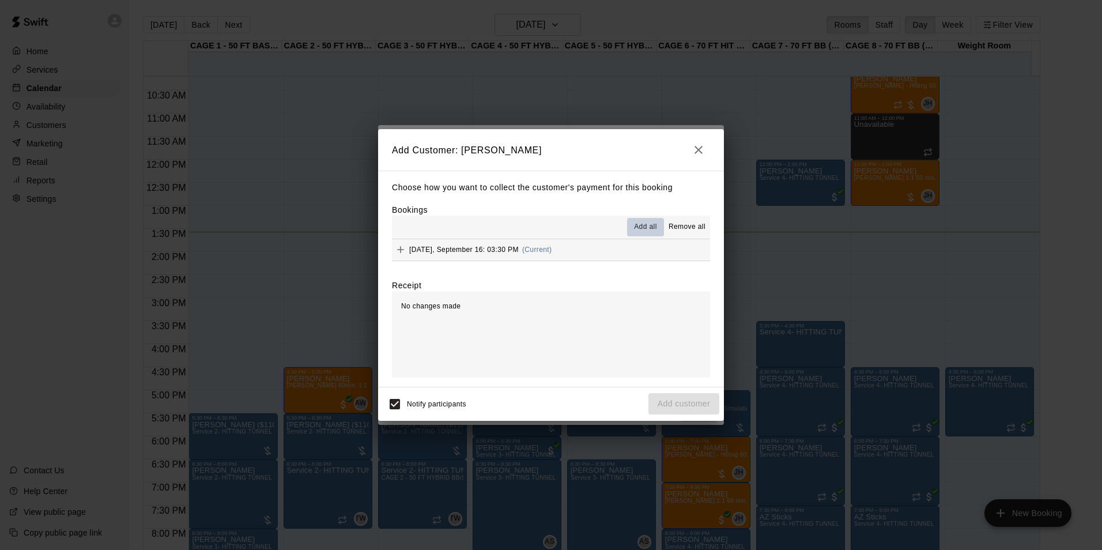
click at [633, 229] on button "Add all" at bounding box center [645, 227] width 37 height 18
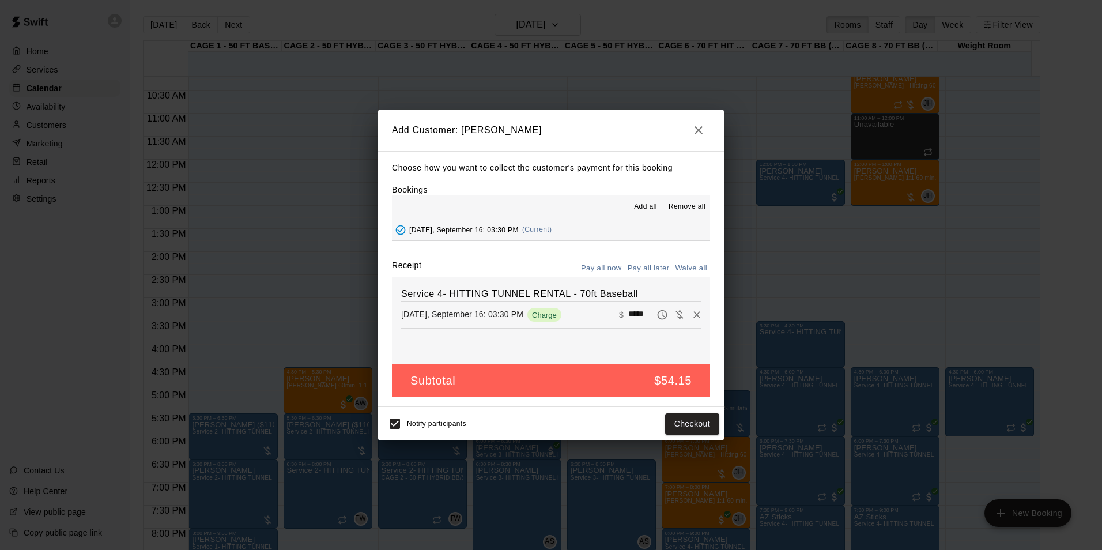
click at [650, 264] on button "Pay all later" at bounding box center [649, 268] width 48 height 18
click at [700, 438] on div "Notify participants Add customer" at bounding box center [551, 423] width 346 height 33
click at [700, 426] on button "Add customer" at bounding box center [683, 423] width 71 height 21
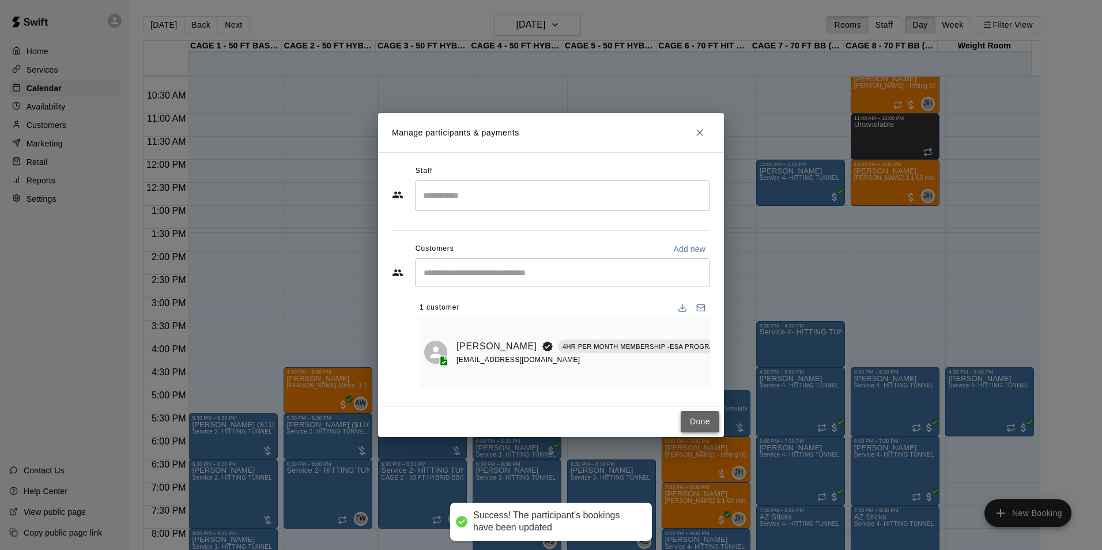
click at [696, 419] on button "Done" at bounding box center [699, 421] width 39 height 21
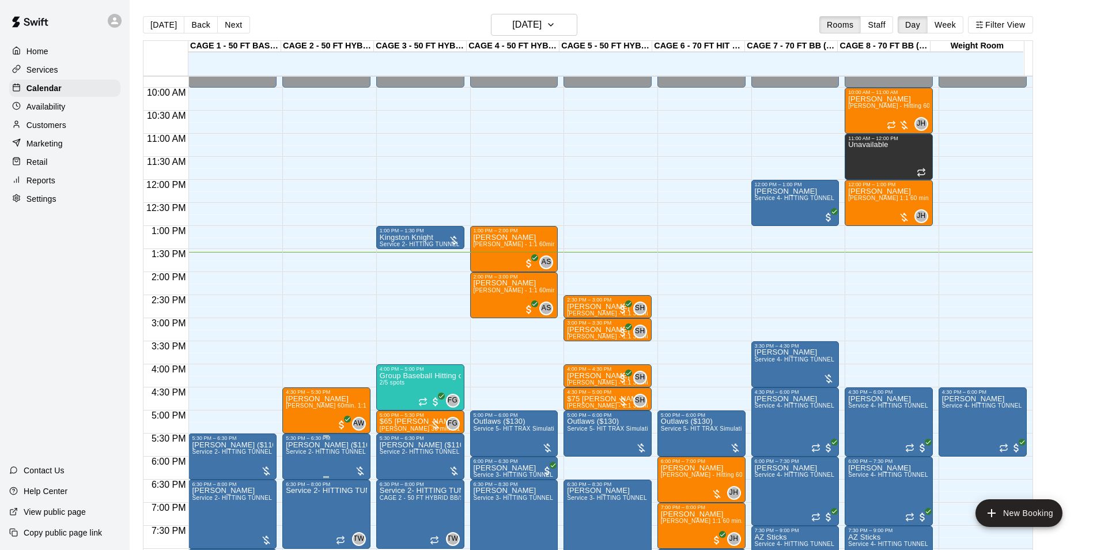
scroll to position [470, 0]
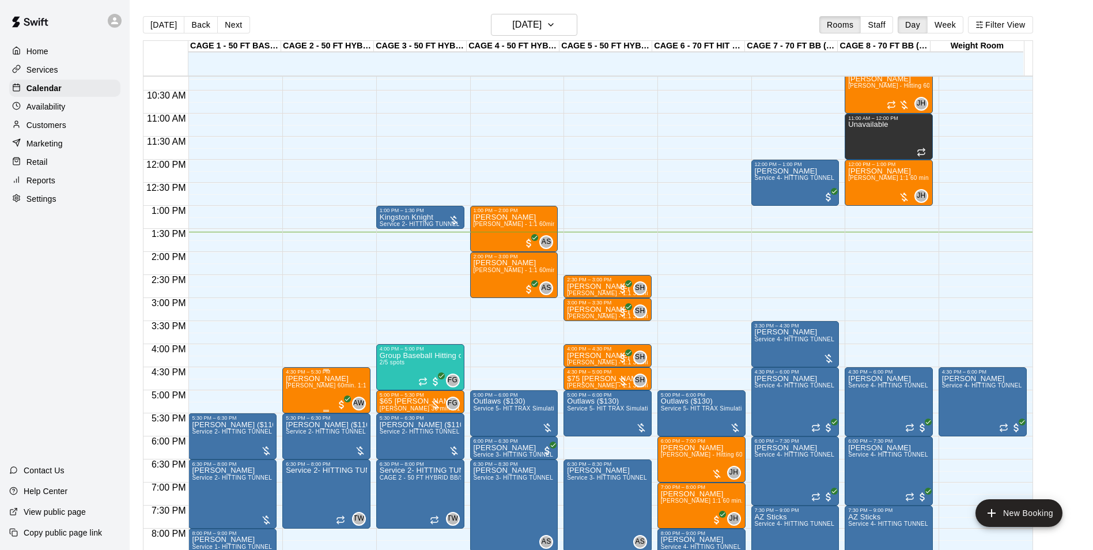
click at [300, 369] on div "4:30 PM – 5:30 PM Kacen Howey Ashtin Webb 60min. 1:1 Baseball Catching / Hittin…" at bounding box center [326, 390] width 88 height 46
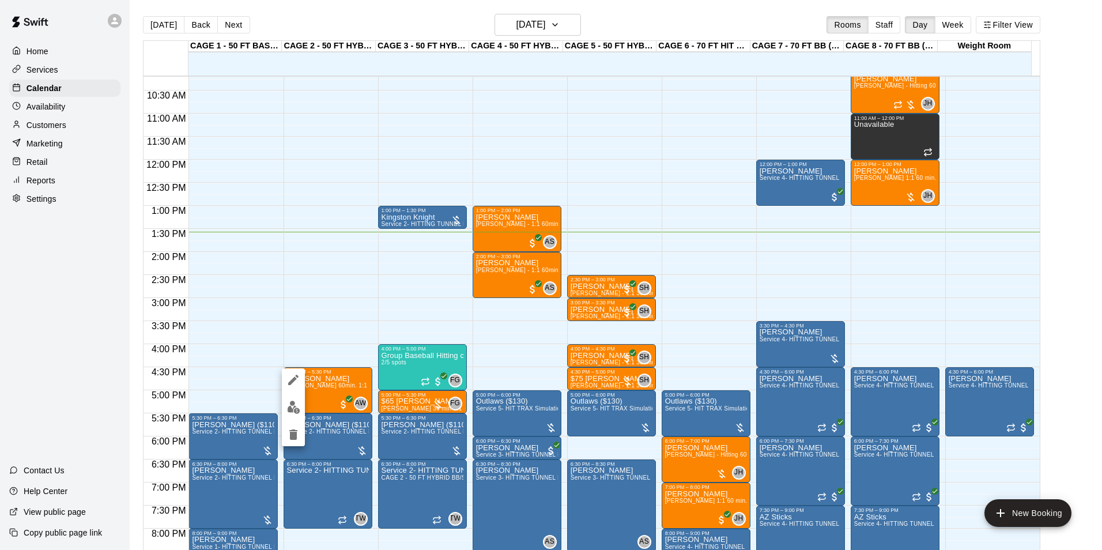
click at [298, 410] on img "edit" at bounding box center [293, 406] width 13 height 13
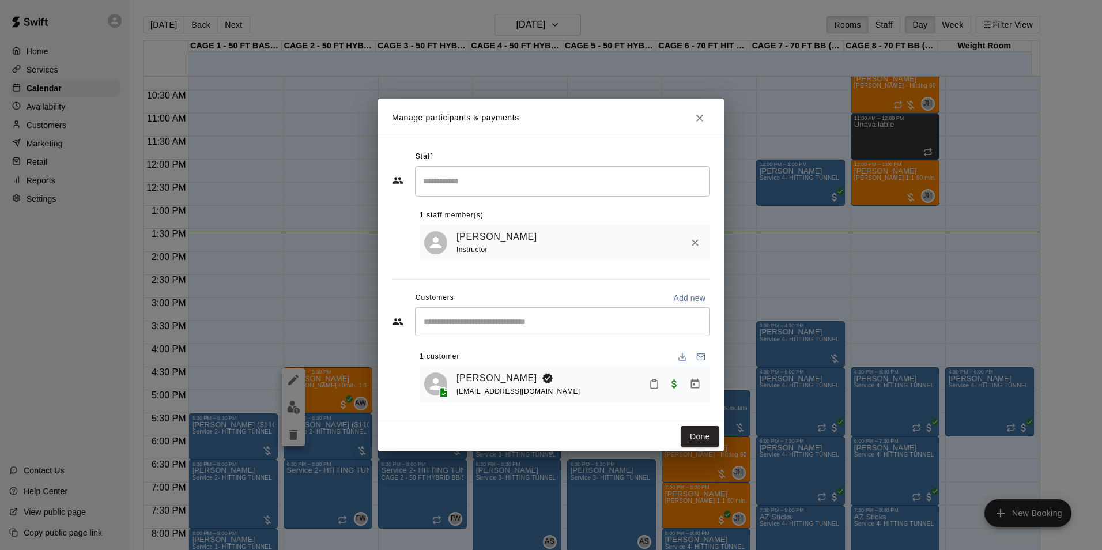
click at [504, 376] on link "[PERSON_NAME]" at bounding box center [496, 377] width 81 height 15
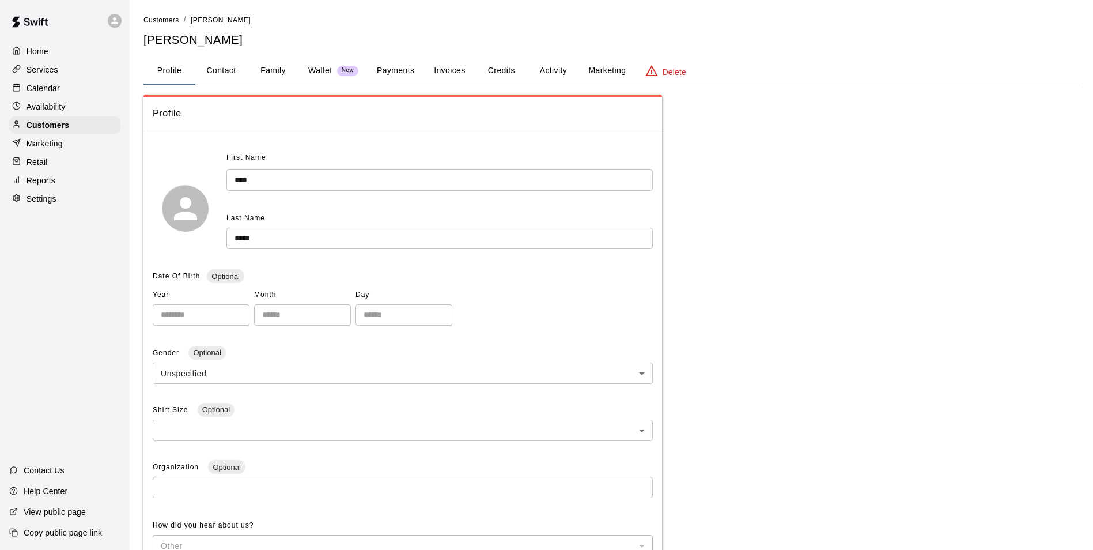
click at [235, 76] on button "Contact" at bounding box center [221, 71] width 52 height 28
select select "**"
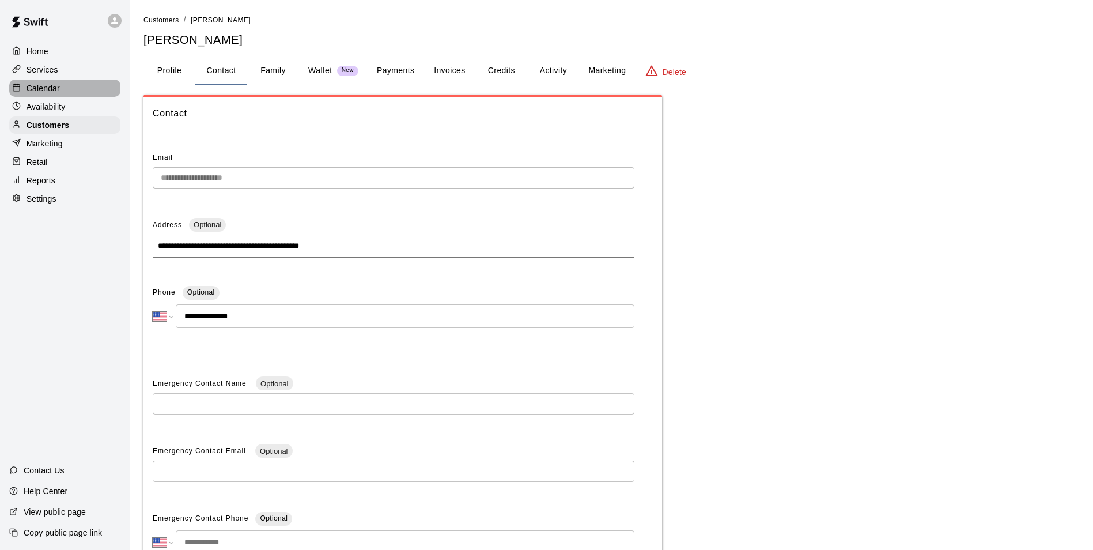
click at [87, 97] on div "Calendar" at bounding box center [64, 88] width 111 height 17
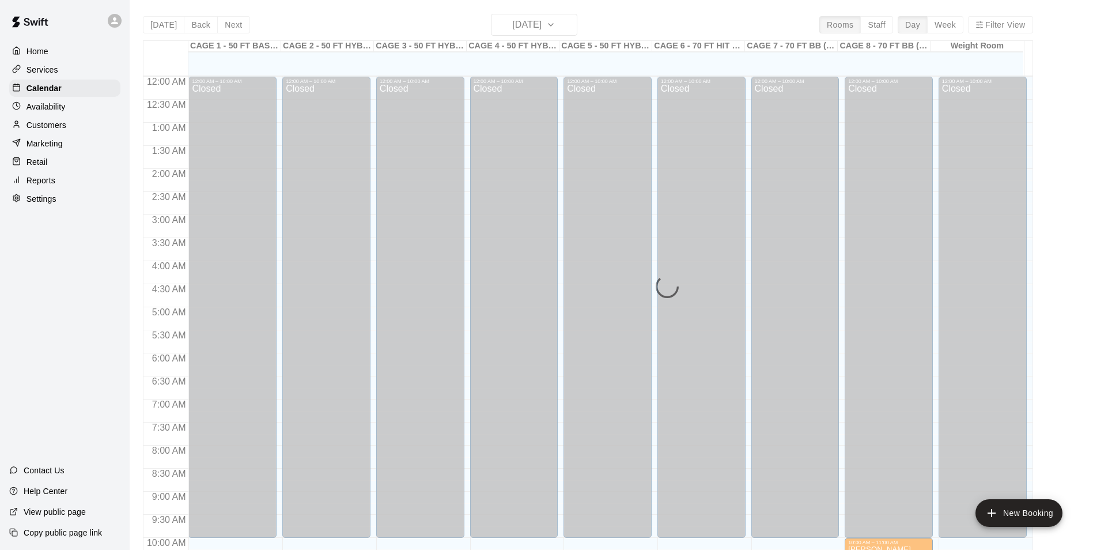
scroll to position [585, 0]
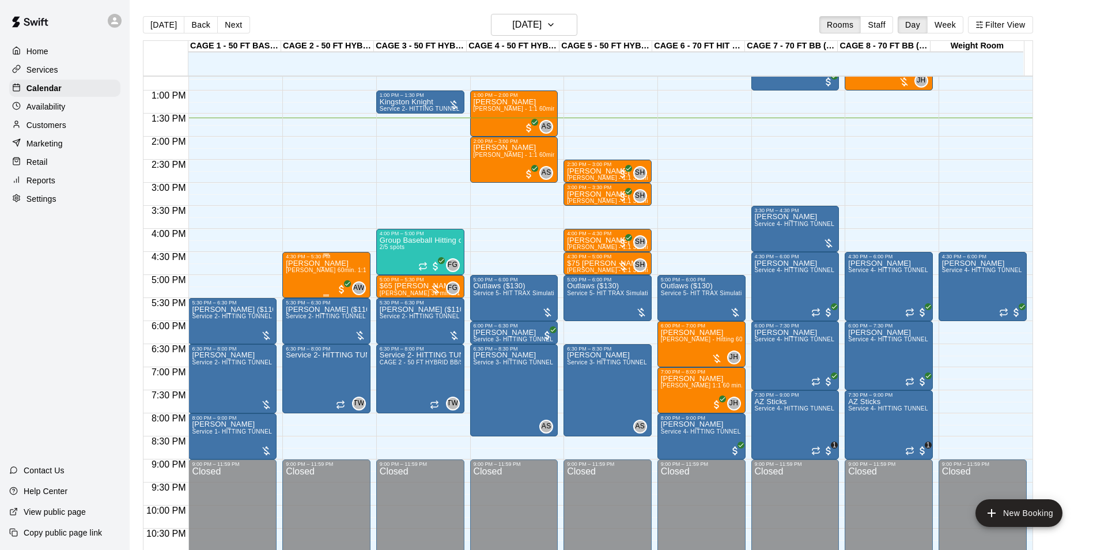
click at [319, 273] on span "Ashtin Webb 60min. 1:1 Baseball Catching / Hitting Lessons" at bounding box center [376, 270] width 180 height 6
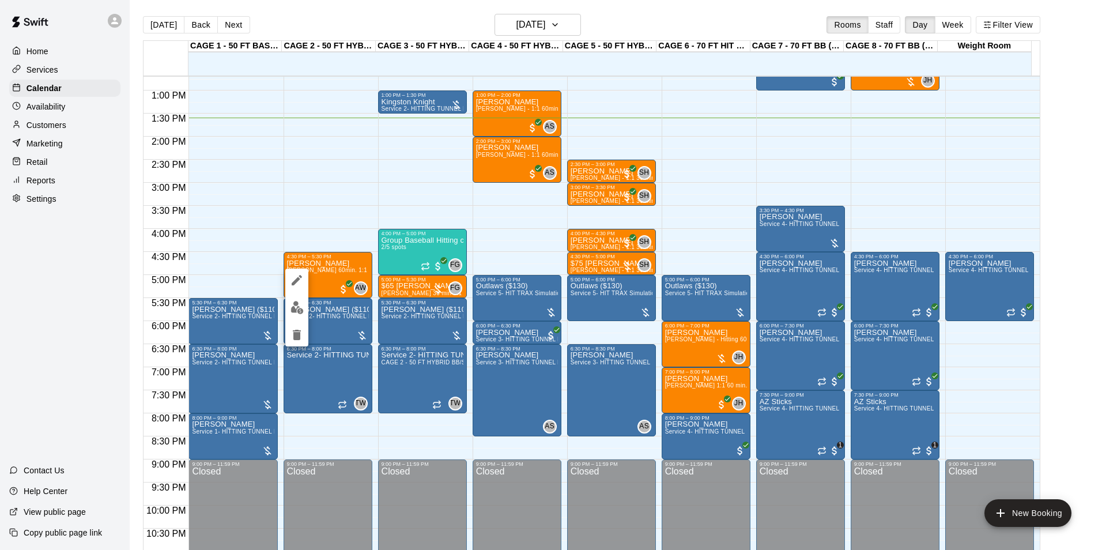
click at [298, 305] on img "edit" at bounding box center [296, 307] width 13 height 13
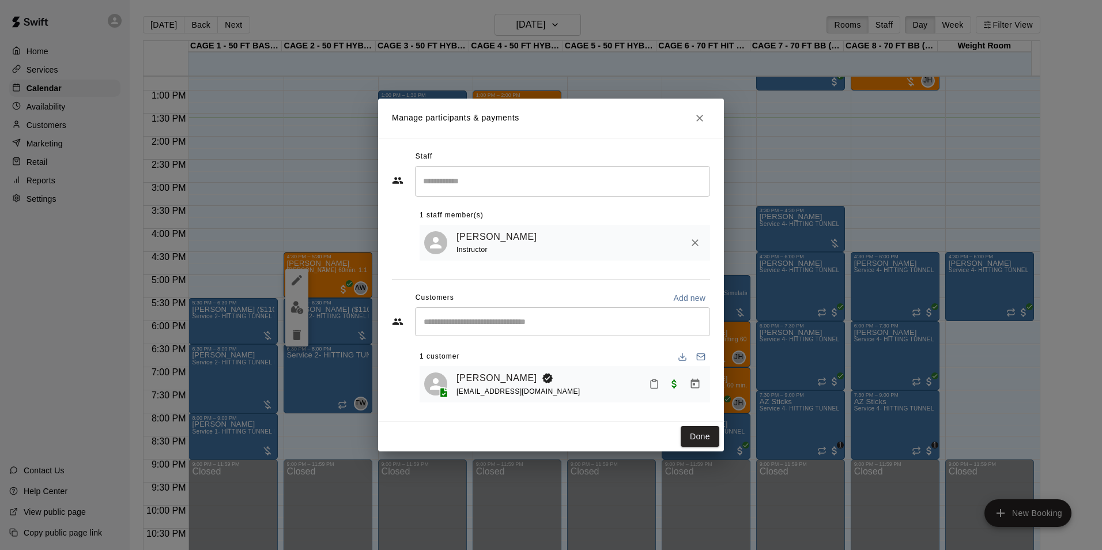
click at [698, 120] on icon "Close" at bounding box center [700, 118] width 12 height 12
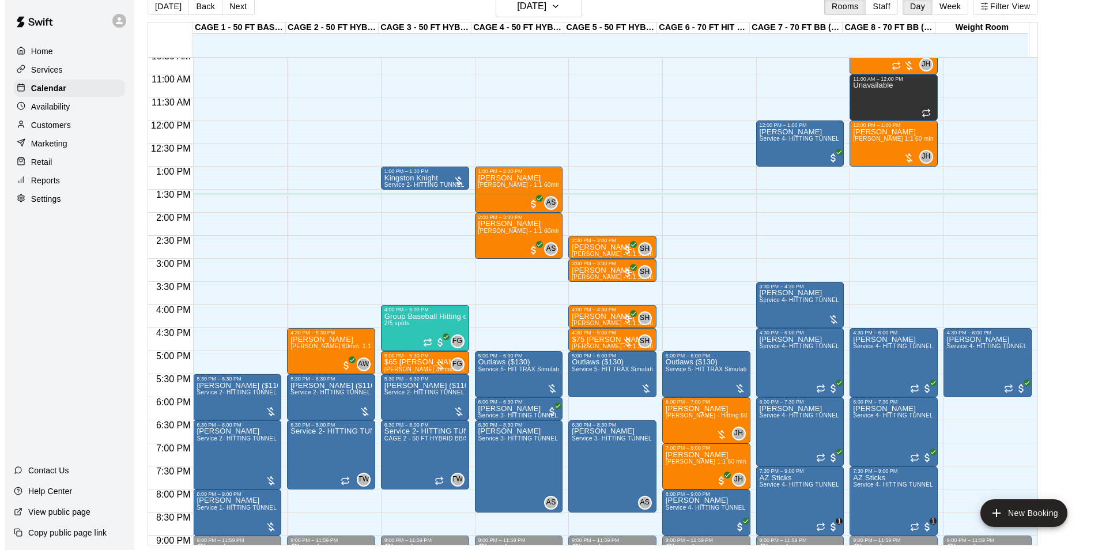
scroll to position [470, 0]
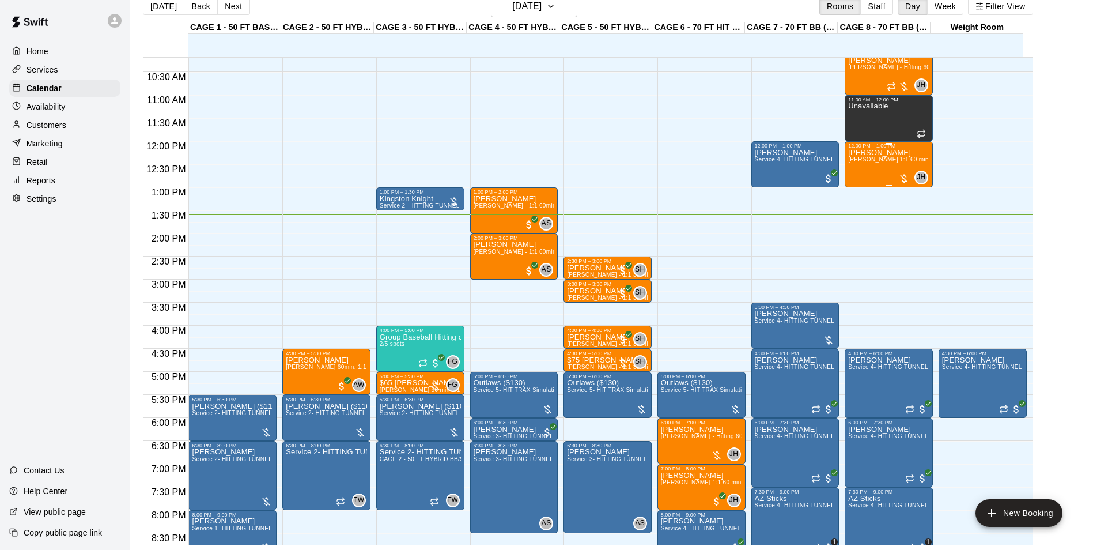
click at [895, 157] on div "Jack Brown John Havird 1:1 60 min. pitching Lesson" at bounding box center [888, 424] width 81 height 550
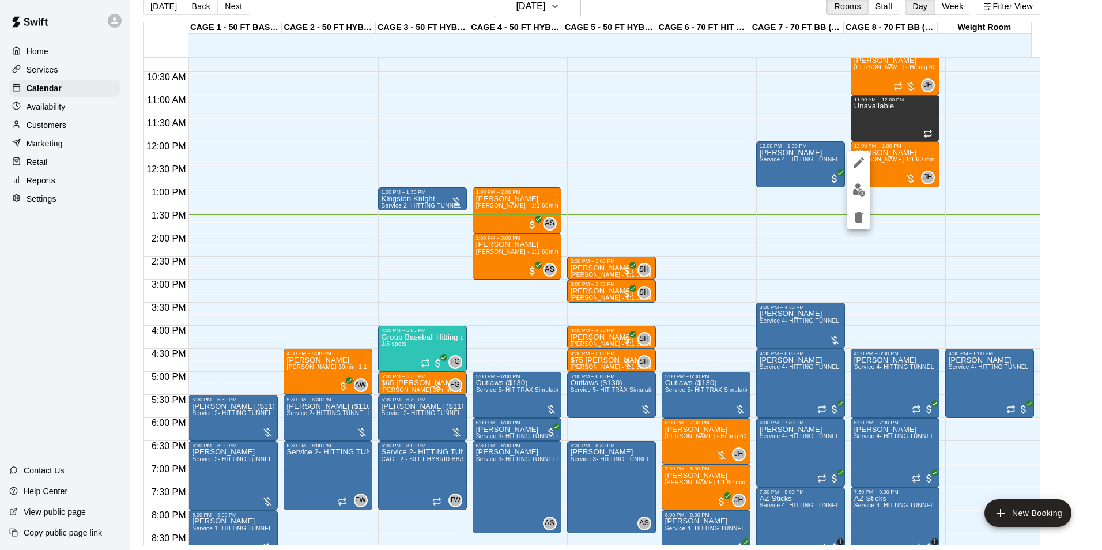
click at [860, 188] on img "edit" at bounding box center [858, 189] width 13 height 13
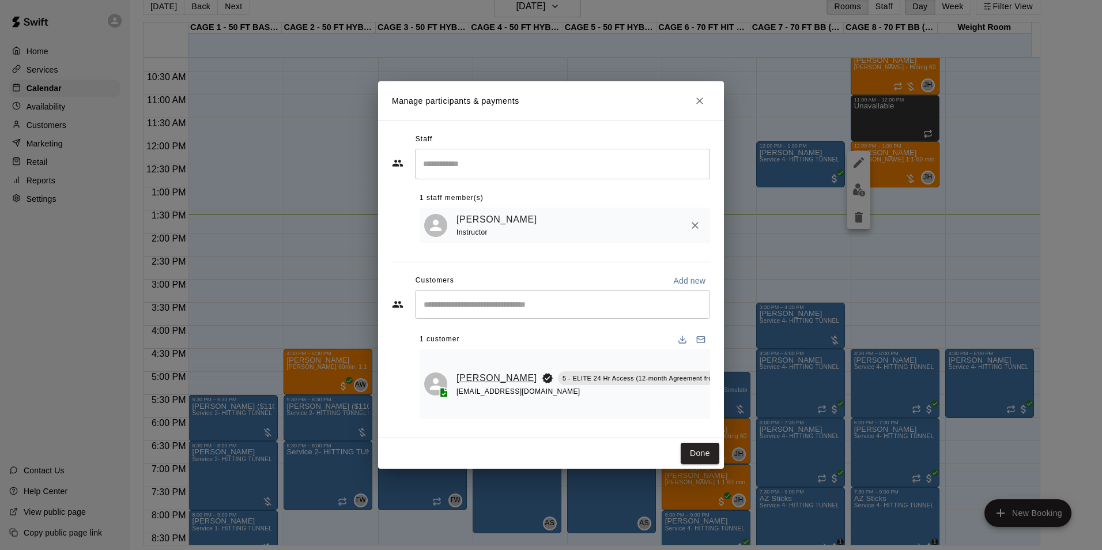
click at [471, 370] on link "[PERSON_NAME]" at bounding box center [496, 377] width 81 height 15
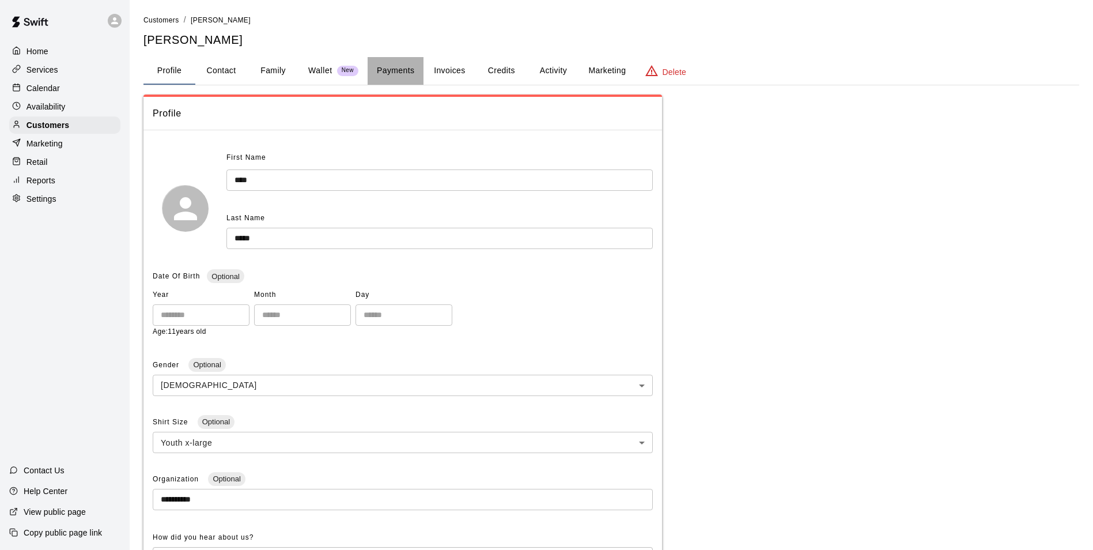
click at [418, 74] on button "Payments" at bounding box center [396, 71] width 56 height 28
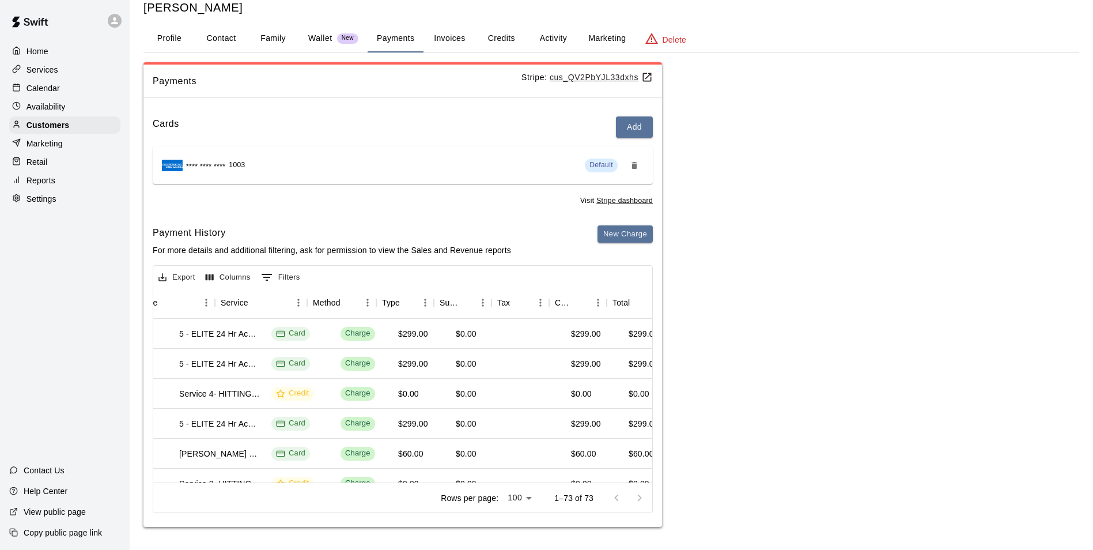
scroll to position [0, 190]
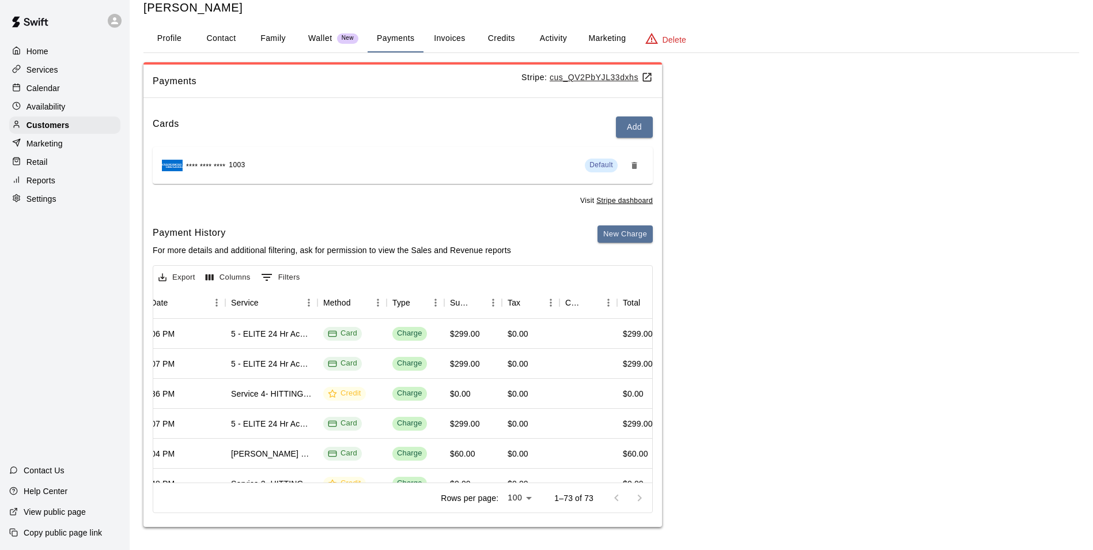
click at [334, 482] on div "Rows per page: 100 *** 1–73 of 73" at bounding box center [402, 497] width 499 height 30
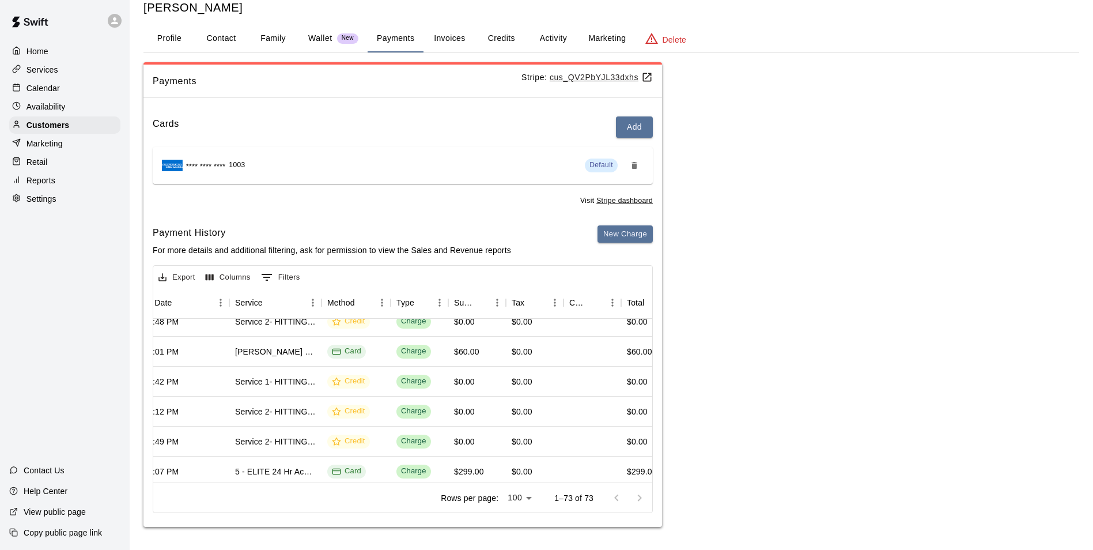
scroll to position [230, 186]
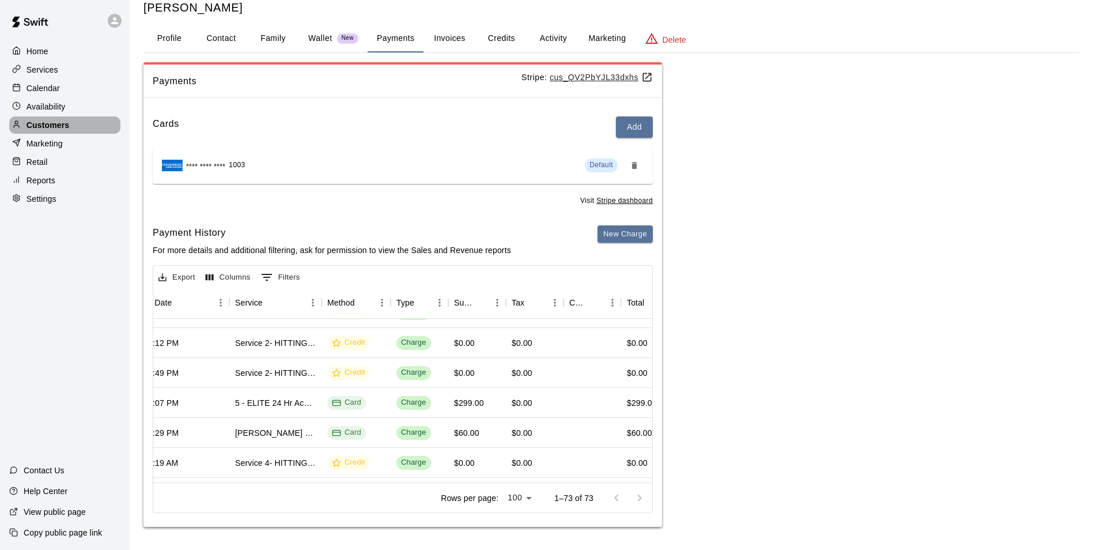
click at [73, 132] on div "Customers" at bounding box center [64, 124] width 111 height 17
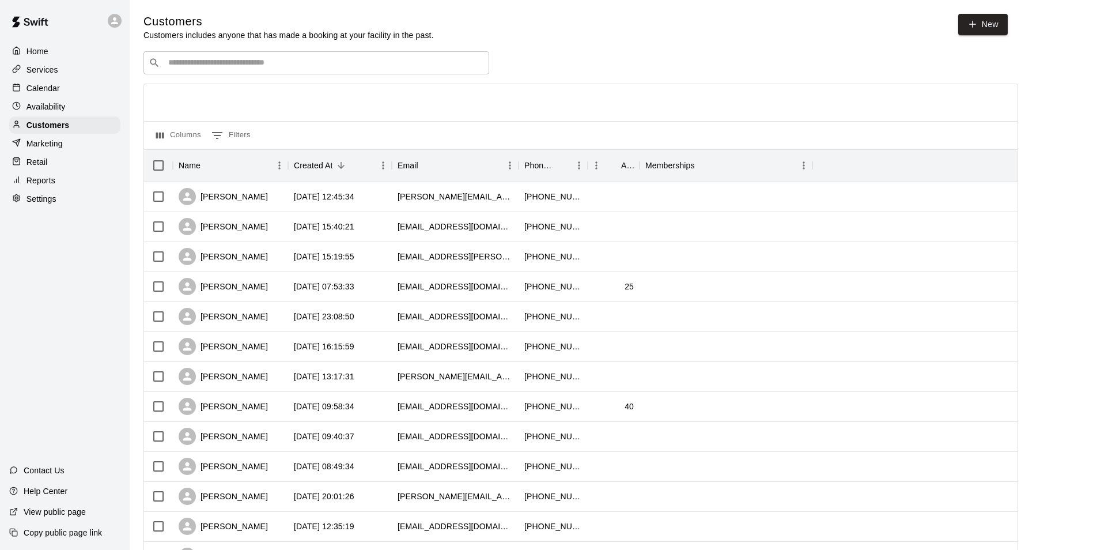
click at [79, 108] on div "Availability" at bounding box center [64, 106] width 111 height 17
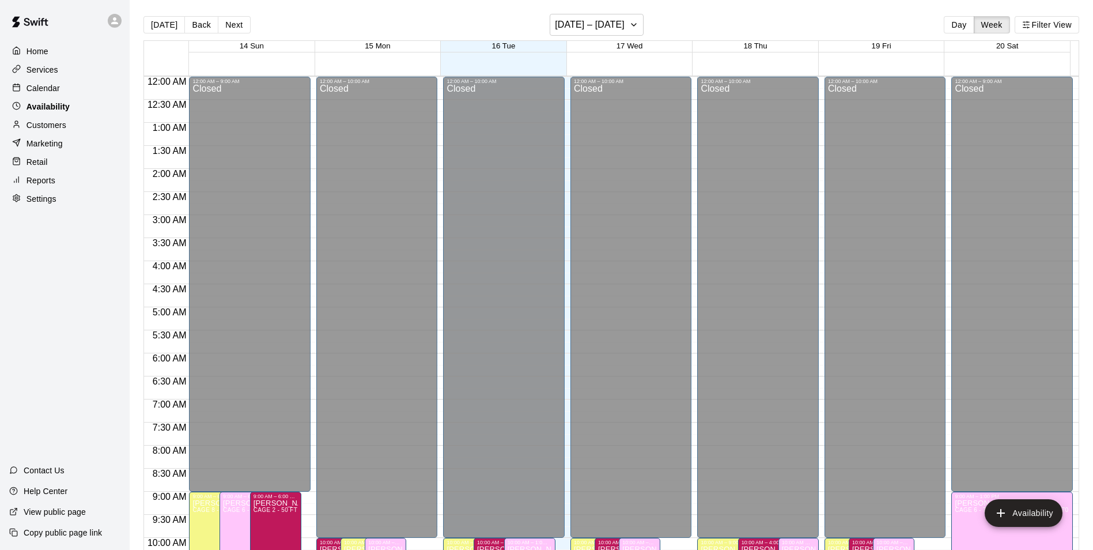
scroll to position [620, 0]
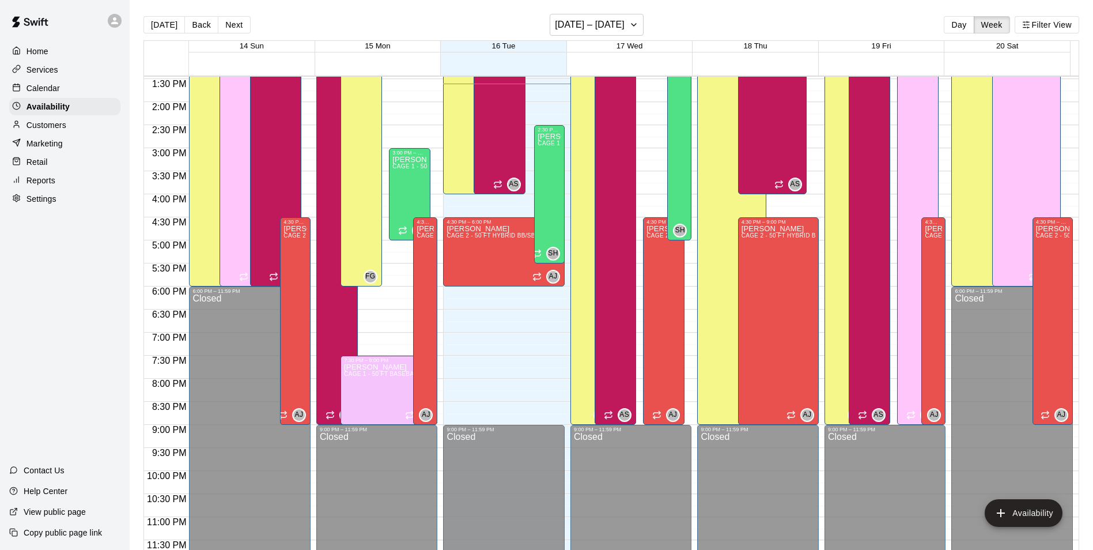
click at [76, 86] on div "Calendar" at bounding box center [64, 88] width 111 height 17
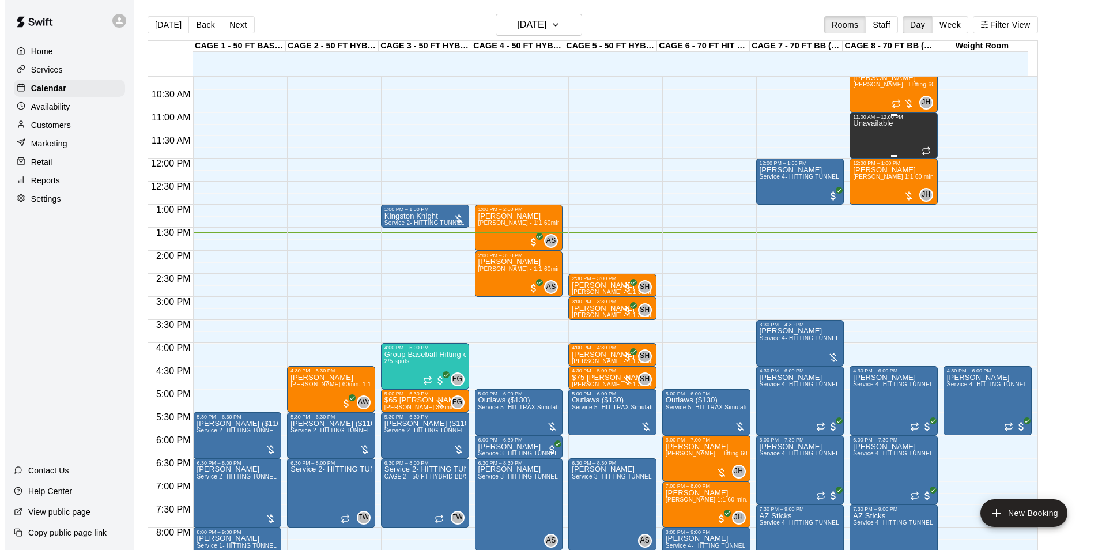
scroll to position [470, 0]
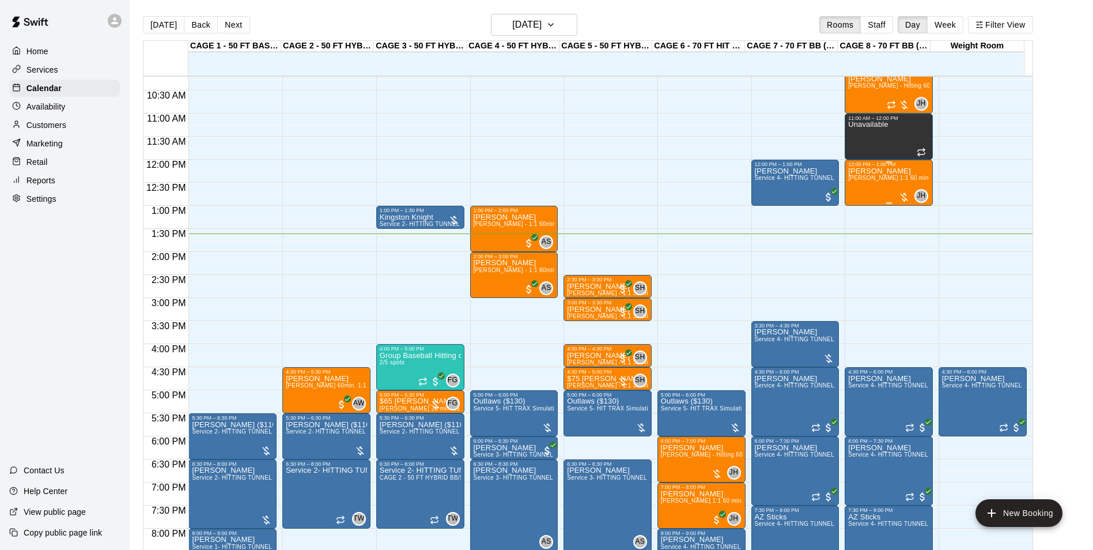
click at [865, 171] on p "[PERSON_NAME]" at bounding box center [888, 171] width 81 height 0
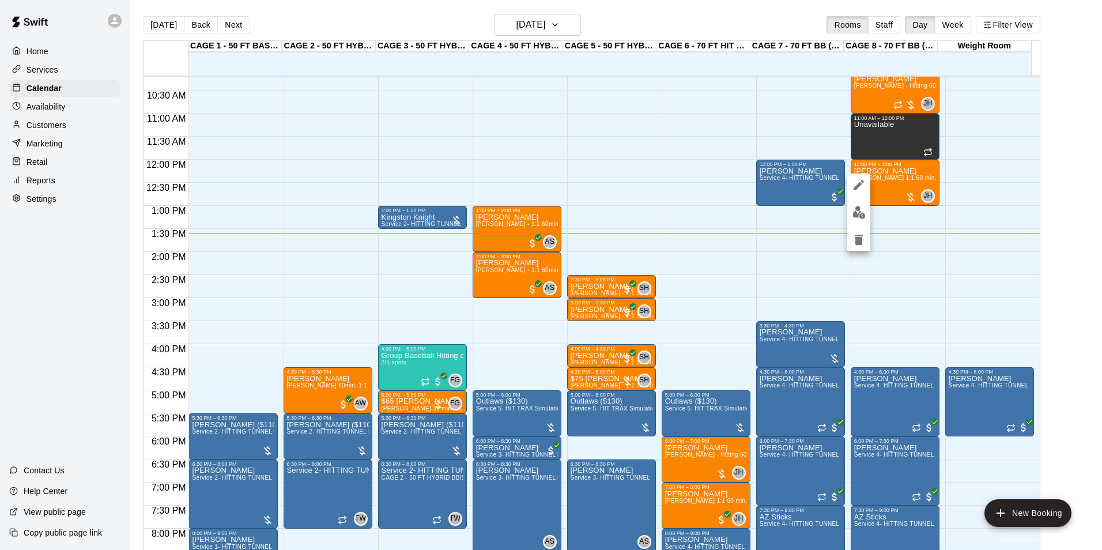
click at [861, 203] on button "edit" at bounding box center [858, 212] width 23 height 22
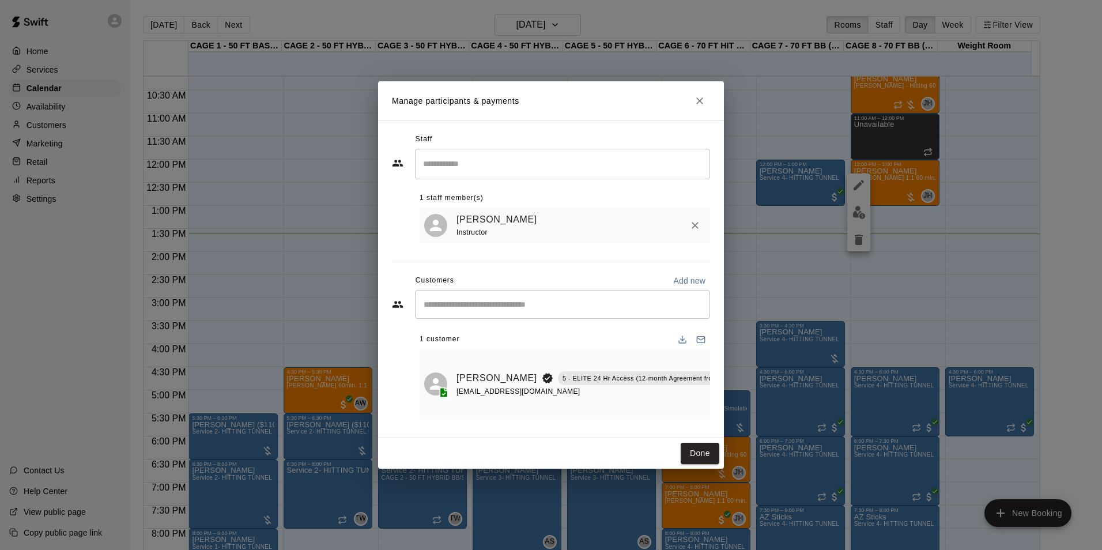
scroll to position [0, 28]
click at [744, 394] on button "Manage bookings & payment" at bounding box center [754, 404] width 21 height 21
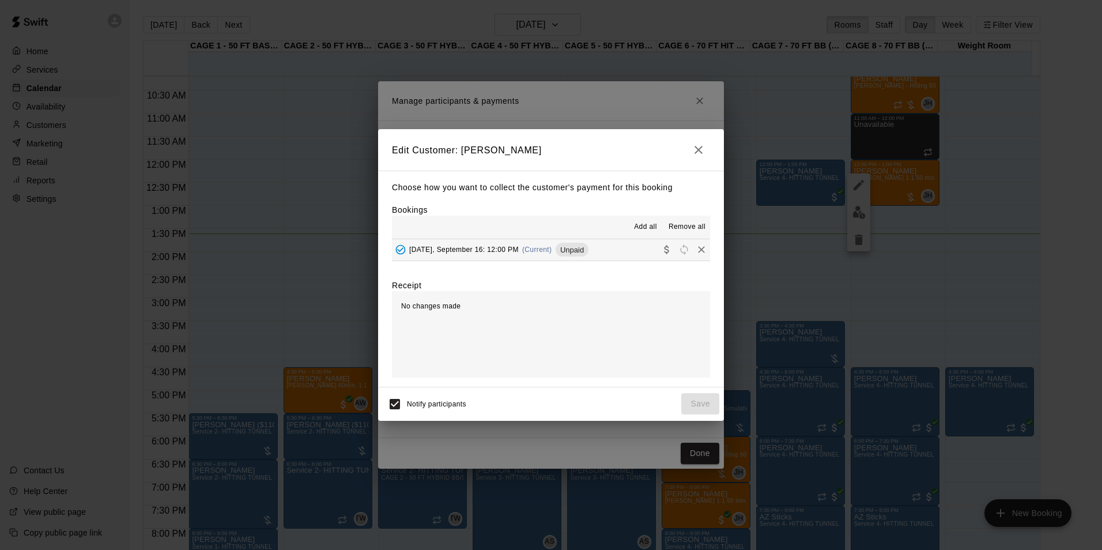
click at [649, 221] on button "Add all" at bounding box center [645, 227] width 37 height 18
click at [638, 222] on span "Add all" at bounding box center [645, 227] width 23 height 12
click at [616, 253] on button "Tuesday, September 16: 12:00 PM (Current) Unpaid" at bounding box center [551, 249] width 318 height 21
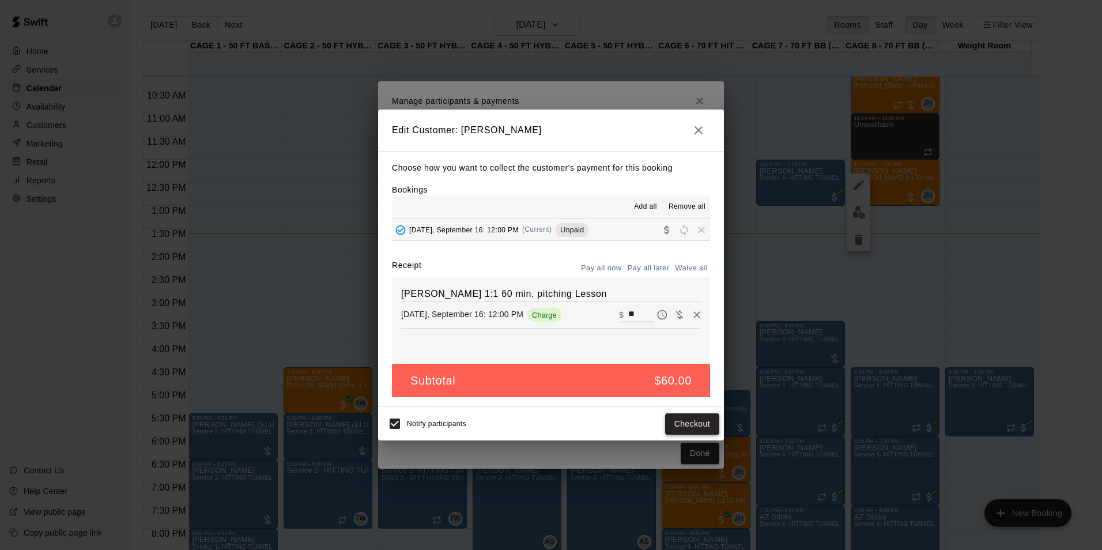
click at [703, 422] on button "Checkout" at bounding box center [692, 423] width 54 height 21
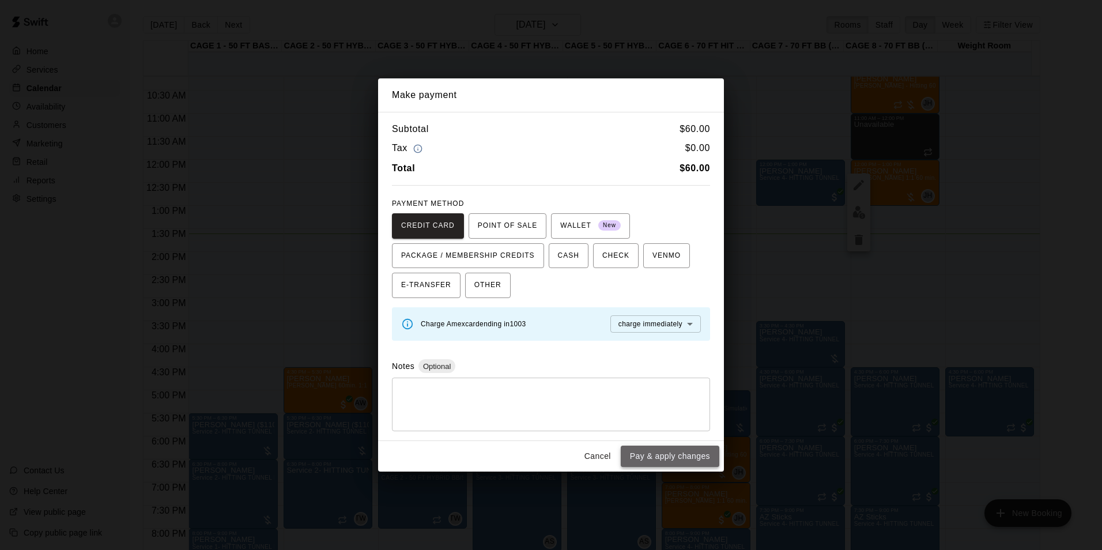
click at [679, 452] on button "Pay & apply changes" at bounding box center [669, 455] width 99 height 21
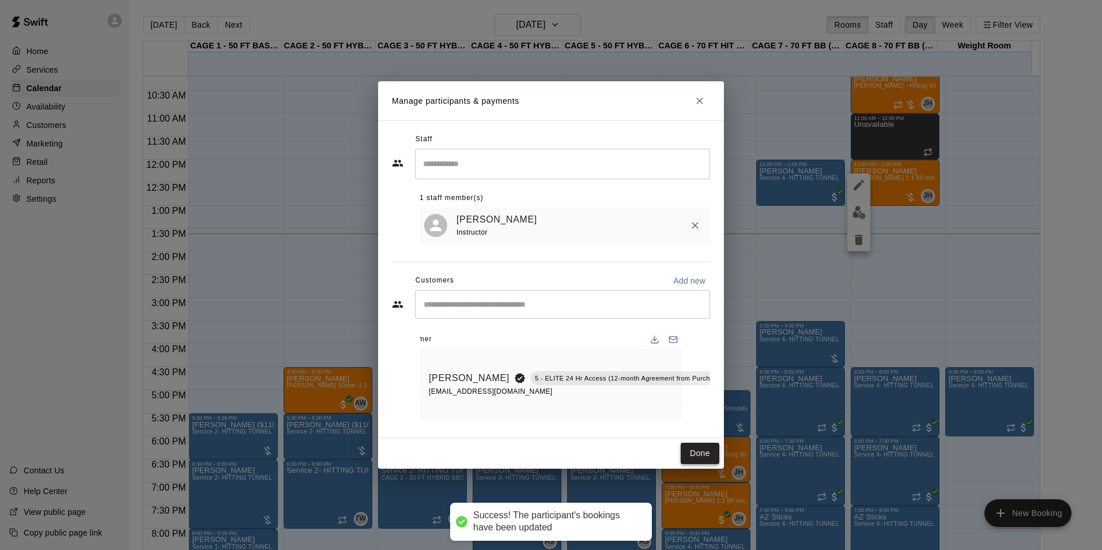
click at [695, 458] on button "Done" at bounding box center [699, 452] width 39 height 21
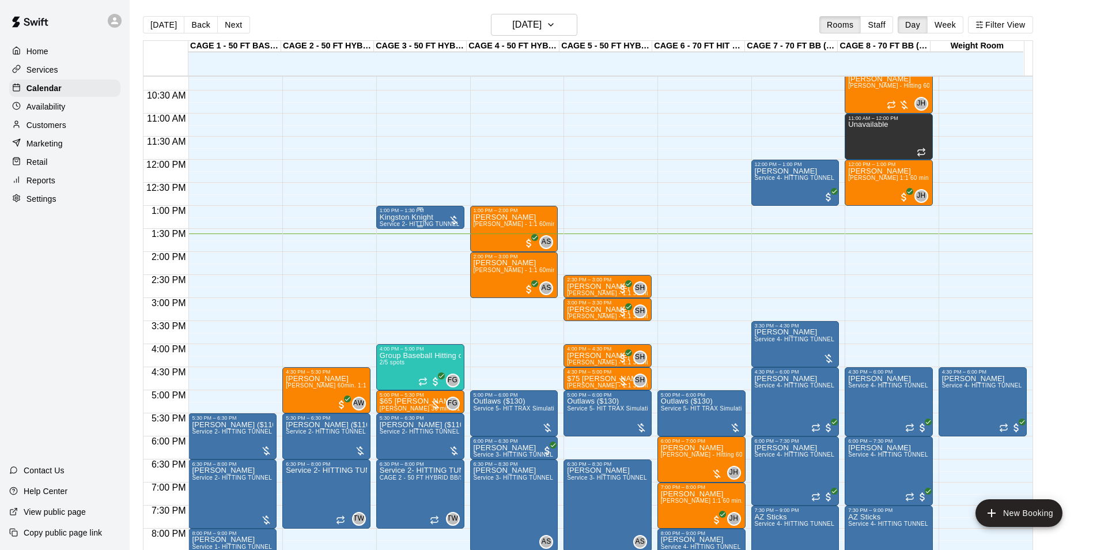
click at [433, 220] on div "Kingston Knight Service 2- HITTING TUNNEL RENTAL - 50ft Baseball" at bounding box center [420, 488] width 81 height 550
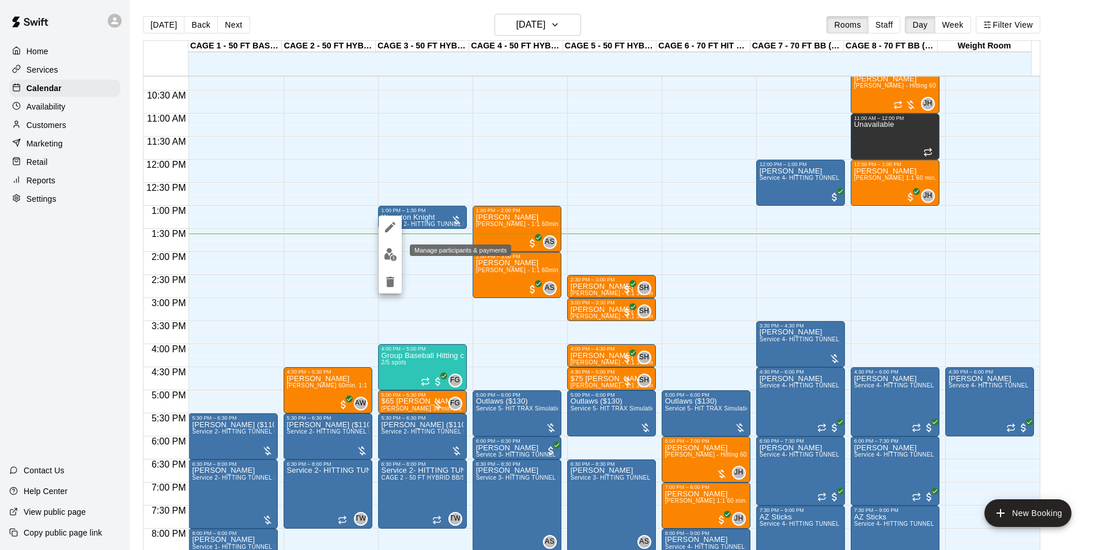
click at [394, 247] on button "edit" at bounding box center [390, 254] width 23 height 22
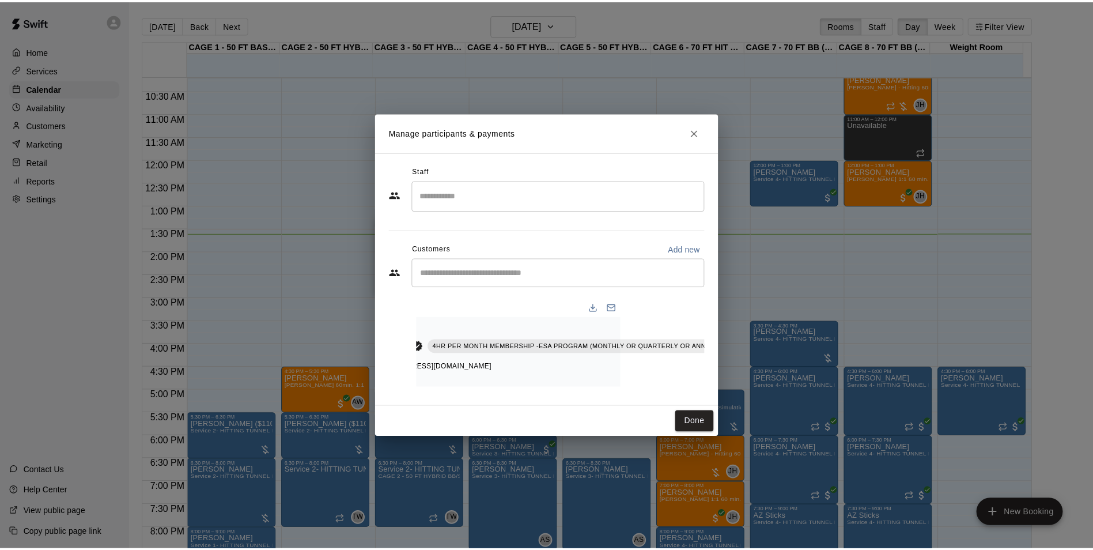
scroll to position [0, 100]
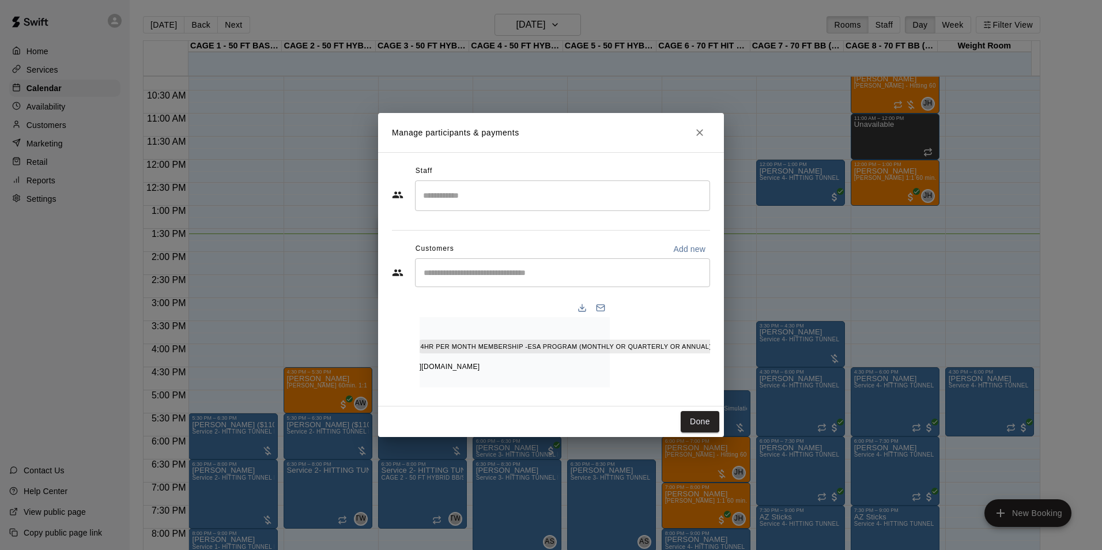
click at [710, 369] on div "Staff ​ Customers Add new ​ 1 customer Kingston Knight 4HR PER MONTH MEMBERSHIP…" at bounding box center [551, 279] width 346 height 254
click at [722, 367] on icon "Manage bookings & payment" at bounding box center [726, 372] width 9 height 10
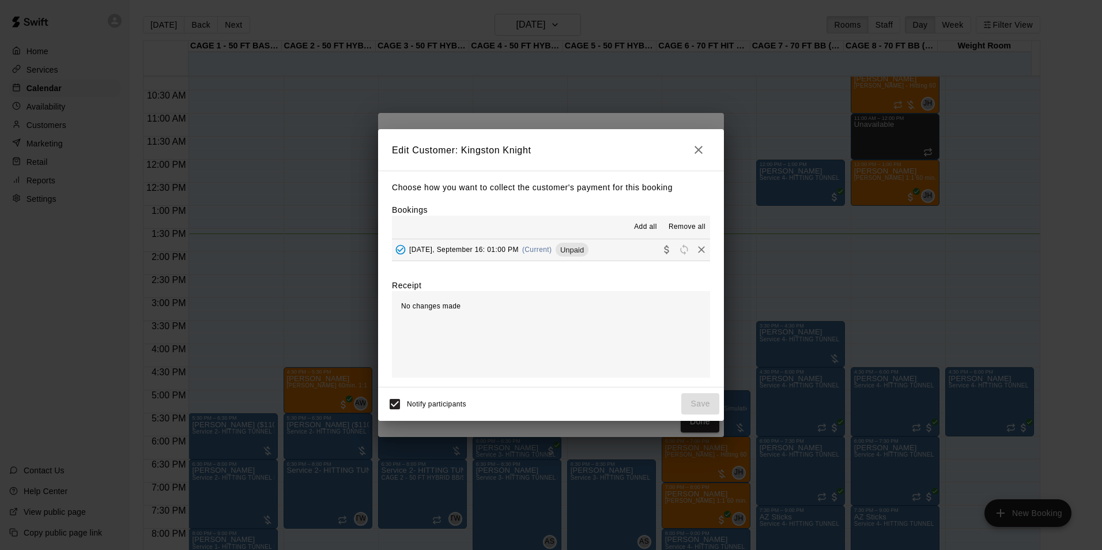
click at [584, 250] on span "Unpaid" at bounding box center [571, 249] width 33 height 9
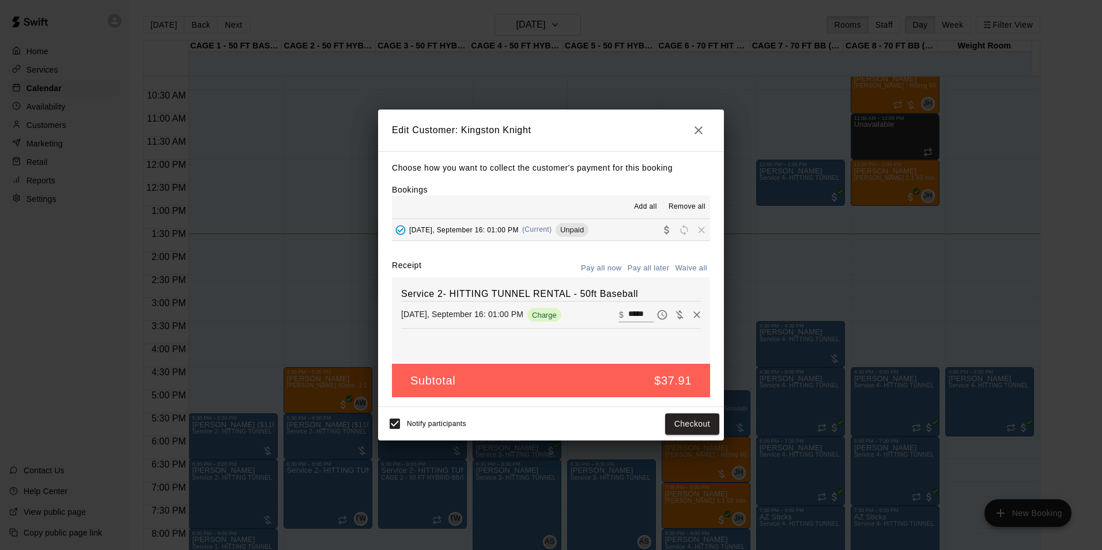
click at [601, 271] on button "Pay all now" at bounding box center [601, 268] width 47 height 18
click at [704, 422] on button "Checkout" at bounding box center [692, 423] width 54 height 21
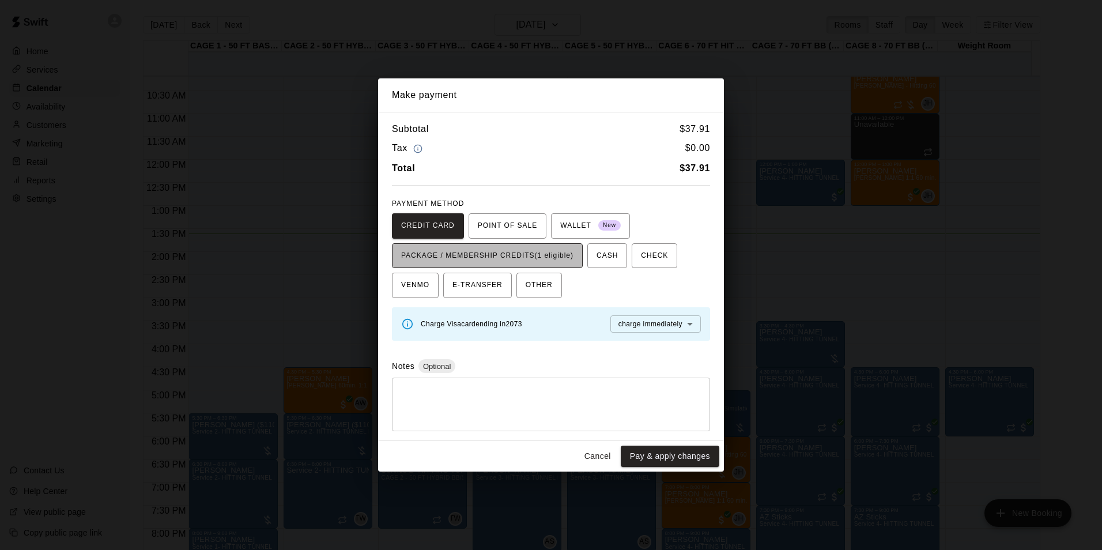
click at [565, 256] on span "PACKAGE / MEMBERSHIP CREDITS (1 eligible)" at bounding box center [487, 256] width 172 height 18
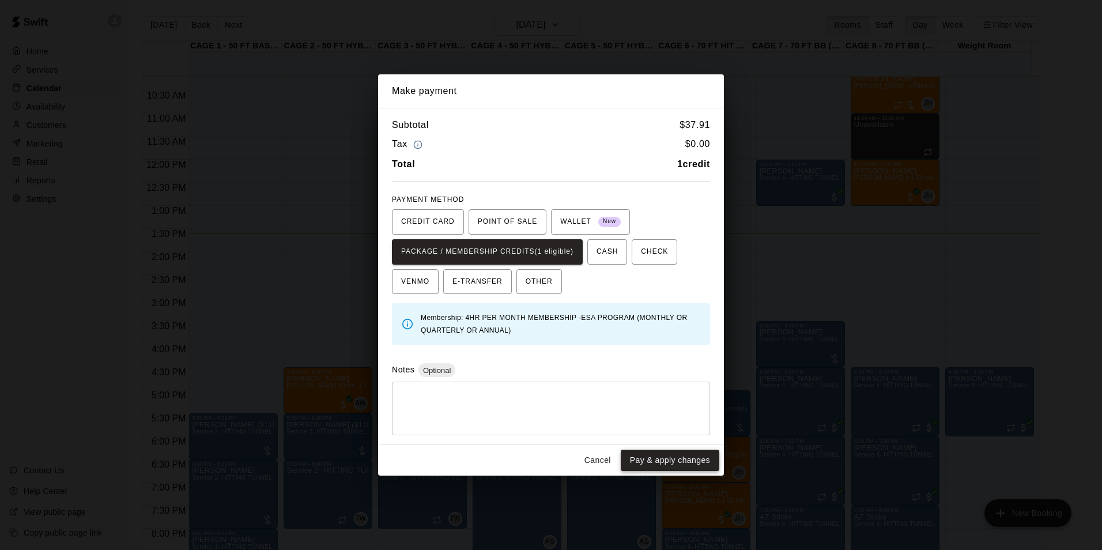
click at [678, 456] on button "Pay & apply changes" at bounding box center [669, 459] width 99 height 21
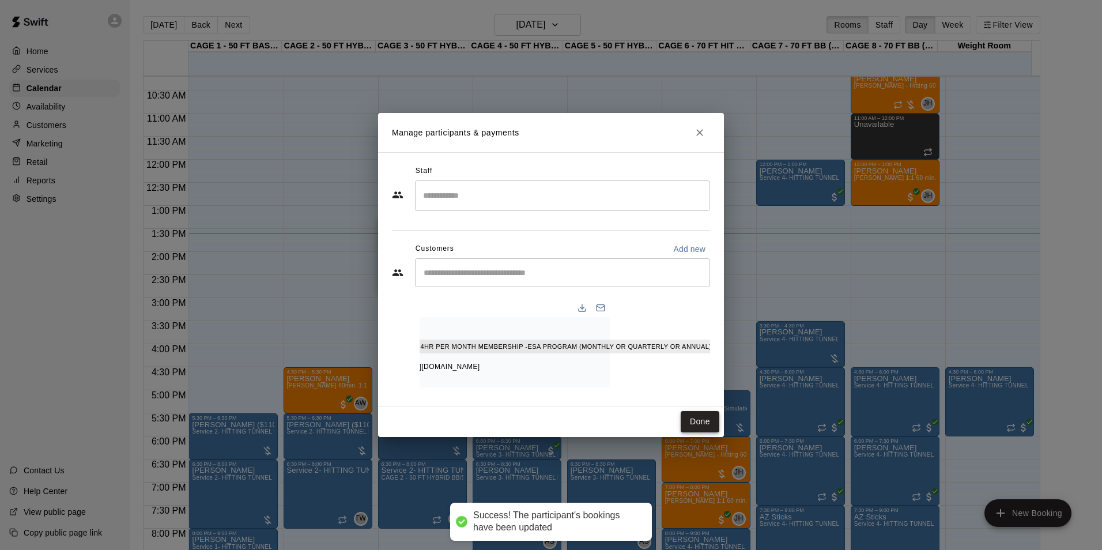
click at [709, 422] on button "Done" at bounding box center [699, 421] width 39 height 21
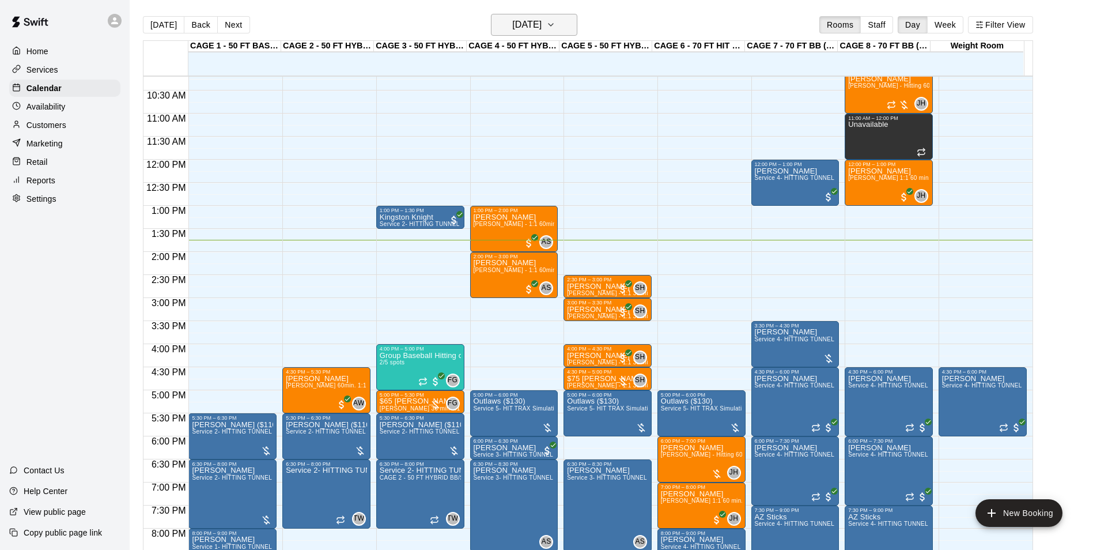
click at [542, 20] on h6 "[DATE]" at bounding box center [526, 25] width 29 height 16
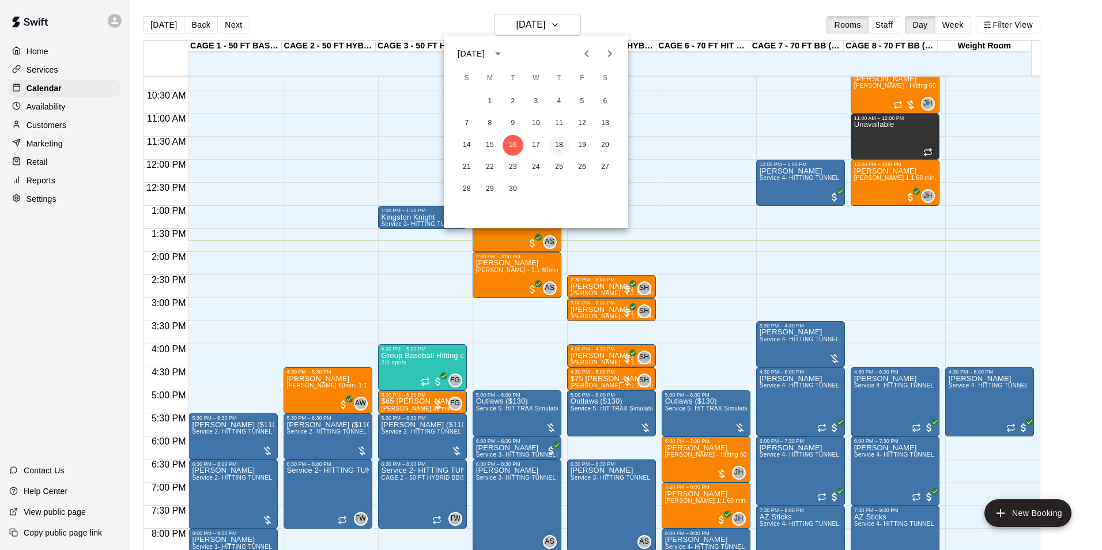
click at [555, 139] on button "18" at bounding box center [558, 145] width 21 height 21
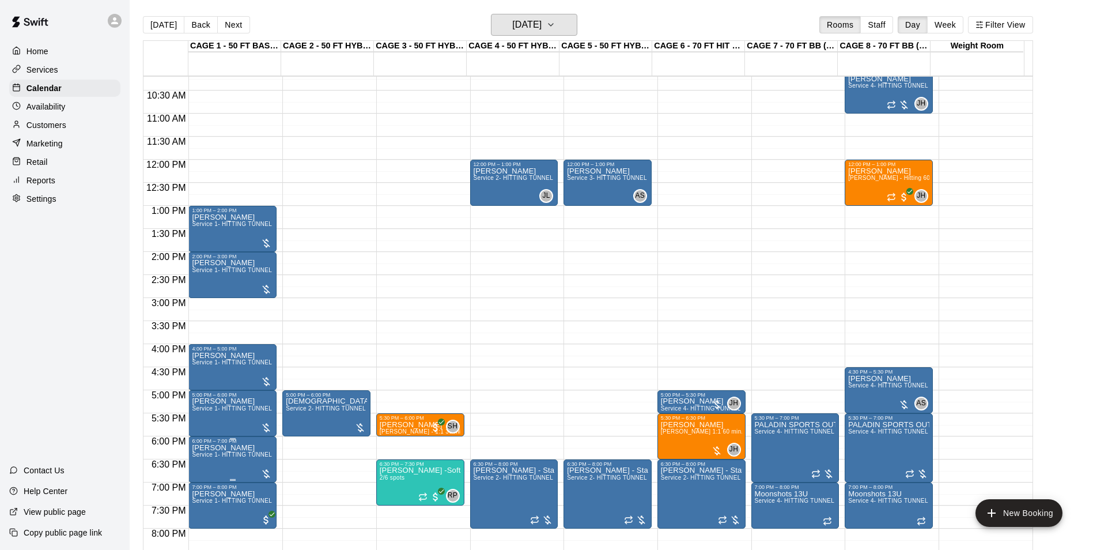
scroll to position [528, 0]
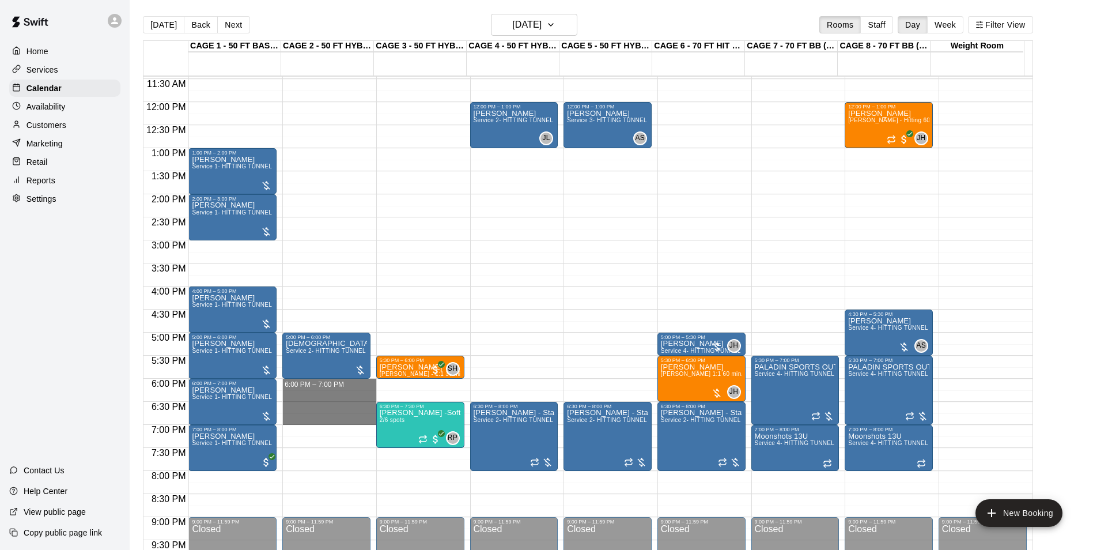
drag, startPoint x: 363, startPoint y: 382, endPoint x: 366, endPoint y: 423, distance: 41.0
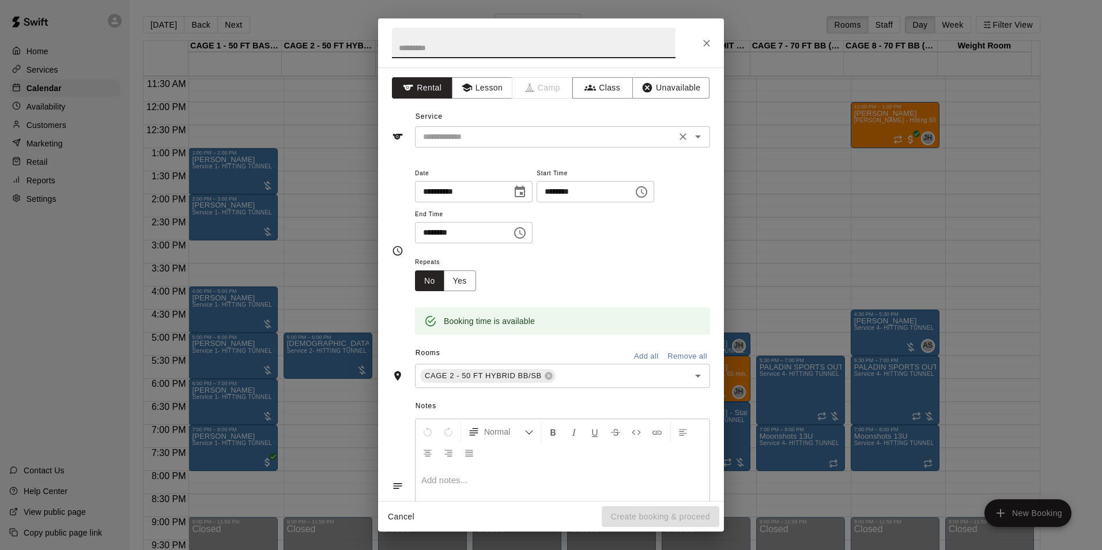
click at [503, 137] on input "text" at bounding box center [545, 137] width 254 height 14
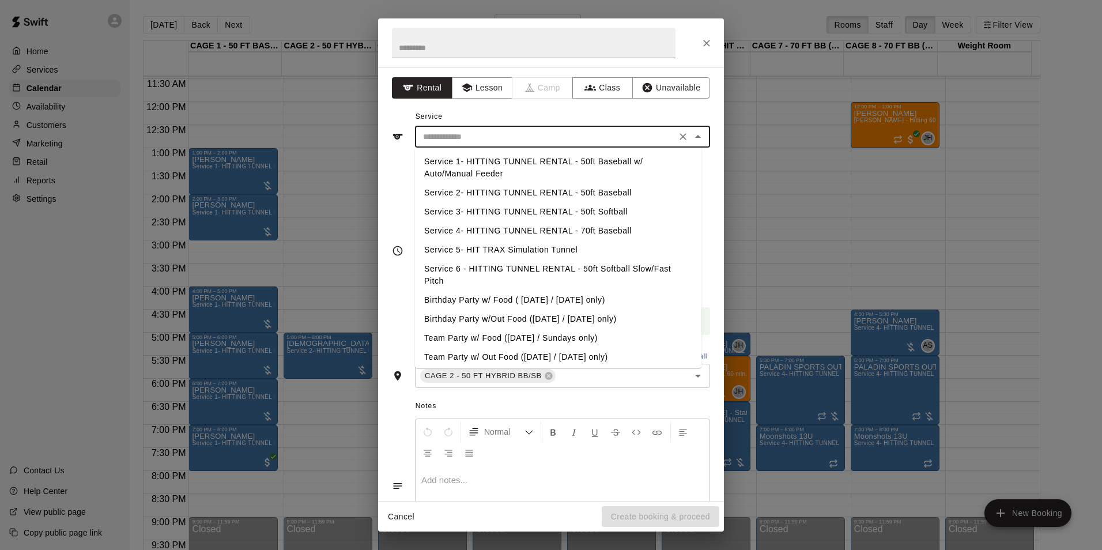
click at [580, 192] on li "Service 2- HITTING TUNNEL RENTAL - 50ft Baseball" at bounding box center [558, 192] width 286 height 19
type input "**********"
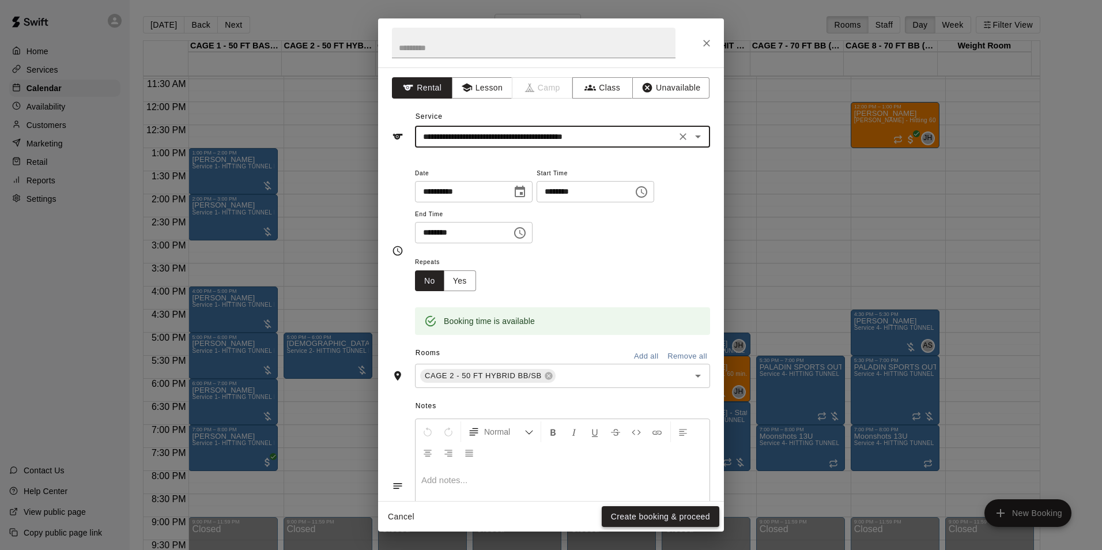
click at [668, 521] on button "Create booking & proceed" at bounding box center [660, 516] width 118 height 21
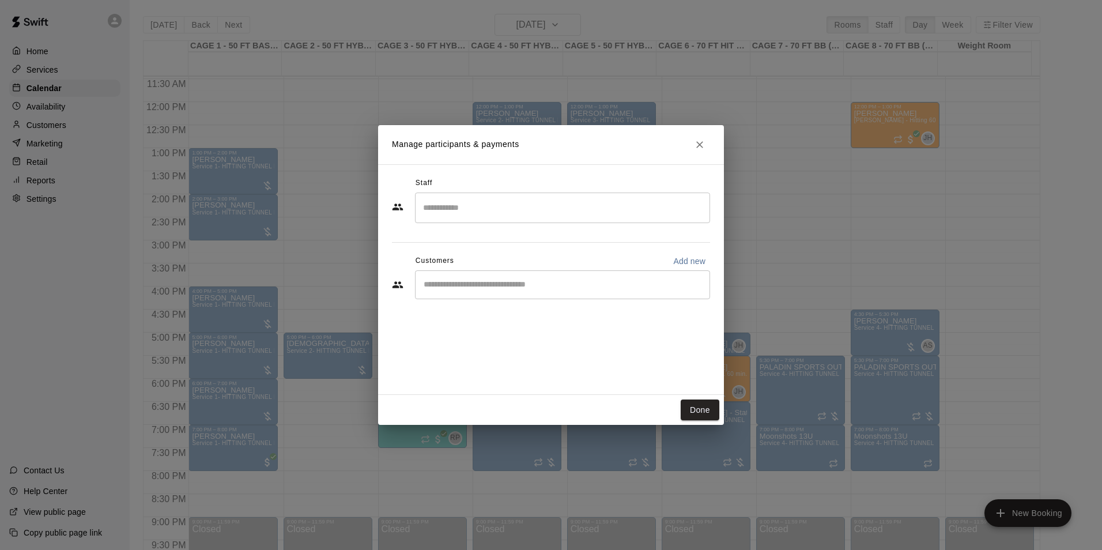
click at [515, 290] on input "Start typing to search customers..." at bounding box center [562, 285] width 285 height 12
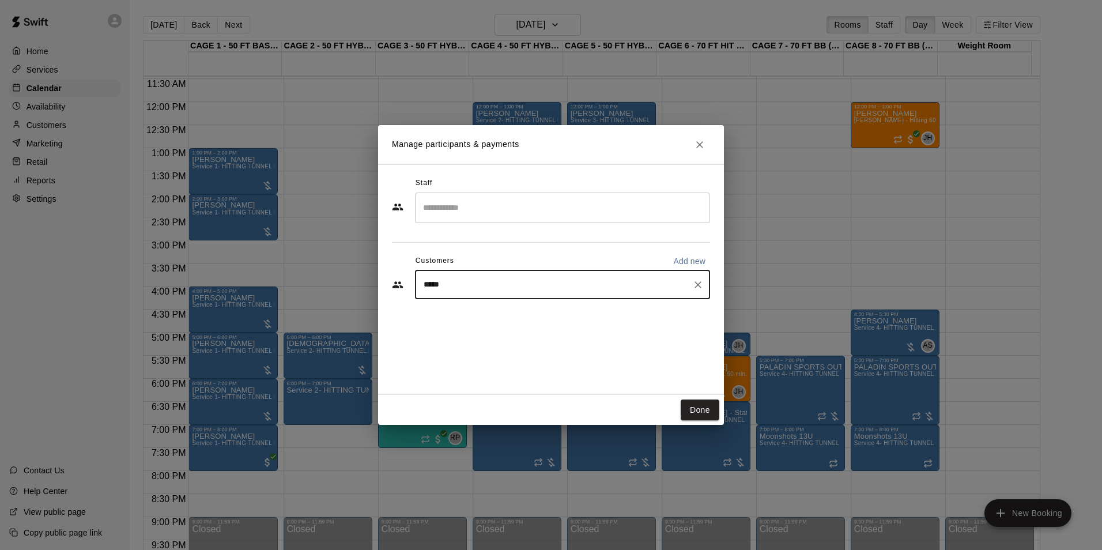
type input "*****"
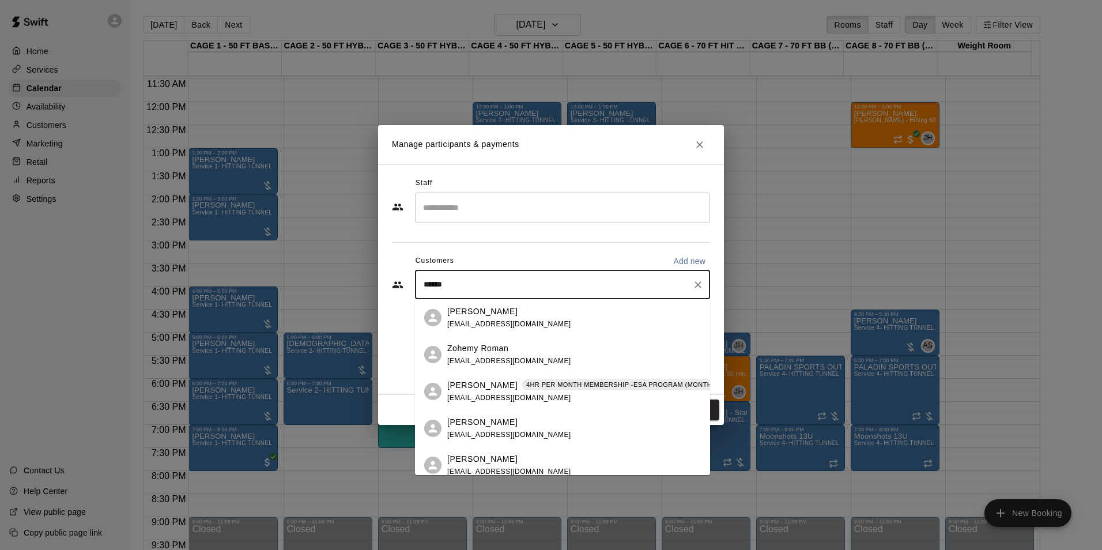
click at [540, 379] on div "4HR PER MONTH MEMBERSHIP -ESA PROGRAM (MONTHLY OR QUARTERLY OR ANNUAL)" at bounding box center [671, 385] width 300 height 12
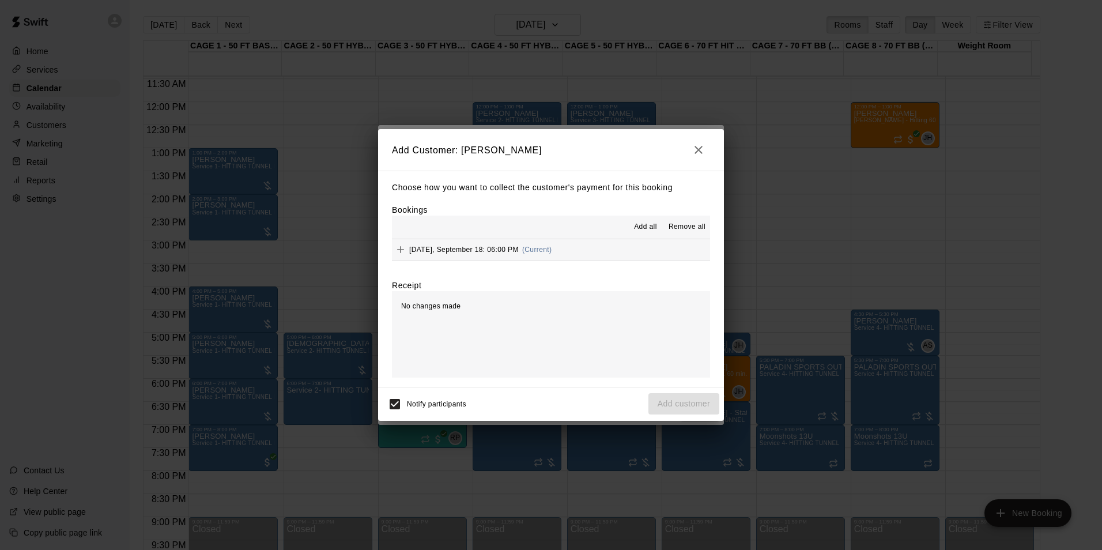
click at [634, 226] on button "Add all" at bounding box center [645, 227] width 37 height 18
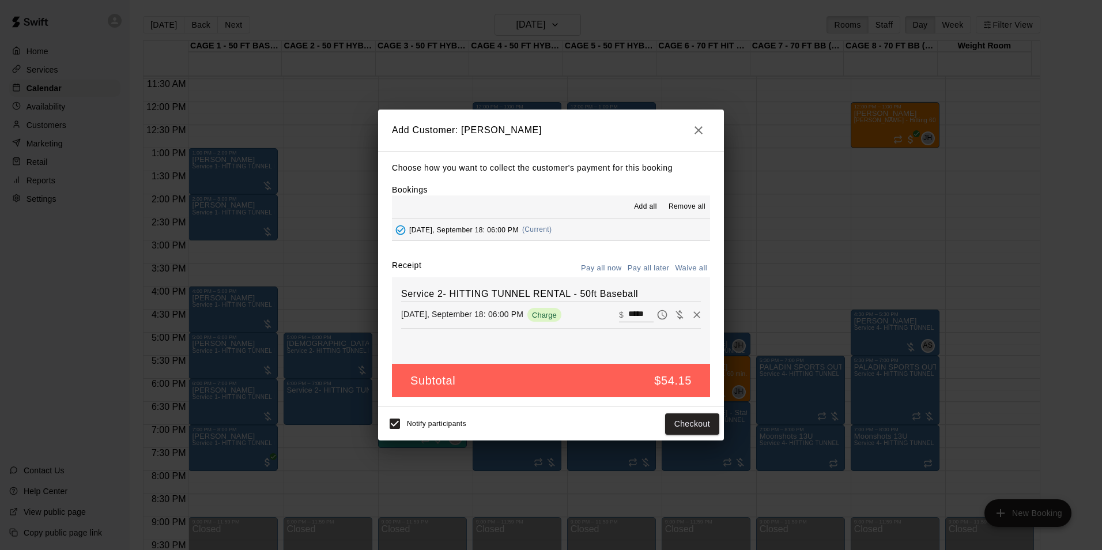
click at [651, 266] on button "Pay all later" at bounding box center [649, 268] width 48 height 18
click at [688, 426] on button "Add customer" at bounding box center [683, 423] width 71 height 21
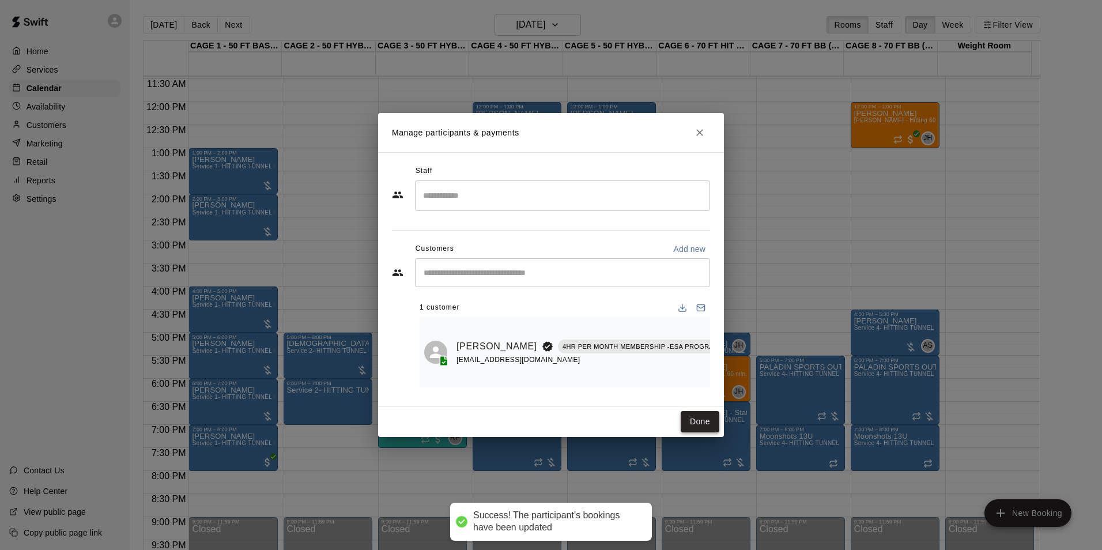
click at [707, 422] on button "Done" at bounding box center [699, 421] width 39 height 21
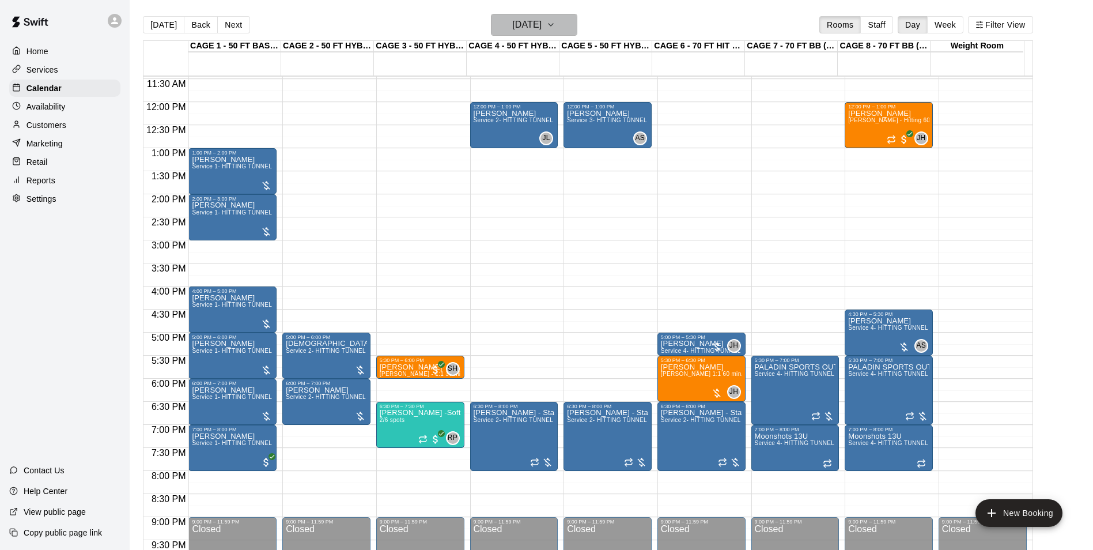
click at [542, 26] on h6 "Thursday Sep 18" at bounding box center [526, 25] width 29 height 16
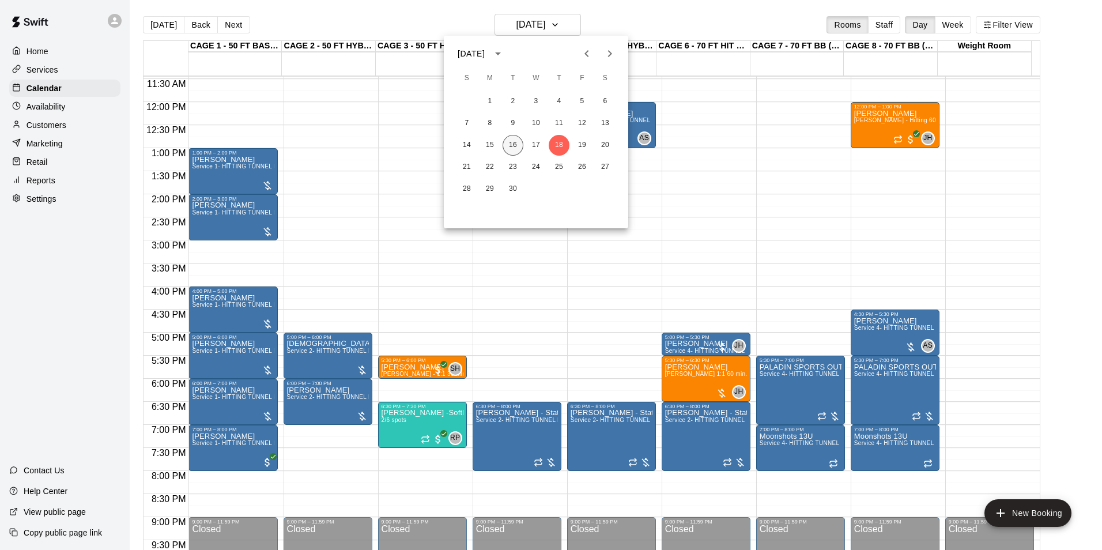
click at [520, 146] on button "16" at bounding box center [512, 145] width 21 height 21
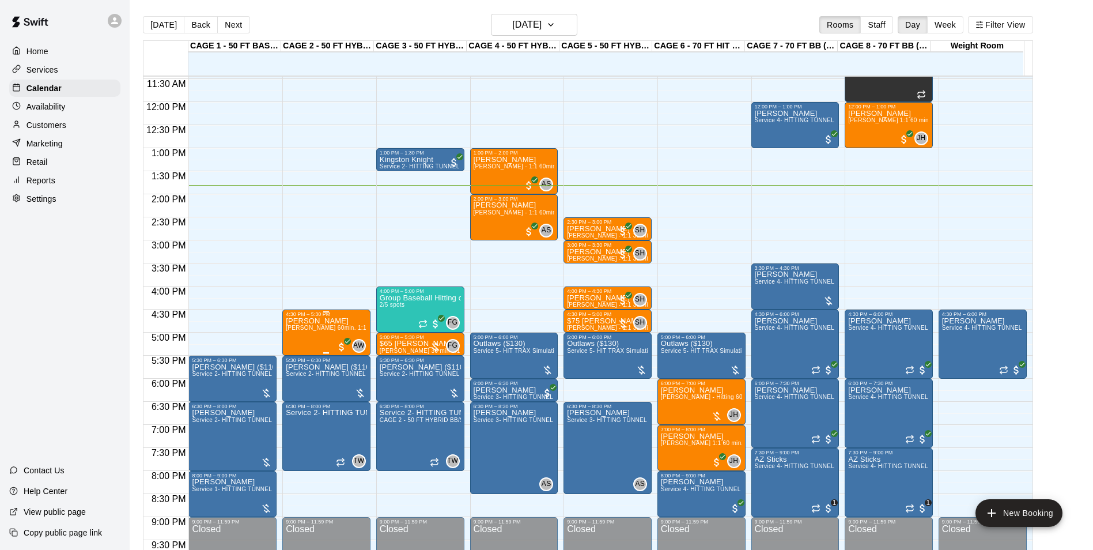
click at [338, 315] on div "4:30 PM – 5:30 PM" at bounding box center [326, 314] width 81 height 6
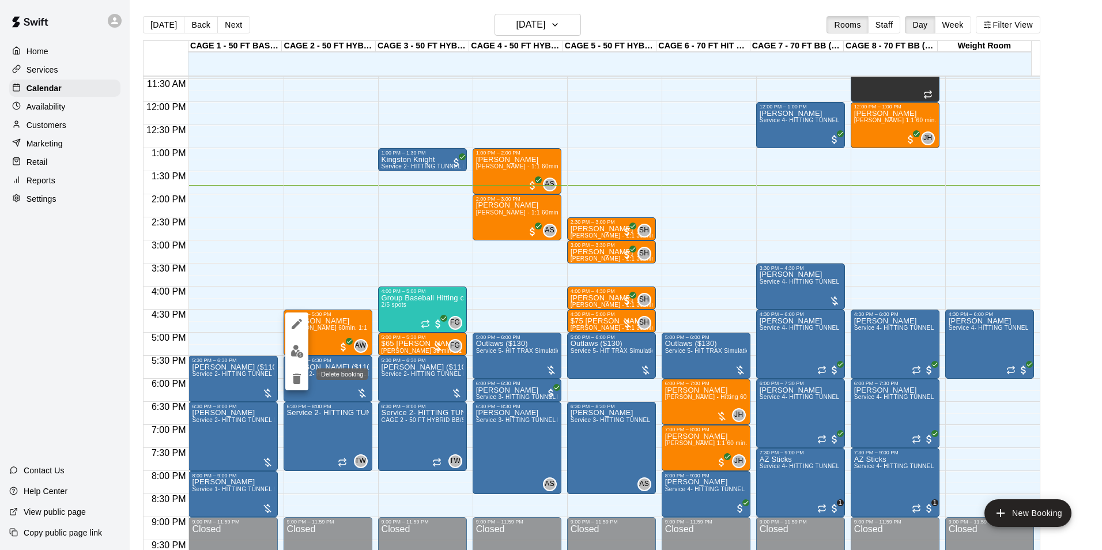
click at [295, 373] on icon "delete" at bounding box center [297, 379] width 14 height 14
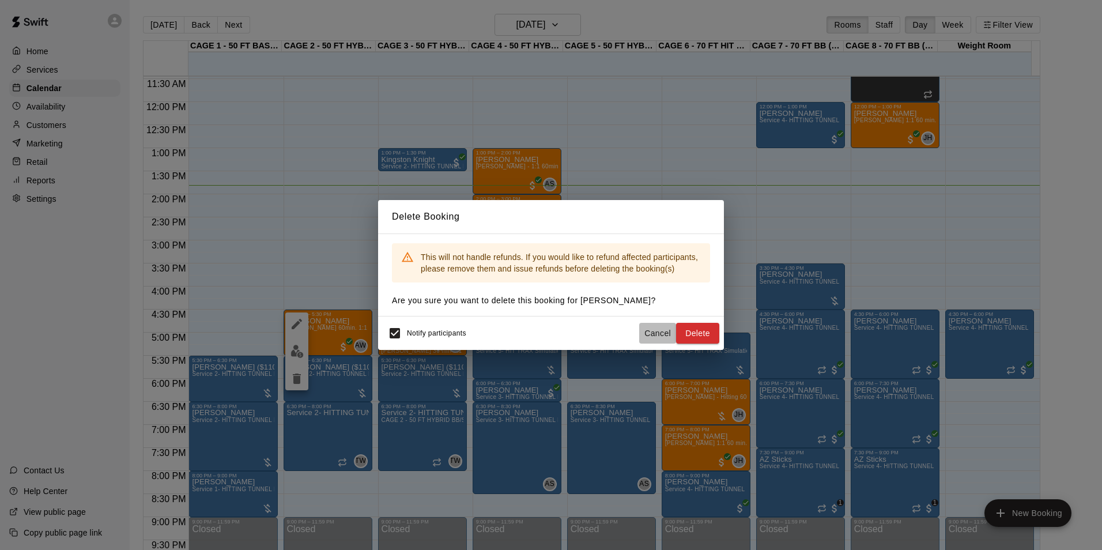
click at [663, 328] on button "Cancel" at bounding box center [657, 333] width 37 height 21
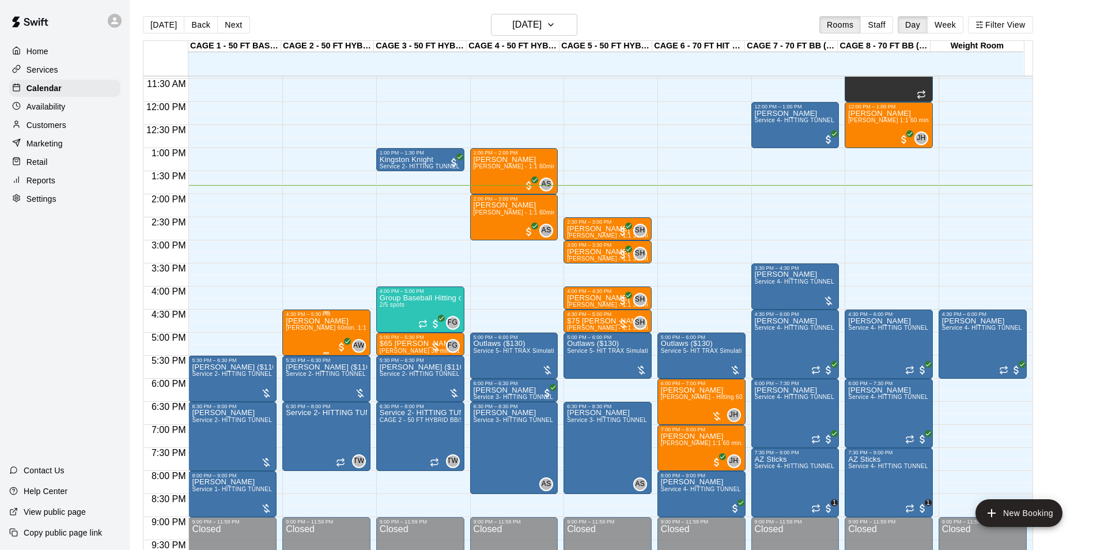
click at [313, 321] on p "[PERSON_NAME]" at bounding box center [326, 321] width 81 height 0
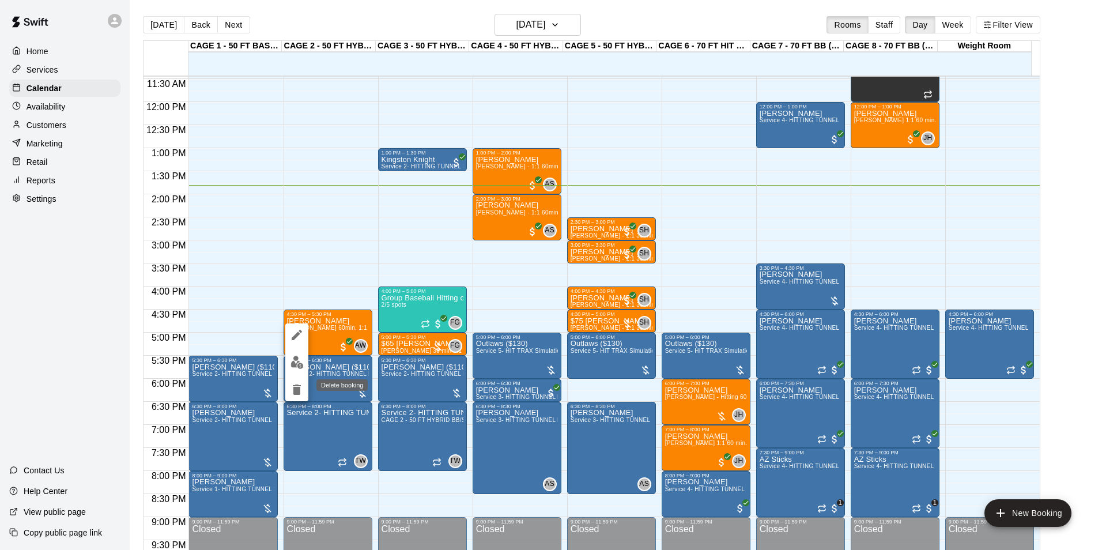
click at [302, 383] on icon "delete" at bounding box center [297, 390] width 14 height 14
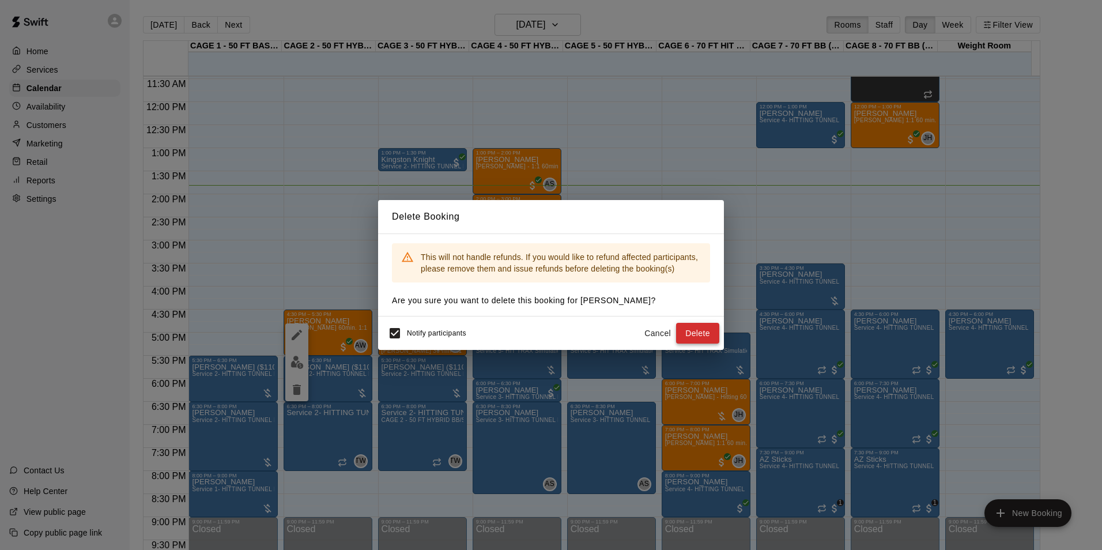
click at [691, 331] on button "Delete" at bounding box center [697, 333] width 43 height 21
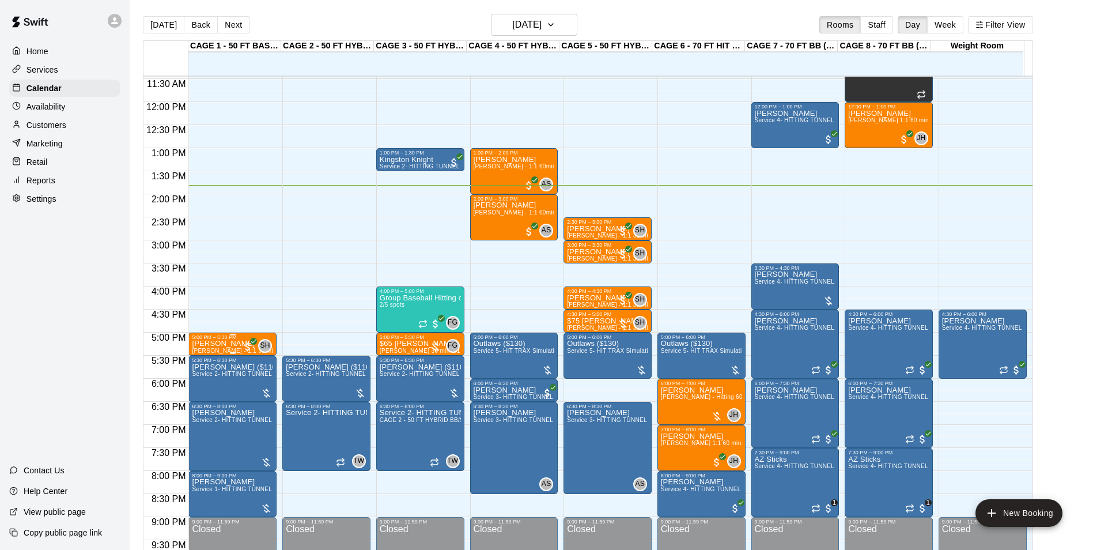
click at [206, 340] on div "5:00 PM – 5:30 PM" at bounding box center [232, 337] width 81 height 6
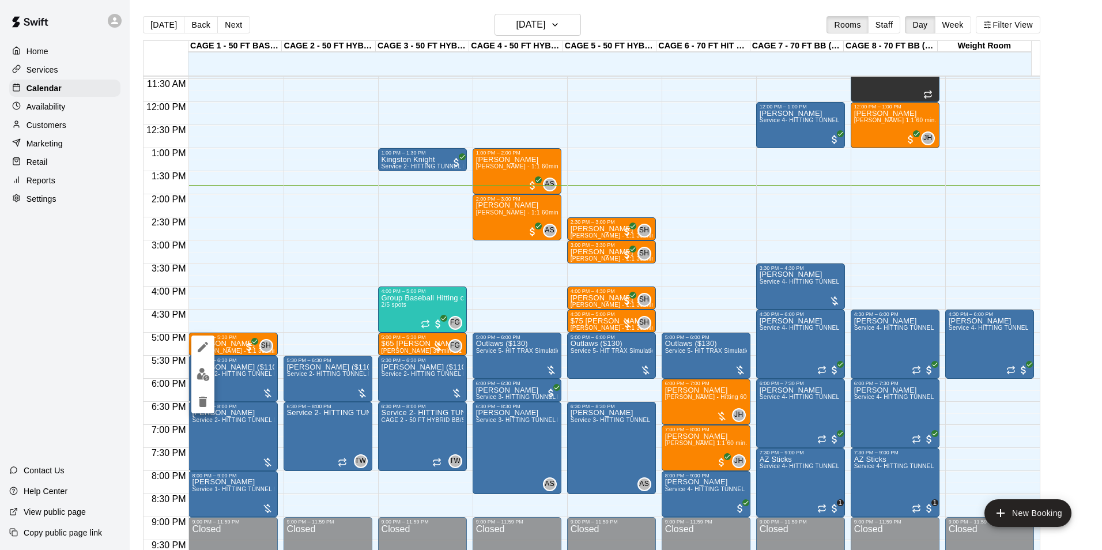
click at [121, 316] on div at bounding box center [551, 275] width 1102 height 550
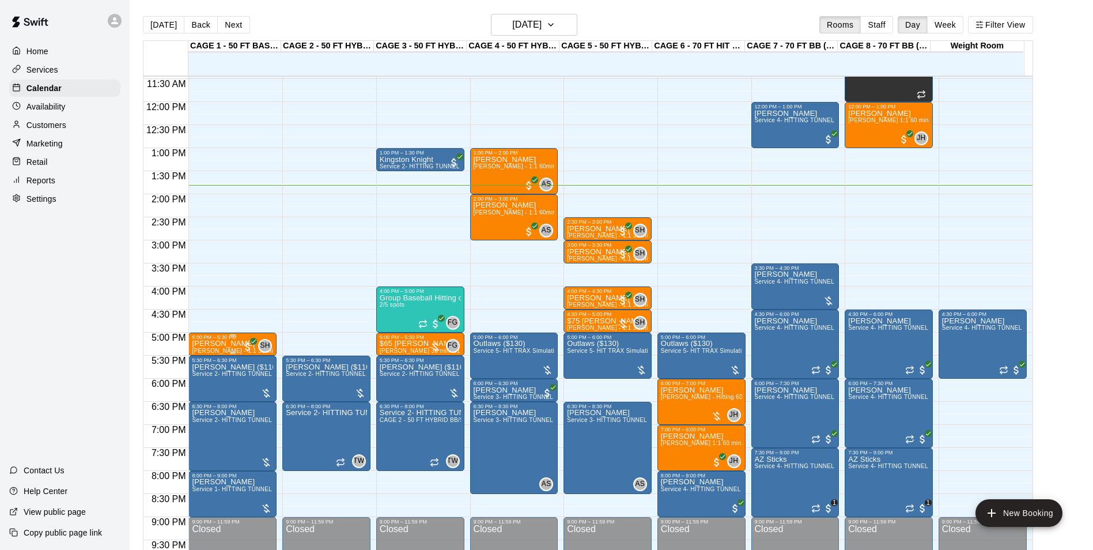
click at [217, 339] on div "5:00 PM – 5:30 PM" at bounding box center [232, 337] width 81 height 6
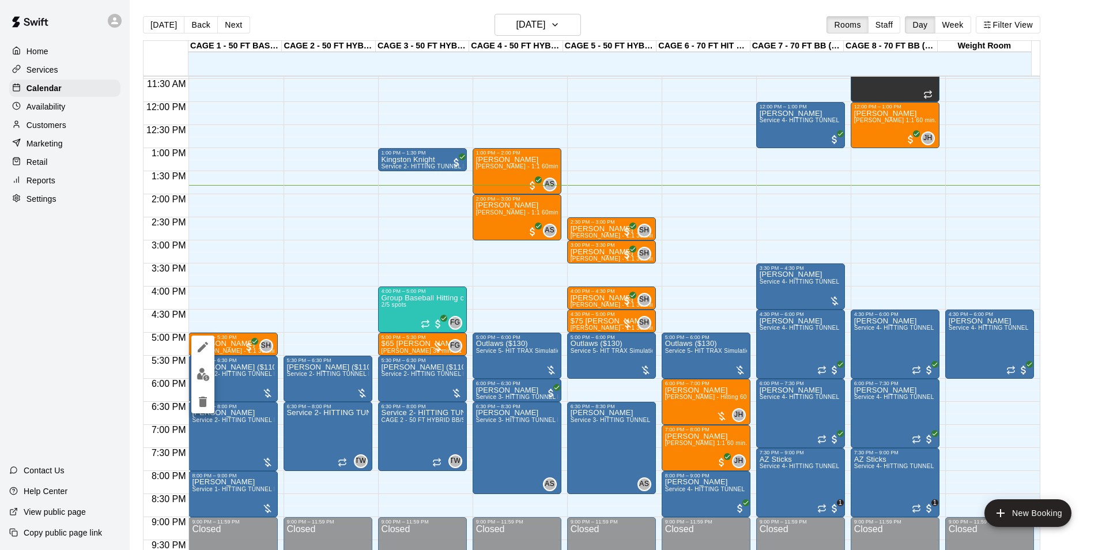
click at [193, 368] on button "edit" at bounding box center [202, 374] width 23 height 22
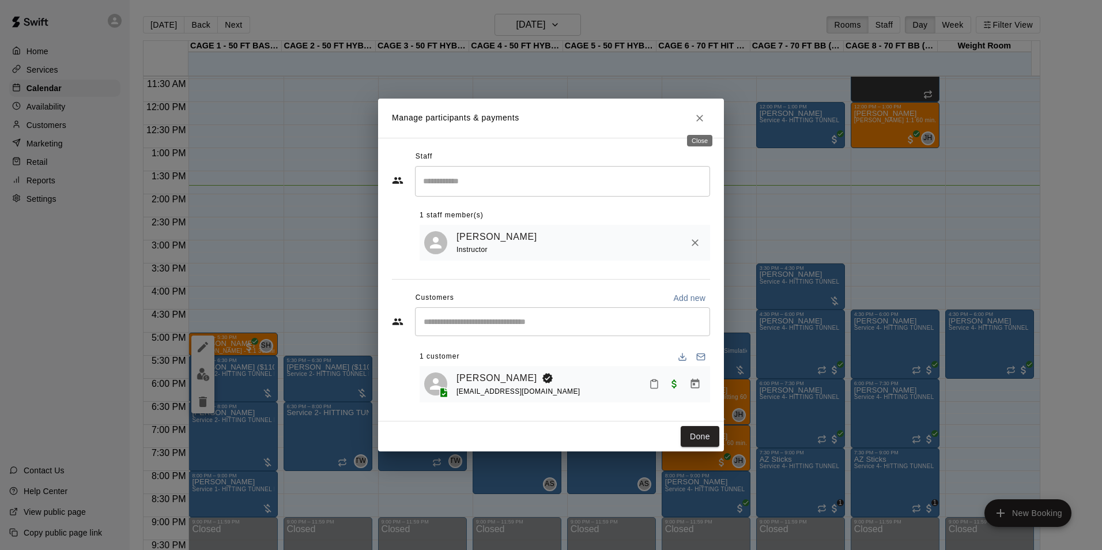
click at [697, 113] on icon "Close" at bounding box center [700, 118] width 12 height 12
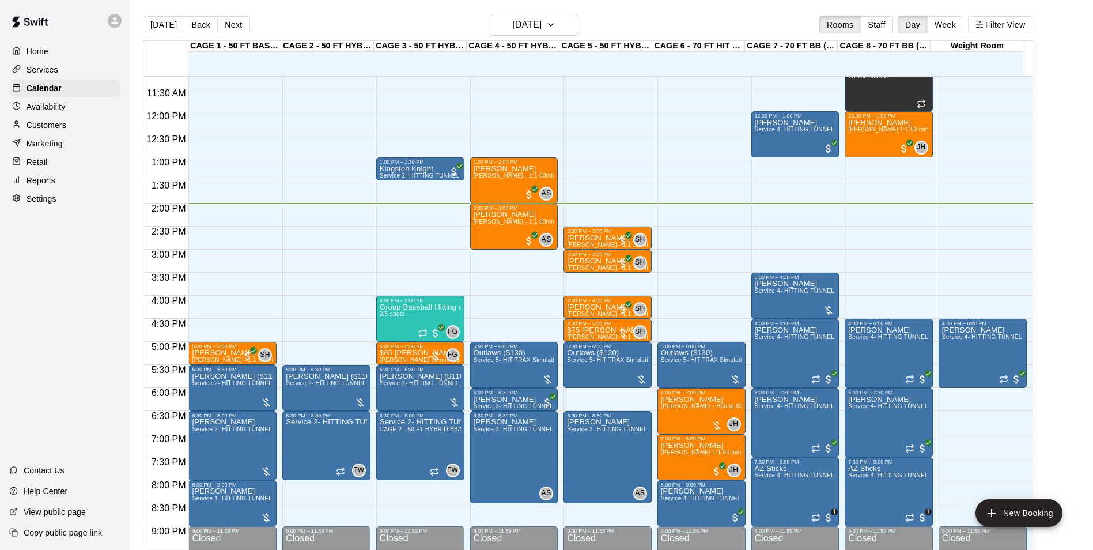
scroll to position [585, 0]
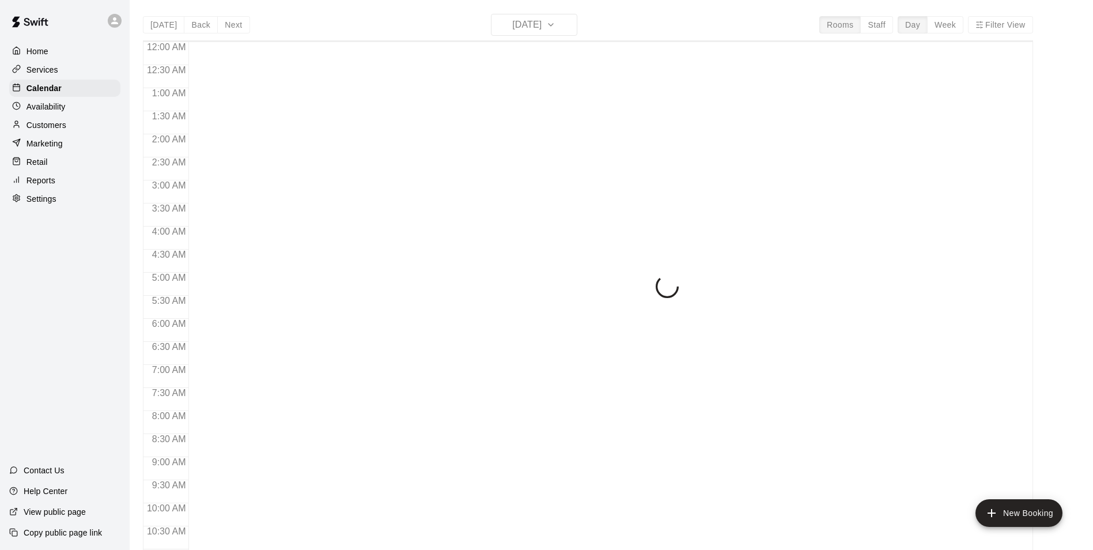
scroll to position [585, 0]
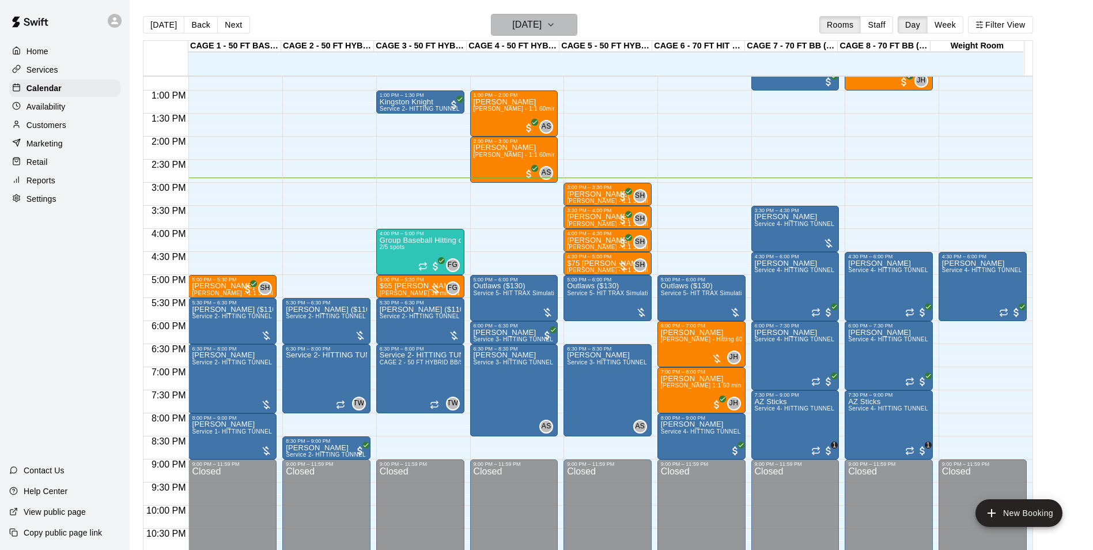
click at [542, 31] on h6 "[DATE]" at bounding box center [526, 25] width 29 height 16
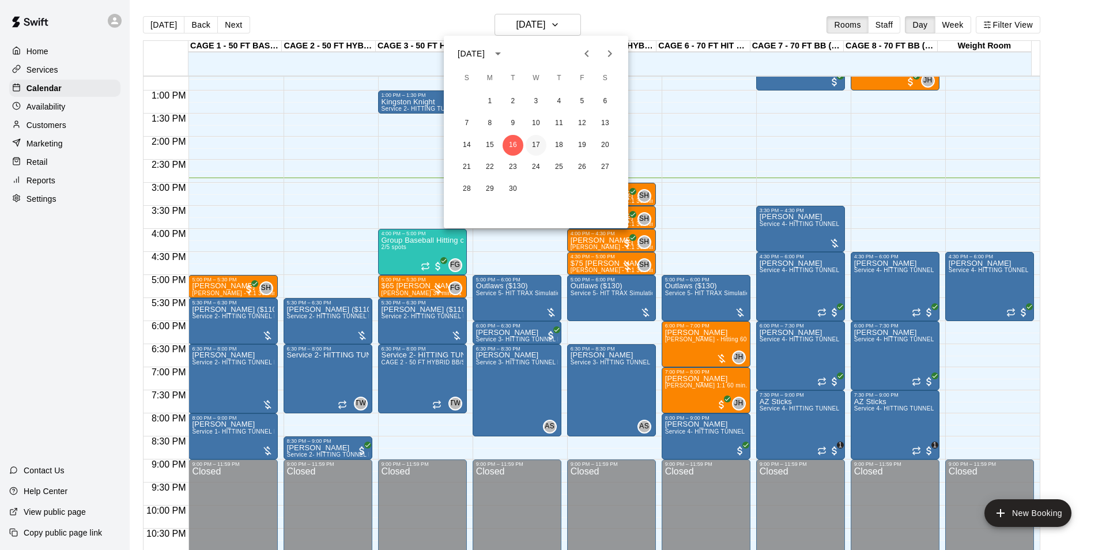
click at [530, 146] on button "17" at bounding box center [535, 145] width 21 height 21
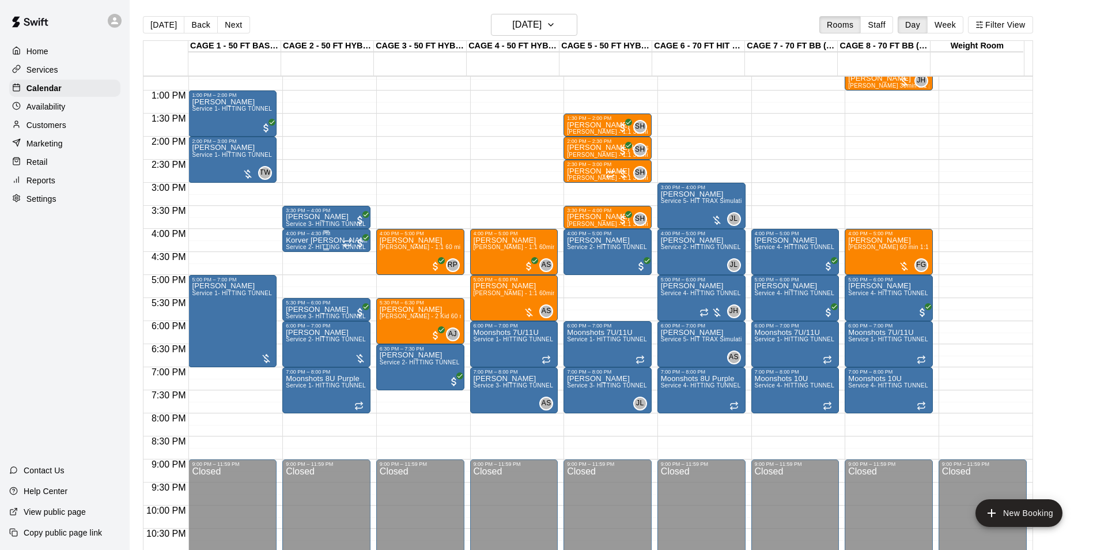
click at [321, 248] on span "Service 2- HITTING TUNNEL RENTAL - 50ft Baseball" at bounding box center [359, 247] width 146 height 6
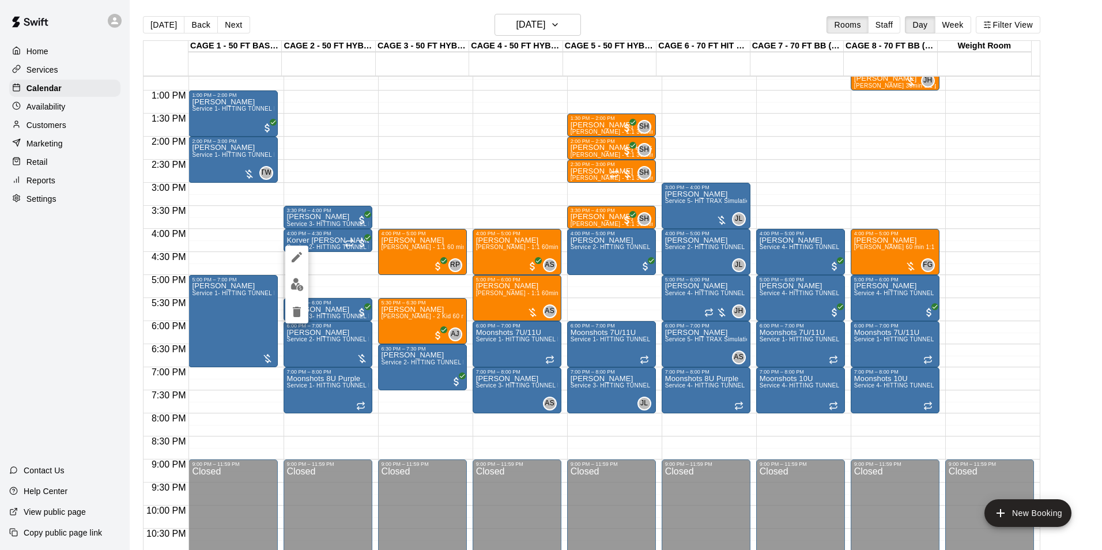
click at [146, 334] on div at bounding box center [551, 275] width 1102 height 550
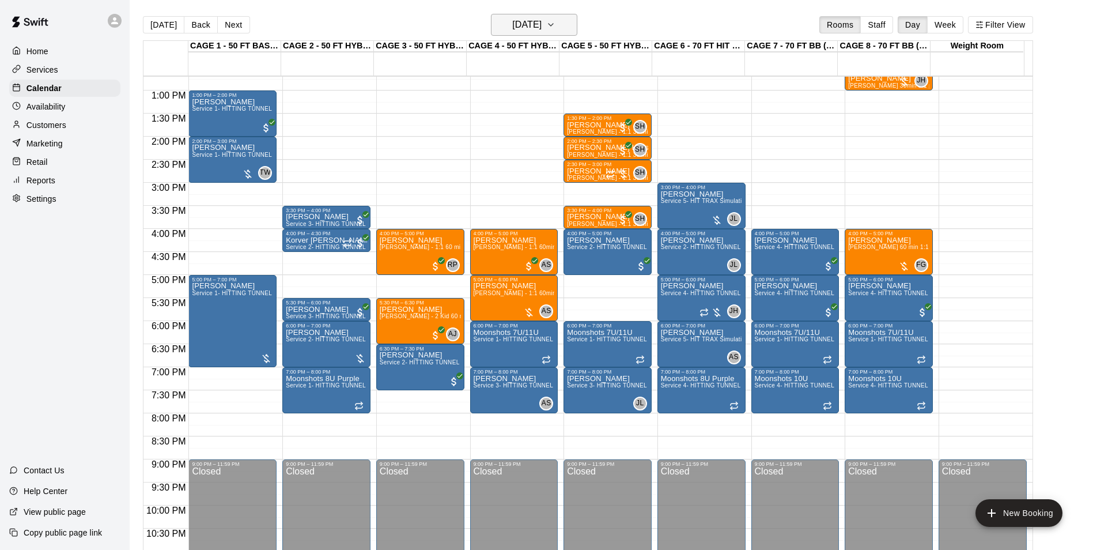
click at [512, 25] on h6 "[DATE]" at bounding box center [526, 25] width 29 height 16
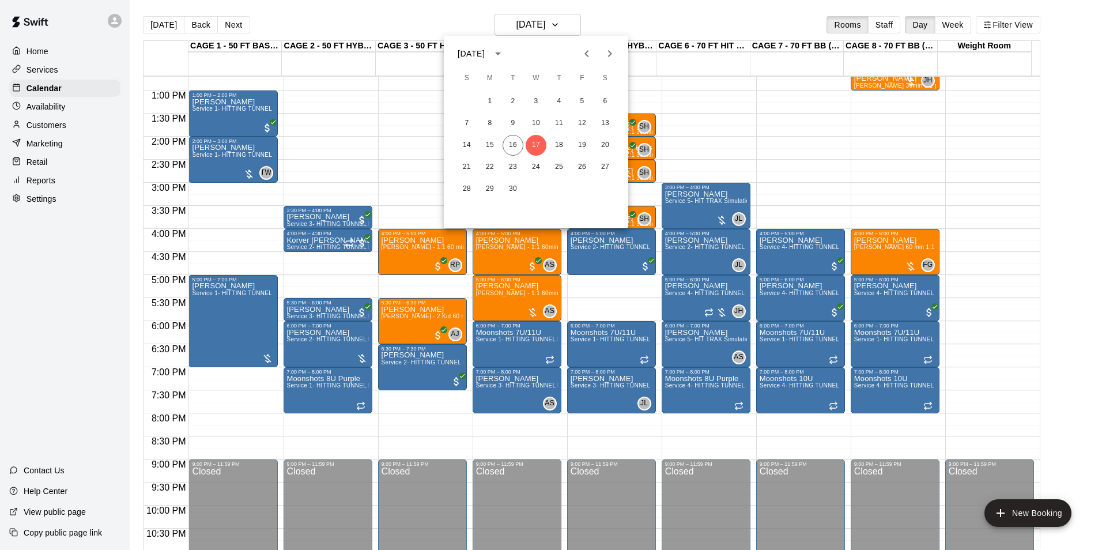
click at [592, 145] on div "14 15 16 17 18 19 20" at bounding box center [536, 145] width 184 height 21
click at [587, 145] on button "19" at bounding box center [582, 145] width 21 height 21
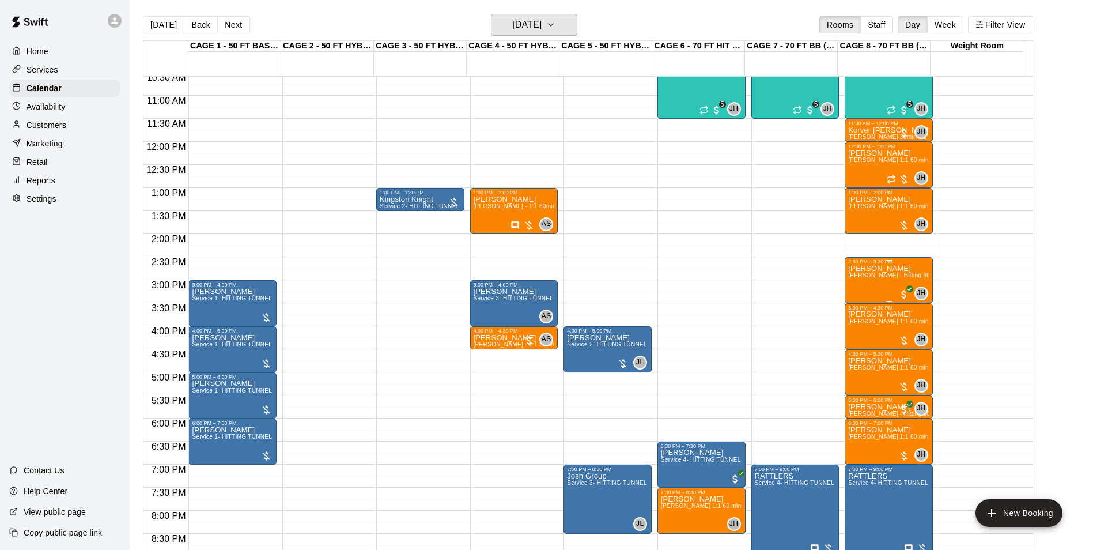
scroll to position [470, 0]
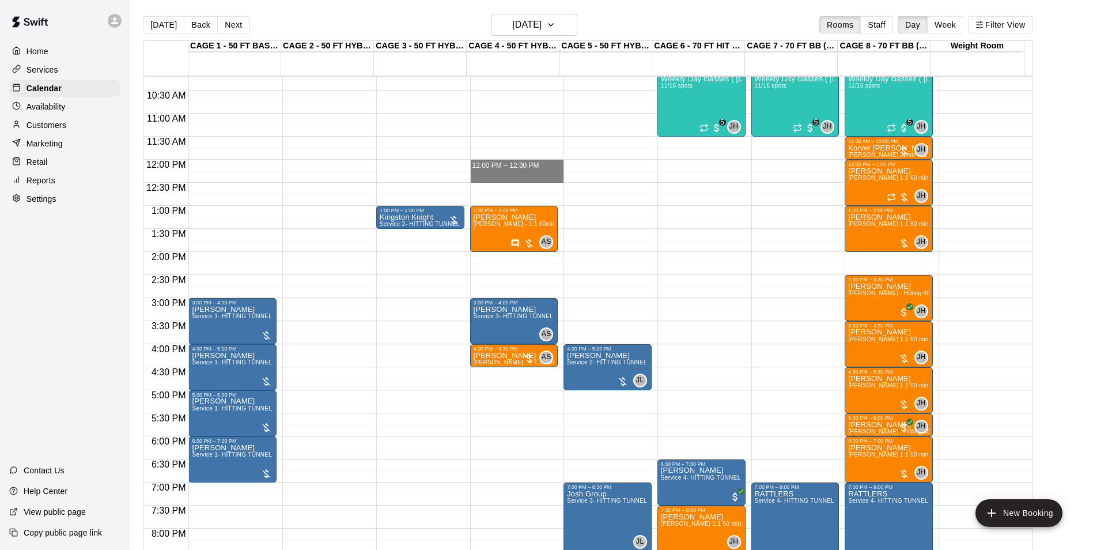
drag, startPoint x: 539, startPoint y: 161, endPoint x: 539, endPoint y: 181, distance: 19.6
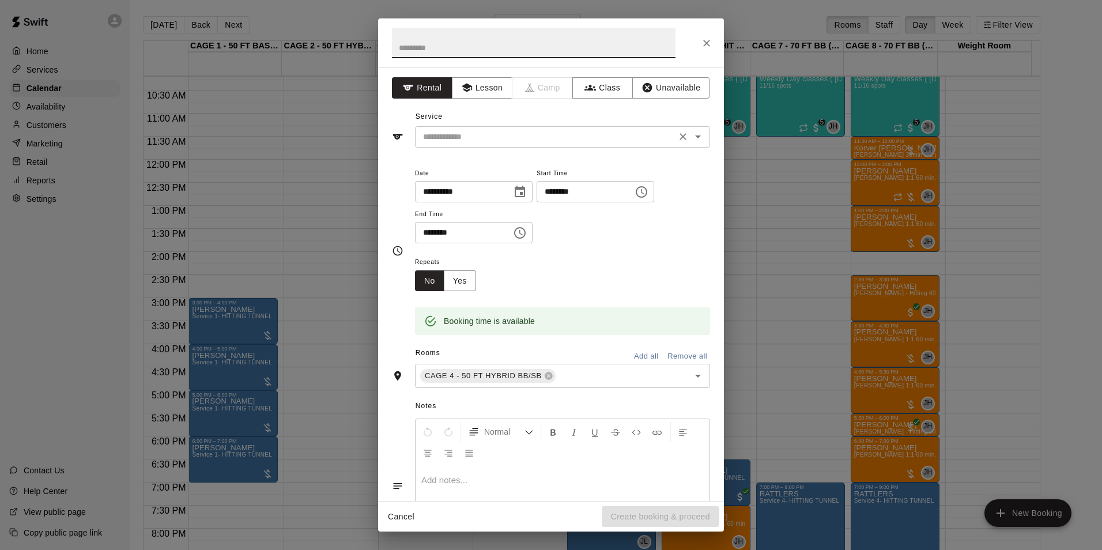
click at [566, 141] on input "text" at bounding box center [545, 137] width 254 height 14
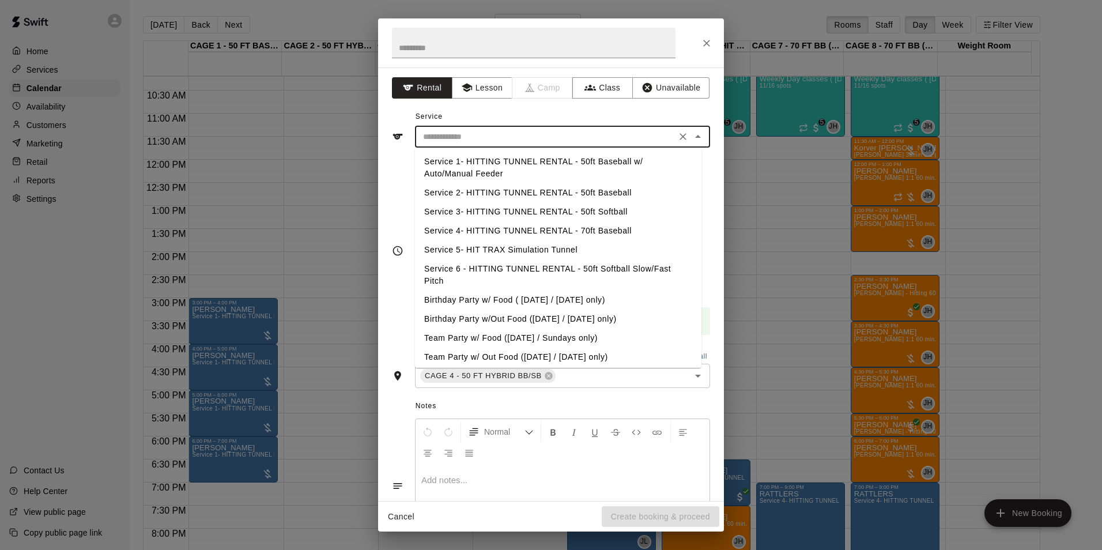
click at [572, 195] on li "Service 2- HITTING TUNNEL RENTAL - 50ft Baseball" at bounding box center [558, 192] width 286 height 19
type input "**********"
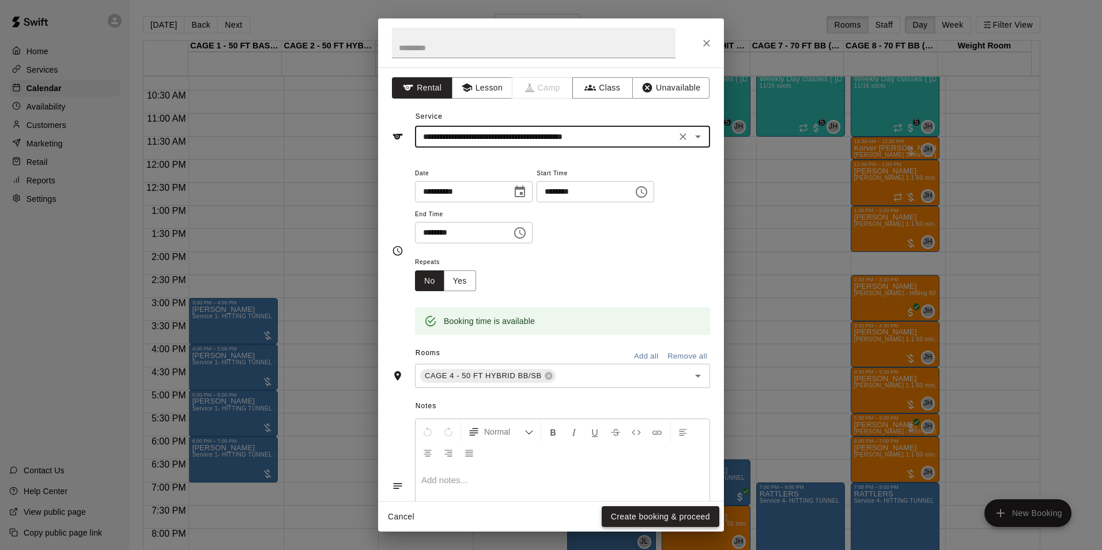
click at [671, 513] on button "Create booking & proceed" at bounding box center [660, 516] width 118 height 21
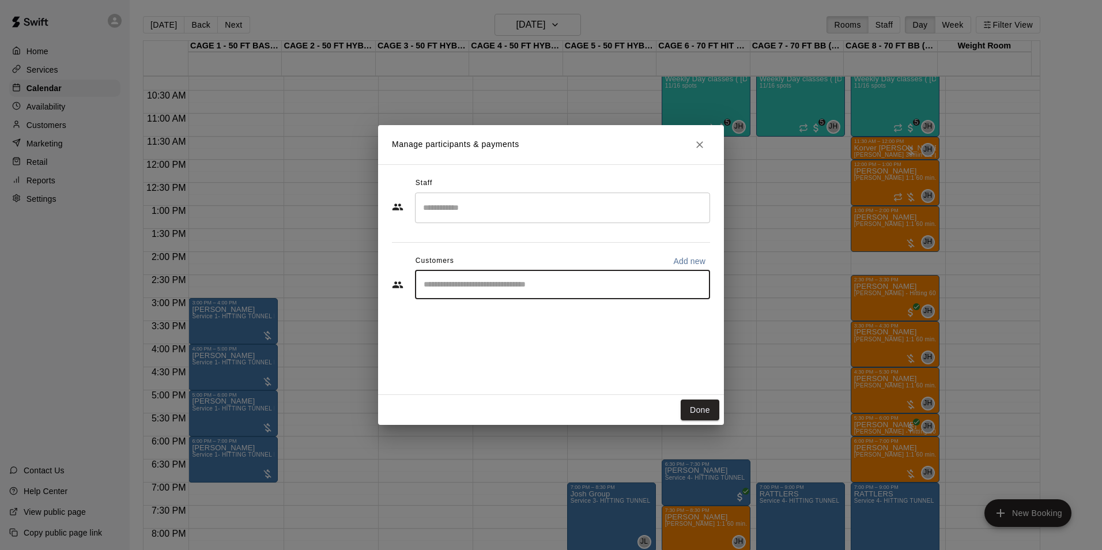
click at [569, 282] on input "Start typing to search customers..." at bounding box center [562, 285] width 285 height 12
type input "*****"
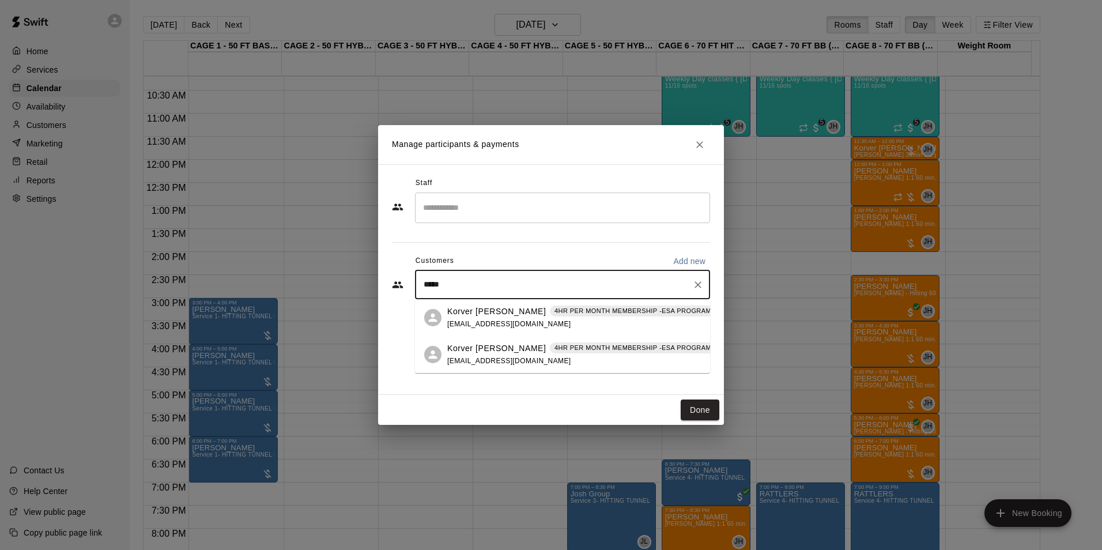
click at [566, 321] on div "Korver Stettler 4HR PER MONTH MEMBERSHIP -ESA PROGRAM (MONTHLY OR QUARTERLY OR …" at bounding box center [648, 317] width 403 height 25
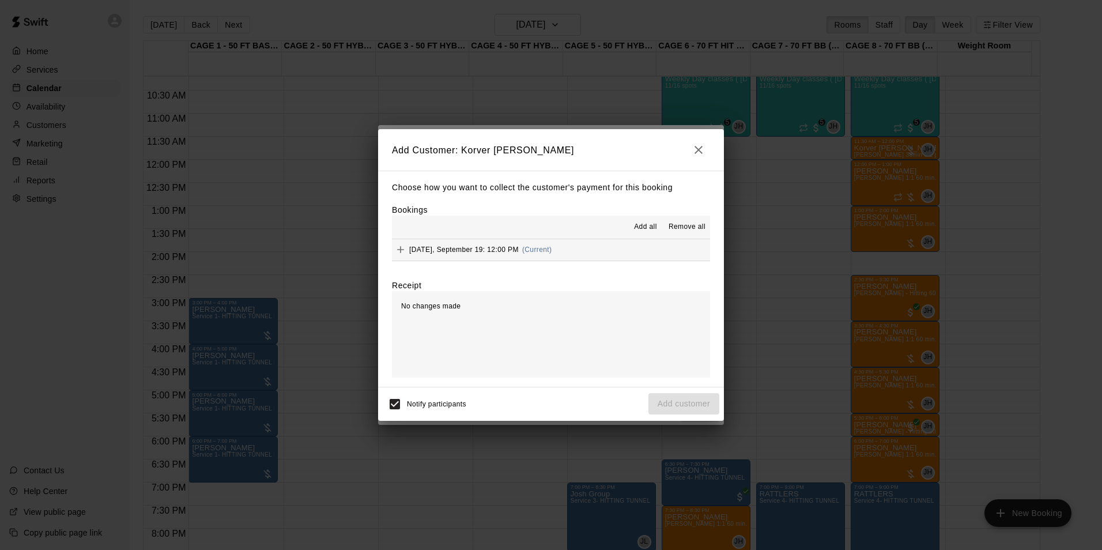
click at [646, 233] on span "Add all" at bounding box center [645, 227] width 23 height 12
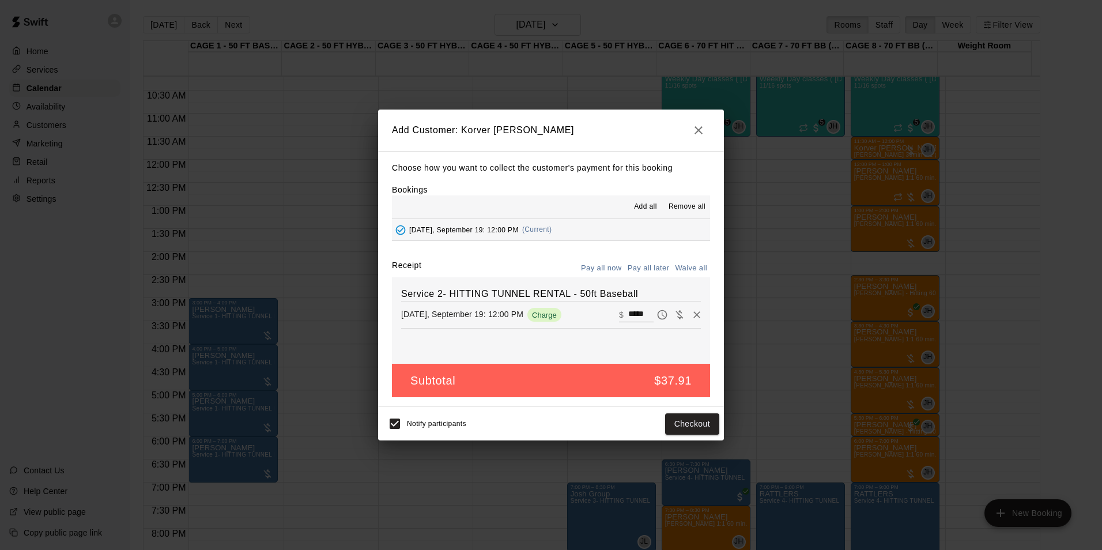
click at [639, 270] on button "Pay all later" at bounding box center [649, 268] width 48 height 18
click at [683, 421] on button "Add customer" at bounding box center [683, 423] width 71 height 21
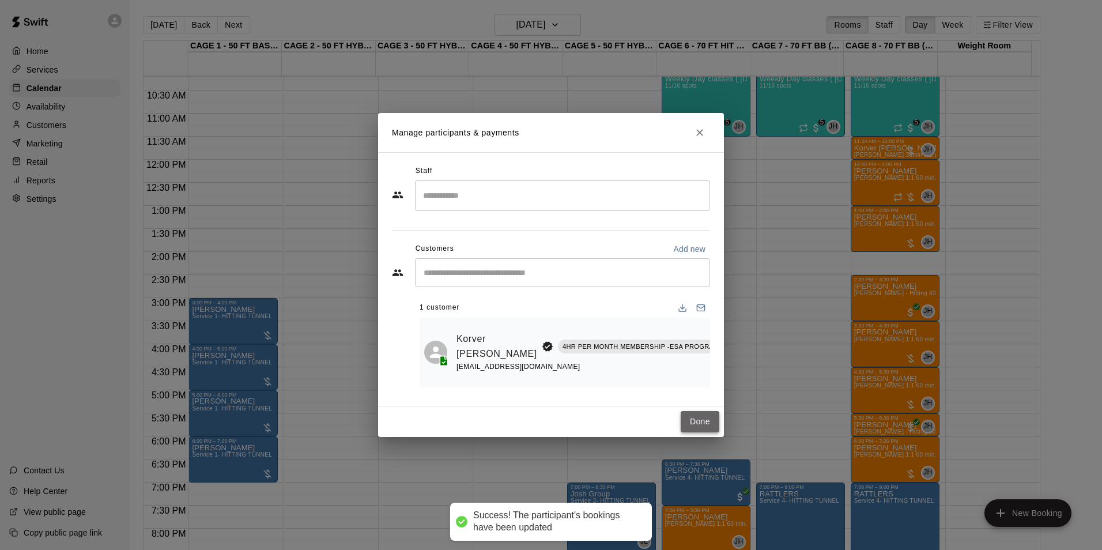
click at [700, 418] on button "Done" at bounding box center [699, 421] width 39 height 21
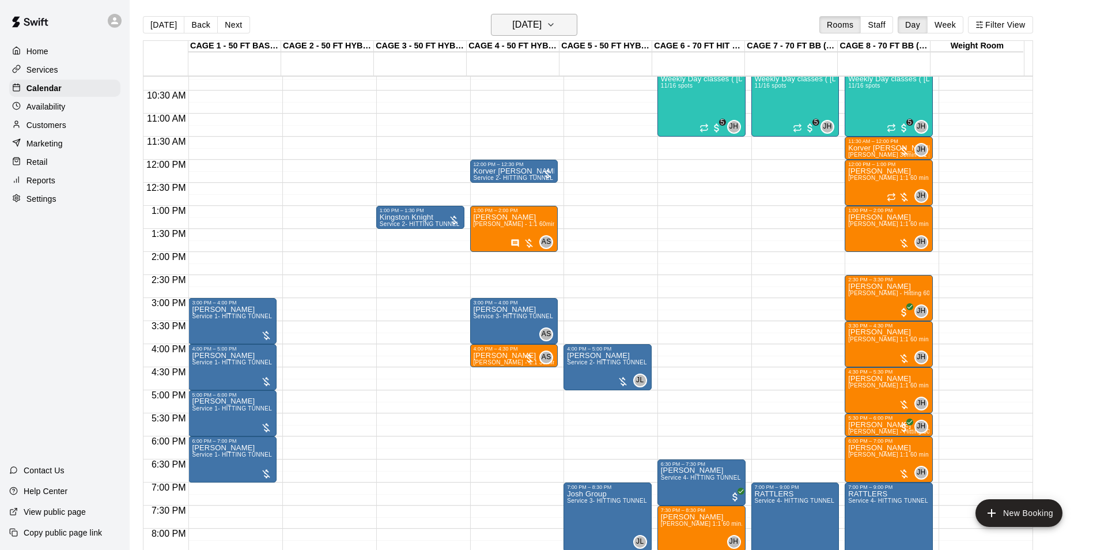
click at [531, 20] on h6 "Friday Sep 19" at bounding box center [526, 25] width 29 height 16
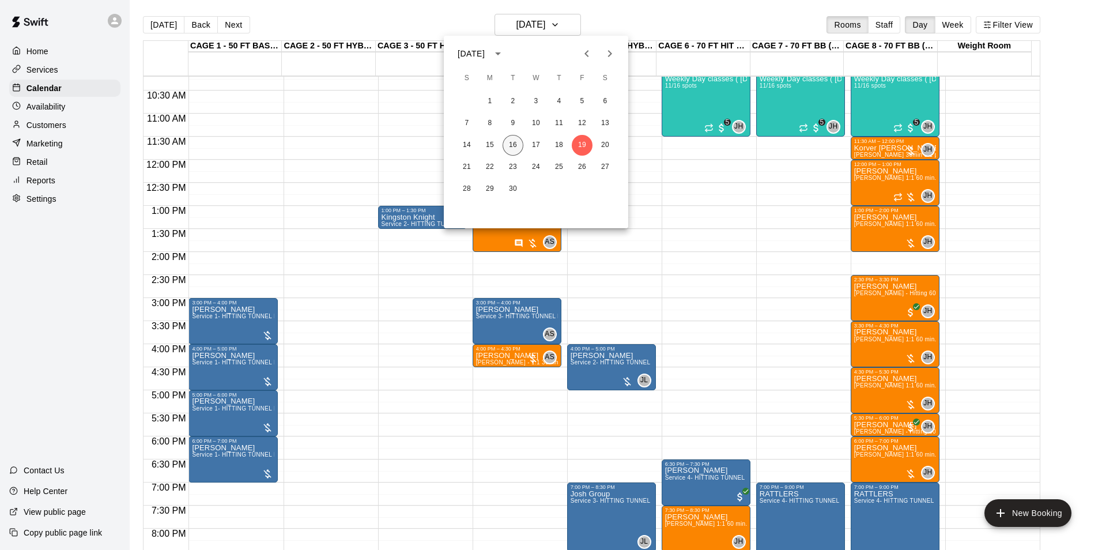
click at [512, 141] on button "16" at bounding box center [512, 145] width 21 height 21
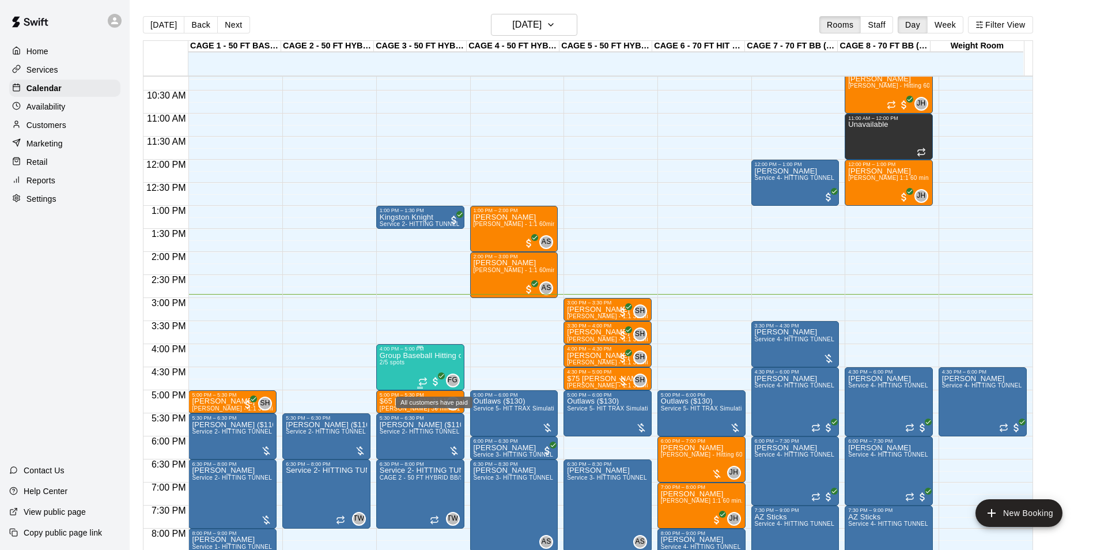
click at [438, 379] on icon "All customers have paid" at bounding box center [441, 375] width 7 height 7
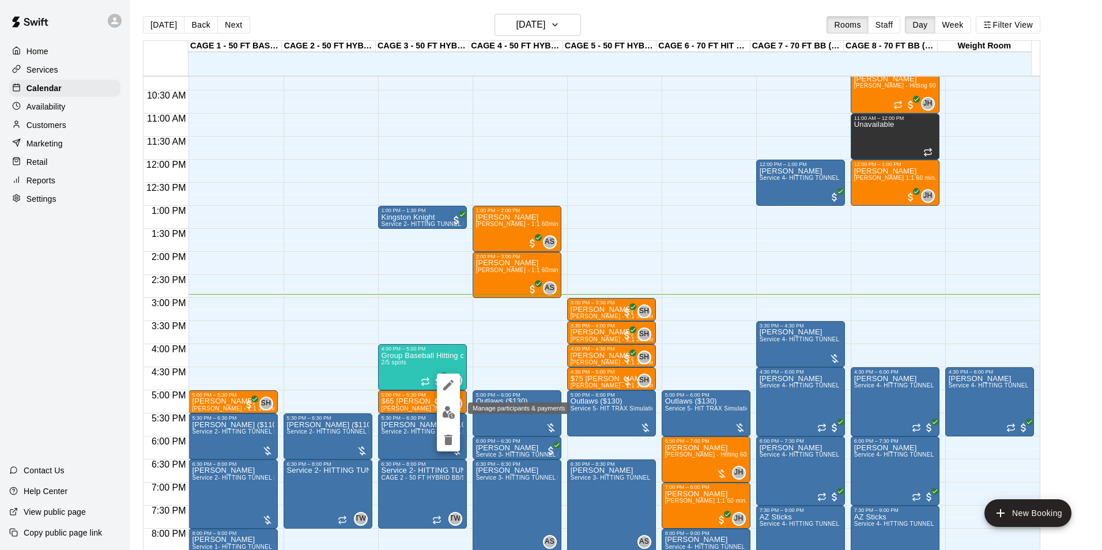
click at [451, 412] on img "edit" at bounding box center [448, 412] width 13 height 13
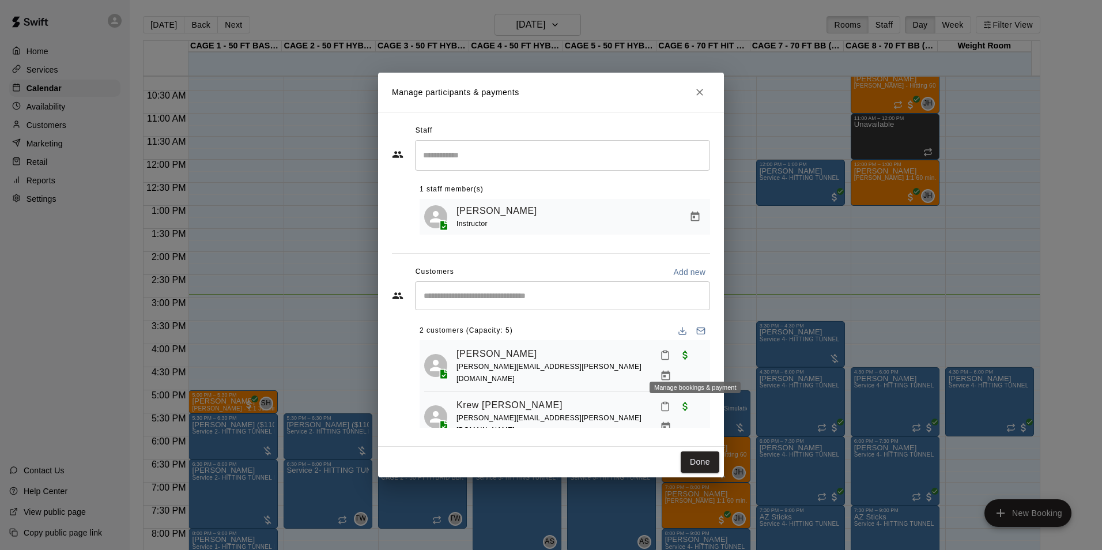
click at [671, 370] on icon "Manage bookings & payment" at bounding box center [666, 376] width 12 height 12
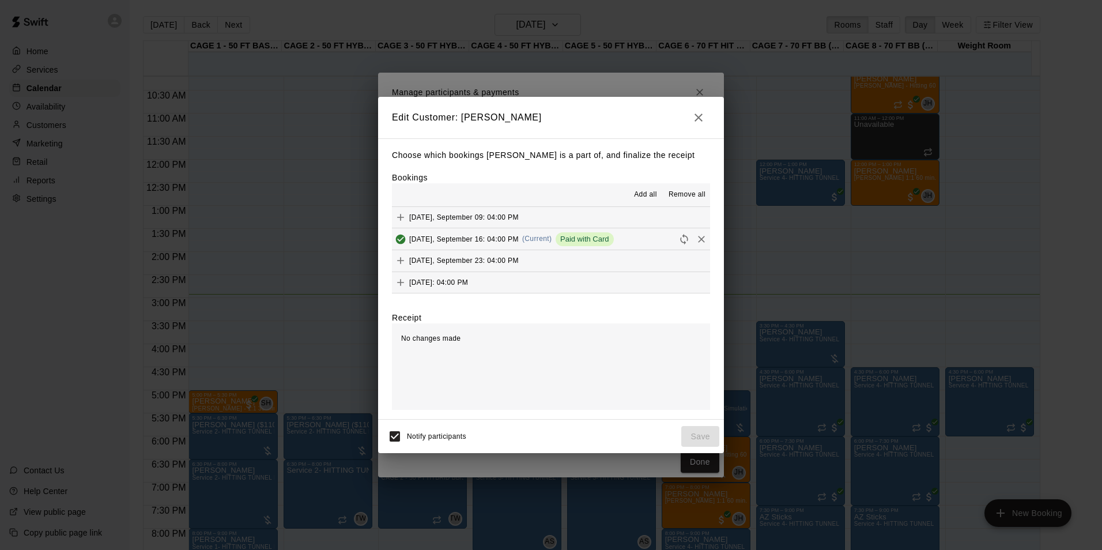
click at [595, 237] on span "Paid with Card" at bounding box center [584, 238] width 58 height 9
click at [543, 234] on div "Tuesday, September 16: 04:00 PM (Current) Paid with Card" at bounding box center [503, 238] width 222 height 17
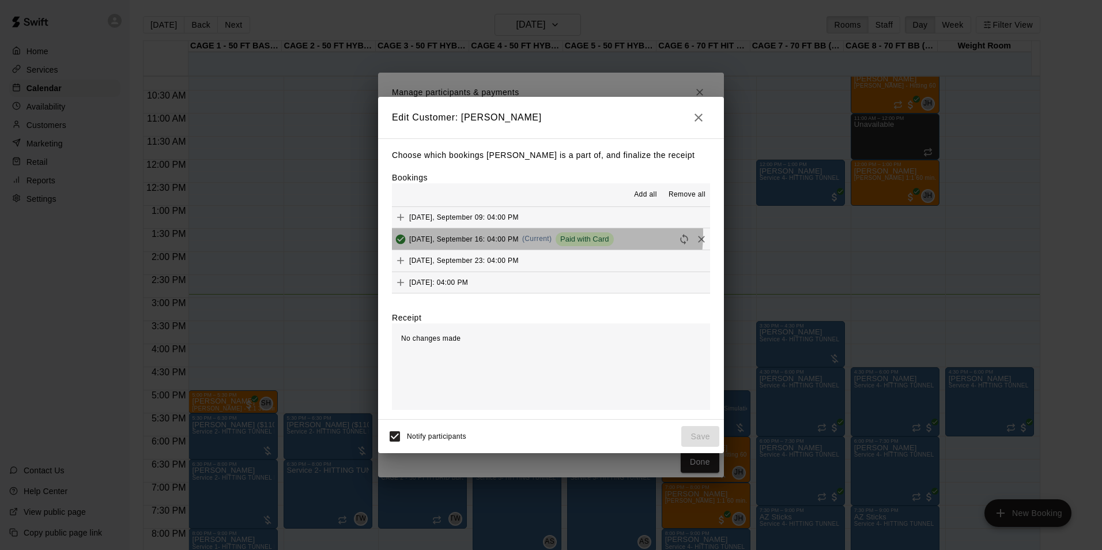
click at [543, 234] on div "Tuesday, September 16: 04:00 PM (Current) Paid with Card" at bounding box center [503, 238] width 222 height 17
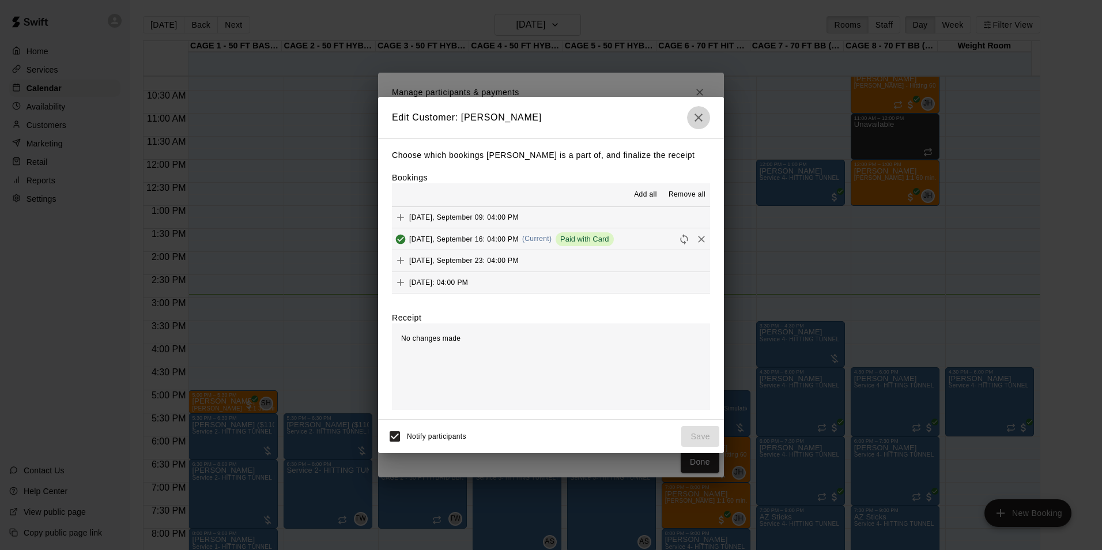
click at [700, 126] on button "button" at bounding box center [698, 117] width 23 height 23
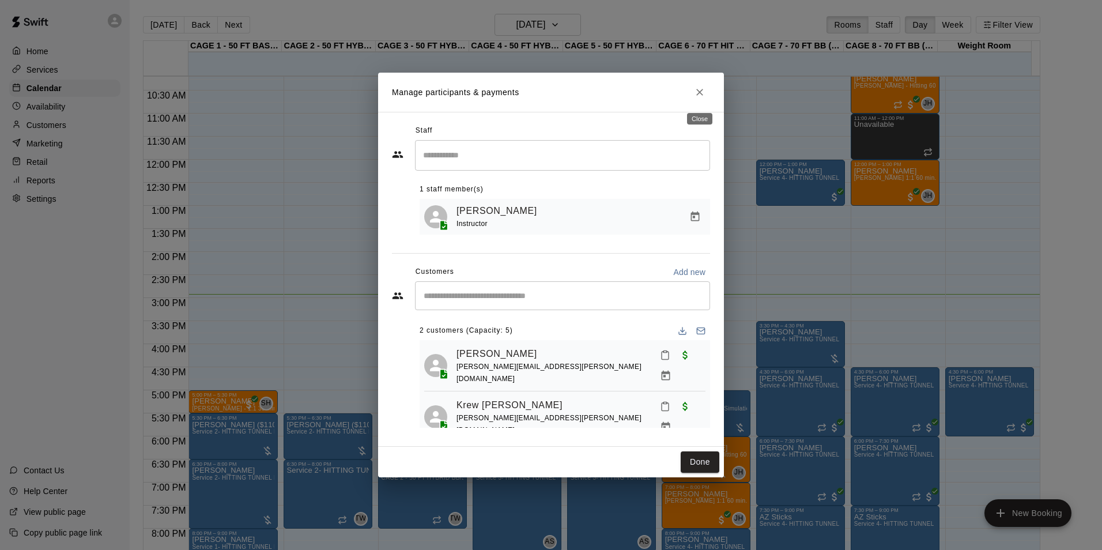
click at [702, 94] on icon "Close" at bounding box center [700, 92] width 12 height 12
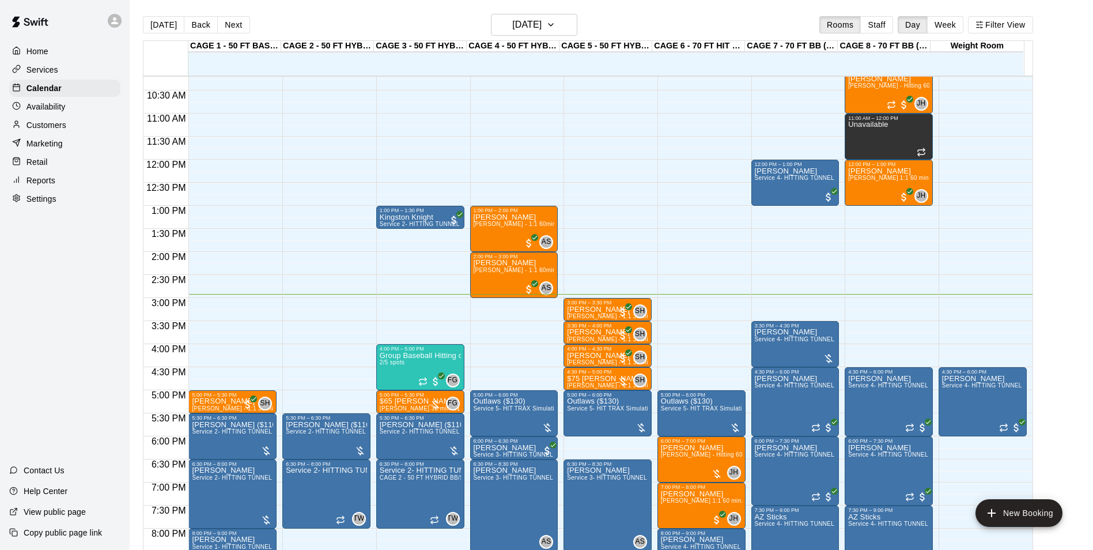
click at [67, 128] on div "Customers" at bounding box center [64, 124] width 111 height 17
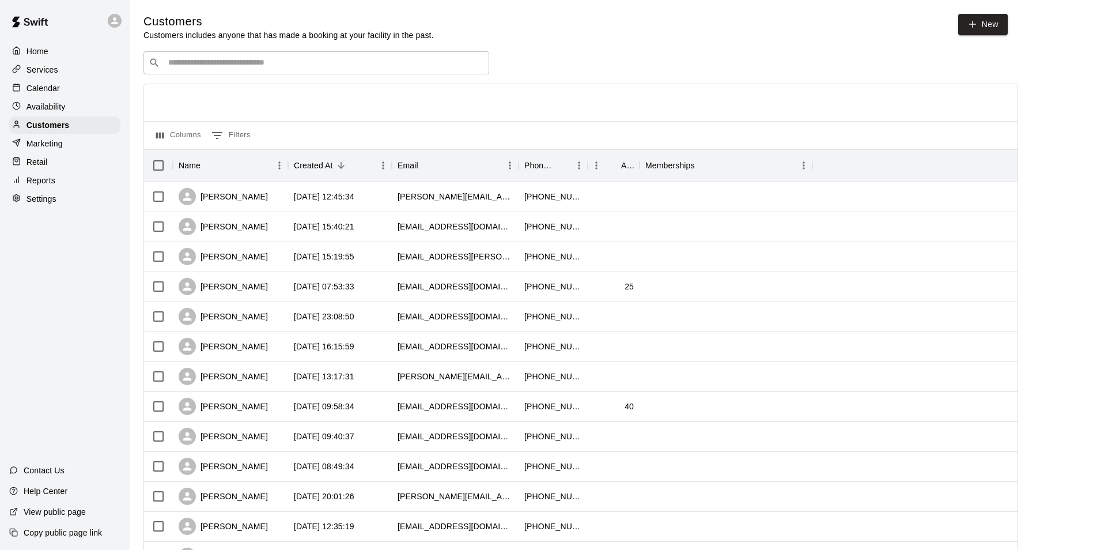
click at [253, 51] on div "Customers Customers includes anyone that has made a booking at your facility in…" at bounding box center [611, 488] width 936 height 948
click at [256, 61] on input "Search customers by name or email" at bounding box center [324, 63] width 319 height 12
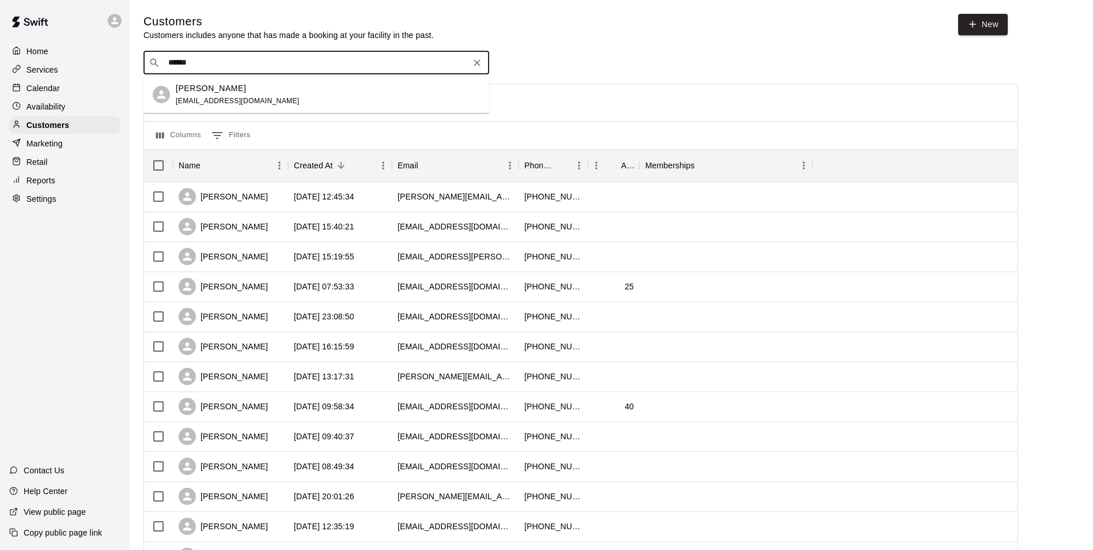
type input "*******"
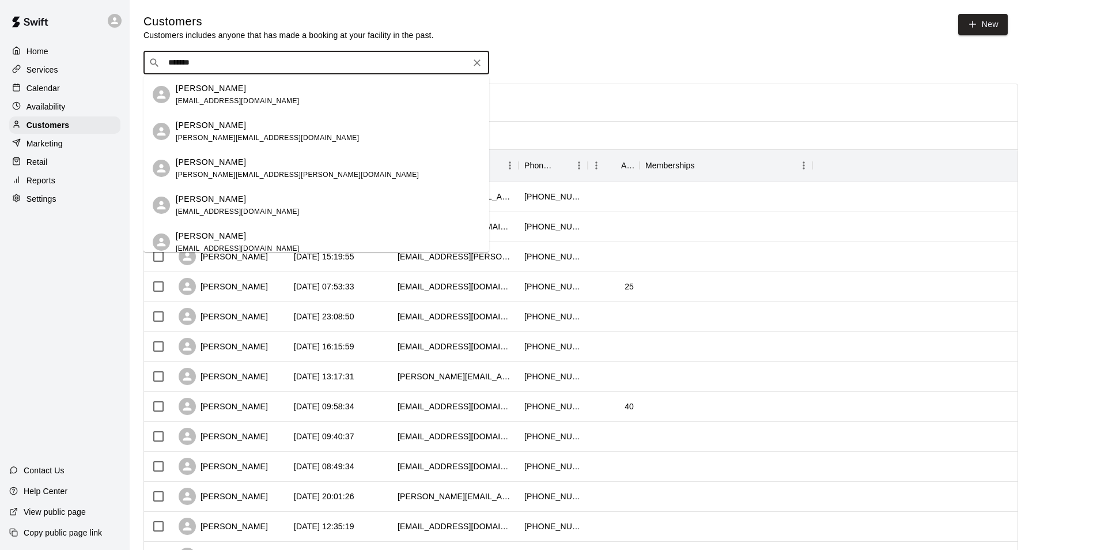
click at [312, 164] on div "Kevin Schwalb kevin.schwalb@yahoo.com" at bounding box center [328, 168] width 304 height 25
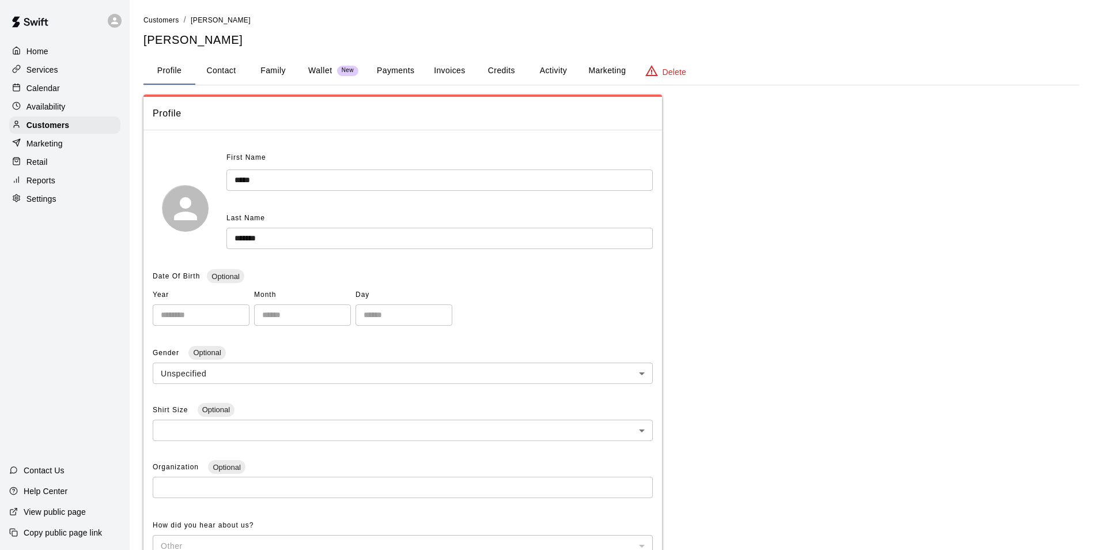
click at [418, 69] on button "Payments" at bounding box center [396, 71] width 56 height 28
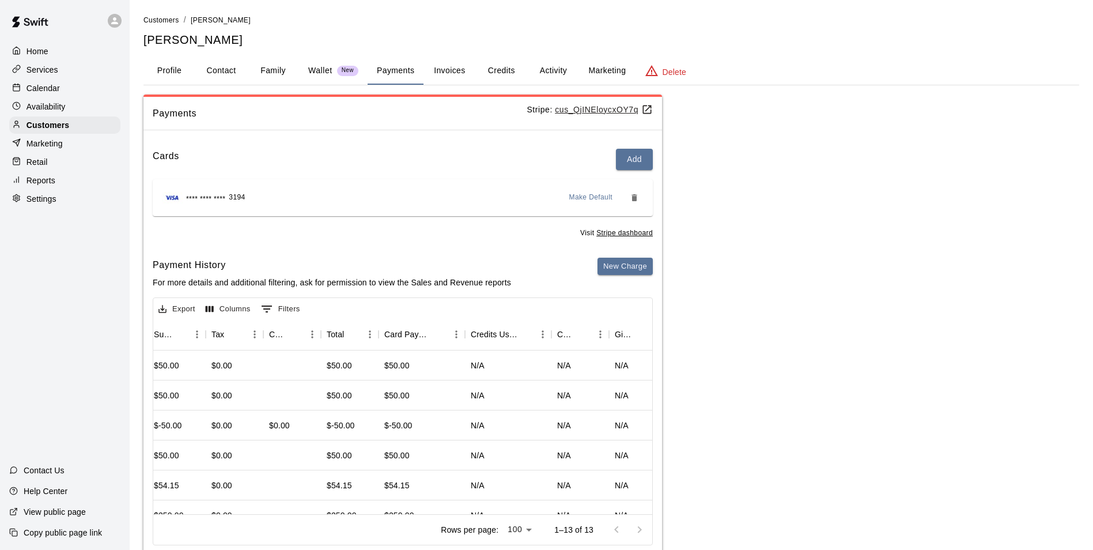
scroll to position [0, 226]
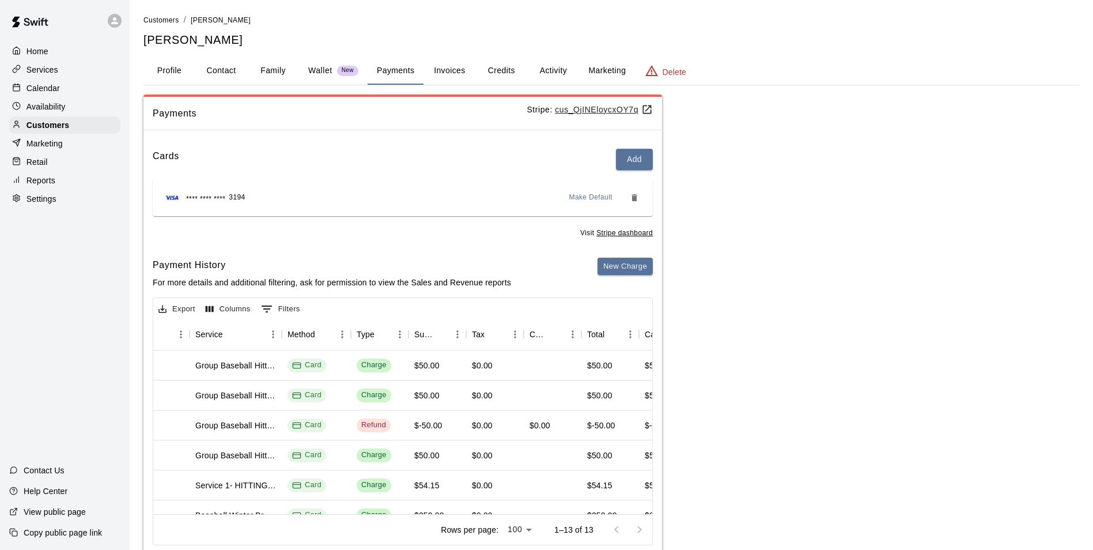
click at [63, 96] on div "Calendar" at bounding box center [64, 88] width 111 height 17
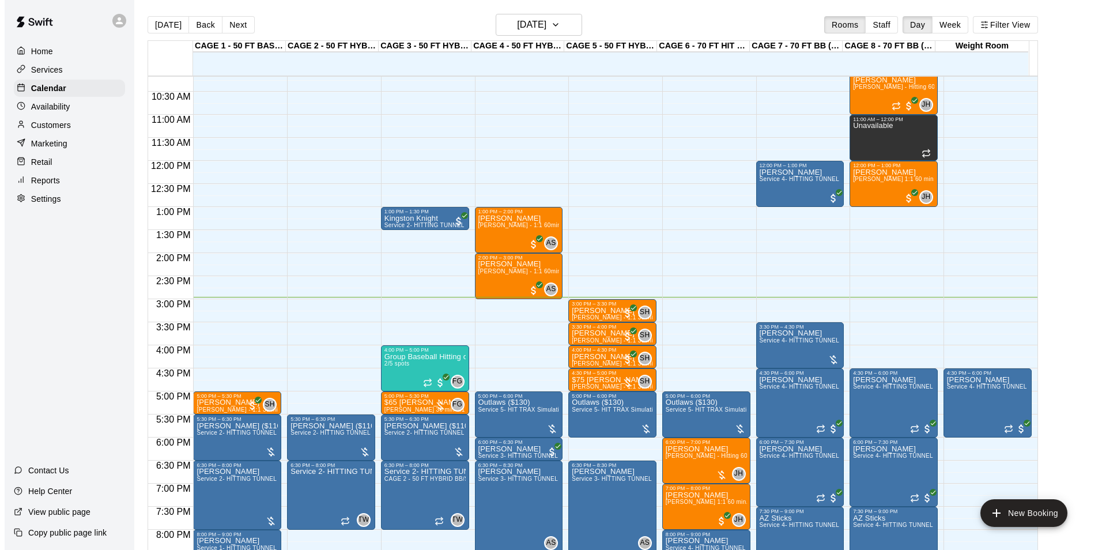
scroll to position [470, 0]
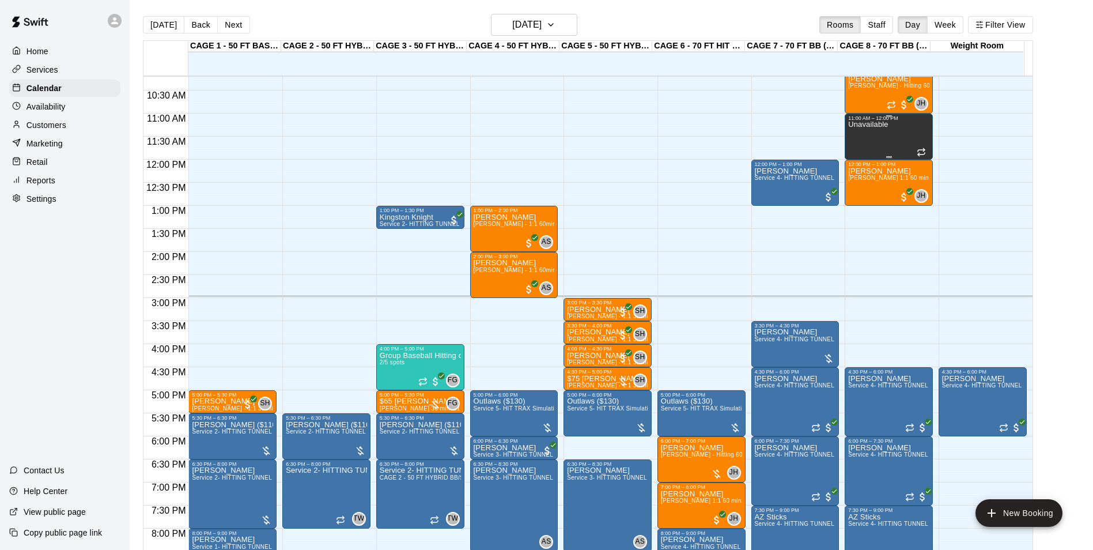
click at [881, 136] on div "Unavailable" at bounding box center [868, 396] width 40 height 550
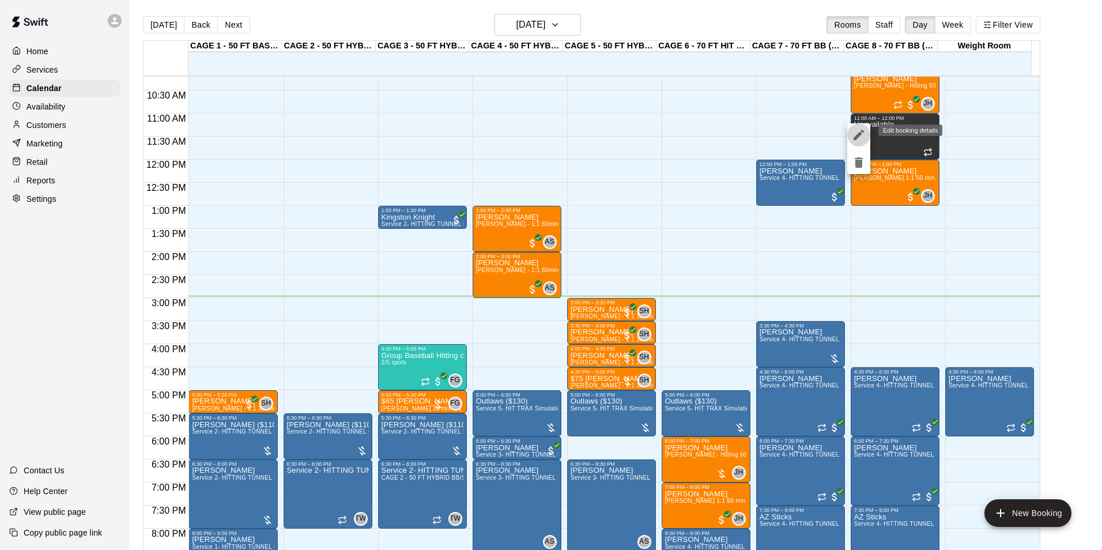
click at [861, 129] on icon "edit" at bounding box center [859, 135] width 14 height 14
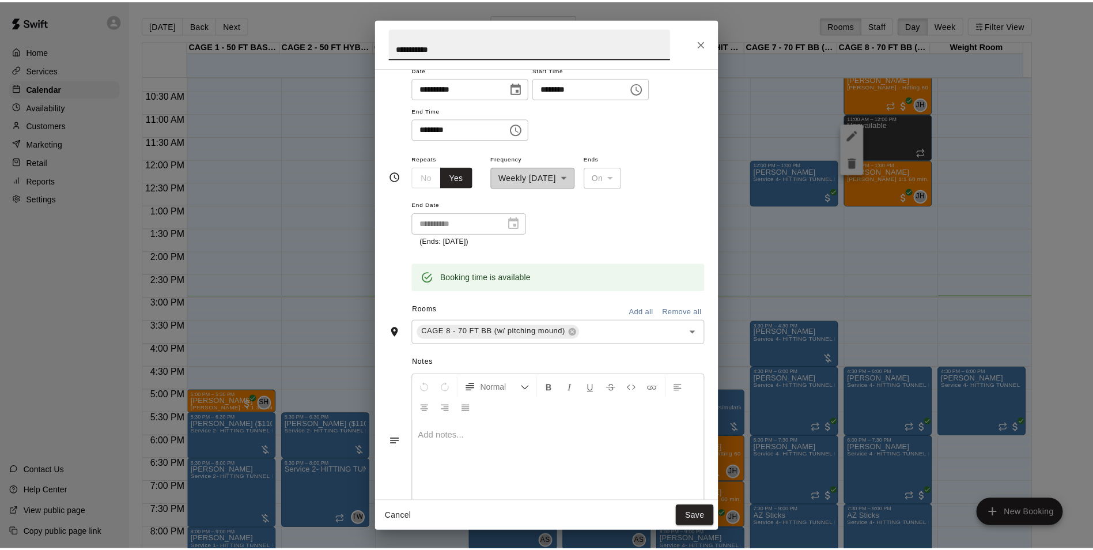
scroll to position [150, 0]
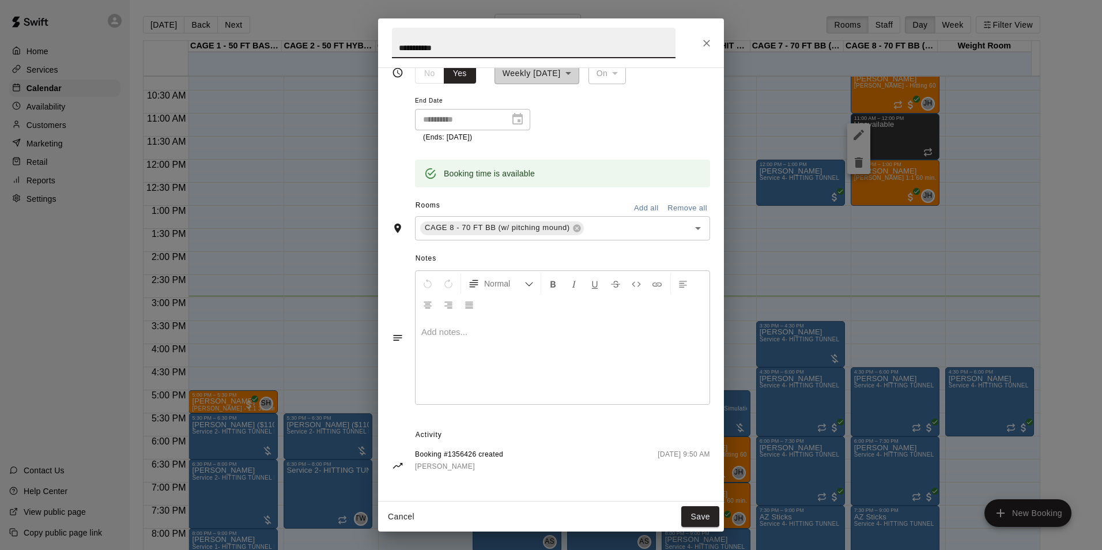
click at [707, 41] on icon "Close" at bounding box center [707, 43] width 12 height 12
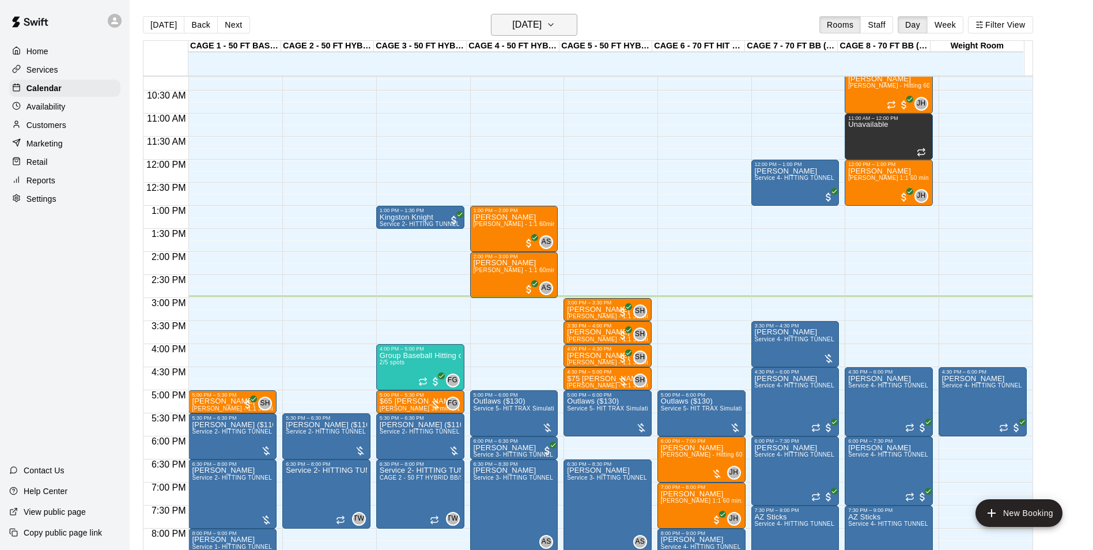
click at [512, 25] on h6 "[DATE]" at bounding box center [526, 25] width 29 height 16
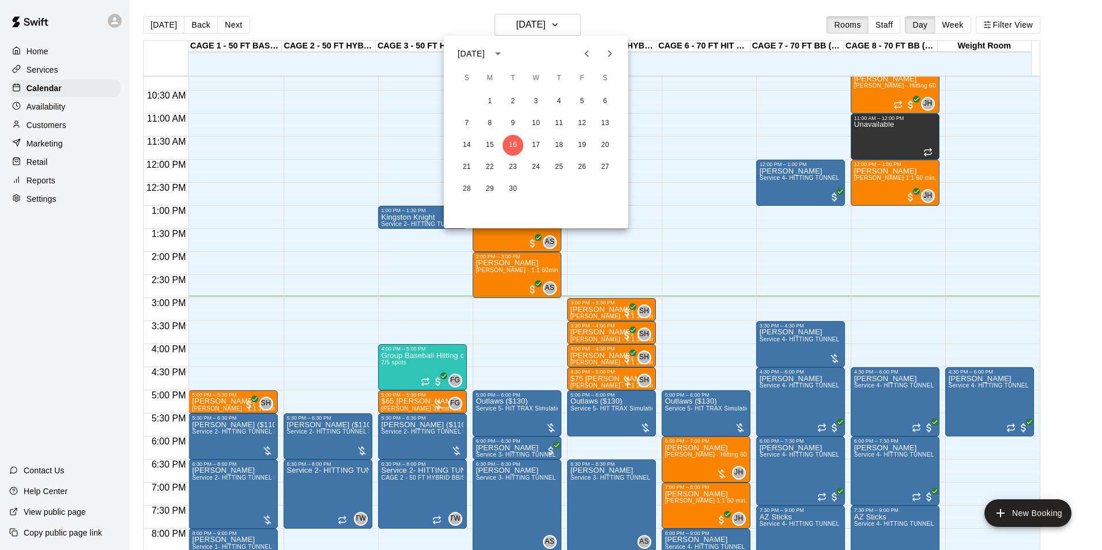
click at [1049, 134] on div at bounding box center [551, 275] width 1102 height 550
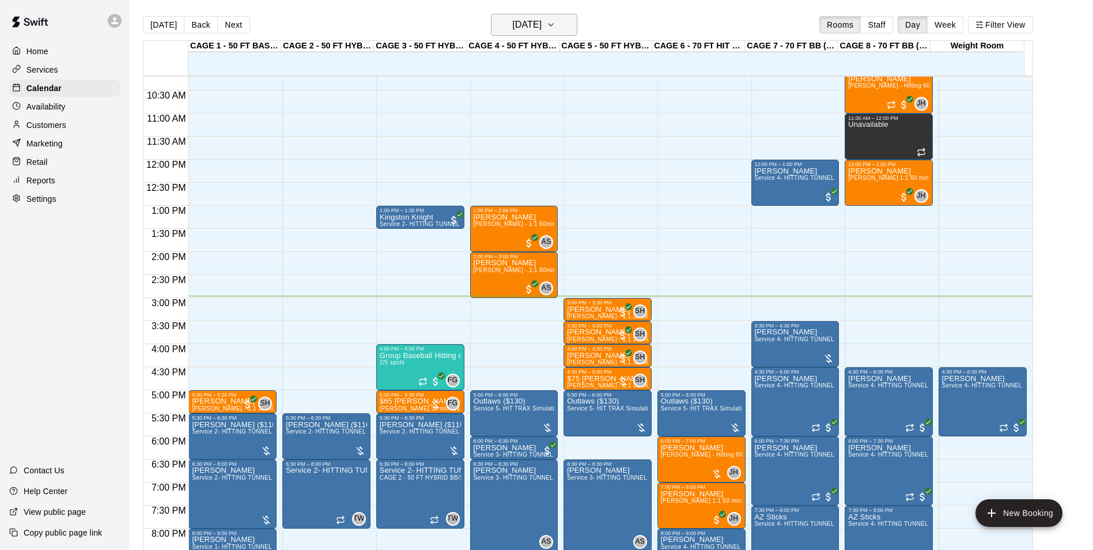
click at [521, 20] on h6 "[DATE]" at bounding box center [526, 25] width 29 height 16
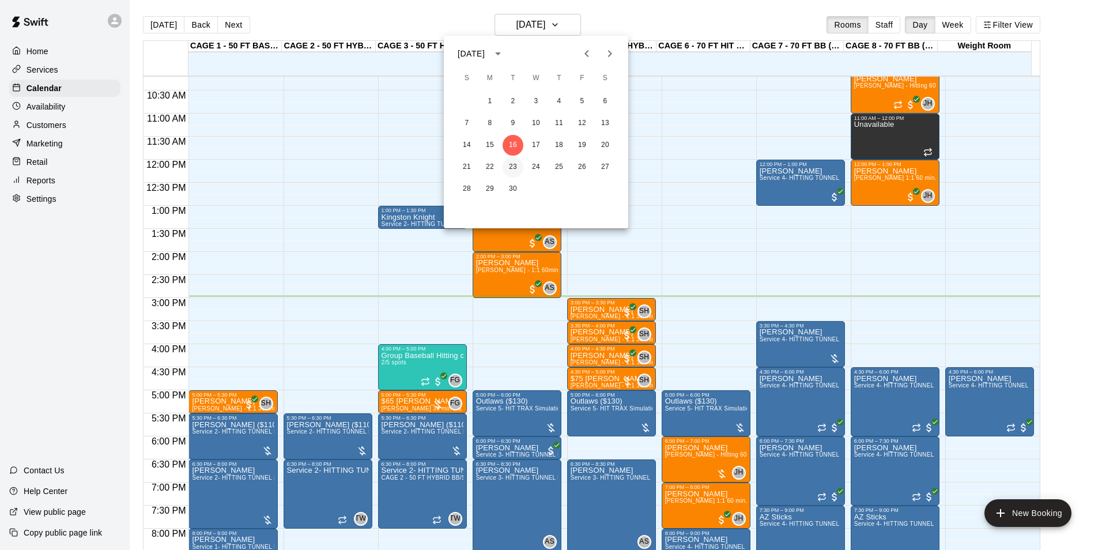
click at [516, 158] on button "23" at bounding box center [512, 167] width 21 height 21
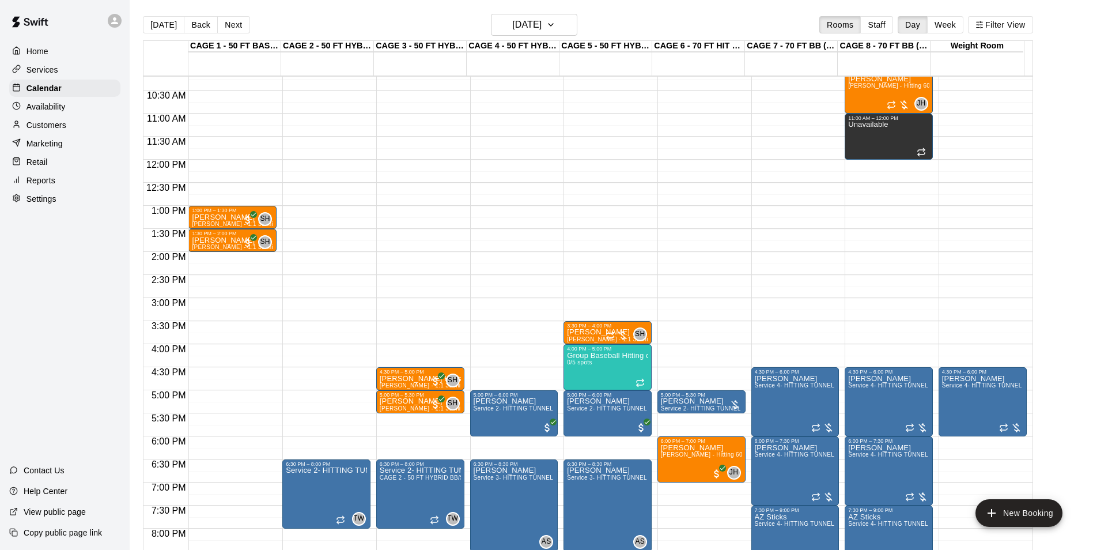
click at [585, 17] on div "Today Back Next Tuesday Sep 23 Rooms Staff Day Week Filter View" at bounding box center [588, 27] width 890 height 27
click at [577, 22] on button "Tuesday Sep 23" at bounding box center [534, 25] width 86 height 22
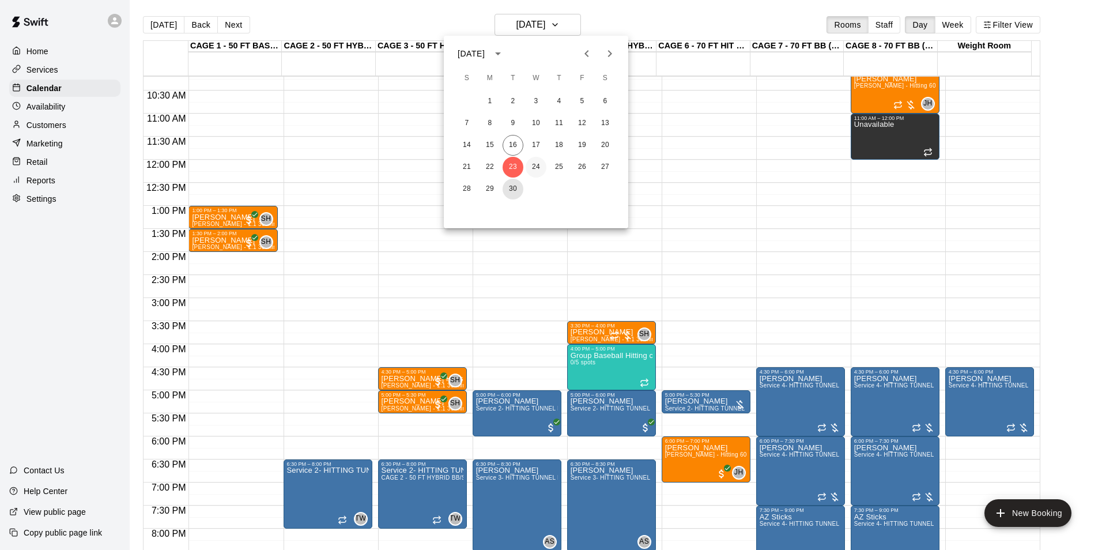
click at [517, 187] on button "30" at bounding box center [512, 189] width 21 height 21
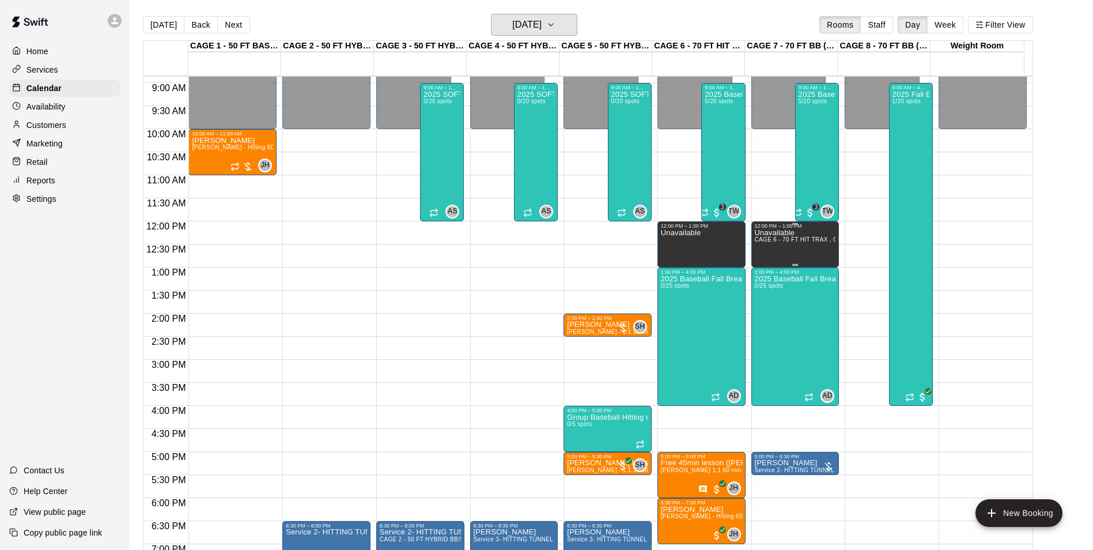
scroll to position [413, 0]
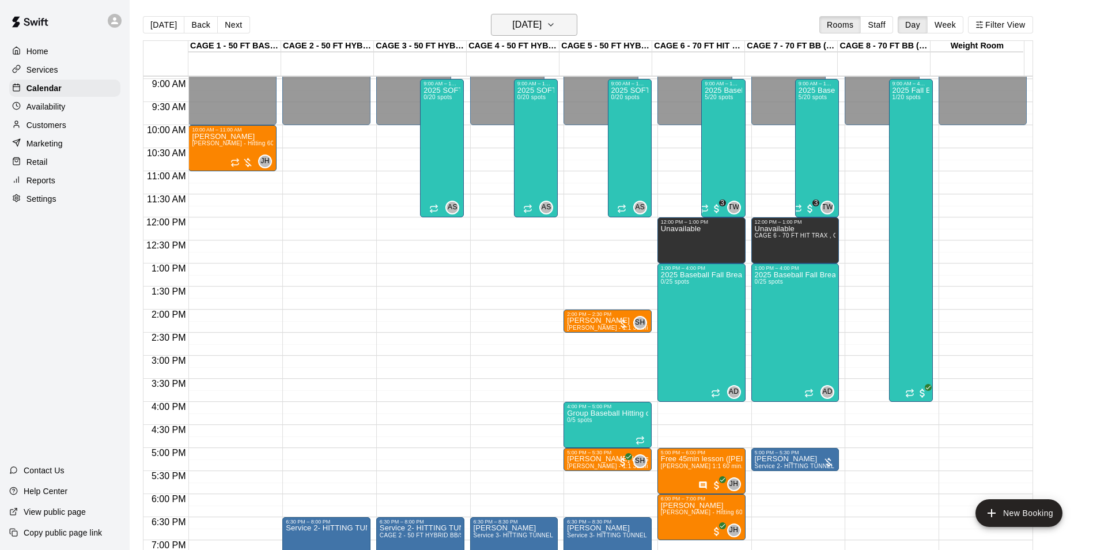
click at [542, 18] on h6 "Tuesday Sep 30" at bounding box center [526, 25] width 29 height 16
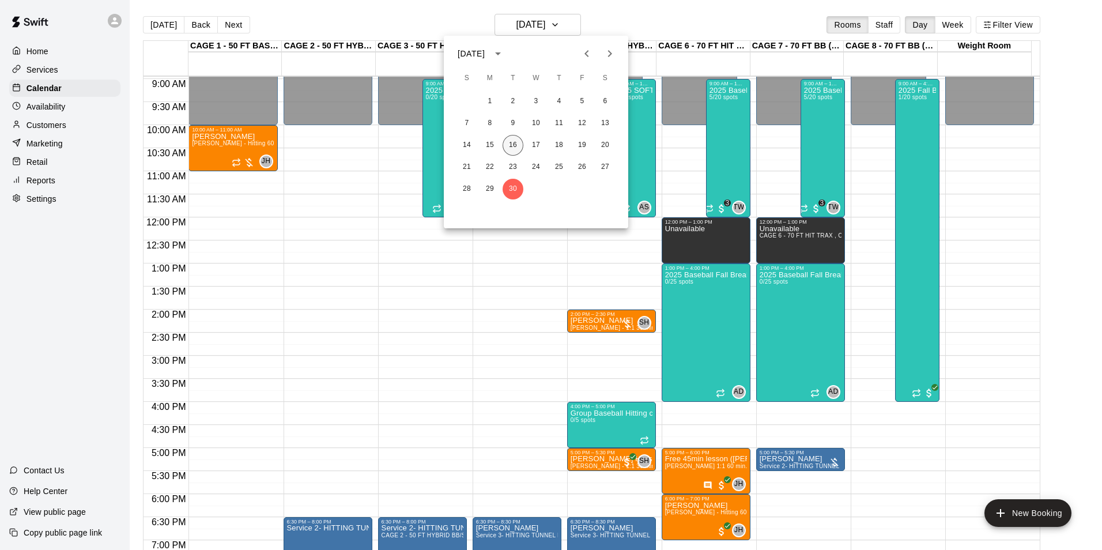
click at [519, 147] on button "16" at bounding box center [512, 145] width 21 height 21
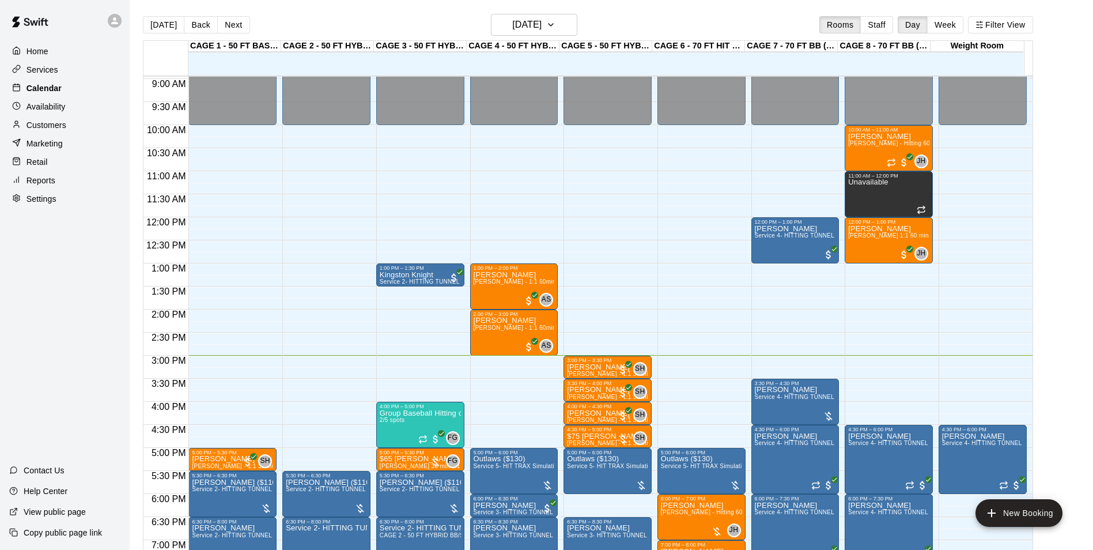
click at [75, 97] on div "Calendar" at bounding box center [64, 88] width 111 height 17
click at [75, 96] on div "Calendar" at bounding box center [64, 88] width 111 height 17
click at [84, 113] on div "Availability" at bounding box center [64, 106] width 111 height 17
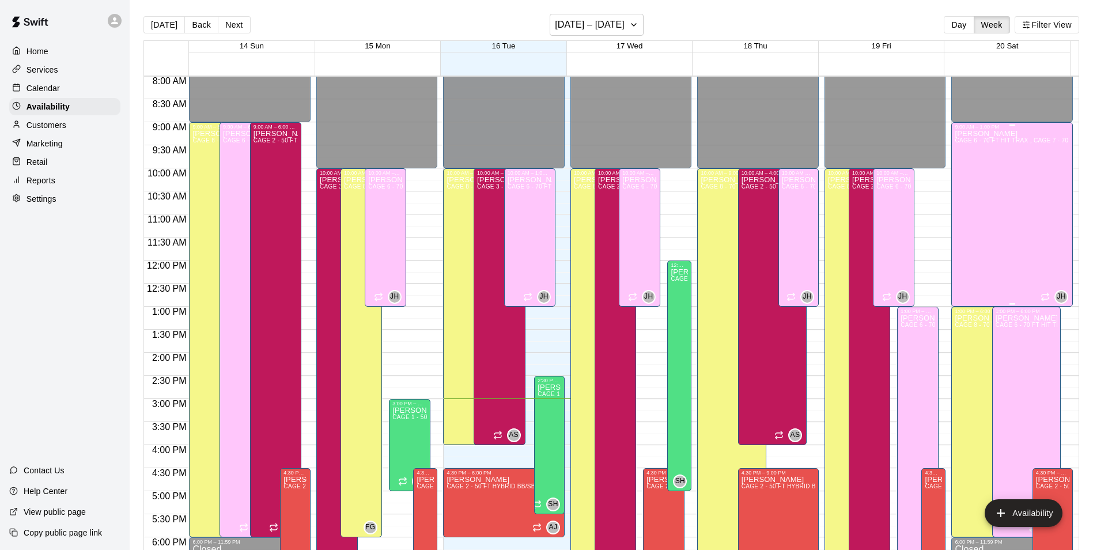
scroll to position [332, 0]
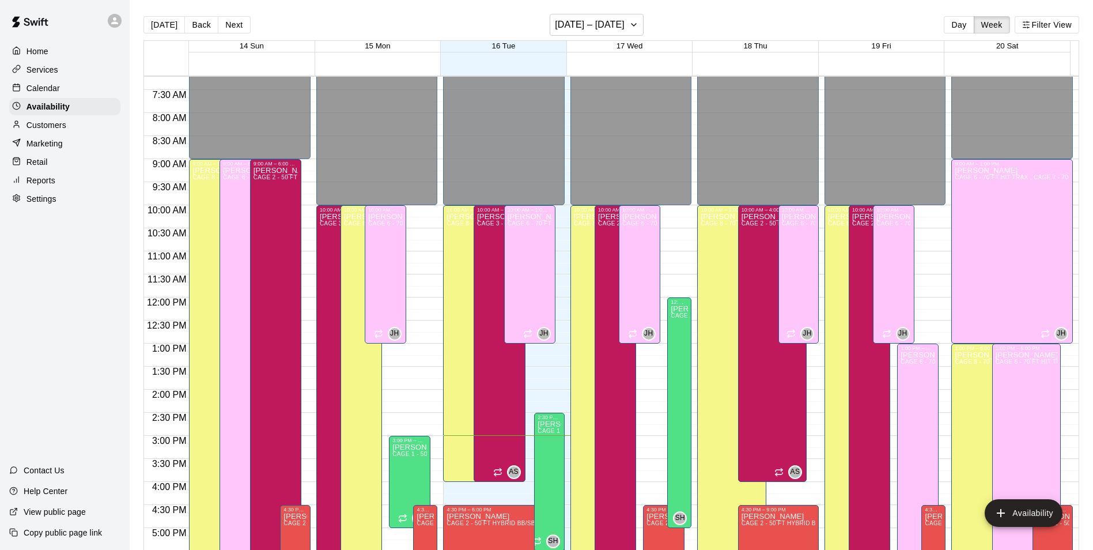
click at [625, 37] on div "Today Back Next September 14 – 20 Day Week Filter View" at bounding box center [611, 27] width 936 height 27
click at [624, 28] on h6 "September 14 – 20" at bounding box center [590, 25] width 70 height 16
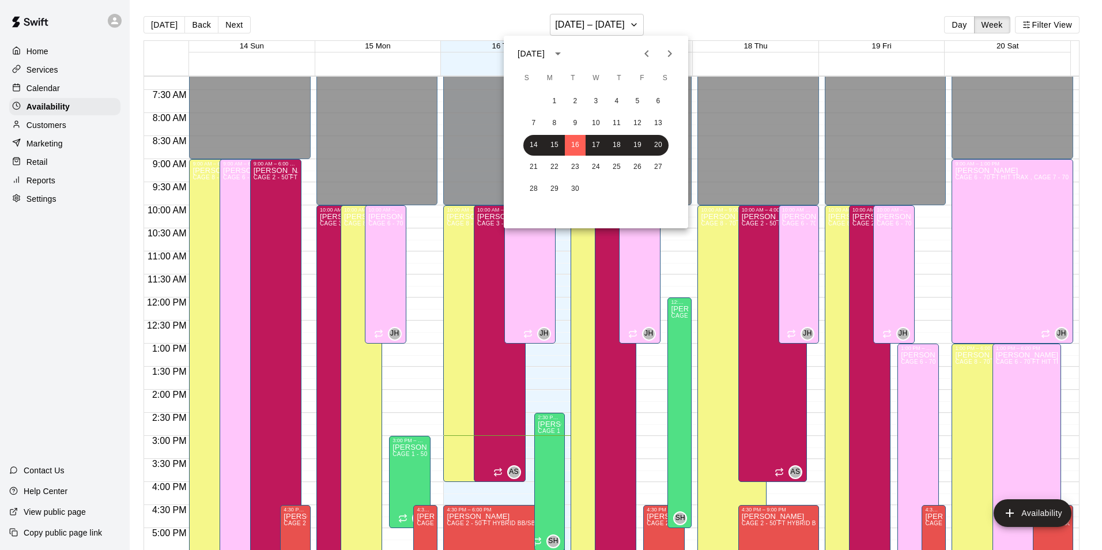
click at [523, 29] on div at bounding box center [551, 275] width 1102 height 550
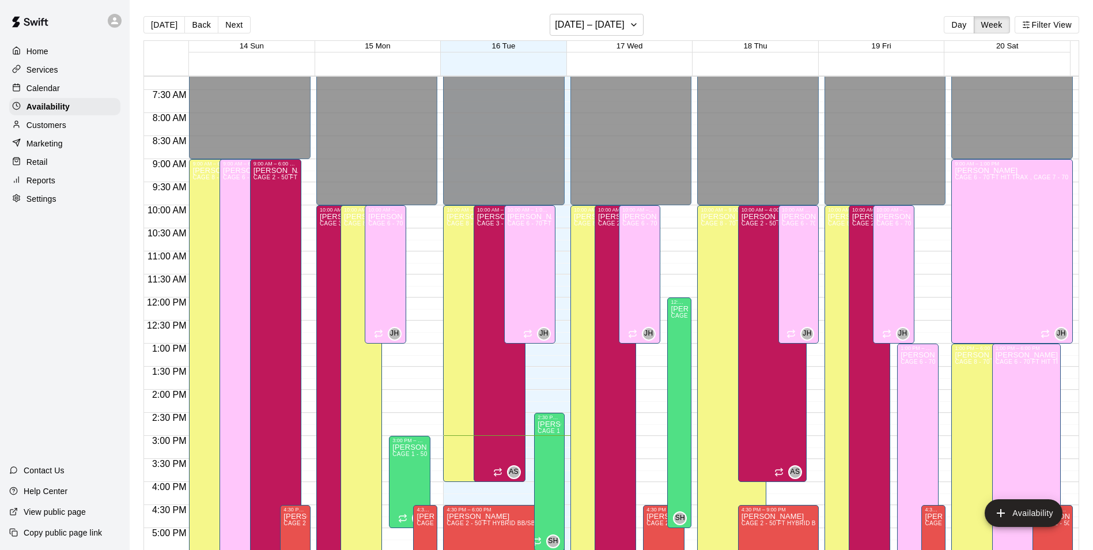
click at [800, 31] on div "Today Back Next September 14 – 20 Day Week Filter View" at bounding box center [611, 27] width 936 height 27
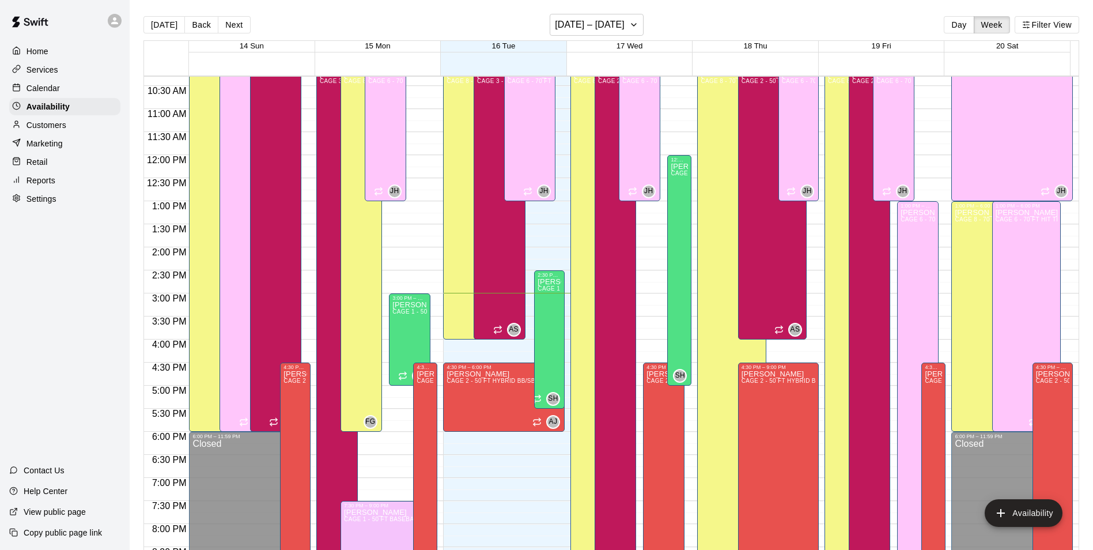
scroll to position [448, 0]
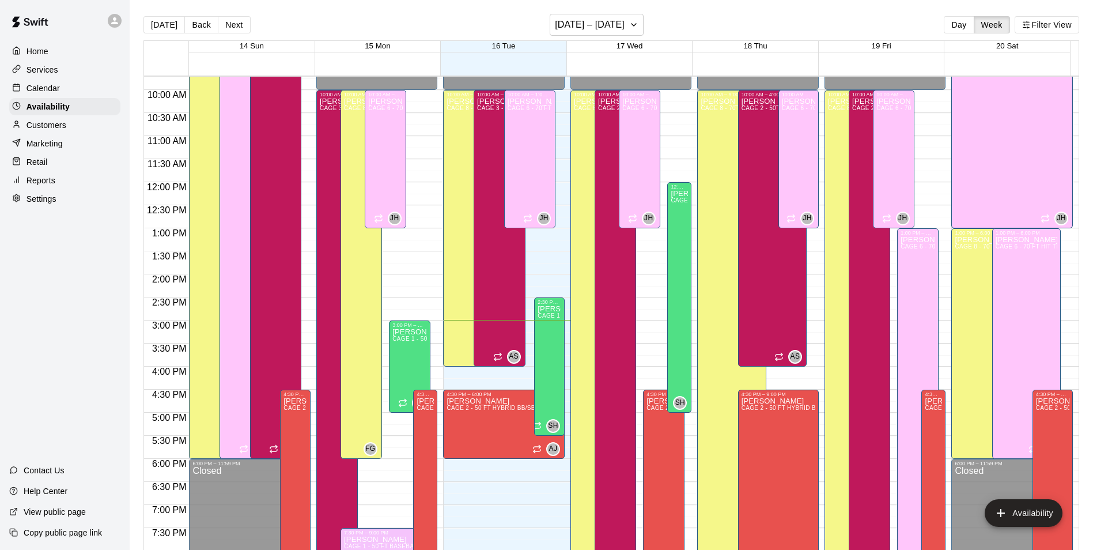
click at [74, 95] on div "Calendar" at bounding box center [64, 88] width 111 height 17
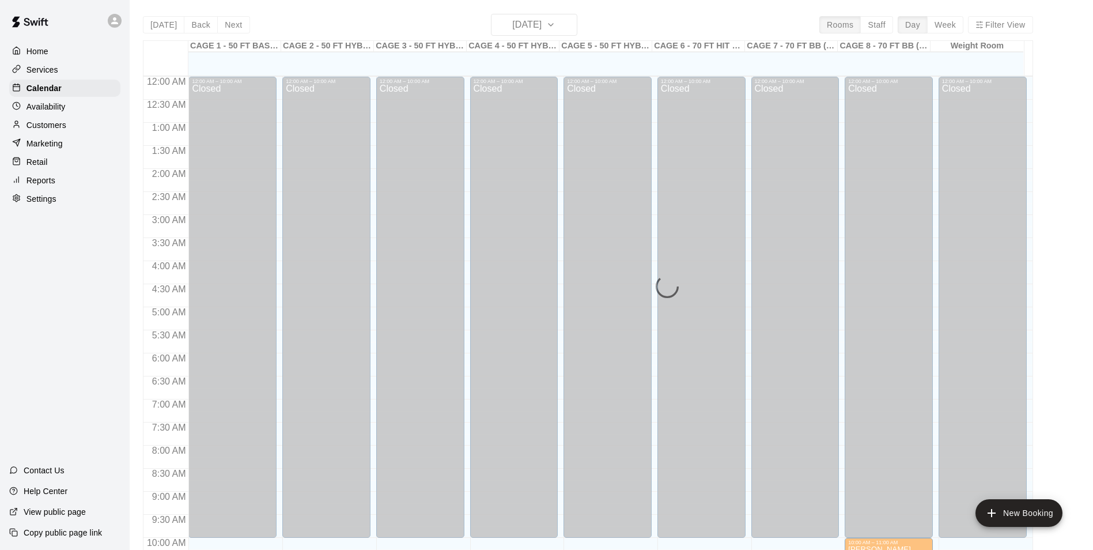
scroll to position [585, 0]
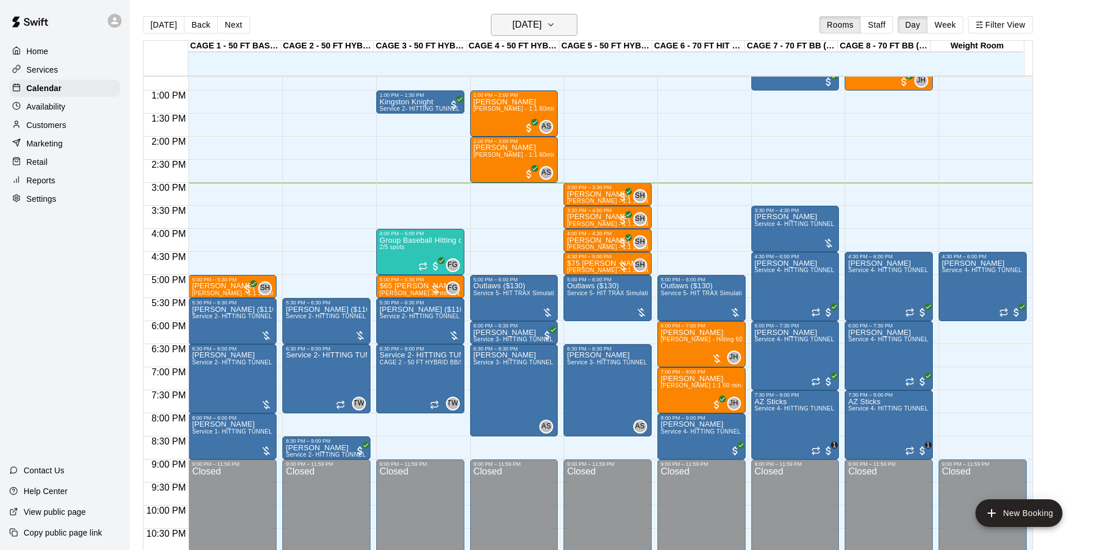
click at [520, 19] on h6 "[DATE]" at bounding box center [526, 25] width 29 height 16
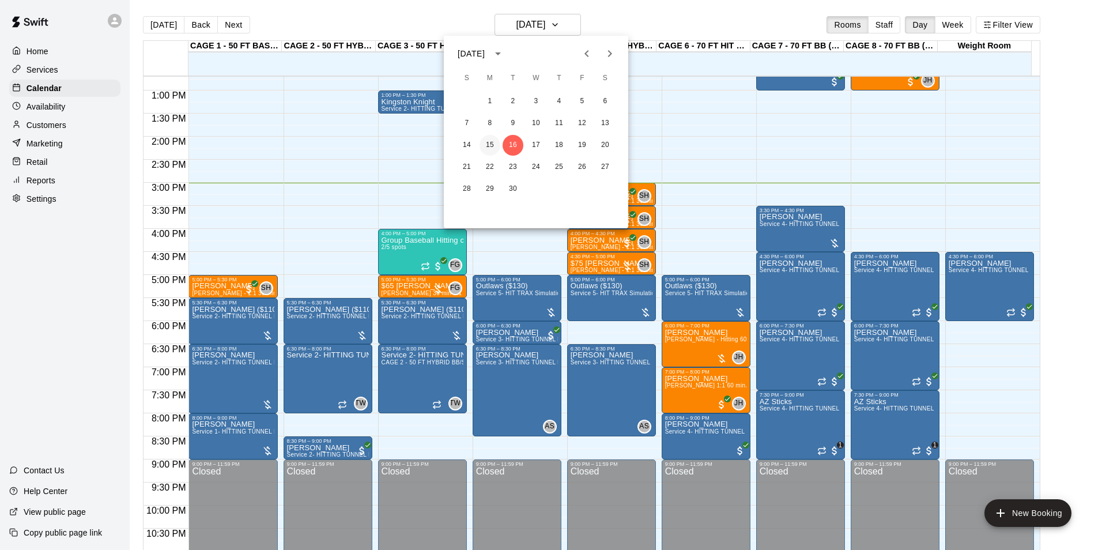
click at [497, 145] on button "15" at bounding box center [489, 145] width 21 height 21
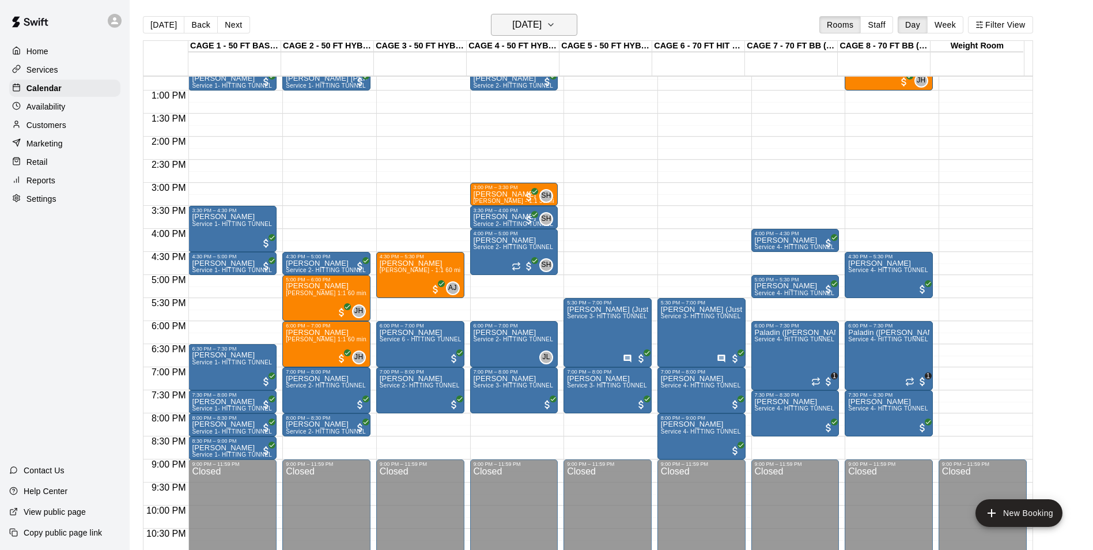
click at [512, 25] on h6 "Monday Sep 15" at bounding box center [526, 25] width 29 height 16
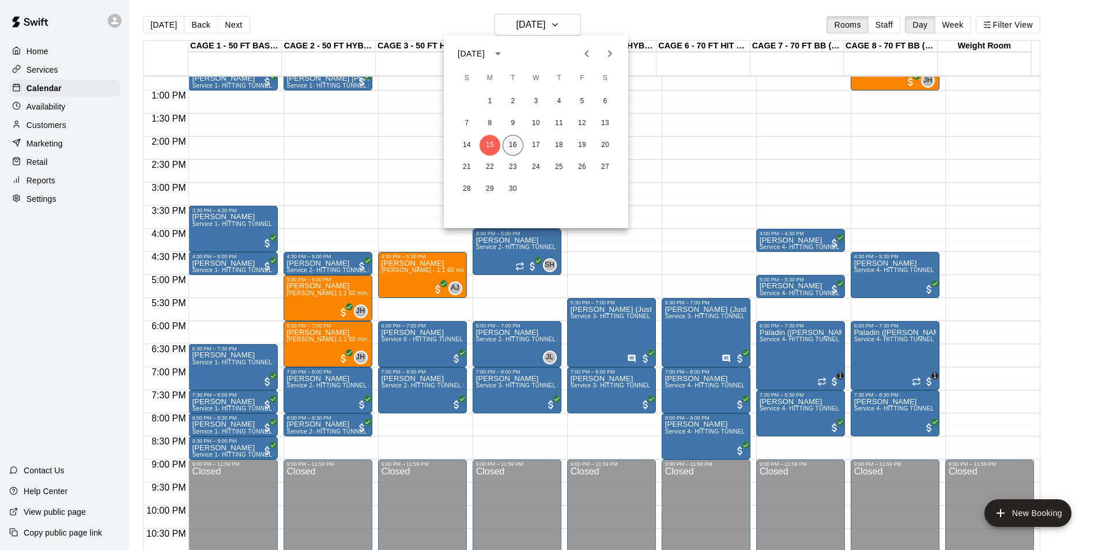
click at [514, 144] on button "16" at bounding box center [512, 145] width 21 height 21
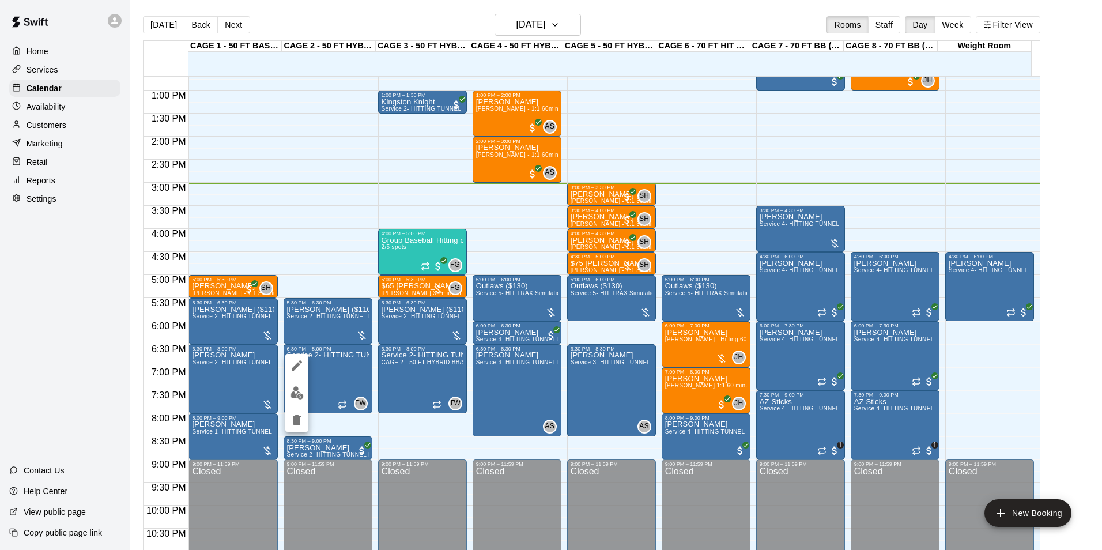
click at [294, 389] on img "edit" at bounding box center [296, 392] width 13 height 13
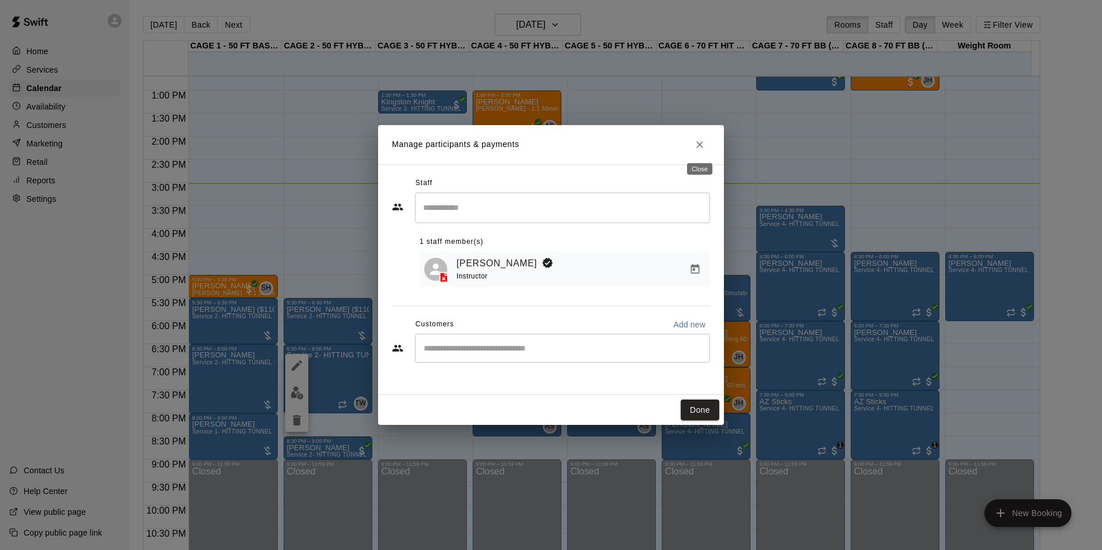
click at [706, 143] on button "Close" at bounding box center [699, 144] width 21 height 21
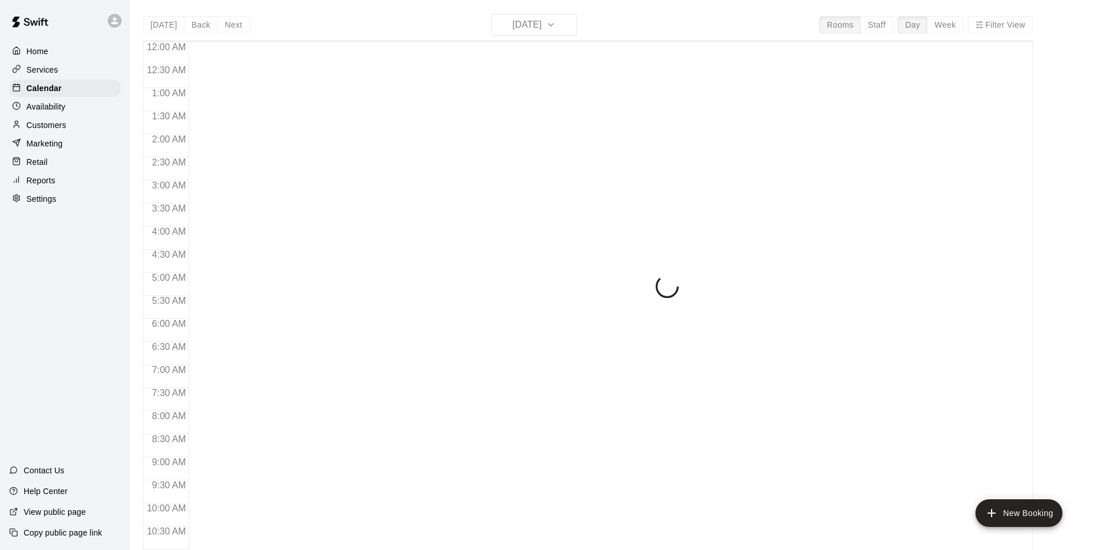
scroll to position [585, 0]
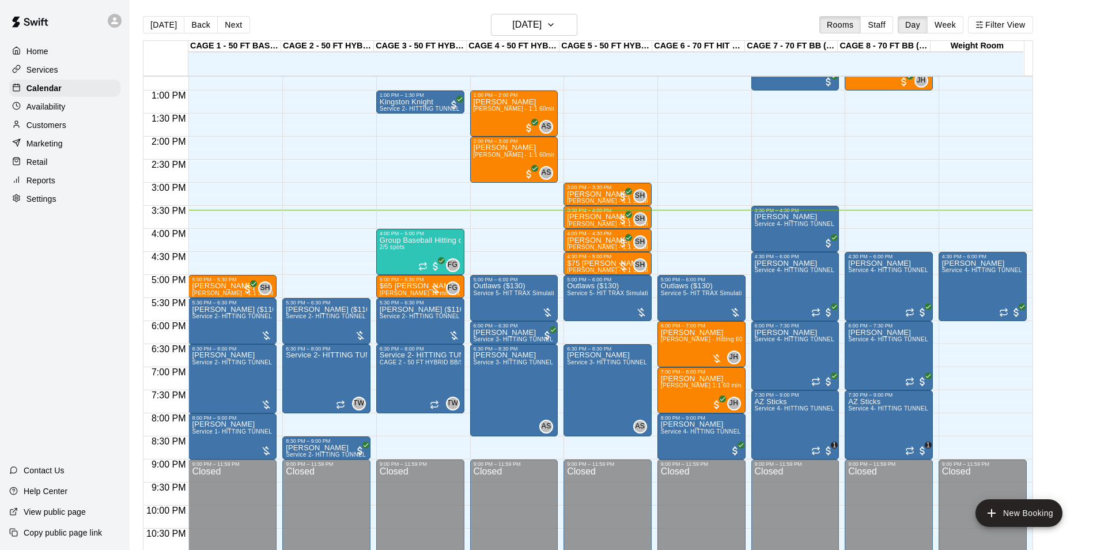
click at [73, 72] on div "Services" at bounding box center [64, 69] width 111 height 17
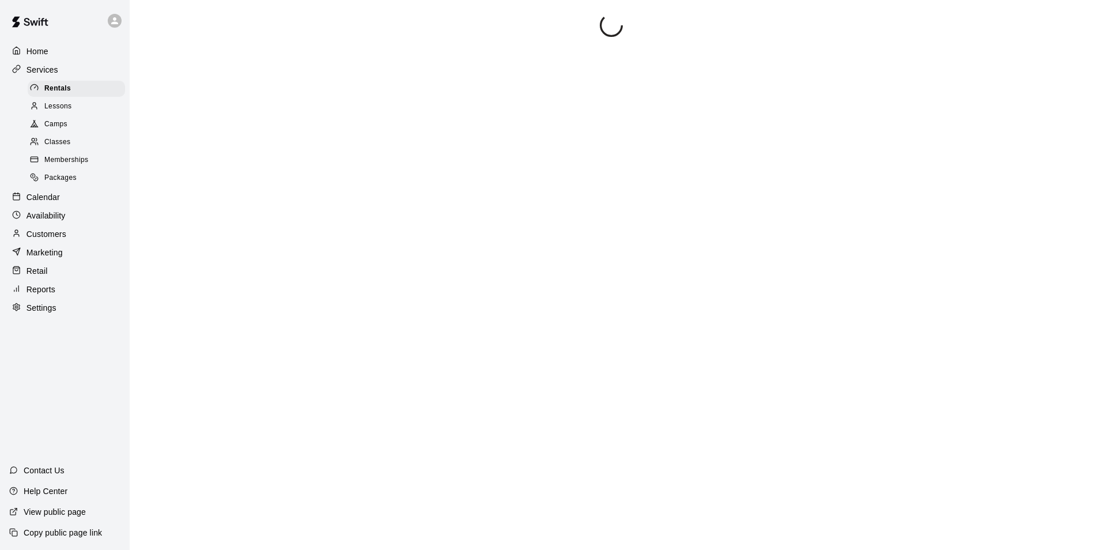
click at [74, 105] on div "Lessons" at bounding box center [76, 107] width 97 height 16
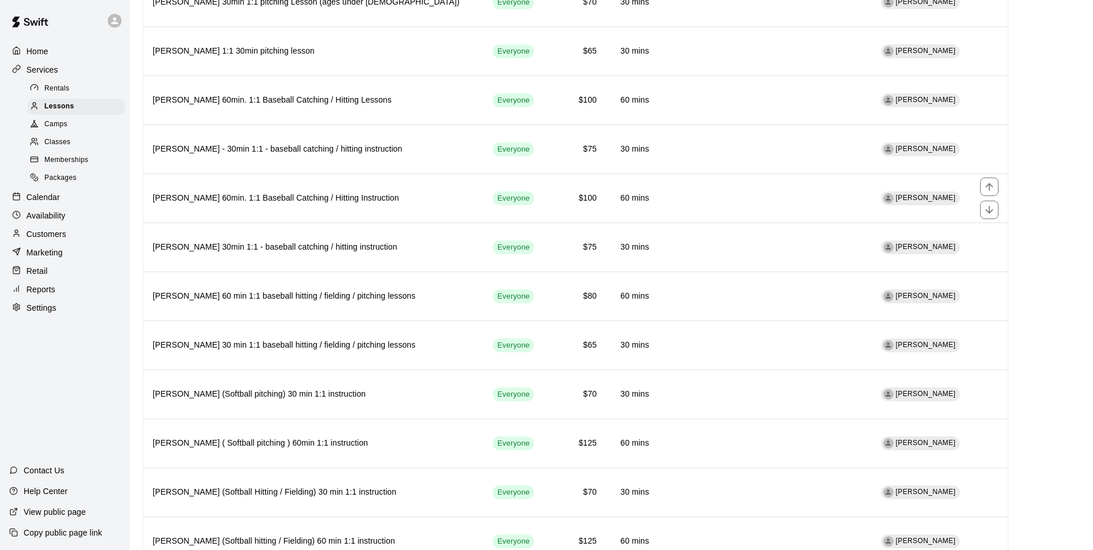
scroll to position [1440, 0]
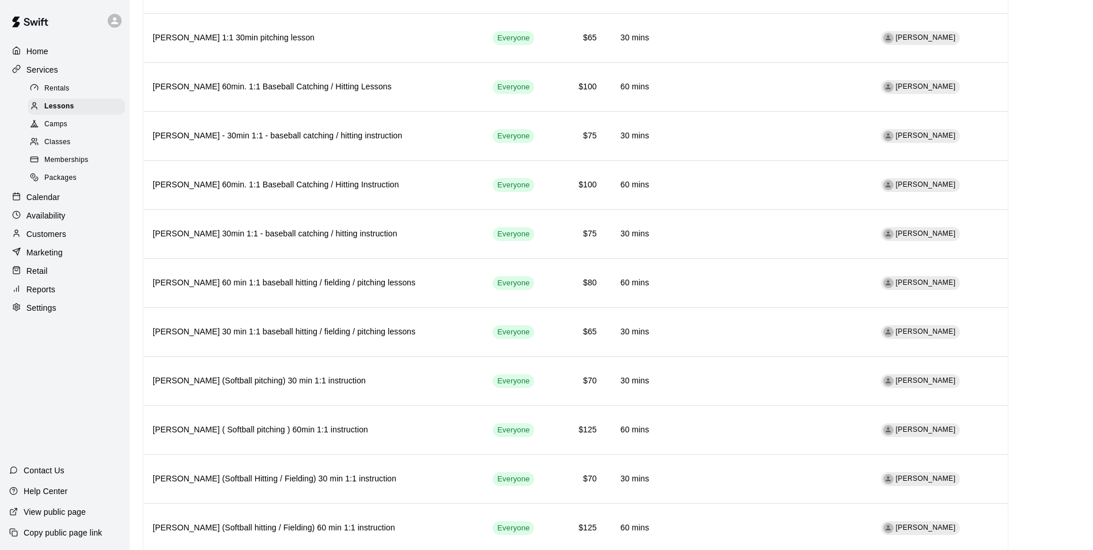
click at [70, 69] on div "Services" at bounding box center [64, 69] width 111 height 17
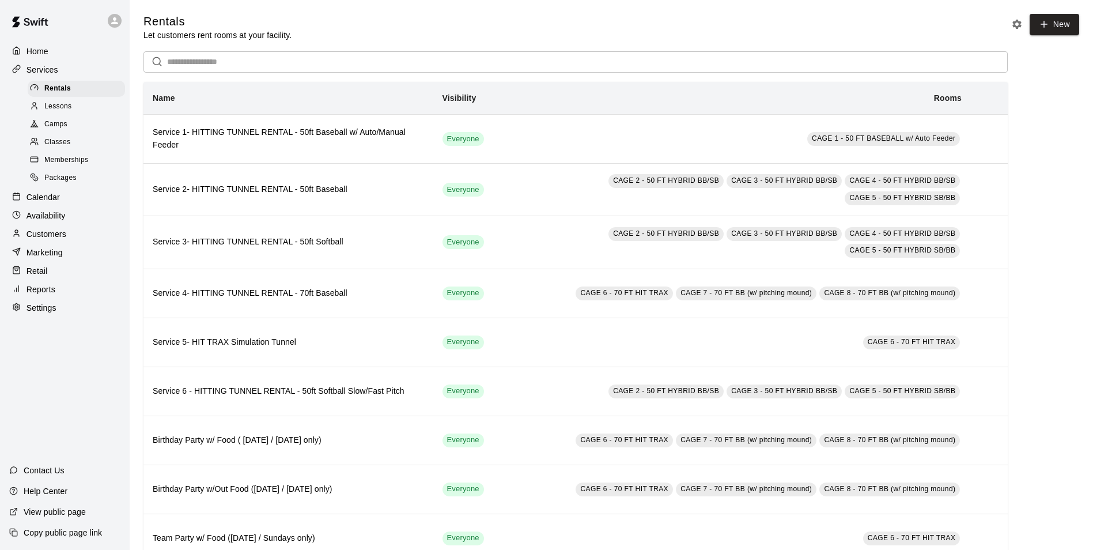
click at [78, 211] on div "Home Services Rentals Lessons Camps Classes Memberships Packages Calendar Avail…" at bounding box center [65, 179] width 130 height 276
click at [78, 206] on div "Calendar" at bounding box center [64, 196] width 111 height 17
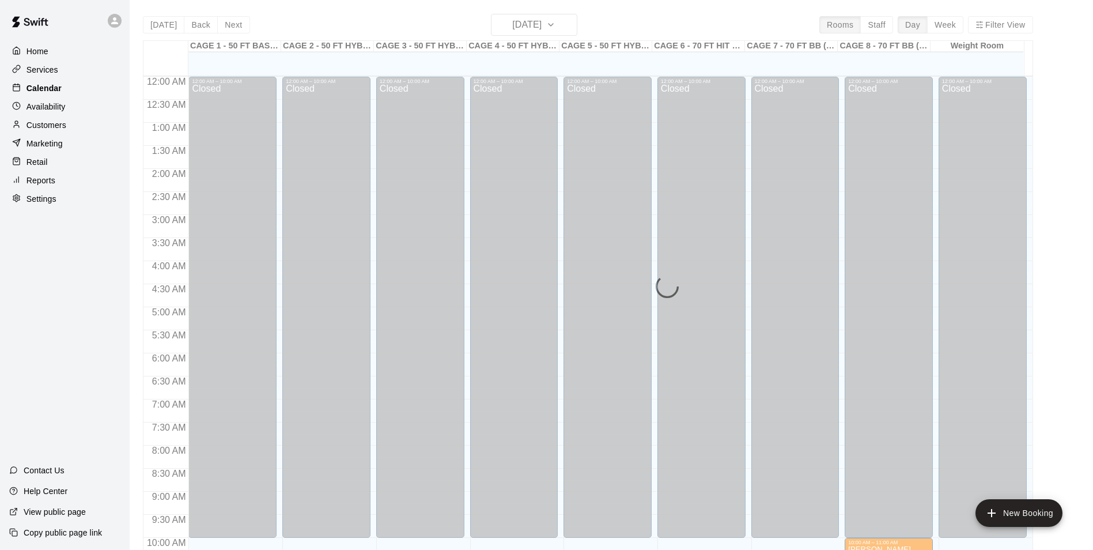
scroll to position [585, 0]
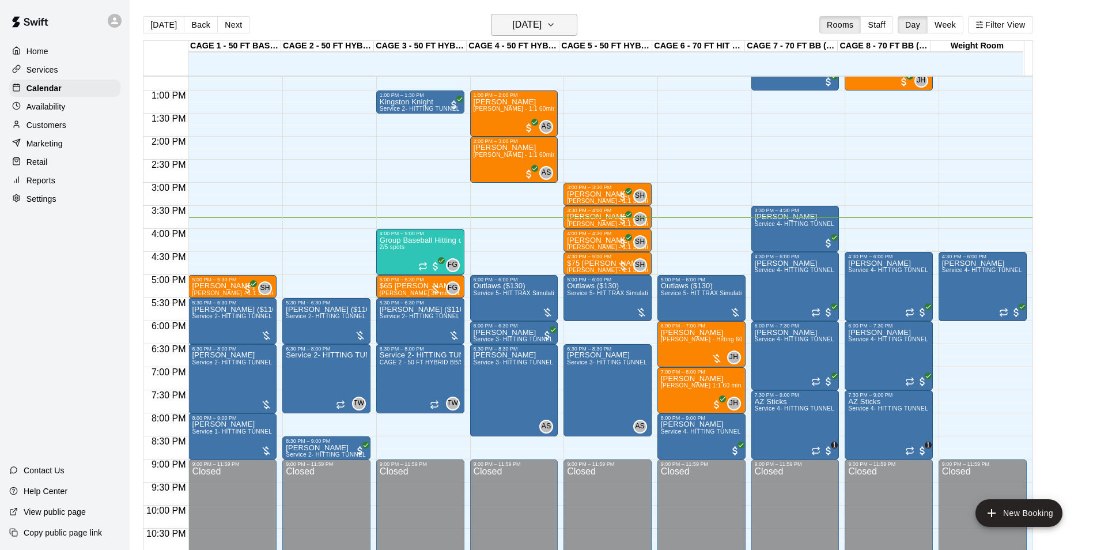
click at [520, 27] on h6 "[DATE]" at bounding box center [526, 25] width 29 height 16
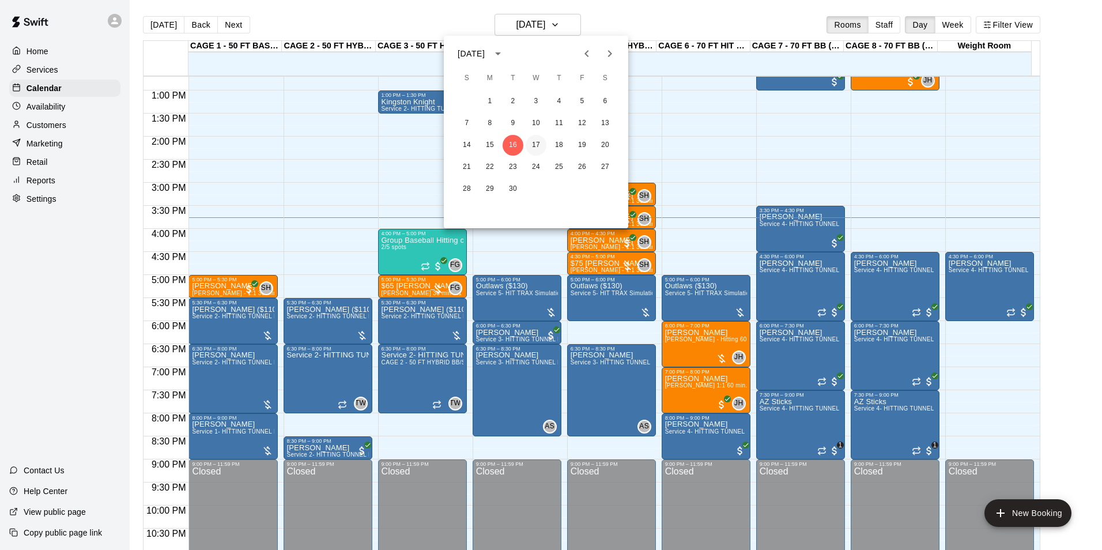
click at [531, 142] on button "17" at bounding box center [535, 145] width 21 height 21
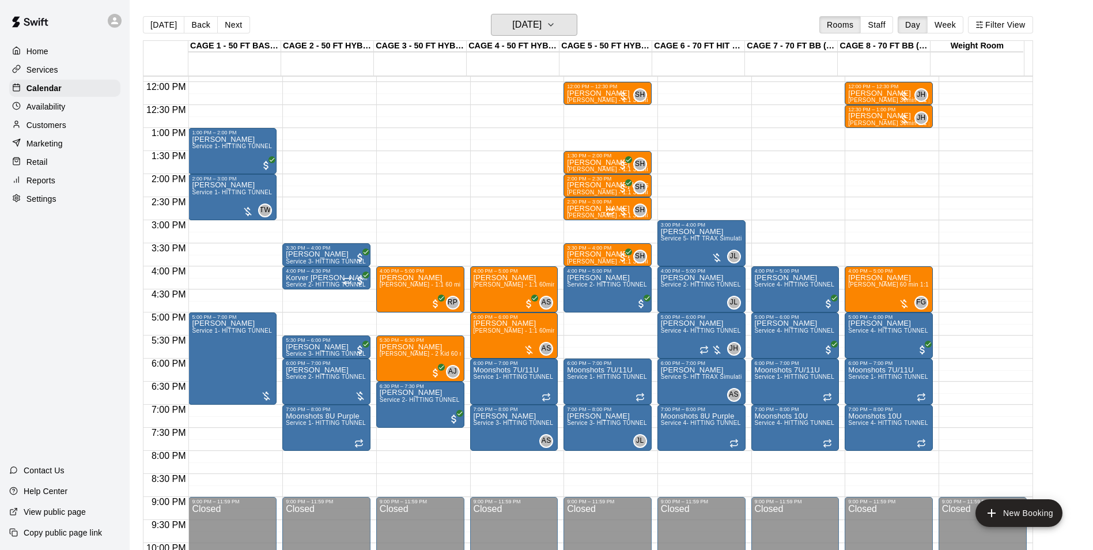
scroll to position [528, 0]
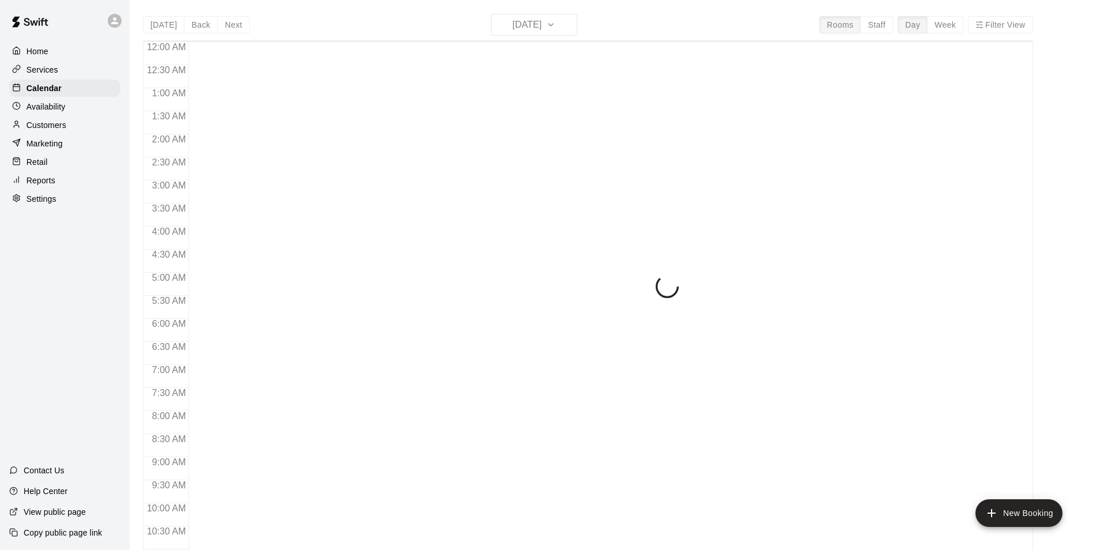
scroll to position [585, 0]
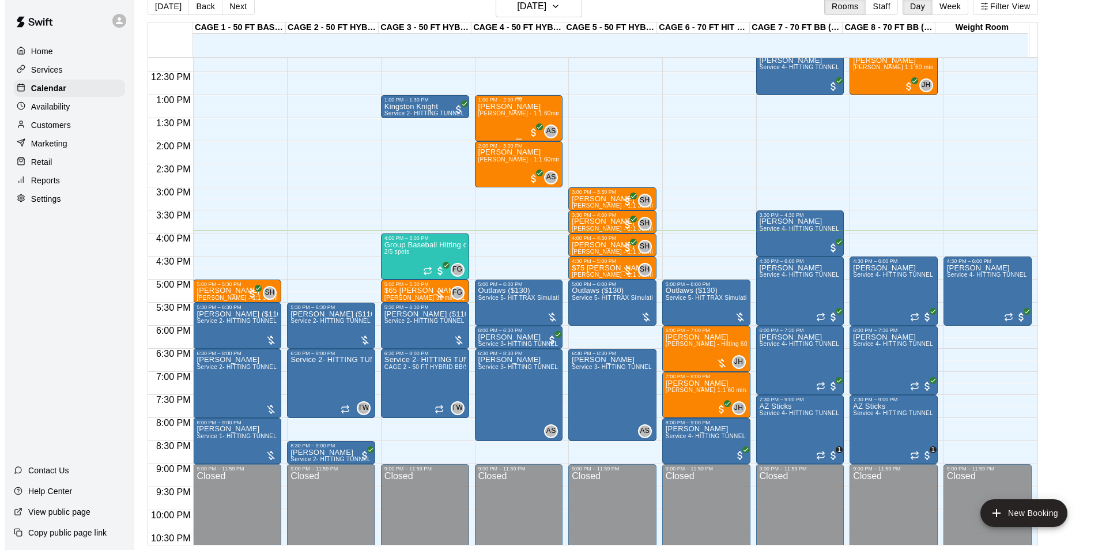
scroll to position [563, 0]
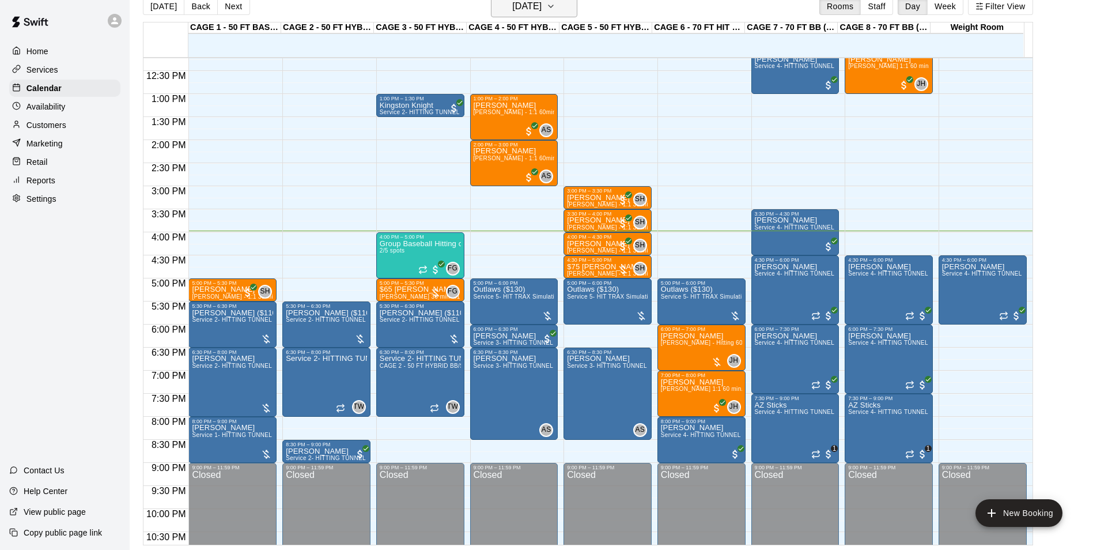
click at [542, 6] on h6 "[DATE]" at bounding box center [526, 6] width 29 height 16
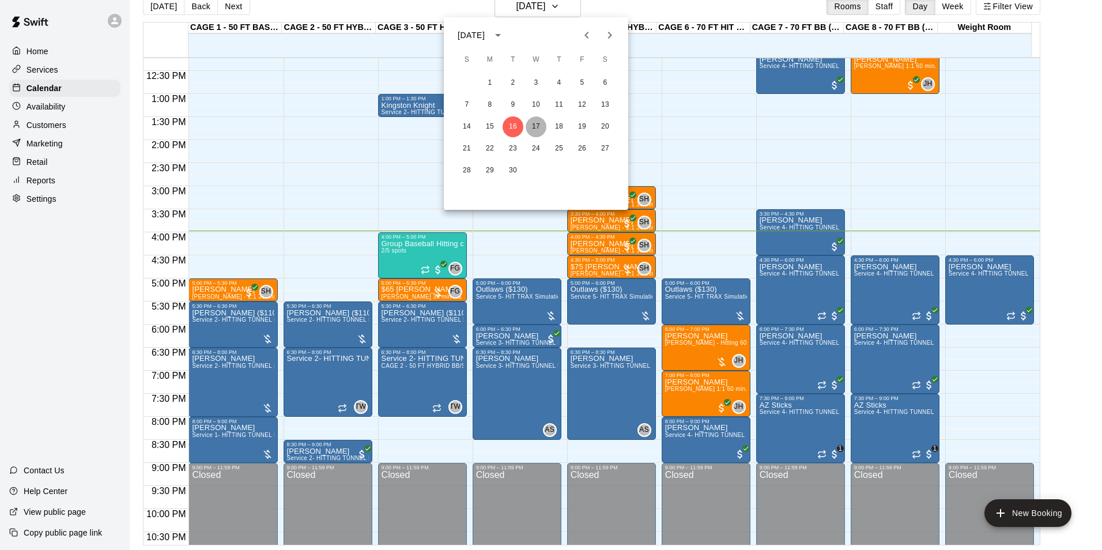
click at [534, 122] on button "17" at bounding box center [535, 126] width 21 height 21
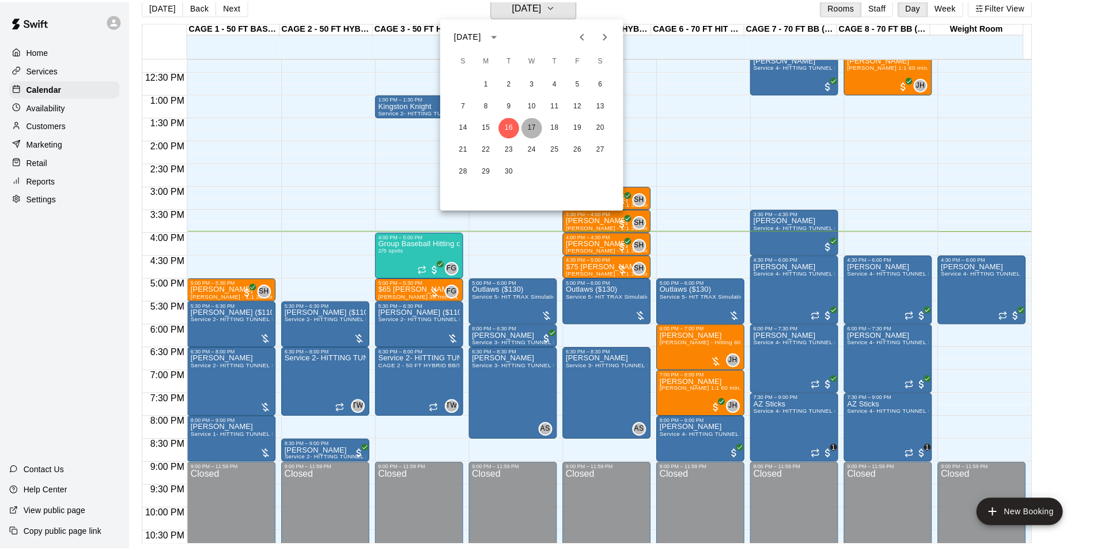
scroll to position [14, 0]
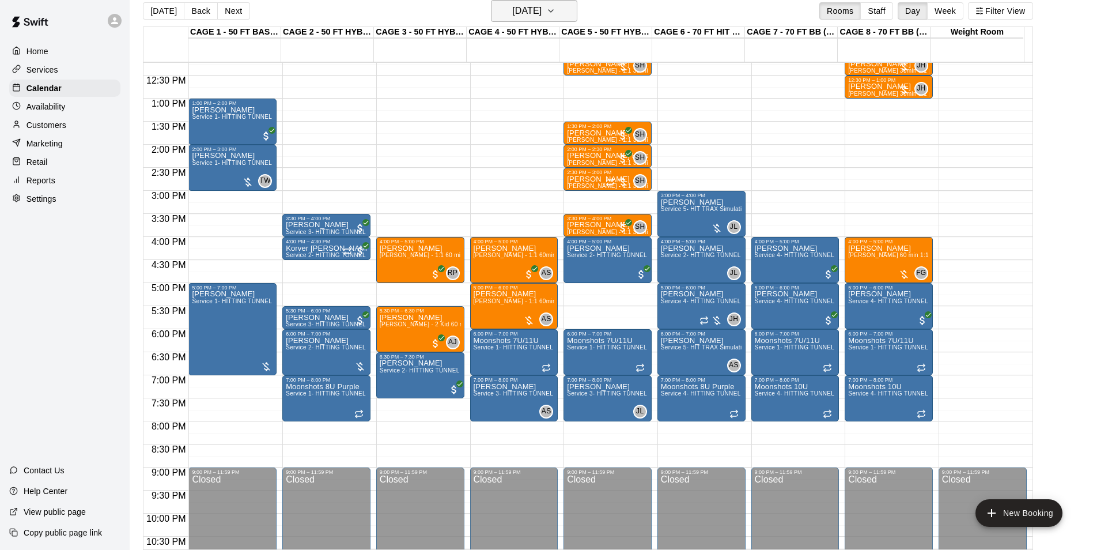
click at [542, 12] on h6 "[DATE]" at bounding box center [526, 11] width 29 height 16
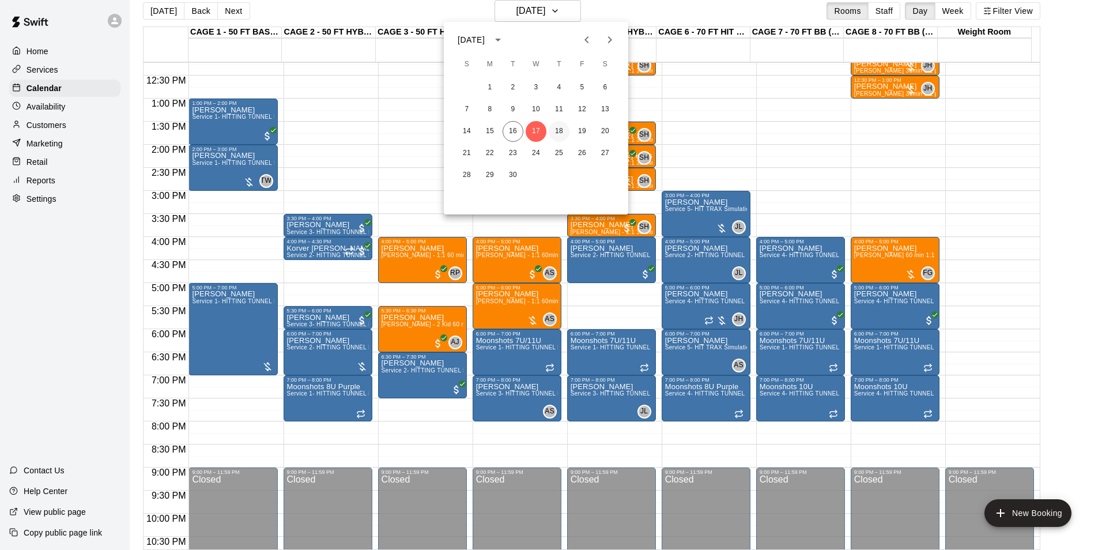
click at [561, 133] on button "18" at bounding box center [558, 131] width 21 height 21
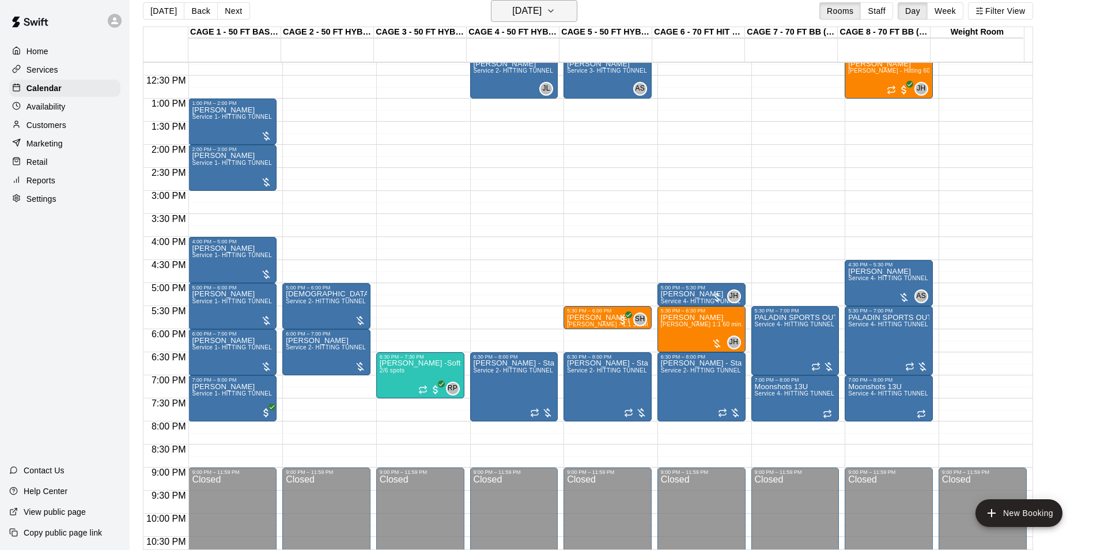
click at [542, 11] on h6 "[DATE]" at bounding box center [526, 11] width 29 height 16
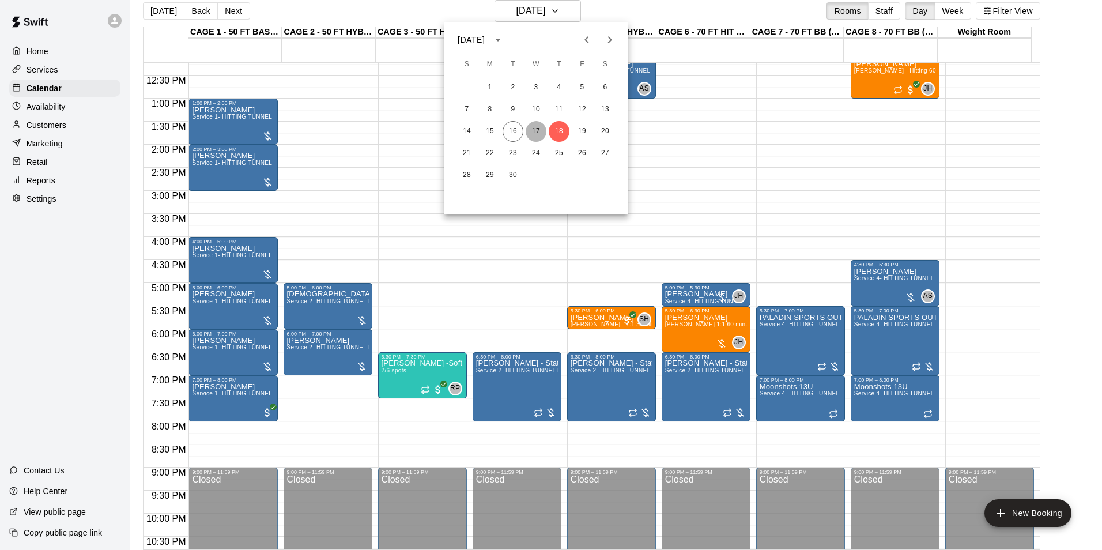
click at [539, 127] on button "17" at bounding box center [535, 131] width 21 height 21
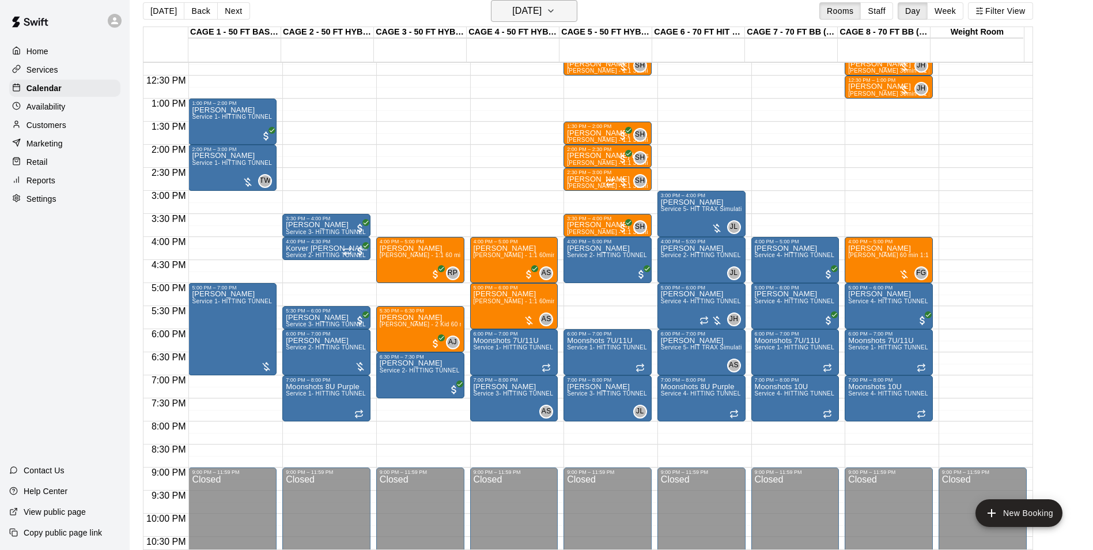
click at [535, 17] on h6 "[DATE]" at bounding box center [526, 11] width 29 height 16
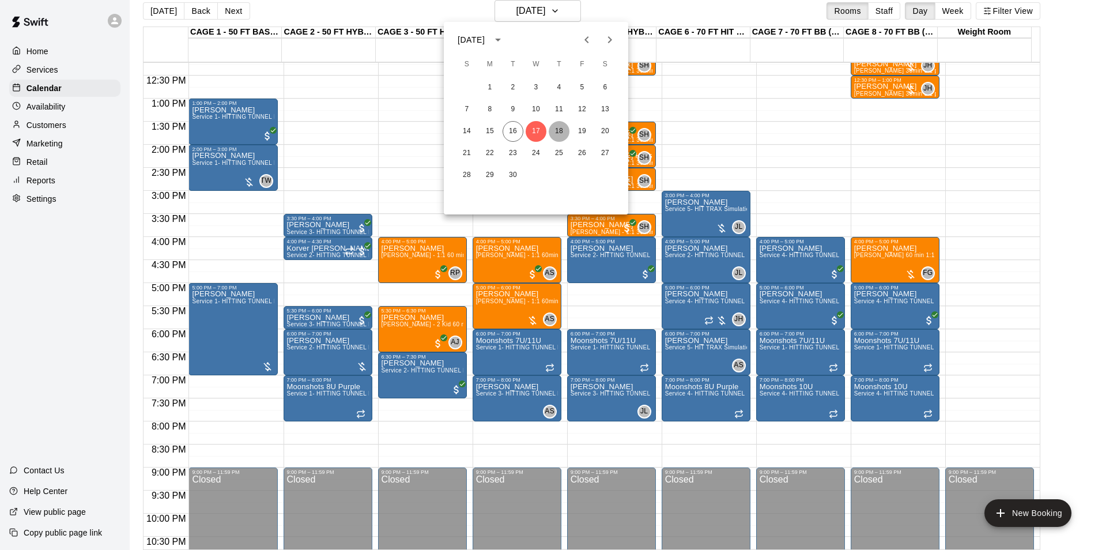
click at [561, 125] on button "18" at bounding box center [558, 131] width 21 height 21
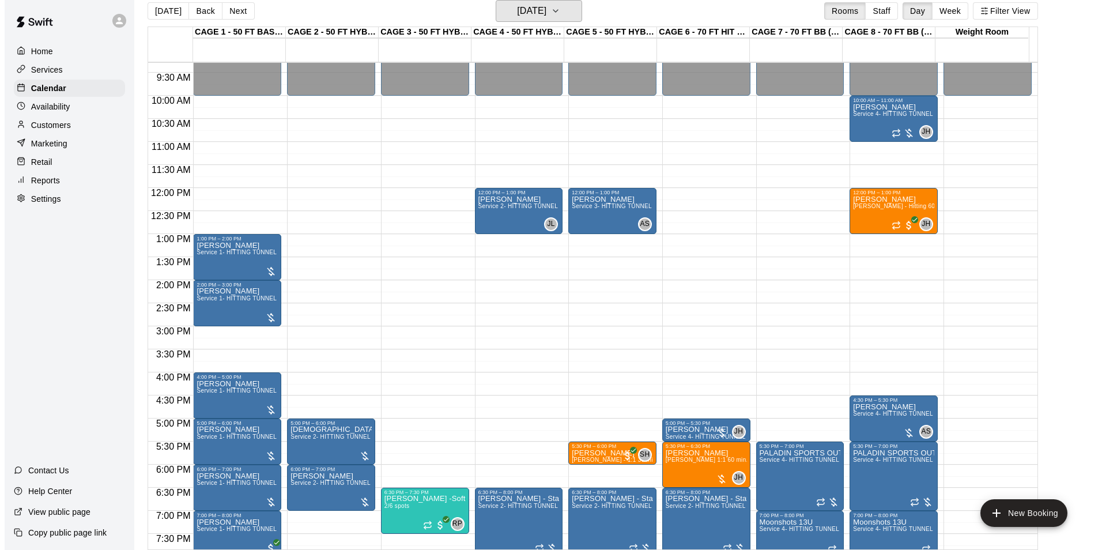
scroll to position [448, 0]
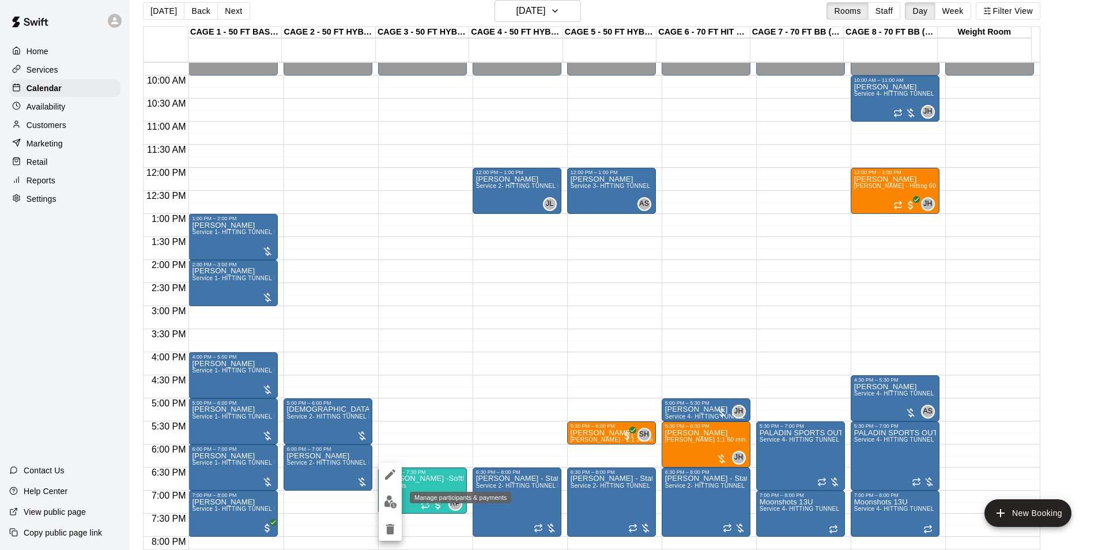
click at [384, 507] on img "edit" at bounding box center [390, 501] width 13 height 13
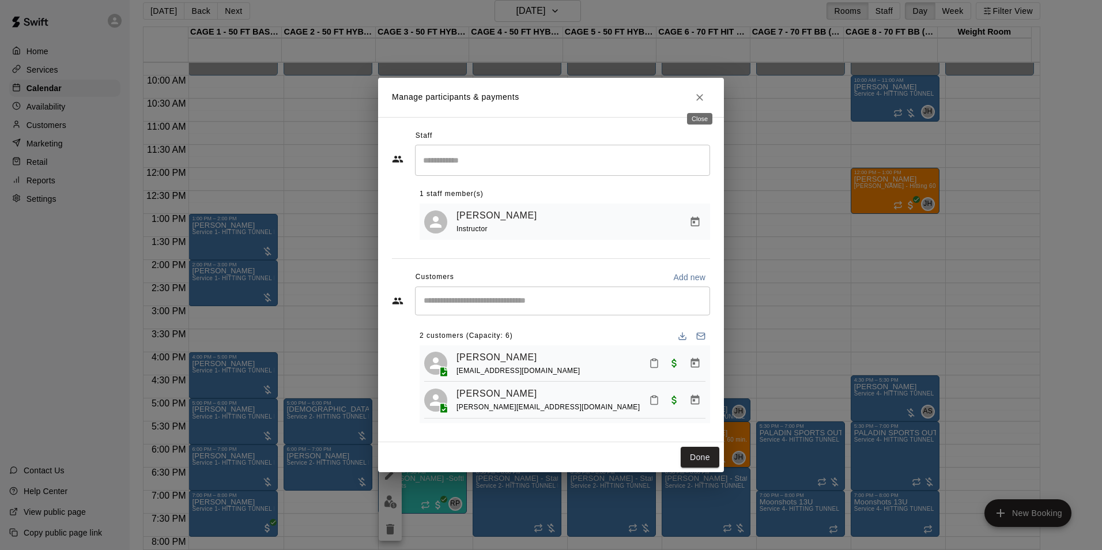
click at [699, 101] on button "Close" at bounding box center [699, 97] width 21 height 21
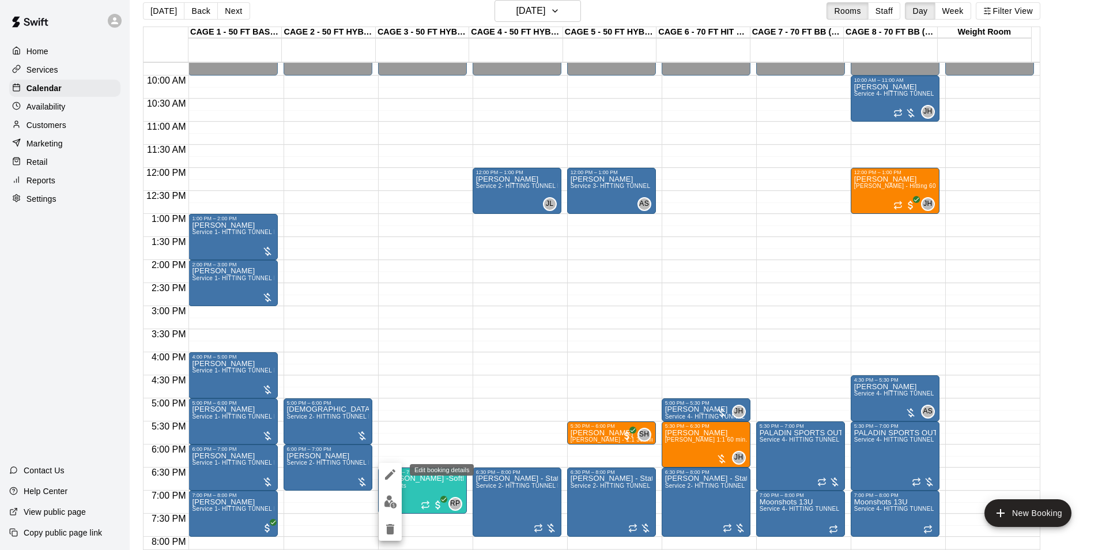
click at [389, 470] on icon "edit" at bounding box center [390, 474] width 14 height 14
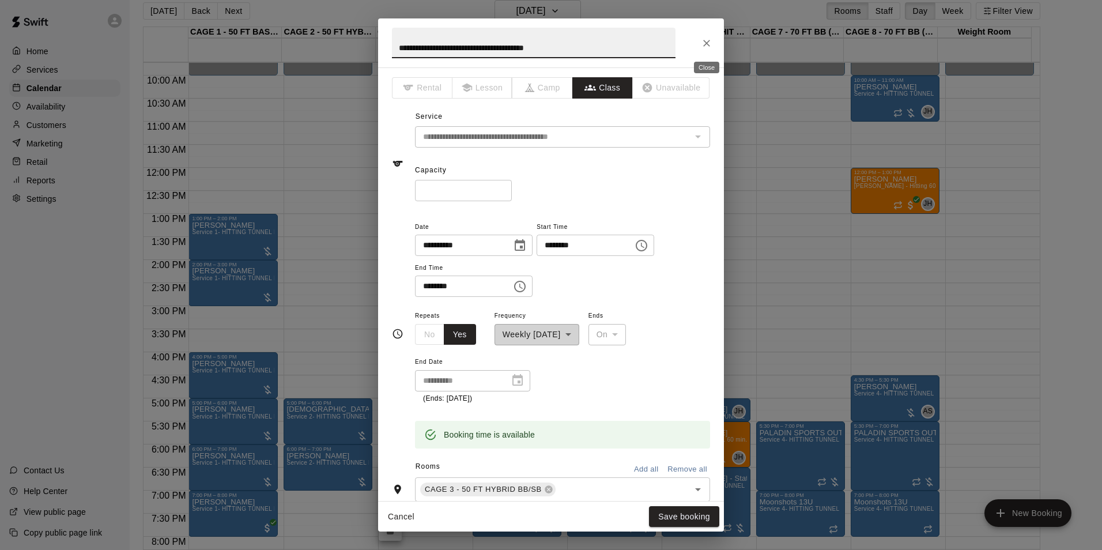
click at [709, 48] on icon "Close" at bounding box center [707, 43] width 12 height 12
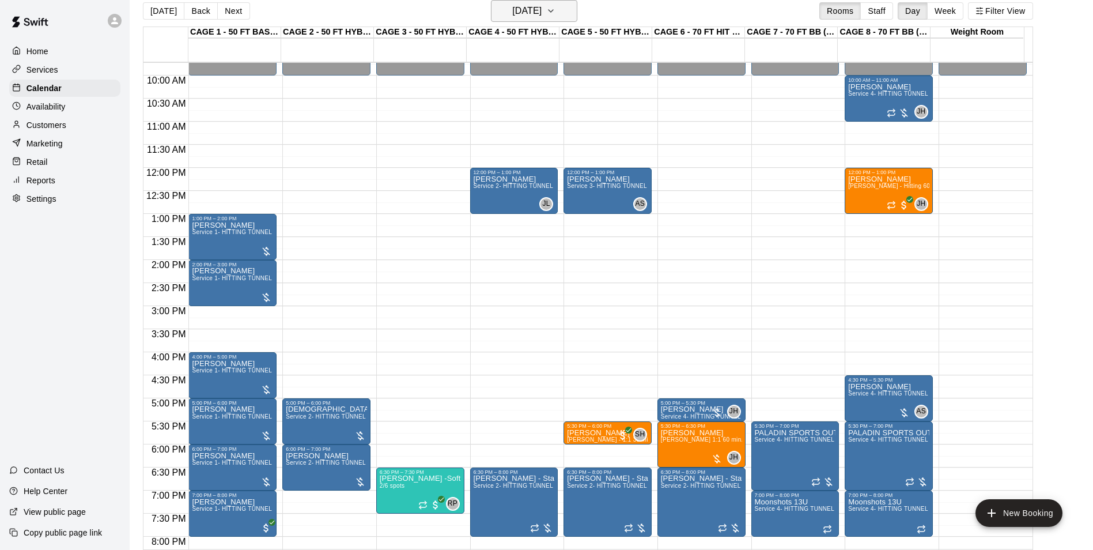
click at [512, 17] on h6 "[DATE]" at bounding box center [526, 11] width 29 height 16
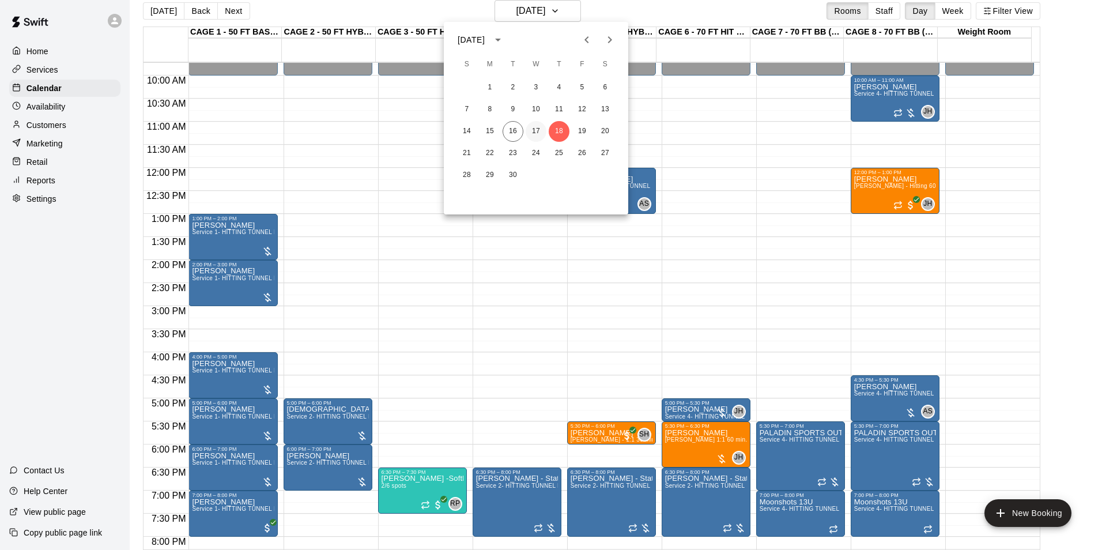
click at [533, 125] on button "17" at bounding box center [535, 131] width 21 height 21
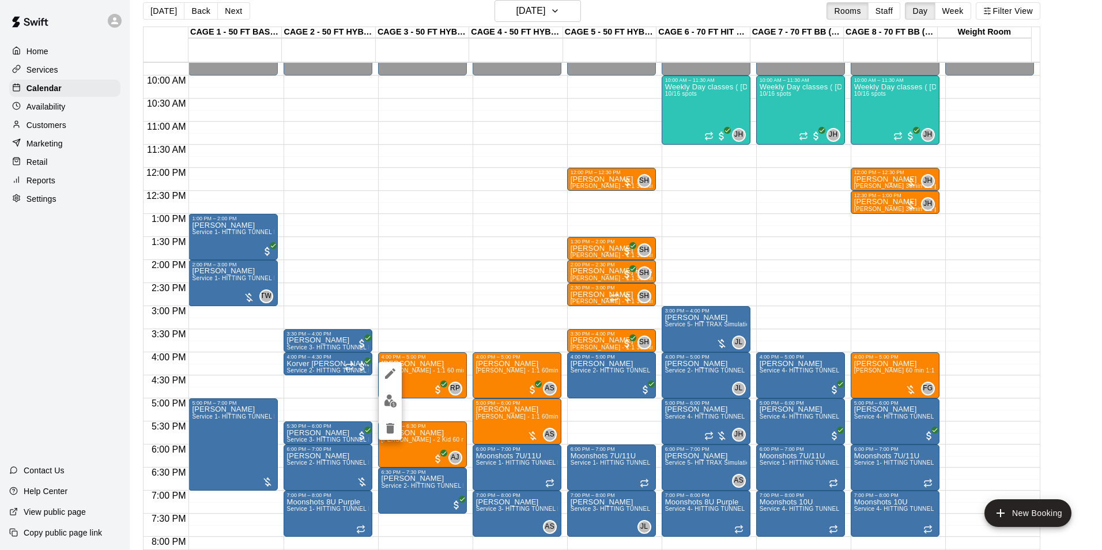
click at [392, 408] on button "edit" at bounding box center [390, 400] width 23 height 22
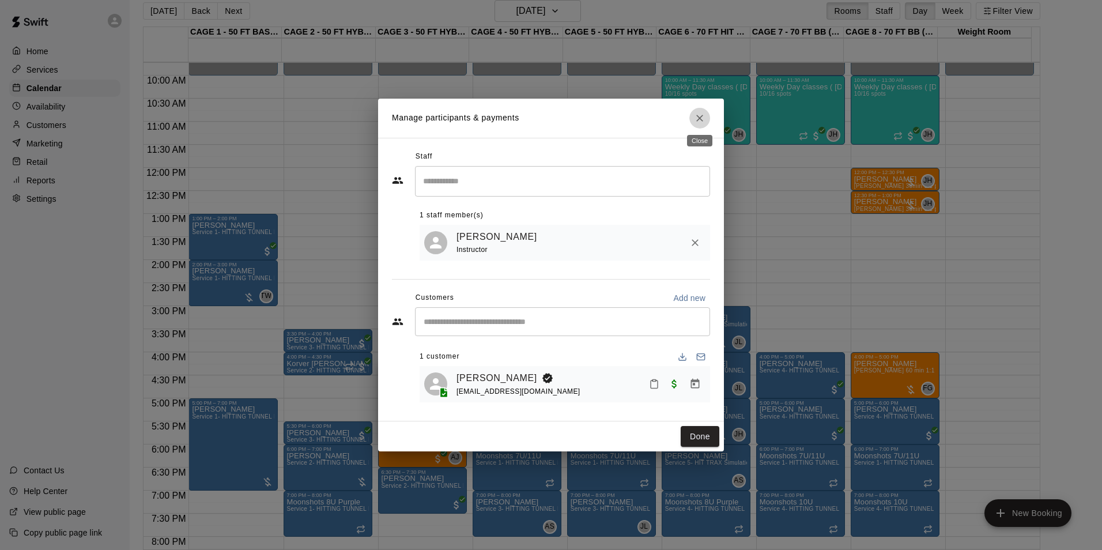
click at [696, 120] on icon "Close" at bounding box center [700, 118] width 12 height 12
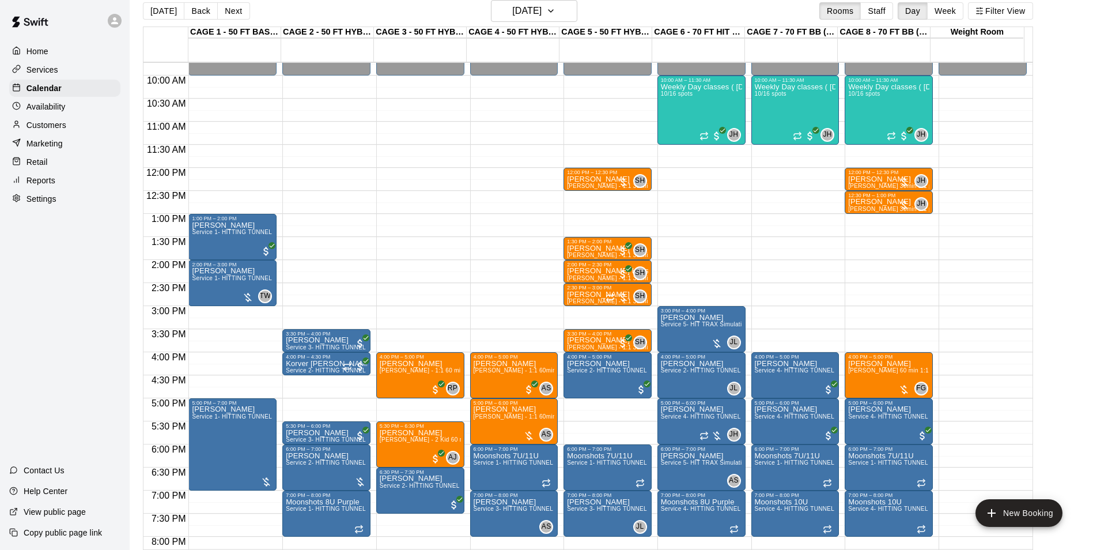
click at [519, 336] on div "12:00 AM – 10:00 AM Closed 4:00 PM – 5:00 PM Charli Colby Allie Skaggs - 1:1 60…" at bounding box center [514, 168] width 88 height 1106
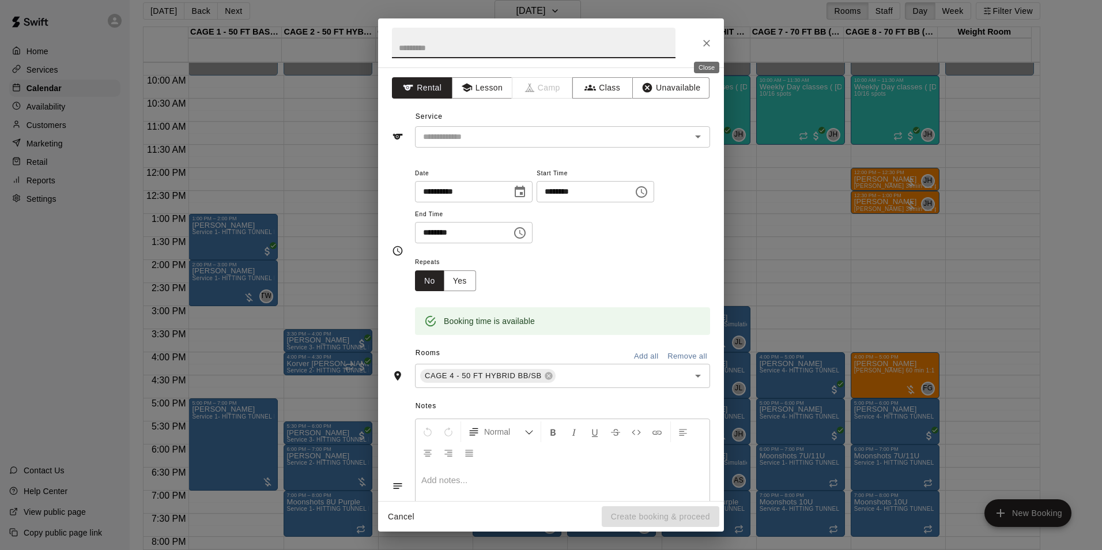
click at [707, 47] on icon "Close" at bounding box center [707, 43] width 12 height 12
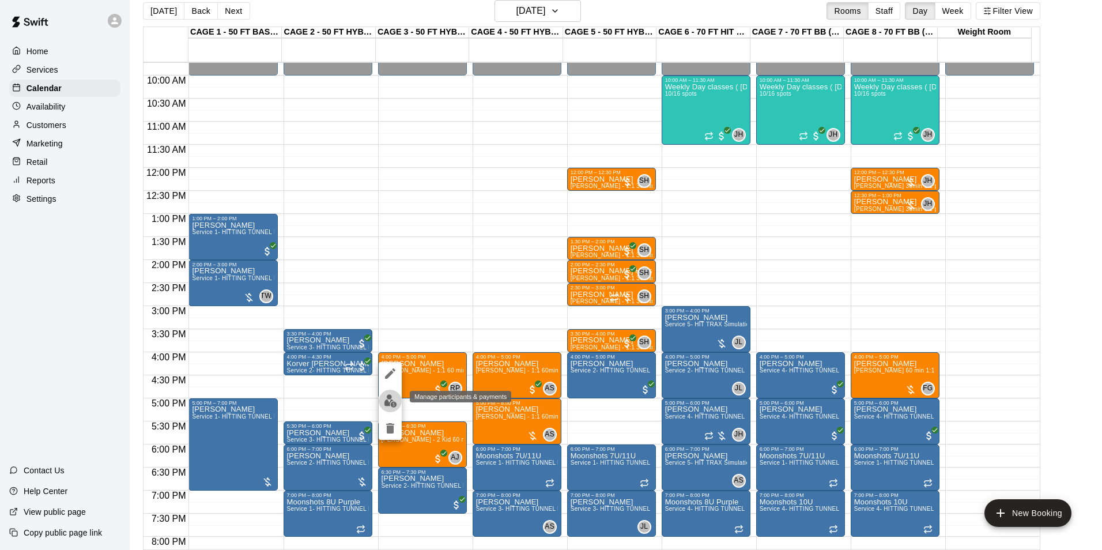
click at [387, 408] on button "edit" at bounding box center [390, 400] width 23 height 22
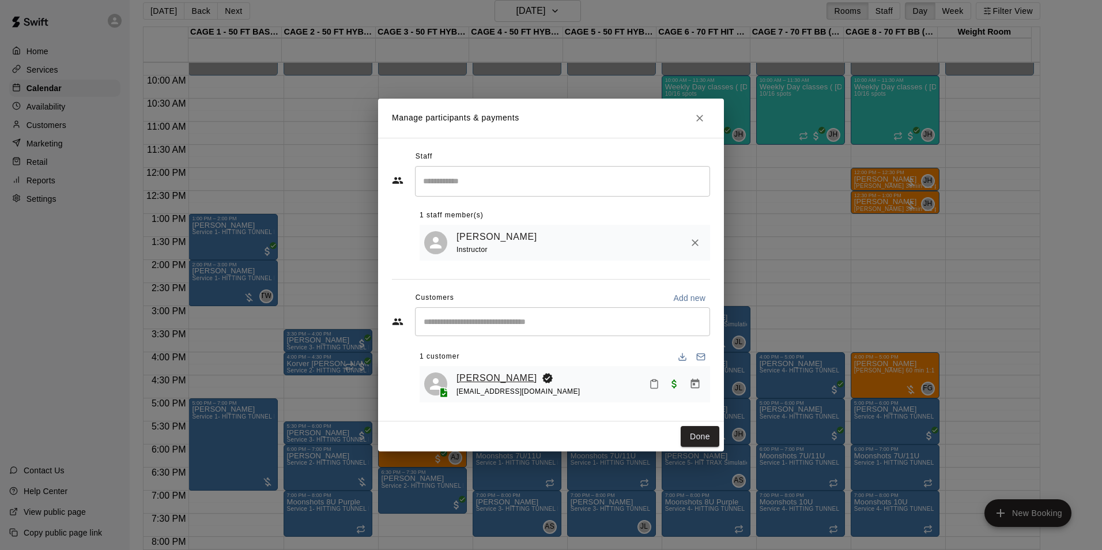
click at [490, 379] on link "[PERSON_NAME]" at bounding box center [496, 377] width 81 height 15
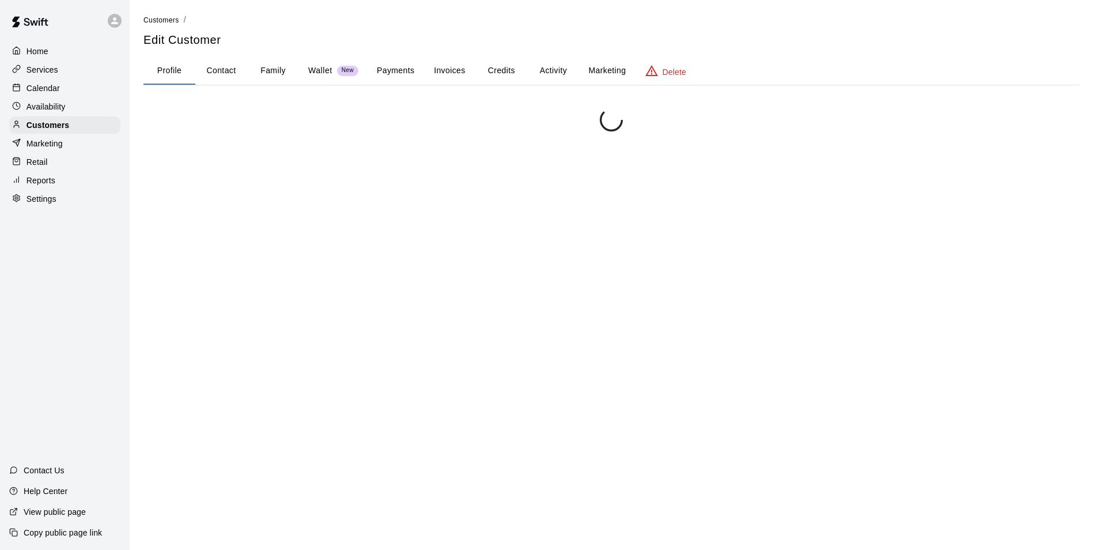
scroll to position [134, 0]
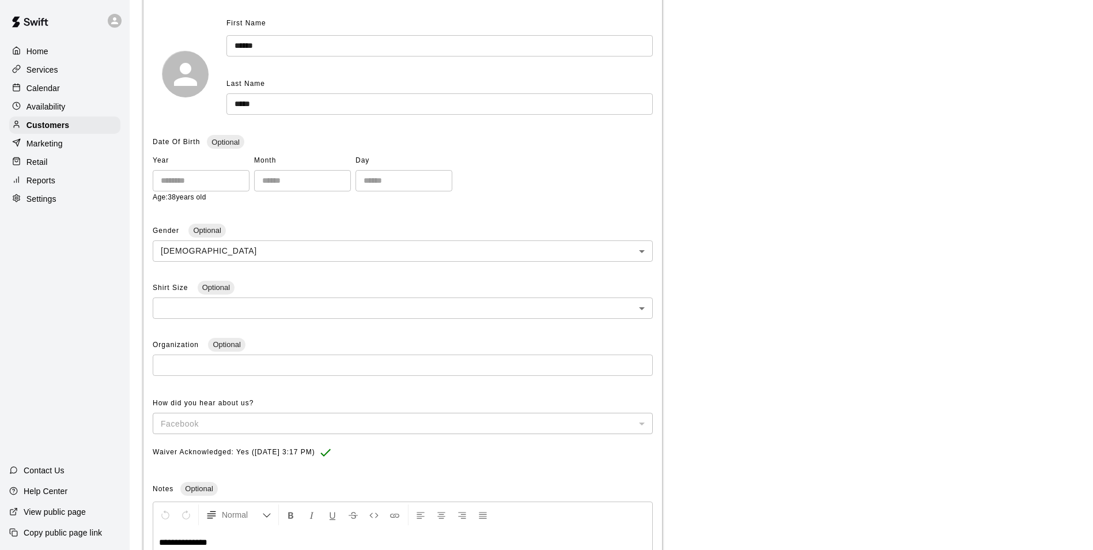
click at [36, 96] on div "Calendar" at bounding box center [64, 88] width 111 height 17
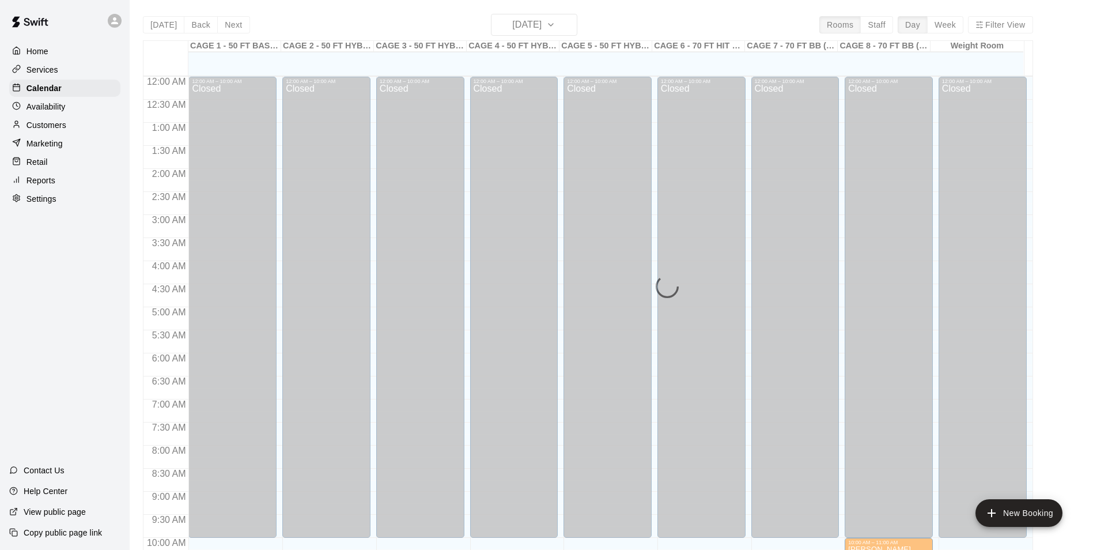
scroll to position [585, 0]
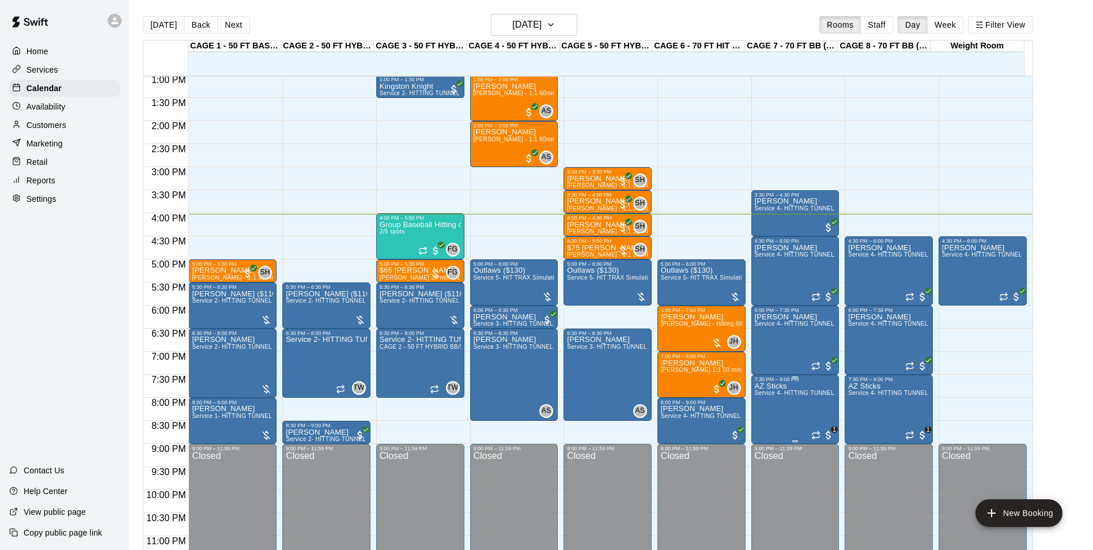
scroll to position [621, 0]
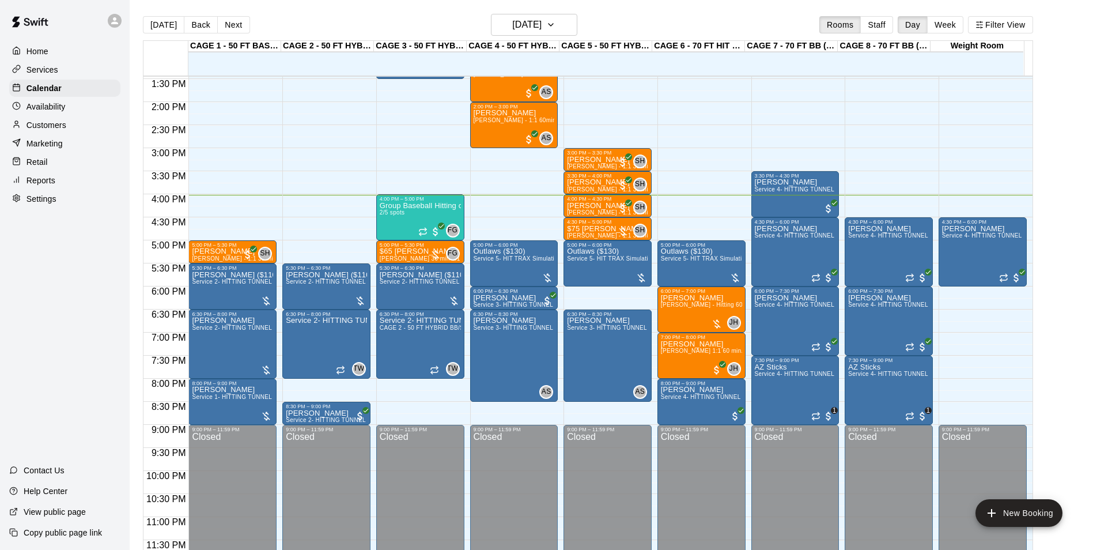
click at [592, 298] on div "12:00 AM – 10:00 AM Closed 3:00 PM – 3:30 PM [PERSON_NAME] [PERSON_NAME] - 1:1 …" at bounding box center [607, 10] width 88 height 1106
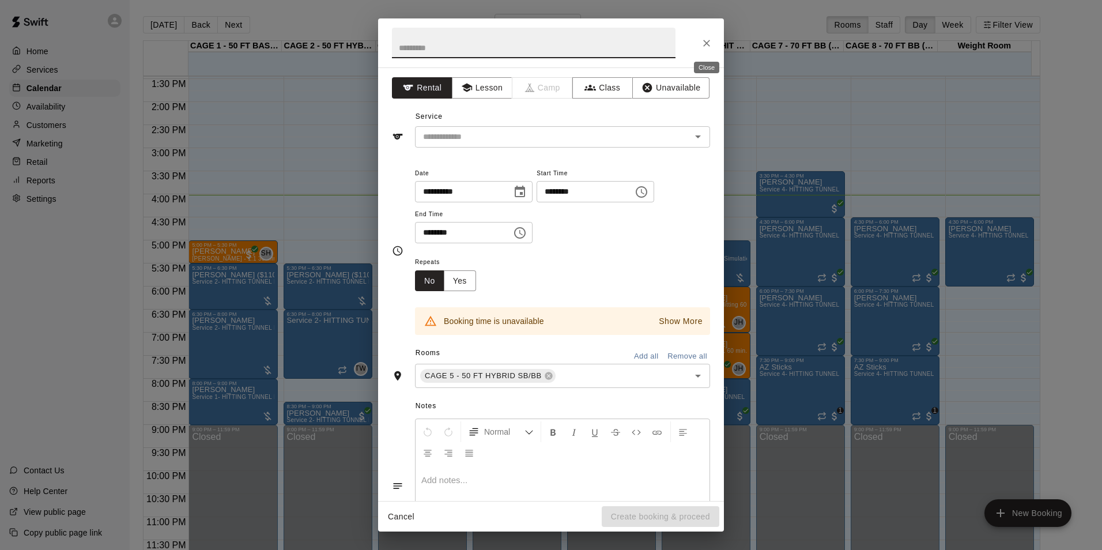
click at [703, 53] on button "Close" at bounding box center [706, 43] width 21 height 21
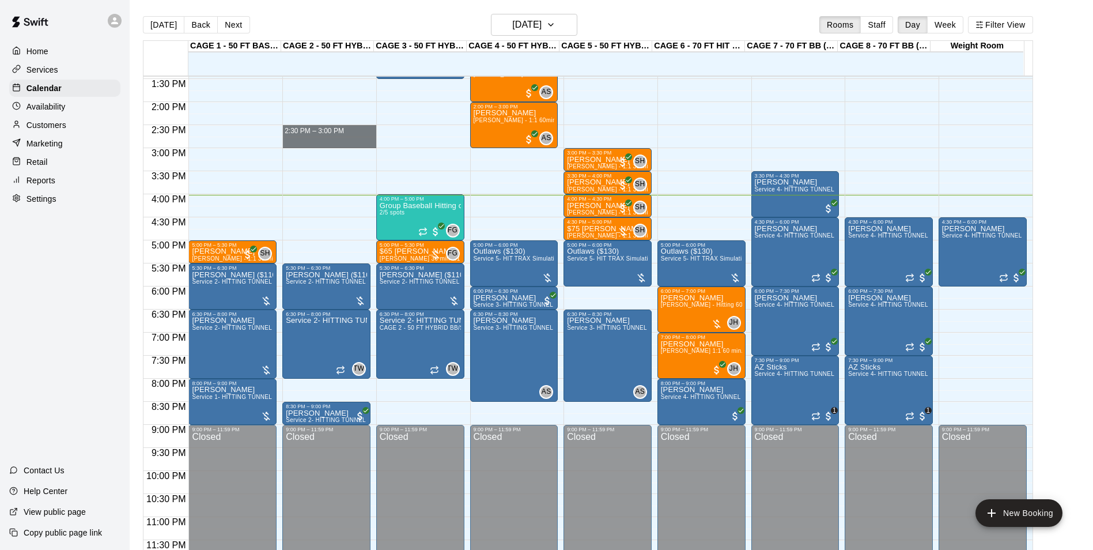
drag, startPoint x: 349, startPoint y: 133, endPoint x: 369, endPoint y: 136, distance: 20.4
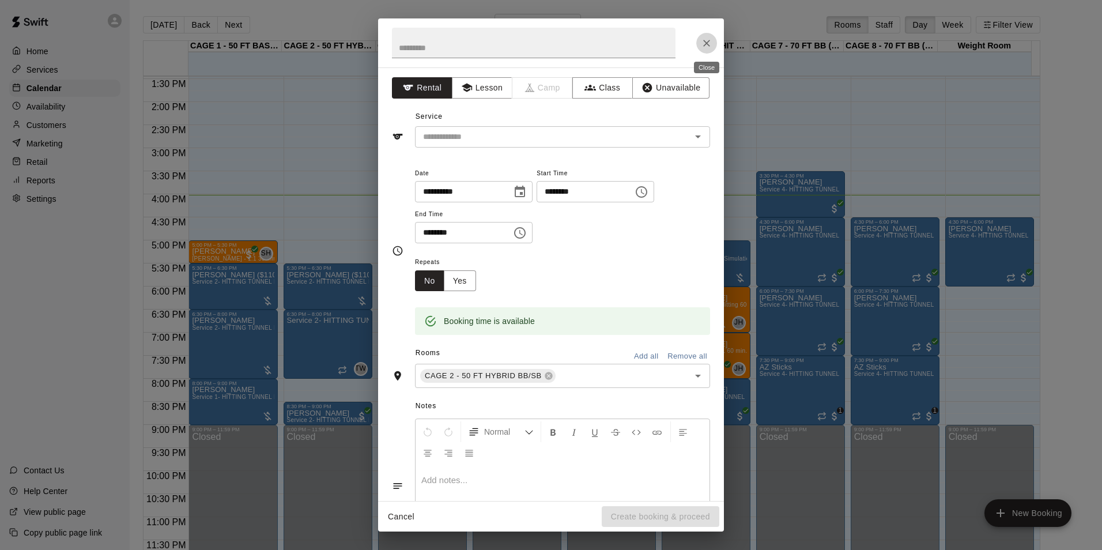
click at [706, 44] on icon "Close" at bounding box center [707, 43] width 12 height 12
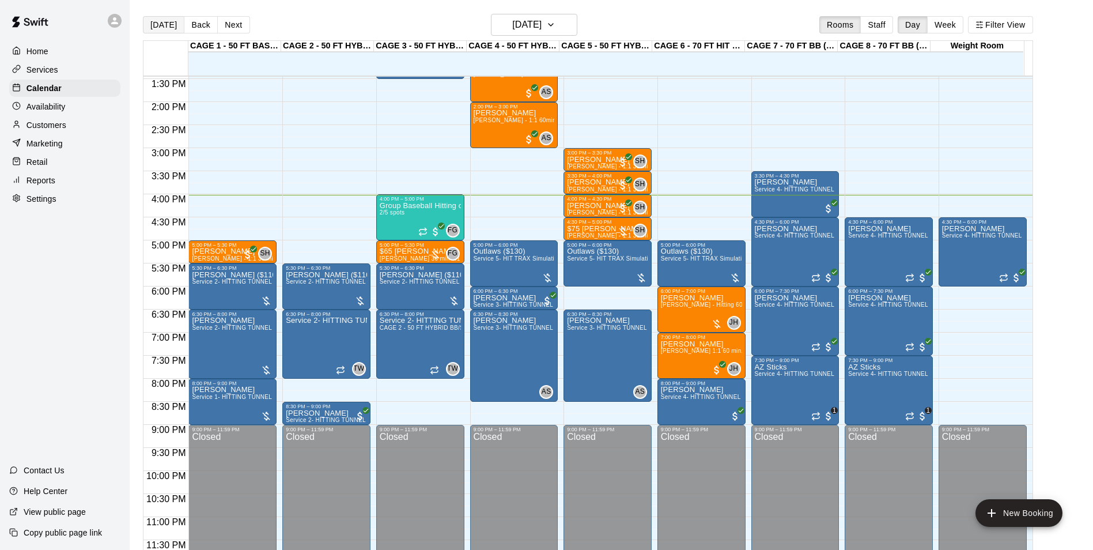
click at [157, 28] on button "[DATE]" at bounding box center [163, 24] width 41 height 17
click at [193, 20] on button "Back" at bounding box center [201, 24] width 34 height 17
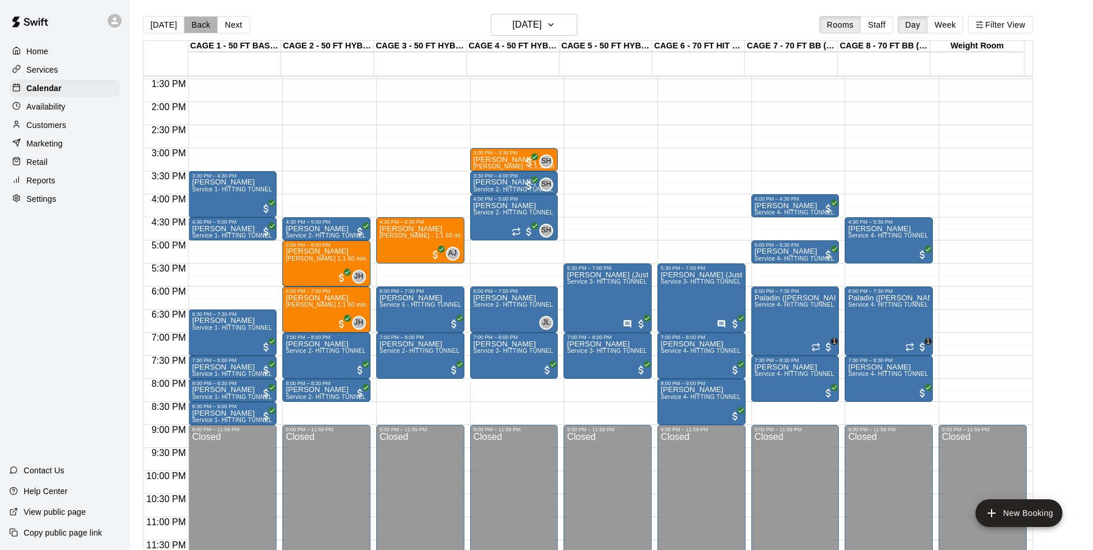
click at [193, 20] on button "Back" at bounding box center [201, 24] width 34 height 17
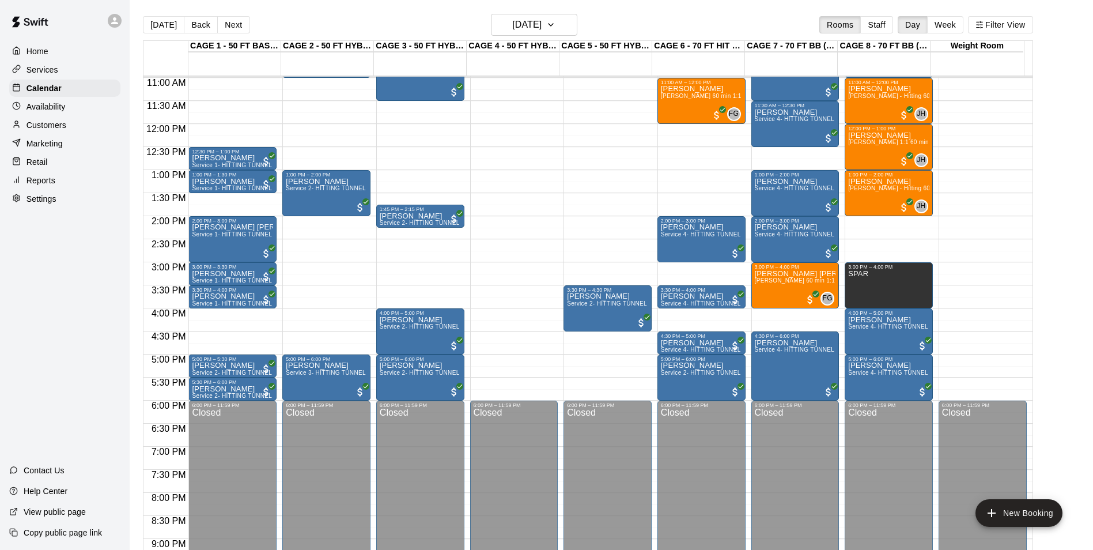
scroll to position [448, 0]
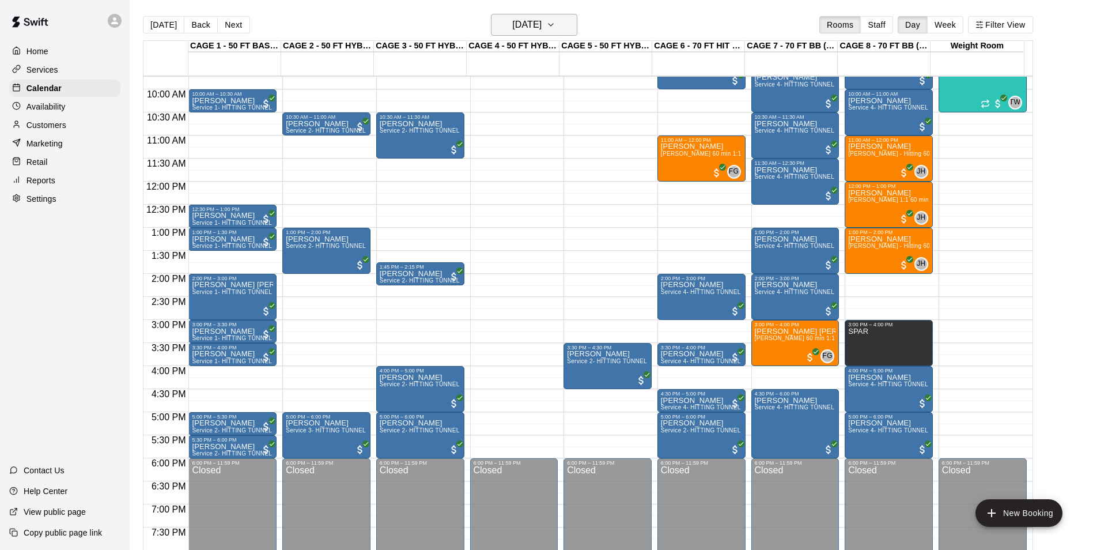
click at [555, 22] on icon "button" at bounding box center [550, 25] width 9 height 14
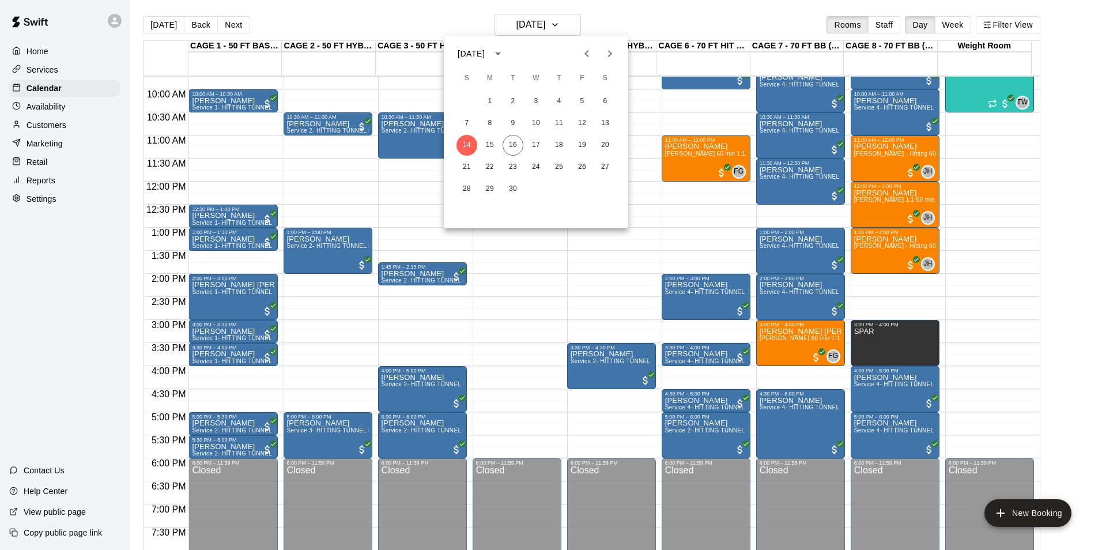
click at [234, 23] on div at bounding box center [551, 275] width 1102 height 550
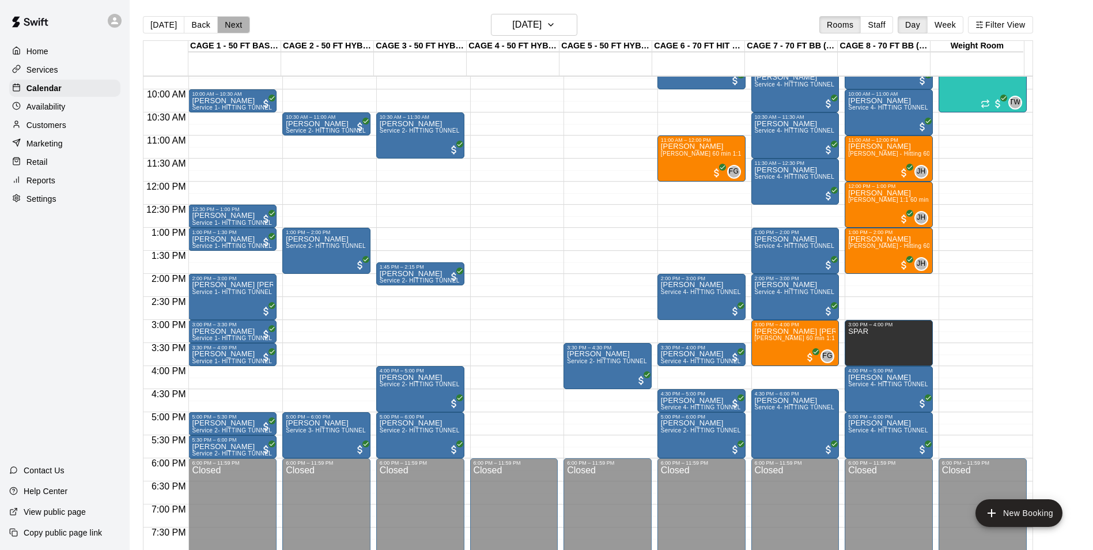
click at [234, 23] on button "Next" at bounding box center [233, 24] width 32 height 17
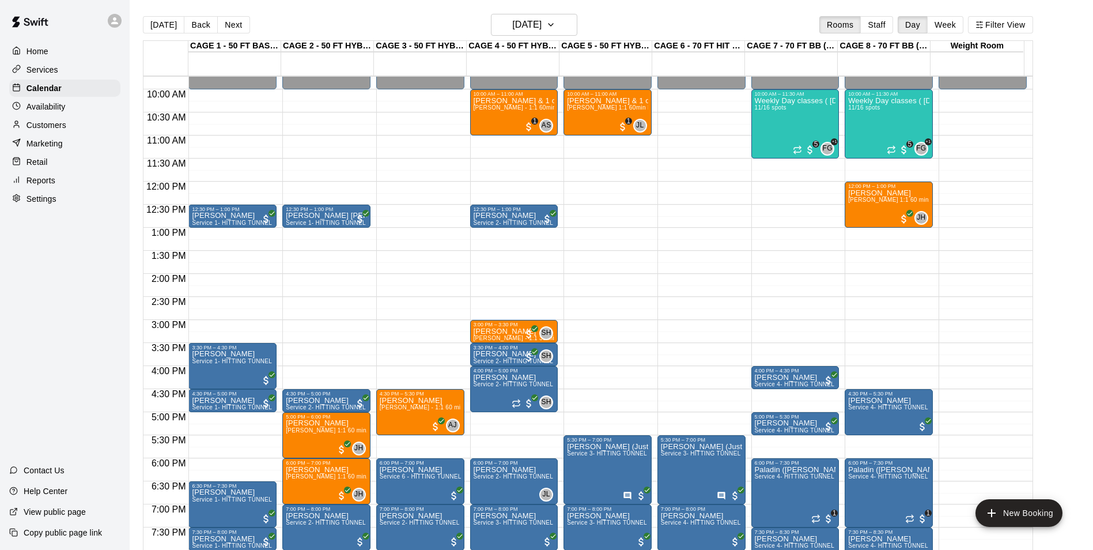
click at [234, 23] on button "Next" at bounding box center [233, 24] width 32 height 17
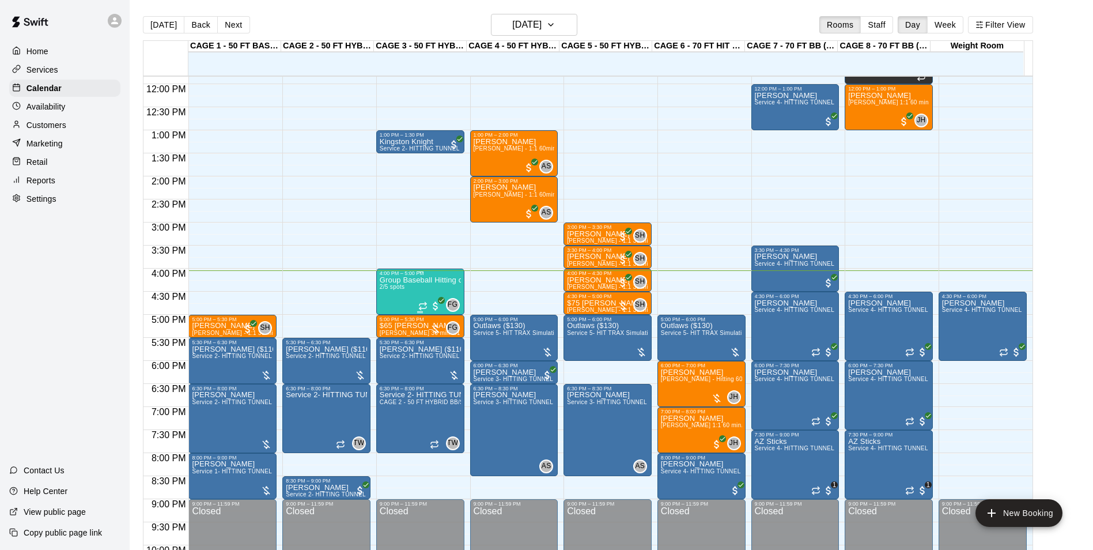
scroll to position [563, 0]
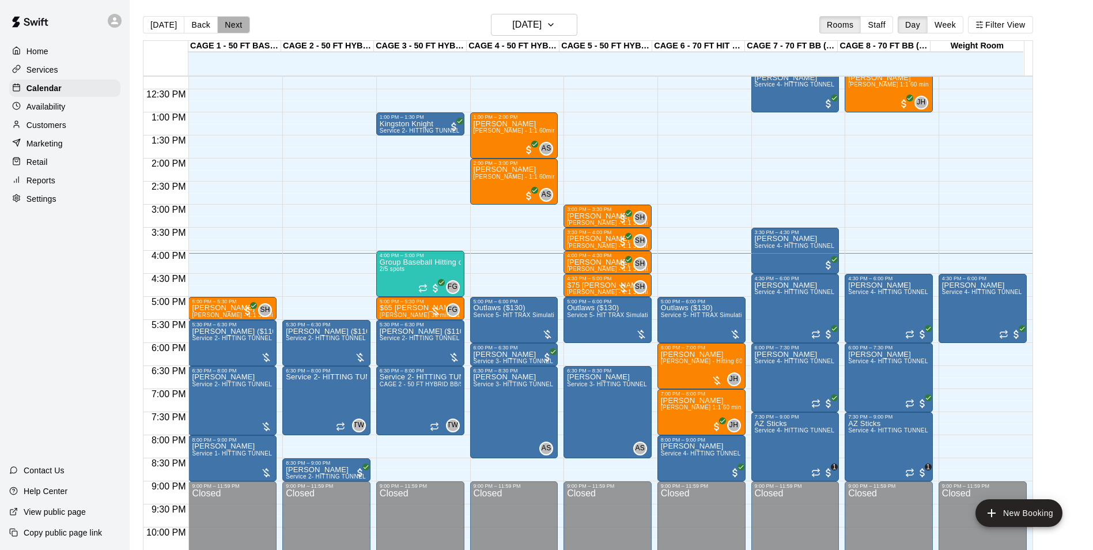
click at [217, 23] on button "Next" at bounding box center [233, 24] width 32 height 17
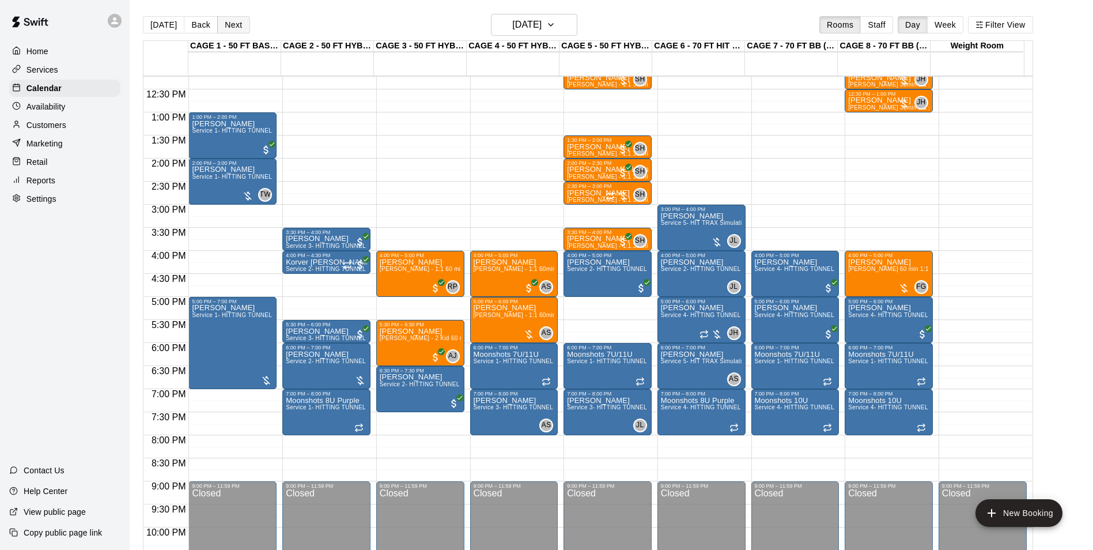
click at [220, 23] on button "Next" at bounding box center [233, 24] width 32 height 17
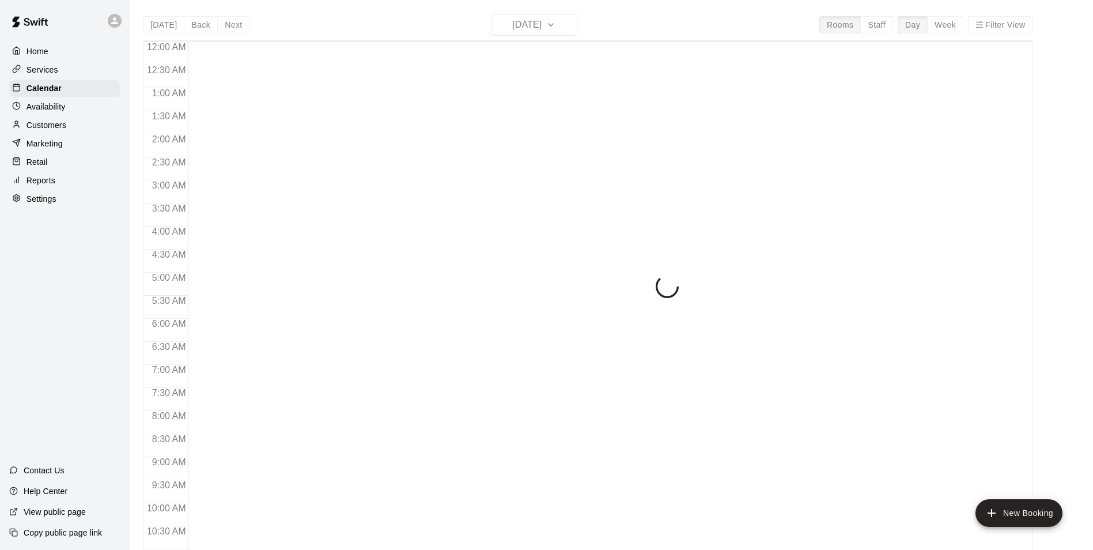
scroll to position [585, 0]
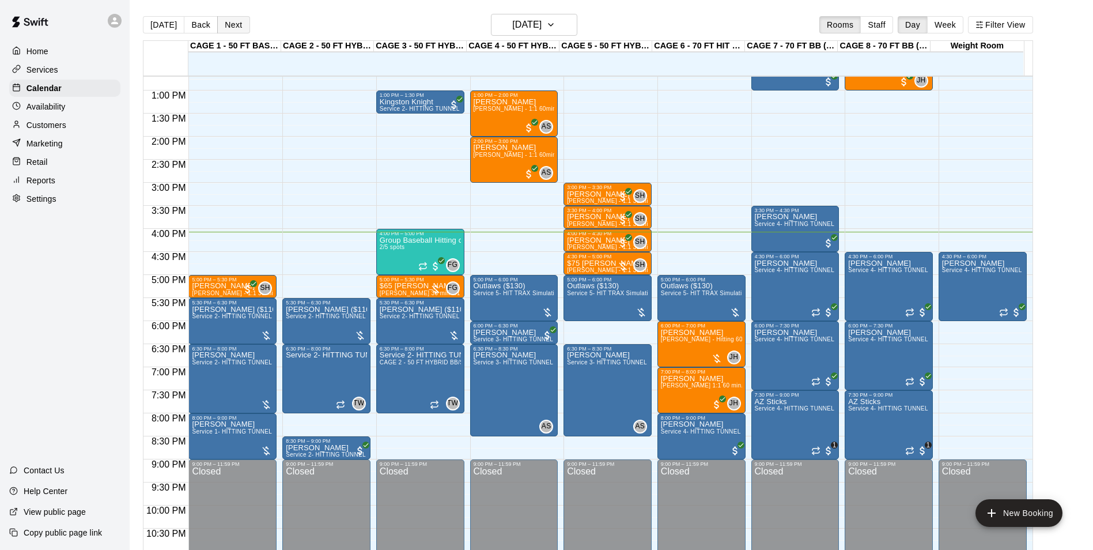
click at [225, 25] on button "Next" at bounding box center [233, 24] width 32 height 17
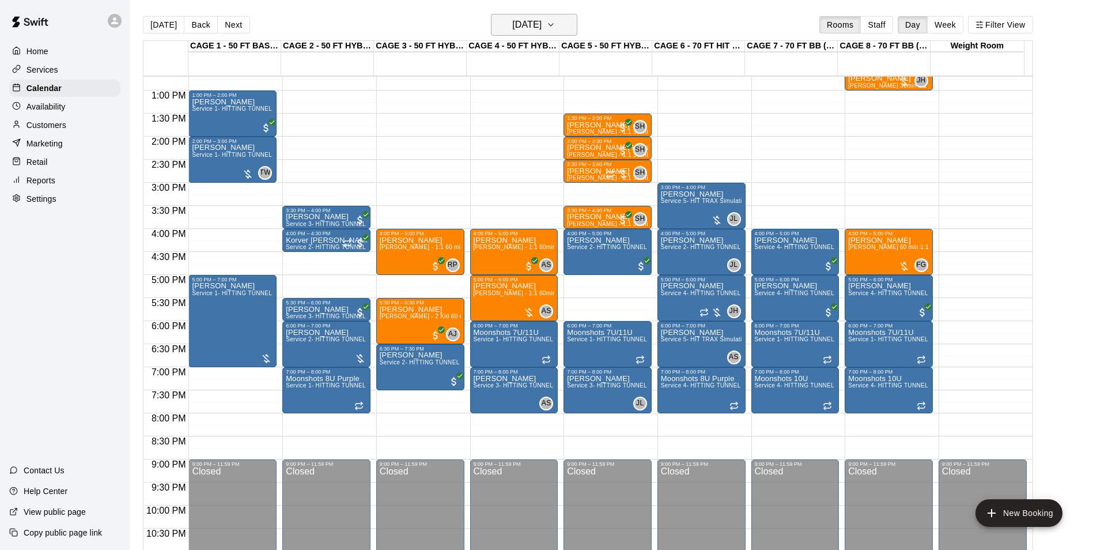
click at [536, 25] on h6 "[DATE]" at bounding box center [526, 25] width 29 height 16
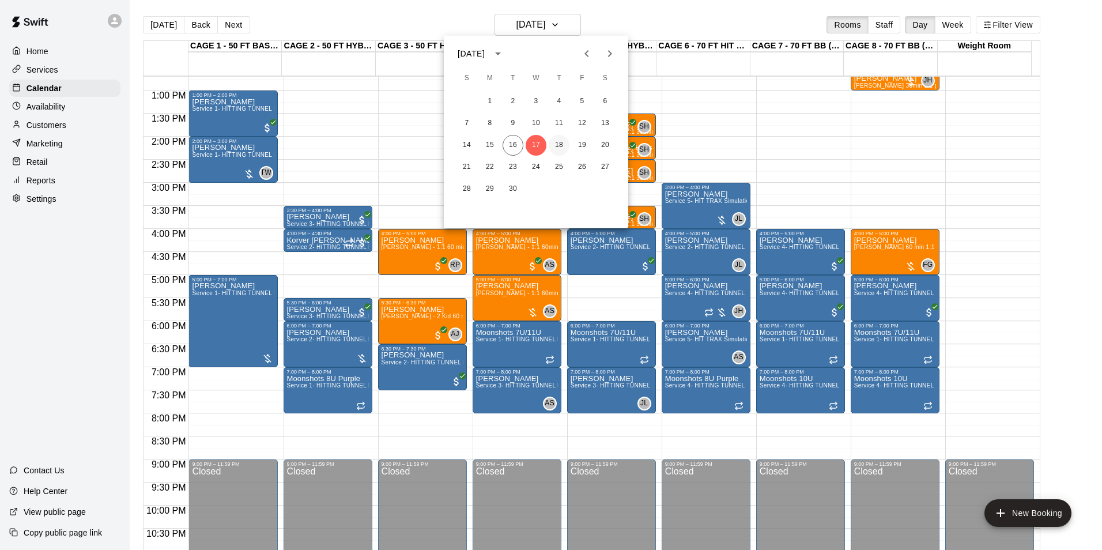
click at [559, 143] on button "18" at bounding box center [558, 145] width 21 height 21
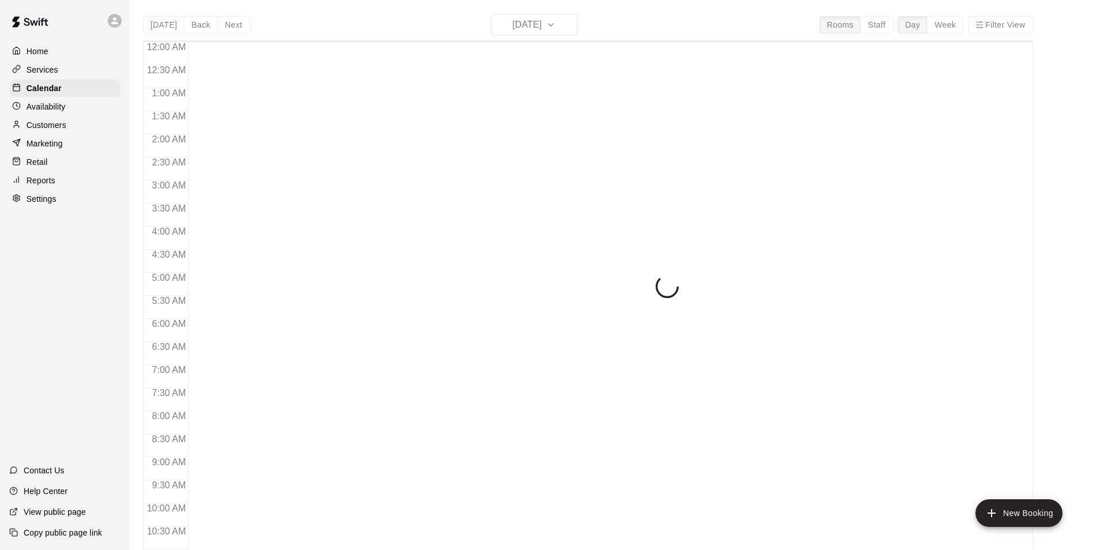
scroll to position [585, 0]
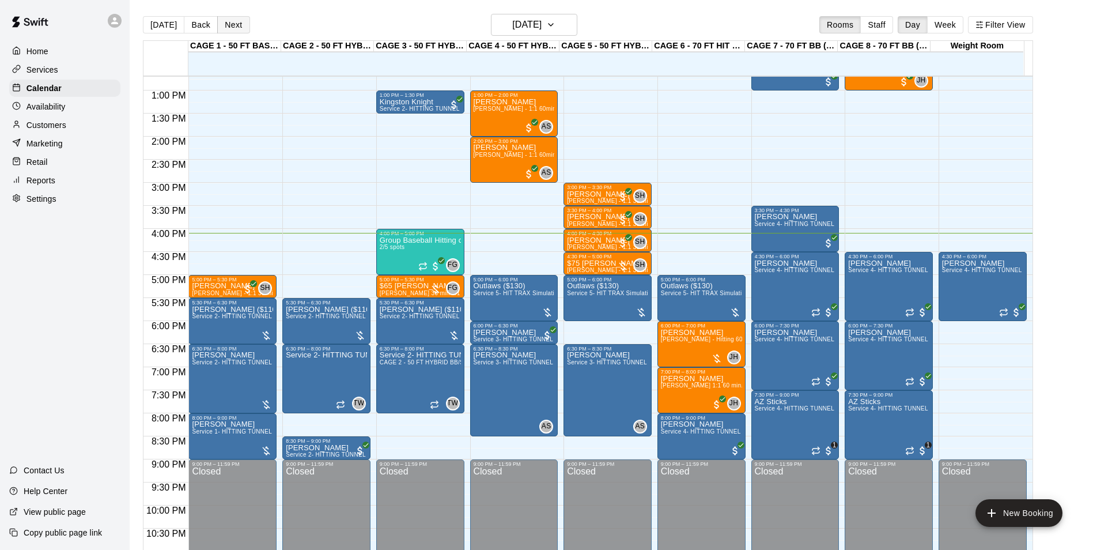
click at [229, 21] on button "Next" at bounding box center [233, 24] width 32 height 17
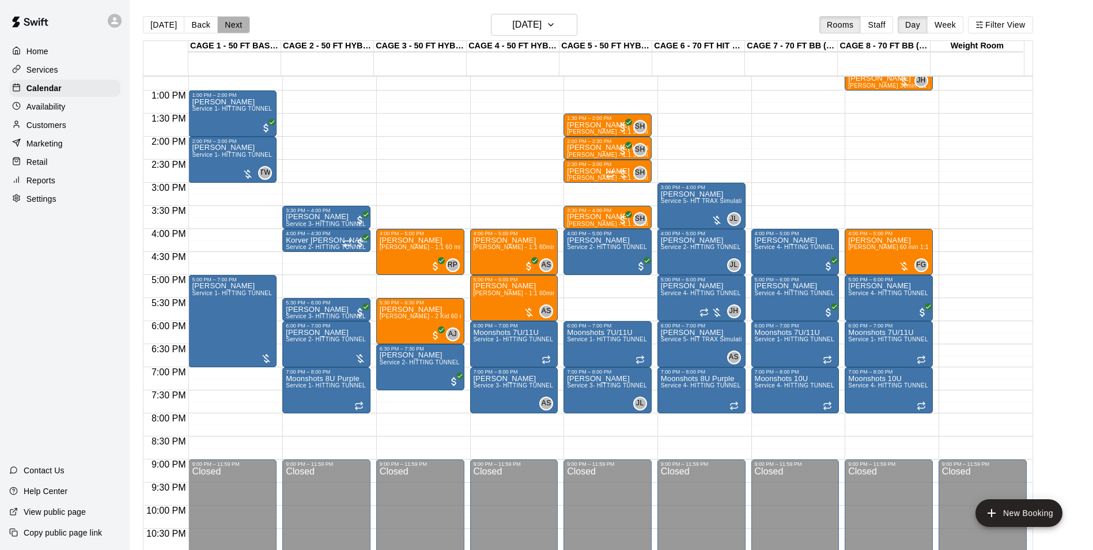
click at [226, 18] on button "Next" at bounding box center [233, 24] width 32 height 17
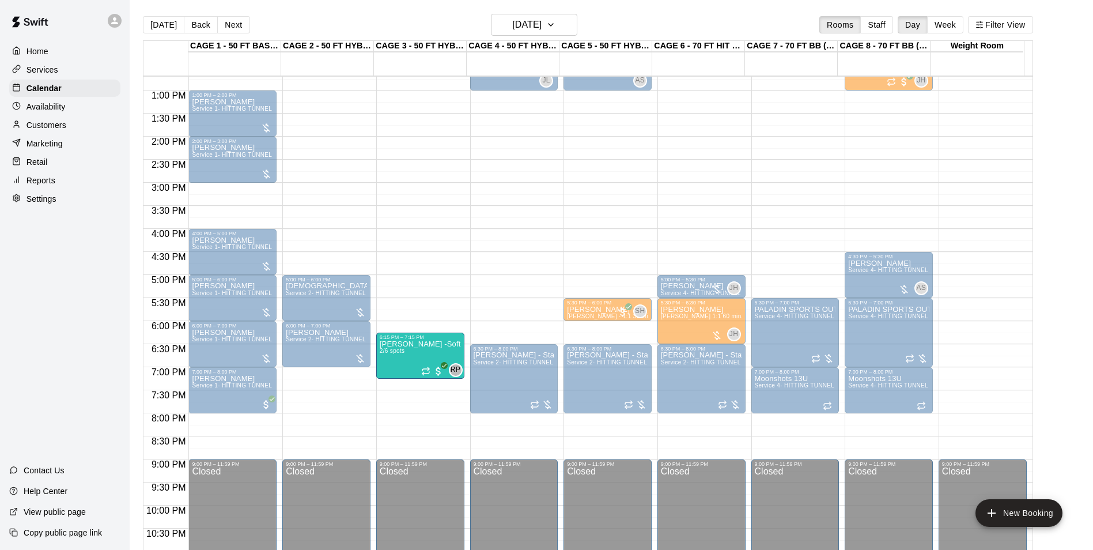
drag, startPoint x: 424, startPoint y: 368, endPoint x: 423, endPoint y: 359, distance: 8.7
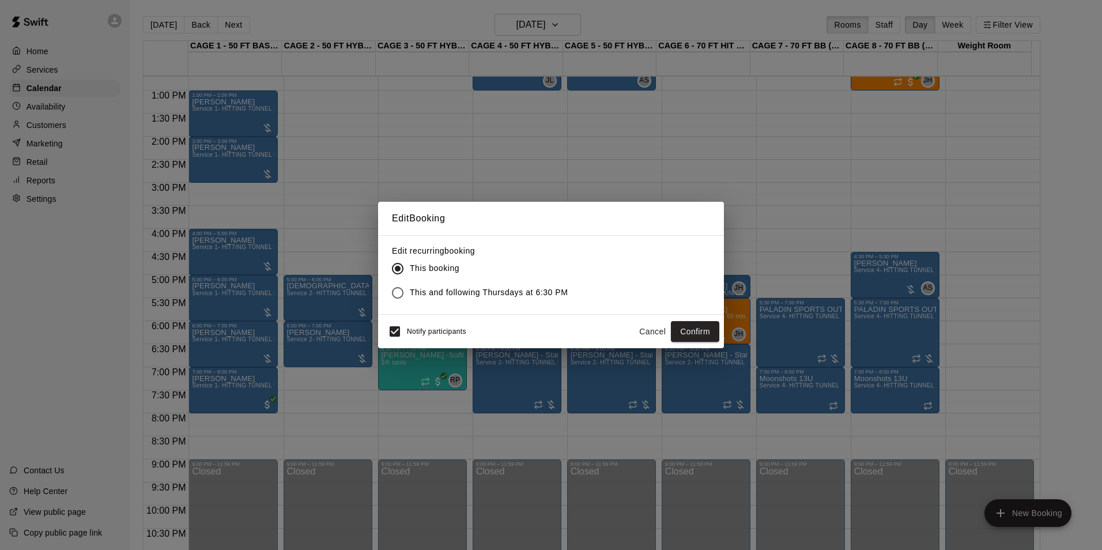
click at [650, 331] on button "Cancel" at bounding box center [652, 331] width 37 height 21
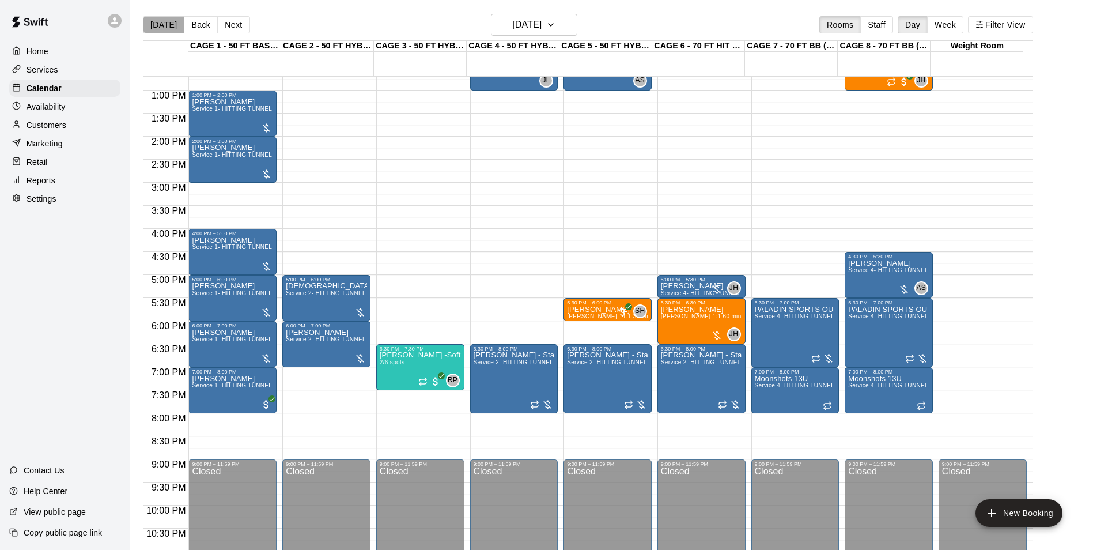
click at [171, 31] on button "[DATE]" at bounding box center [163, 24] width 41 height 17
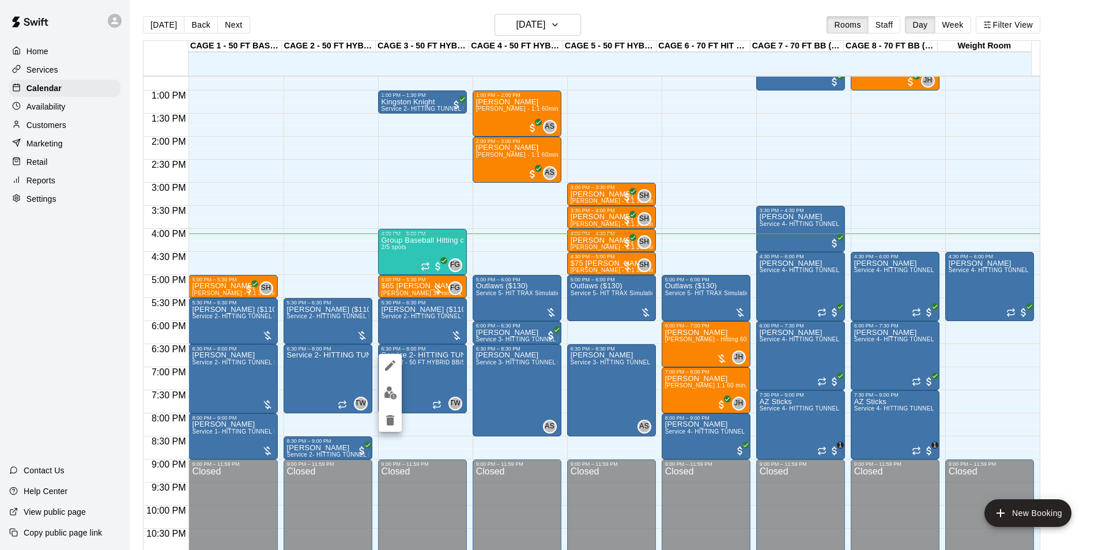
click at [421, 426] on div at bounding box center [551, 275] width 1102 height 550
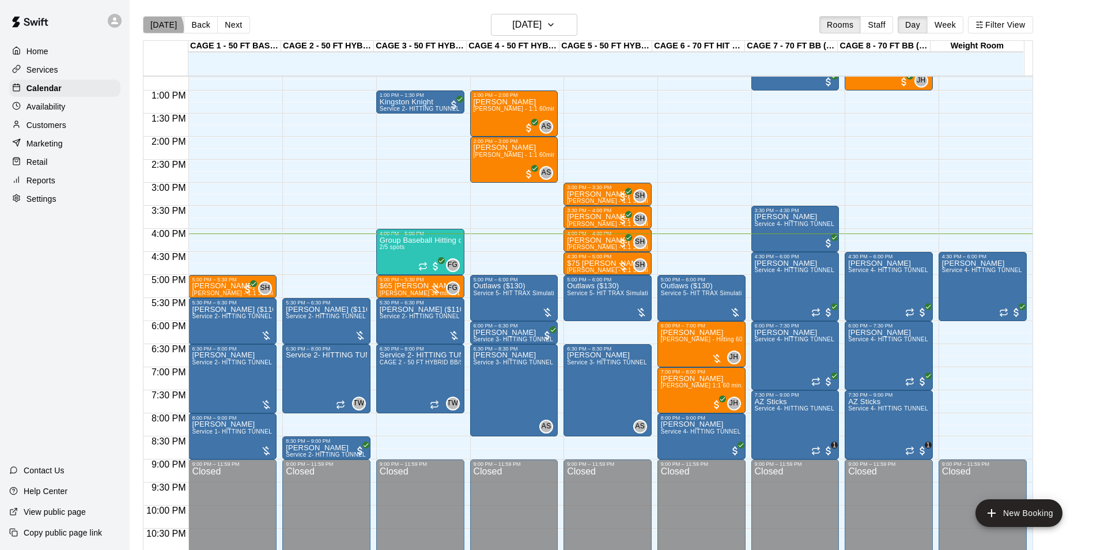
click at [157, 28] on button "[DATE]" at bounding box center [163, 24] width 41 height 17
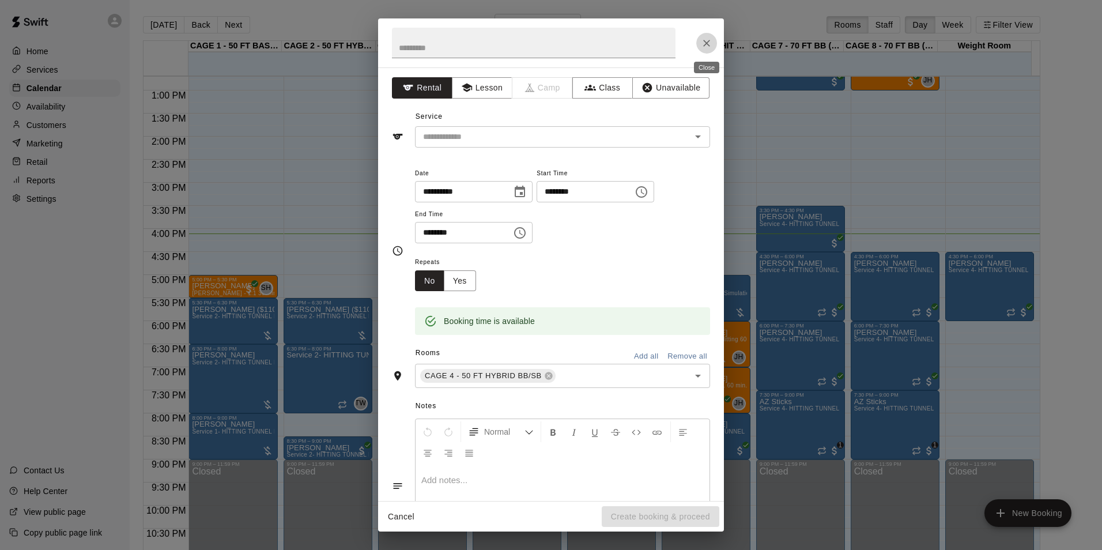
click at [699, 43] on button "Close" at bounding box center [706, 43] width 21 height 21
click at [712, 39] on button "Close" at bounding box center [706, 43] width 21 height 21
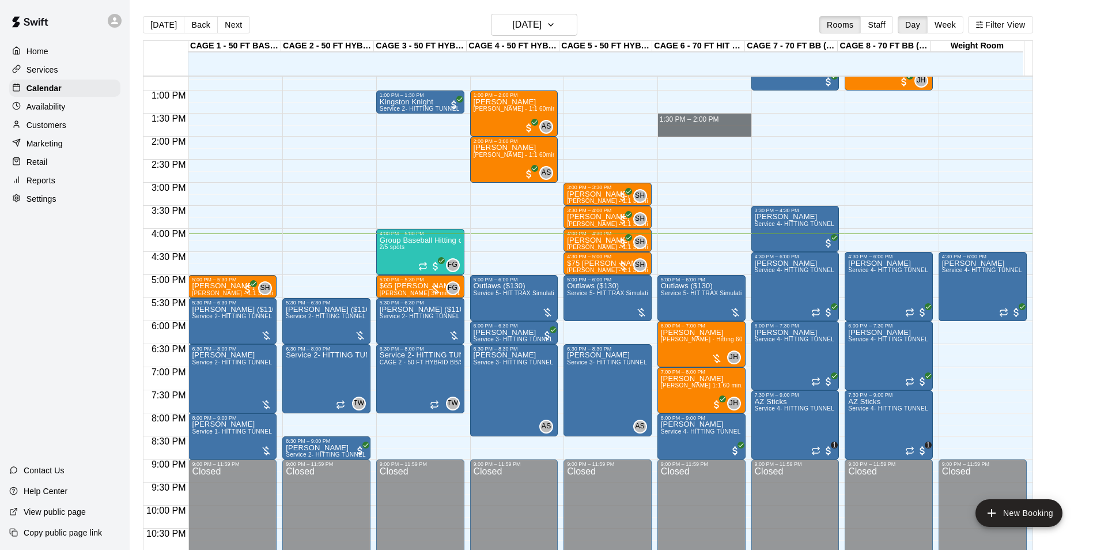
drag, startPoint x: 675, startPoint y: 116, endPoint x: 670, endPoint y: 134, distance: 18.6
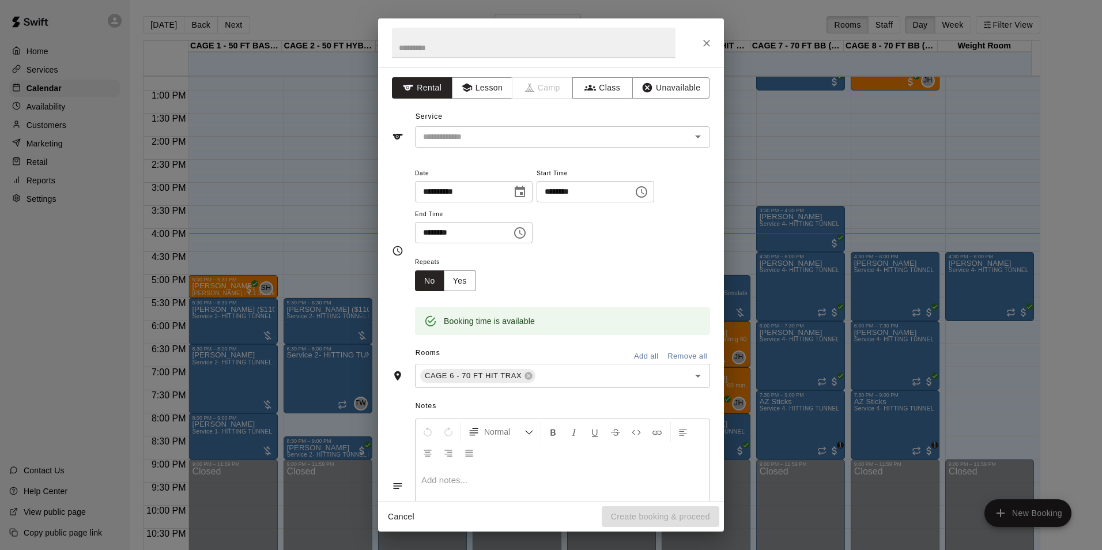
click at [688, 60] on h2 at bounding box center [533, 42] width 311 height 49
click at [690, 55] on div at bounding box center [551, 42] width 346 height 49
click at [705, 43] on icon "Close" at bounding box center [707, 43] width 12 height 12
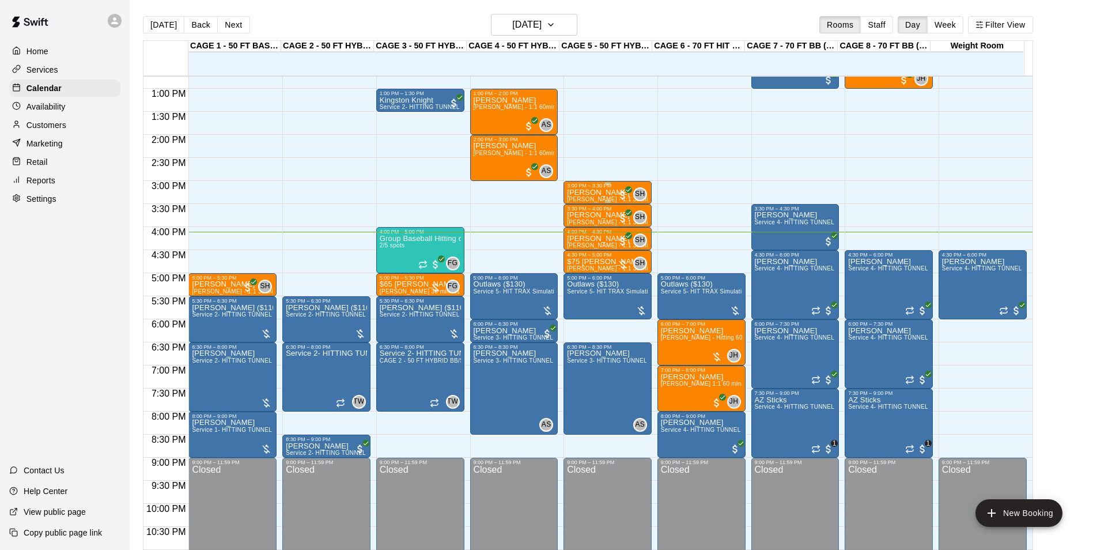
scroll to position [621, 0]
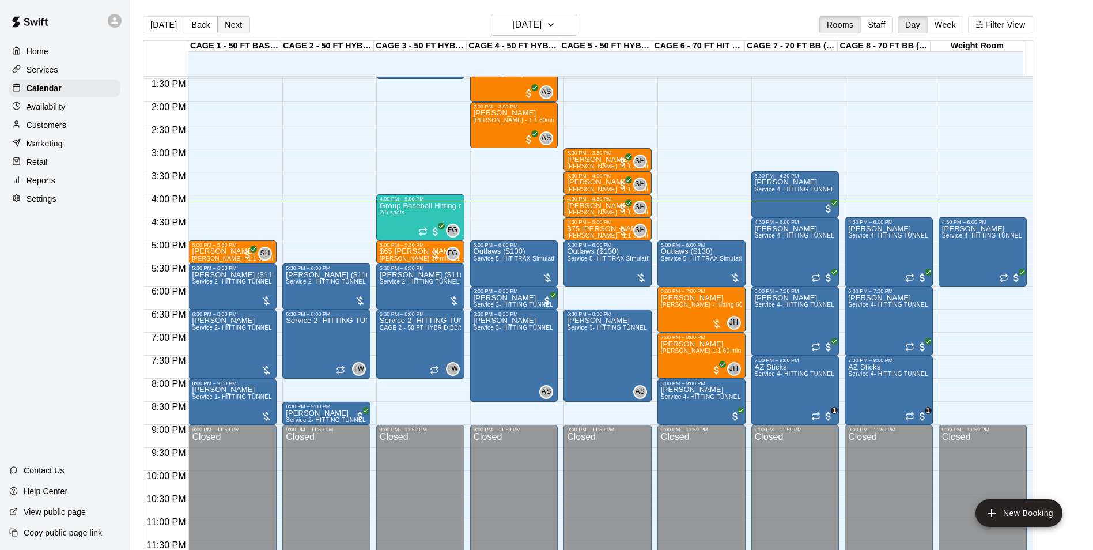
click at [234, 27] on button "Next" at bounding box center [233, 24] width 32 height 17
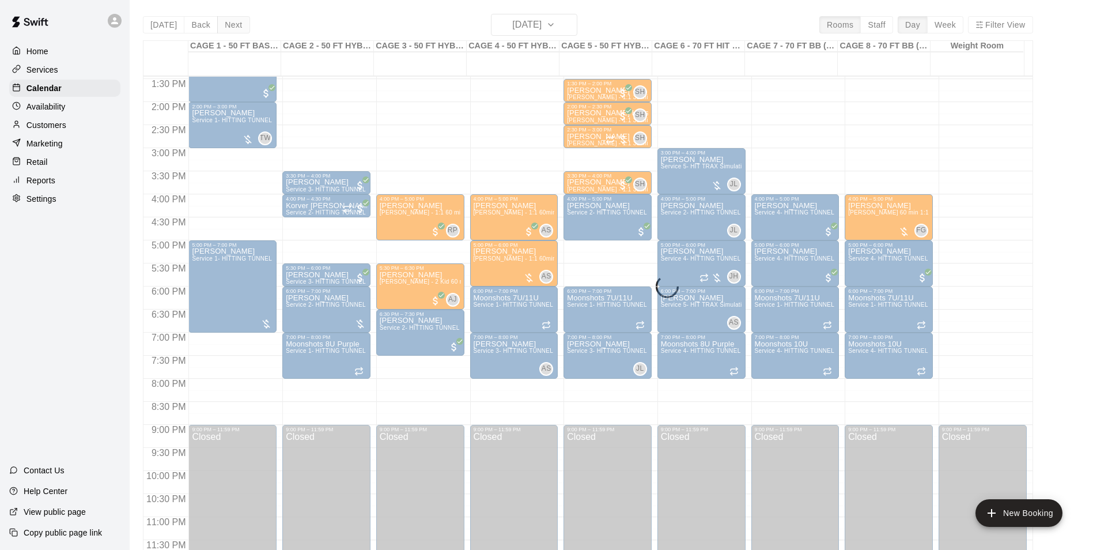
click at [234, 27] on div "[DATE] Back [DATE][DATE] Rooms Staff Day Week Filter View CAGE 1 - 50 FT BASEBA…" at bounding box center [588, 289] width 890 height 550
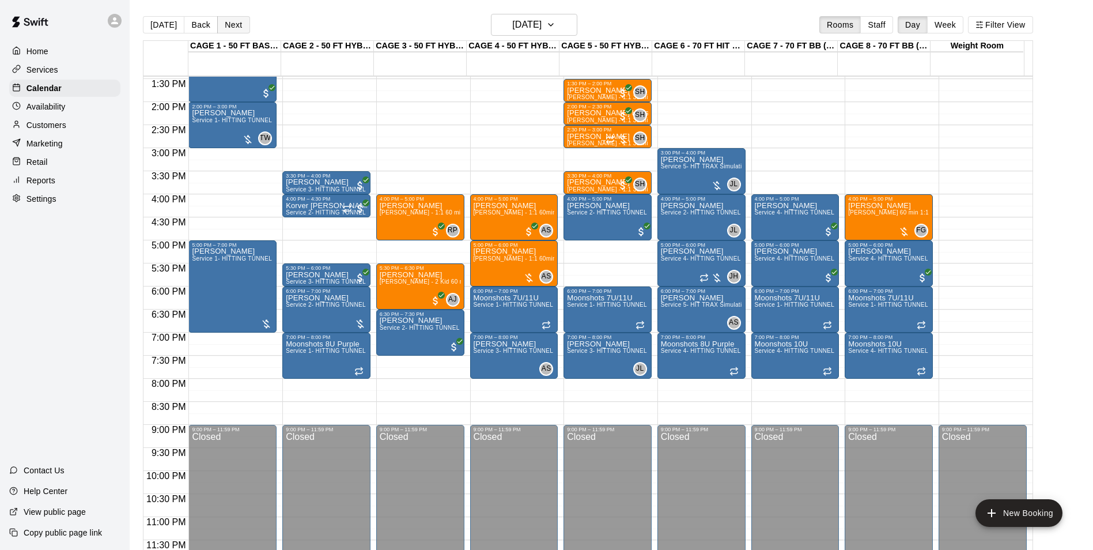
click at [234, 27] on button "Next" at bounding box center [233, 24] width 32 height 17
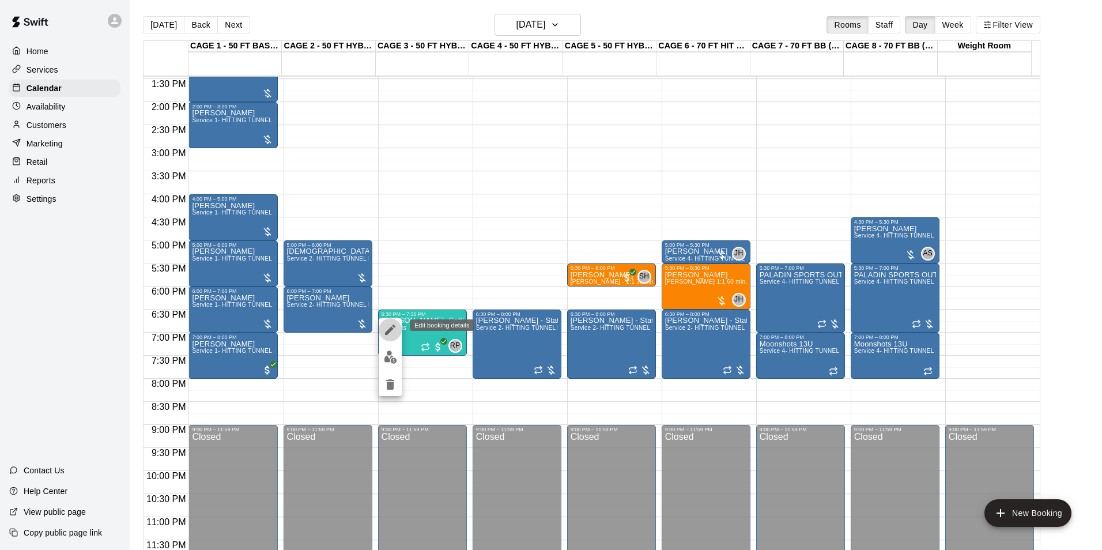
click at [390, 330] on icon "edit" at bounding box center [390, 329] width 10 height 10
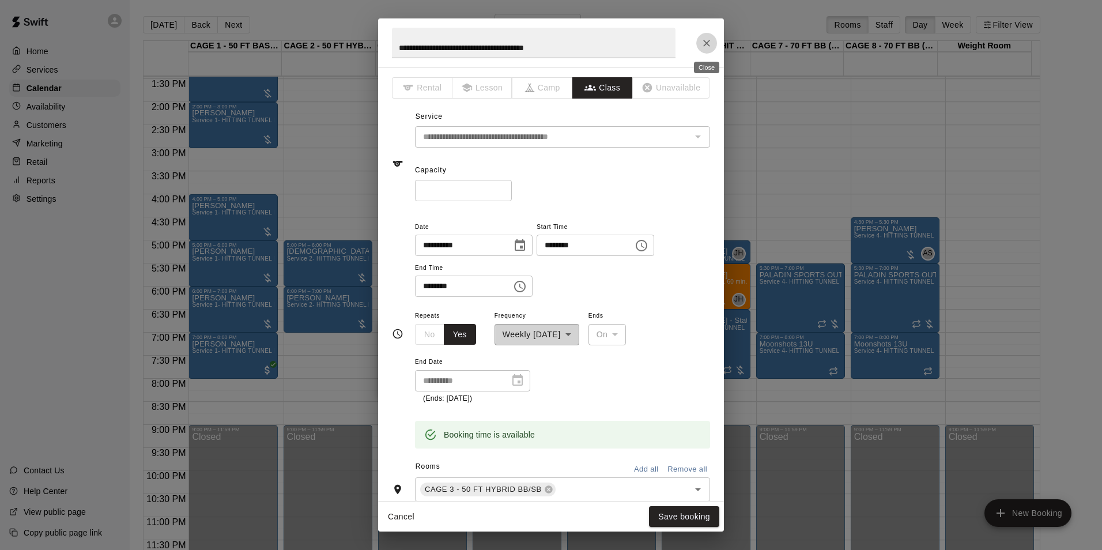
click at [705, 36] on button "Close" at bounding box center [706, 43] width 21 height 21
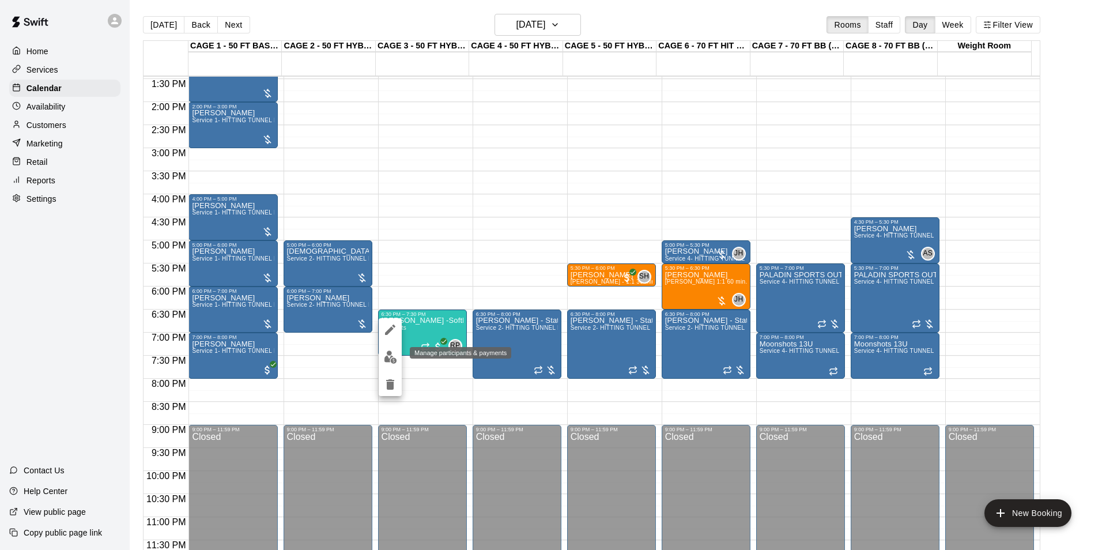
click at [389, 366] on button "edit" at bounding box center [390, 357] width 23 height 22
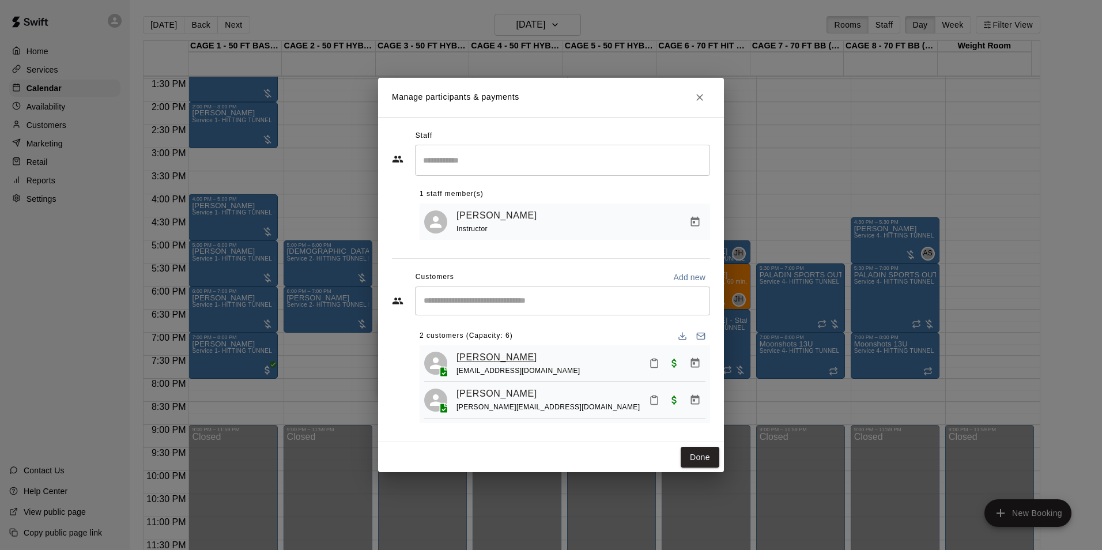
click at [502, 361] on link "[PERSON_NAME]" at bounding box center [496, 357] width 81 height 15
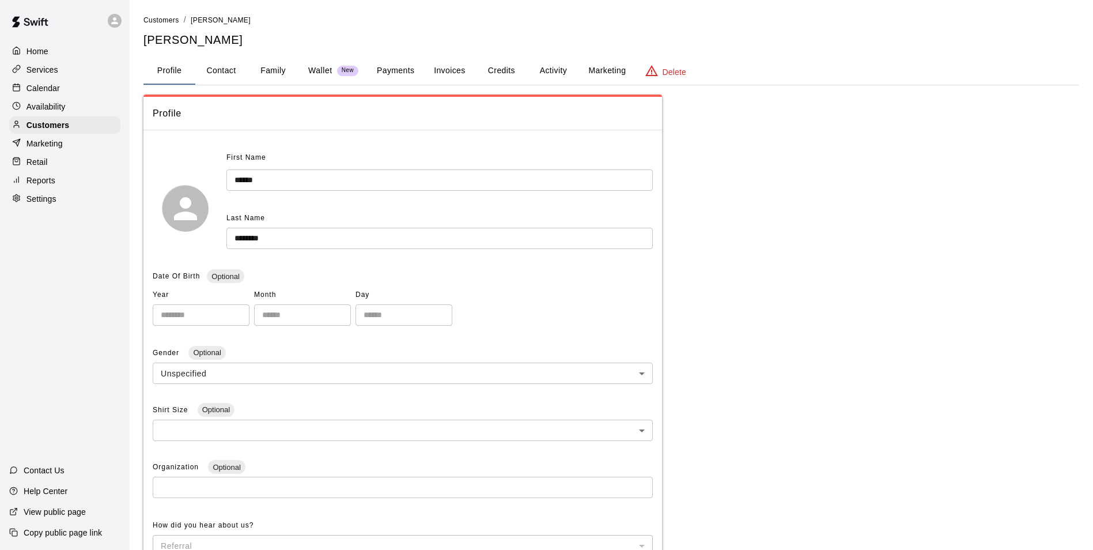
click at [288, 66] on button "Family" at bounding box center [273, 71] width 52 height 28
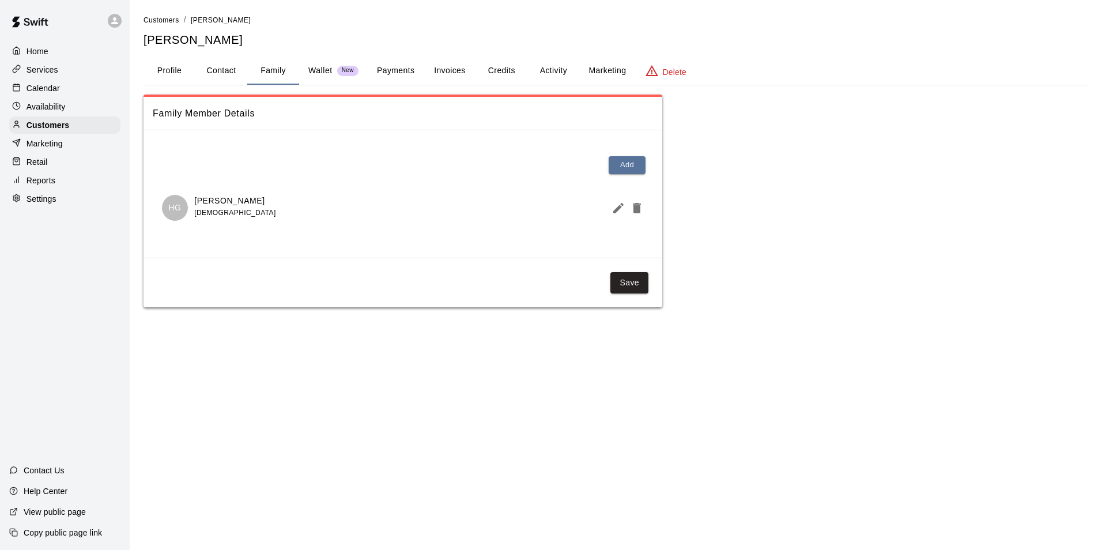
click at [228, 77] on button "Contact" at bounding box center [221, 71] width 52 height 28
select select "**"
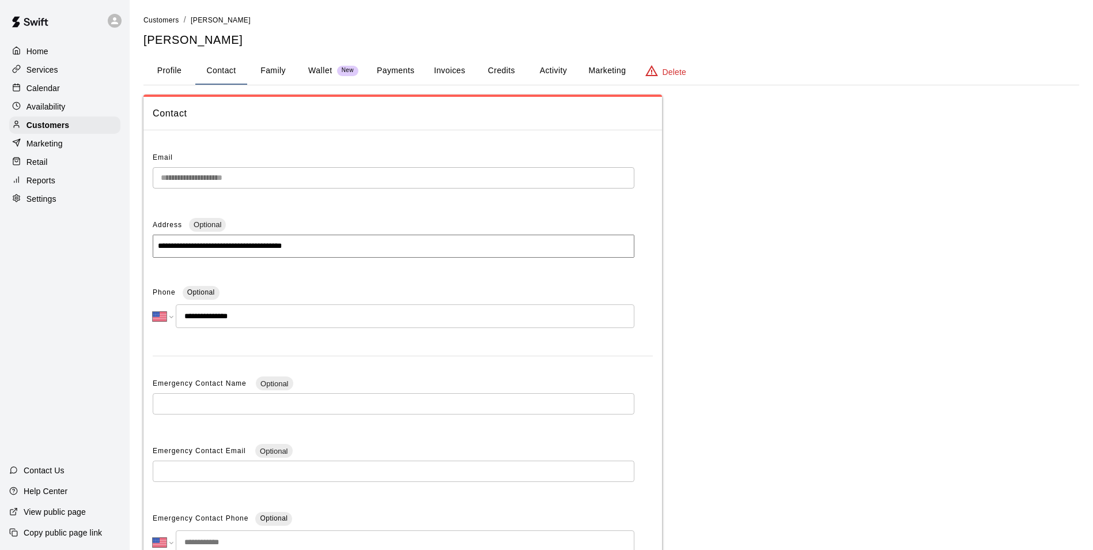
click at [157, 75] on button "Profile" at bounding box center [169, 71] width 52 height 28
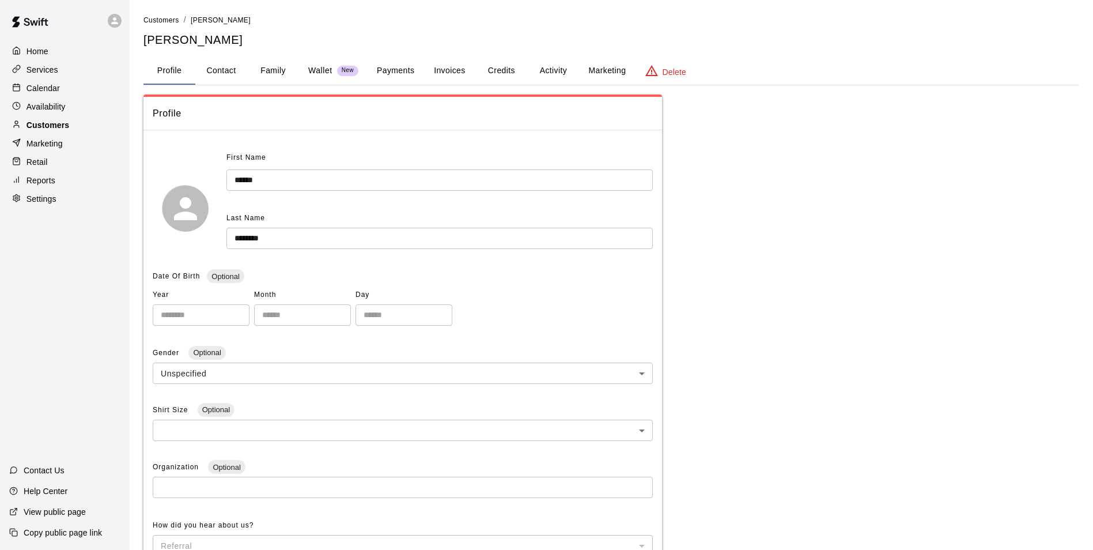
click at [66, 127] on p "Customers" at bounding box center [48, 125] width 43 height 12
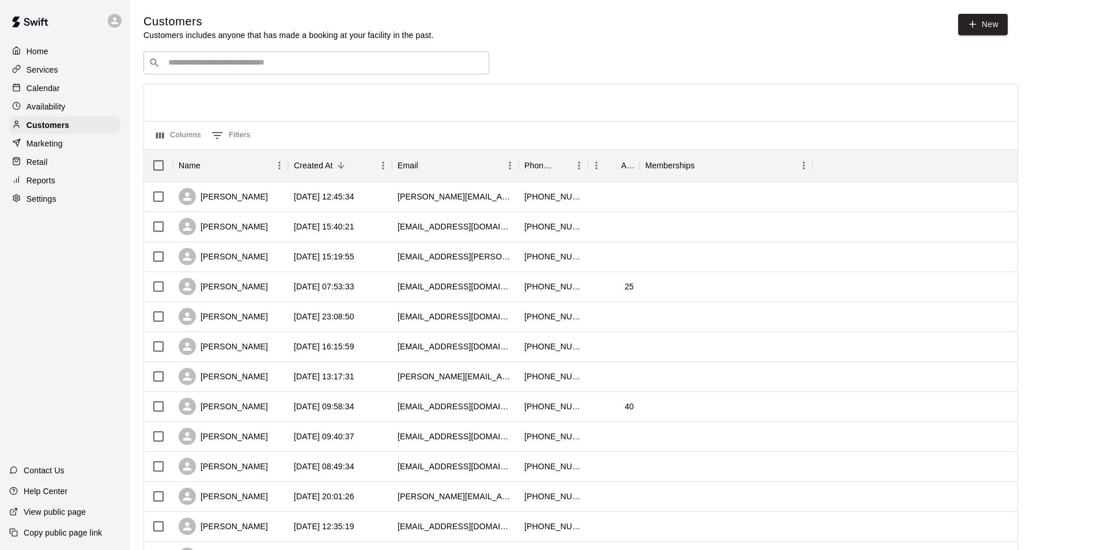
click at [63, 85] on div "Calendar" at bounding box center [64, 88] width 111 height 17
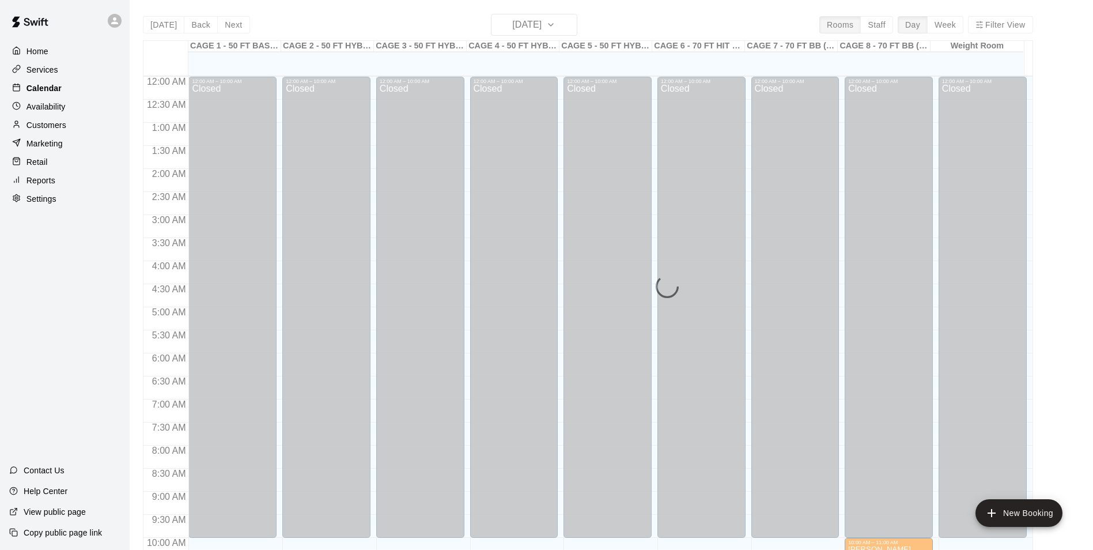
scroll to position [585, 0]
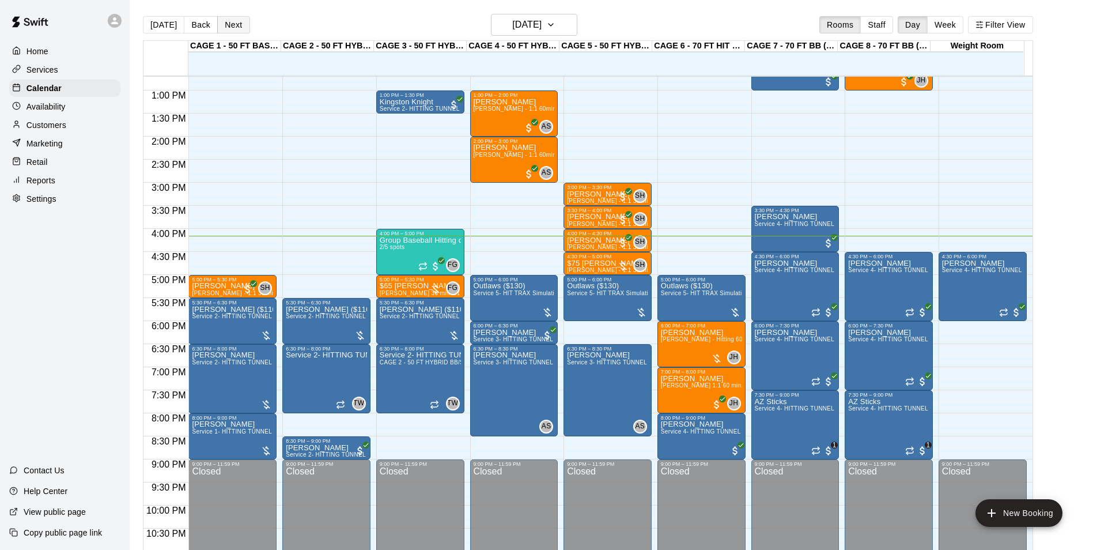
click at [230, 24] on button "Next" at bounding box center [233, 24] width 32 height 17
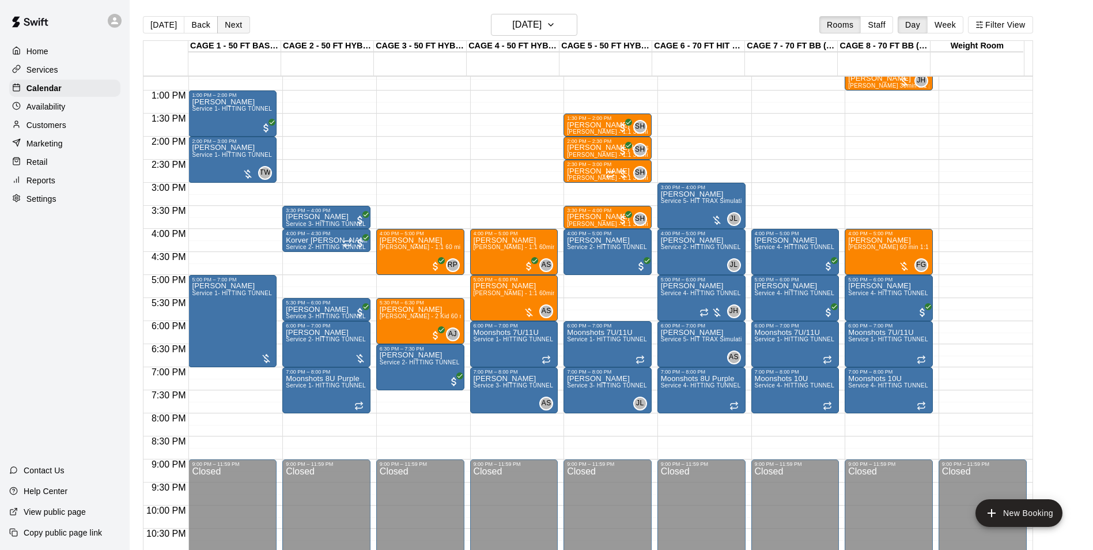
click at [230, 24] on button "Next" at bounding box center [233, 24] width 32 height 17
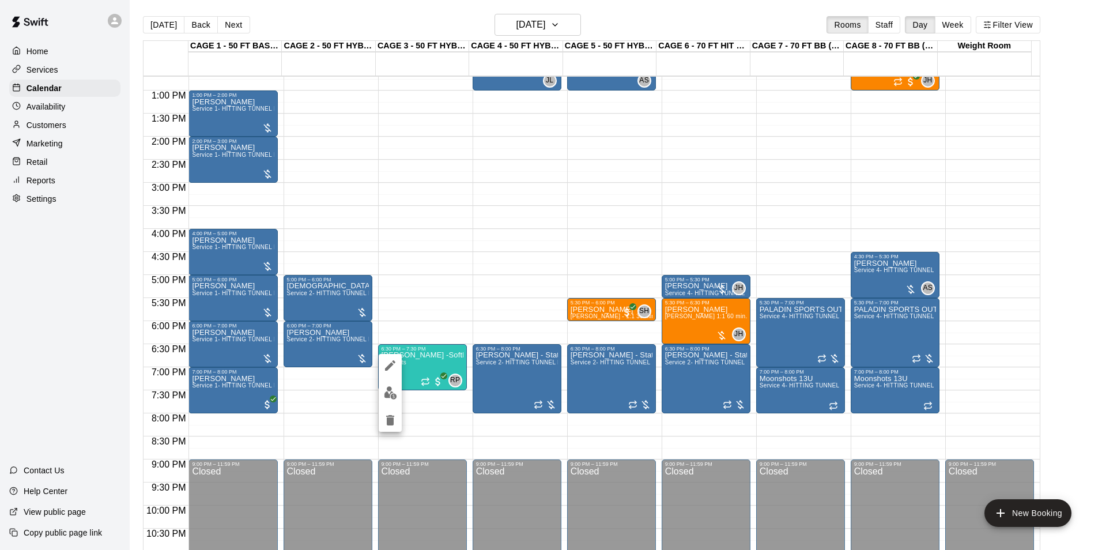
click at [387, 385] on button "edit" at bounding box center [390, 392] width 23 height 22
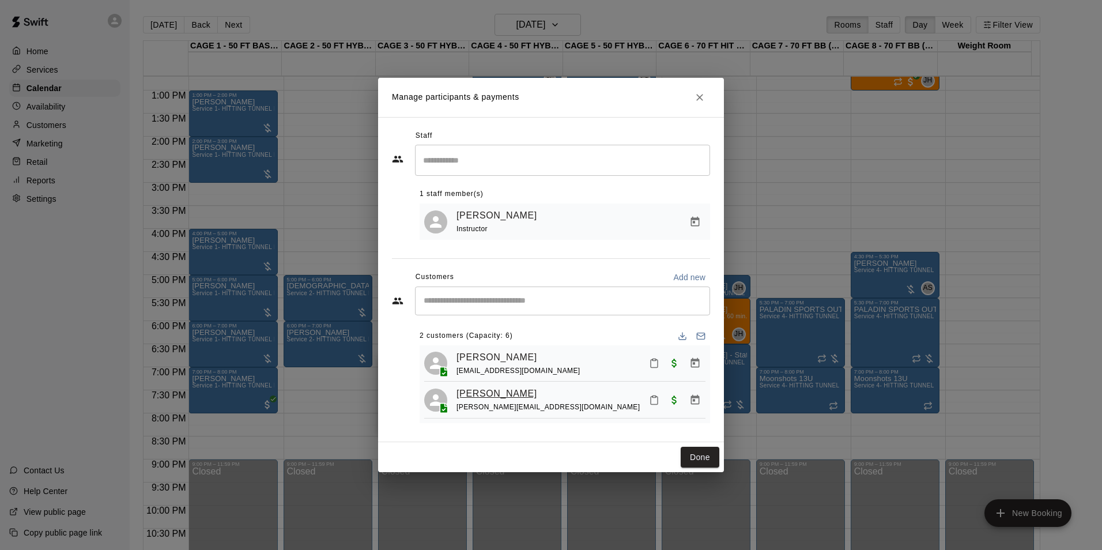
click at [504, 396] on link "[PERSON_NAME]" at bounding box center [496, 393] width 81 height 15
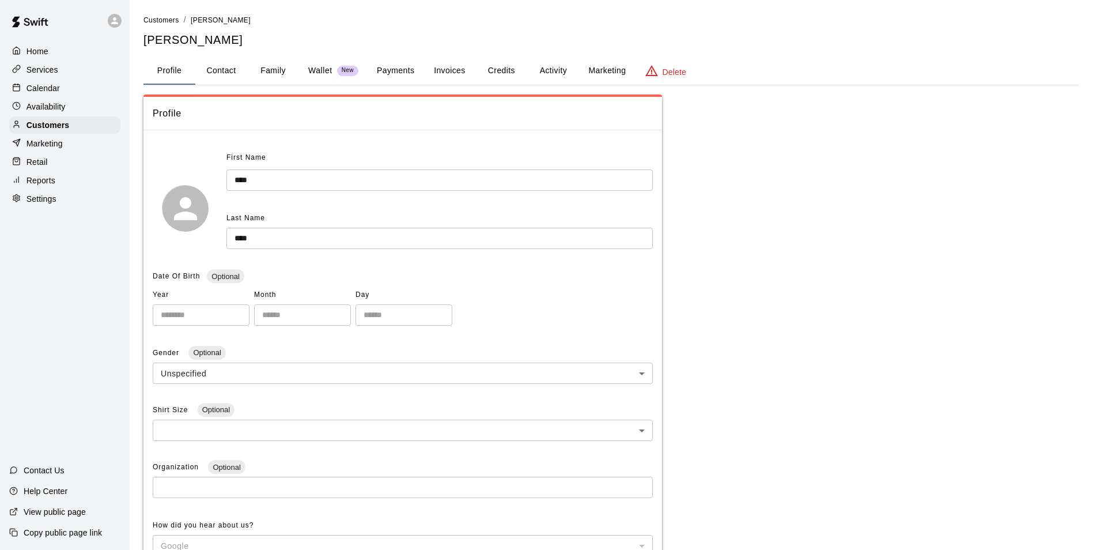
click at [330, 73] on p "Wallet" at bounding box center [320, 71] width 24 height 12
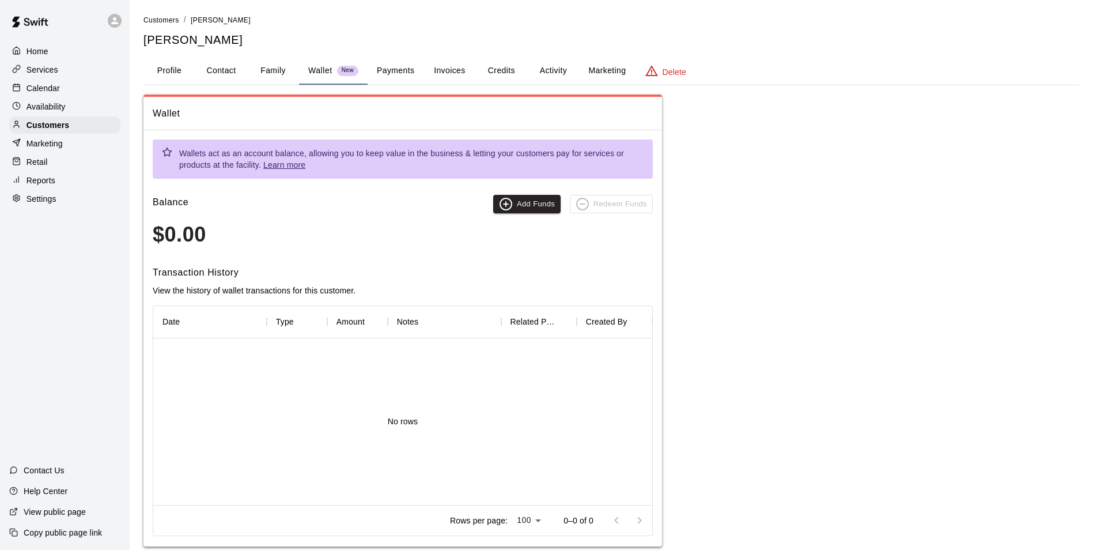
click at [270, 77] on button "Family" at bounding box center [273, 71] width 52 height 28
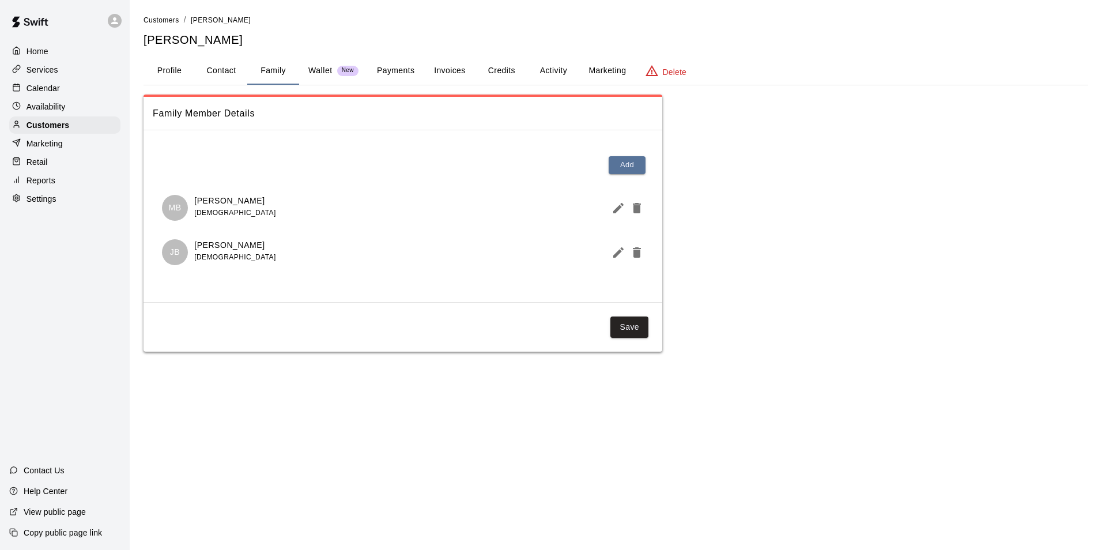
click at [218, 57] on button "Contact" at bounding box center [221, 71] width 52 height 28
select select "**"
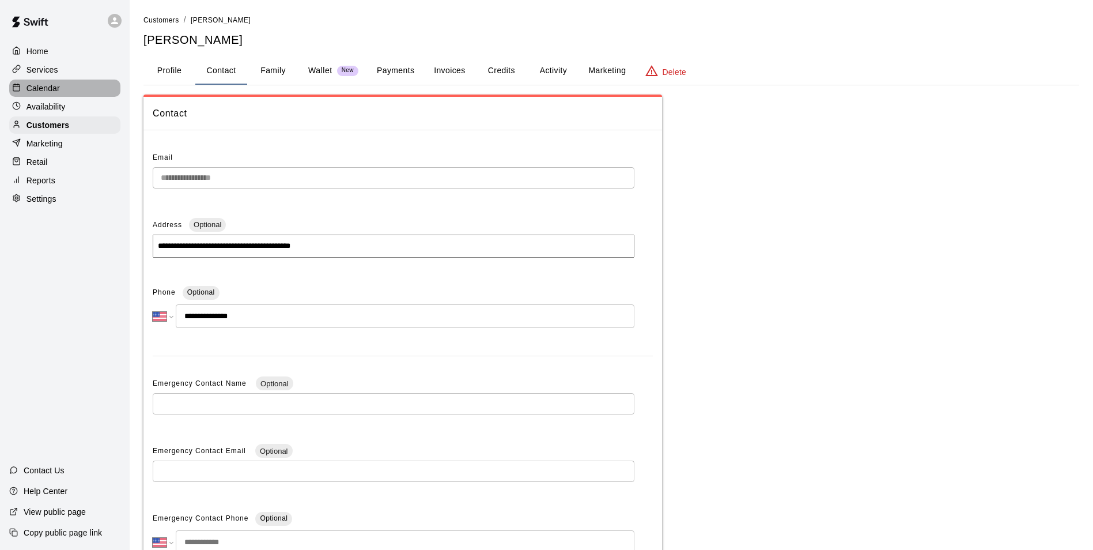
click at [75, 92] on div "Calendar" at bounding box center [64, 88] width 111 height 17
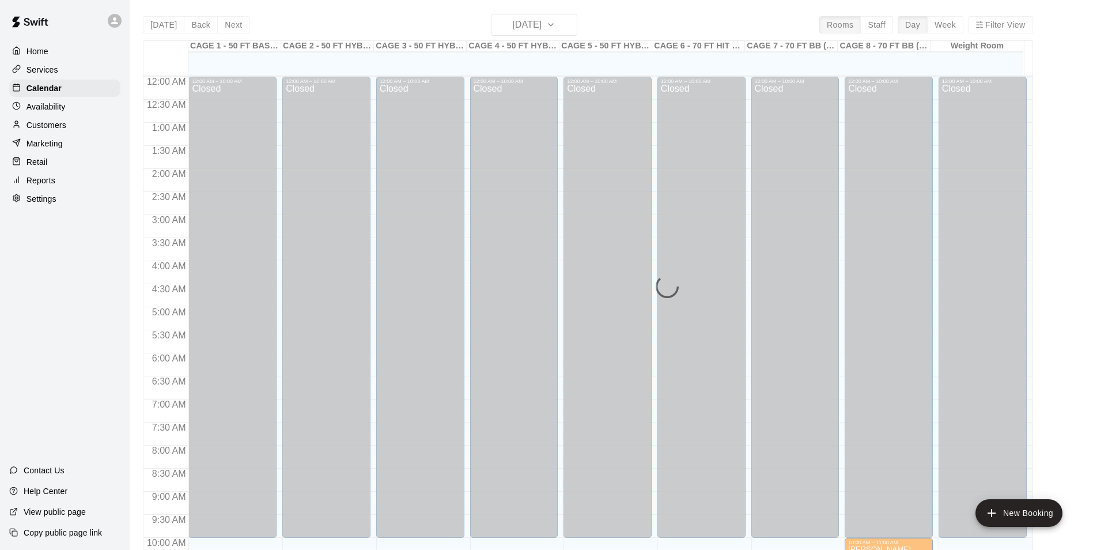
scroll to position [585, 0]
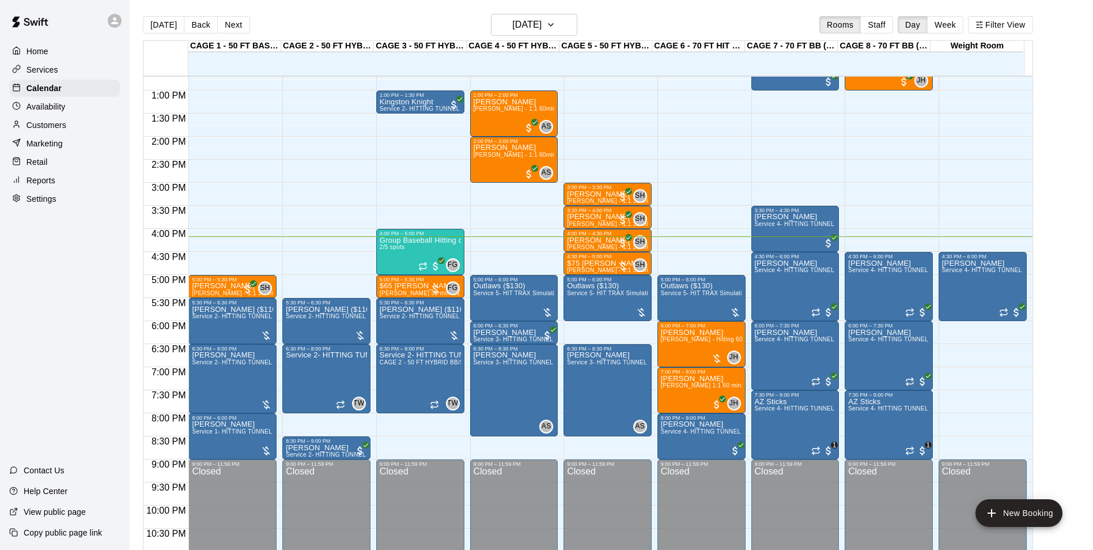
click at [233, 27] on button "Next" at bounding box center [233, 24] width 32 height 17
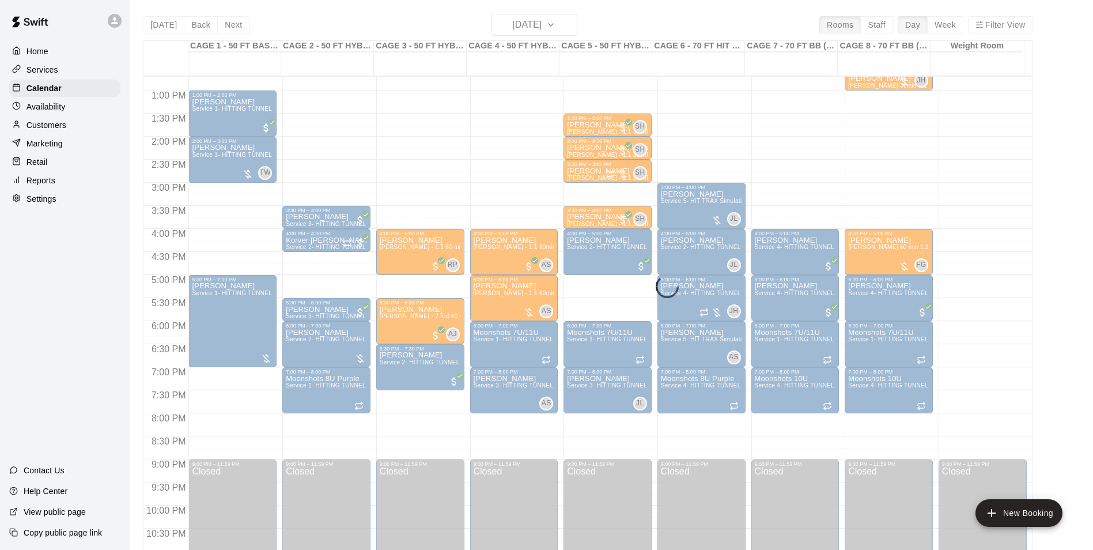
click at [233, 27] on div "[DATE] Back [DATE][DATE] Rooms Staff Day Week Filter View CAGE 1 - 50 FT BASEBA…" at bounding box center [588, 289] width 890 height 550
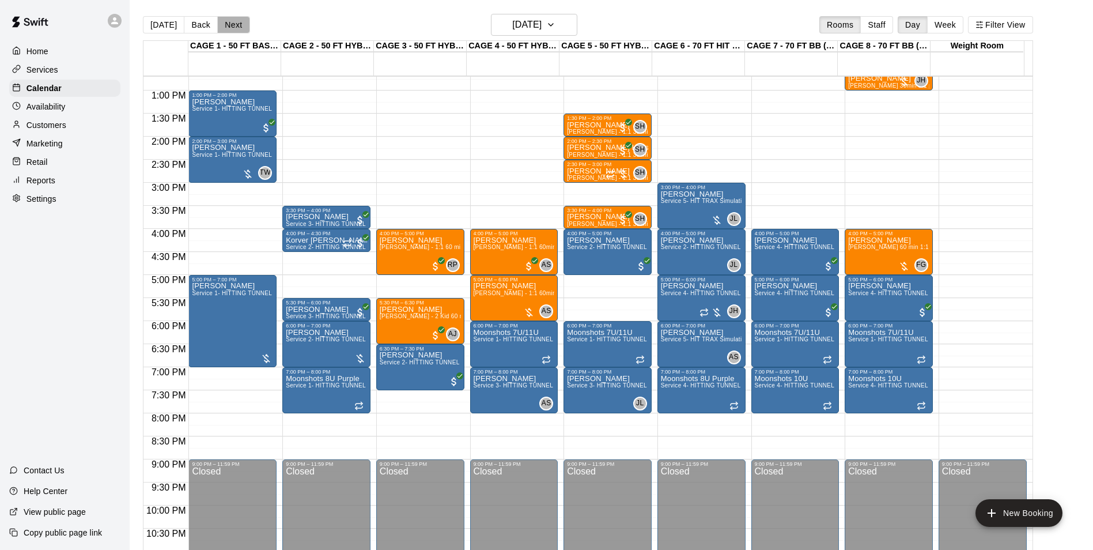
click at [233, 27] on button "Next" at bounding box center [233, 24] width 32 height 17
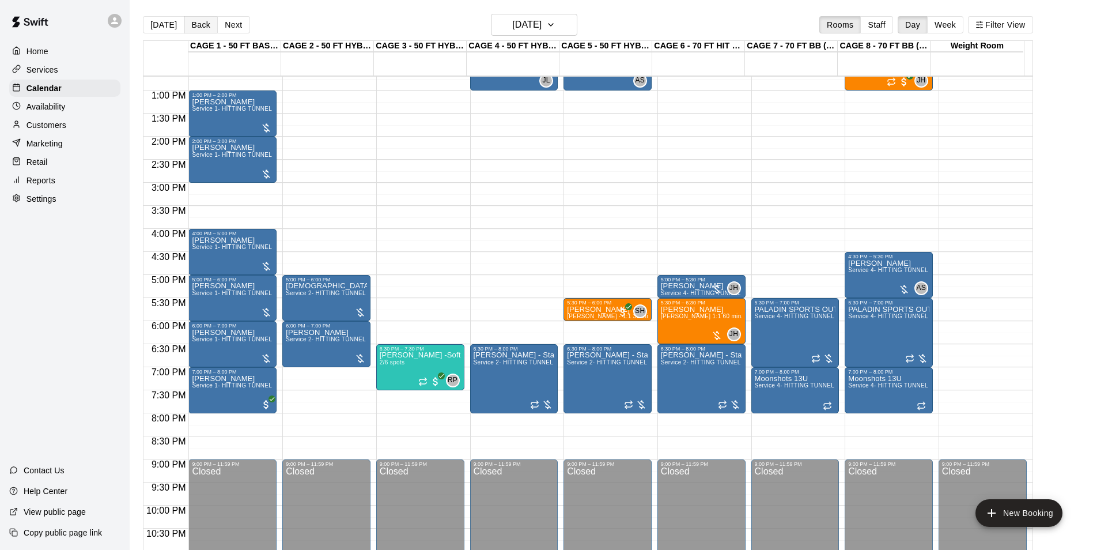
click at [195, 29] on button "Back" at bounding box center [201, 24] width 34 height 17
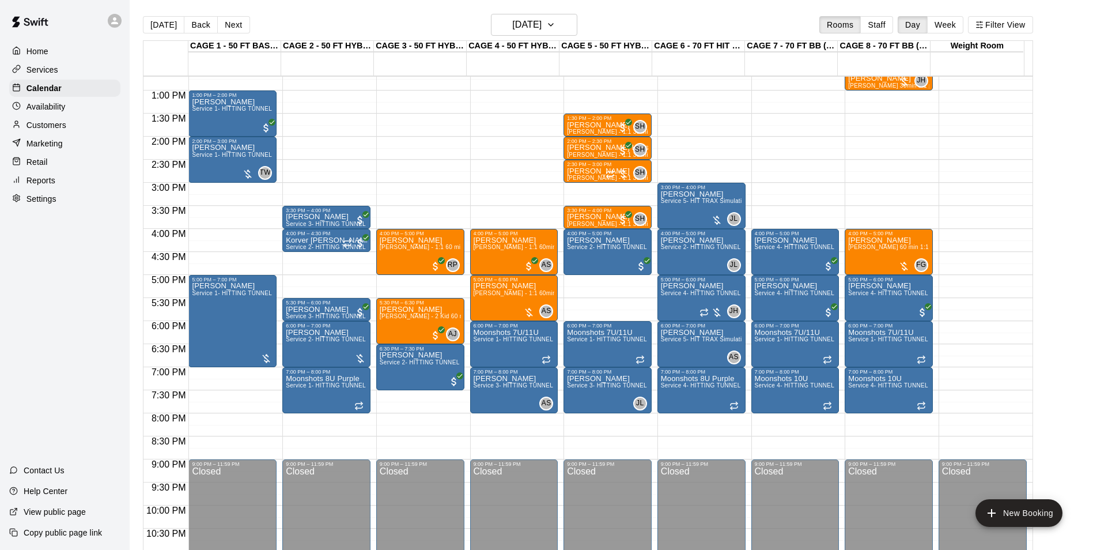
click at [152, 35] on div "[DATE] Back [DATE][DATE] Rooms Staff Day Week Filter View" at bounding box center [588, 27] width 890 height 27
click at [155, 22] on button "[DATE]" at bounding box center [163, 24] width 41 height 17
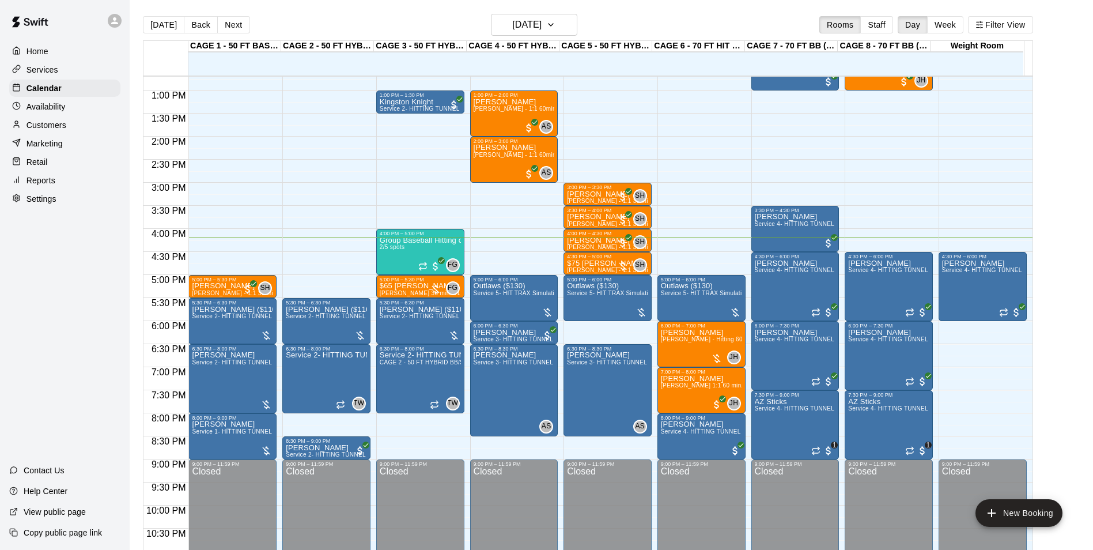
click at [238, 31] on button "Next" at bounding box center [233, 24] width 32 height 17
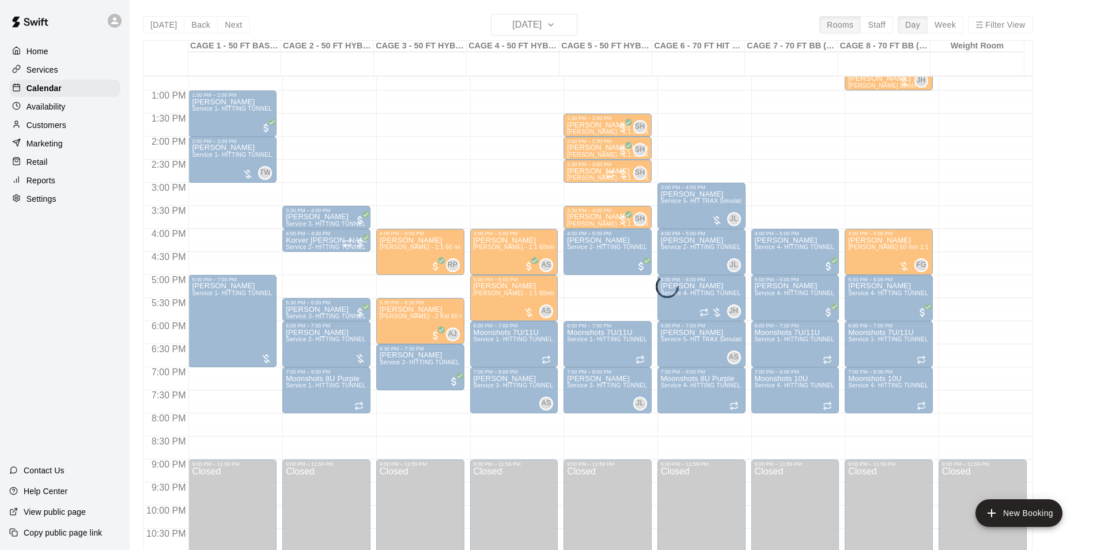
click at [234, 30] on div "[DATE] Back [DATE][DATE] Rooms Staff Day Week Filter View CAGE 1 - 50 FT BASEBA…" at bounding box center [588, 289] width 890 height 550
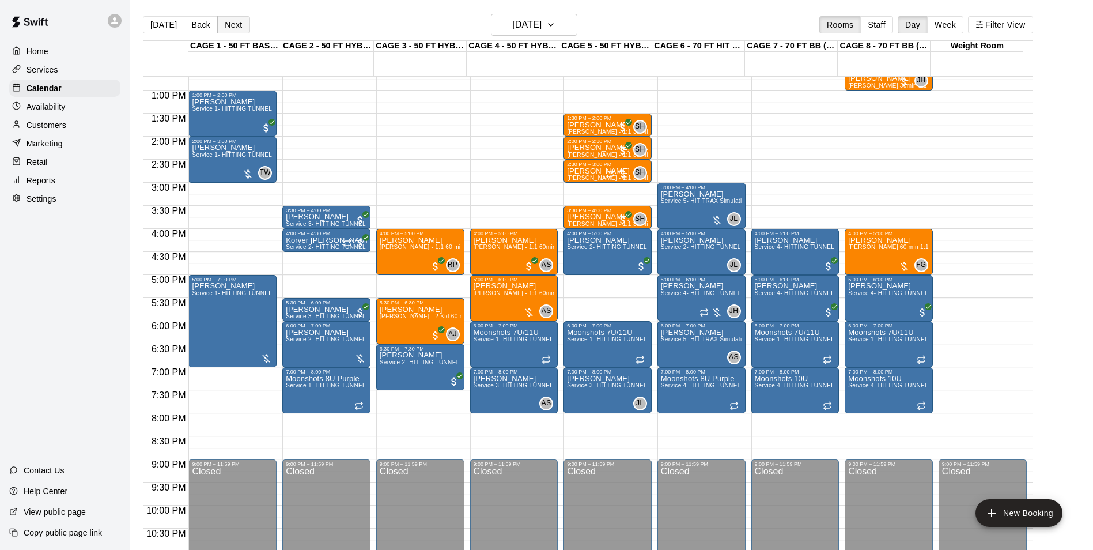
click at [234, 27] on button "Next" at bounding box center [233, 24] width 32 height 17
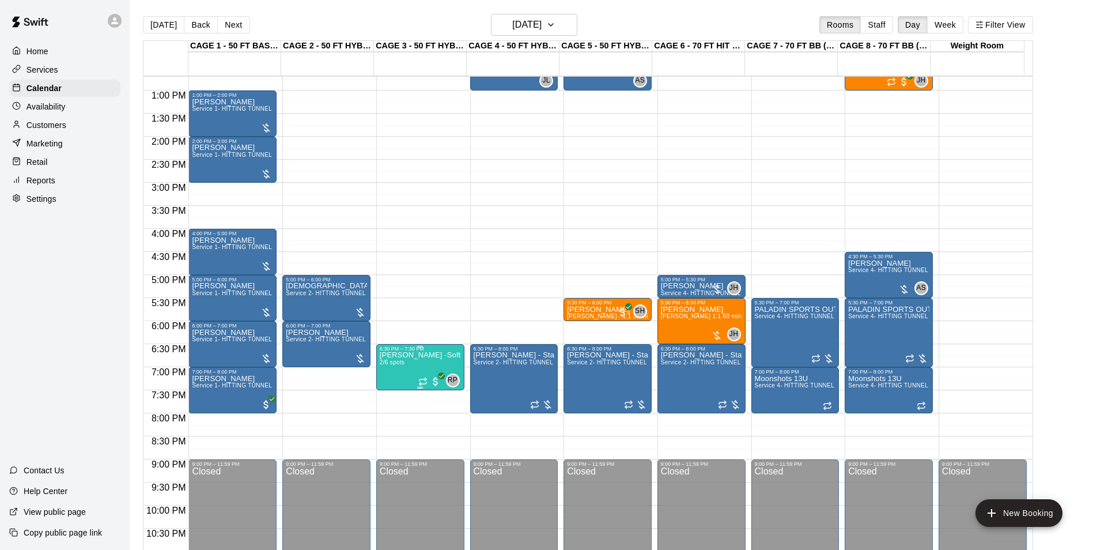
click at [399, 365] on span "2/6 spots" at bounding box center [392, 362] width 25 height 6
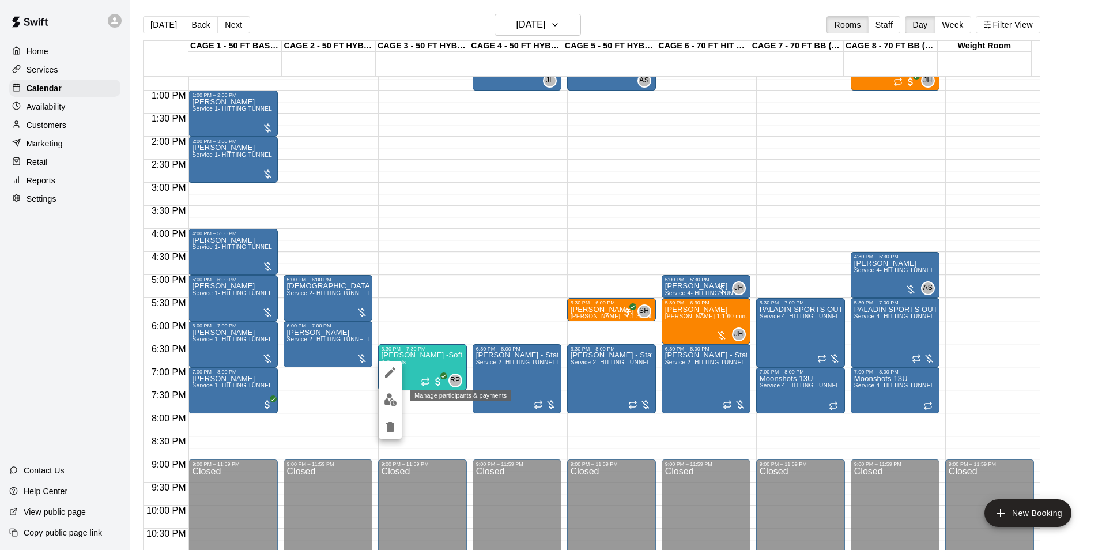
click at [392, 399] on img "edit" at bounding box center [390, 399] width 13 height 13
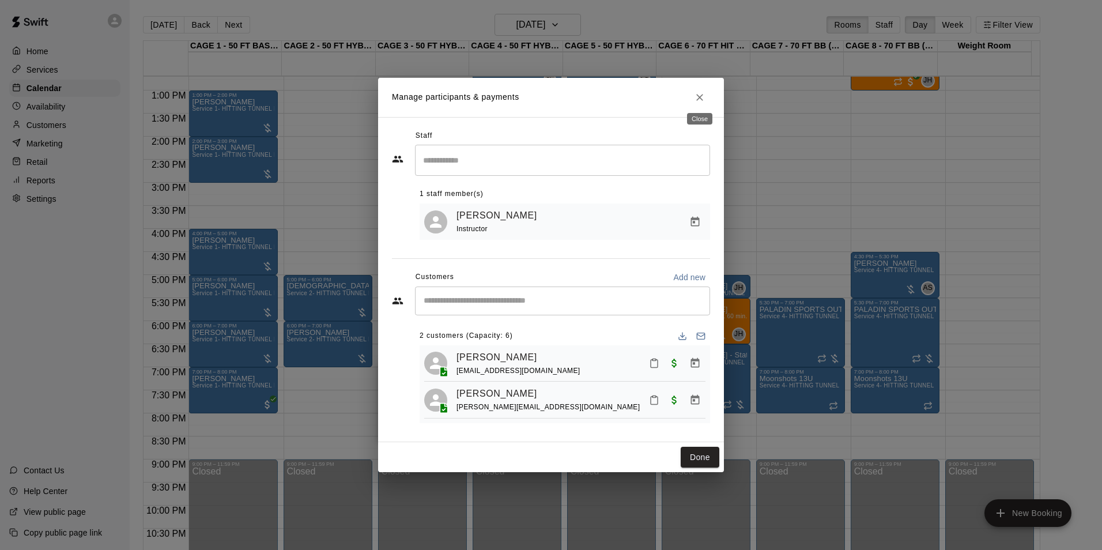
click at [694, 92] on icon "Close" at bounding box center [700, 98] width 12 height 12
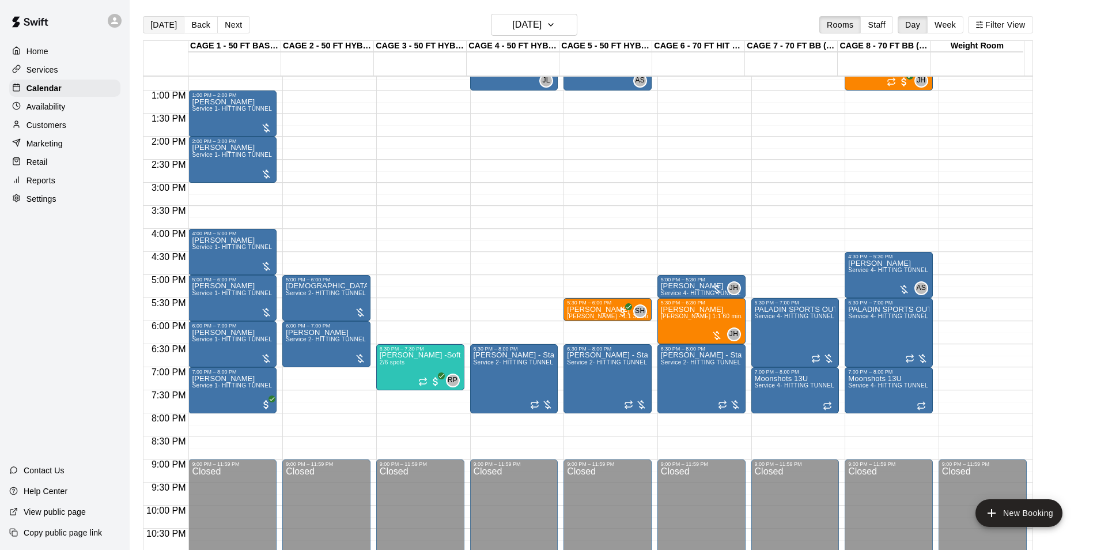
click at [146, 24] on button "[DATE]" at bounding box center [163, 24] width 41 height 17
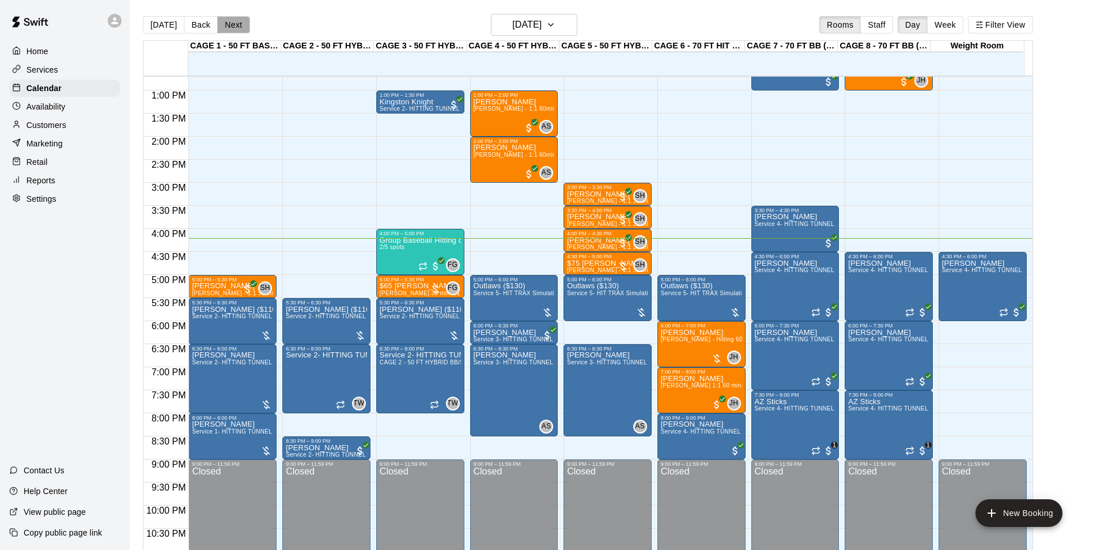
click at [232, 24] on button "Next" at bounding box center [233, 24] width 32 height 17
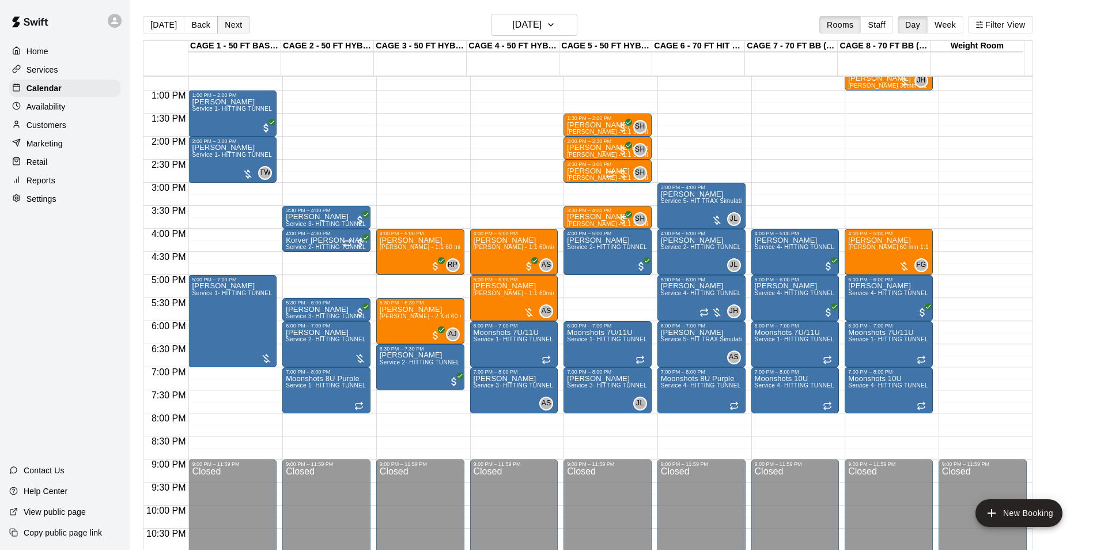
click at [232, 24] on button "Next" at bounding box center [233, 24] width 32 height 17
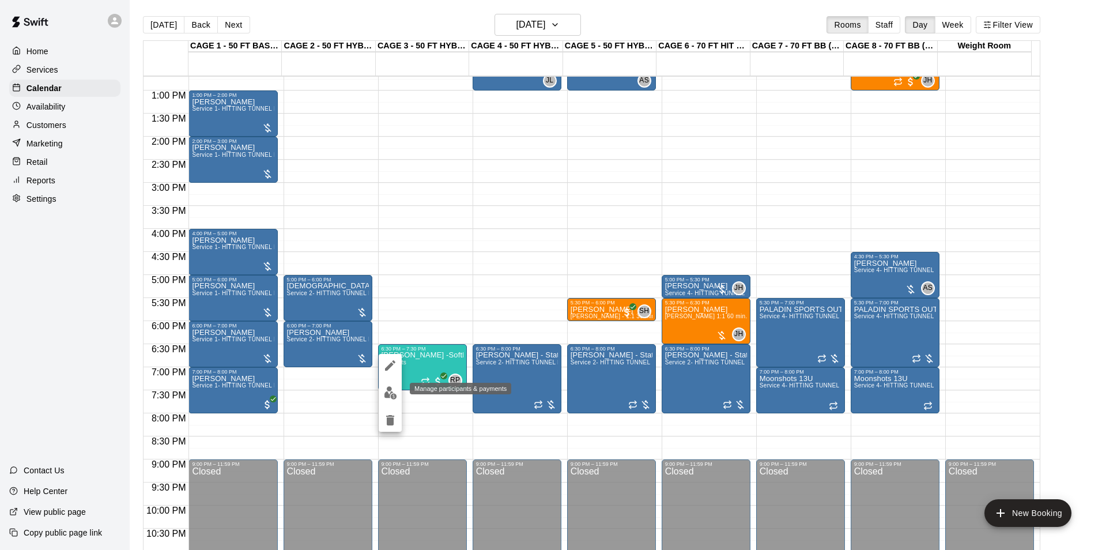
click at [388, 391] on img "edit" at bounding box center [390, 392] width 13 height 13
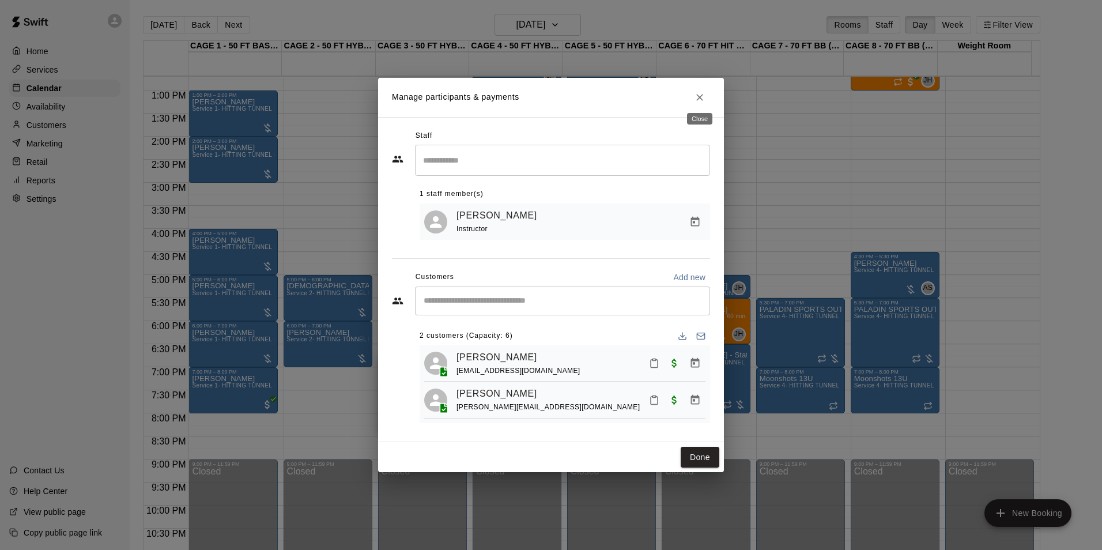
click at [703, 96] on icon "Close" at bounding box center [700, 98] width 12 height 12
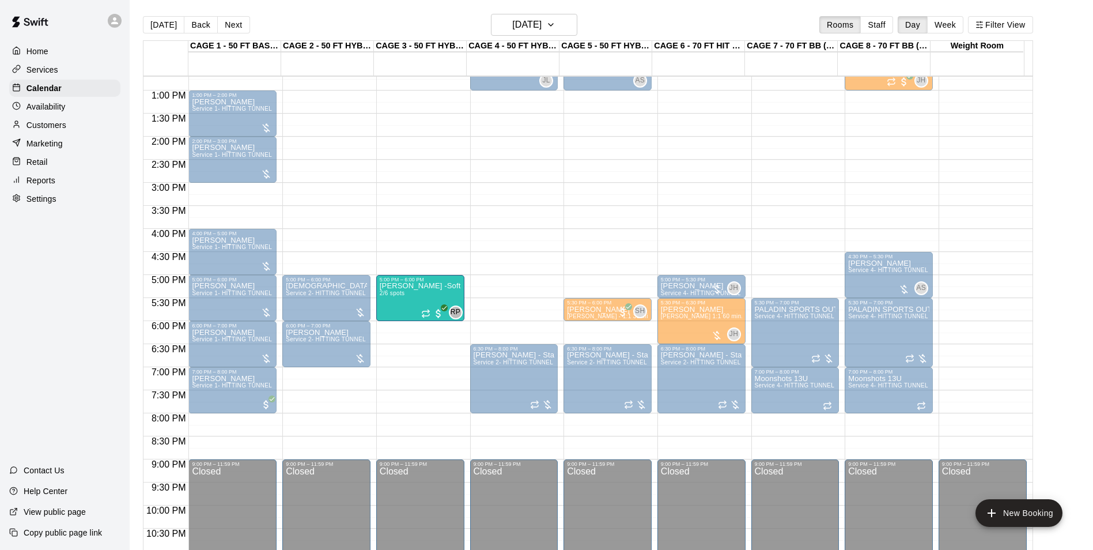
drag, startPoint x: 398, startPoint y: 373, endPoint x: 407, endPoint y: 310, distance: 63.5
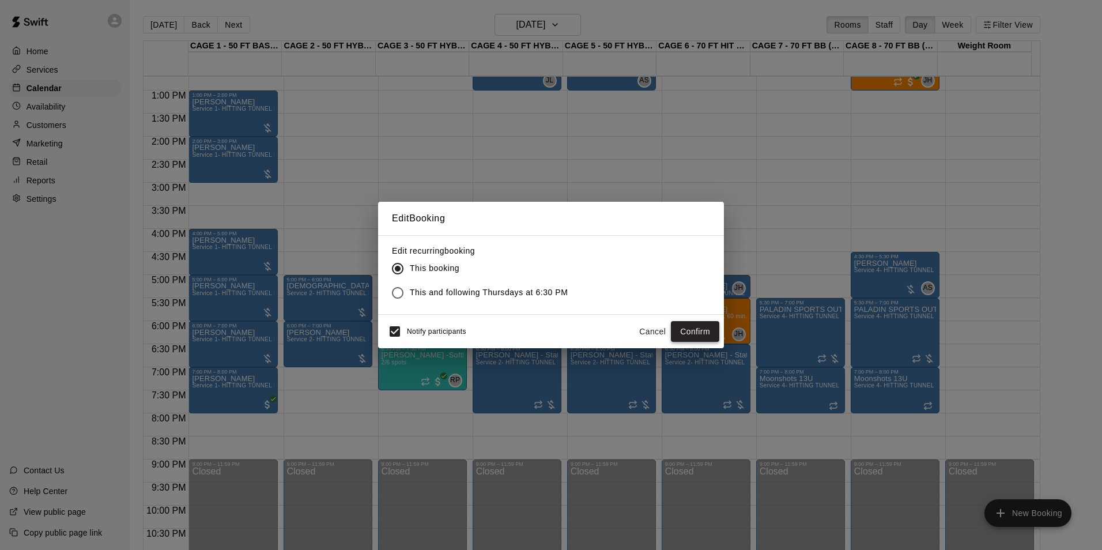
click at [698, 327] on button "Confirm" at bounding box center [695, 331] width 48 height 21
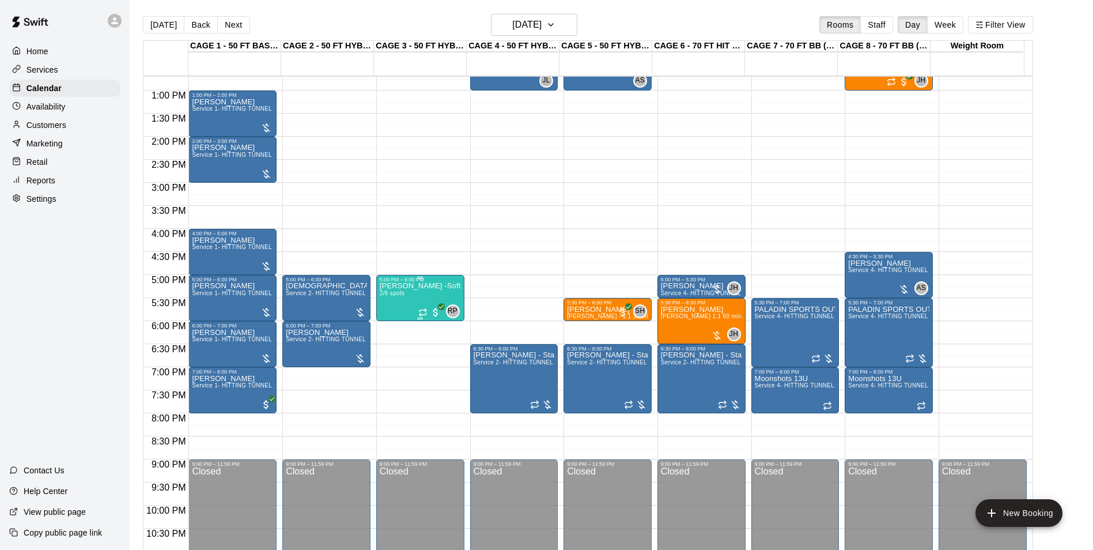
click at [399, 307] on div "[PERSON_NAME] -Softball pitching Group lesson 2/6 spots" at bounding box center [420, 557] width 81 height 550
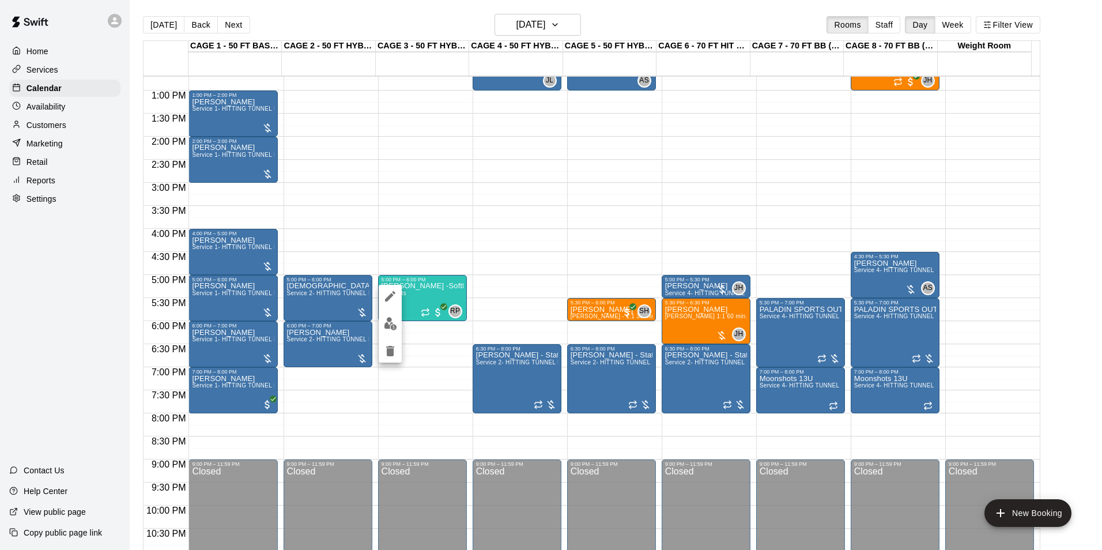
click at [482, 274] on div at bounding box center [551, 275] width 1102 height 550
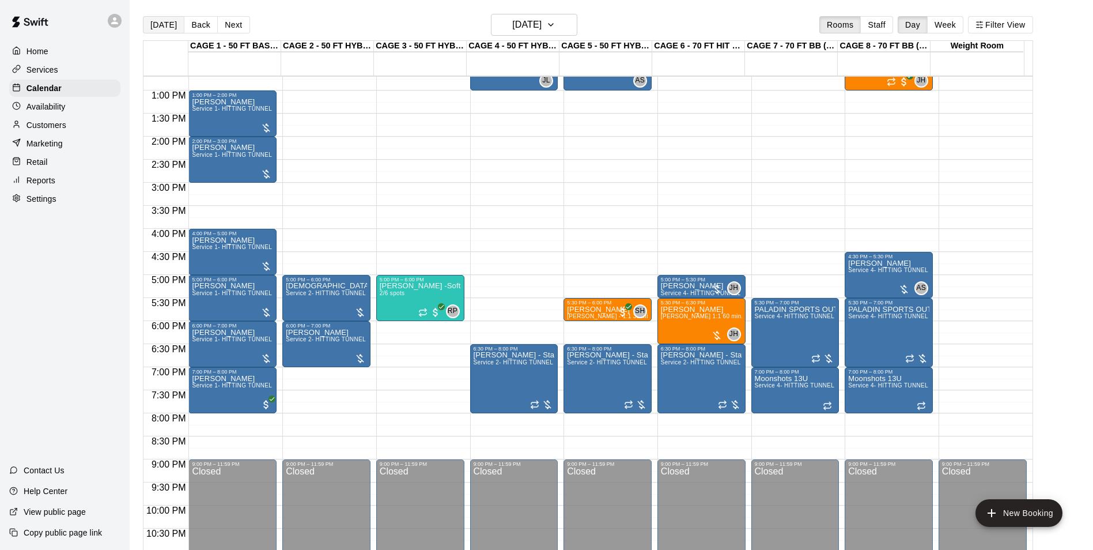
click at [158, 22] on button "[DATE]" at bounding box center [163, 24] width 41 height 17
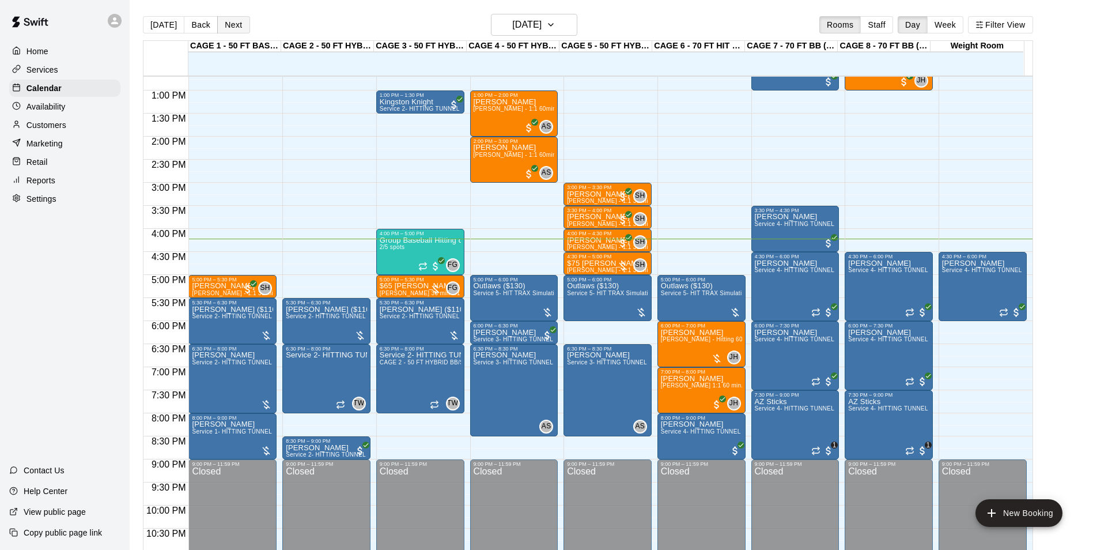
click at [225, 22] on button "Next" at bounding box center [233, 24] width 32 height 17
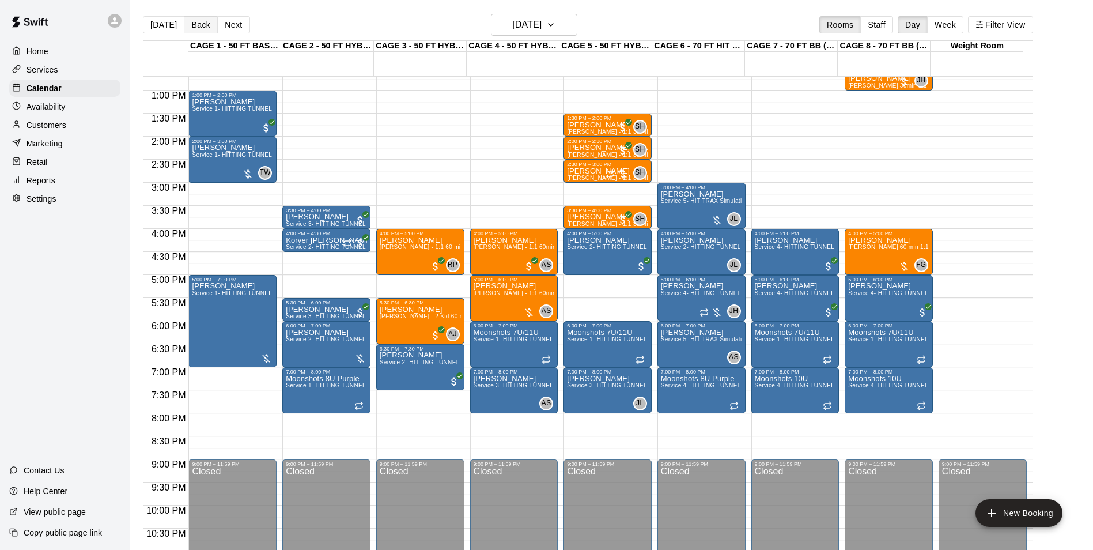
click at [197, 30] on button "Back" at bounding box center [201, 24] width 34 height 17
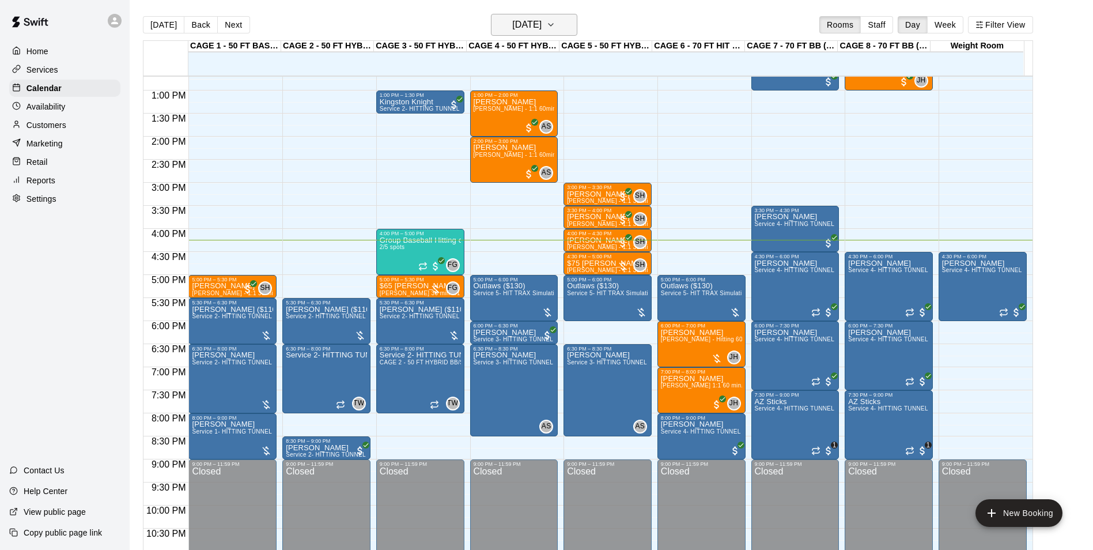
click at [539, 19] on h6 "[DATE]" at bounding box center [526, 25] width 29 height 16
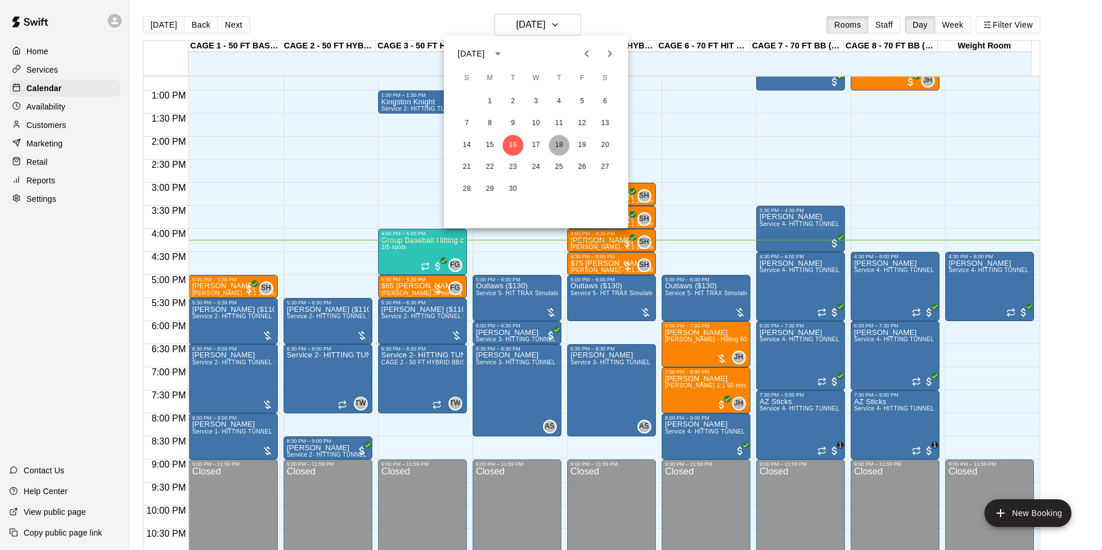
click at [557, 148] on button "18" at bounding box center [558, 145] width 21 height 21
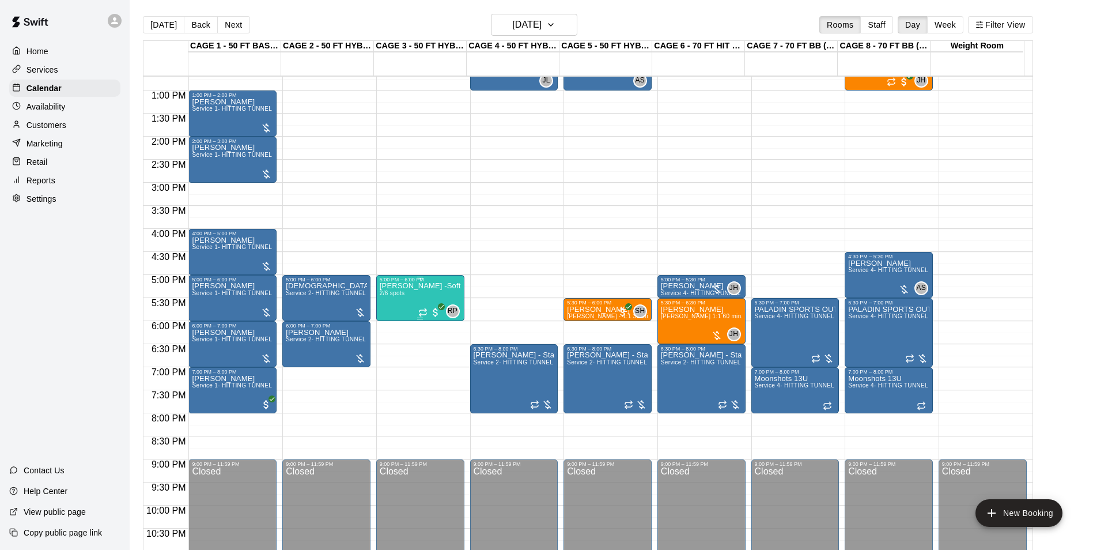
click at [391, 304] on div "[PERSON_NAME] -Softball pitching Group lesson 2/6 spots" at bounding box center [420, 557] width 81 height 550
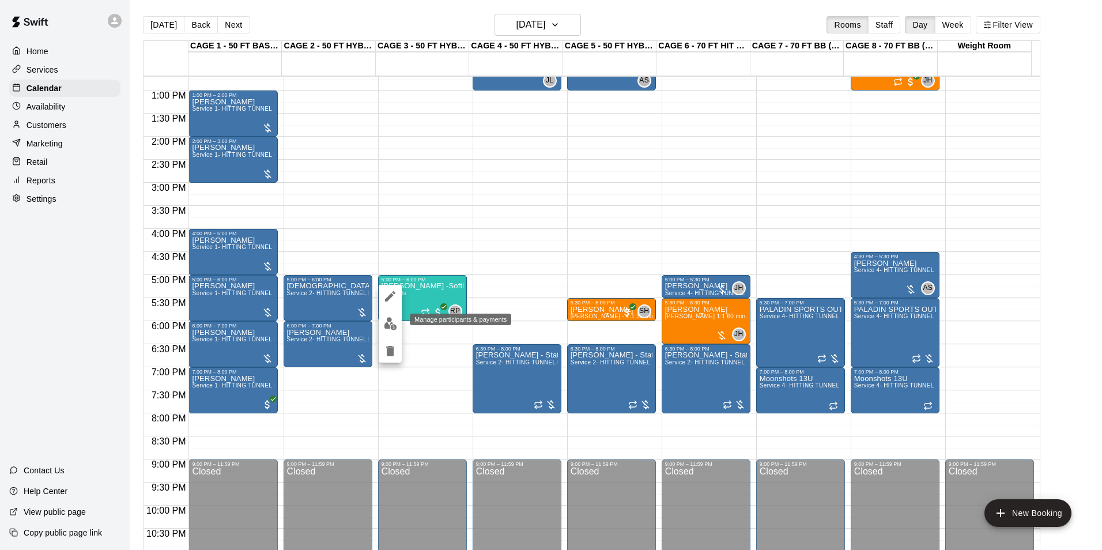
click at [392, 321] on img "edit" at bounding box center [390, 323] width 13 height 13
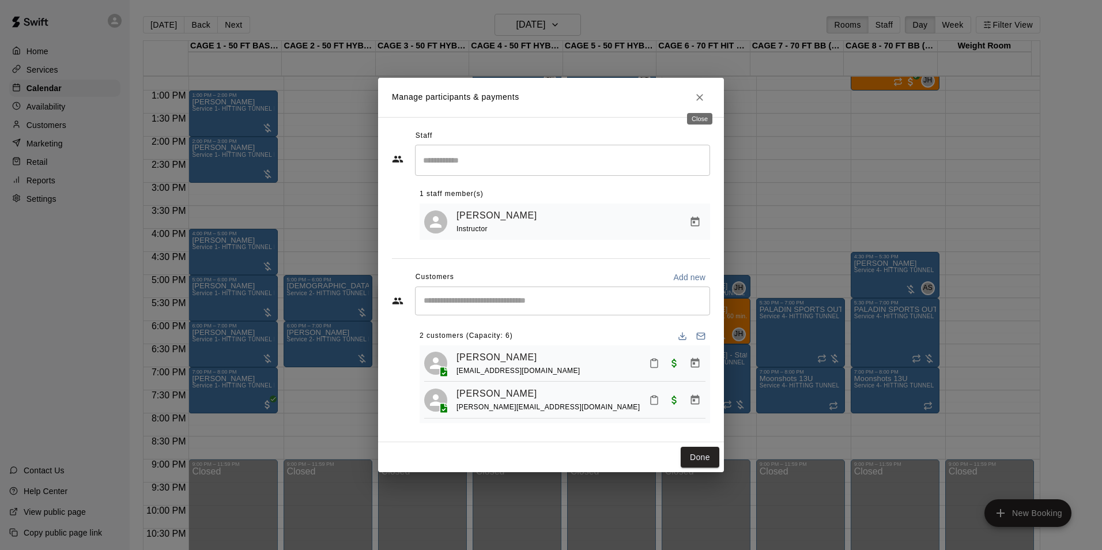
click at [701, 92] on icon "Close" at bounding box center [700, 98] width 12 height 12
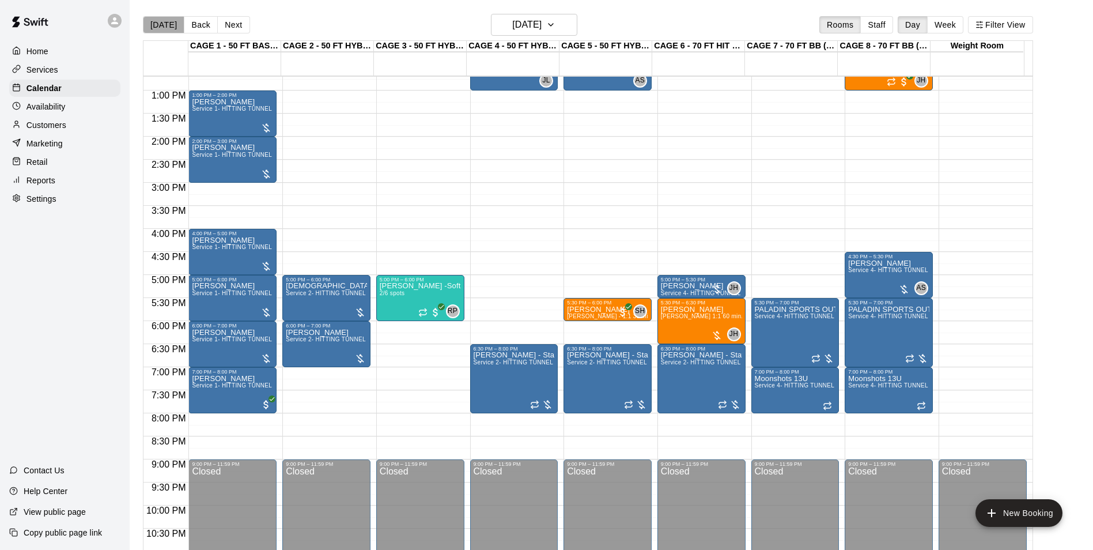
click at [164, 24] on button "[DATE]" at bounding box center [163, 24] width 41 height 17
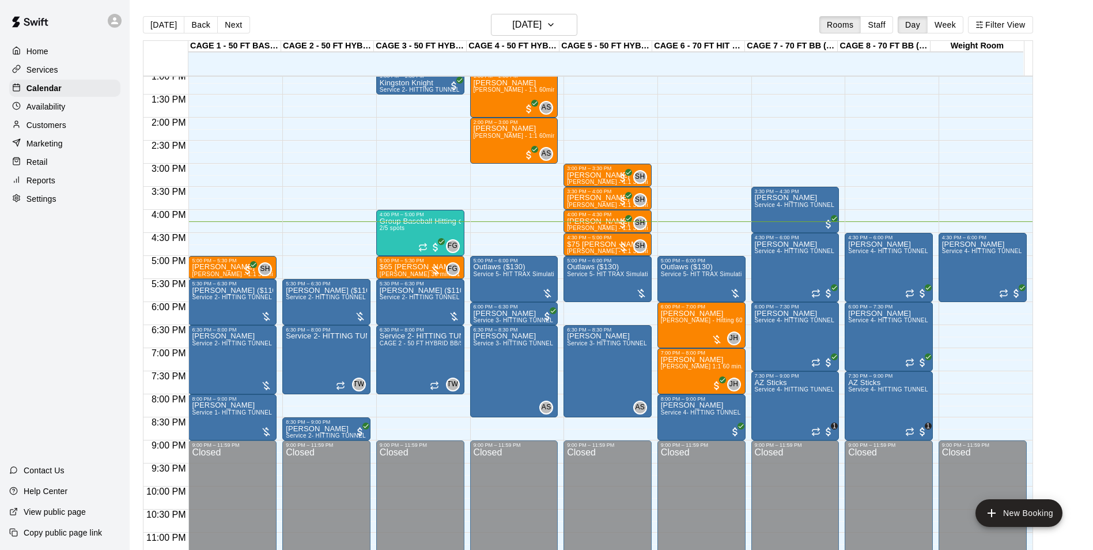
scroll to position [621, 0]
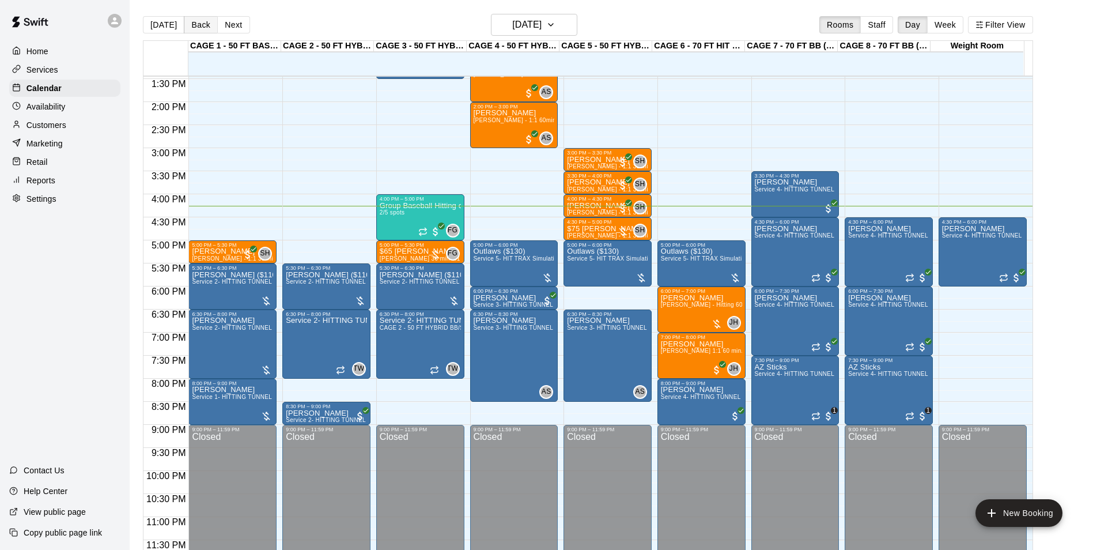
click at [209, 21] on button "Back" at bounding box center [201, 24] width 34 height 17
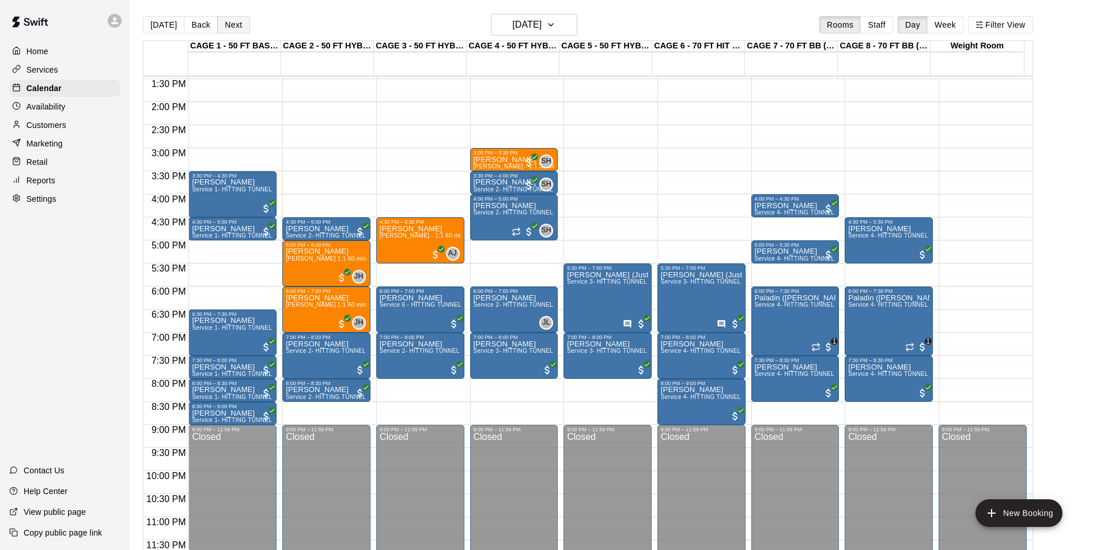
click at [221, 22] on button "Next" at bounding box center [233, 24] width 32 height 17
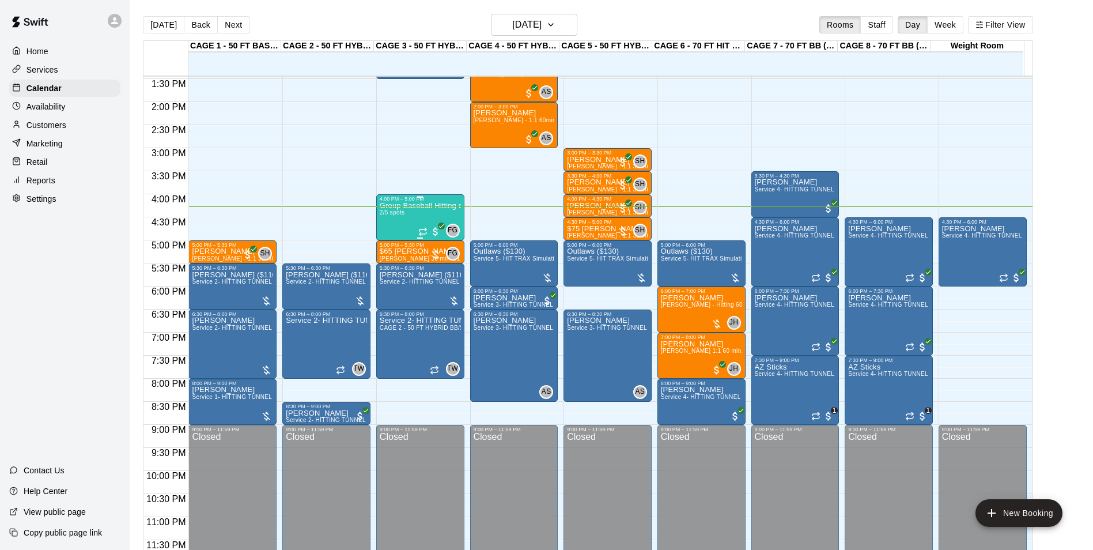
click at [396, 225] on div "Group Baseball Hitting class ( [DATE] ) 4:00-5:00 2/5 spots" at bounding box center [420, 477] width 81 height 550
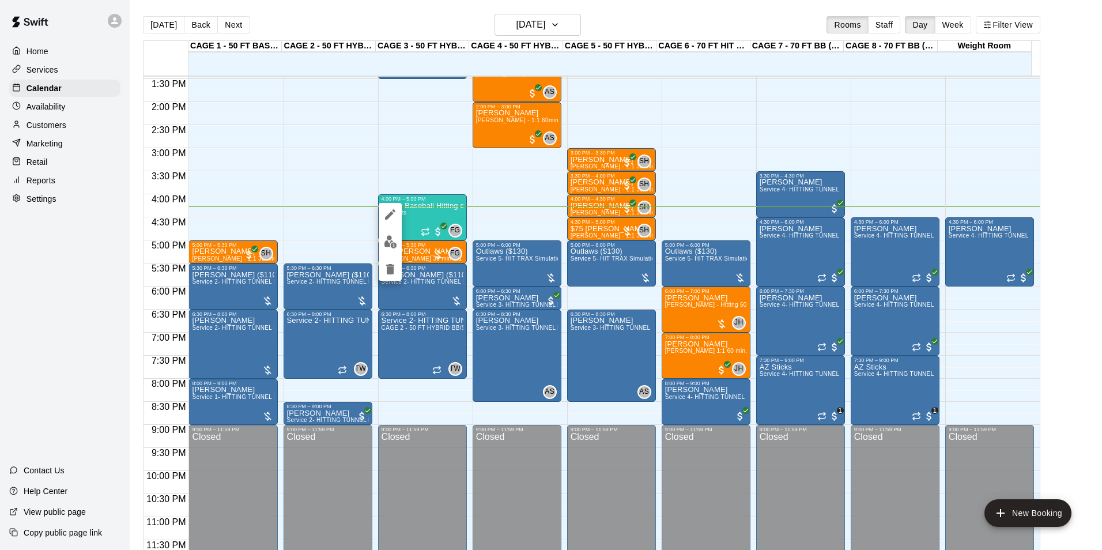
click at [529, 202] on div at bounding box center [551, 275] width 1102 height 550
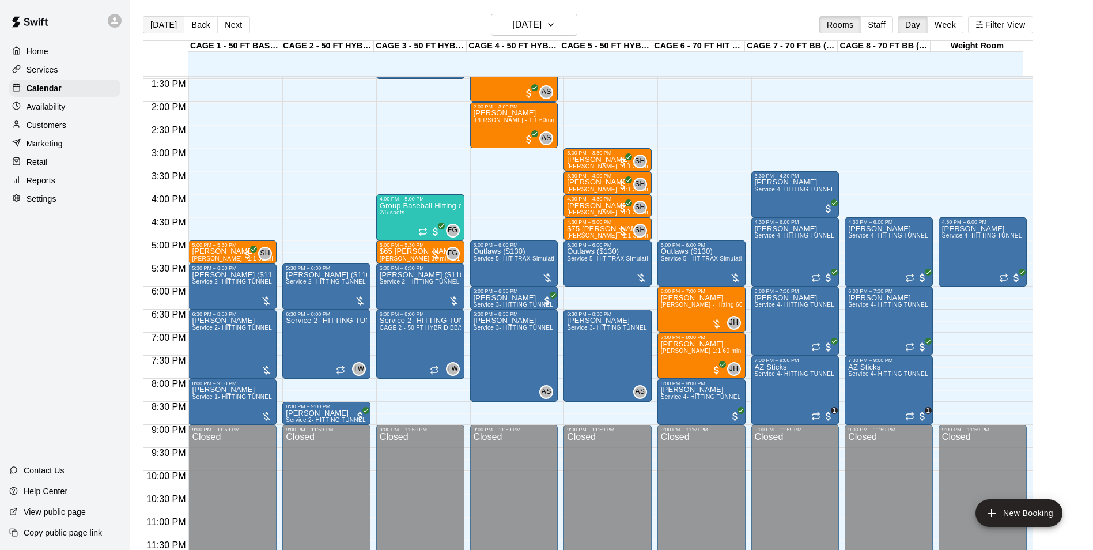
click at [150, 20] on button "[DATE]" at bounding box center [163, 24] width 41 height 17
click at [168, 31] on button "[DATE]" at bounding box center [163, 24] width 41 height 17
click at [229, 29] on button "Next" at bounding box center [233, 24] width 32 height 17
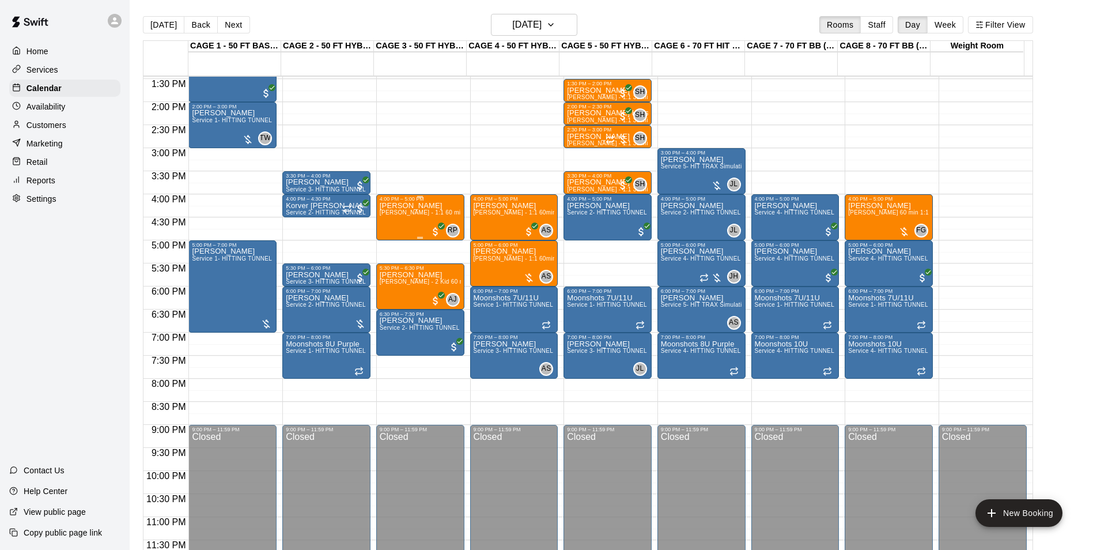
click at [394, 230] on div "[PERSON_NAME] [PERSON_NAME] - 1:1 60 min Softball Pitching / Hitting instruction" at bounding box center [420, 477] width 81 height 550
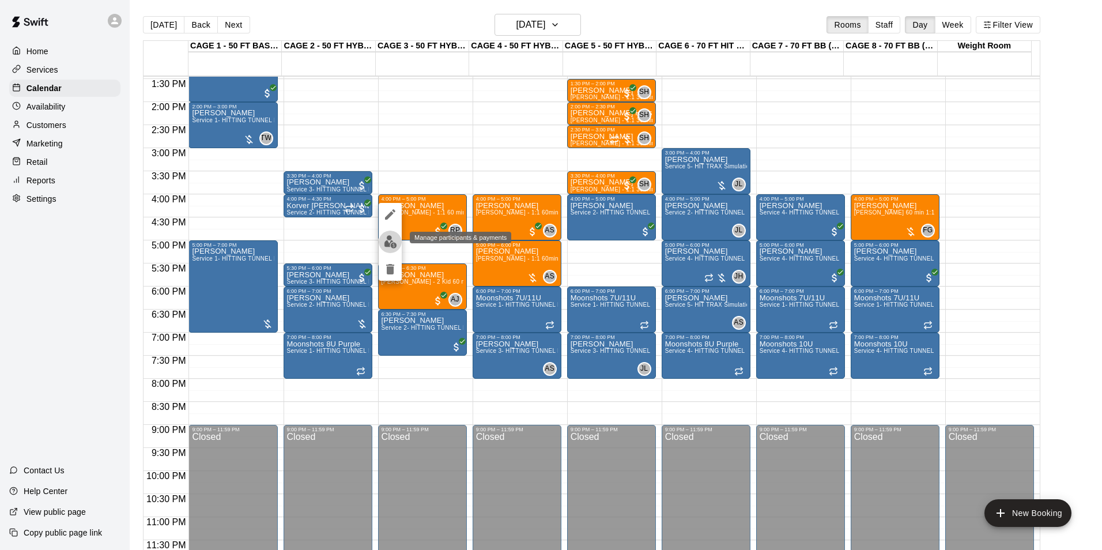
click at [385, 248] on img "edit" at bounding box center [390, 241] width 13 height 13
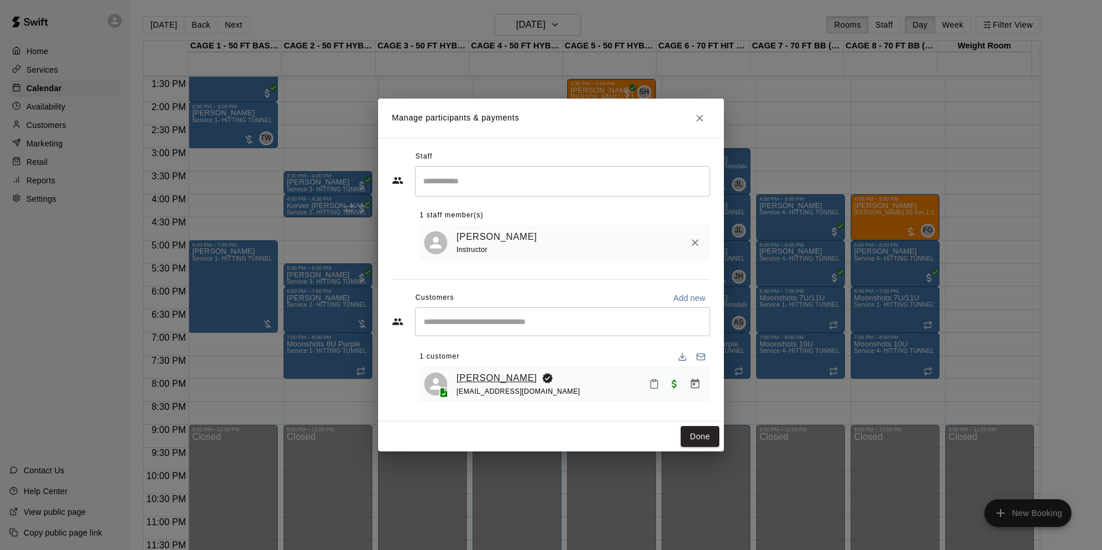
click at [496, 383] on link "[PERSON_NAME]" at bounding box center [496, 377] width 81 height 15
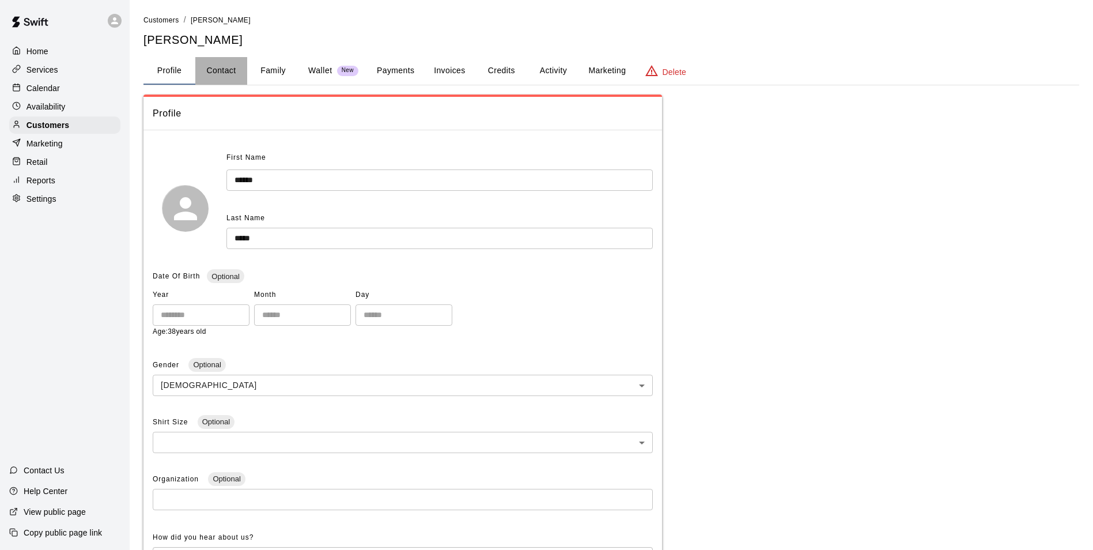
click at [216, 70] on button "Contact" at bounding box center [221, 71] width 52 height 28
select select "**"
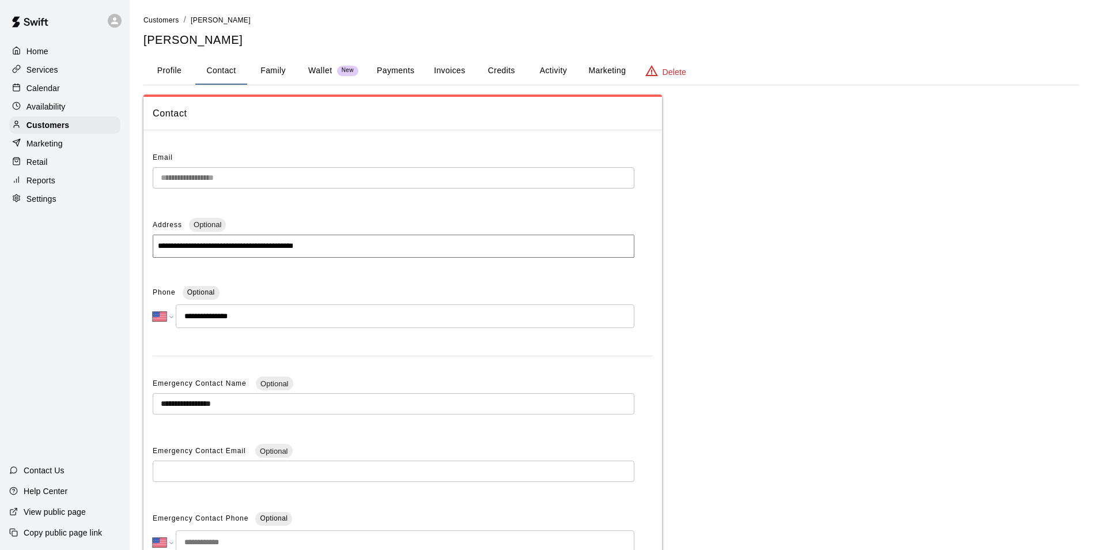
click at [260, 72] on button "Family" at bounding box center [273, 71] width 52 height 28
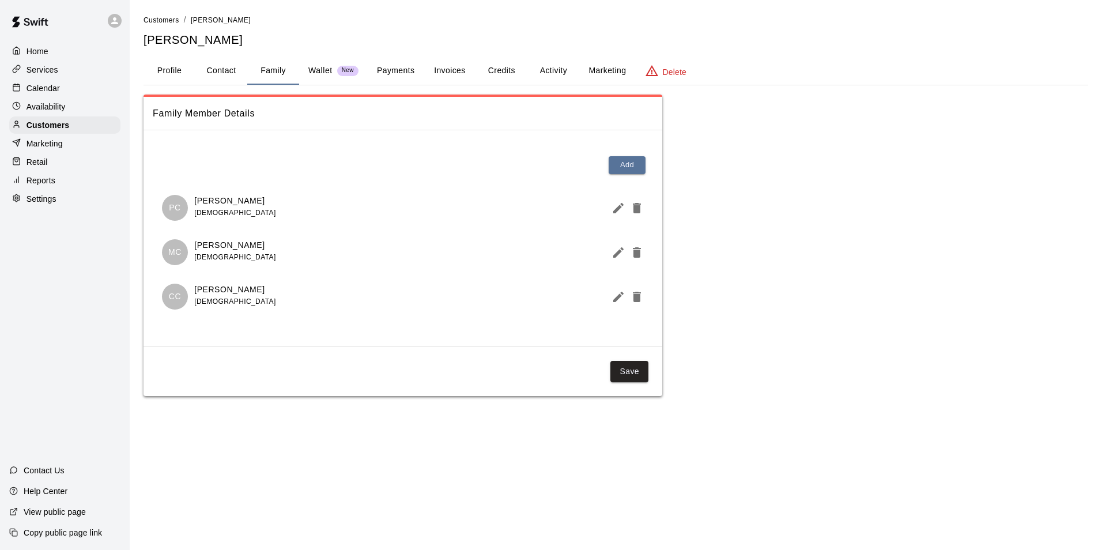
click at [172, 74] on button "Profile" at bounding box center [169, 71] width 52 height 28
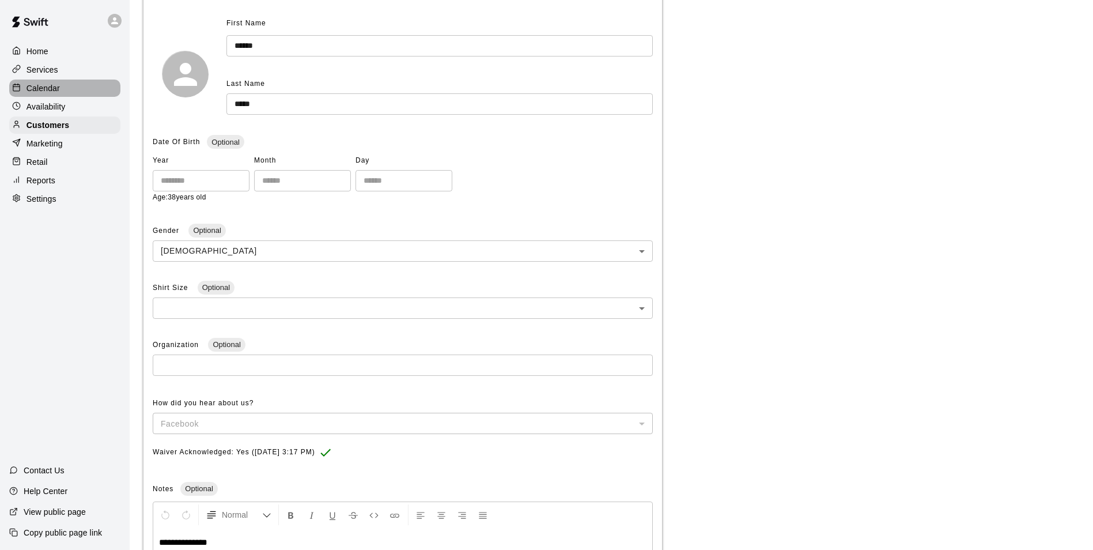
click at [60, 89] on div "Calendar" at bounding box center [64, 88] width 111 height 17
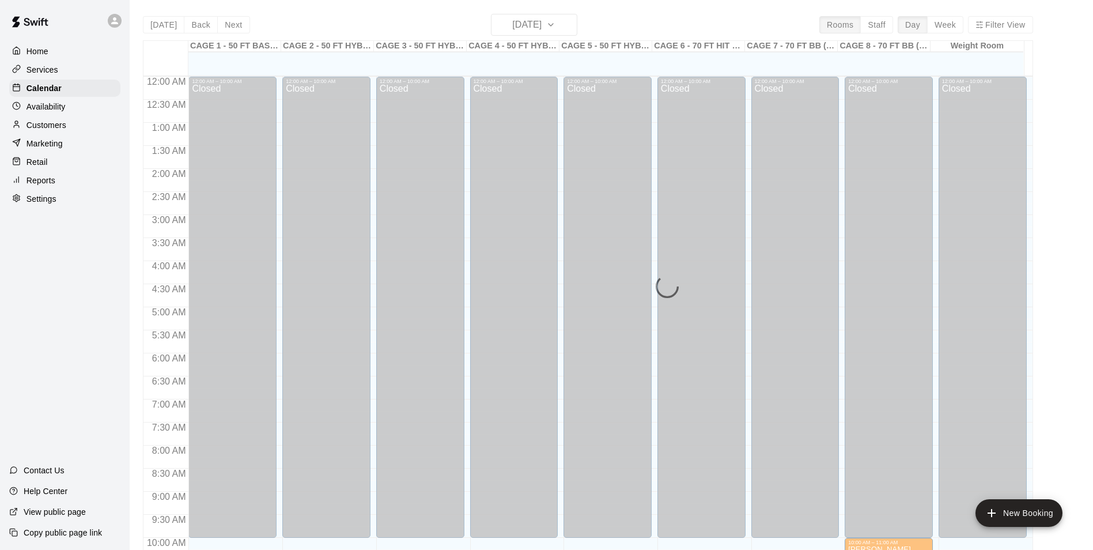
scroll to position [585, 0]
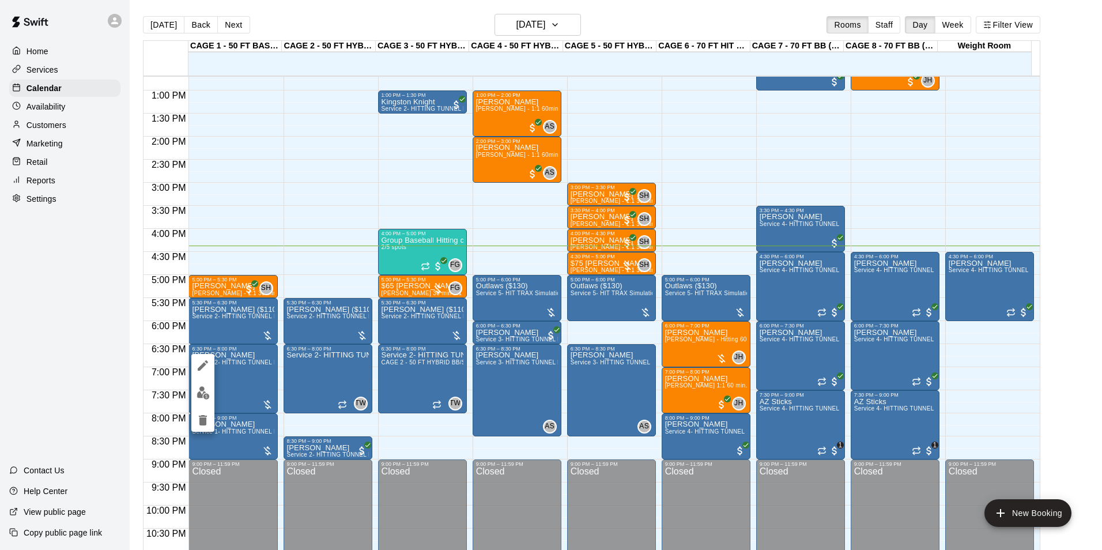
click at [318, 427] on div at bounding box center [551, 275] width 1102 height 550
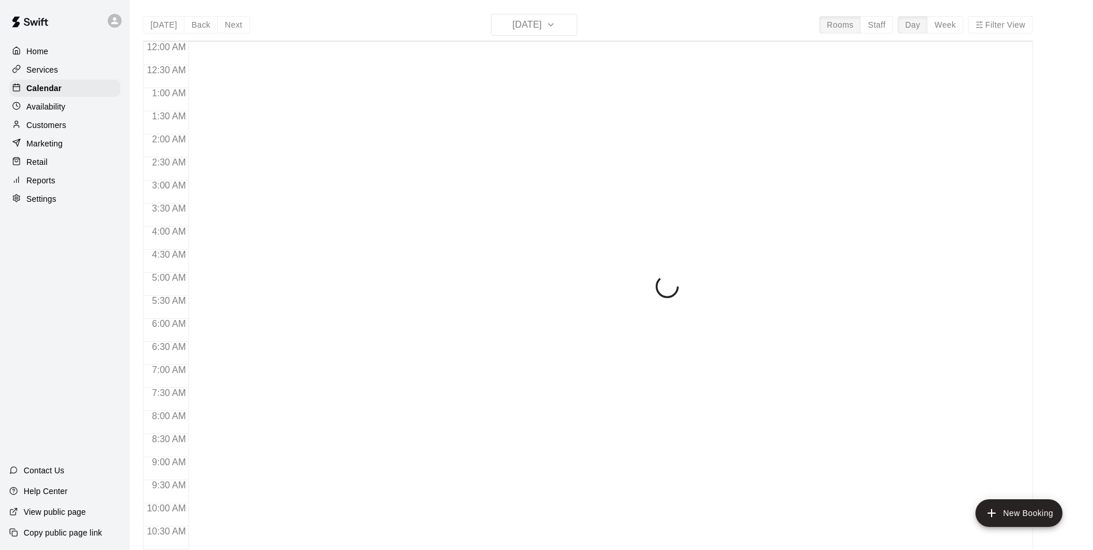
scroll to position [585, 0]
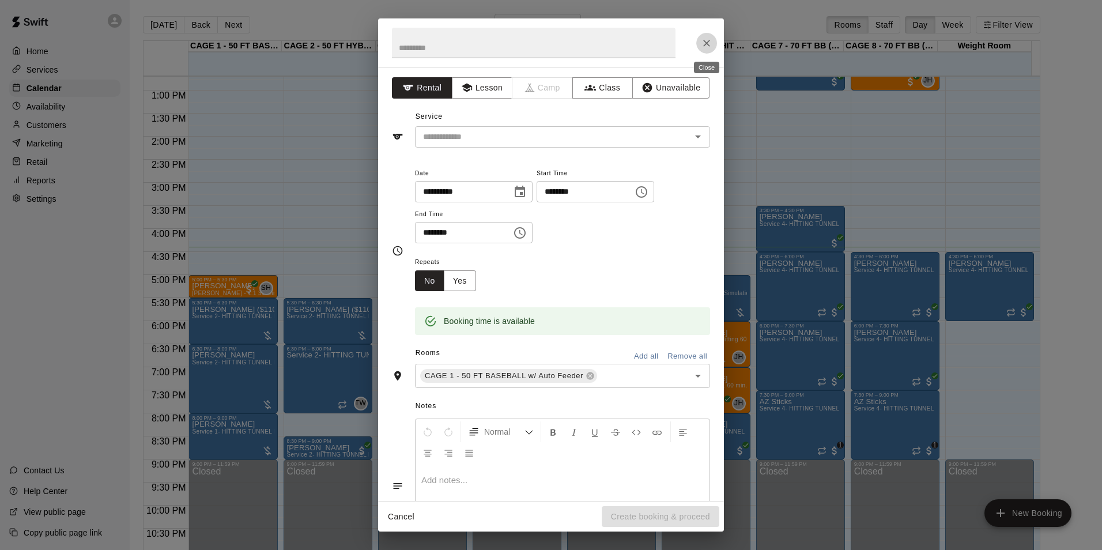
click at [703, 44] on icon "Close" at bounding box center [707, 43] width 12 height 12
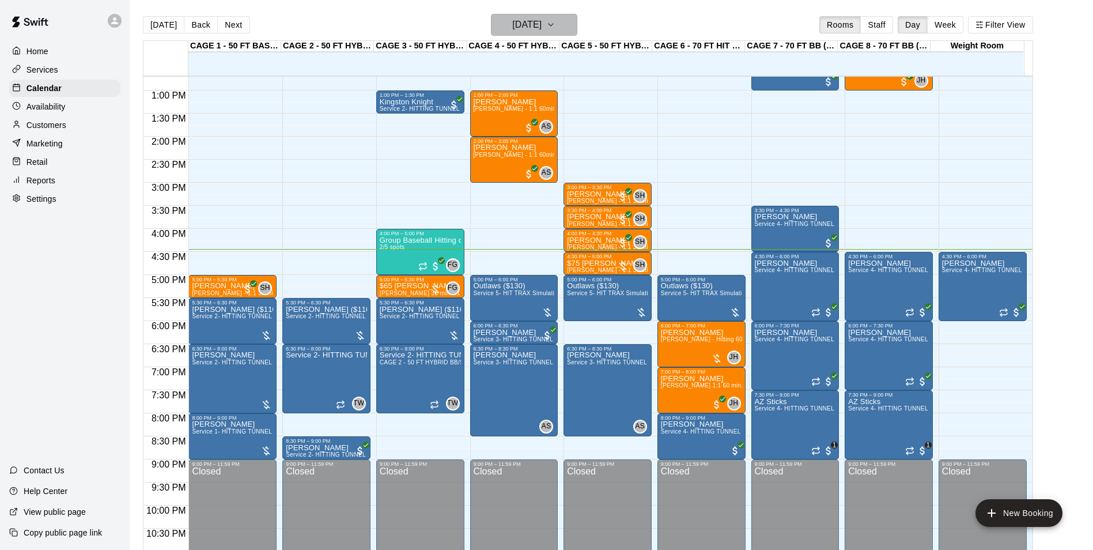
click at [526, 30] on h6 "[DATE]" at bounding box center [526, 25] width 29 height 16
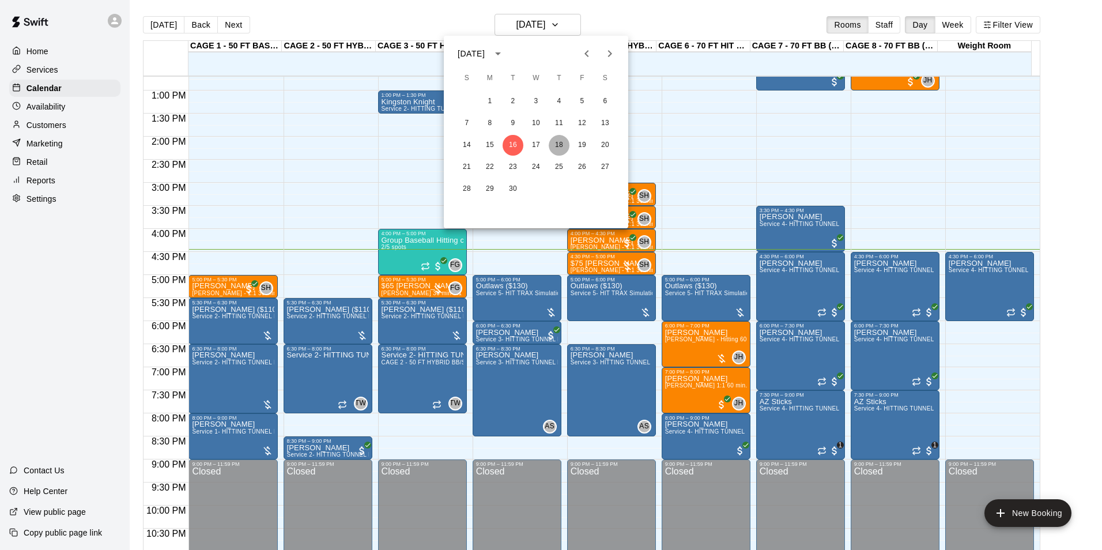
click at [561, 142] on button "18" at bounding box center [558, 145] width 21 height 21
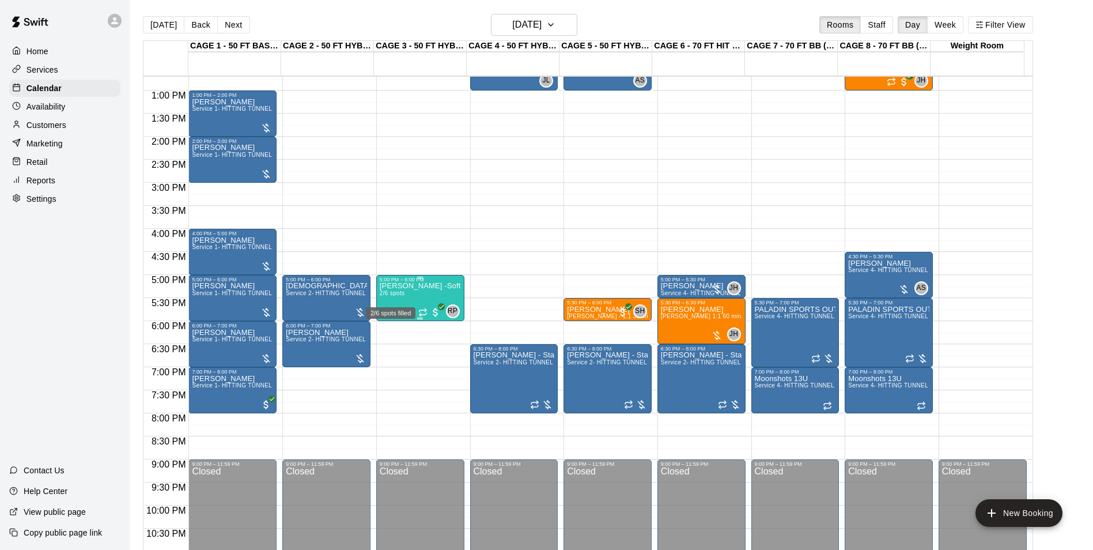
click at [389, 296] on span "2/6 spots" at bounding box center [392, 293] width 25 height 6
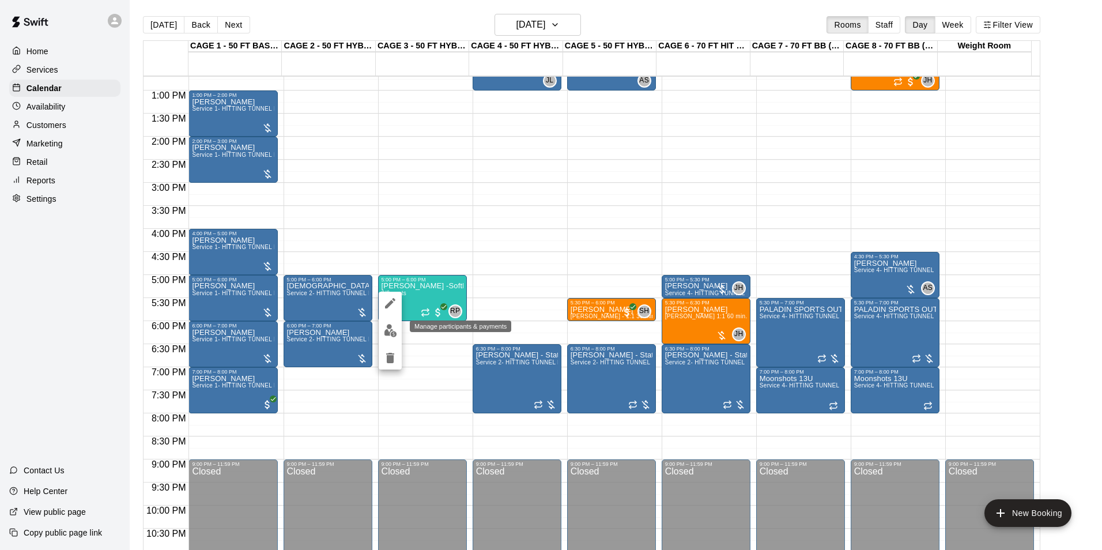
click at [390, 334] on img "edit" at bounding box center [390, 330] width 13 height 13
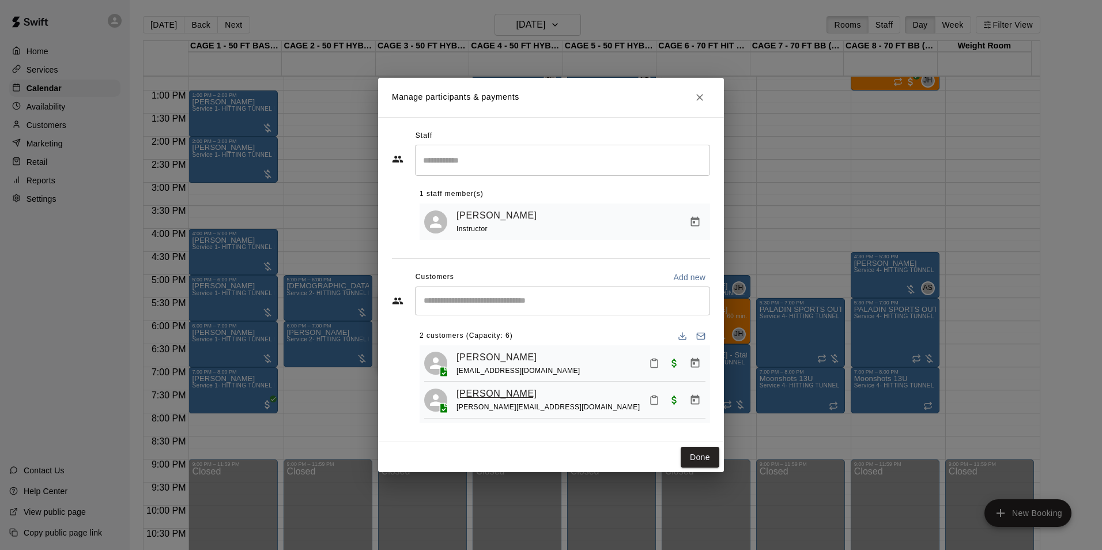
click at [486, 397] on link "[PERSON_NAME]" at bounding box center [496, 393] width 81 height 15
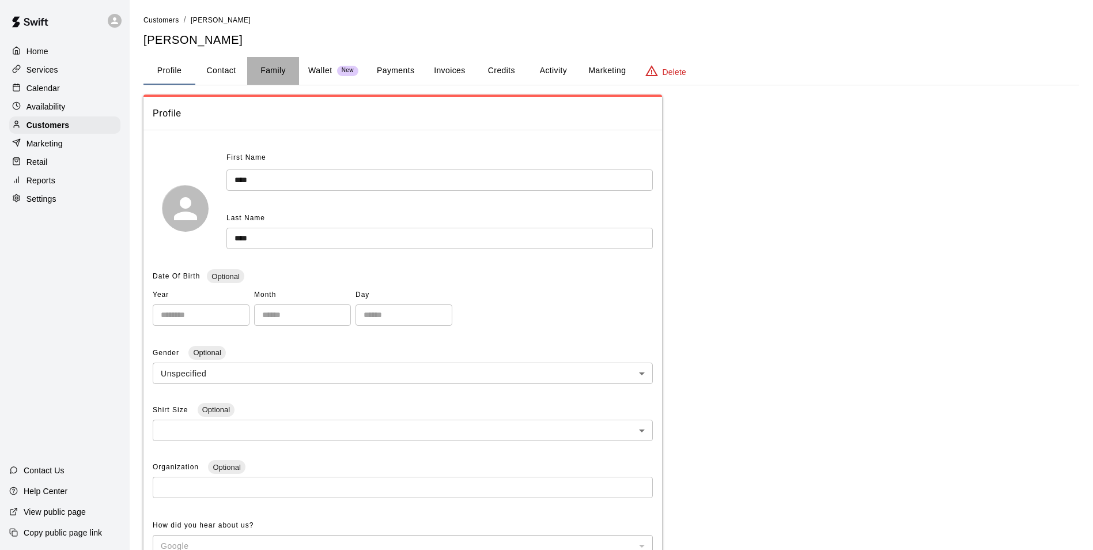
click at [277, 76] on button "Family" at bounding box center [273, 71] width 52 height 28
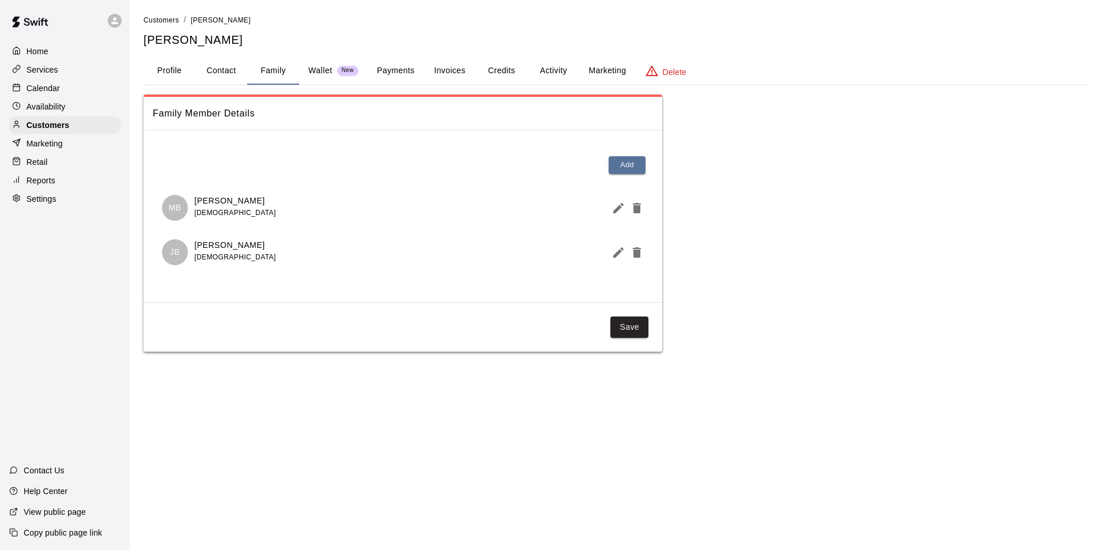
click at [51, 52] on div "Home" at bounding box center [64, 51] width 111 height 17
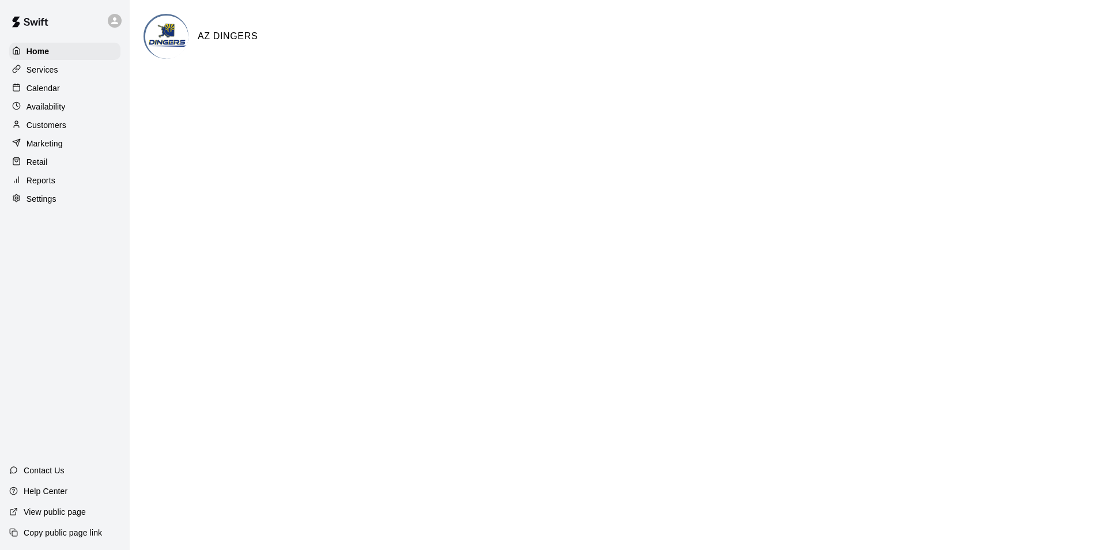
click at [46, 99] on div "Home Services Calendar Availability Customers Marketing Retail Reports Settings" at bounding box center [65, 124] width 130 height 167
click at [46, 88] on p "Calendar" at bounding box center [43, 88] width 33 height 12
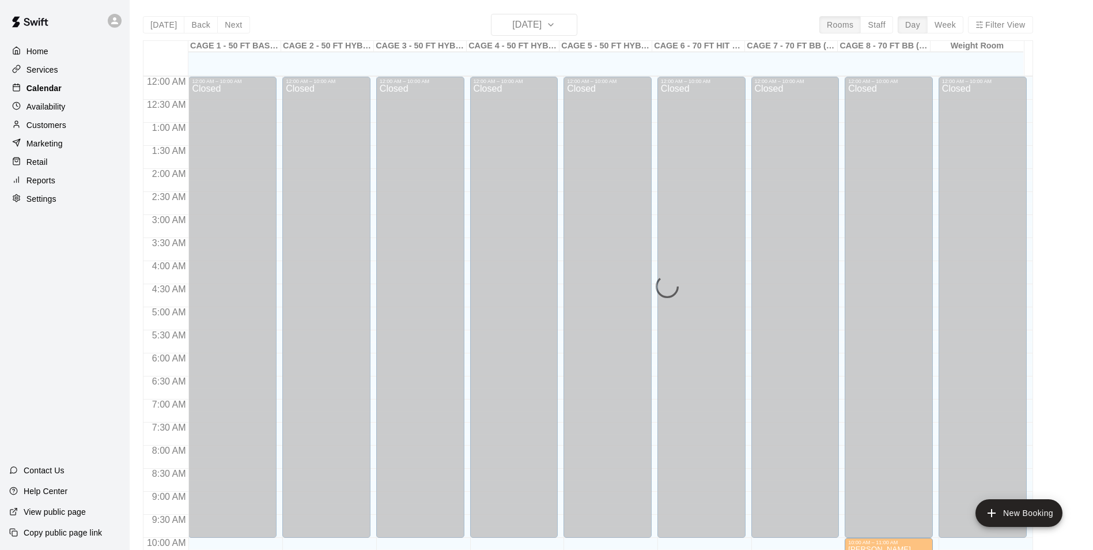
scroll to position [585, 0]
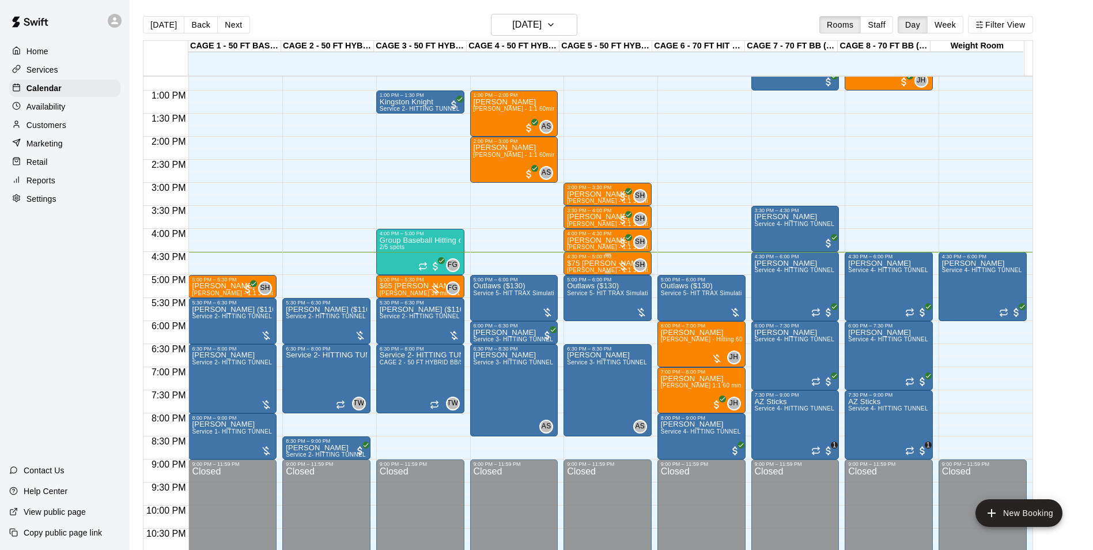
click at [598, 268] on span "[PERSON_NAME] - 1:1 30 min Baseball Hitting instruction" at bounding box center [647, 270] width 160 height 6
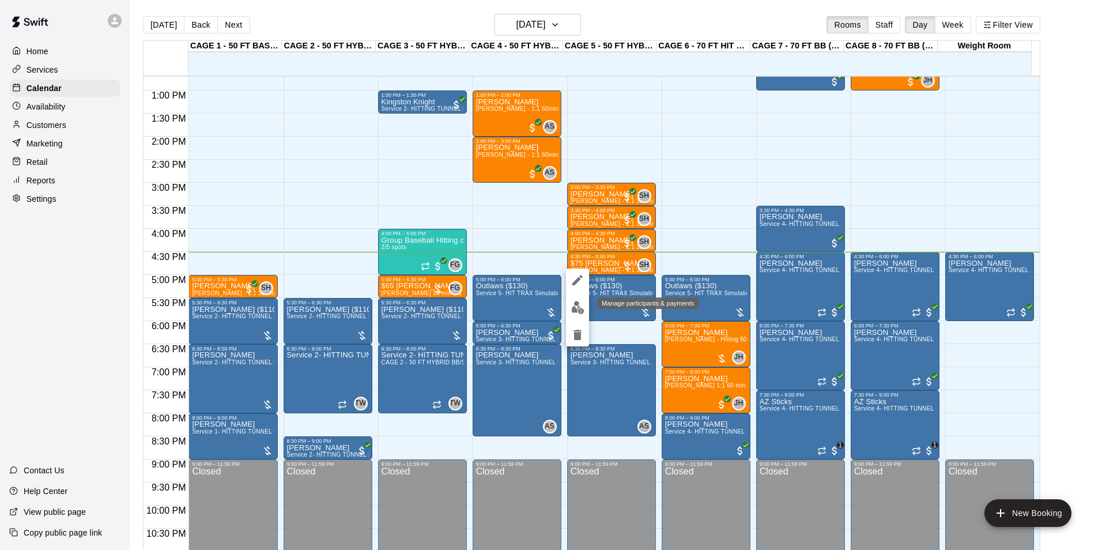
click at [581, 298] on button "edit" at bounding box center [577, 307] width 23 height 22
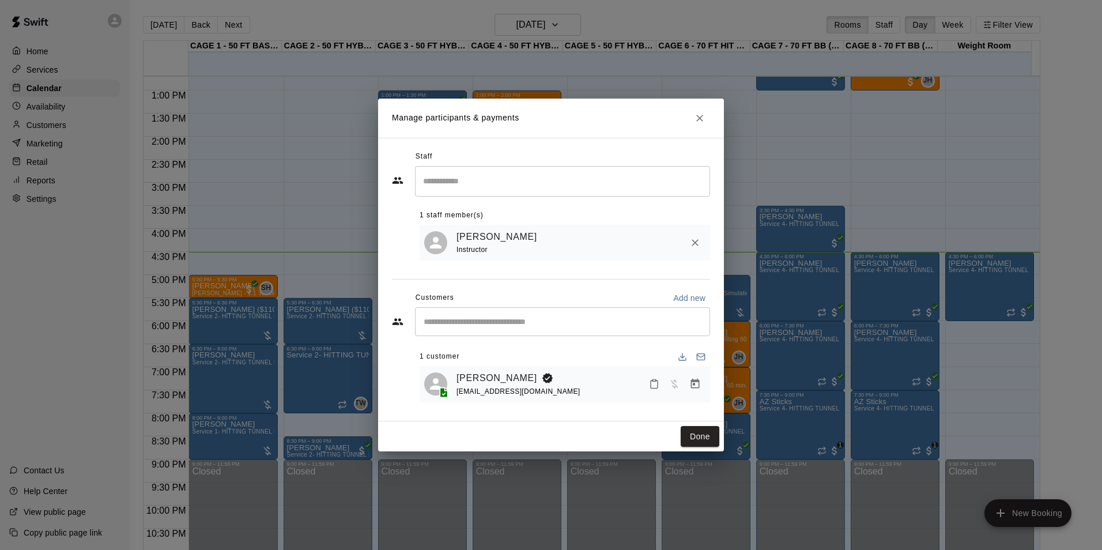
drag, startPoint x: 702, startPoint y: 146, endPoint x: 702, endPoint y: 134, distance: 12.1
click at [702, 147] on div "Staff" at bounding box center [551, 156] width 318 height 18
click at [698, 108] on button "Close" at bounding box center [699, 118] width 21 height 21
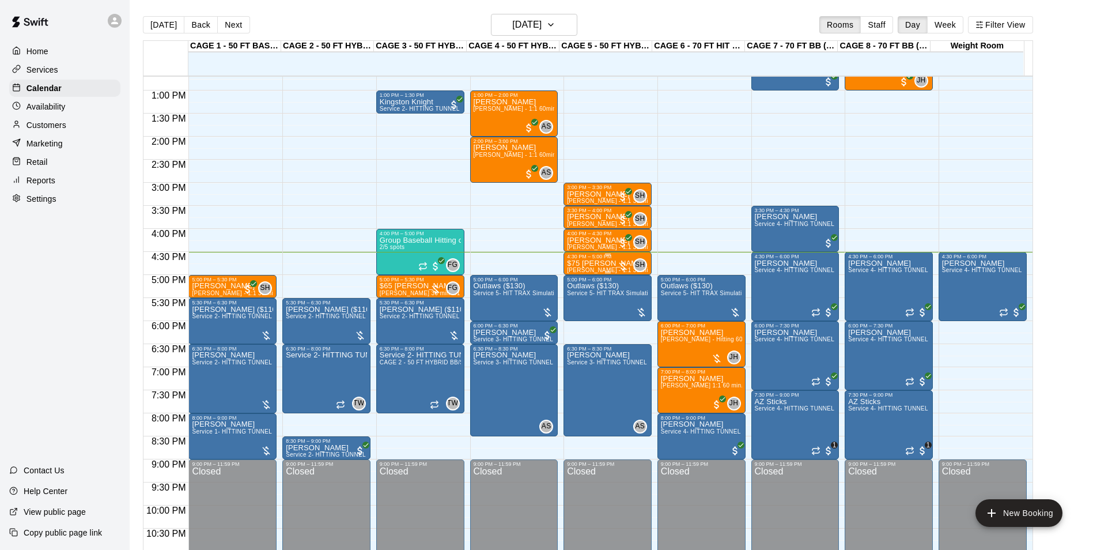
click at [591, 263] on p "$75 [PERSON_NAME]" at bounding box center [607, 263] width 81 height 0
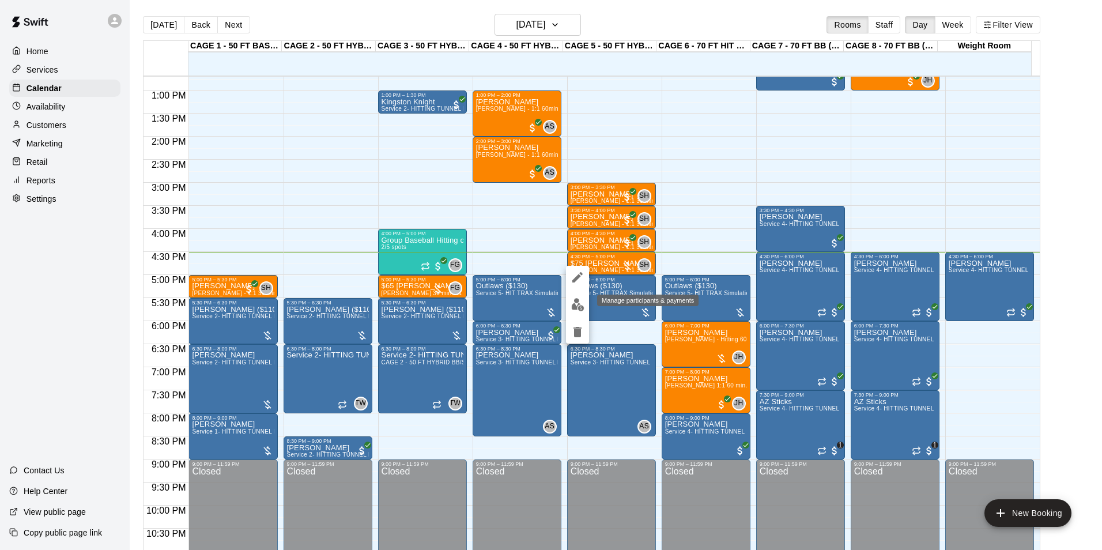
click at [574, 307] on img "edit" at bounding box center [577, 304] width 13 height 13
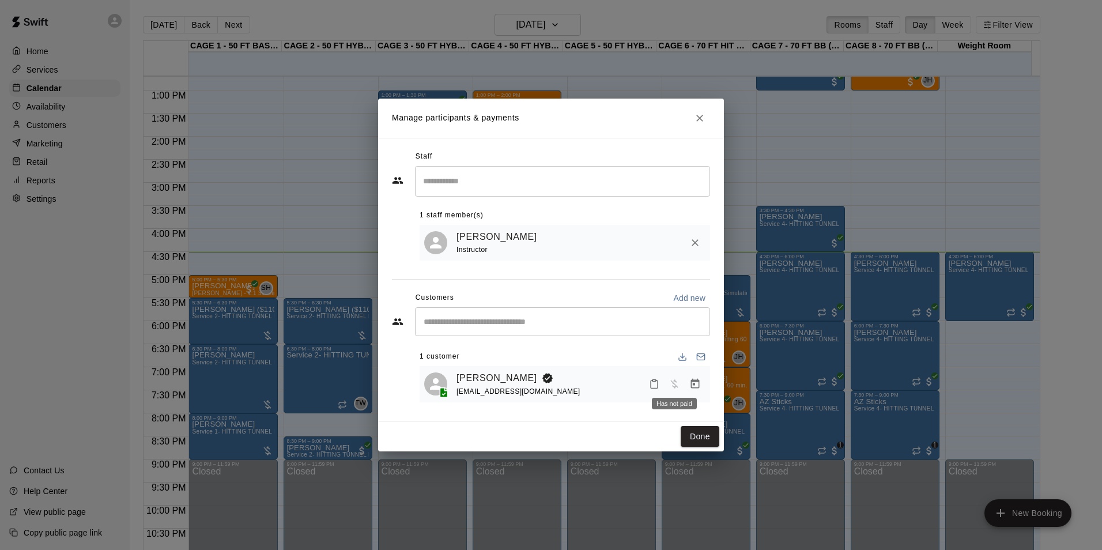
click at [696, 386] on icon "Manage bookings & payment" at bounding box center [695, 384] width 12 height 12
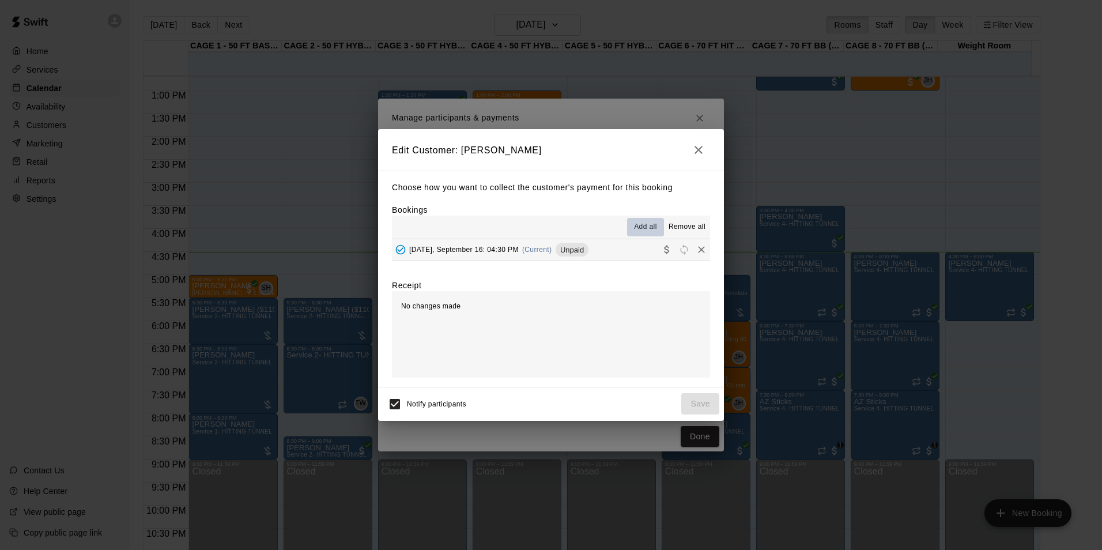
click at [646, 226] on span "Add all" at bounding box center [645, 227] width 23 height 12
click at [566, 248] on span "Unpaid" at bounding box center [571, 249] width 33 height 9
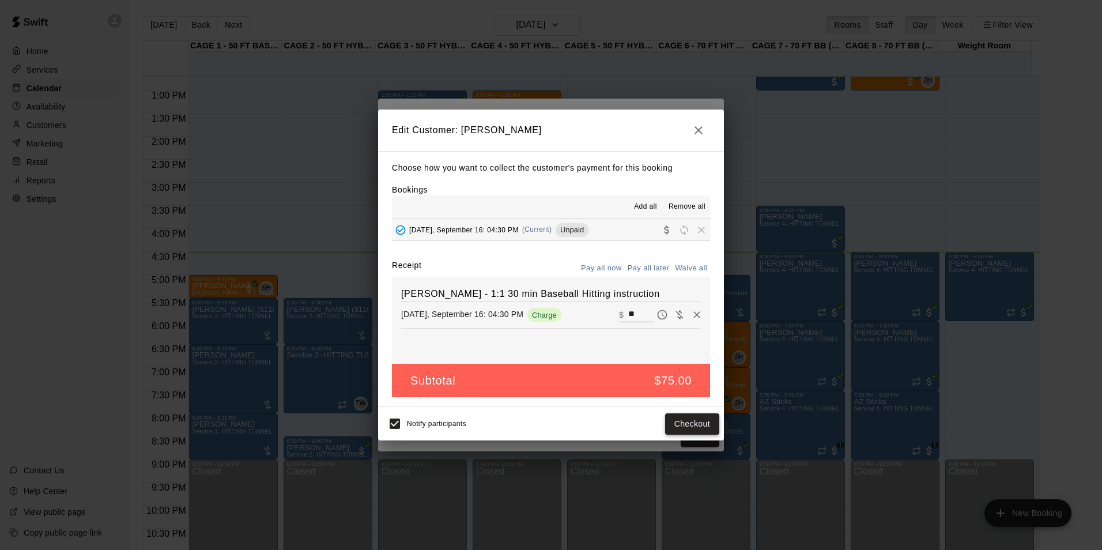
click at [691, 424] on button "Checkout" at bounding box center [692, 423] width 54 height 21
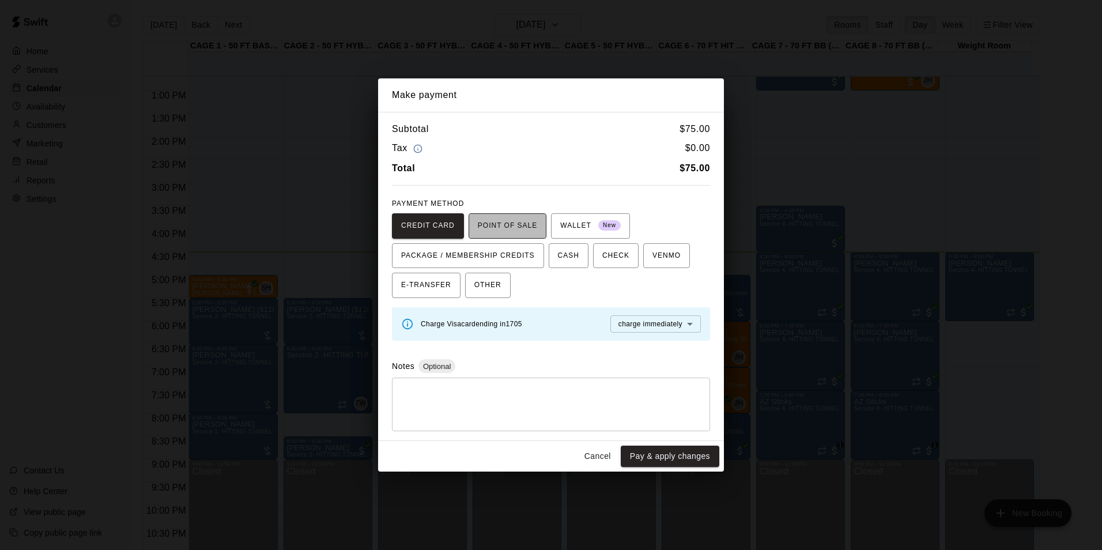
click at [516, 226] on span "POINT OF SALE" at bounding box center [507, 226] width 59 height 18
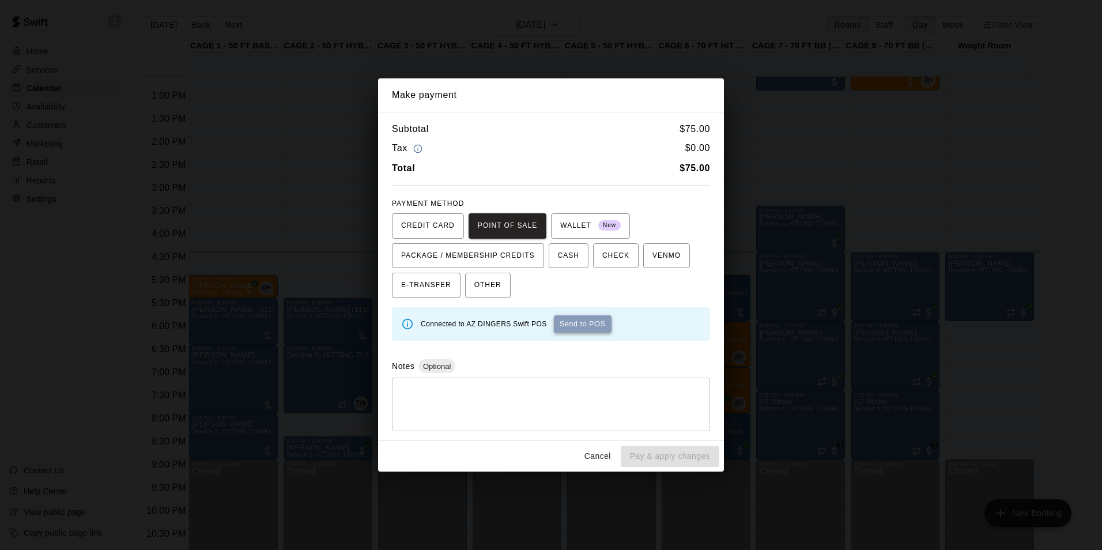
click at [587, 327] on button "Send to POS" at bounding box center [583, 323] width 58 height 17
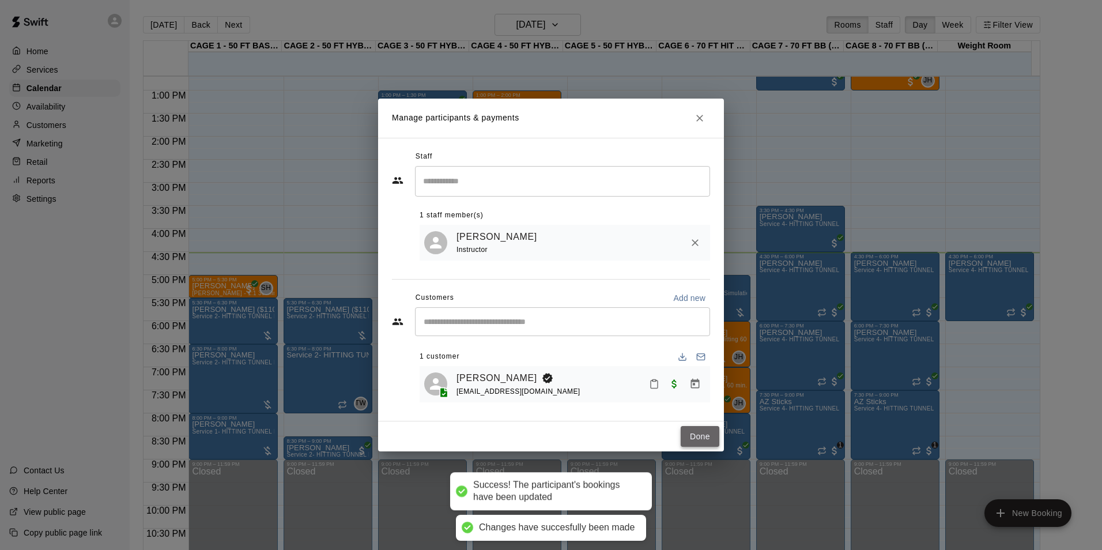
click at [690, 442] on button "Done" at bounding box center [699, 436] width 39 height 21
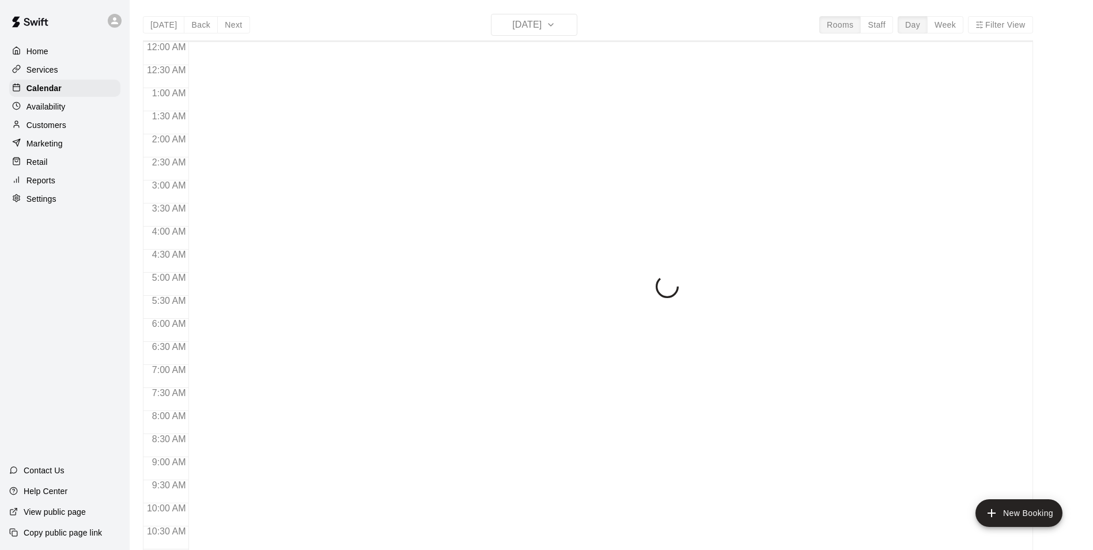
scroll to position [585, 0]
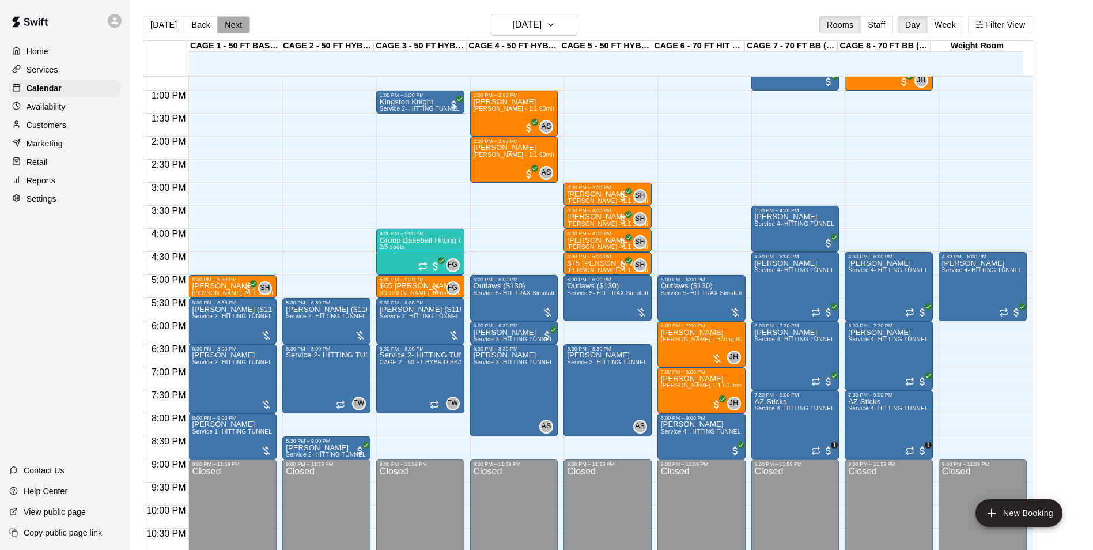
click at [230, 22] on button "Next" at bounding box center [233, 24] width 32 height 17
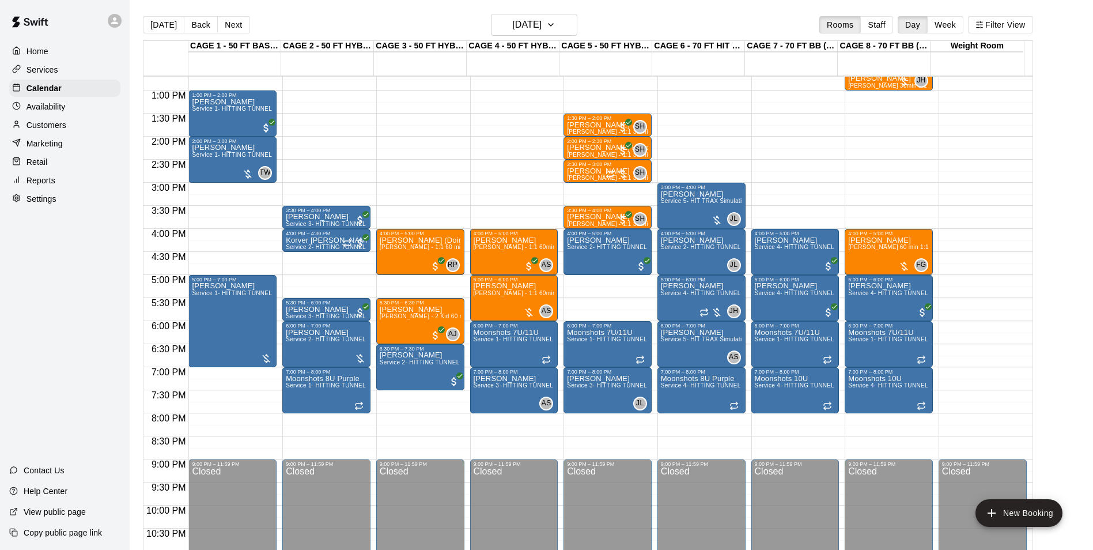
click at [230, 24] on button "Next" at bounding box center [233, 24] width 32 height 17
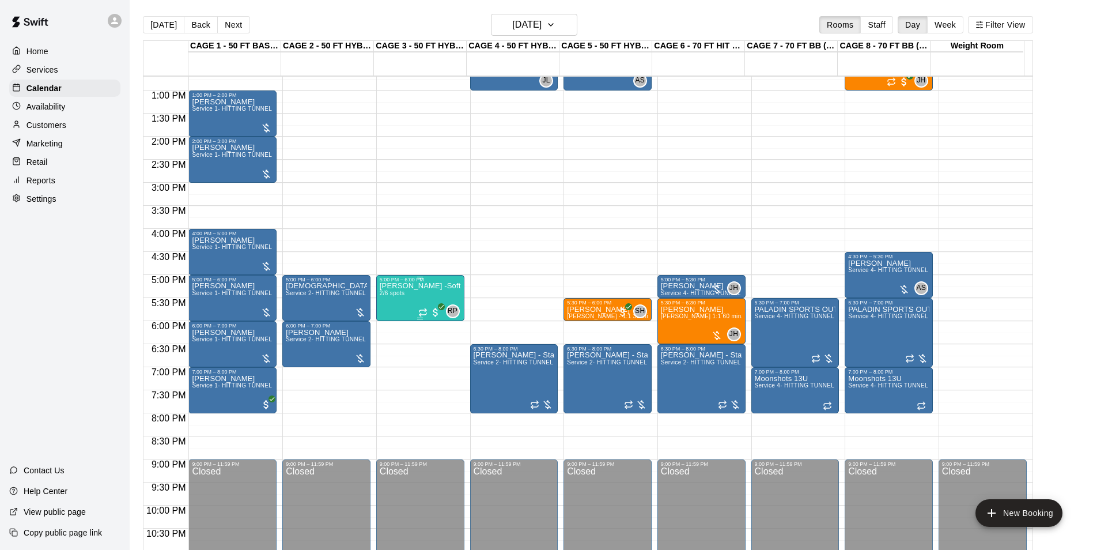
click at [405, 308] on div "[PERSON_NAME] -Softball pitching Group lesson 2/6 spots" at bounding box center [420, 557] width 81 height 550
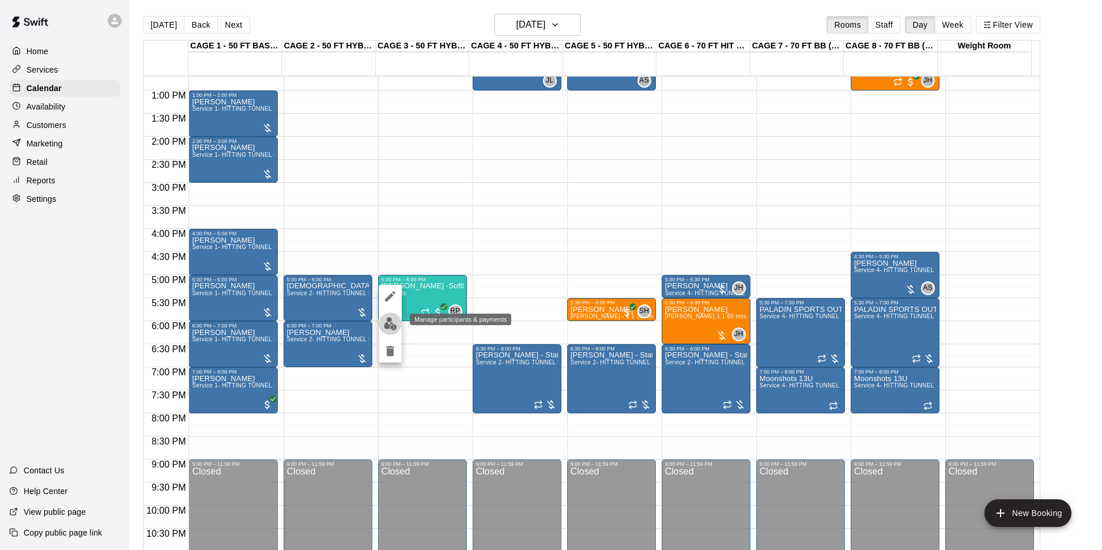
click at [391, 328] on img "edit" at bounding box center [390, 323] width 13 height 13
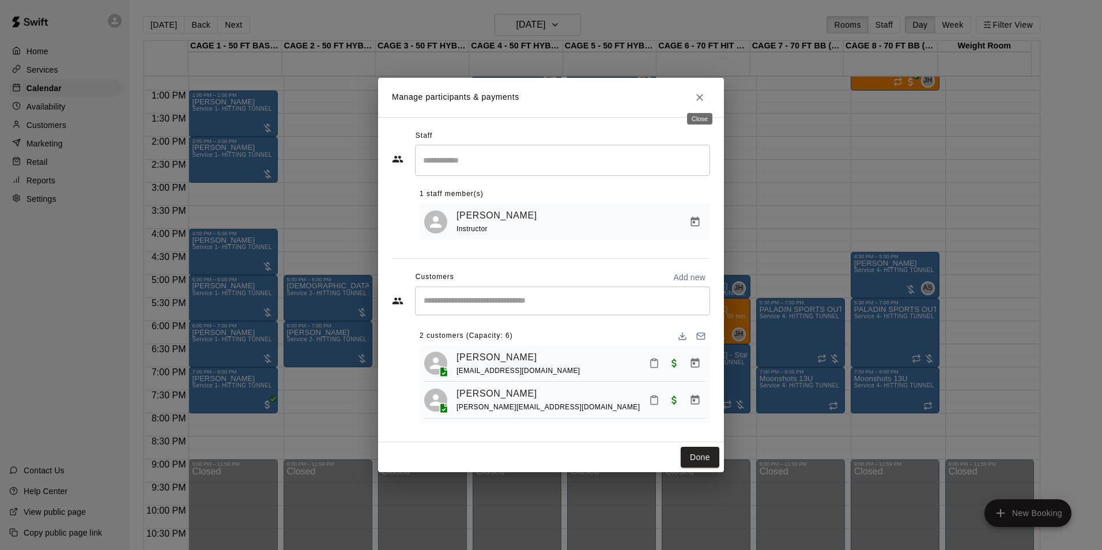
click at [697, 94] on icon "Close" at bounding box center [699, 97] width 7 height 7
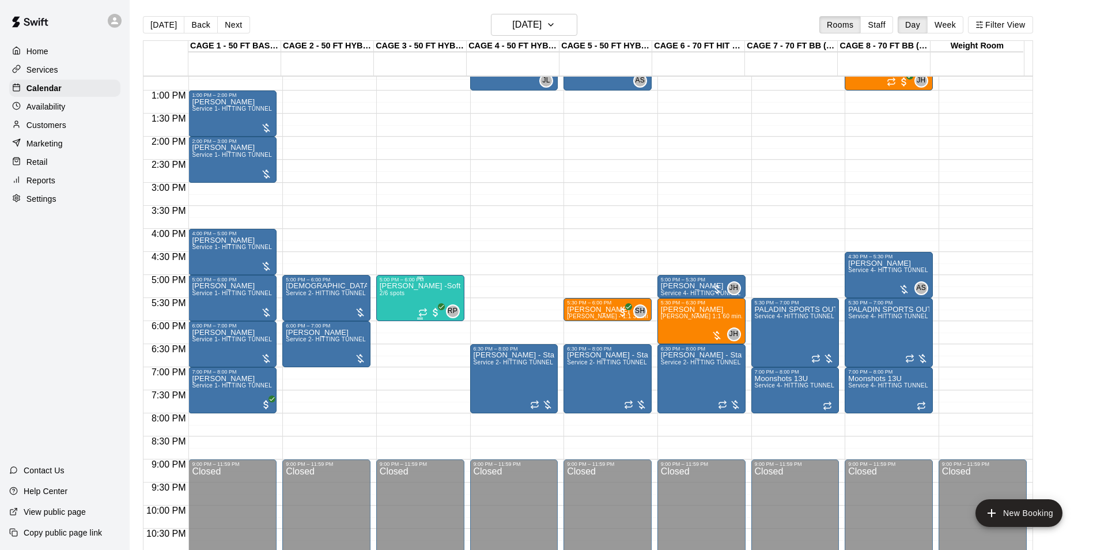
click at [403, 305] on div "[PERSON_NAME] -Softball pitching Group lesson 2/6 spots" at bounding box center [420, 557] width 81 height 550
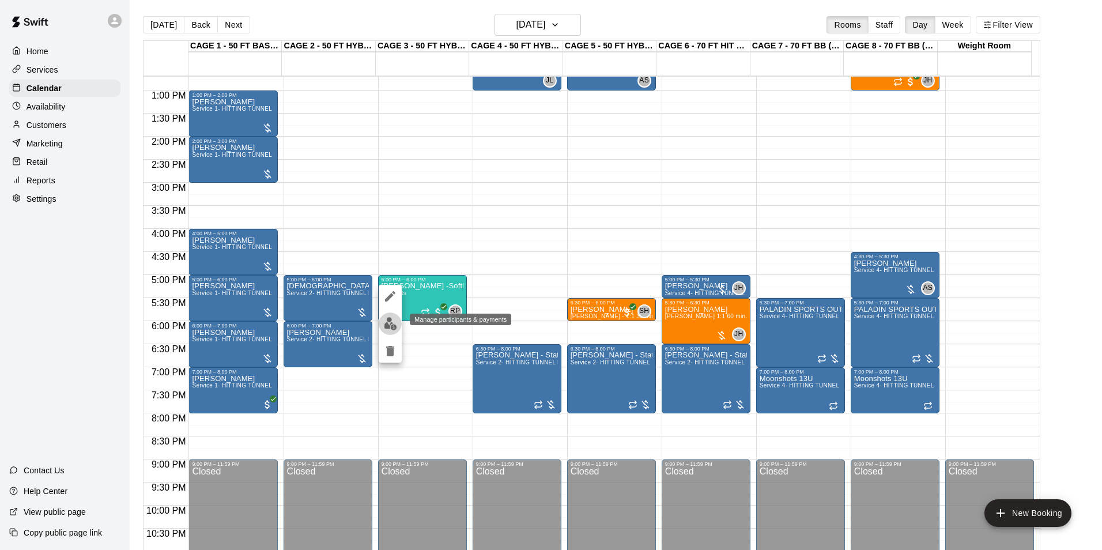
click at [394, 326] on img "edit" at bounding box center [390, 323] width 13 height 13
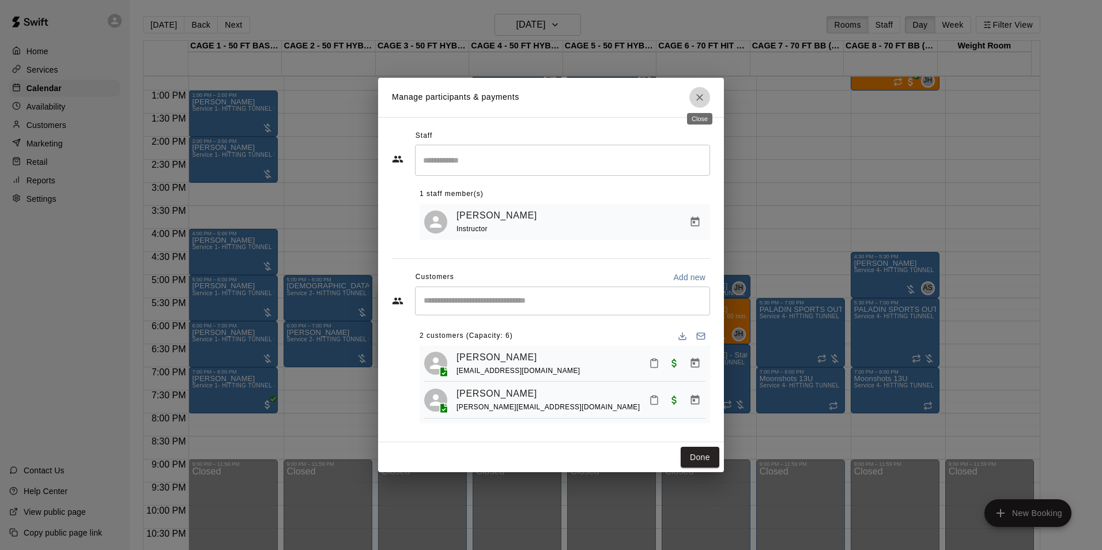
click at [701, 98] on icon "Close" at bounding box center [700, 98] width 12 height 12
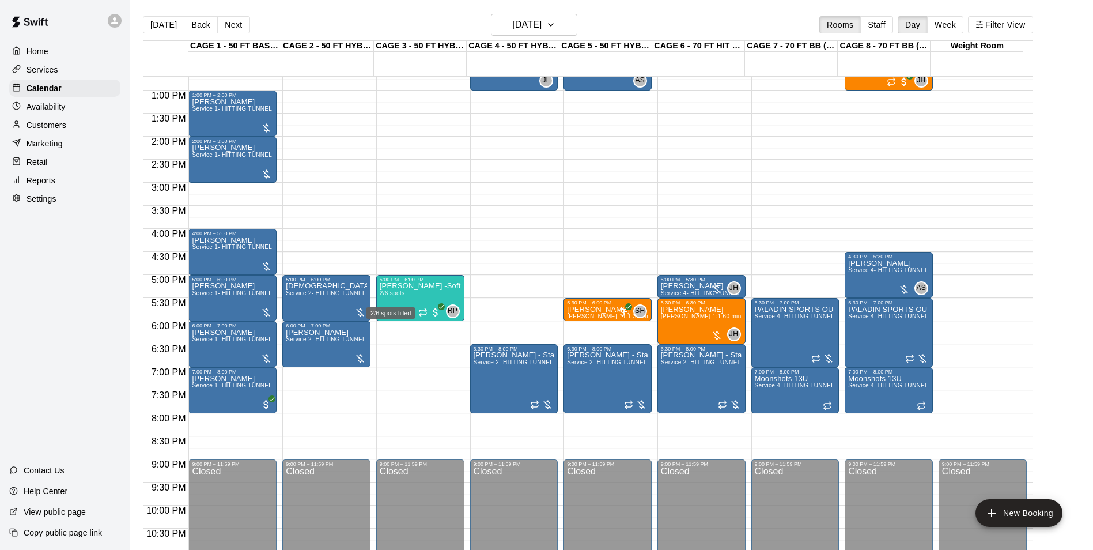
click at [391, 302] on div "2/6 spots filled" at bounding box center [391, 309] width 52 height 21
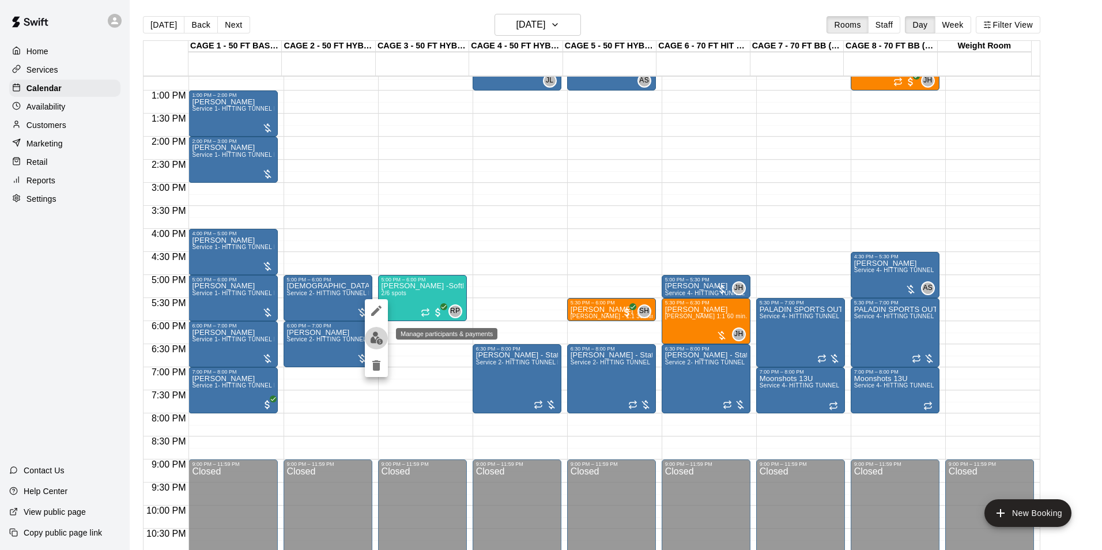
click at [376, 336] on img "edit" at bounding box center [376, 337] width 13 height 13
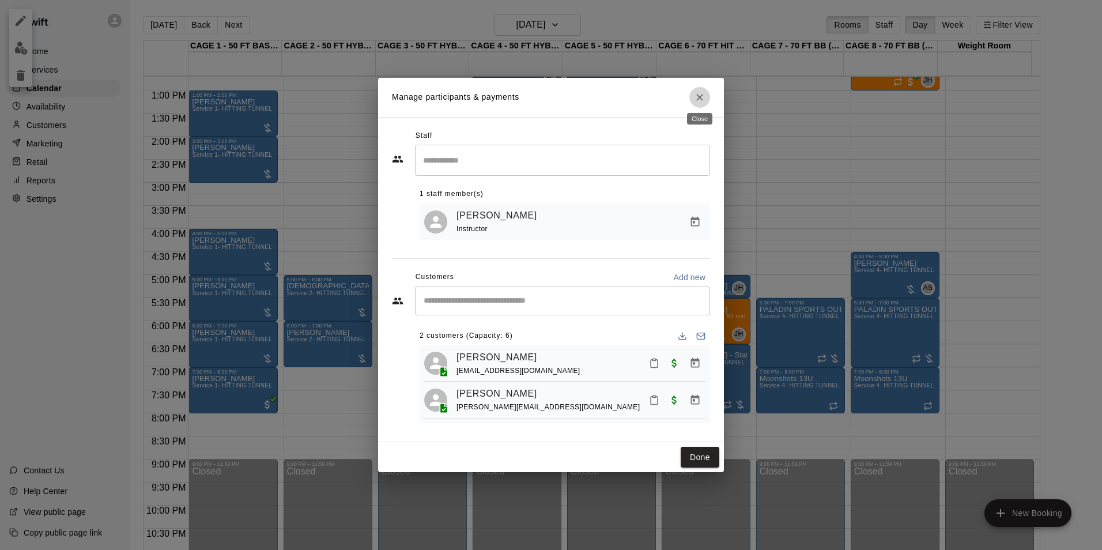
click at [698, 96] on icon "Close" at bounding box center [699, 97] width 7 height 7
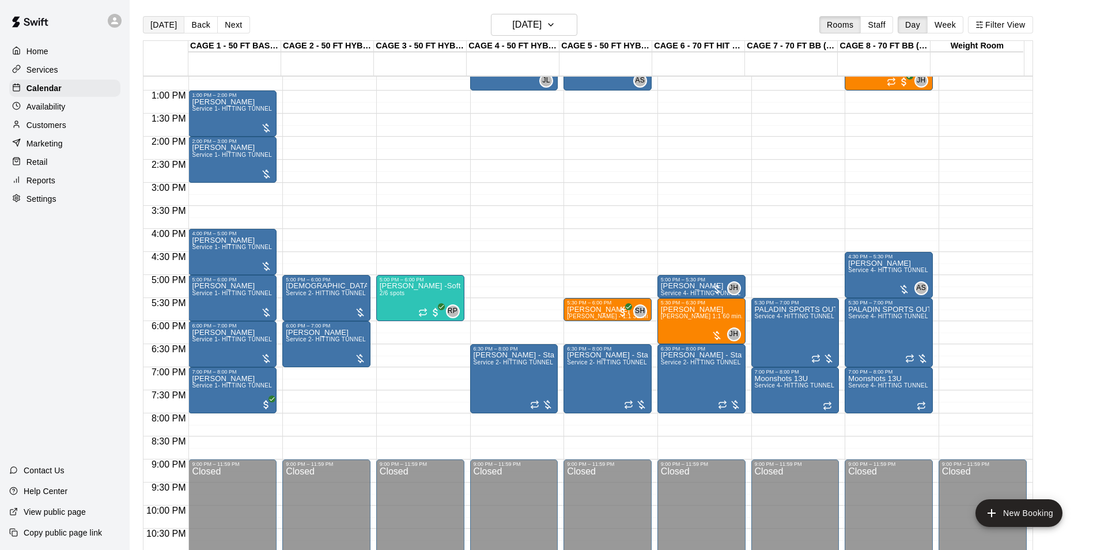
click at [165, 22] on button "[DATE]" at bounding box center [163, 24] width 41 height 17
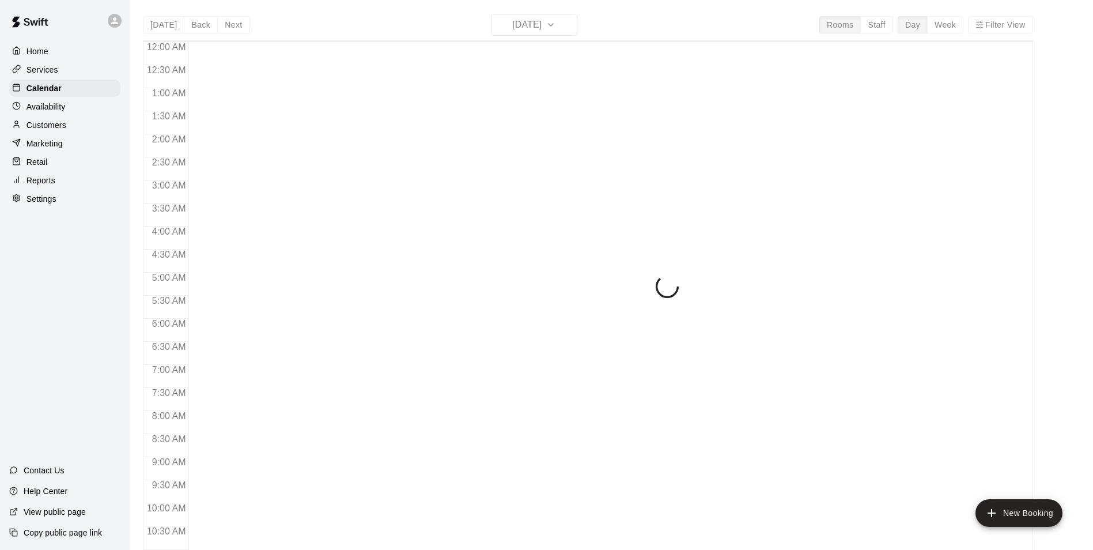
scroll to position [585, 0]
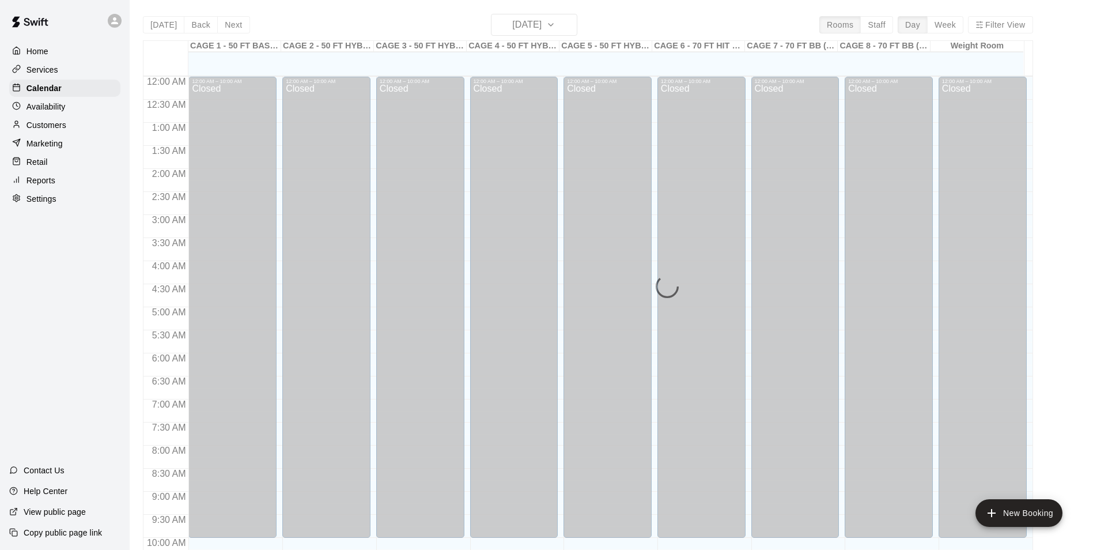
scroll to position [585, 0]
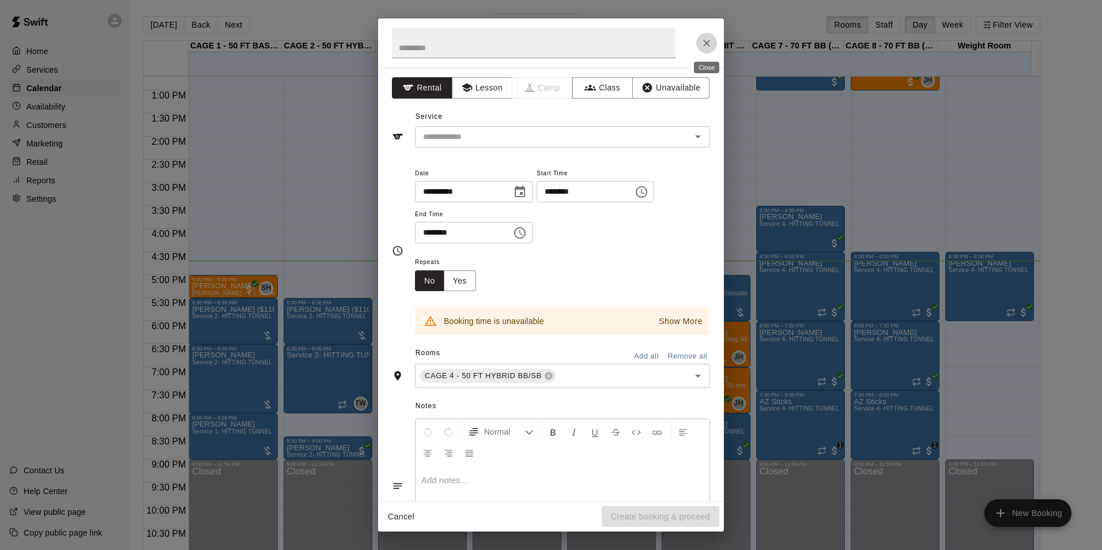
click at [700, 48] on button "Close" at bounding box center [706, 43] width 21 height 21
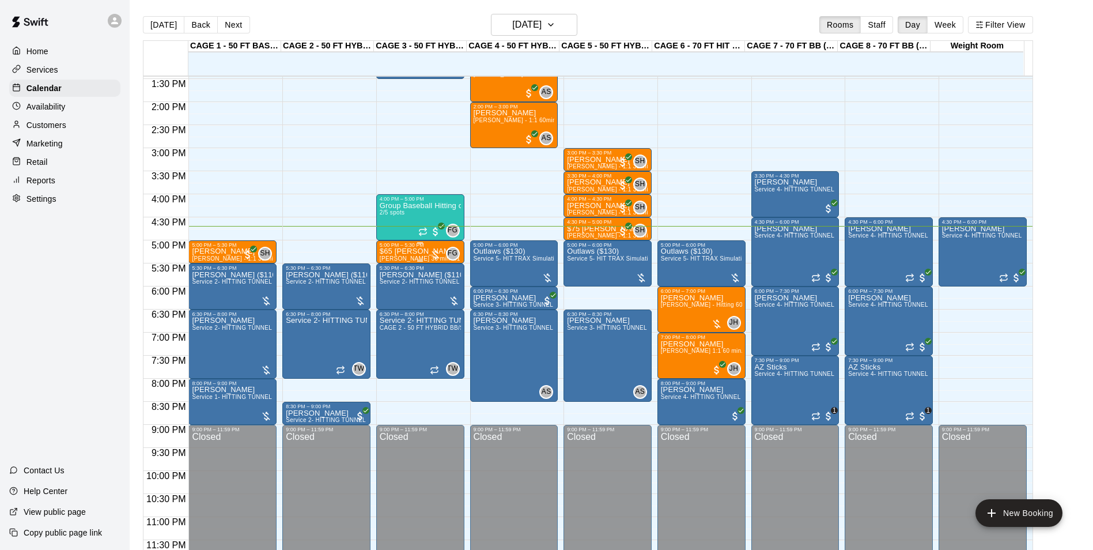
scroll to position [621, 0]
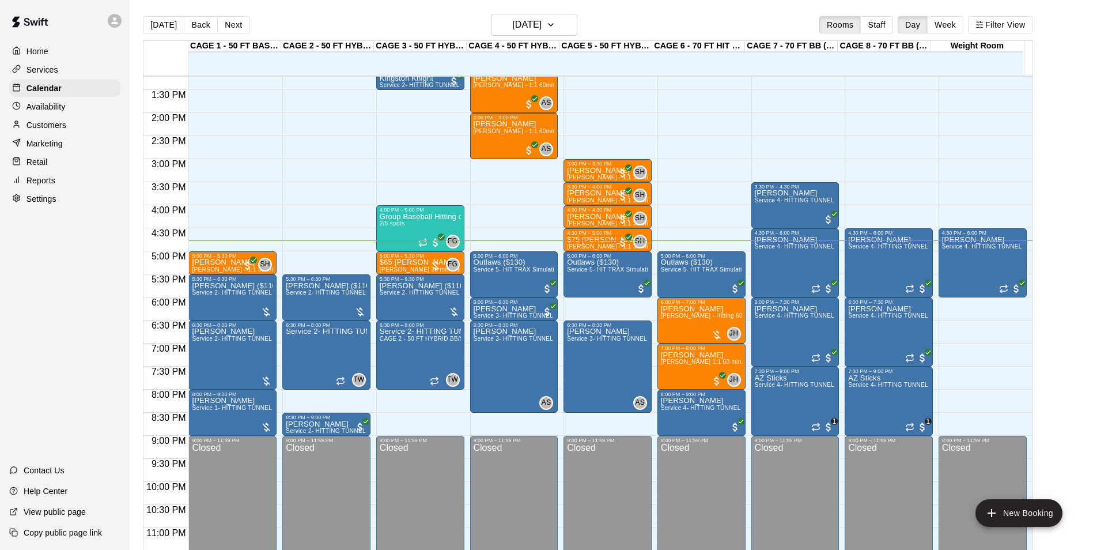
scroll to position [621, 0]
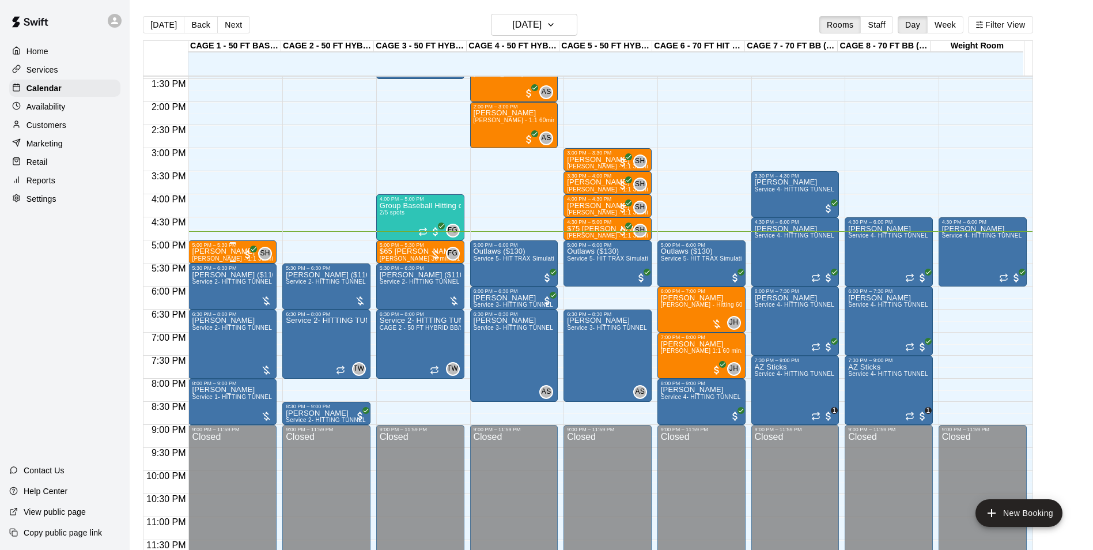
click at [236, 251] on p "[PERSON_NAME]" at bounding box center [232, 251] width 81 height 0
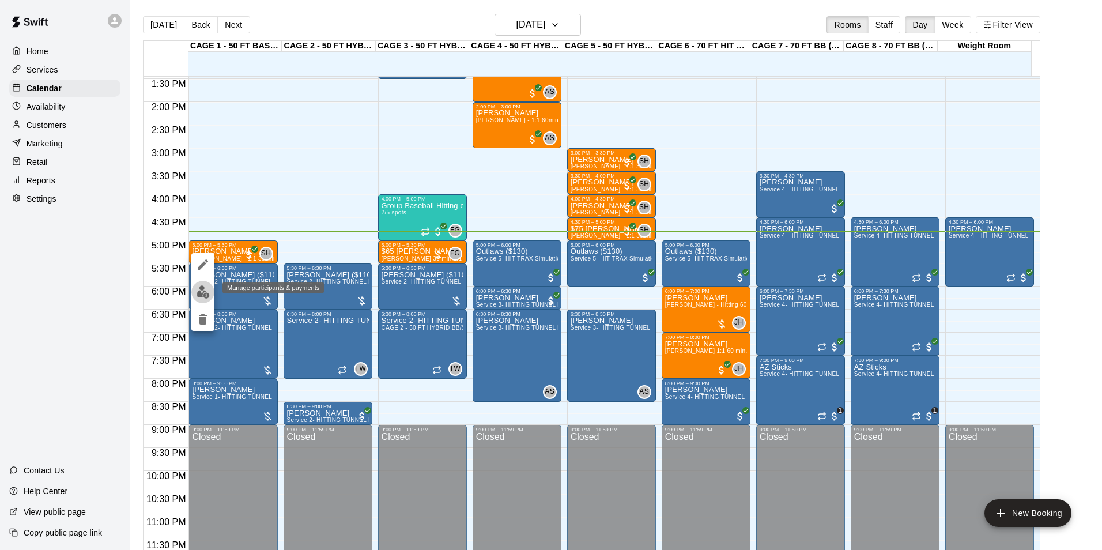
click at [195, 293] on button "edit" at bounding box center [202, 292] width 23 height 22
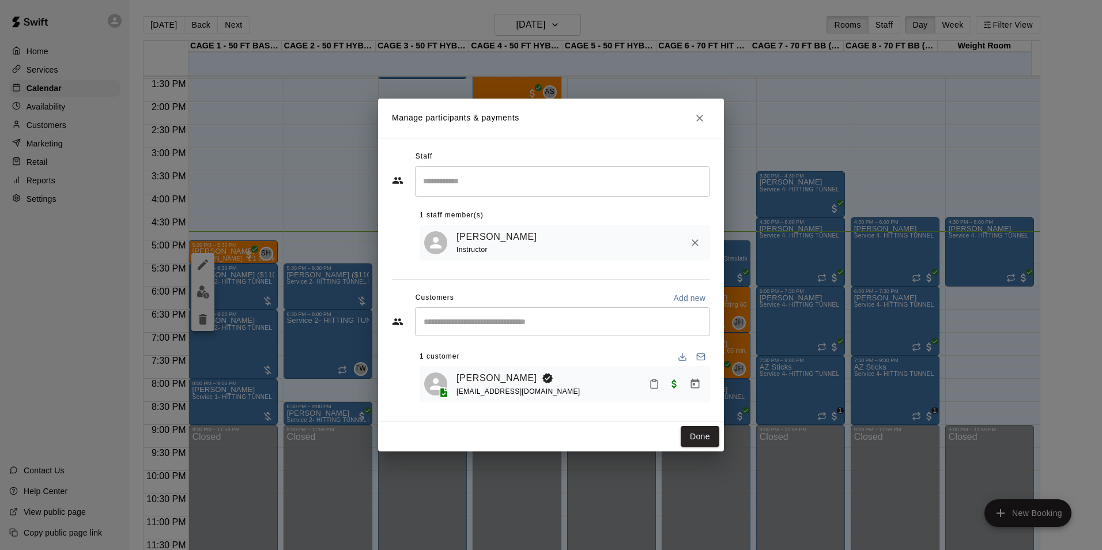
click at [701, 115] on icon "Close" at bounding box center [699, 118] width 7 height 7
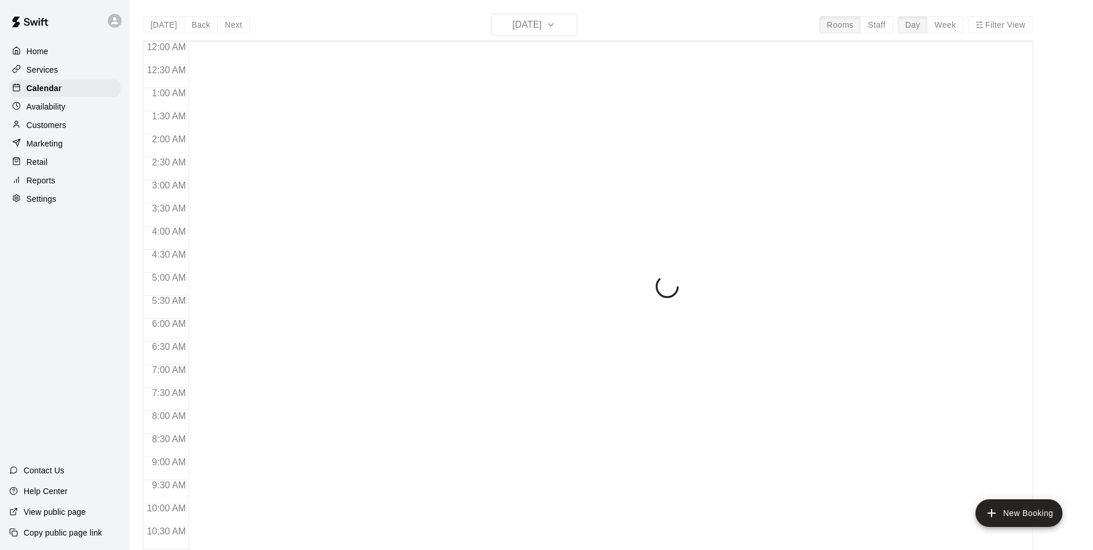
scroll to position [585, 0]
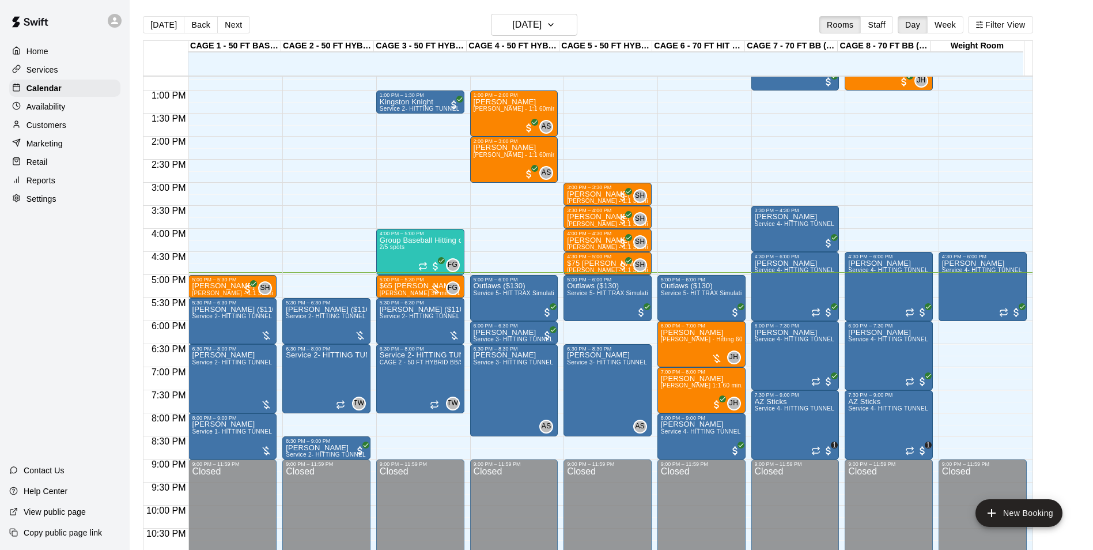
click at [76, 144] on div "Marketing" at bounding box center [64, 143] width 111 height 17
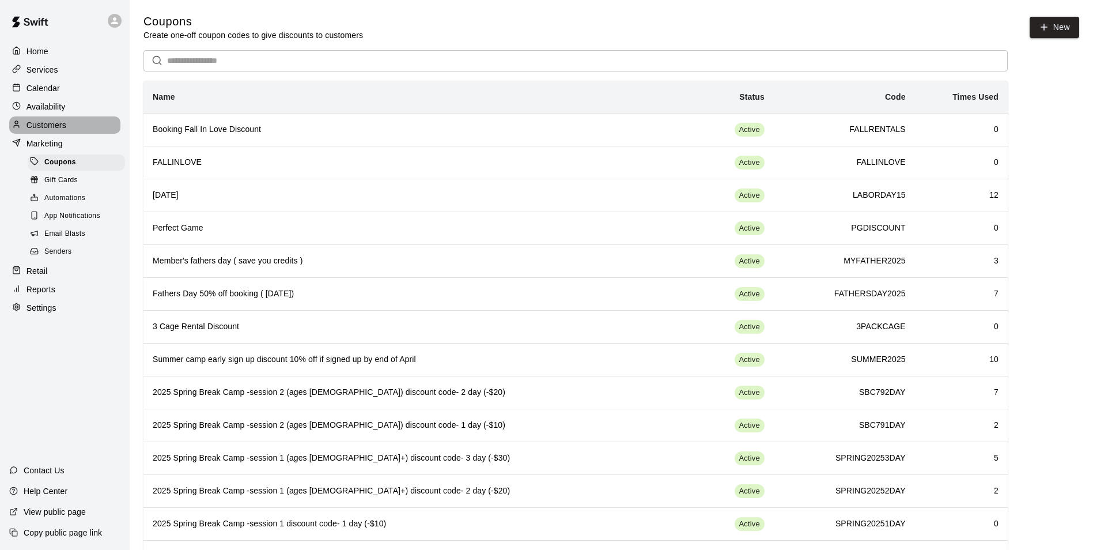
click at [62, 124] on p "Customers" at bounding box center [47, 125] width 40 height 12
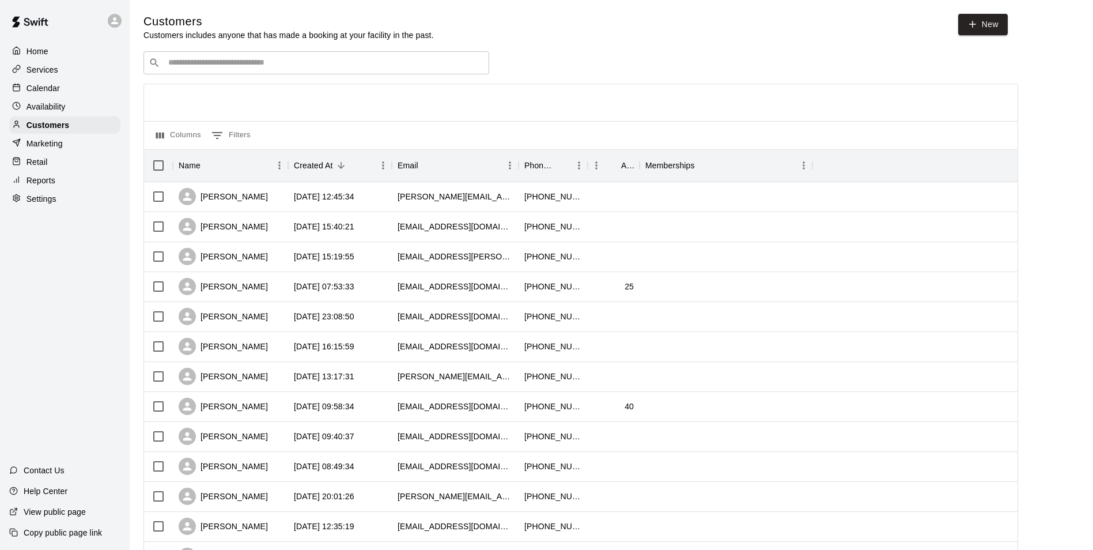
click at [60, 108] on p "Availability" at bounding box center [46, 107] width 39 height 12
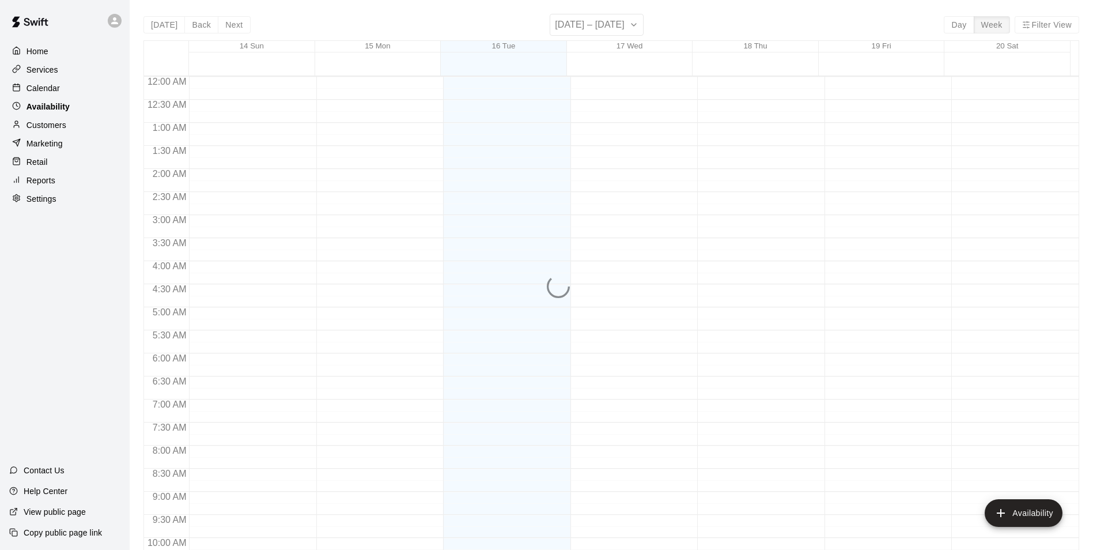
scroll to position [620, 0]
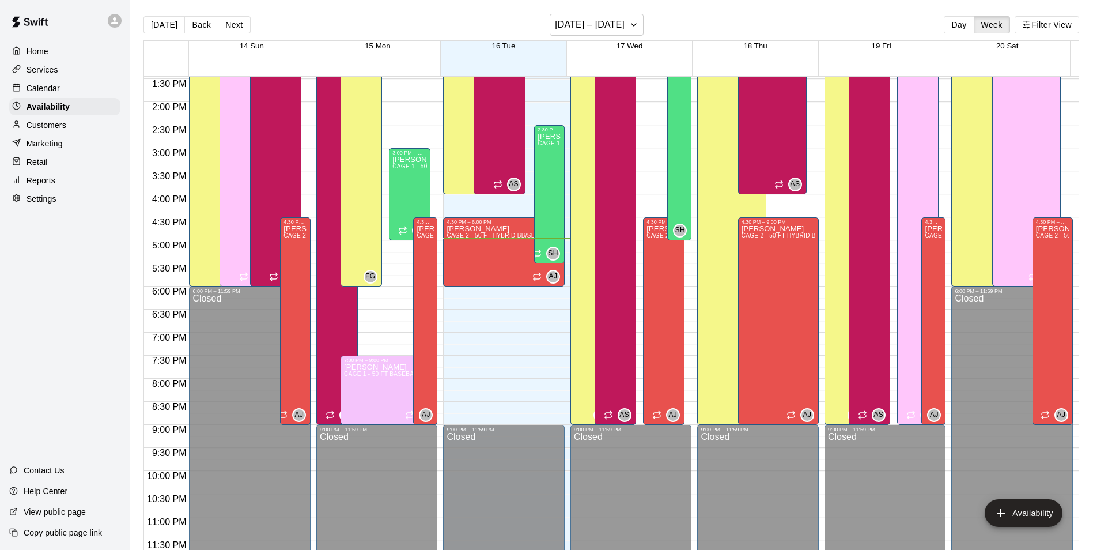
click at [70, 84] on div "Calendar" at bounding box center [64, 88] width 111 height 17
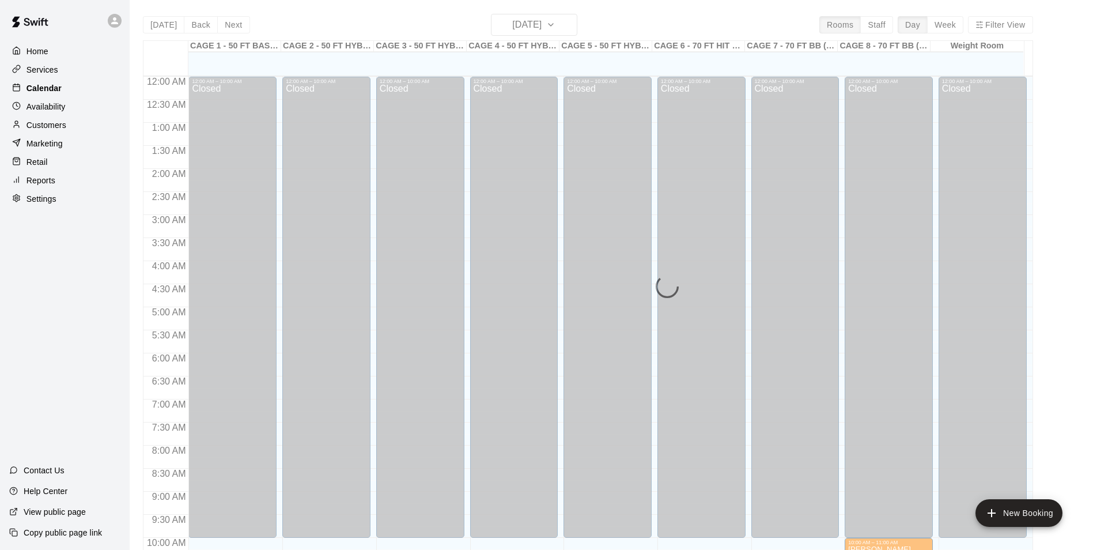
scroll to position [585, 0]
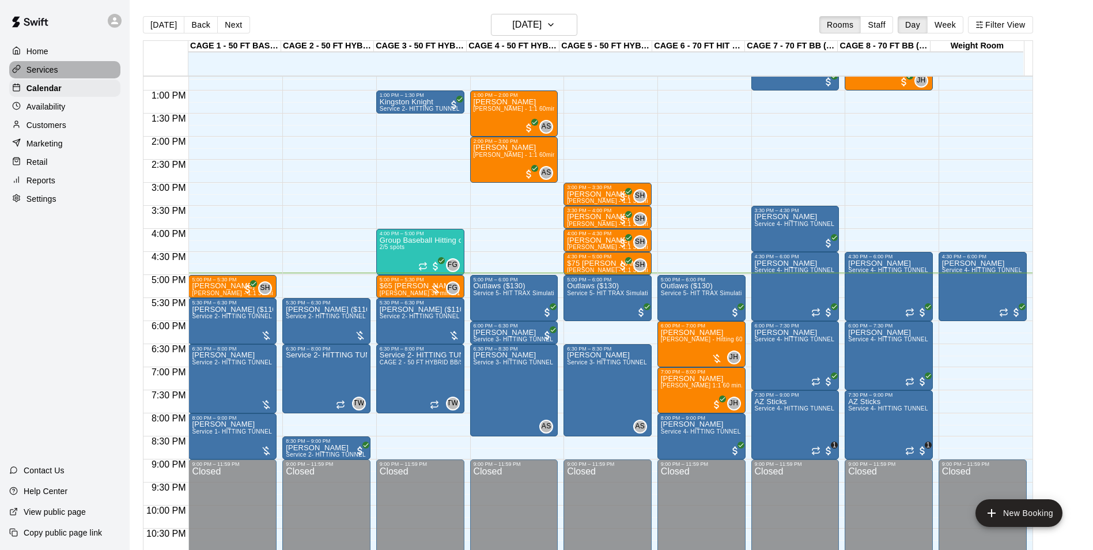
click at [29, 67] on p "Services" at bounding box center [43, 70] width 32 height 12
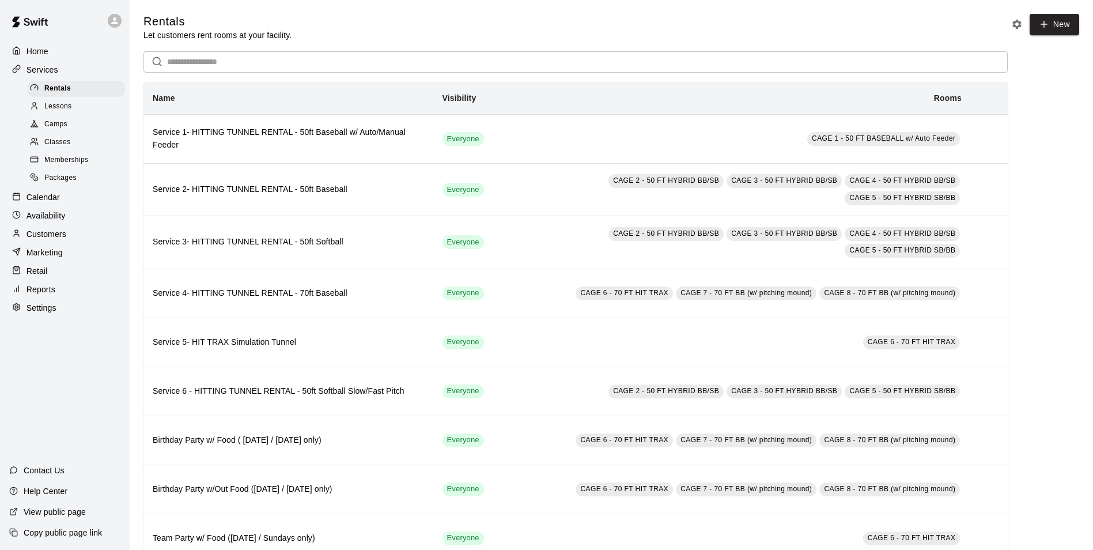
click at [85, 51] on div "Home" at bounding box center [64, 51] width 111 height 17
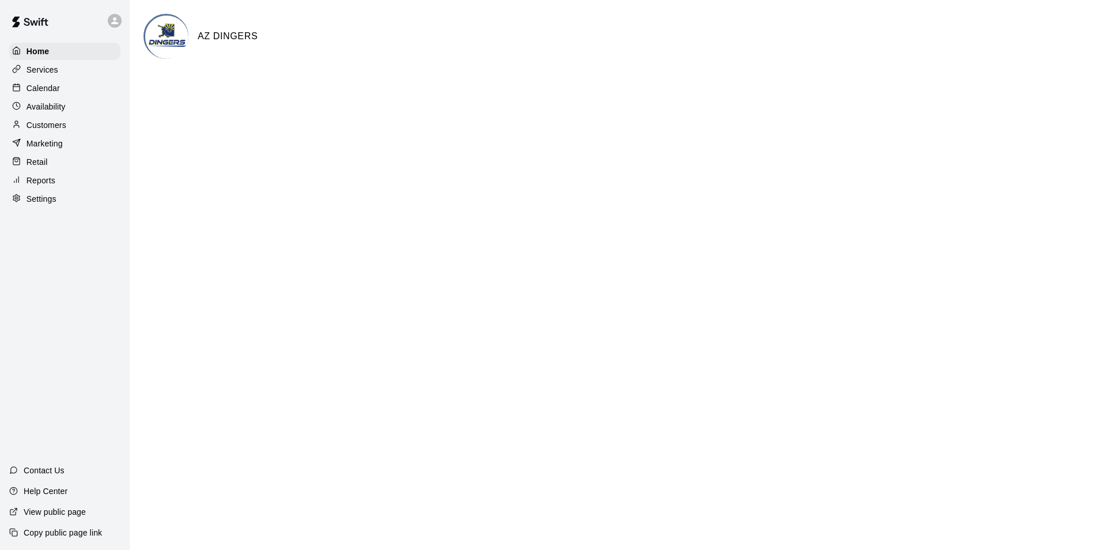
click at [73, 122] on div "Customers" at bounding box center [64, 124] width 111 height 17
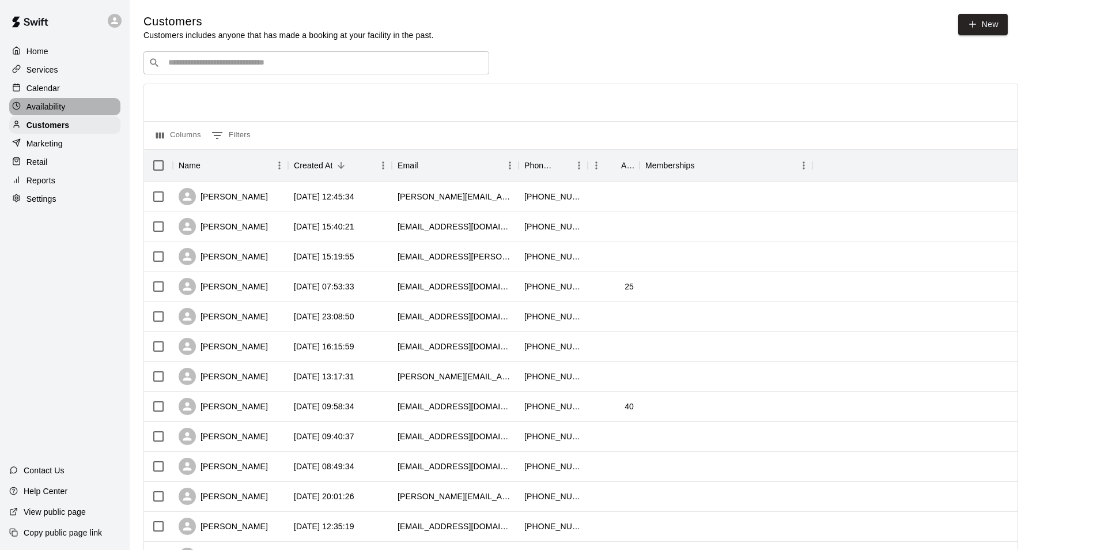
click at [77, 101] on div "Availability" at bounding box center [64, 106] width 111 height 17
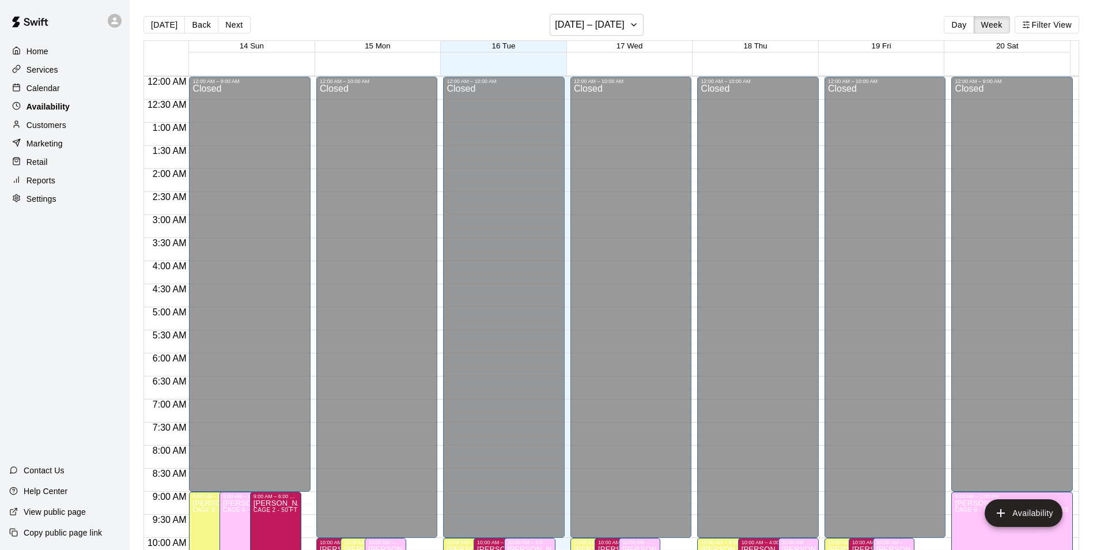
scroll to position [620, 0]
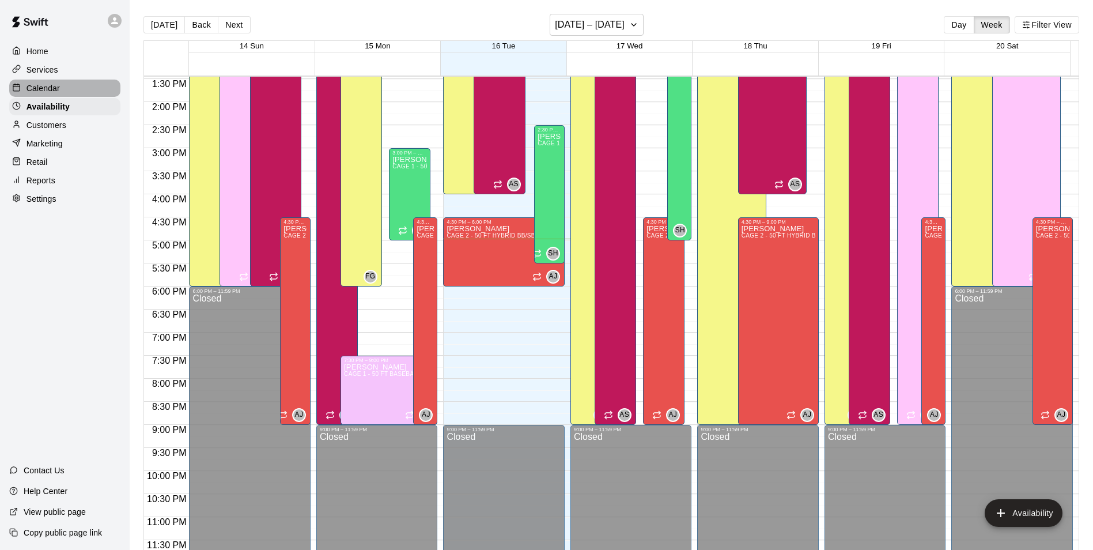
click at [76, 88] on div "Calendar" at bounding box center [64, 88] width 111 height 17
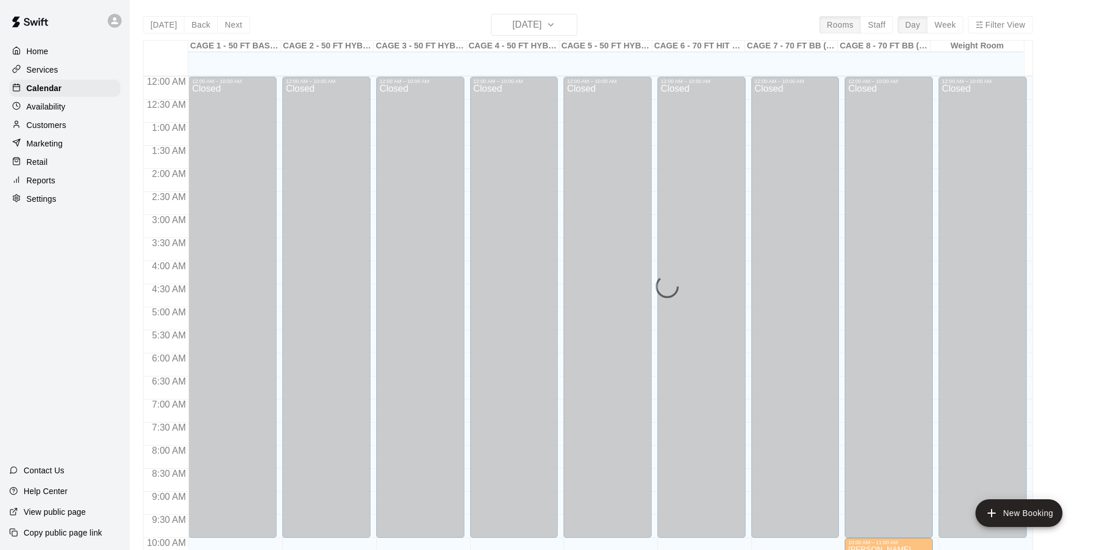
scroll to position [585, 0]
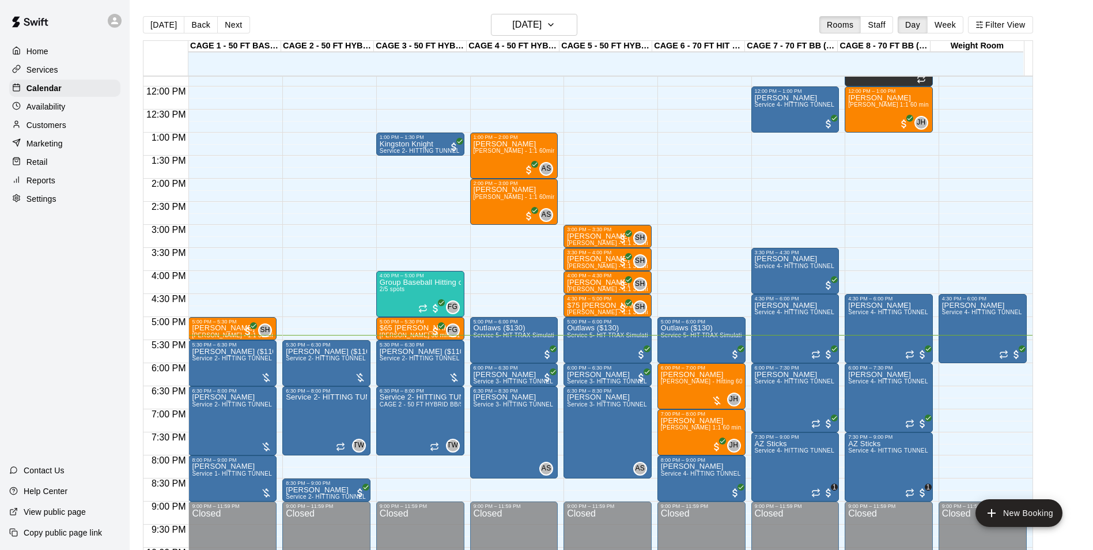
scroll to position [563, 0]
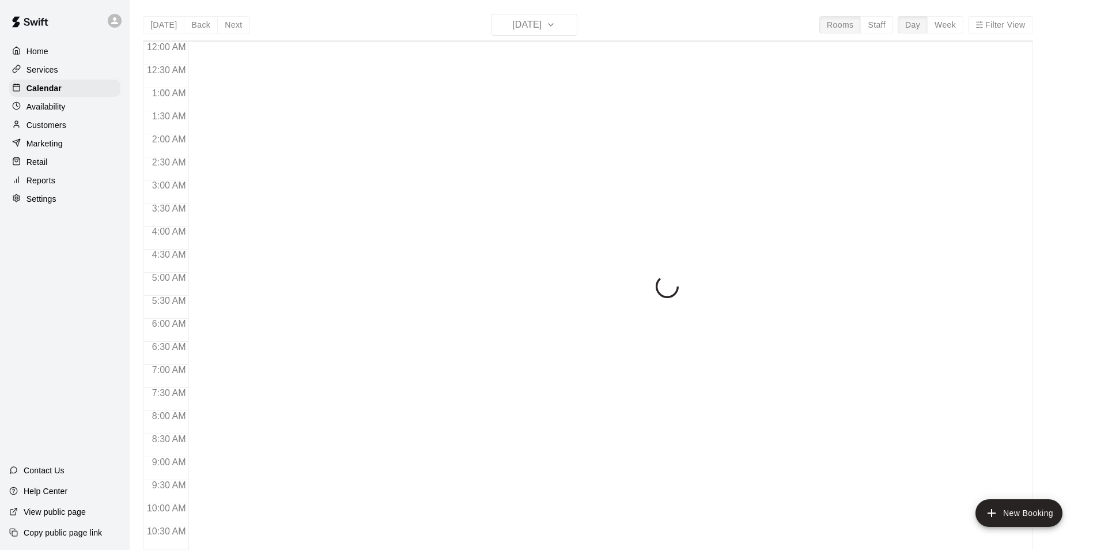
scroll to position [585, 0]
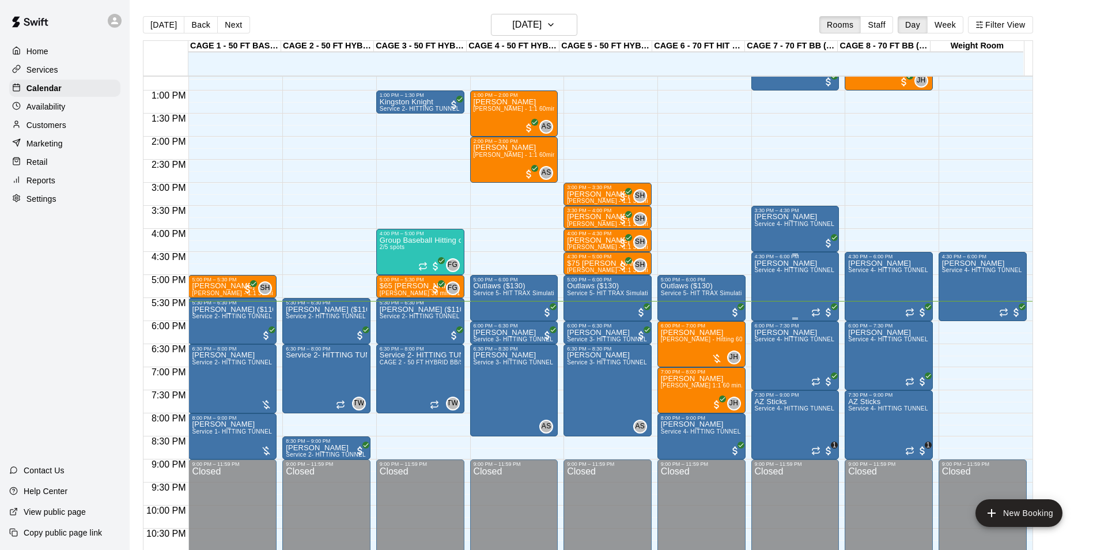
click at [789, 263] on p "[PERSON_NAME]" at bounding box center [795, 263] width 81 height 0
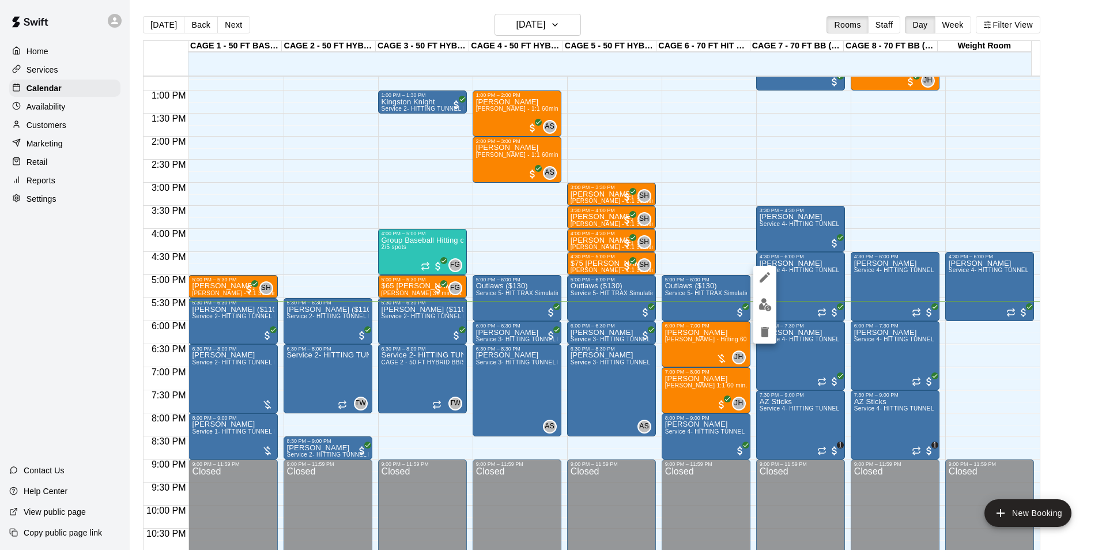
click at [758, 305] on img "edit" at bounding box center [764, 304] width 13 height 13
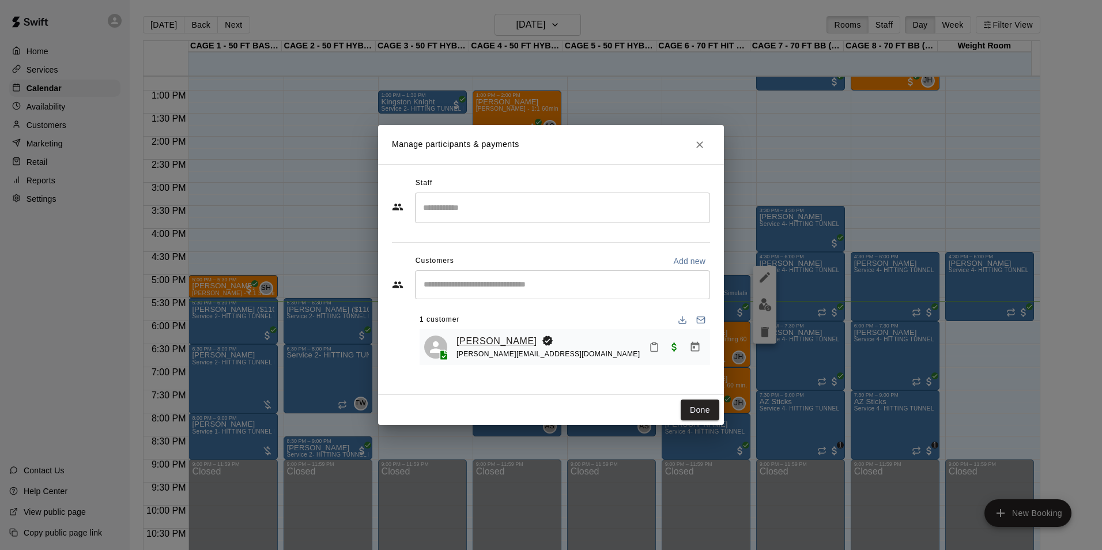
click at [485, 344] on link "[PERSON_NAME]" at bounding box center [496, 341] width 81 height 15
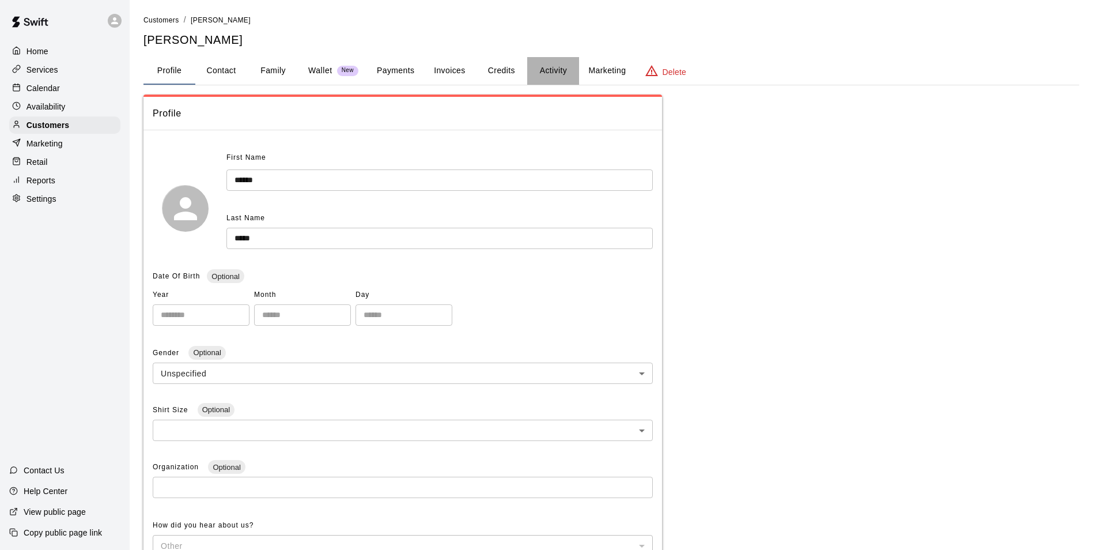
click at [554, 69] on button "Activity" at bounding box center [553, 71] width 52 height 28
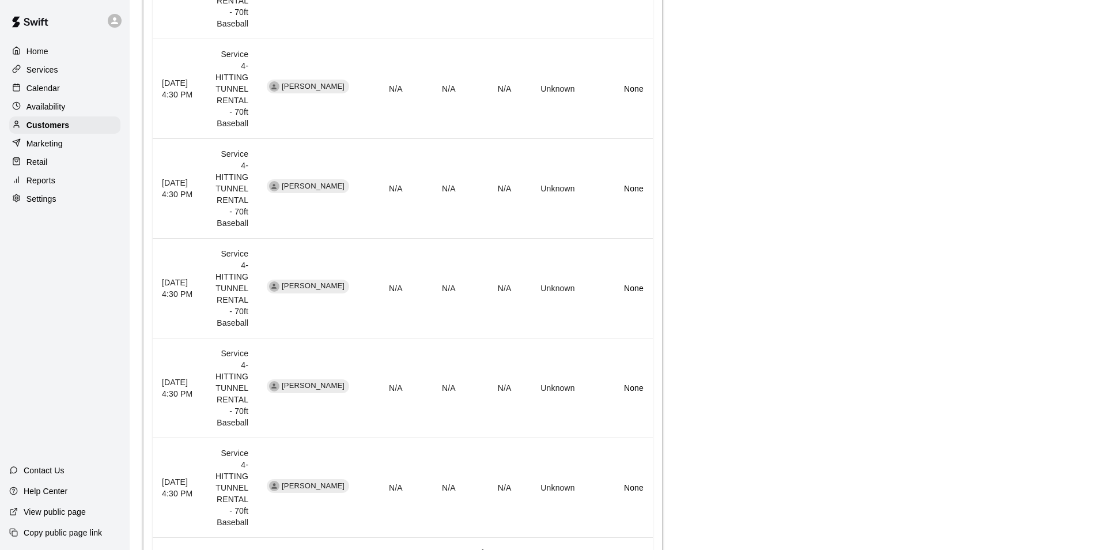
scroll to position [1191, 0]
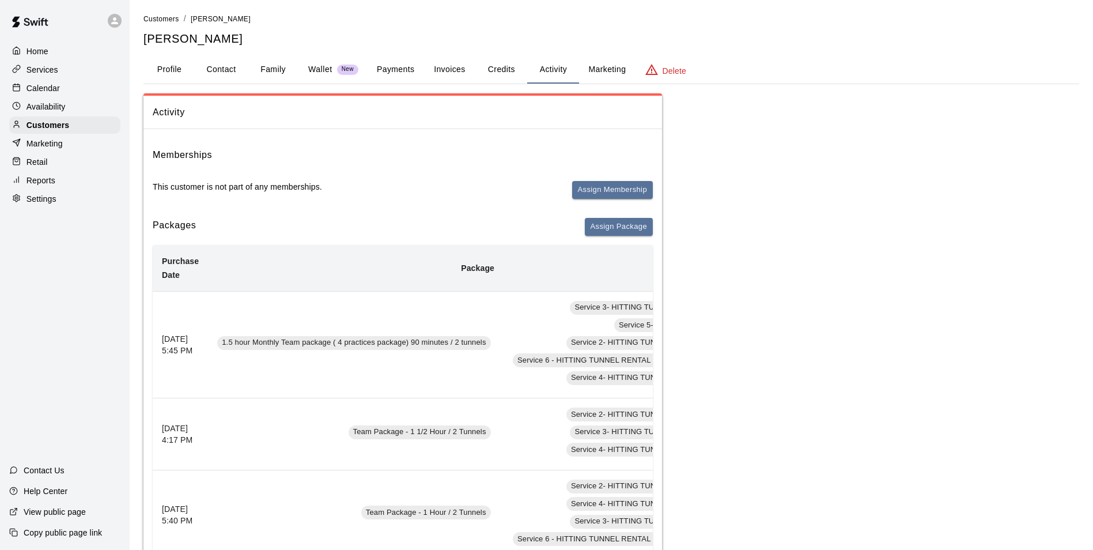
scroll to position [0, 0]
click at [46, 104] on p "Availability" at bounding box center [46, 107] width 39 height 12
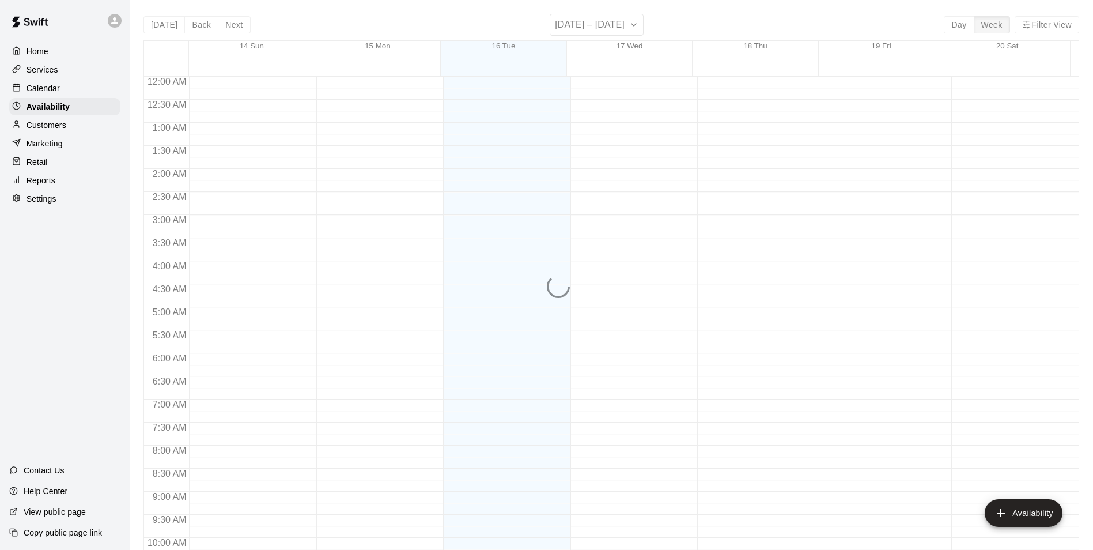
scroll to position [620, 0]
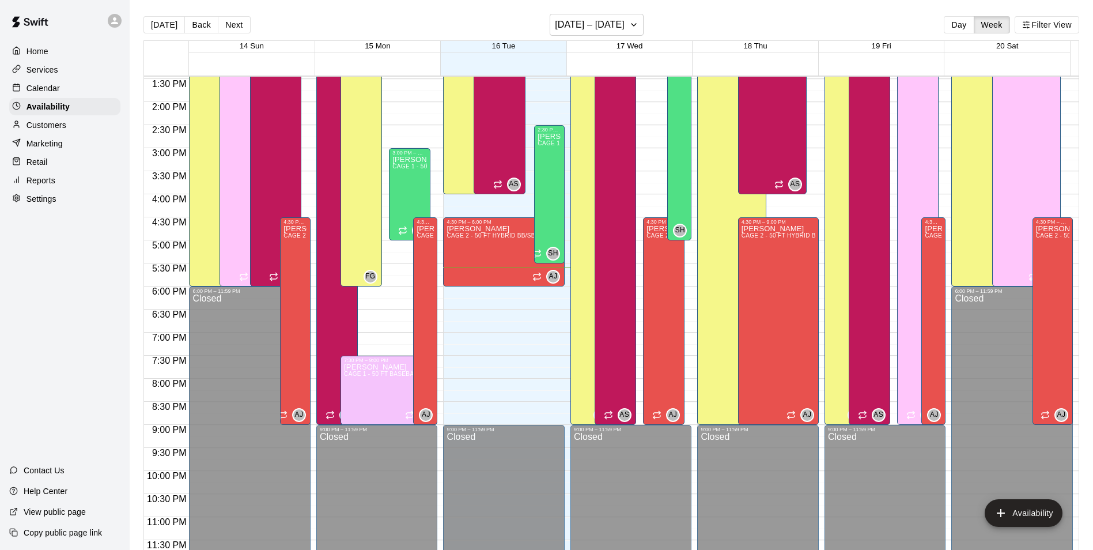
click at [53, 94] on p "Calendar" at bounding box center [43, 88] width 33 height 12
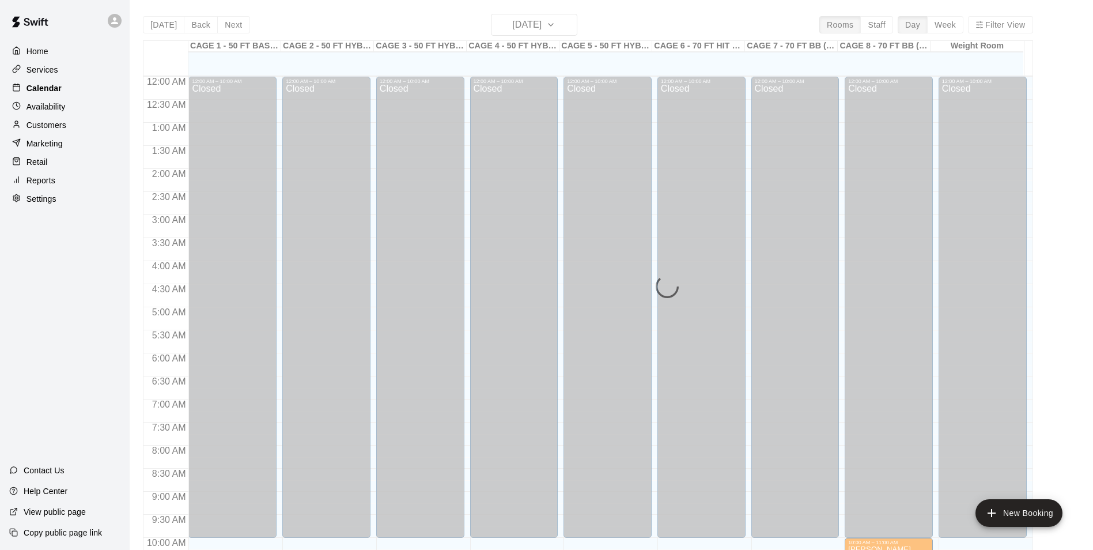
scroll to position [585, 0]
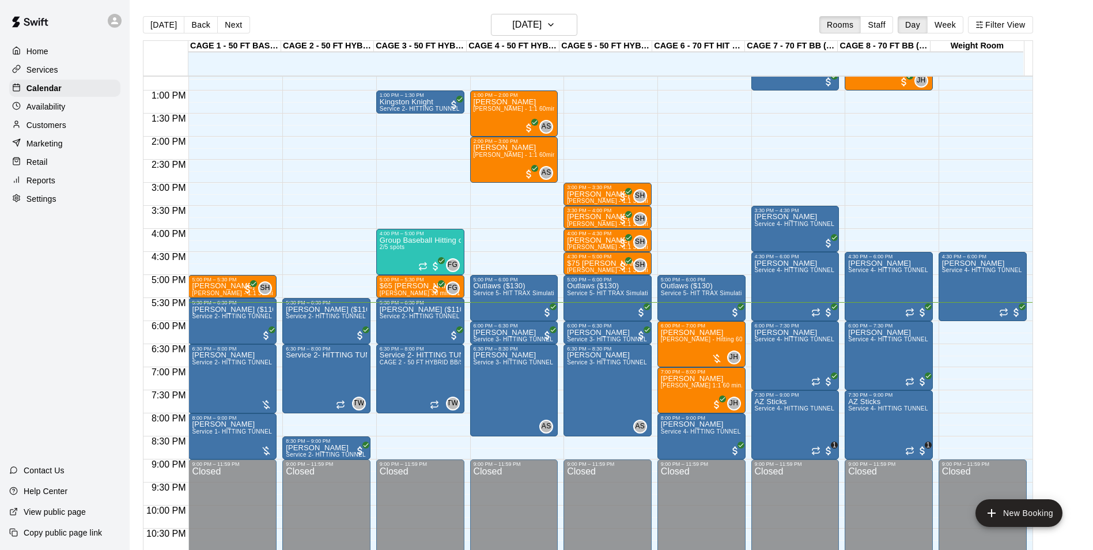
click at [46, 74] on p "Services" at bounding box center [43, 70] width 32 height 12
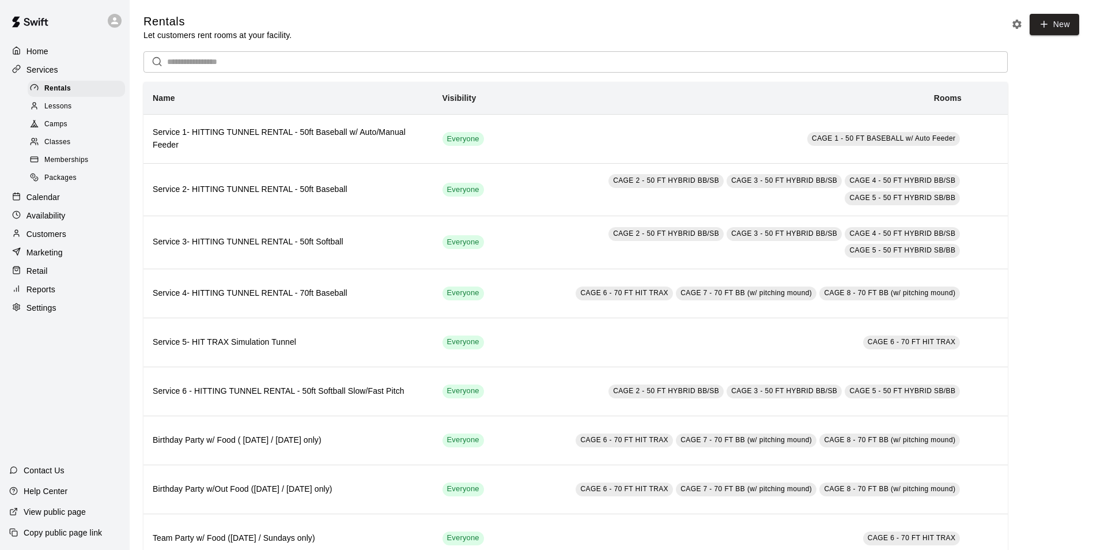
click at [46, 240] on p "Customers" at bounding box center [47, 234] width 40 height 12
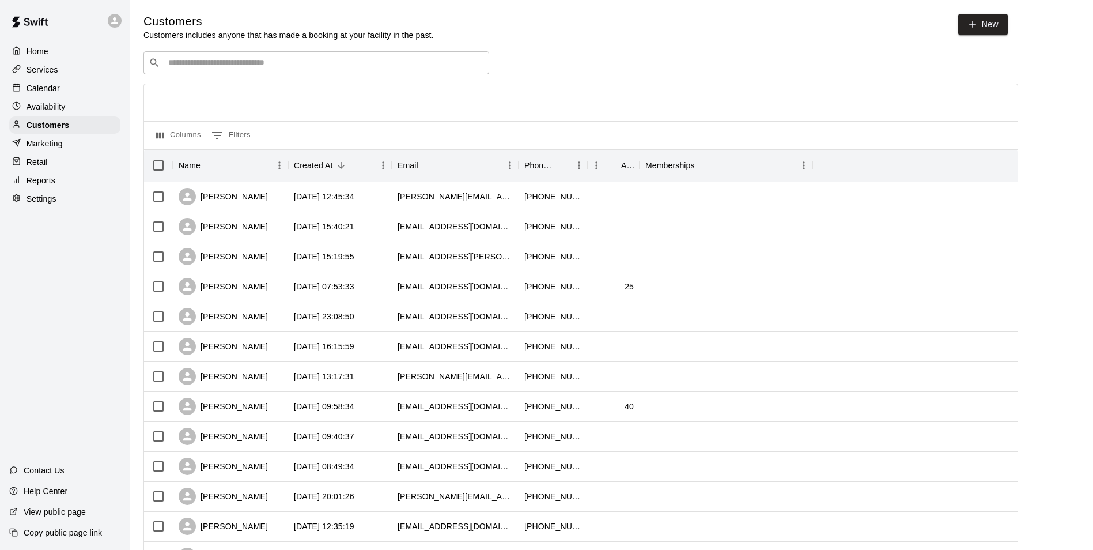
click at [175, 62] on input "Search customers by name or email" at bounding box center [324, 63] width 319 height 12
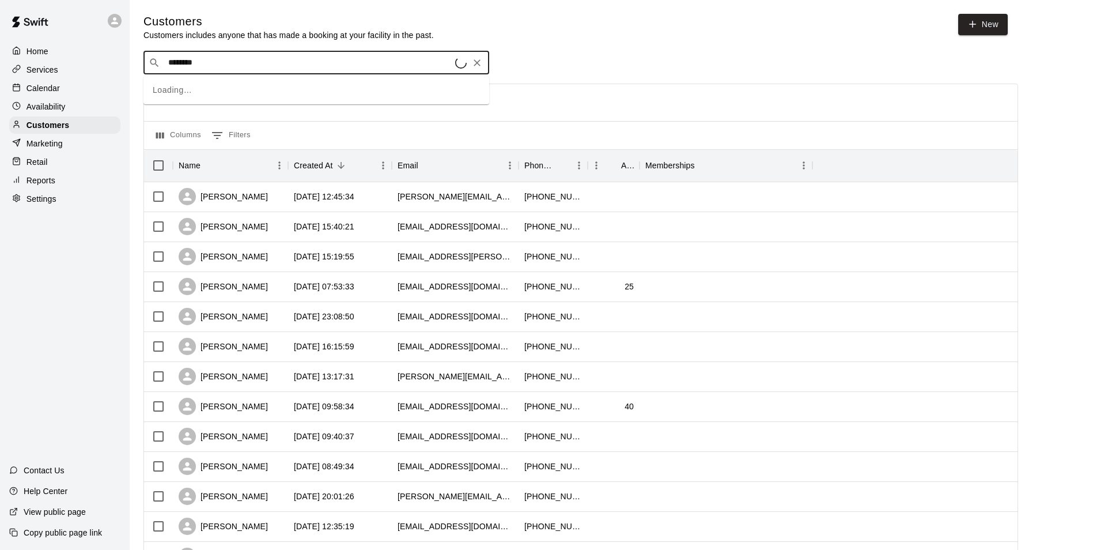
type input "*********"
click at [260, 94] on div "Ryan Bibiloni 1- All-Star (12-month Agreement from Purchase Date) rbibby23@yaho…" at bounding box center [300, 94] width 248 height 25
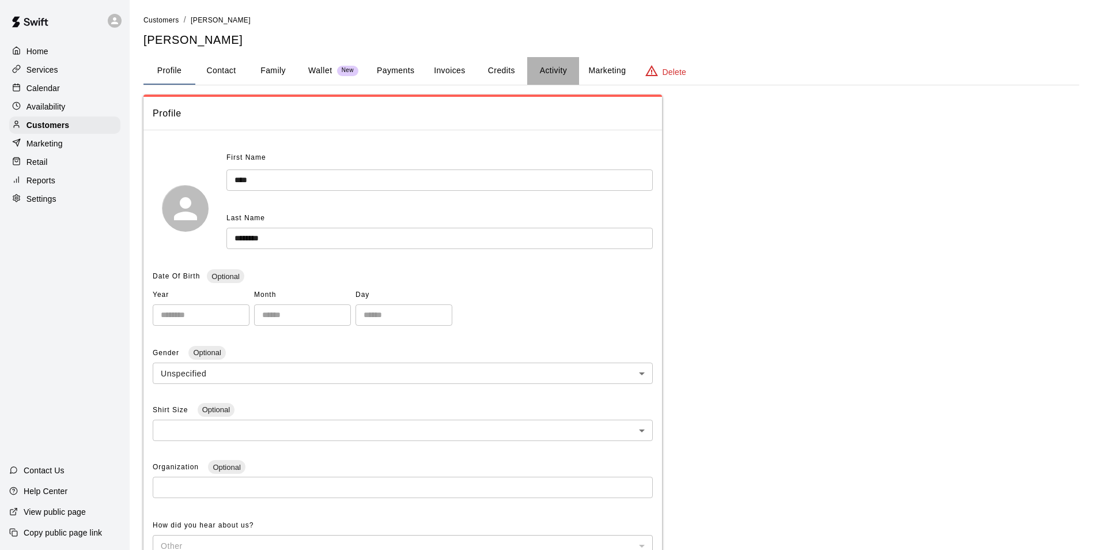
click at [562, 68] on button "Activity" at bounding box center [553, 71] width 52 height 28
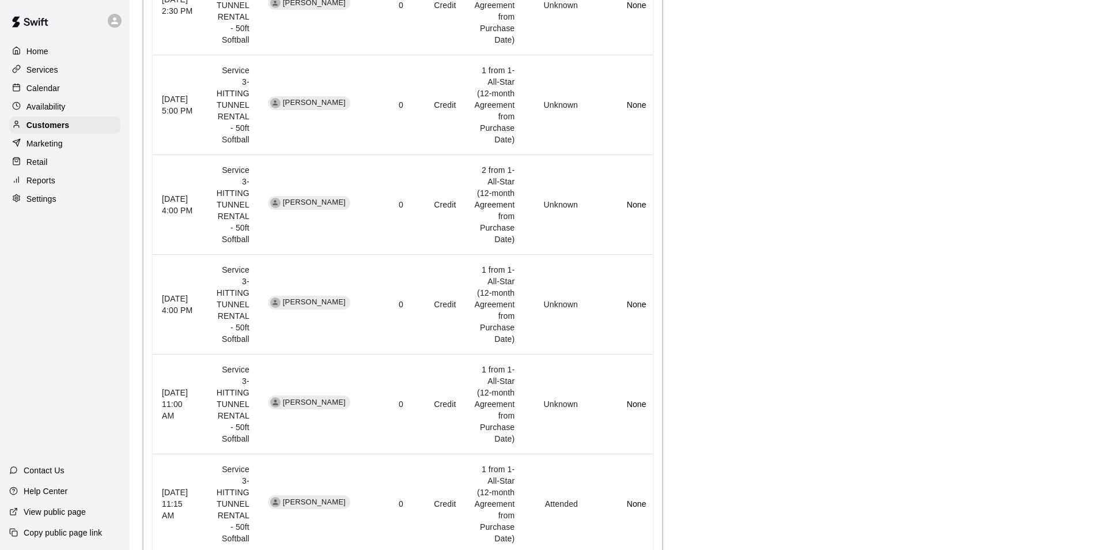
scroll to position [917, 0]
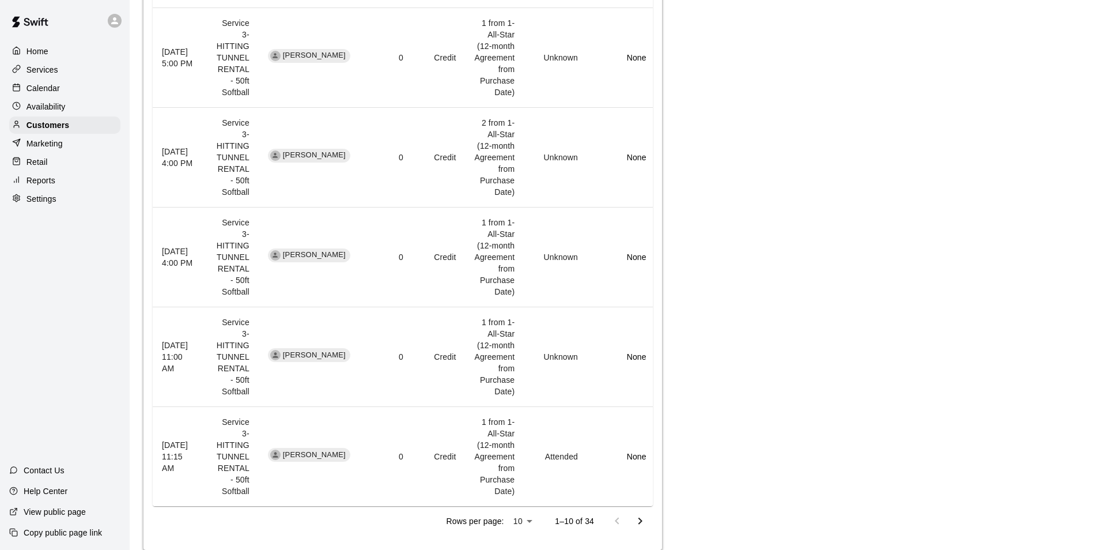
click at [639, 514] on icon "Go to next page" at bounding box center [640, 521] width 14 height 14
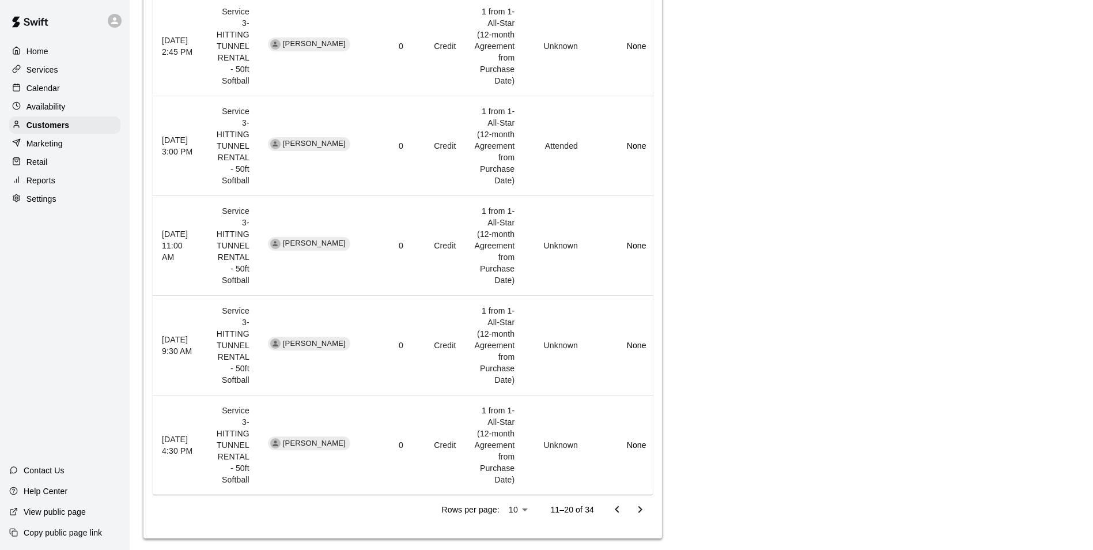
click at [639, 502] on icon "Go to next page" at bounding box center [640, 509] width 14 height 14
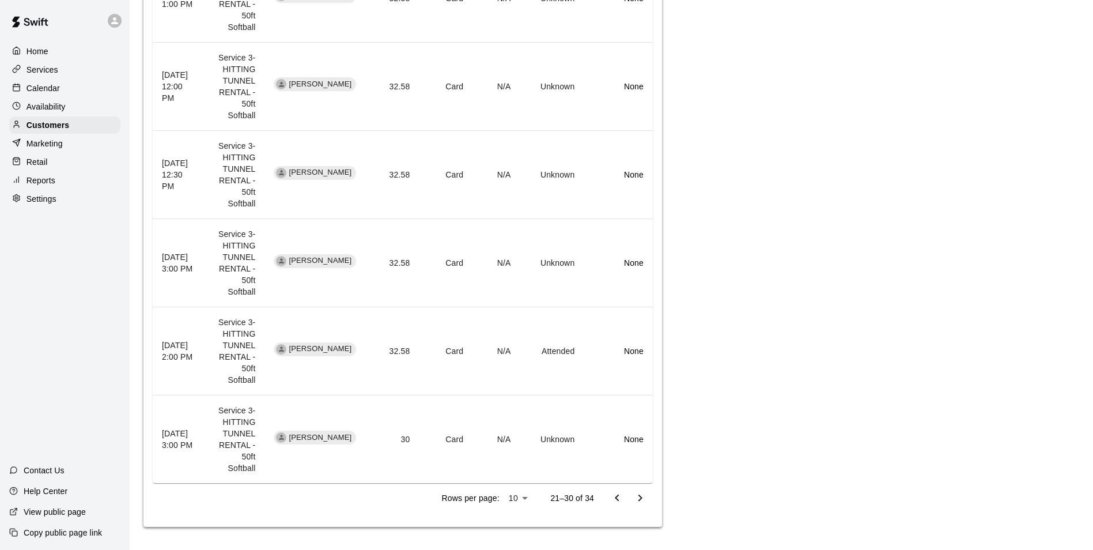
scroll to position [710, 0]
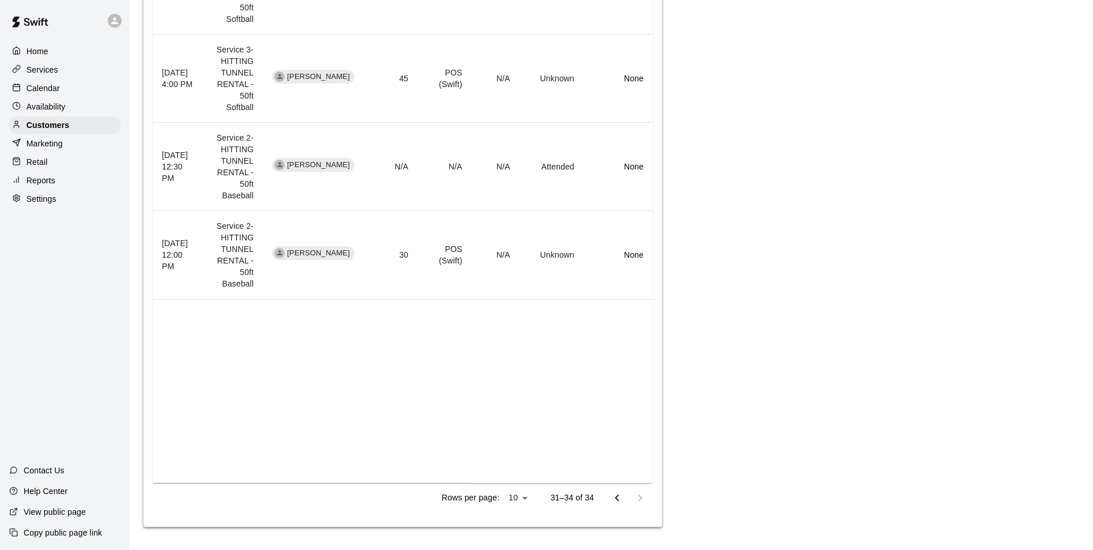
scroll to position [433, 0]
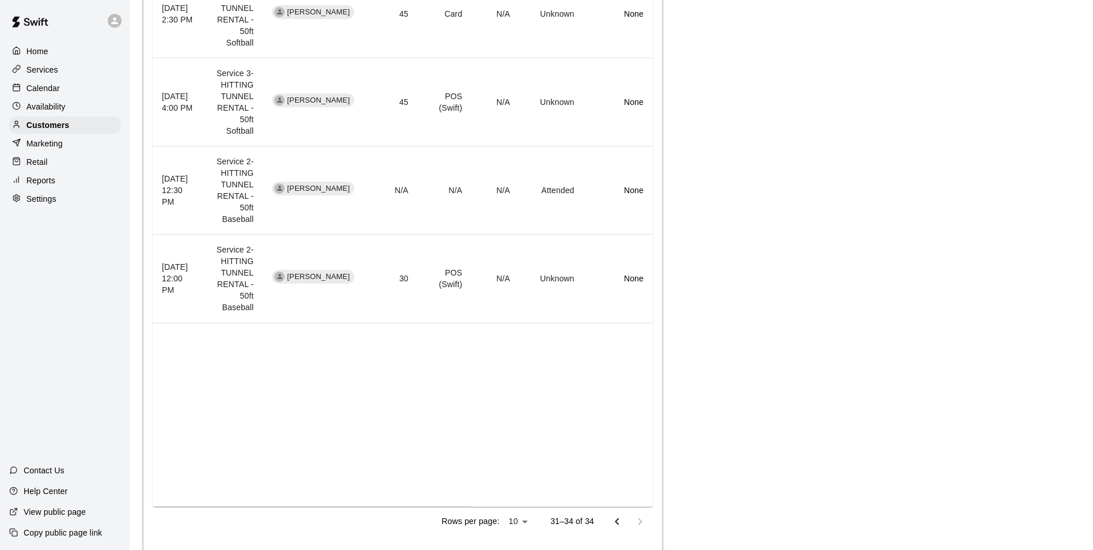
click at [640, 510] on div at bounding box center [629, 521] width 46 height 23
click at [43, 85] on p "Calendar" at bounding box center [43, 88] width 33 height 12
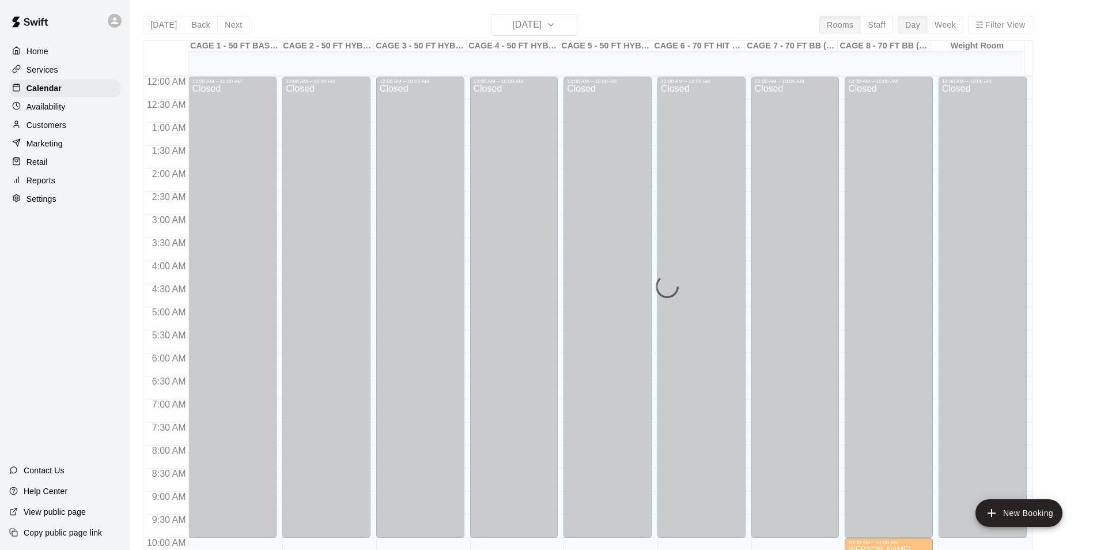
scroll to position [585, 0]
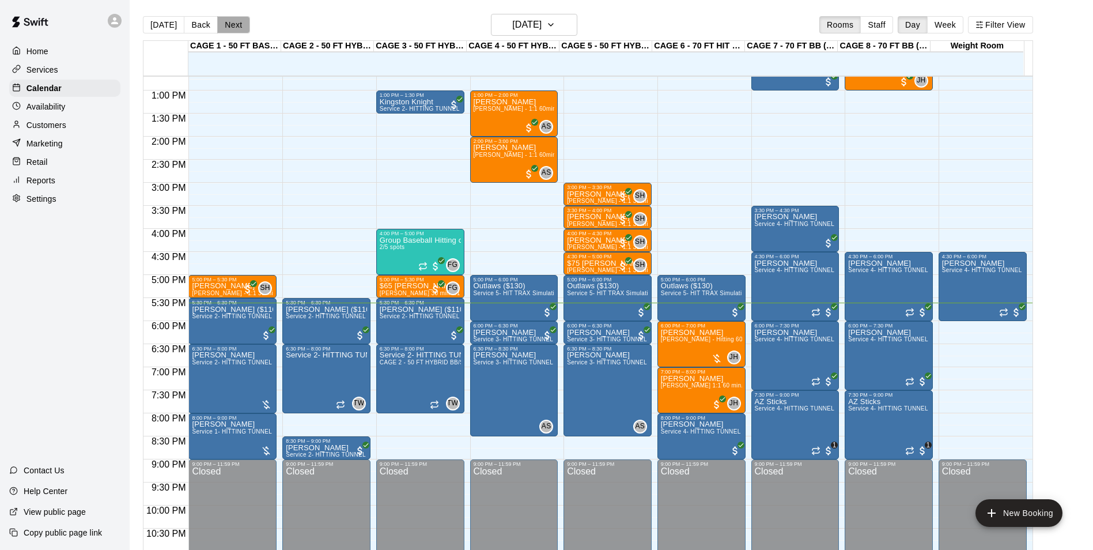
click at [225, 24] on button "Next" at bounding box center [233, 24] width 32 height 17
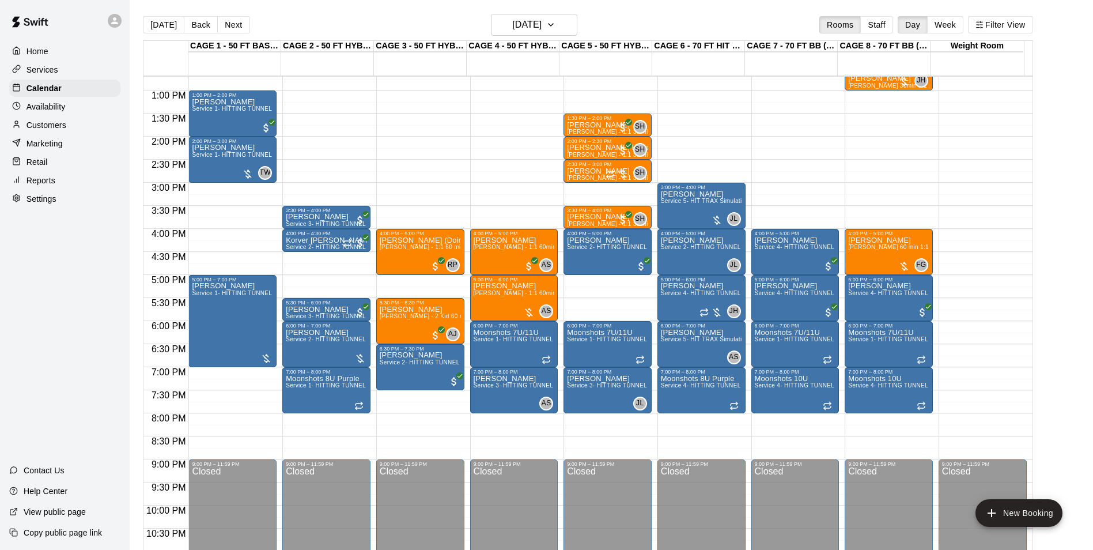
click at [54, 127] on p "Customers" at bounding box center [47, 125] width 40 height 12
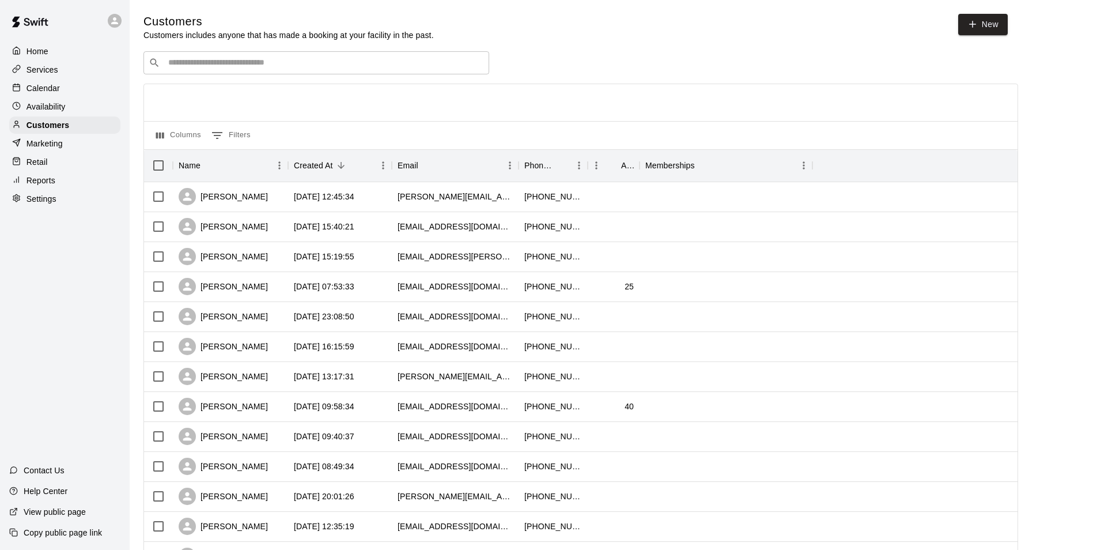
click at [296, 68] on input "Search customers by name or email" at bounding box center [324, 63] width 319 height 12
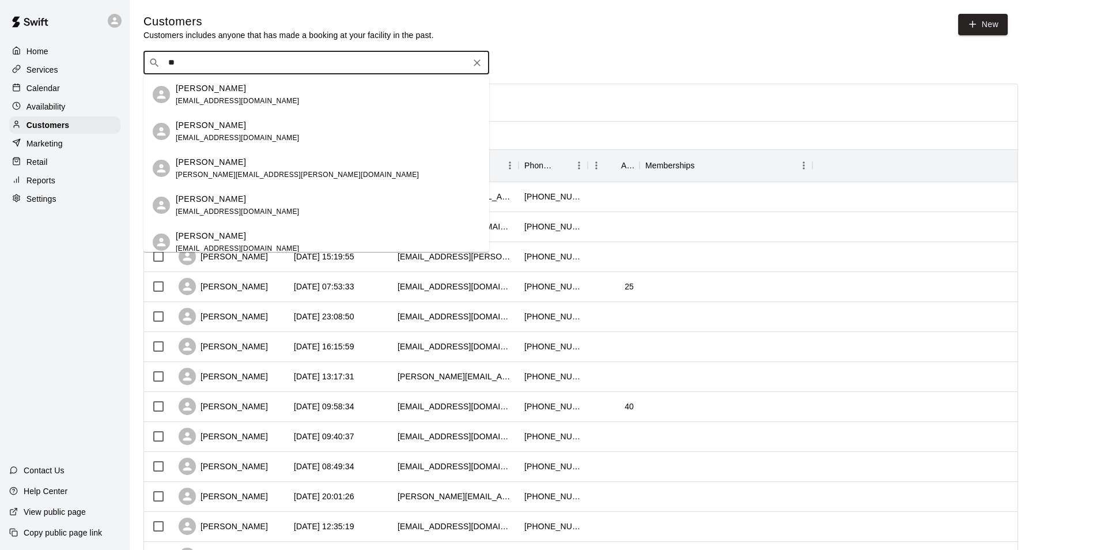
type input "*"
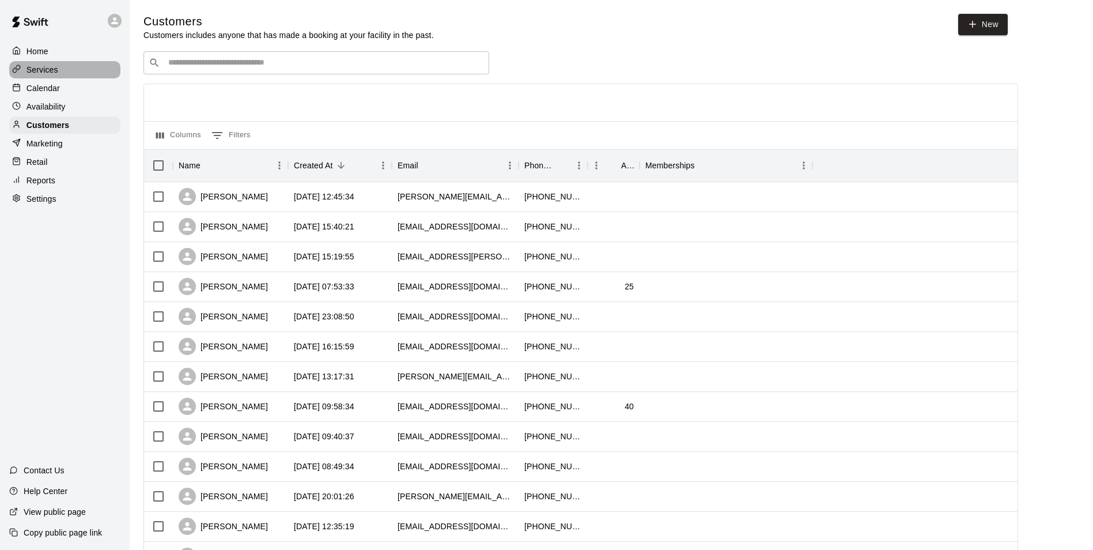
click at [62, 64] on div "Services" at bounding box center [64, 69] width 111 height 17
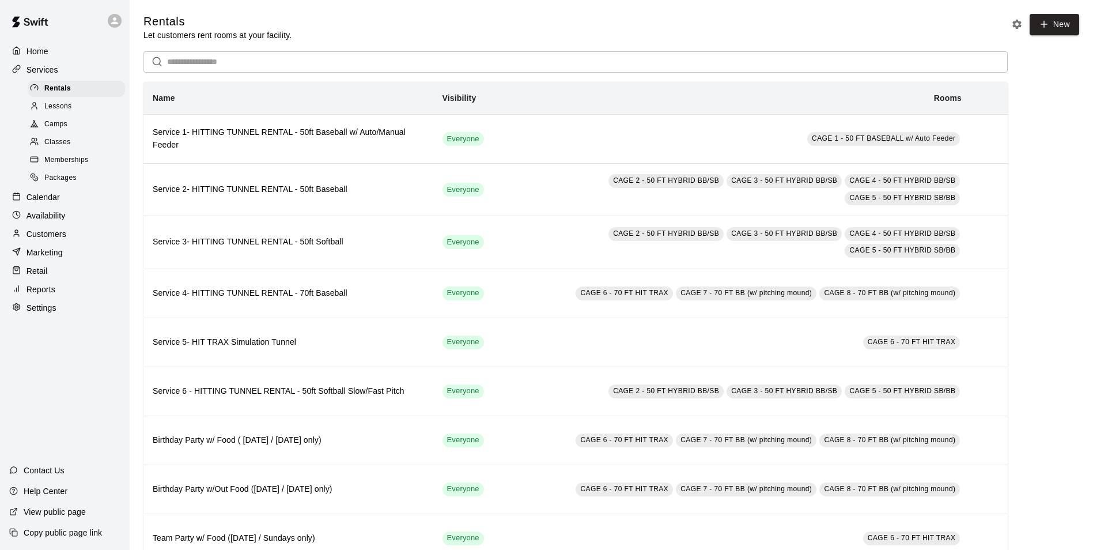
click at [59, 199] on div "Calendar" at bounding box center [64, 196] width 111 height 17
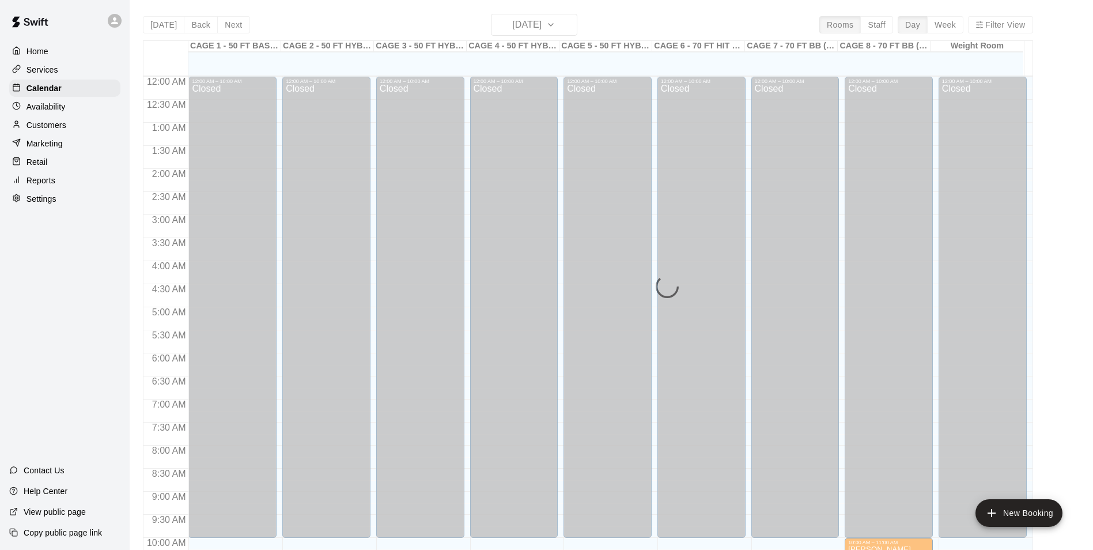
scroll to position [585, 0]
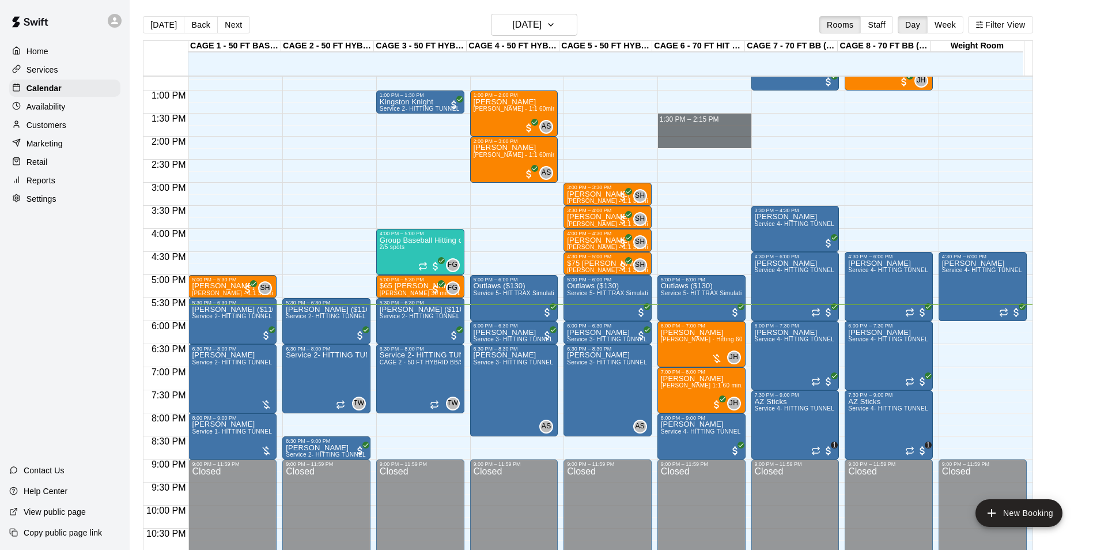
drag, startPoint x: 696, startPoint y: 126, endPoint x: 704, endPoint y: 141, distance: 17.5
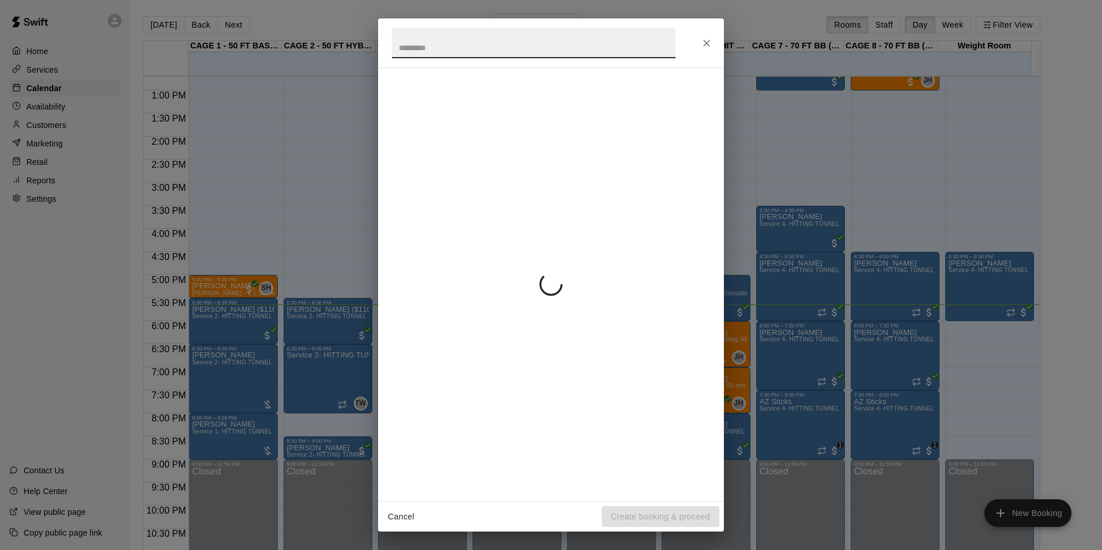
click at [713, 38] on button "Close" at bounding box center [706, 43] width 21 height 21
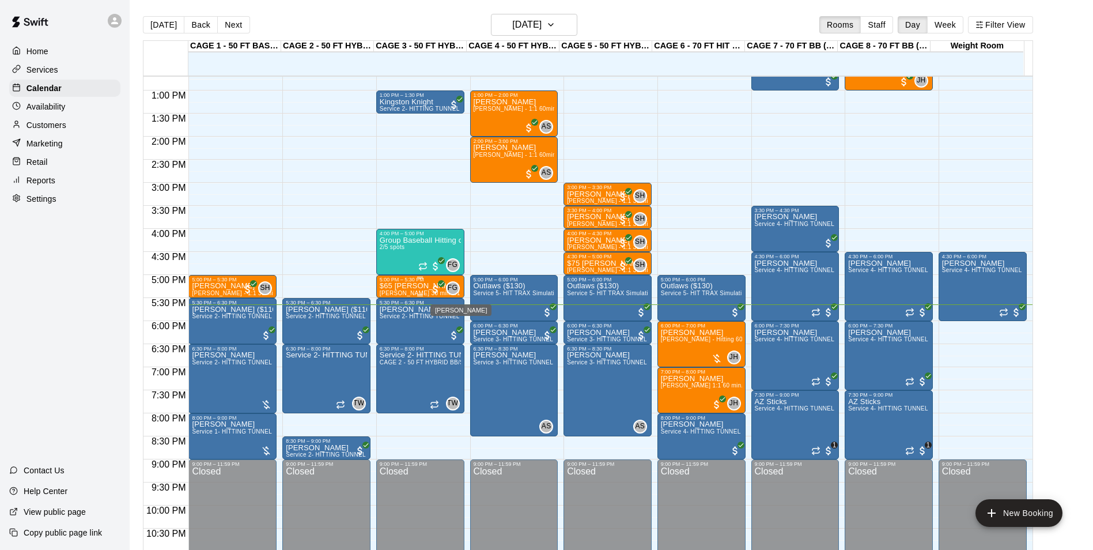
click at [453, 287] on span "FG" at bounding box center [453, 288] width 10 height 12
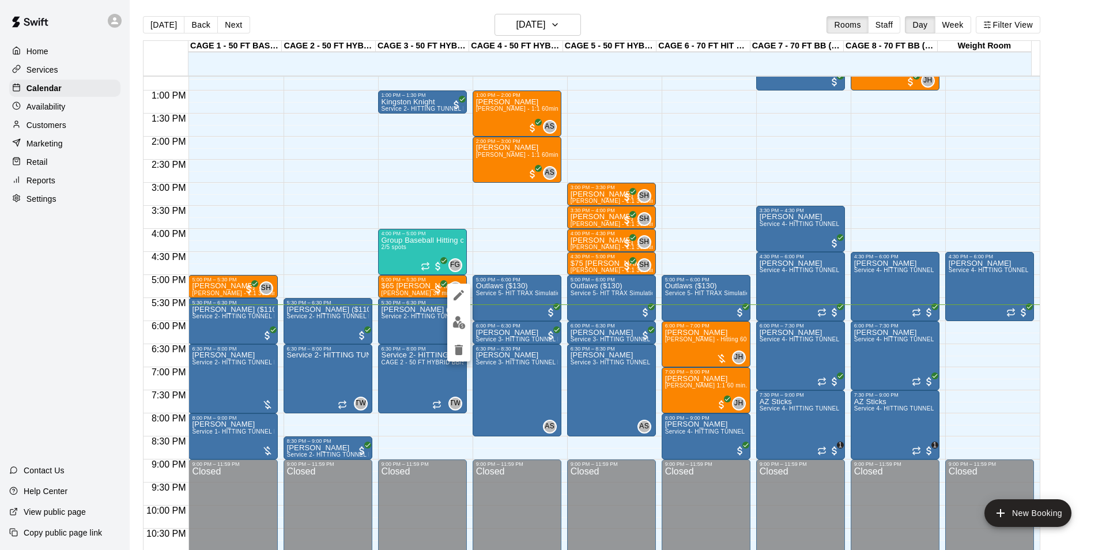
click at [545, 174] on div at bounding box center [551, 275] width 1102 height 550
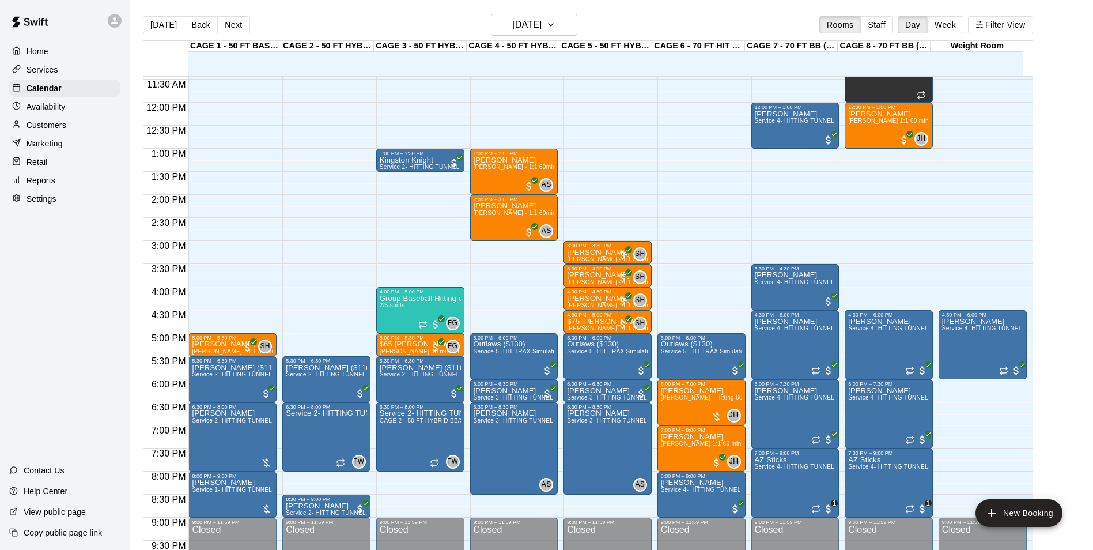
scroll to position [528, 0]
click at [495, 177] on div "Preslee Colby Allie Skaggs - 1:1 60min softball Hitting / Fielding instruction" at bounding box center [514, 431] width 81 height 550
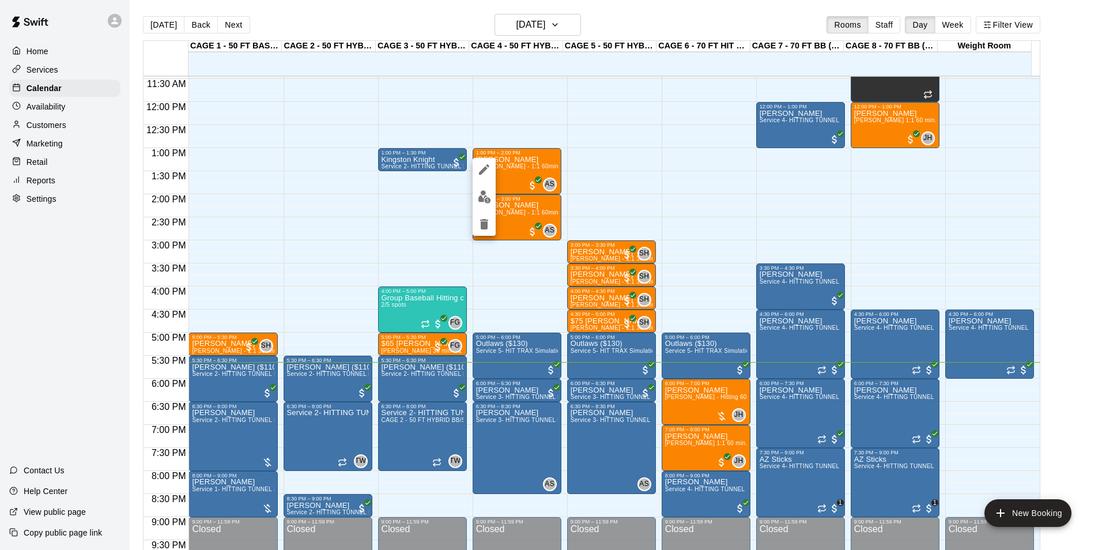
click at [523, 178] on div at bounding box center [551, 275] width 1102 height 550
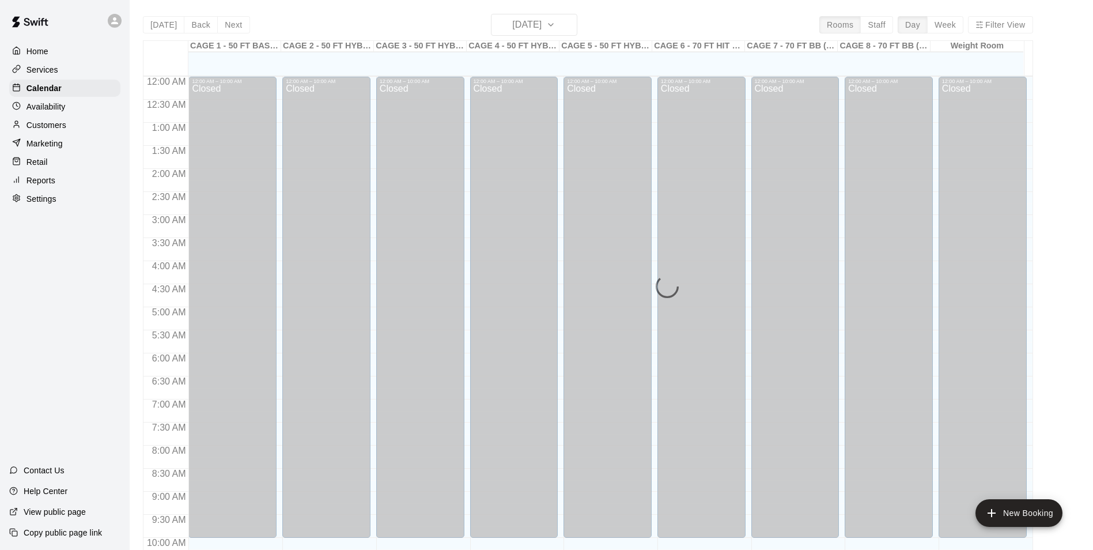
scroll to position [585, 0]
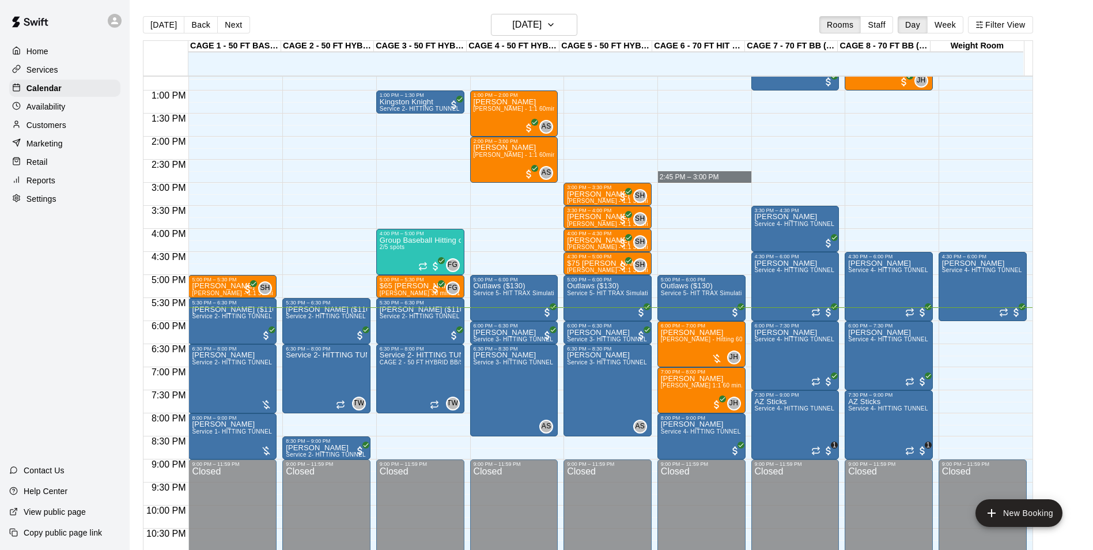
drag, startPoint x: 678, startPoint y: 173, endPoint x: 728, endPoint y: 173, distance: 50.1
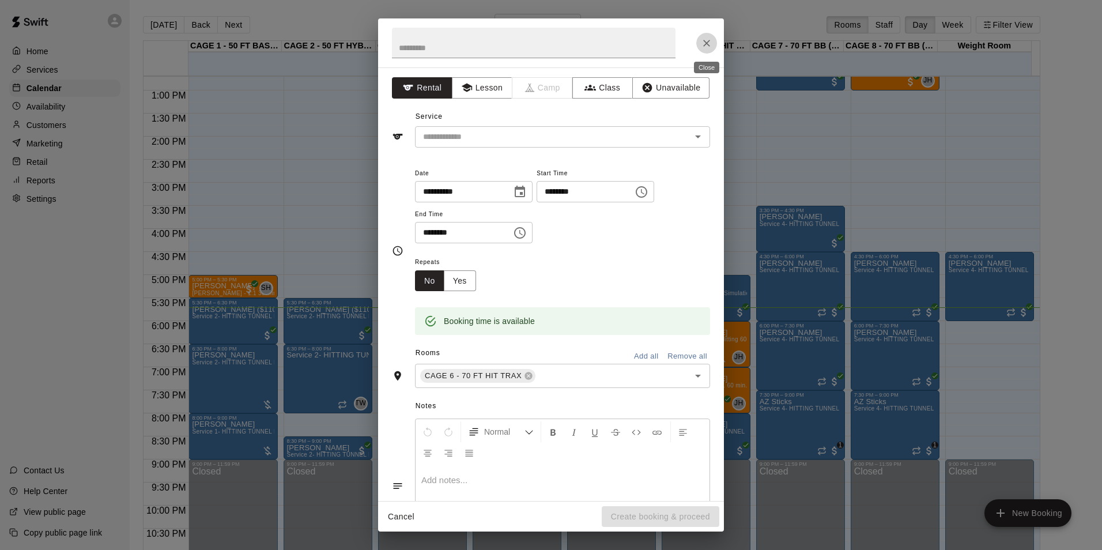
click at [706, 43] on icon "Close" at bounding box center [706, 43] width 7 height 7
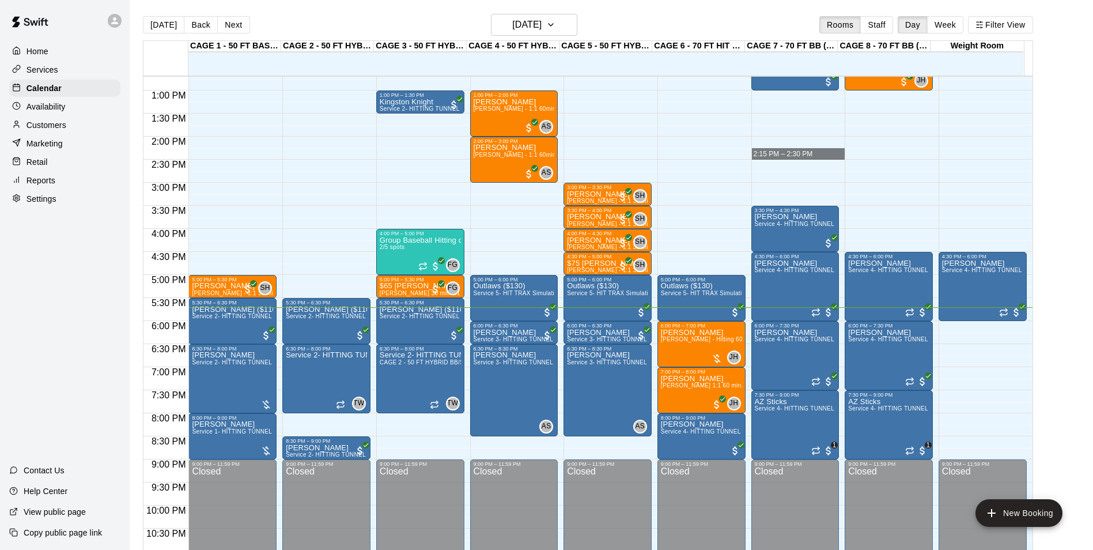
drag, startPoint x: 820, startPoint y: 157, endPoint x: 883, endPoint y: 158, distance: 62.2
click at [883, 158] on div "12:00 AM 12:30 AM 1:00 AM 1:30 AM 2:00 AM 2:30 AM 3:00 AM 3:30 AM 4:00 AM 4:30 …" at bounding box center [587, 318] width 889 height 487
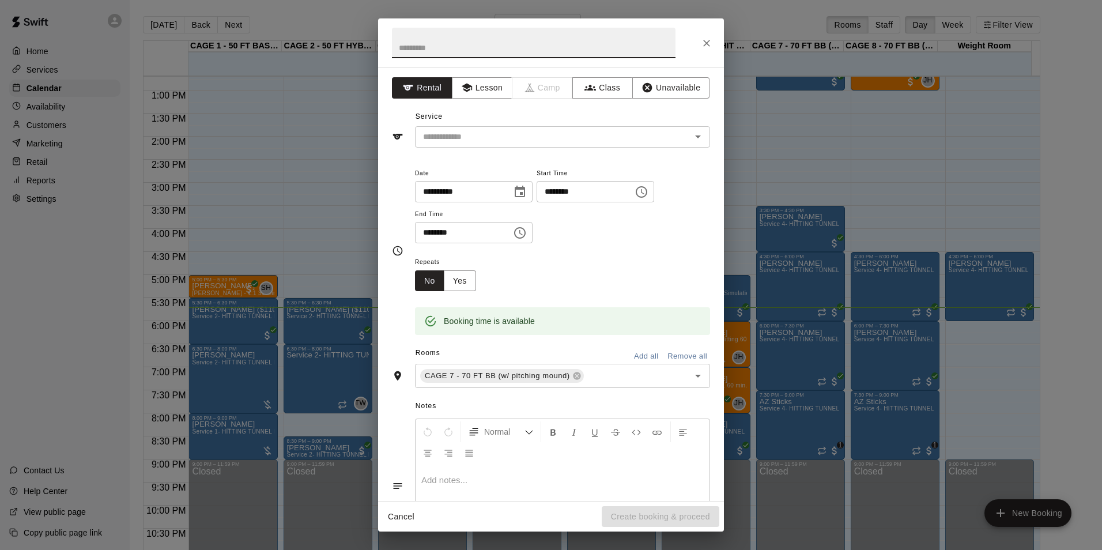
click at [711, 45] on icon "Close" at bounding box center [707, 43] width 12 height 12
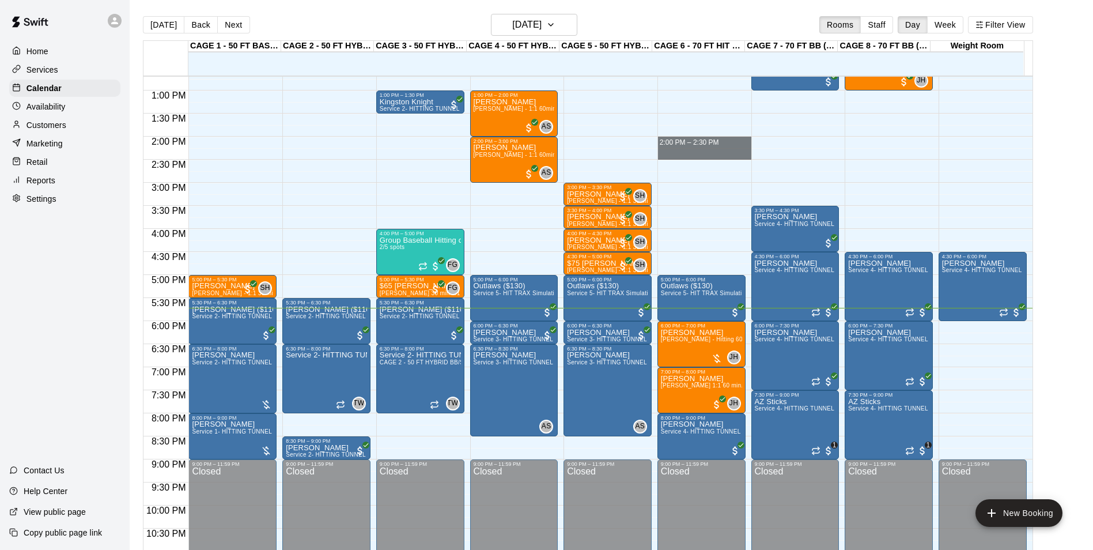
drag, startPoint x: 685, startPoint y: 144, endPoint x: 688, endPoint y: 149, distance: 5.9
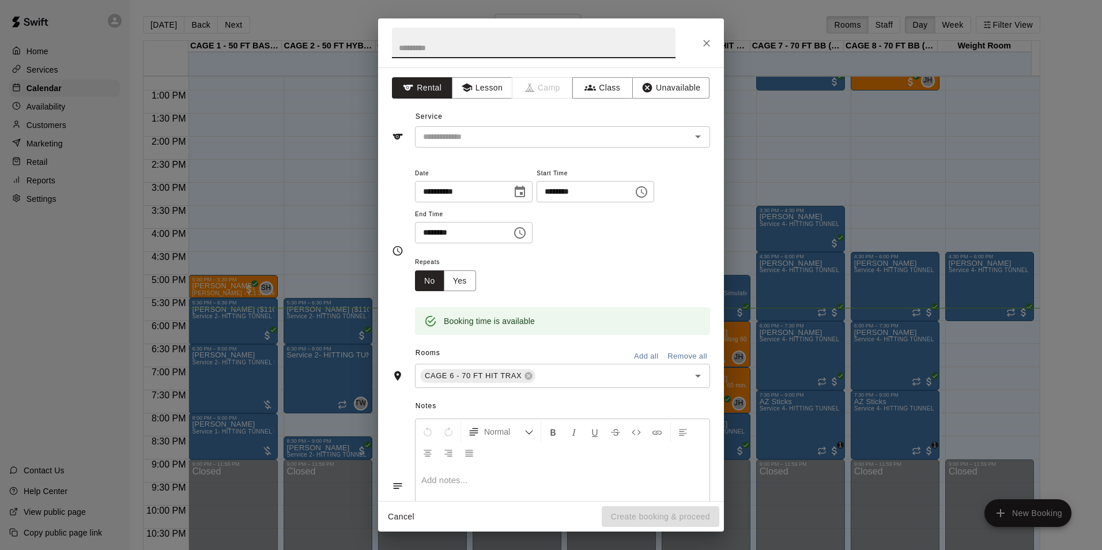
click at [699, 43] on button "Close" at bounding box center [706, 43] width 21 height 21
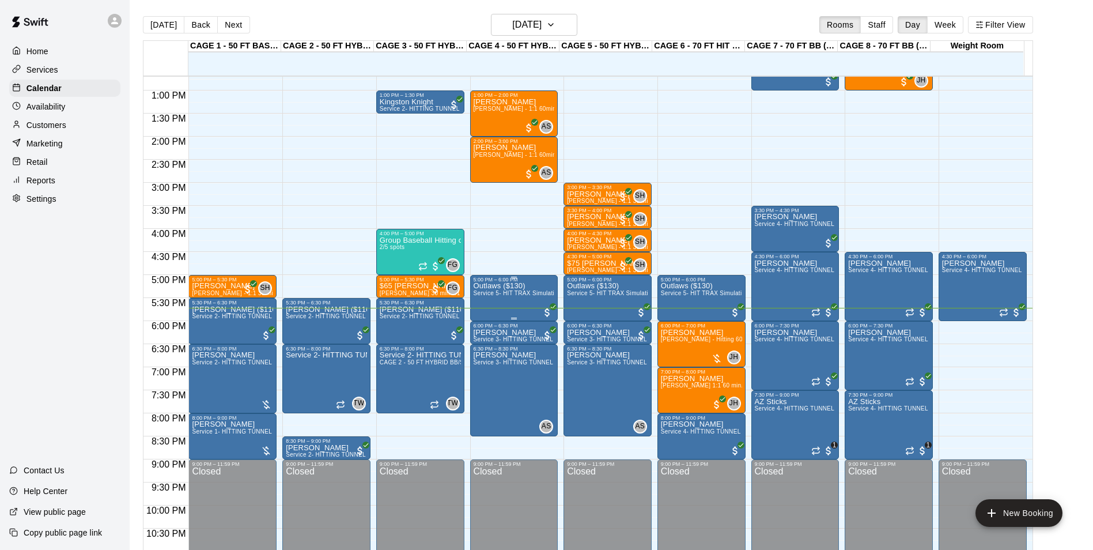
click at [491, 308] on div "Outlaws ($130) Service 5- HIT TRAX Simulation Tunnel" at bounding box center [514, 557] width 81 height 550
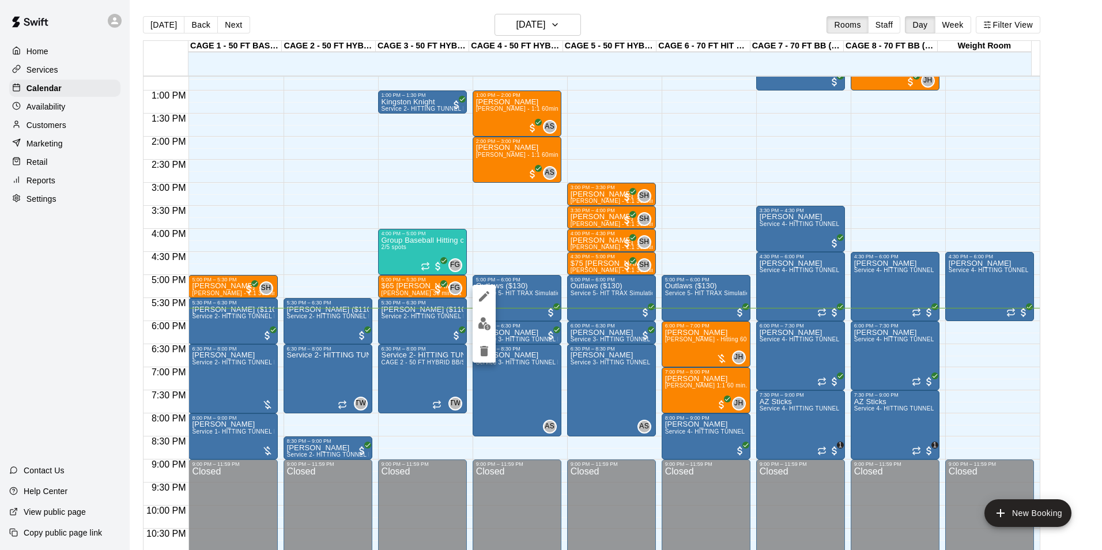
click at [512, 263] on div at bounding box center [551, 275] width 1102 height 550
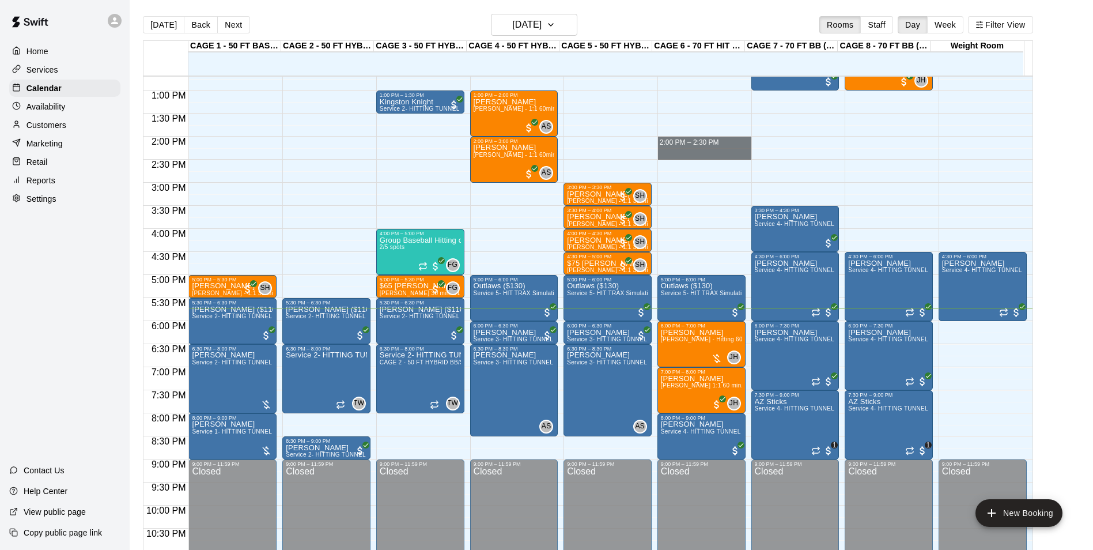
drag, startPoint x: 707, startPoint y: 142, endPoint x: 713, endPoint y: 155, distance: 14.7
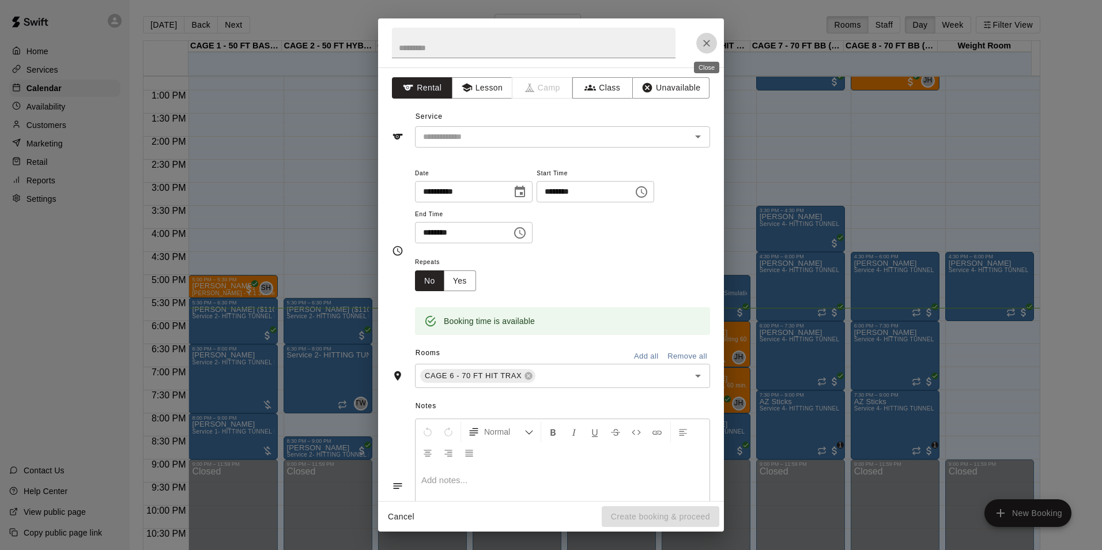
click at [712, 42] on button "Close" at bounding box center [706, 43] width 21 height 21
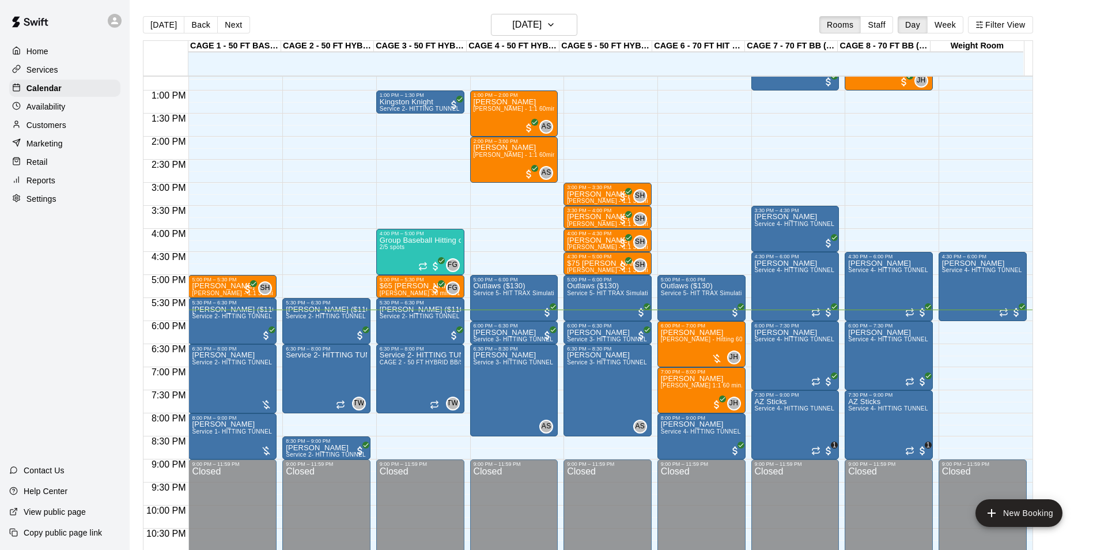
click at [696, 229] on div "12:00 AM – 10:00 AM Closed 5:00 PM – 6:00 PM Outlaws ($130) Service 5- HIT TRAX…" at bounding box center [701, 44] width 88 height 1106
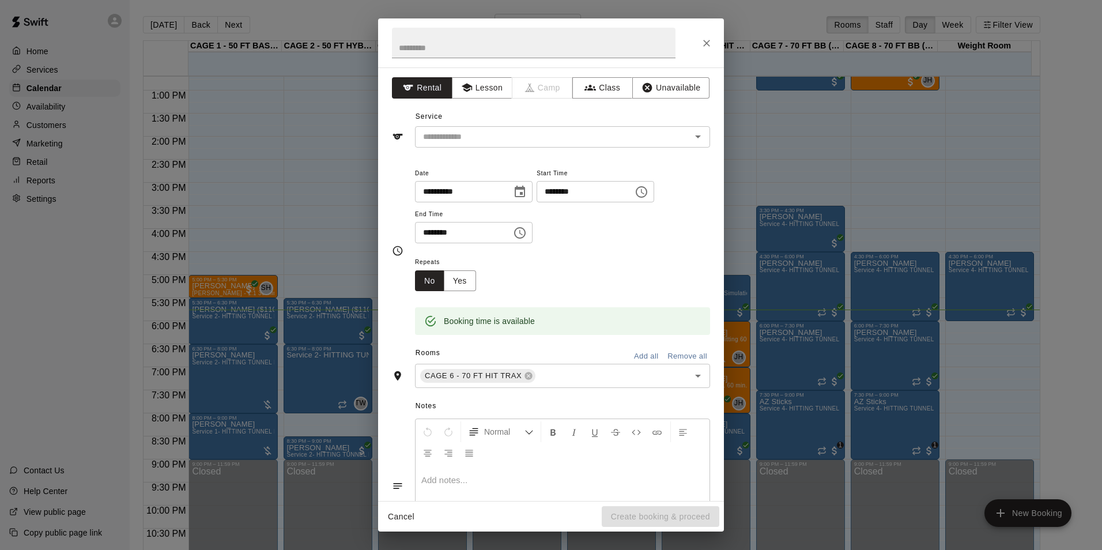
click at [691, 42] on div at bounding box center [551, 42] width 346 height 49
click at [705, 43] on icon "Close" at bounding box center [707, 43] width 12 height 12
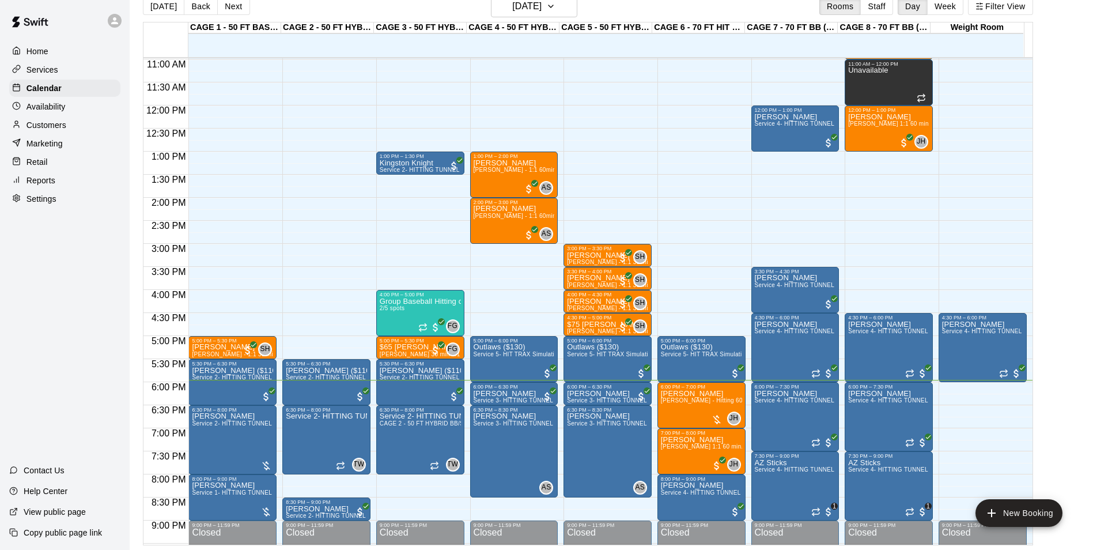
scroll to position [563, 0]
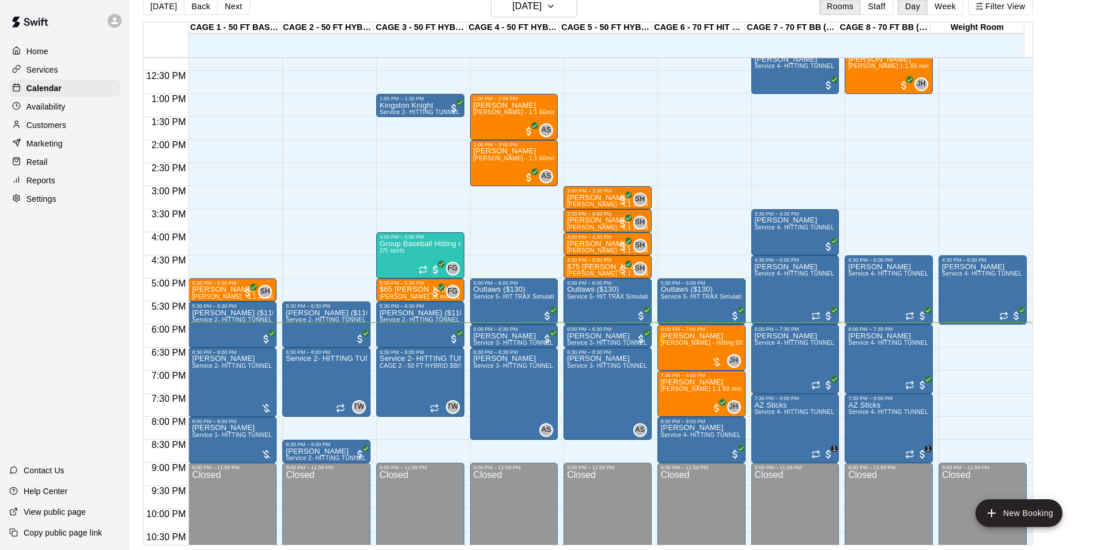
click at [642, 450] on div "12:00 AM – 10:00 AM Closed 3:00 PM – 3:30 PM [PERSON_NAME] [PERSON_NAME] - 1:1 …" at bounding box center [607, 48] width 88 height 1106
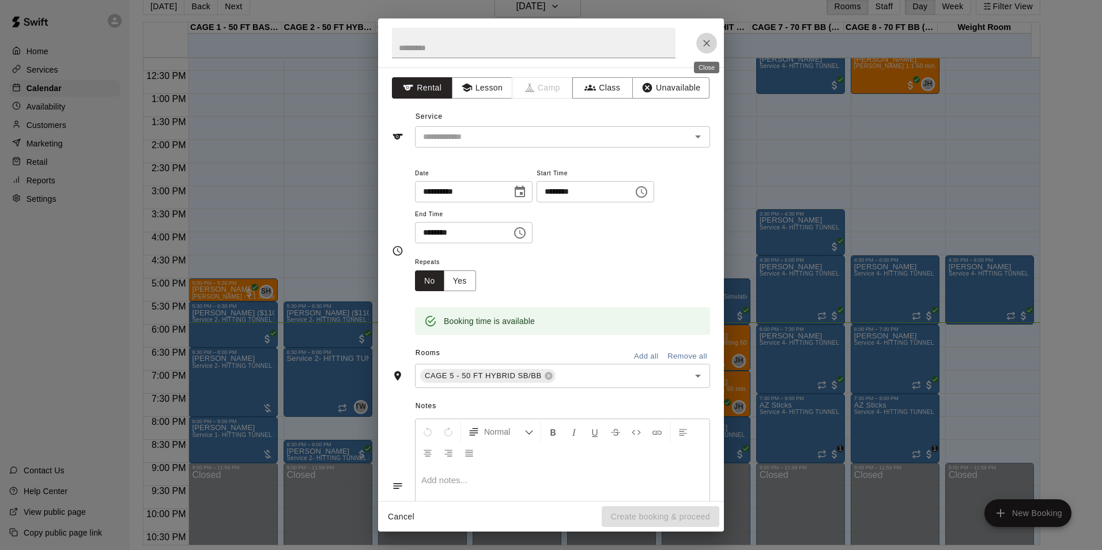
click at [712, 48] on button "Close" at bounding box center [706, 43] width 21 height 21
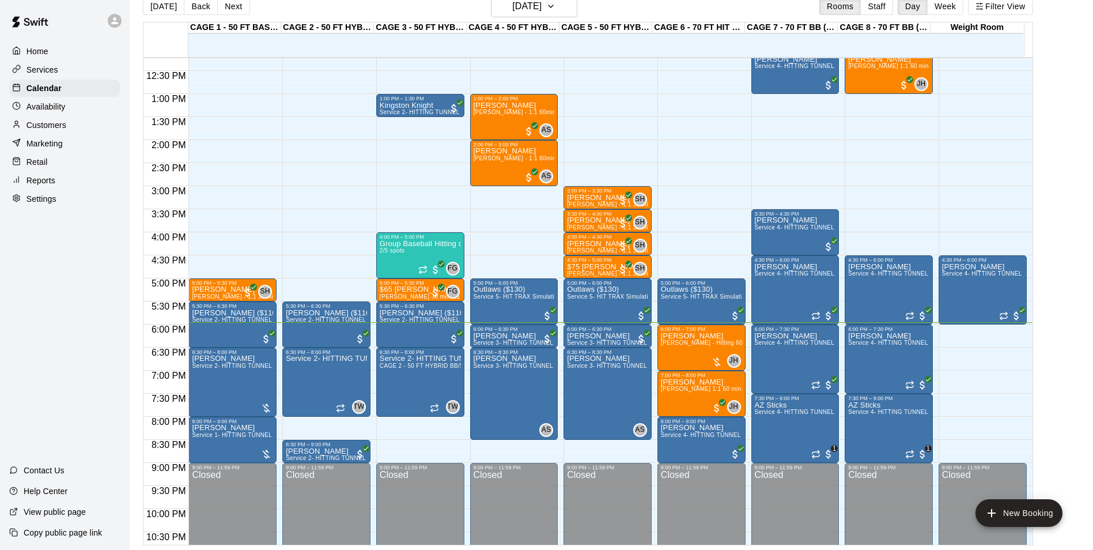
click at [712, 195] on div "12:00 AM – 10:00 AM Closed 5:00 PM – 6:00 PM Outlaws ($130) Service 5- HIT TRAX…" at bounding box center [701, 48] width 88 height 1106
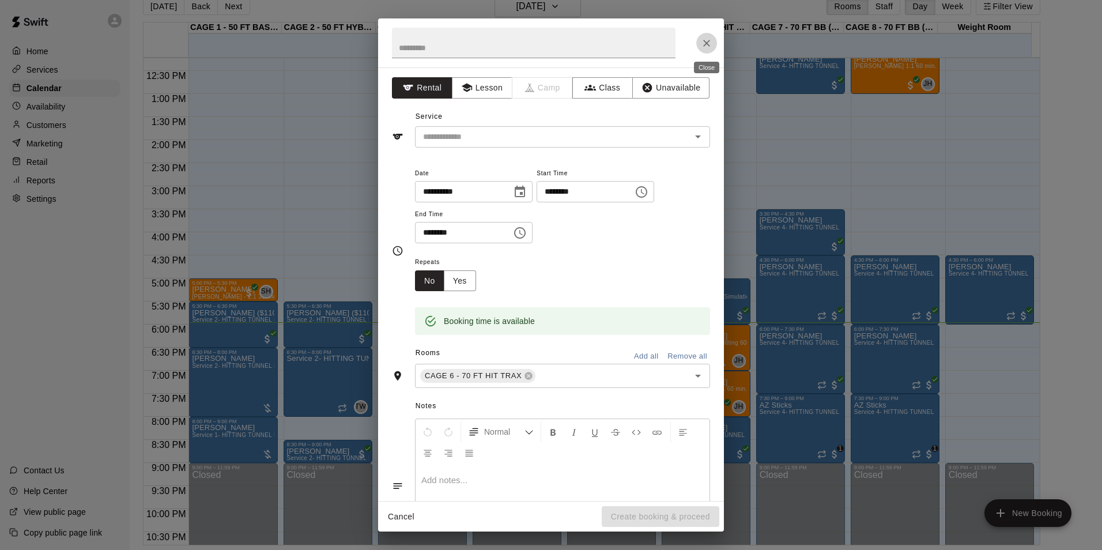
click at [704, 51] on button "Close" at bounding box center [706, 43] width 21 height 21
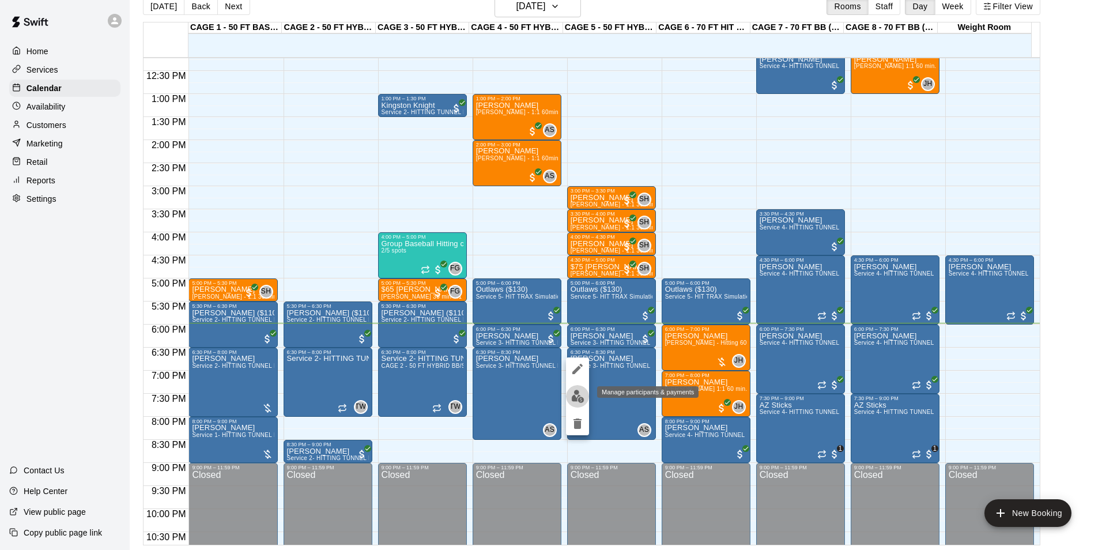
click at [574, 397] on img "edit" at bounding box center [577, 395] width 13 height 13
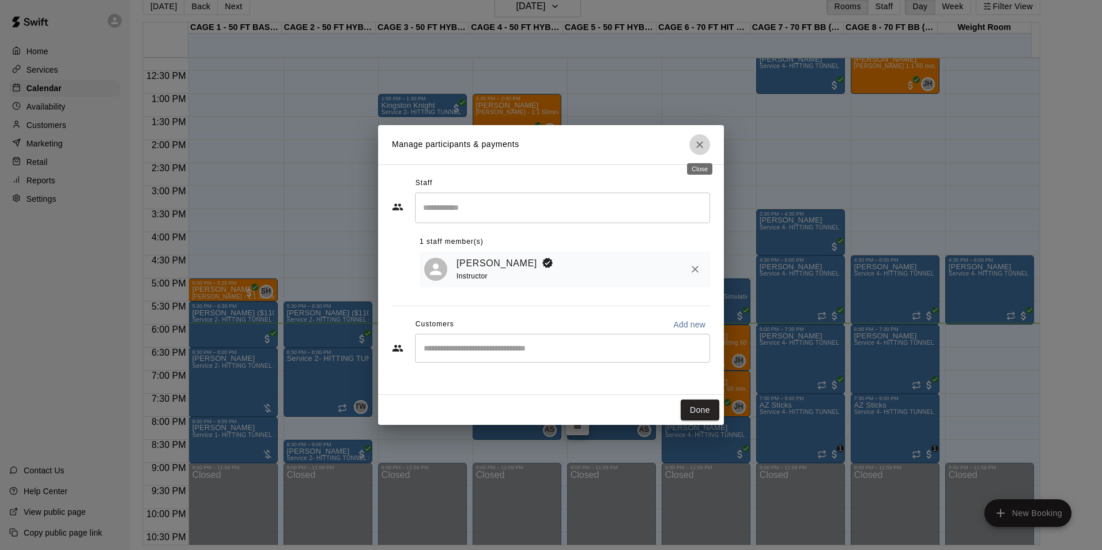
click at [706, 150] on button "Close" at bounding box center [699, 144] width 21 height 21
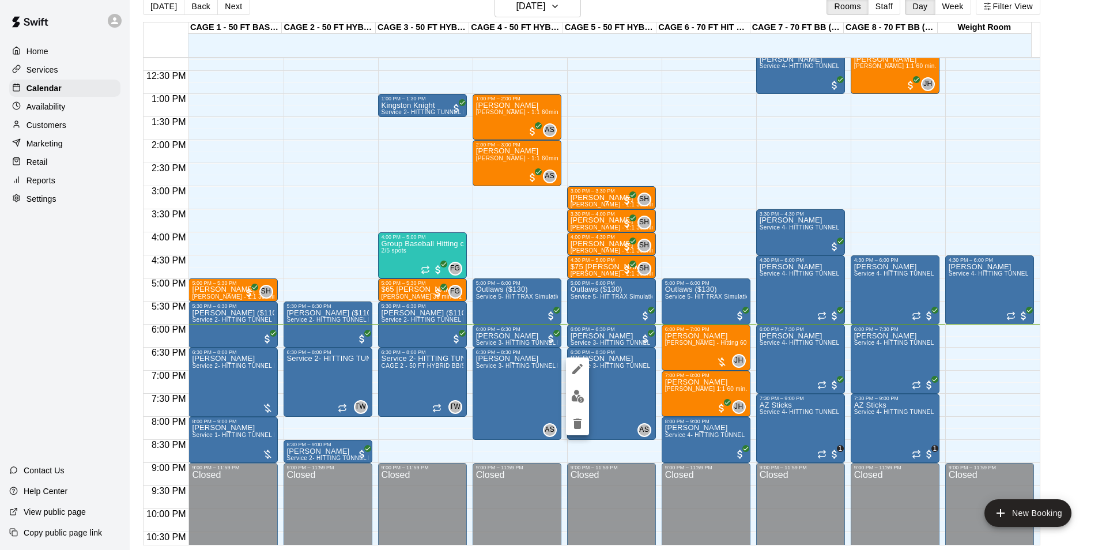
click at [522, 227] on div at bounding box center [551, 275] width 1102 height 550
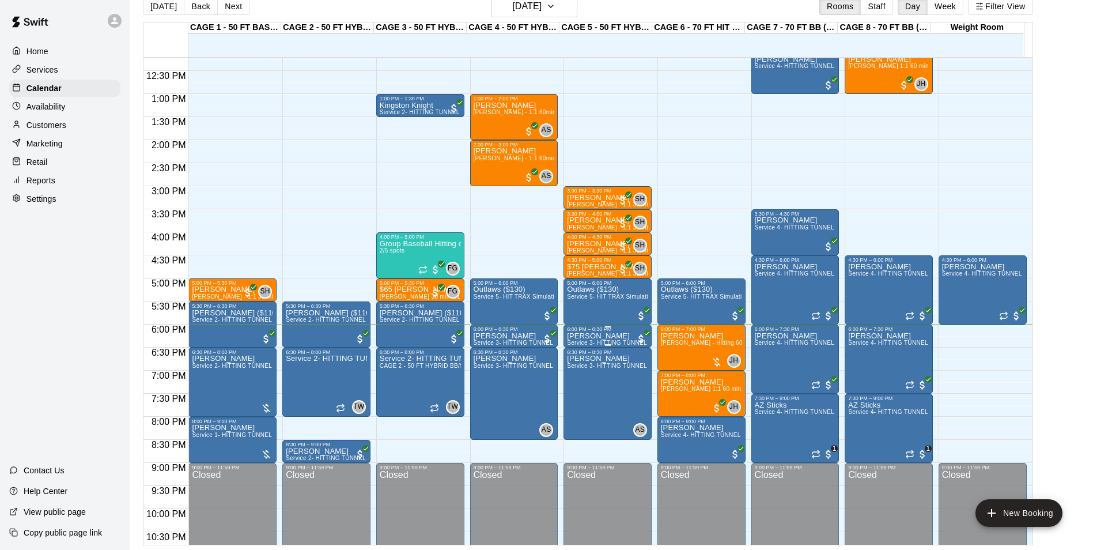
click at [599, 336] on p "[PERSON_NAME]" at bounding box center [607, 336] width 81 height 0
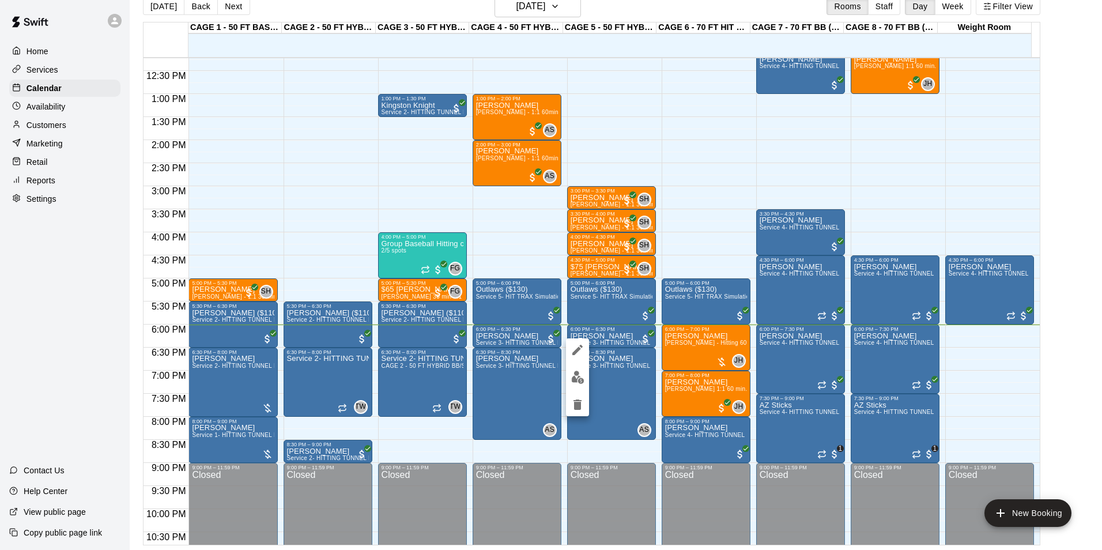
click at [705, 228] on div at bounding box center [551, 275] width 1102 height 550
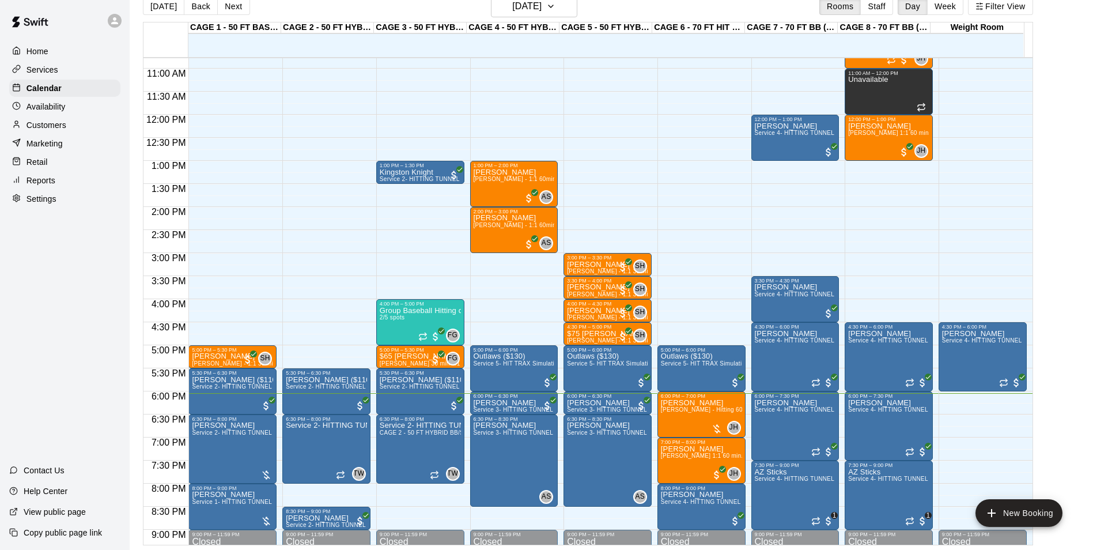
scroll to position [448, 0]
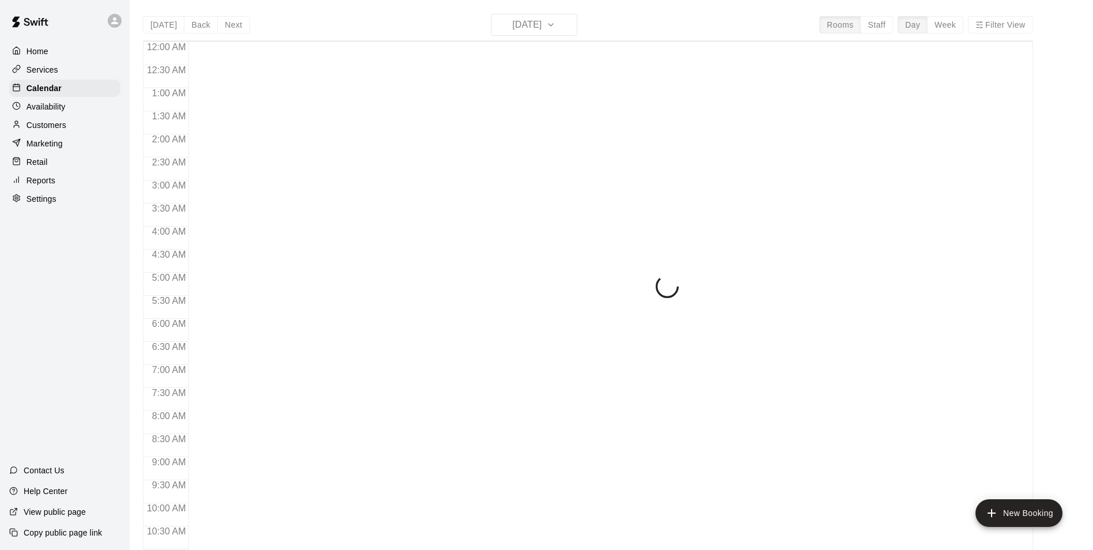
scroll to position [585, 0]
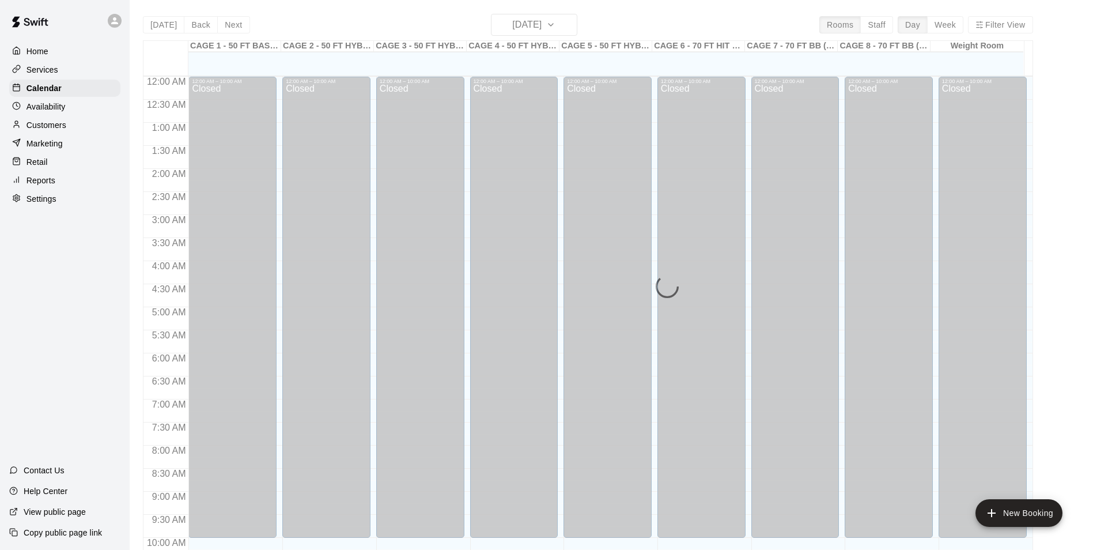
scroll to position [585, 0]
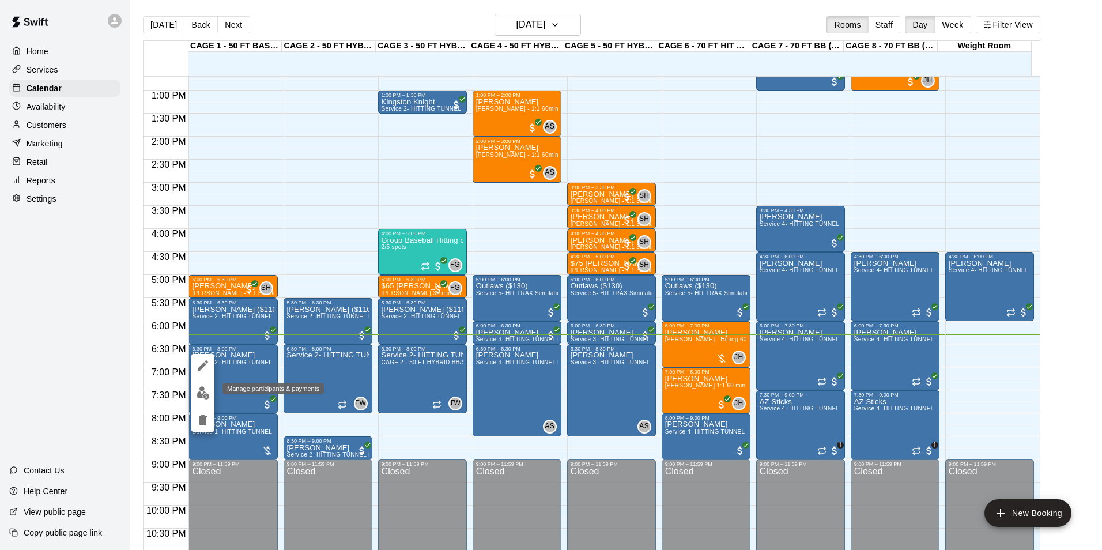
click at [198, 394] on img "edit" at bounding box center [202, 392] width 13 height 13
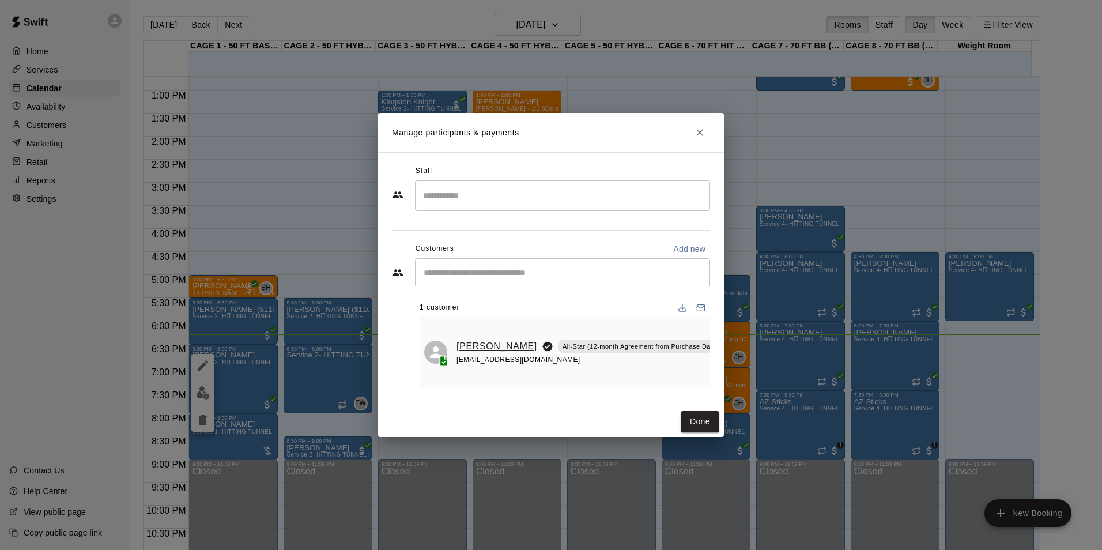
click at [467, 342] on link "[PERSON_NAME]" at bounding box center [496, 346] width 81 height 15
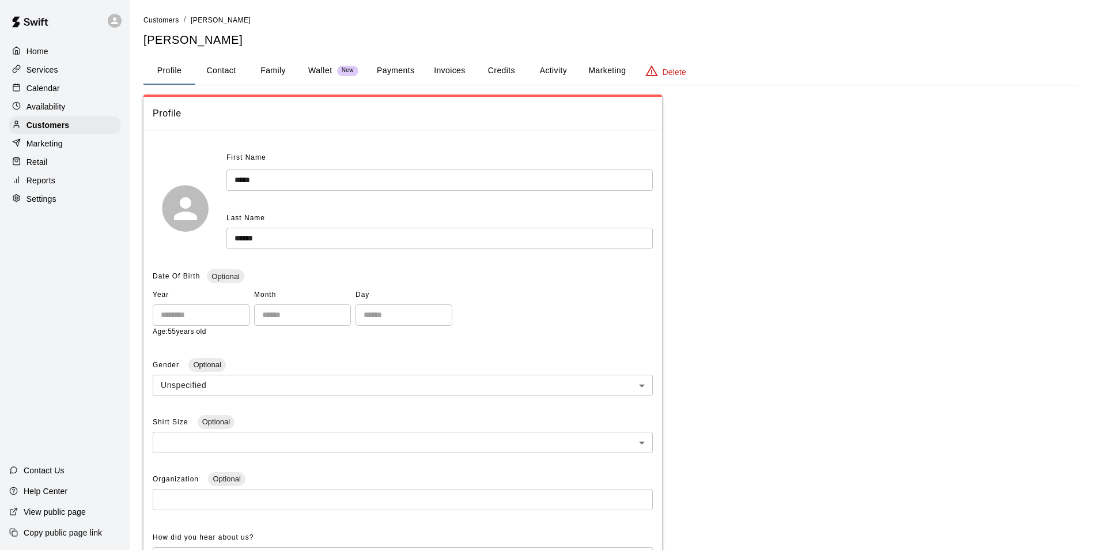
click at [268, 71] on button "Family" at bounding box center [273, 71] width 52 height 28
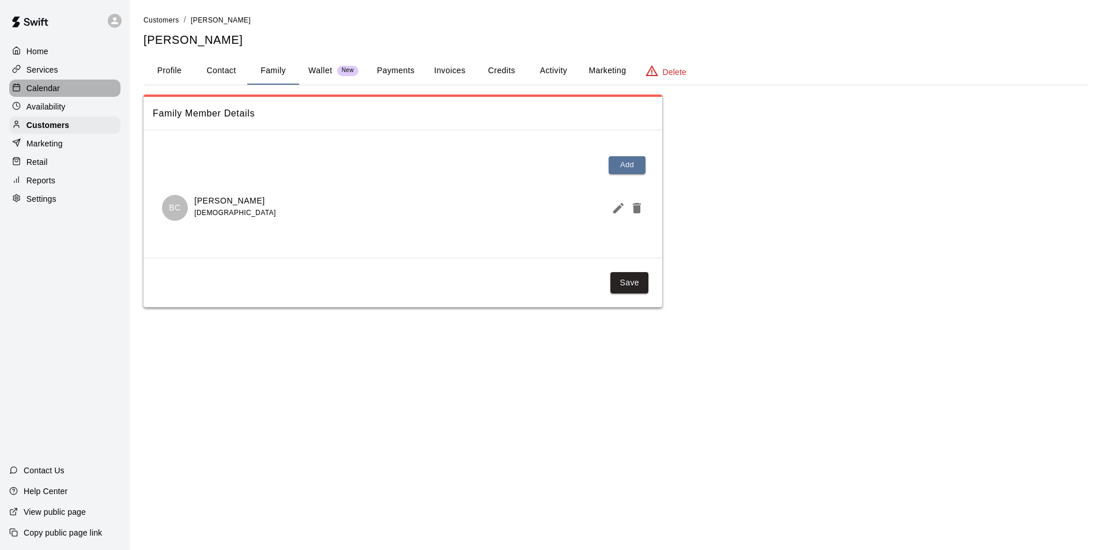
click at [52, 88] on p "Calendar" at bounding box center [43, 88] width 33 height 12
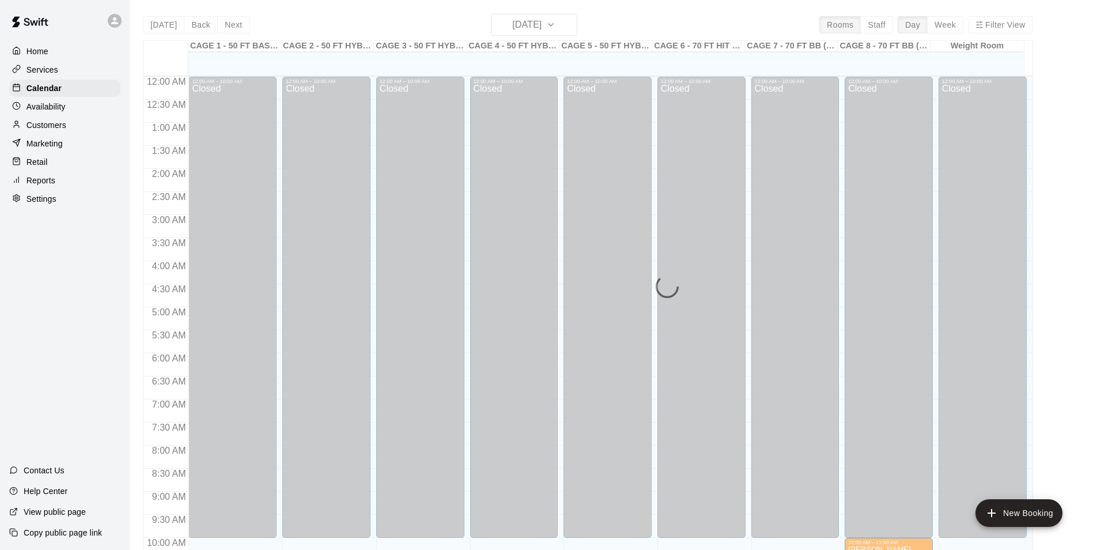
scroll to position [585, 0]
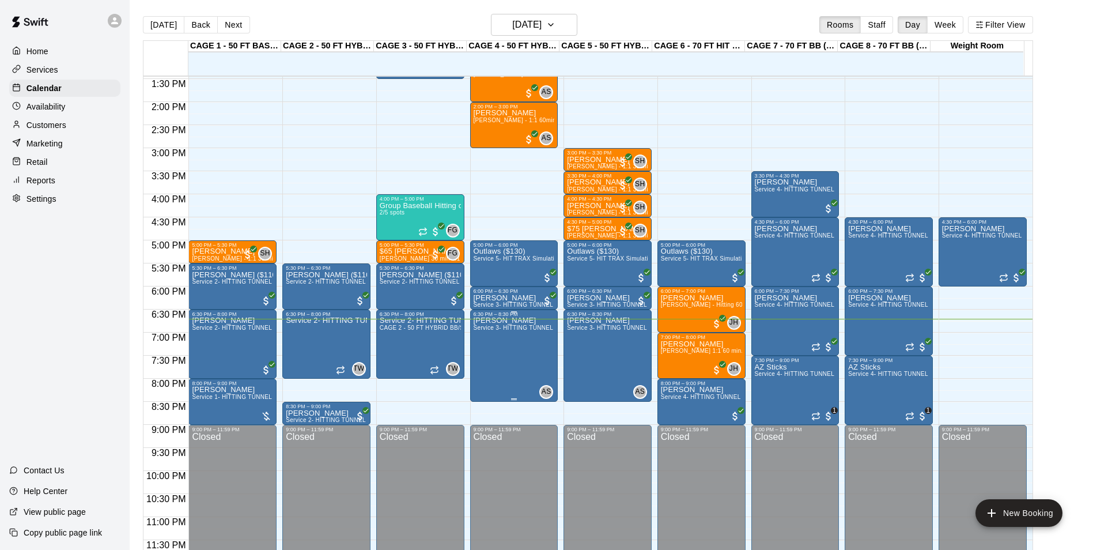
scroll to position [18, 0]
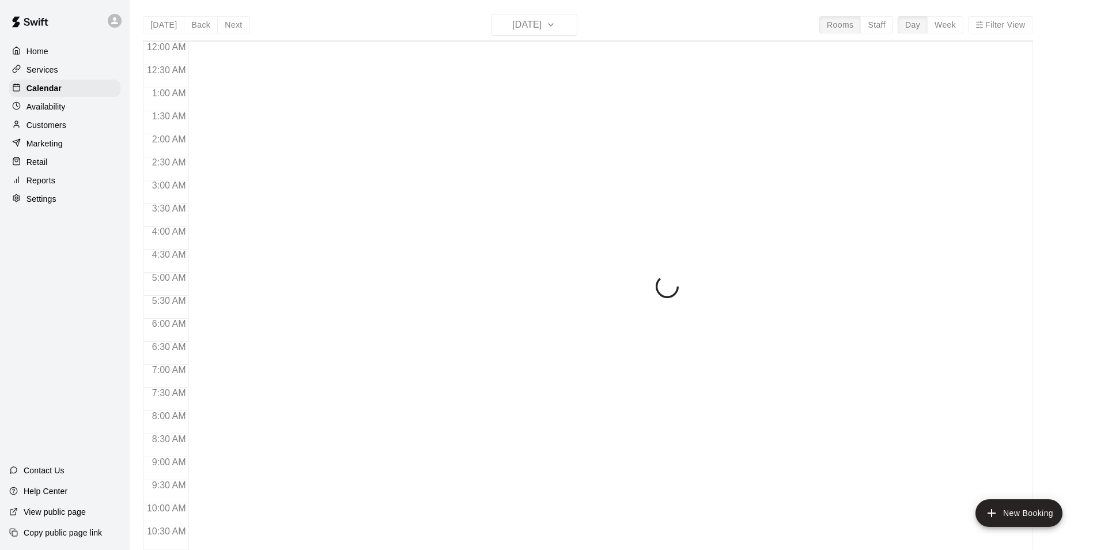
scroll to position [585, 0]
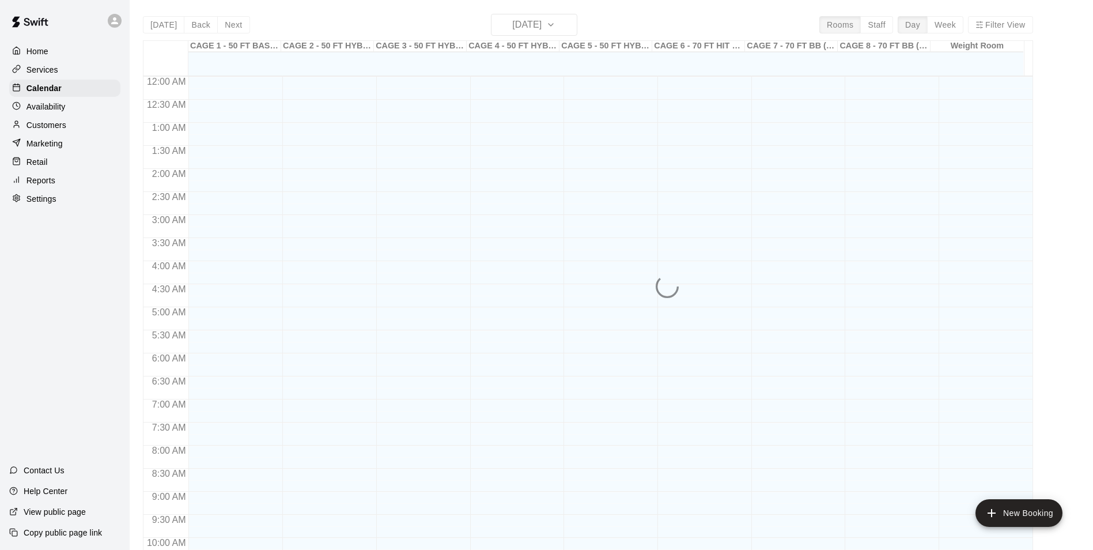
scroll to position [585, 0]
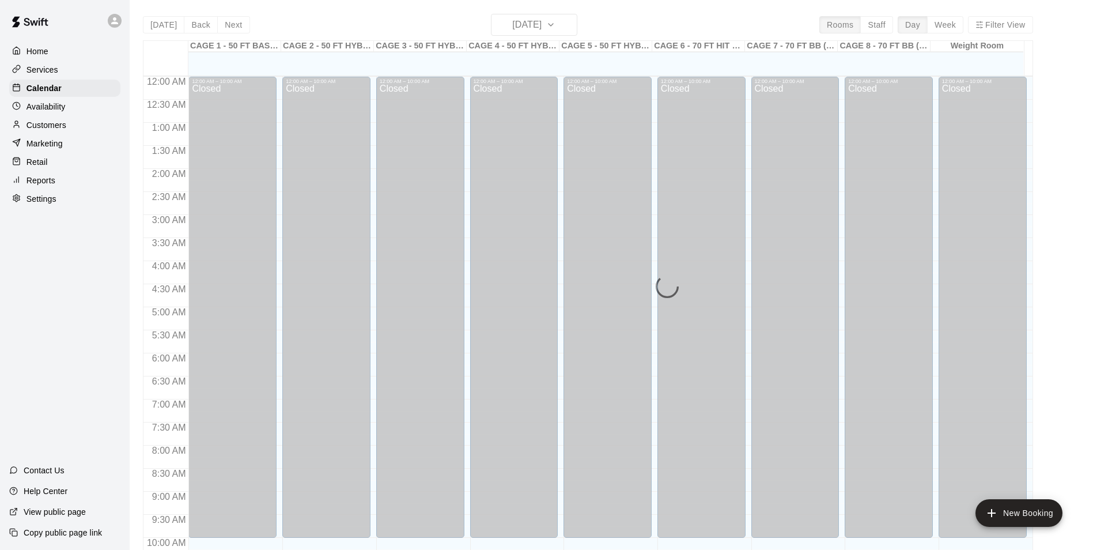
scroll to position [585, 0]
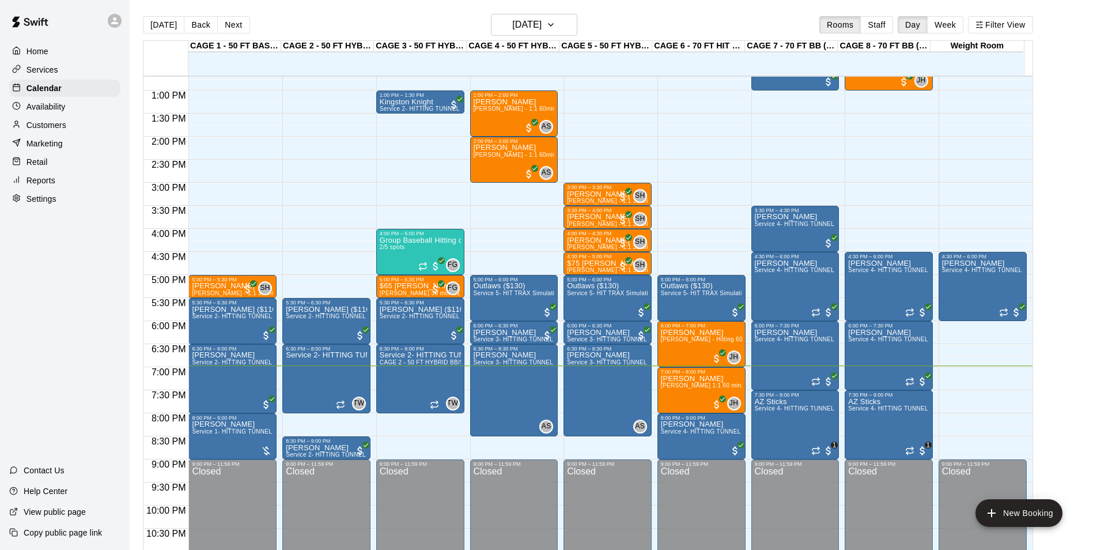
scroll to position [18, 0]
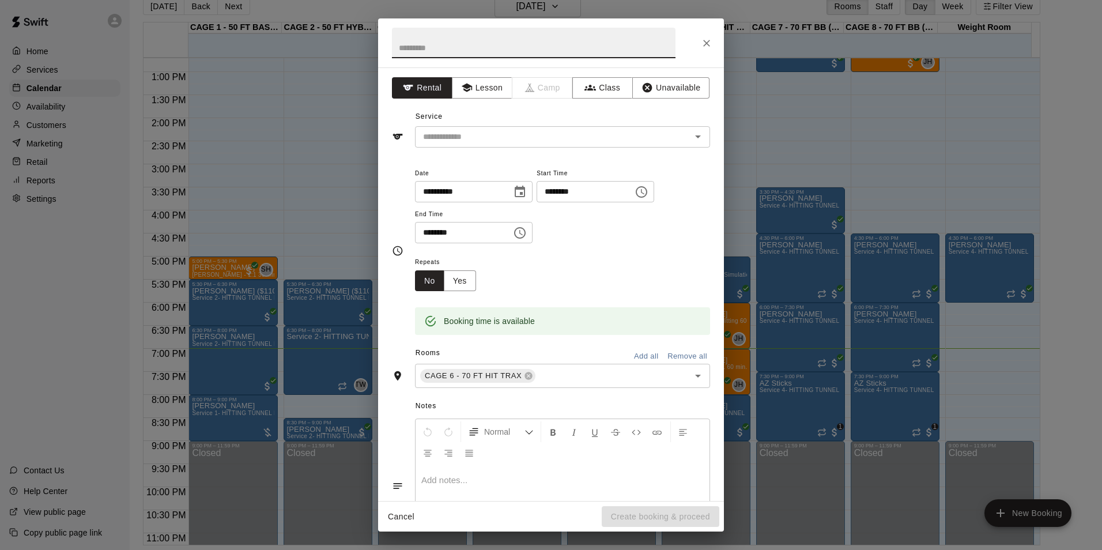
click at [704, 48] on icon "Close" at bounding box center [707, 43] width 12 height 12
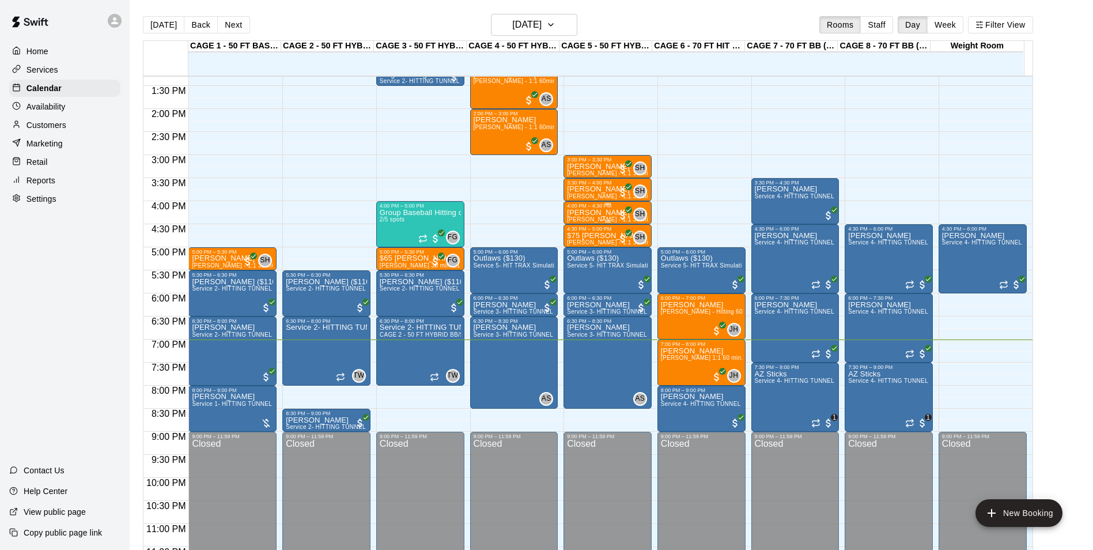
scroll to position [621, 0]
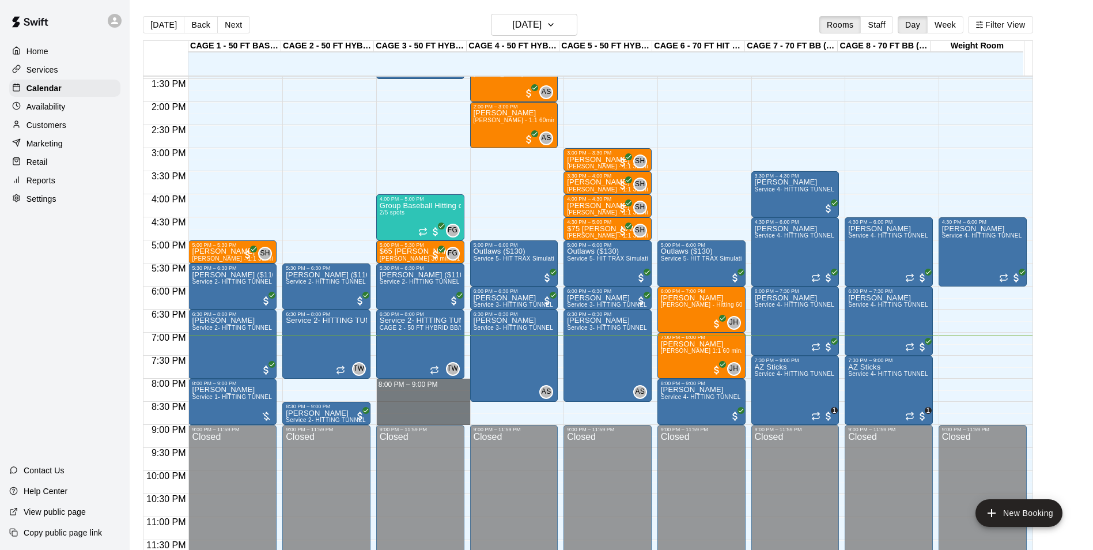
drag, startPoint x: 376, startPoint y: 381, endPoint x: 416, endPoint y: 418, distance: 54.2
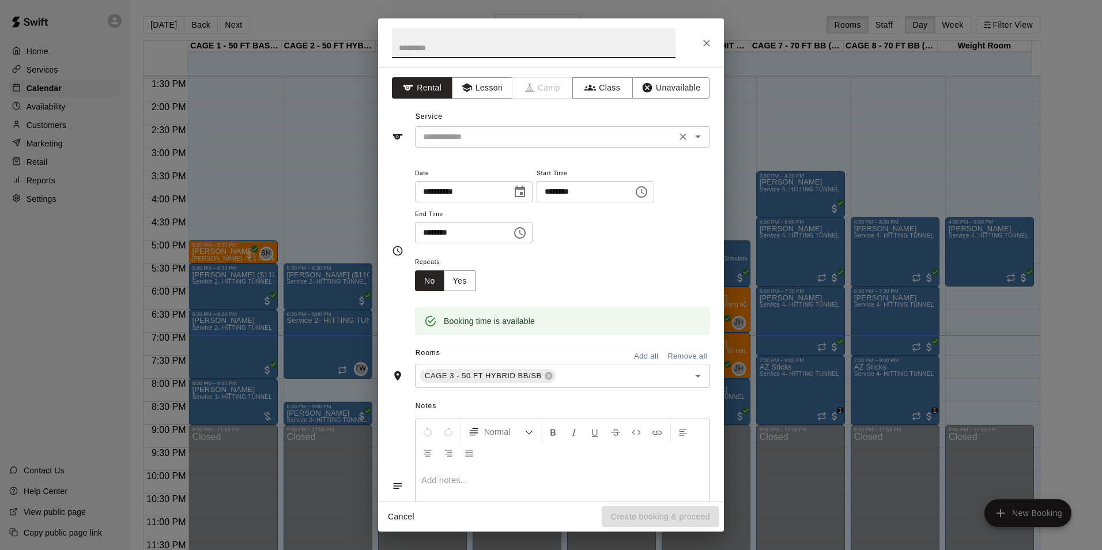
click at [571, 141] on input "text" at bounding box center [545, 137] width 254 height 14
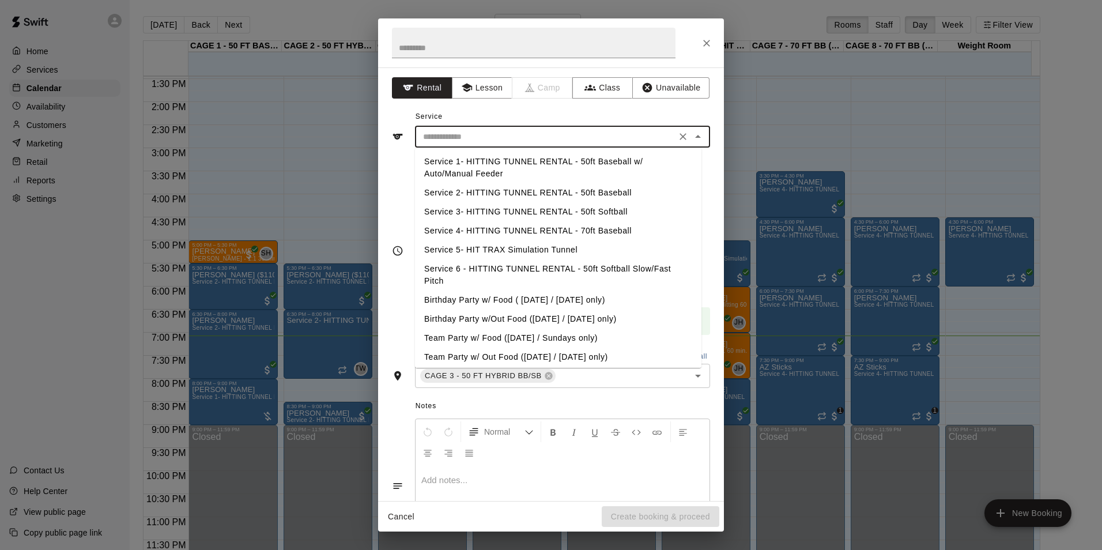
click at [557, 192] on li "Service 2- HITTING TUNNEL RENTAL - 50ft Baseball" at bounding box center [558, 192] width 286 height 19
type input "**********"
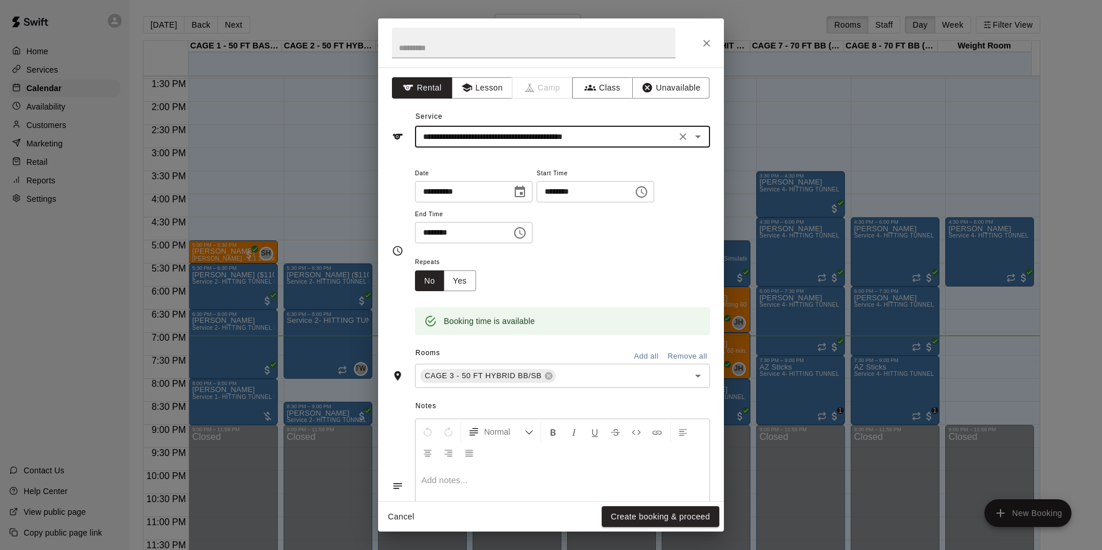
click at [633, 505] on div "Cancel Create booking & proceed" at bounding box center [551, 516] width 346 height 31
click at [635, 511] on button "Create booking & proceed" at bounding box center [660, 516] width 118 height 21
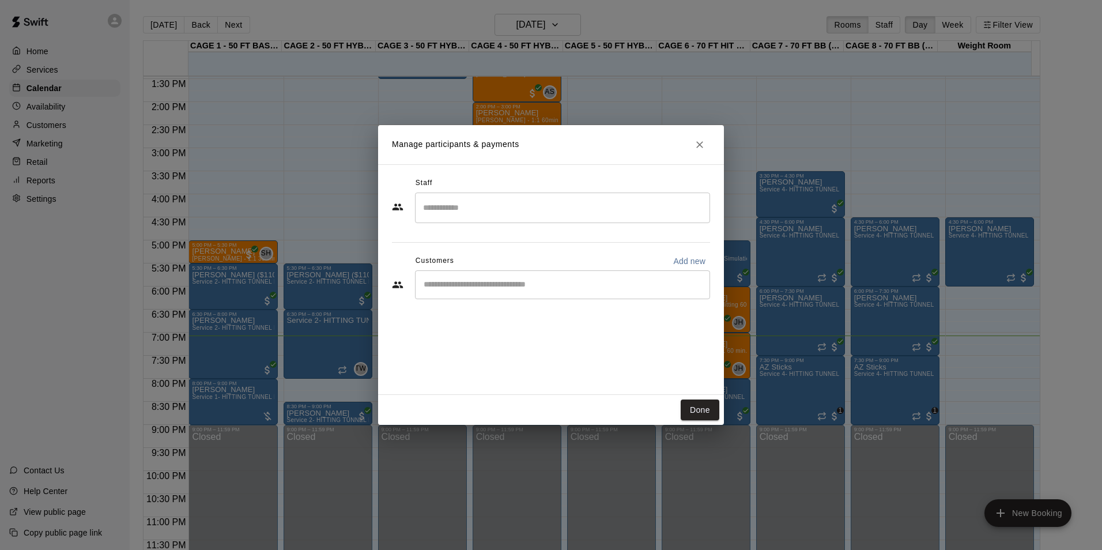
click at [493, 287] on input "Start typing to search customers..." at bounding box center [562, 285] width 285 height 12
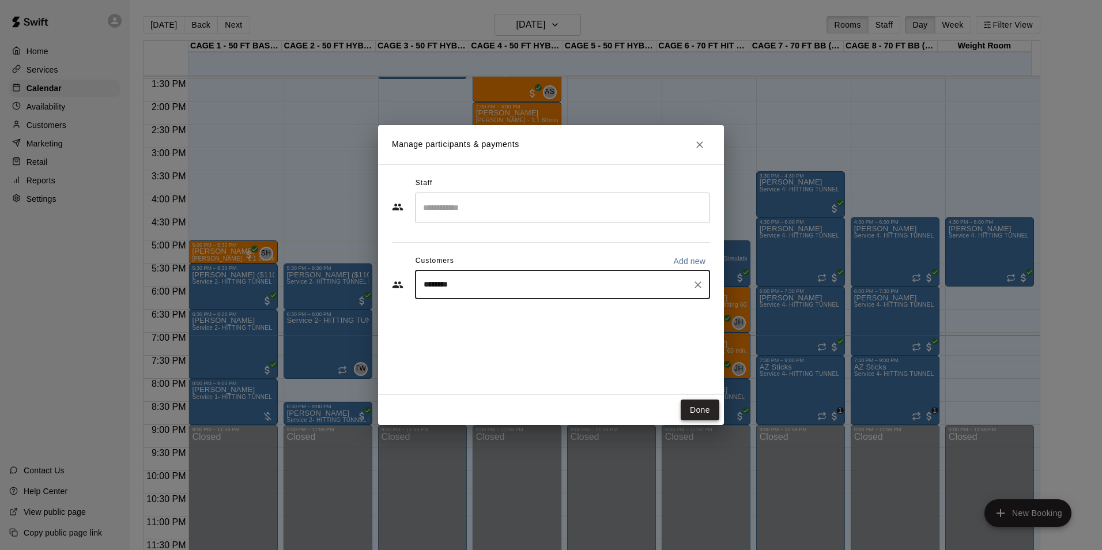
type input "********"
click at [707, 409] on button "Done" at bounding box center [699, 409] width 39 height 21
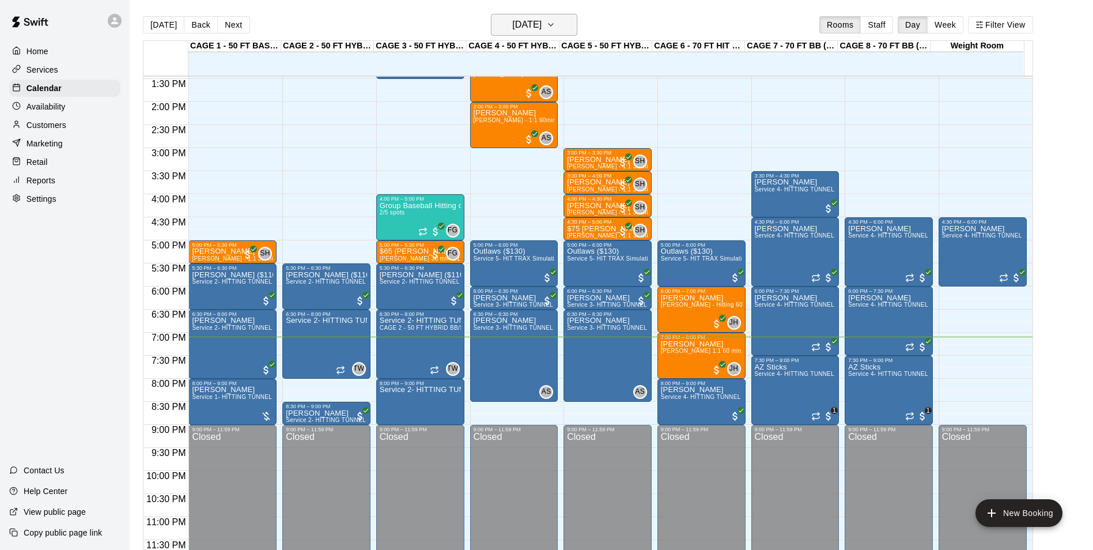
click at [539, 18] on h6 "[DATE]" at bounding box center [526, 25] width 29 height 16
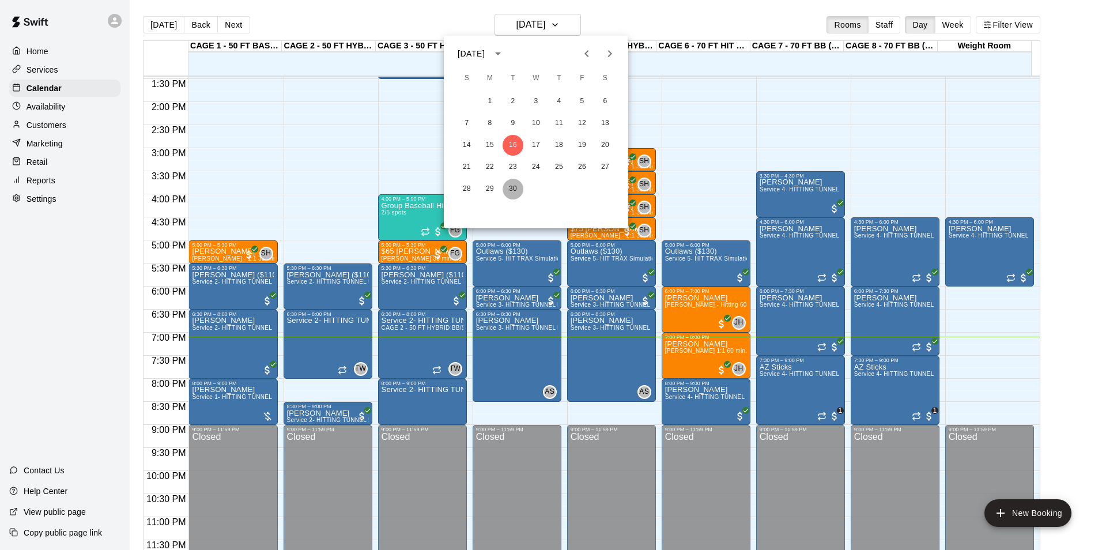
click at [513, 186] on button "30" at bounding box center [512, 189] width 21 height 21
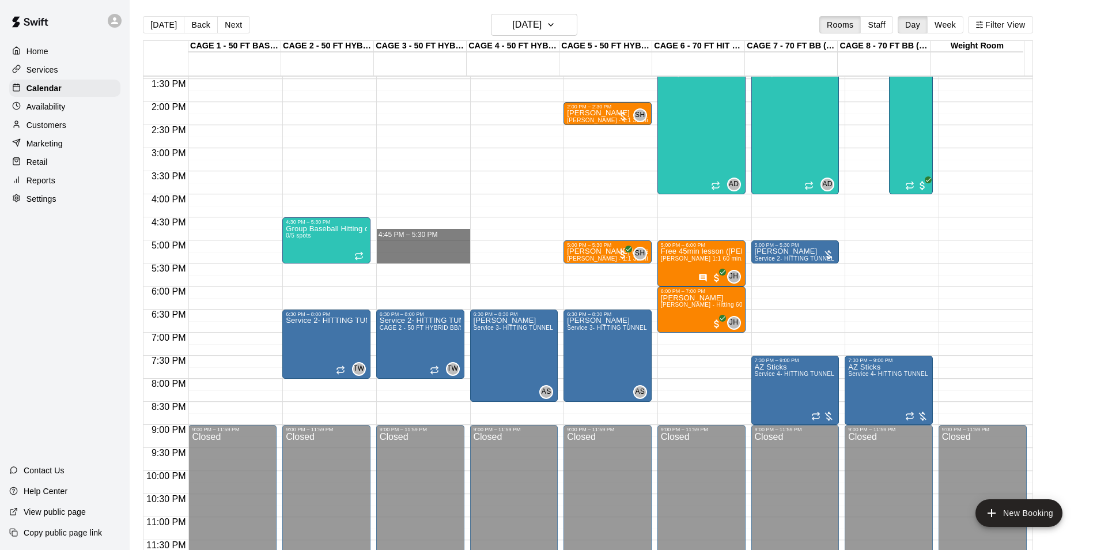
drag, startPoint x: 407, startPoint y: 240, endPoint x: 414, endPoint y: 253, distance: 14.7
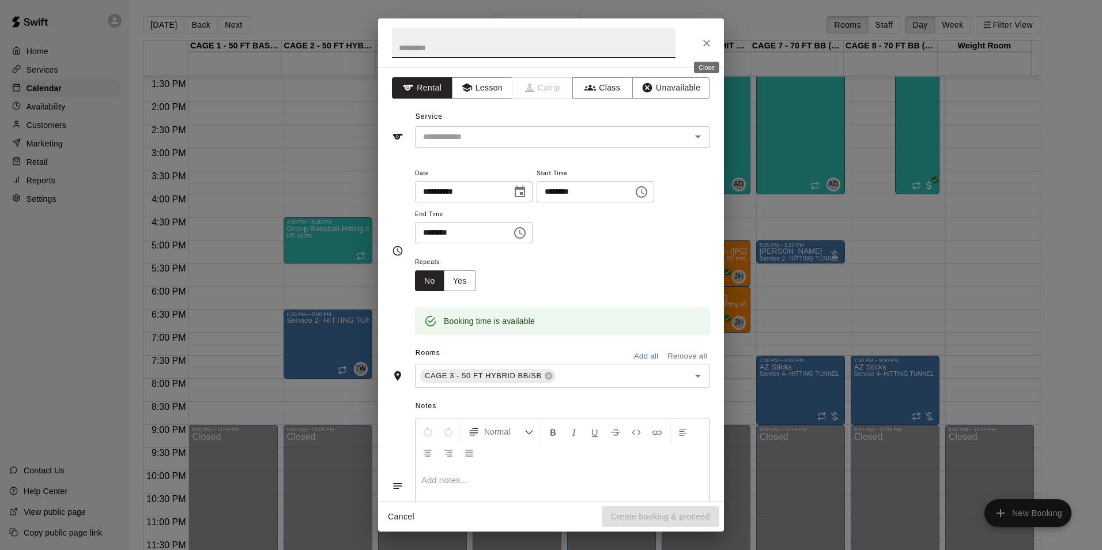
click at [707, 43] on icon "Close" at bounding box center [707, 43] width 12 height 12
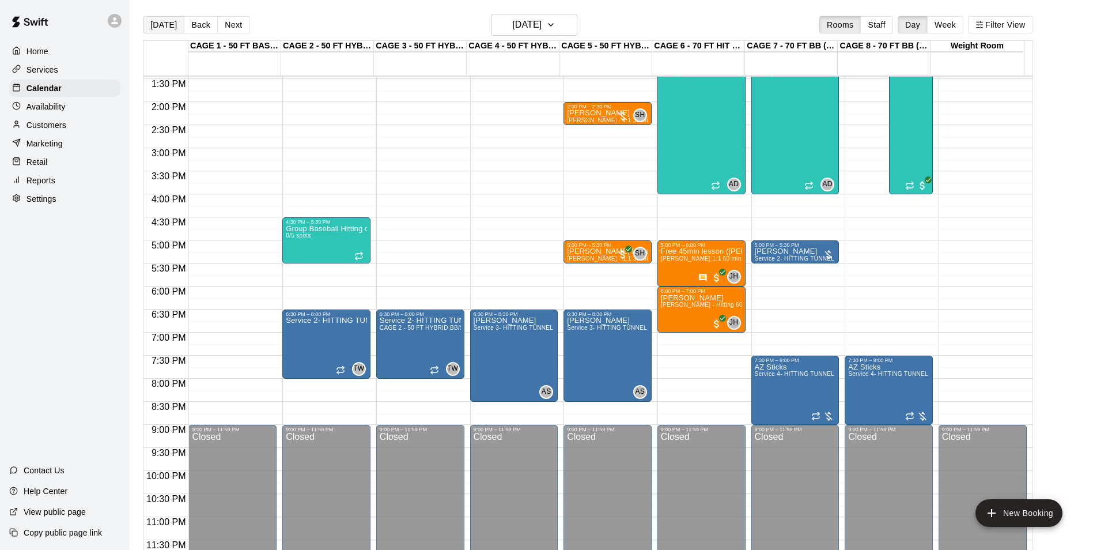
click at [149, 27] on button "[DATE]" at bounding box center [163, 24] width 41 height 17
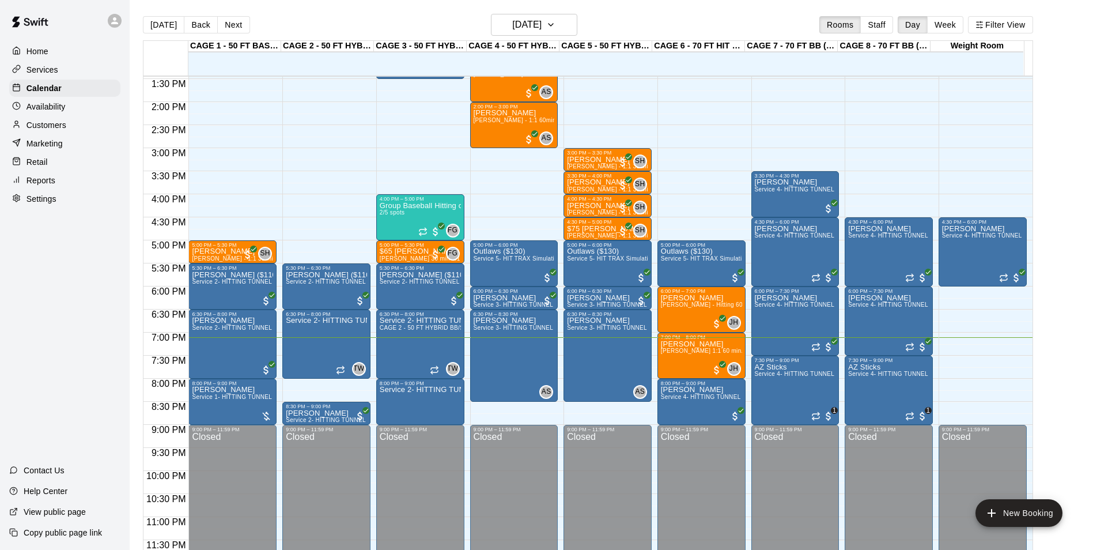
click at [554, 36] on div "Today Back Next Tuesday Sep 16 Rooms Staff Day Week Filter View" at bounding box center [588, 27] width 890 height 27
click at [555, 33] on button "[DATE]" at bounding box center [534, 25] width 86 height 22
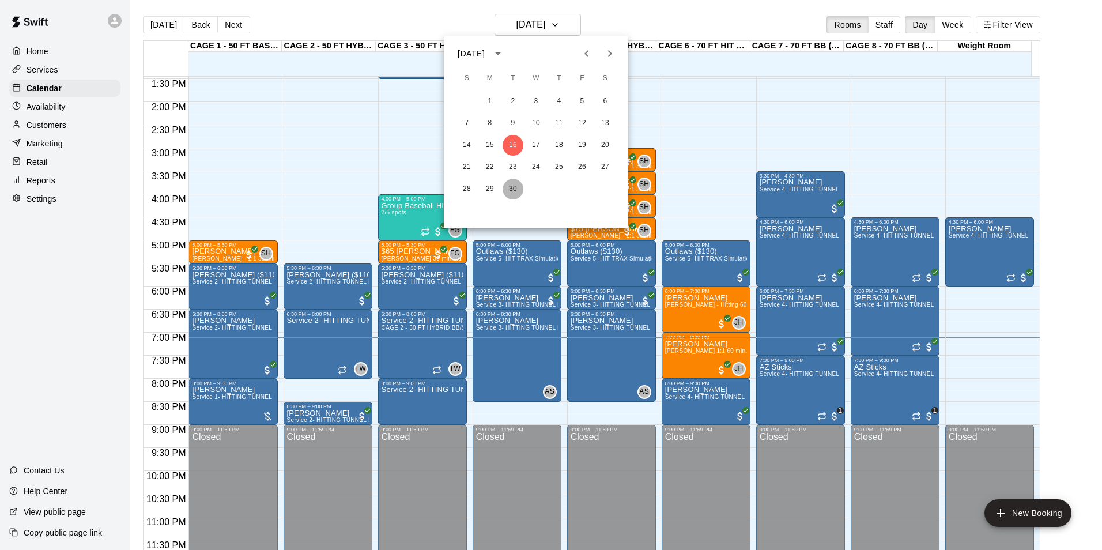
click at [515, 187] on button "30" at bounding box center [512, 189] width 21 height 21
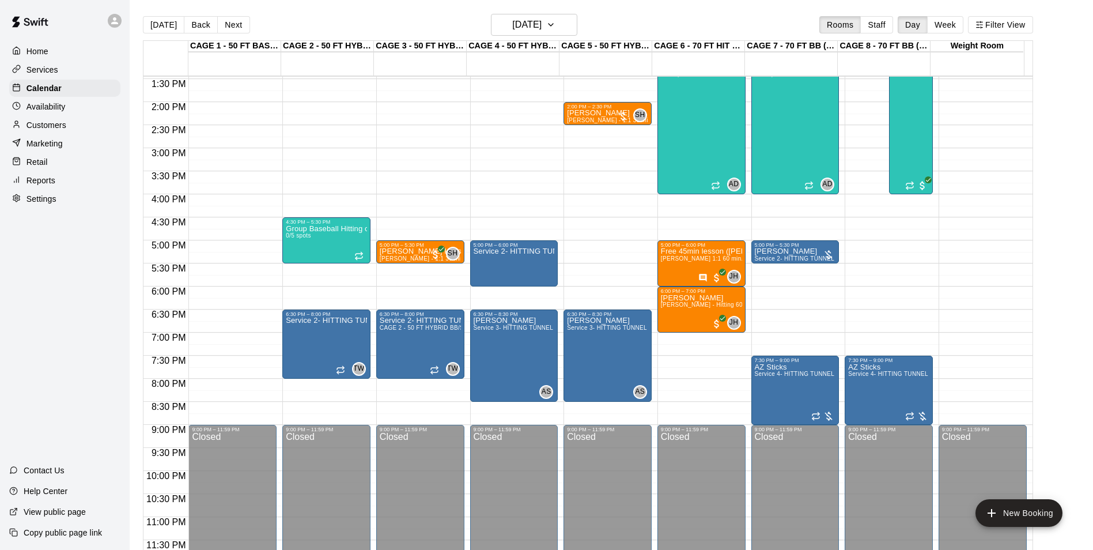
click at [669, 364] on div "12:00 AM – 10:00 AM Closed 12:00 PM – 1:00 PM Unavailable 9:00 AM – 12:00 PM 20…" at bounding box center [701, 10] width 88 height 1106
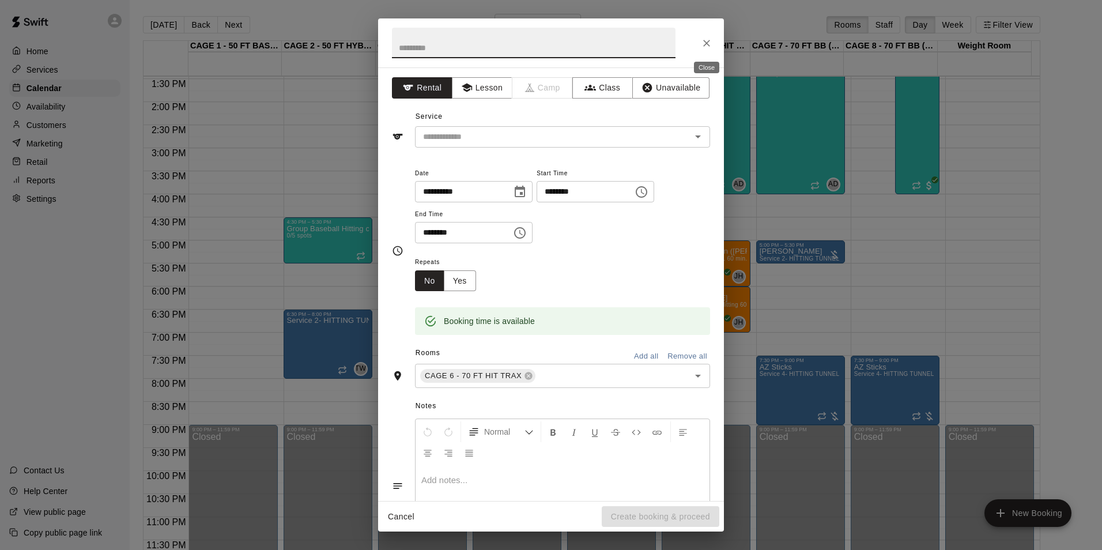
click at [705, 43] on icon "Close" at bounding box center [707, 43] width 12 height 12
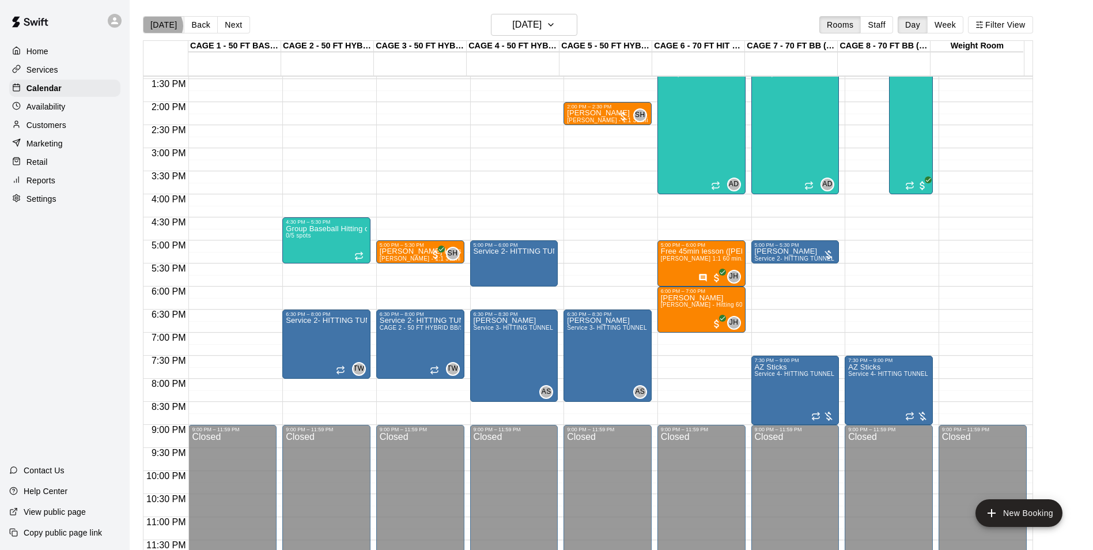
click at [162, 25] on button "[DATE]" at bounding box center [163, 24] width 41 height 17
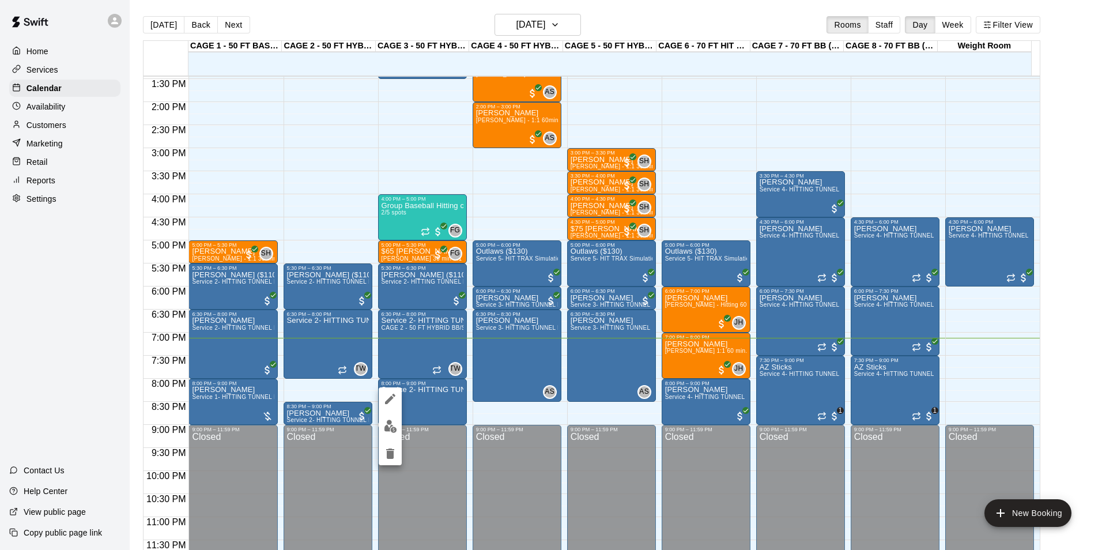
click at [497, 409] on div at bounding box center [551, 275] width 1102 height 550
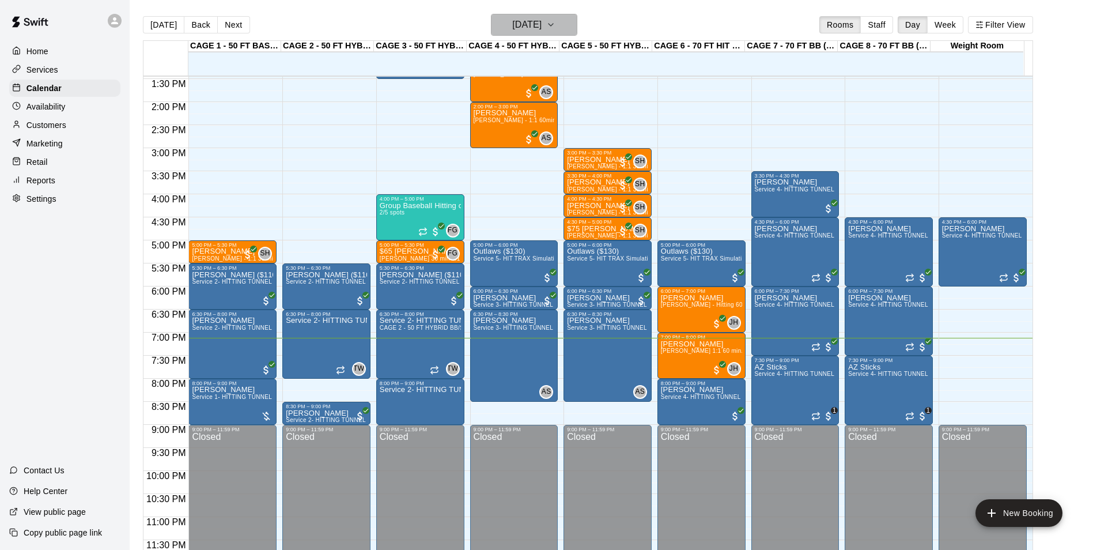
click at [532, 14] on button "[DATE]" at bounding box center [534, 25] width 86 height 22
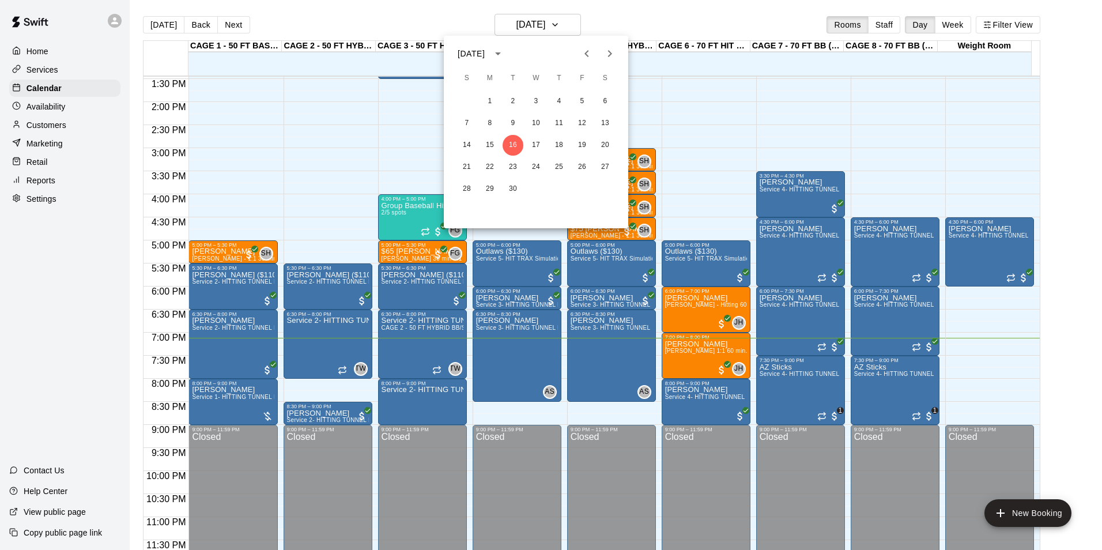
click at [379, 168] on div at bounding box center [551, 275] width 1102 height 550
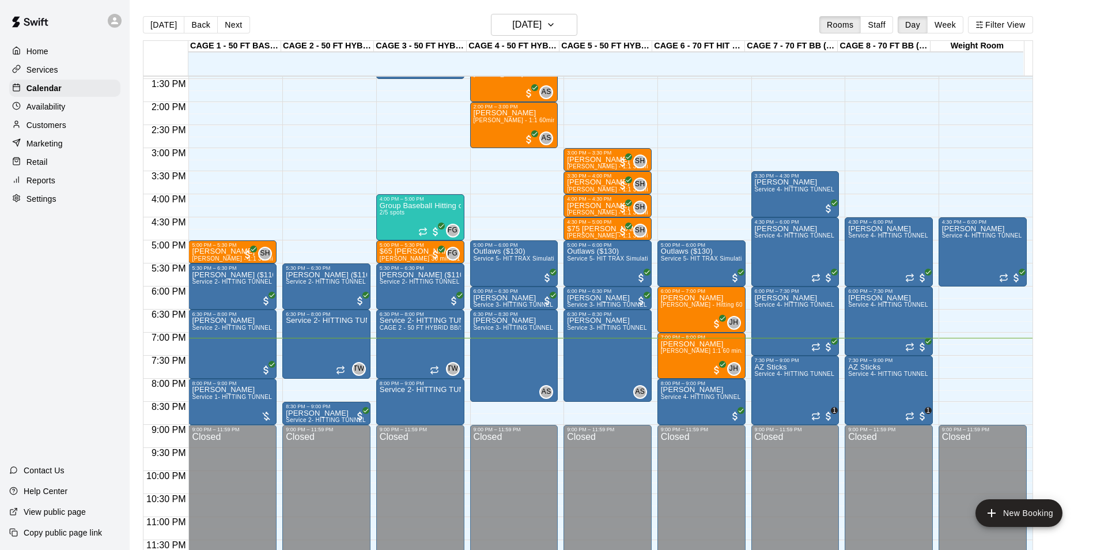
click at [507, 10] on main "Today Back Next Tuesday Sep 16 Rooms Staff Day Week Filter View CAGE 1 - 50 FT …" at bounding box center [611, 284] width 963 height 568
click at [512, 17] on h6 "[DATE]" at bounding box center [526, 25] width 29 height 16
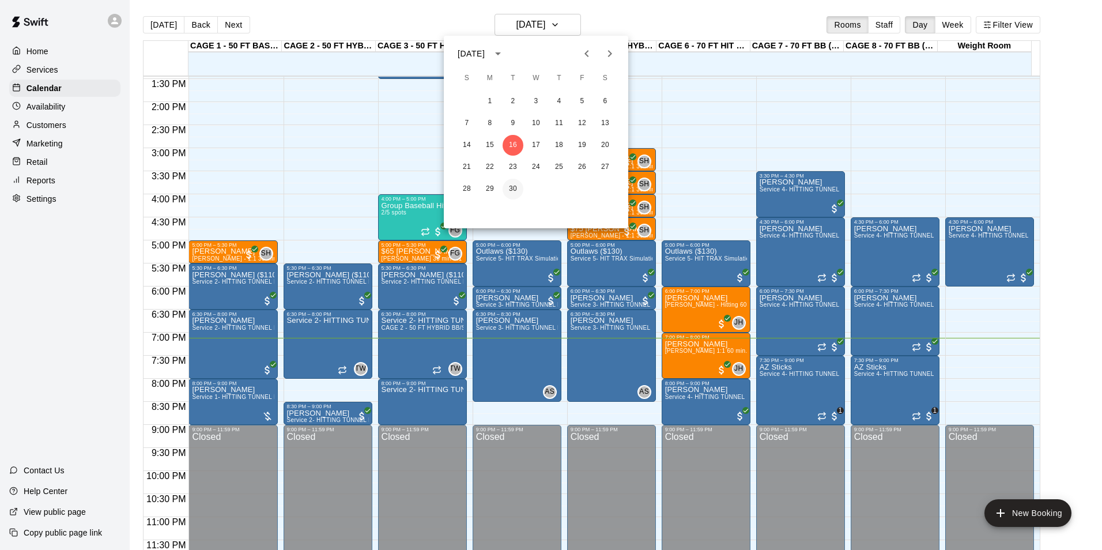
click at [519, 185] on button "30" at bounding box center [512, 189] width 21 height 21
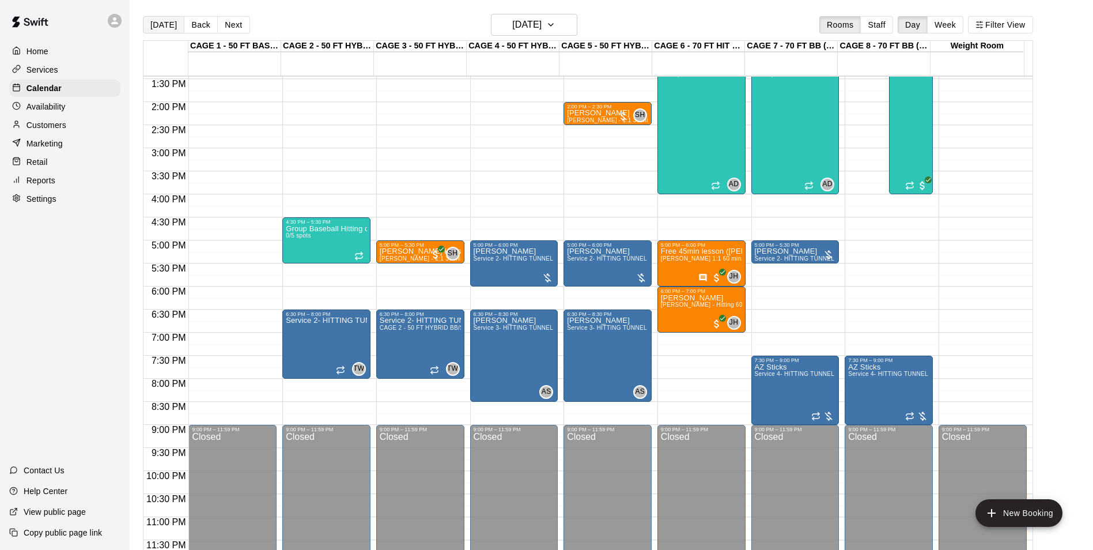
click at [166, 23] on button "[DATE]" at bounding box center [163, 24] width 41 height 17
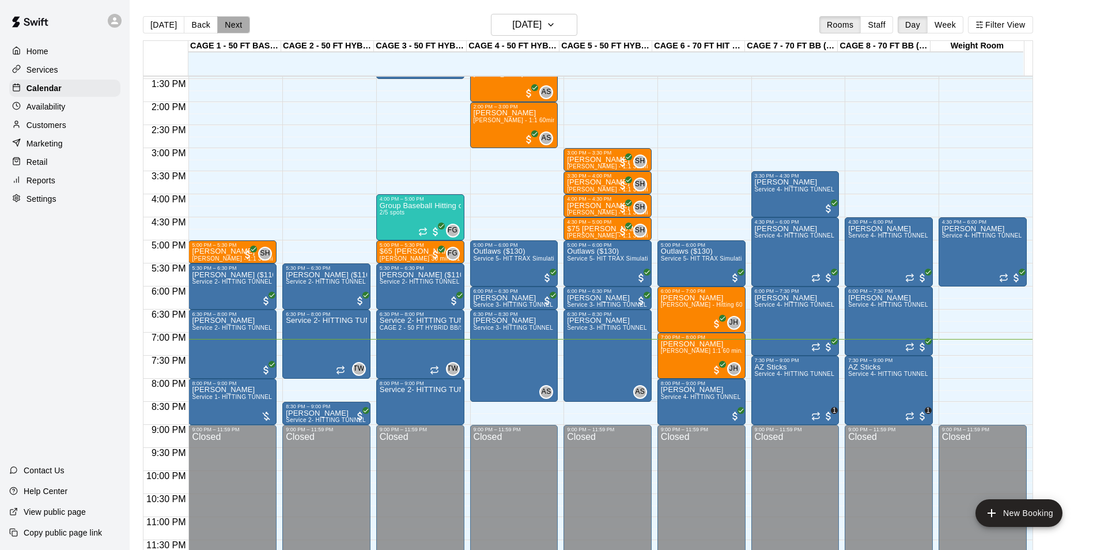
click at [235, 31] on button "Next" at bounding box center [233, 24] width 32 height 17
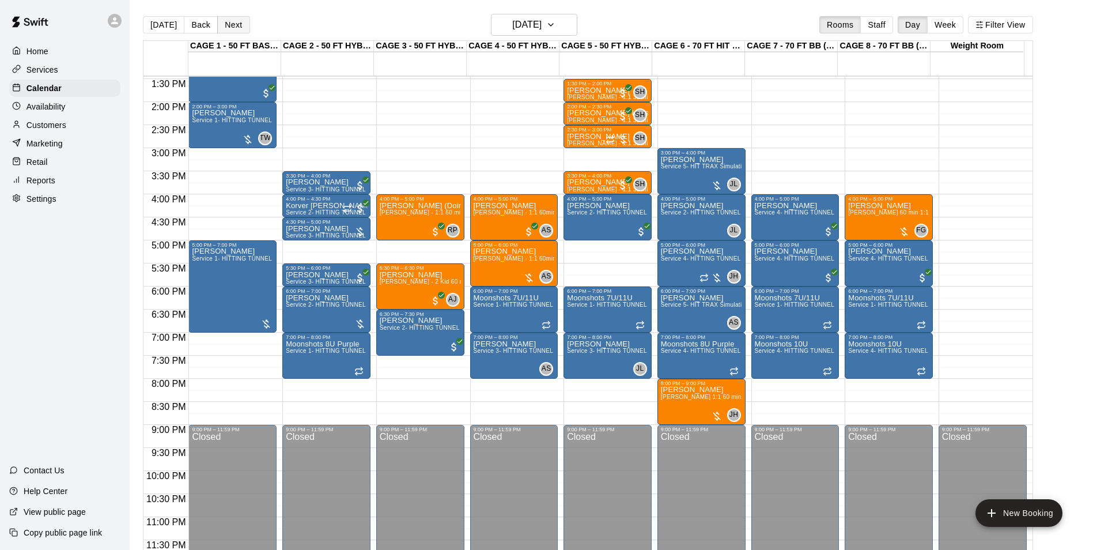
click at [234, 20] on button "Next" at bounding box center [233, 24] width 32 height 17
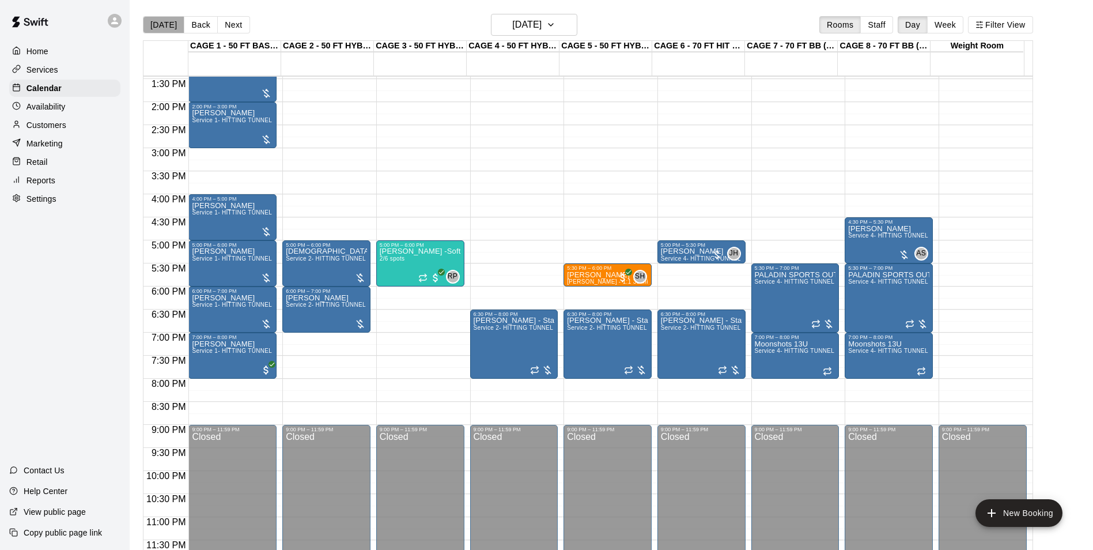
click at [165, 23] on button "[DATE]" at bounding box center [163, 24] width 41 height 17
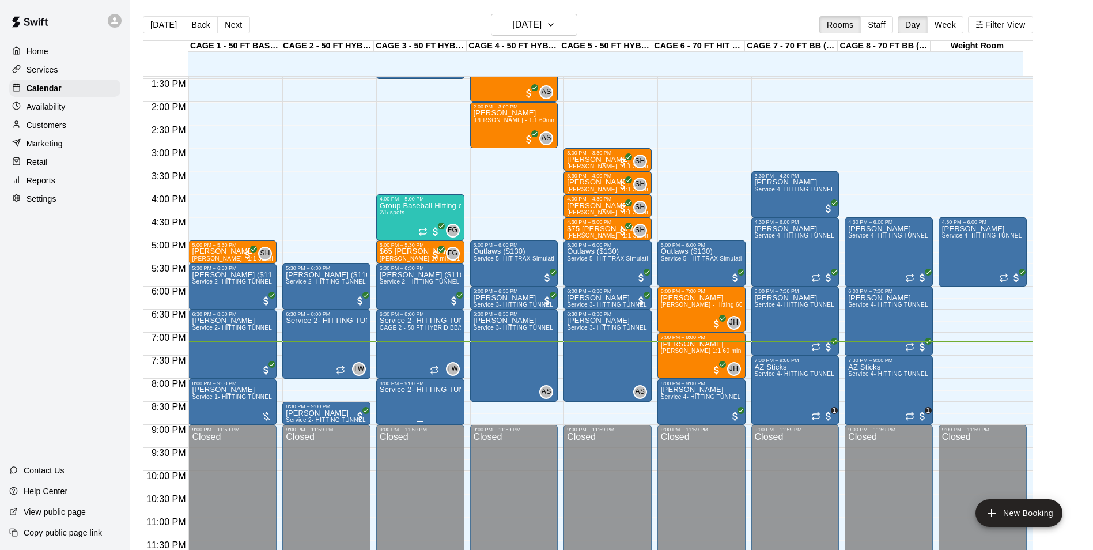
click at [394, 389] on p "Service 2- HITTING TUNNEL RENTAL - 50ft Baseball" at bounding box center [420, 389] width 81 height 0
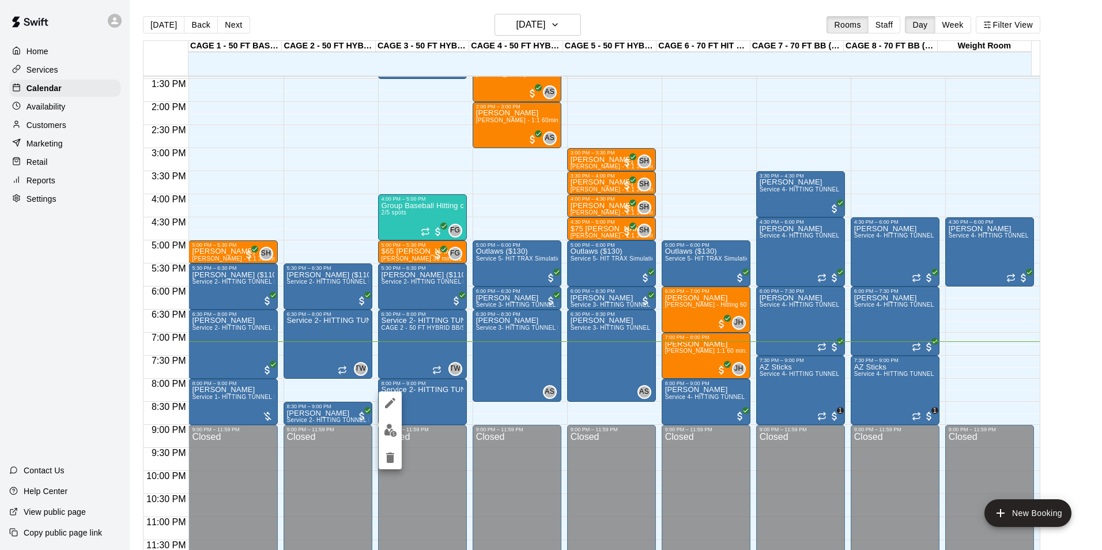
click at [491, 413] on div at bounding box center [551, 275] width 1102 height 550
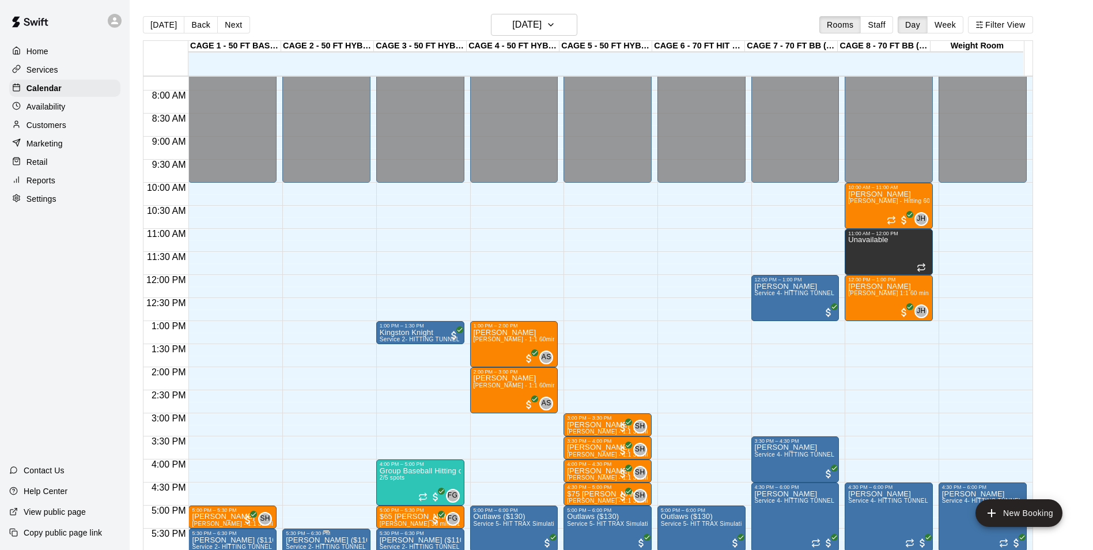
scroll to position [621, 0]
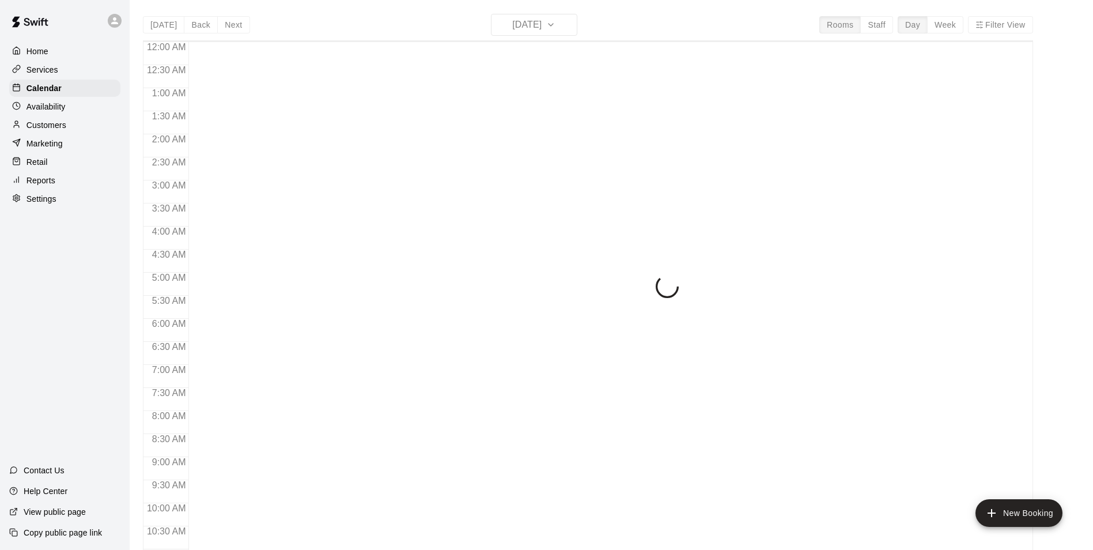
scroll to position [585, 0]
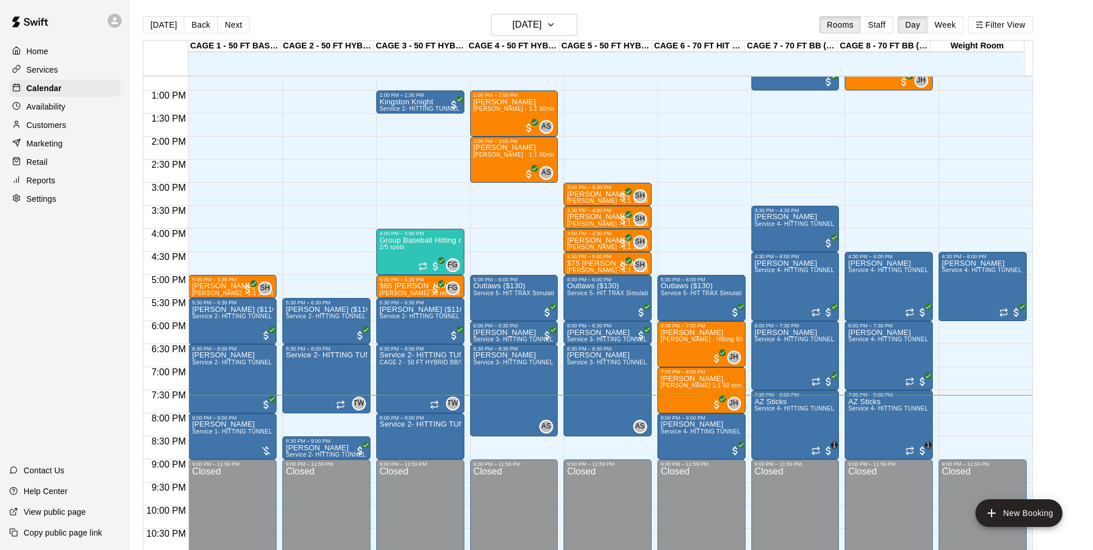
click at [1088, 298] on main "[DATE] Back [DATE][DATE] Rooms Staff Day Week Filter View CAGE 1 - 50 FT BASEBA…" at bounding box center [611, 289] width 954 height 550
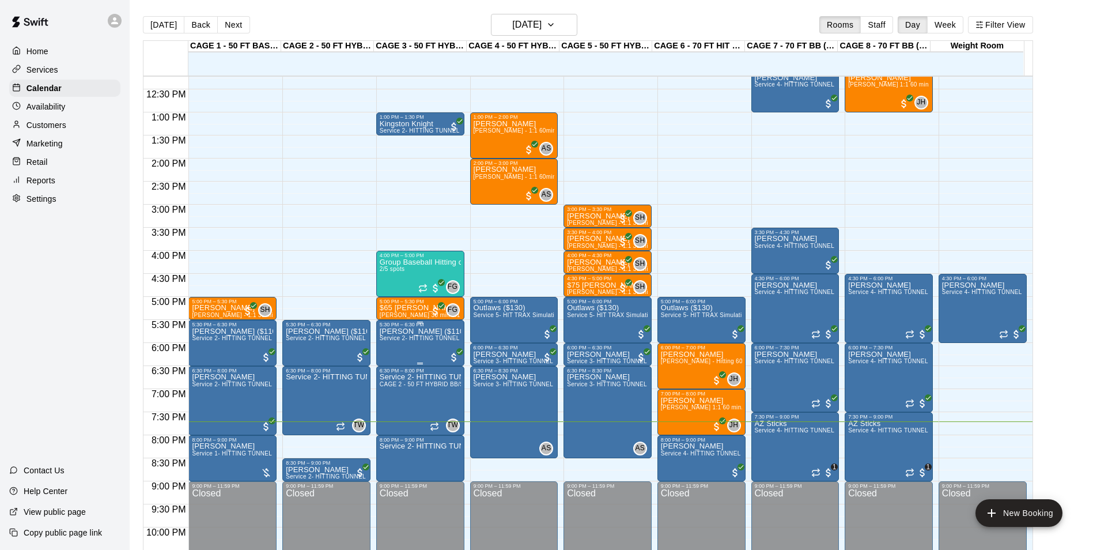
scroll to position [621, 0]
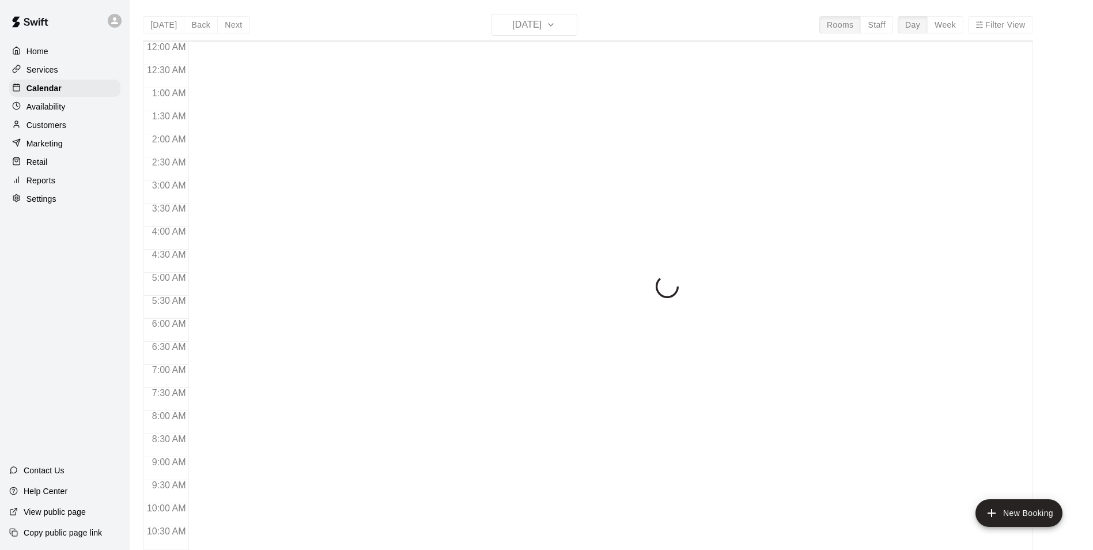
scroll to position [585, 0]
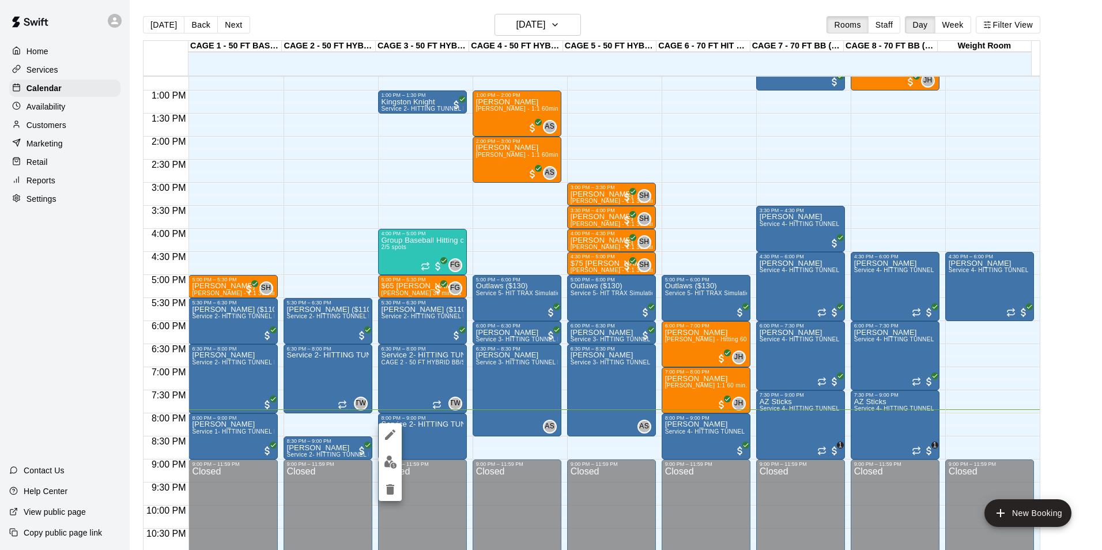
click at [491, 446] on div at bounding box center [551, 275] width 1102 height 550
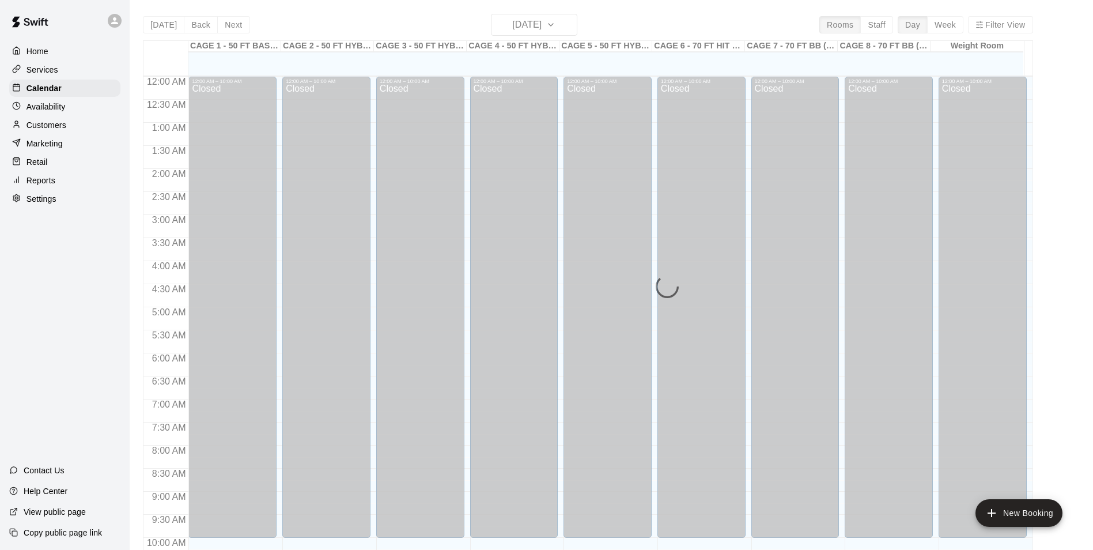
scroll to position [585, 0]
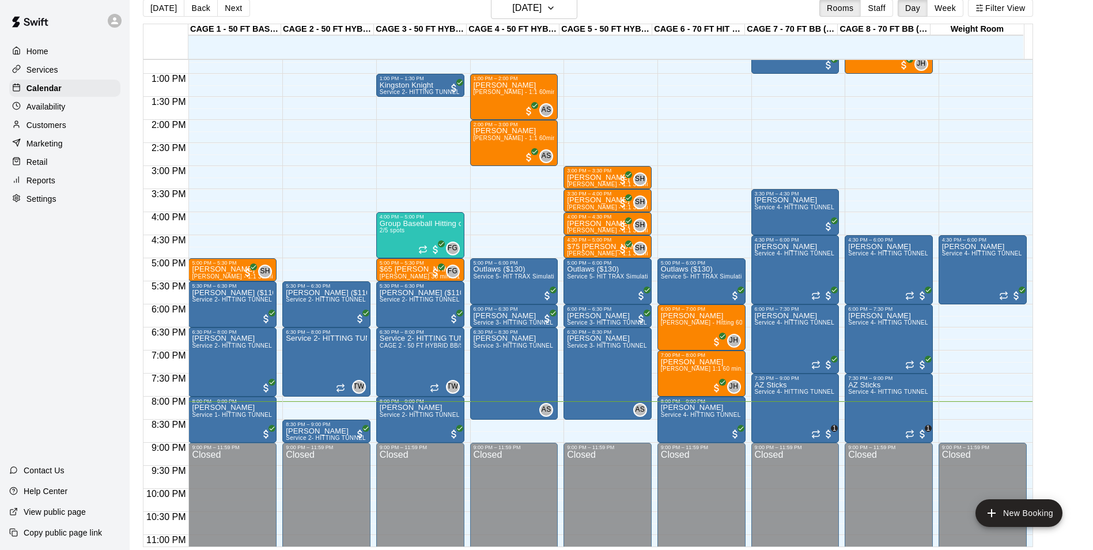
scroll to position [18, 0]
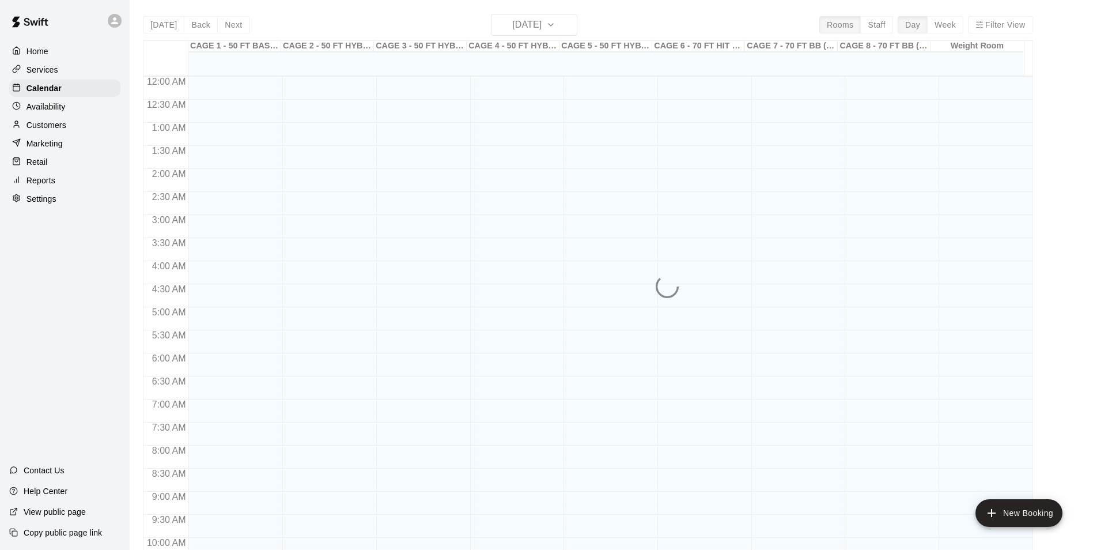
scroll to position [585, 0]
